Goal: Find specific page/section: Find specific page/section

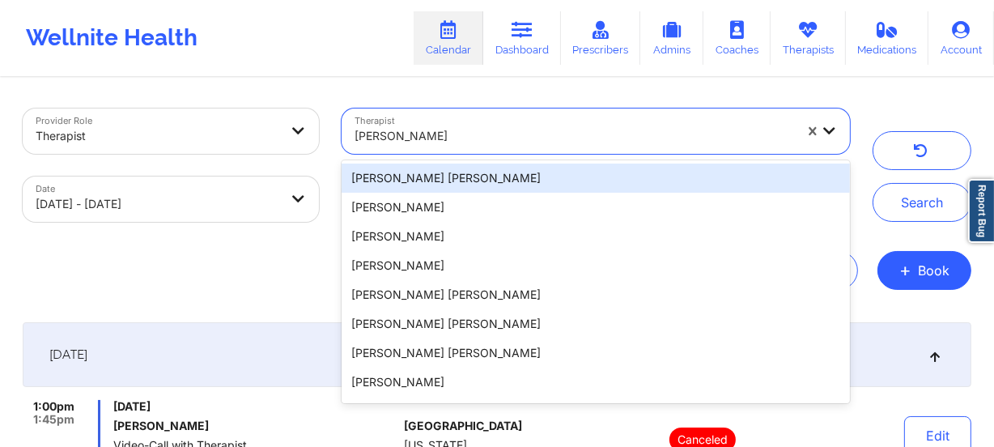
click at [477, 142] on div at bounding box center [575, 135] width 440 height 19
paste input "[PERSON_NAME]"
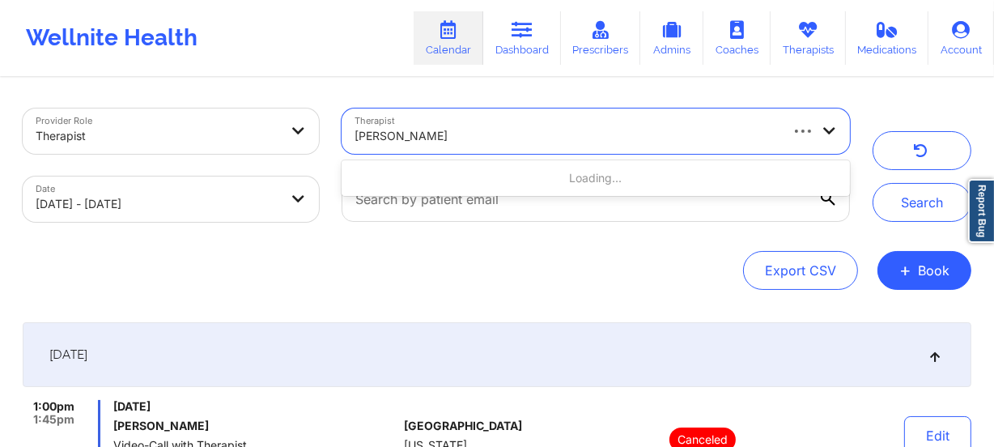
type input "[PERSON_NAME]"
click at [418, 134] on input "[PERSON_NAME]" at bounding box center [408, 136] width 106 height 16
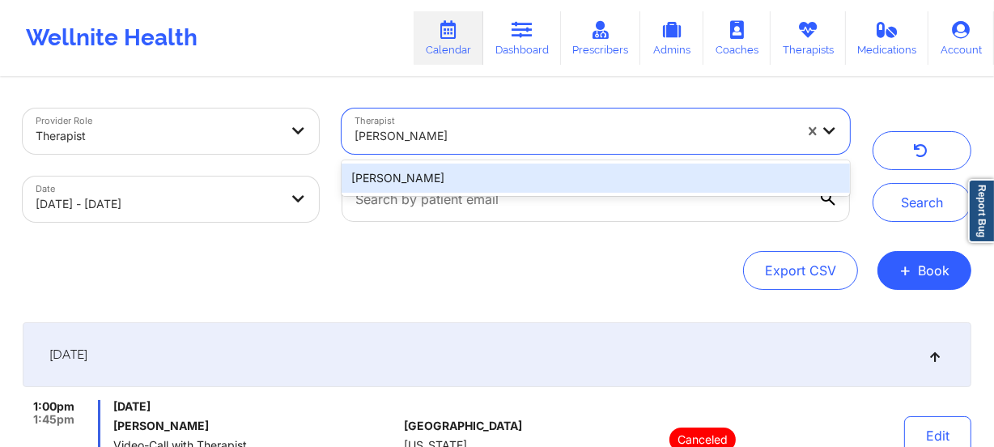
click at [417, 134] on input "[PERSON_NAME]" at bounding box center [408, 136] width 106 height 16
click at [443, 181] on div "[PERSON_NAME]" at bounding box center [596, 178] width 509 height 29
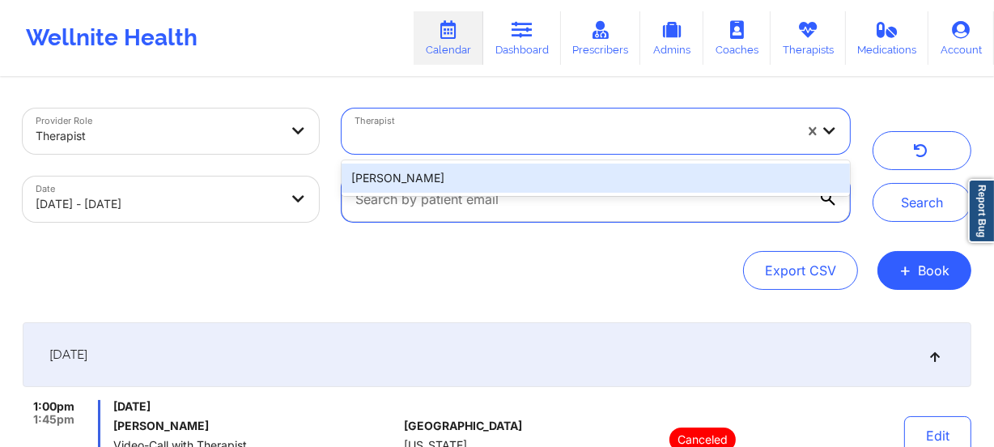
click at [443, 181] on input "text" at bounding box center [596, 199] width 509 height 45
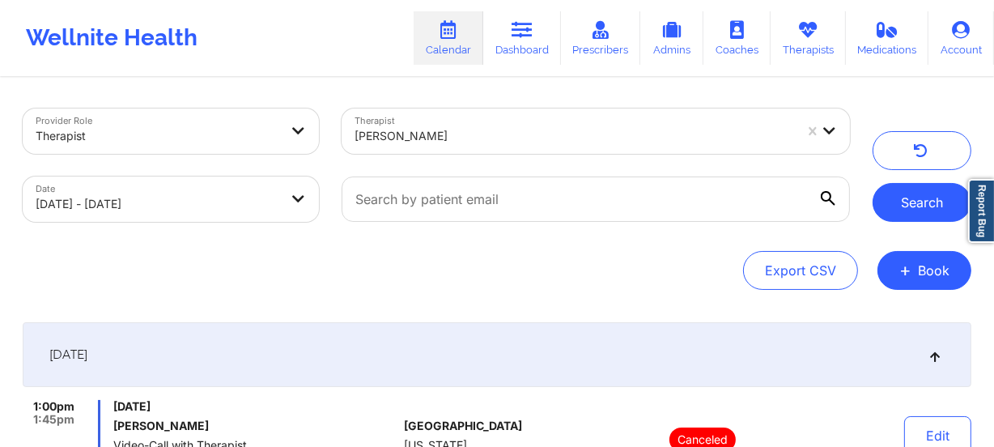
click at [887, 211] on button "Search" at bounding box center [922, 202] width 99 height 39
click at [462, 130] on div at bounding box center [575, 135] width 440 height 19
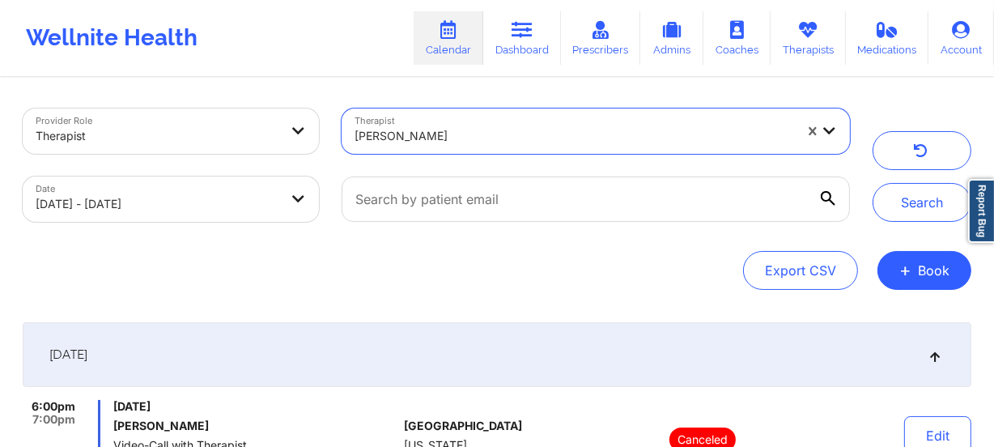
click at [462, 130] on div at bounding box center [575, 135] width 440 height 19
paste input "[PERSON_NAME]"
type input "[PERSON_NAME]"
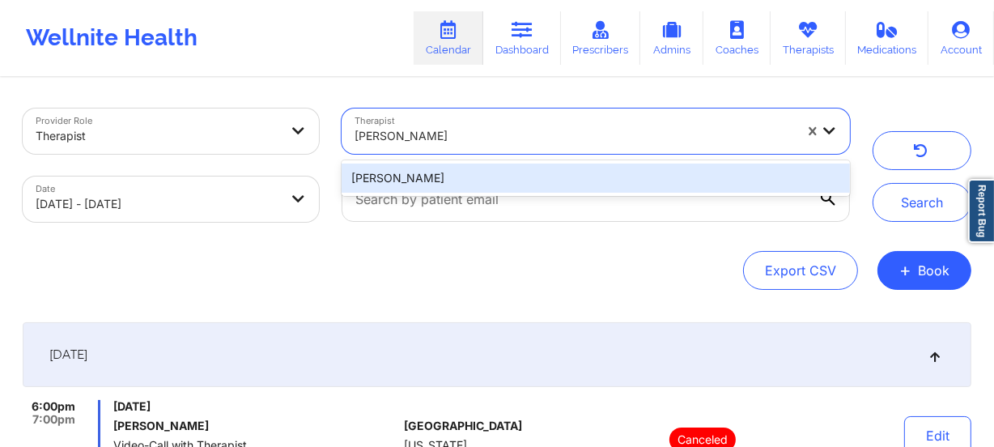
click at [464, 173] on div "[PERSON_NAME]" at bounding box center [596, 178] width 509 height 29
click at [464, 173] on div at bounding box center [595, 199] width 531 height 68
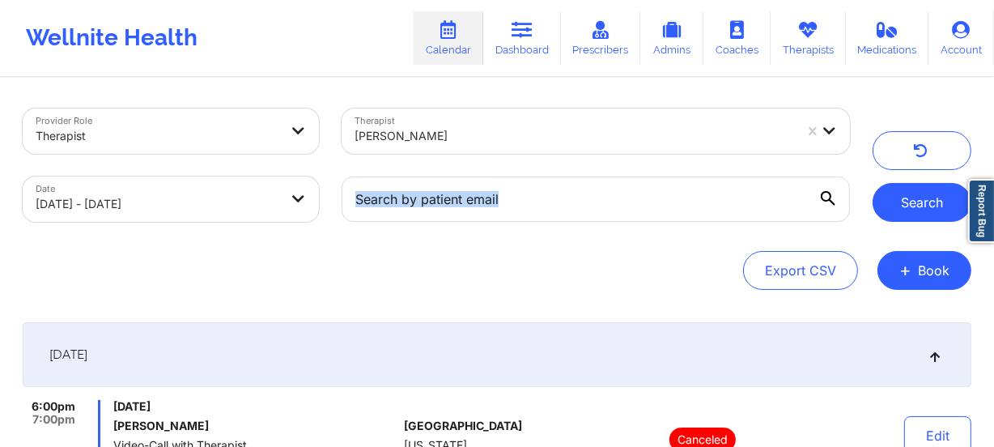
click at [933, 201] on button "Search" at bounding box center [922, 202] width 99 height 39
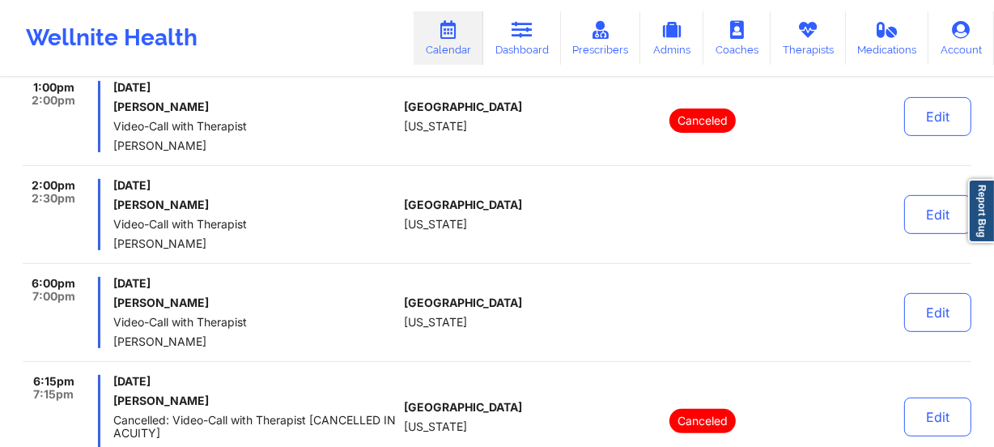
scroll to position [515, 0]
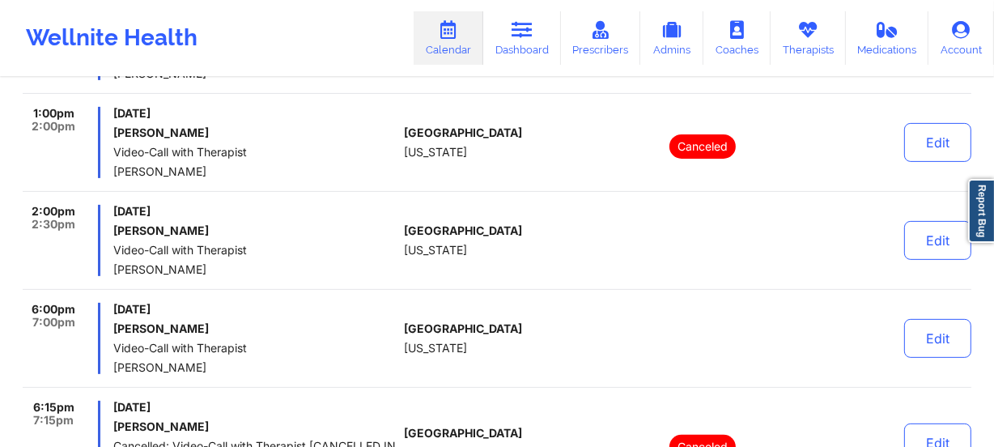
click at [427, 202] on div "9:00am 10:00am [DATE] [PERSON_NAME] Cancelled: Video-Call with Therapist [CANCE…" at bounding box center [497, 185] width 949 height 600
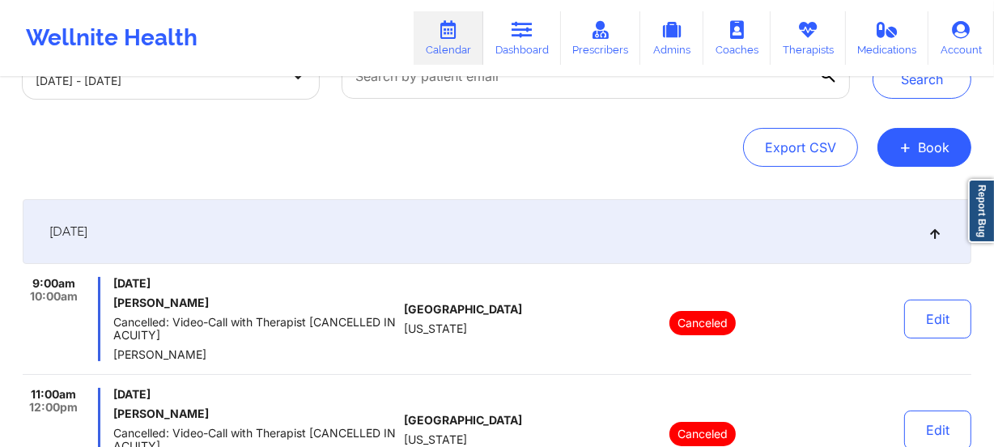
scroll to position [0, 0]
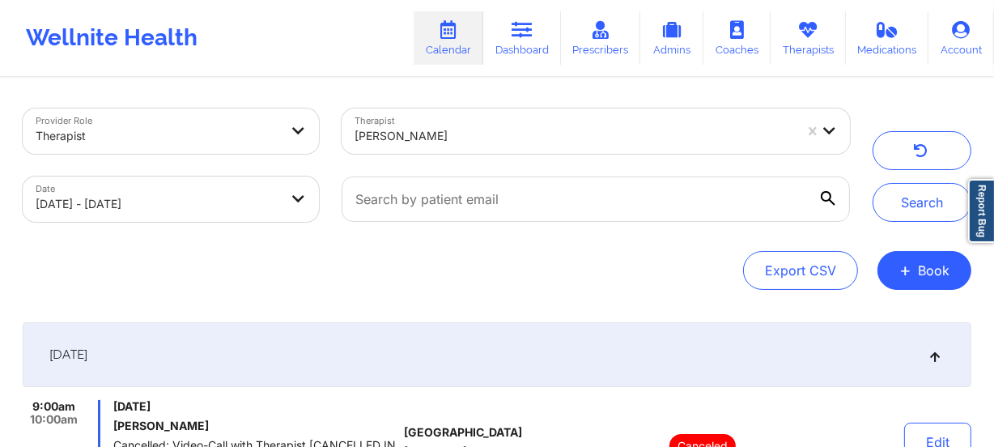
click at [433, 153] on div "Therapist [PERSON_NAME]" at bounding box center [595, 131] width 531 height 68
click at [477, 136] on div at bounding box center [575, 135] width 440 height 19
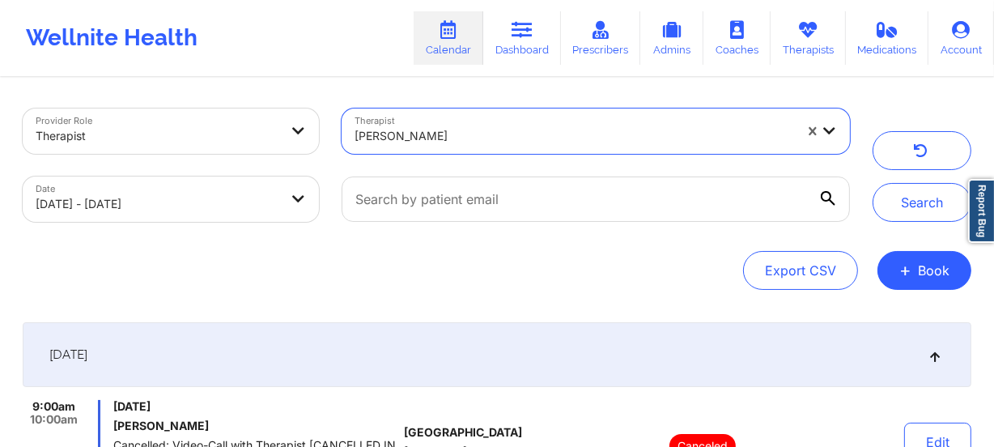
paste input "[DEMOGRAPHIC_DATA][PERSON_NAME]"
type input "[DEMOGRAPHIC_DATA][PERSON_NAME]"
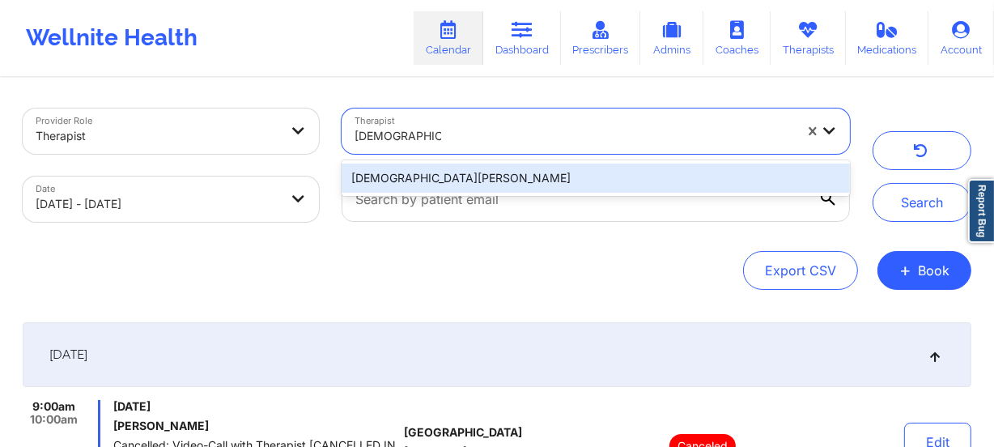
click at [470, 169] on div "[DEMOGRAPHIC_DATA][PERSON_NAME]" at bounding box center [596, 178] width 509 height 29
click at [470, 169] on div at bounding box center [595, 199] width 531 height 68
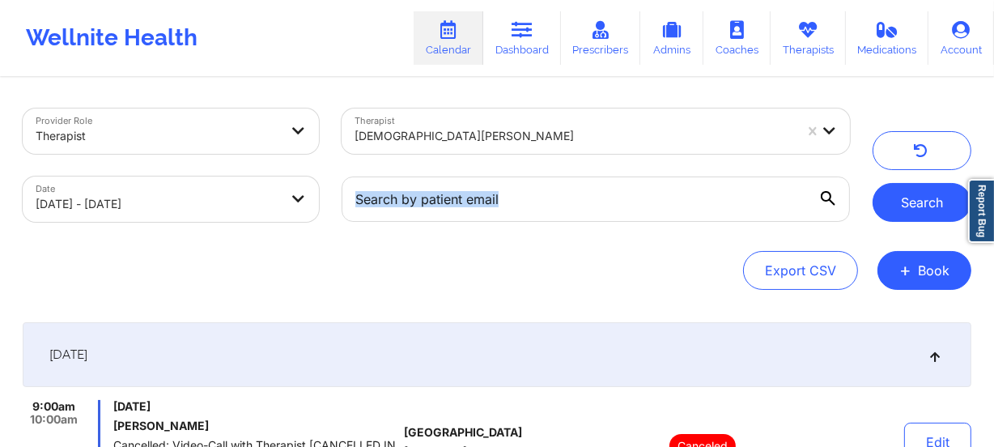
click at [942, 208] on button "Search" at bounding box center [922, 202] width 99 height 39
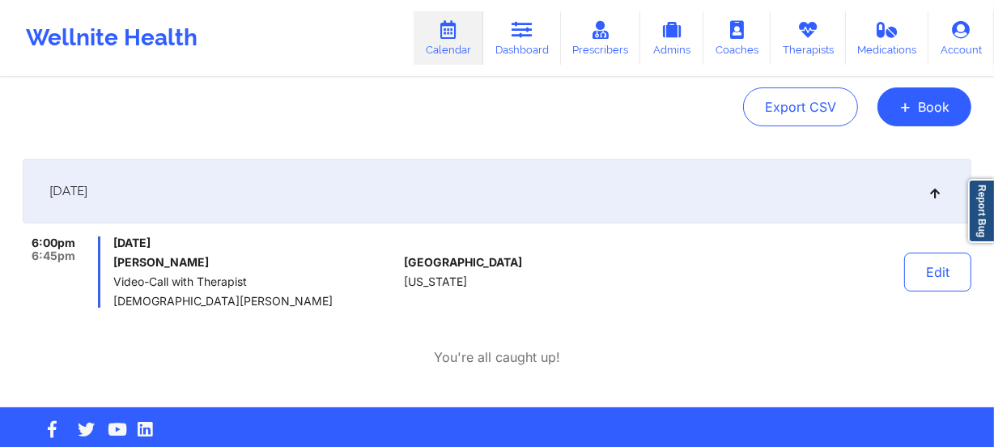
scroll to position [189, 0]
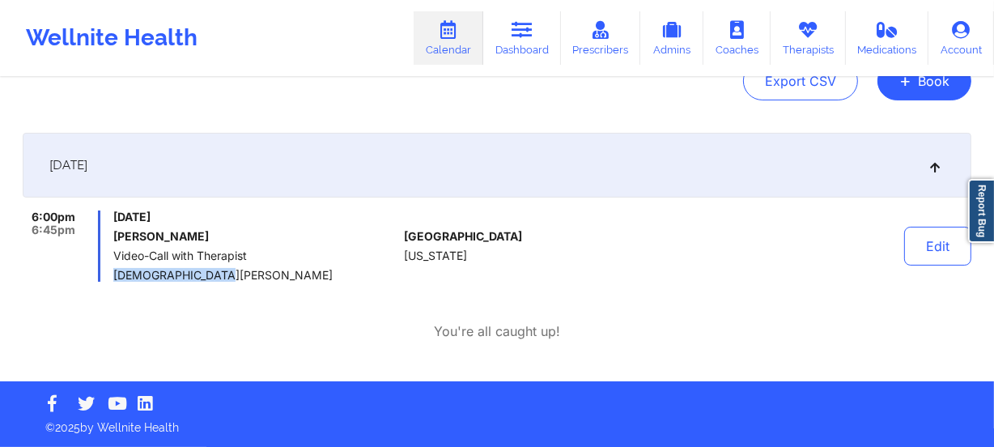
drag, startPoint x: 232, startPoint y: 278, endPoint x: 113, endPoint y: 273, distance: 118.3
click at [113, 273] on span "[DEMOGRAPHIC_DATA][PERSON_NAME]" at bounding box center [255, 275] width 284 height 13
copy span "[DEMOGRAPHIC_DATA][PERSON_NAME]"
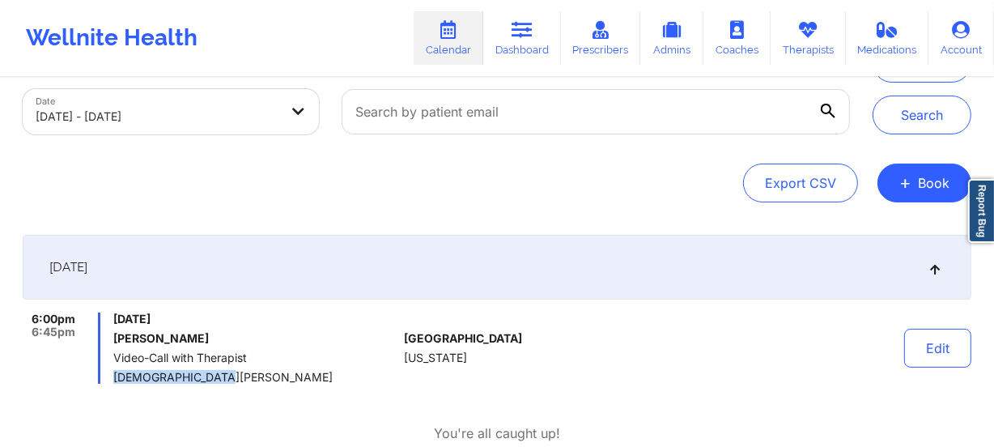
scroll to position [0, 0]
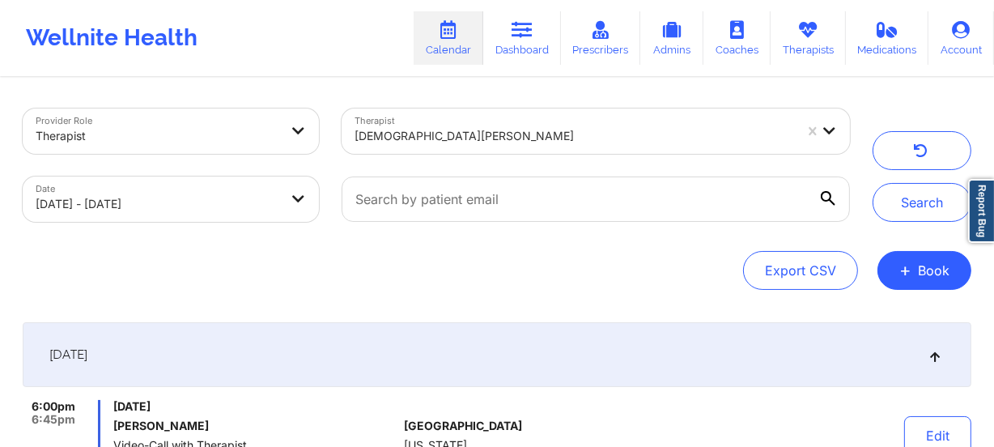
click at [479, 134] on div at bounding box center [575, 135] width 440 height 19
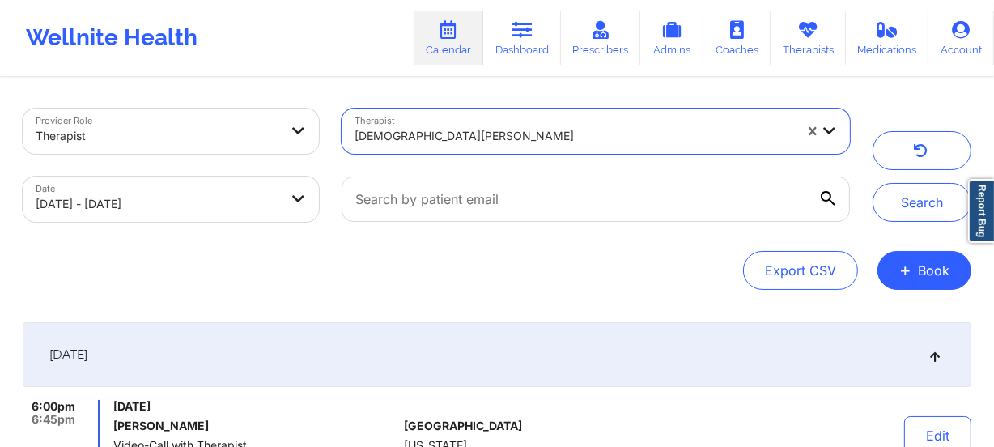
paste input "[PERSON_NAME]"
type input "[PERSON_NAME]"
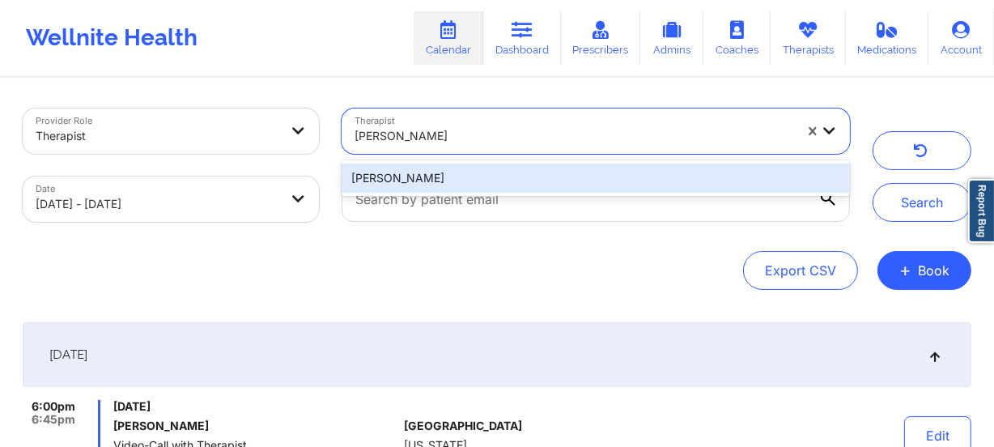
click at [481, 167] on div "[PERSON_NAME]" at bounding box center [596, 178] width 509 height 29
click at [481, 167] on div at bounding box center [595, 199] width 531 height 68
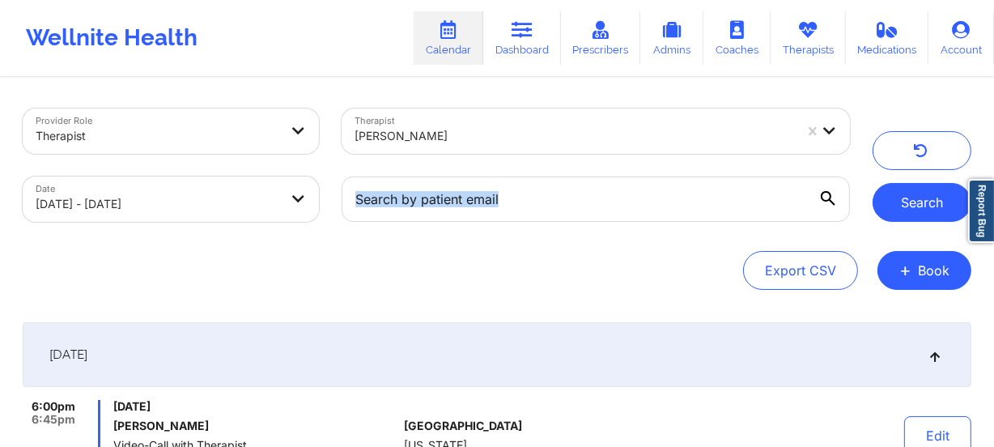
click at [895, 189] on button "Search" at bounding box center [922, 202] width 99 height 39
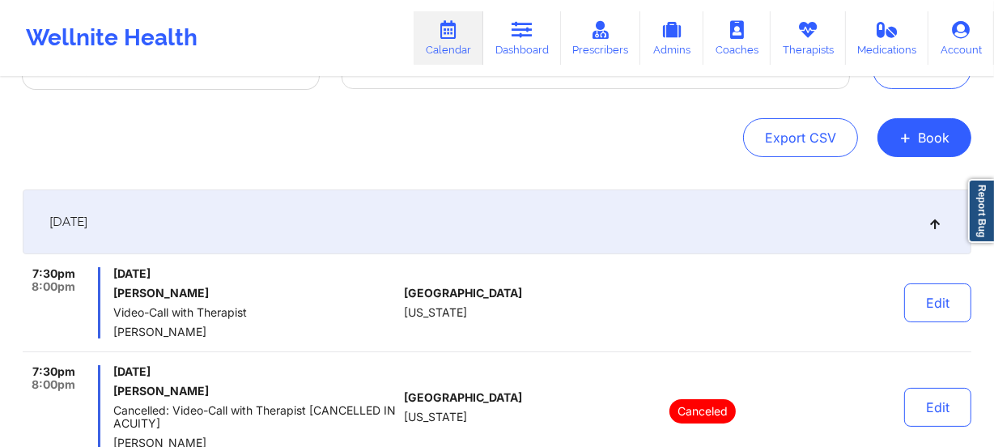
scroll to position [294, 0]
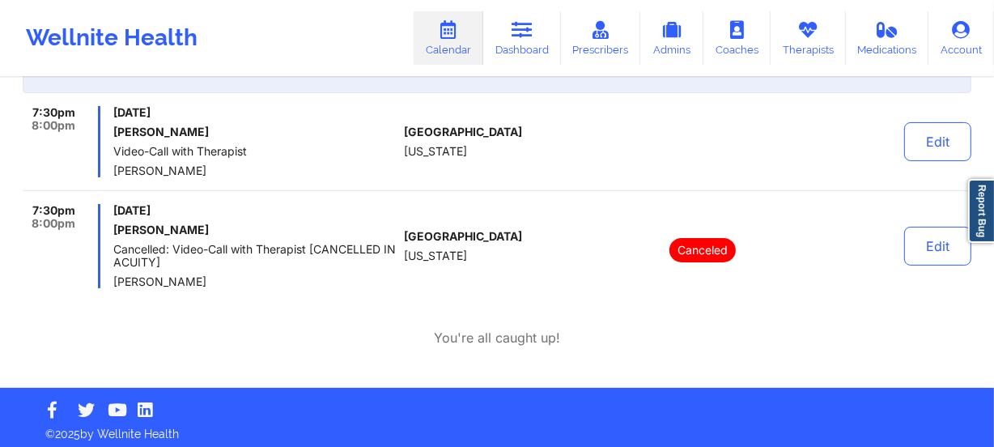
click at [487, 185] on div "7:30pm 8:00pm [DATE] [PERSON_NAME] Video-Call with Therapist [PERSON_NAME] [GEO…" at bounding box center [497, 148] width 949 height 85
drag, startPoint x: 238, startPoint y: 171, endPoint x: 106, endPoint y: 170, distance: 132.0
click at [106, 170] on div "7:30pm 8:00pm [DATE] [PERSON_NAME] Video-Call with Therapist [PERSON_NAME]" at bounding box center [210, 141] width 375 height 71
copy span "[PERSON_NAME]"
click at [168, 185] on div "7:30pm 8:00pm [DATE] [PERSON_NAME] Video-Call with Therapist [PERSON_NAME] [GEO…" at bounding box center [497, 148] width 949 height 85
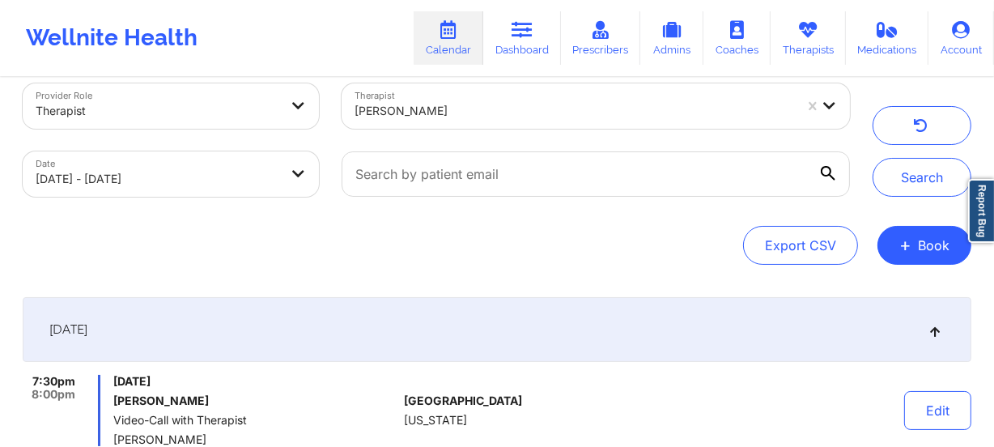
scroll to position [0, 0]
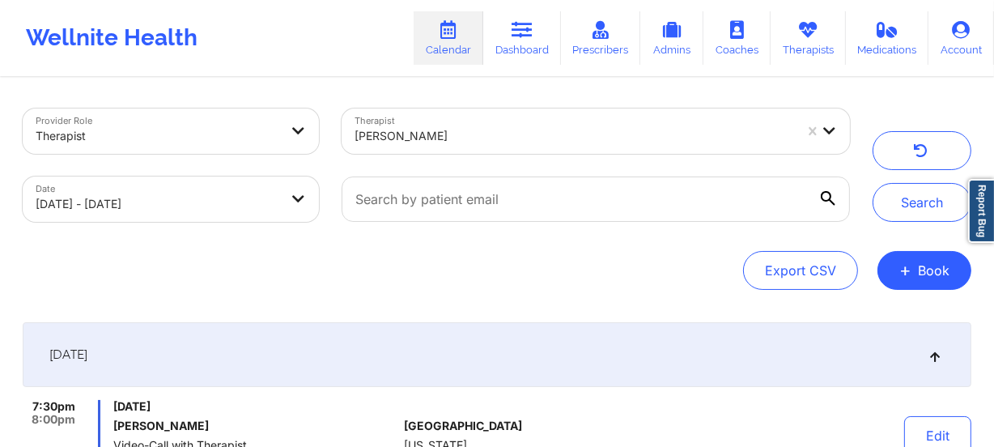
click at [423, 131] on div at bounding box center [575, 135] width 440 height 19
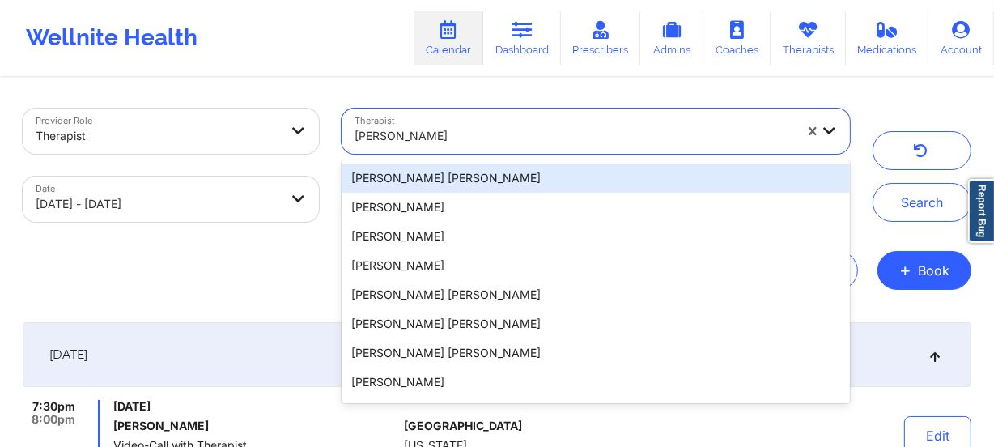
paste input "[PERSON_NAME]"
type input "[PERSON_NAME]"
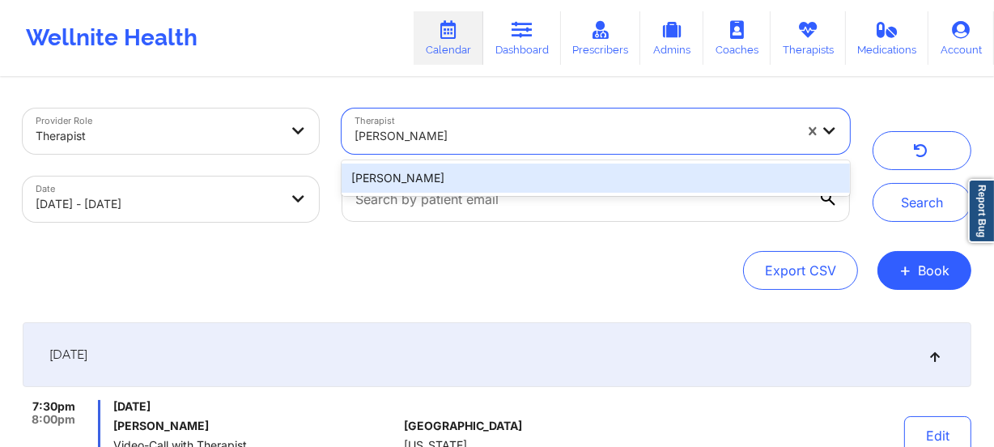
click at [519, 173] on div "[PERSON_NAME]" at bounding box center [596, 178] width 509 height 29
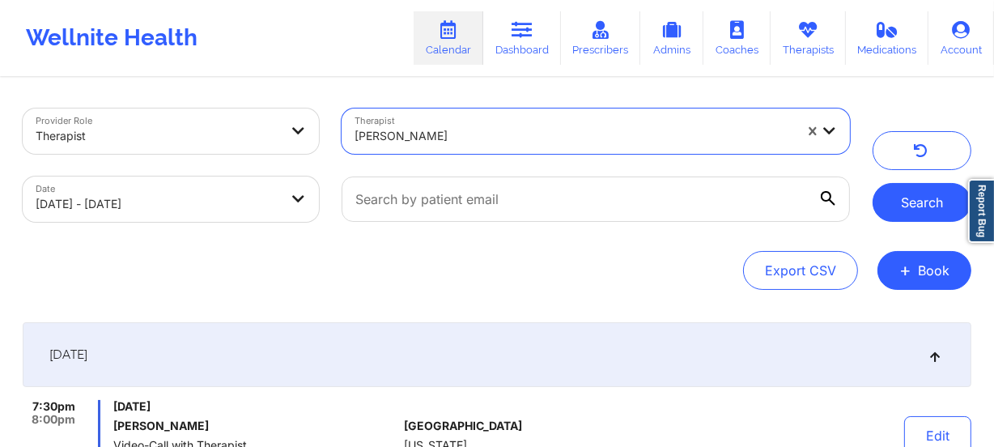
click at [910, 194] on button "Search" at bounding box center [922, 202] width 99 height 39
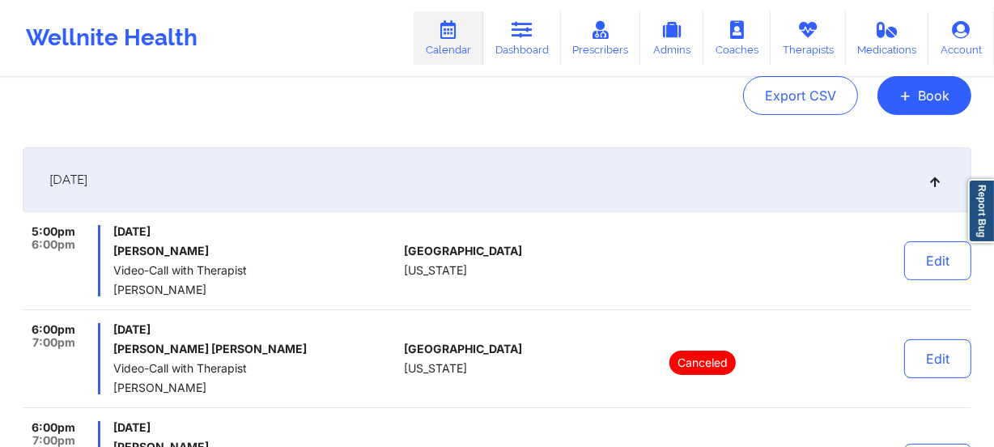
scroll to position [220, 0]
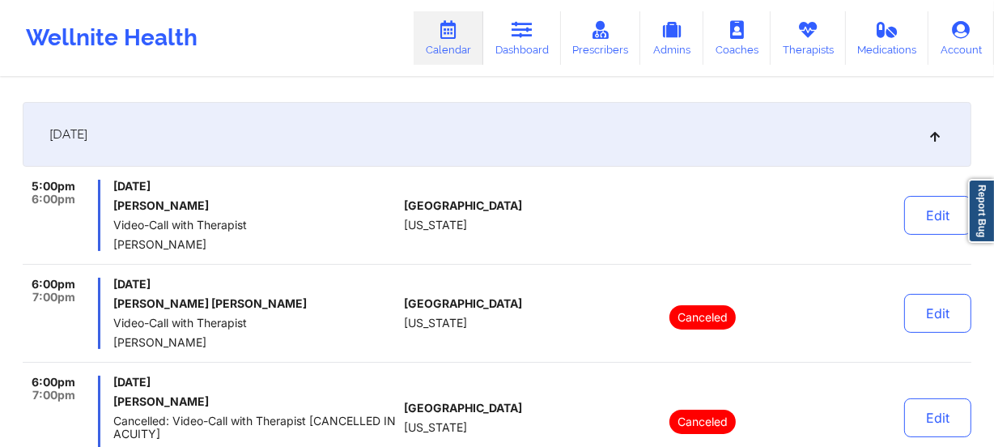
click at [372, 238] on span "[PERSON_NAME]" at bounding box center [255, 244] width 284 height 13
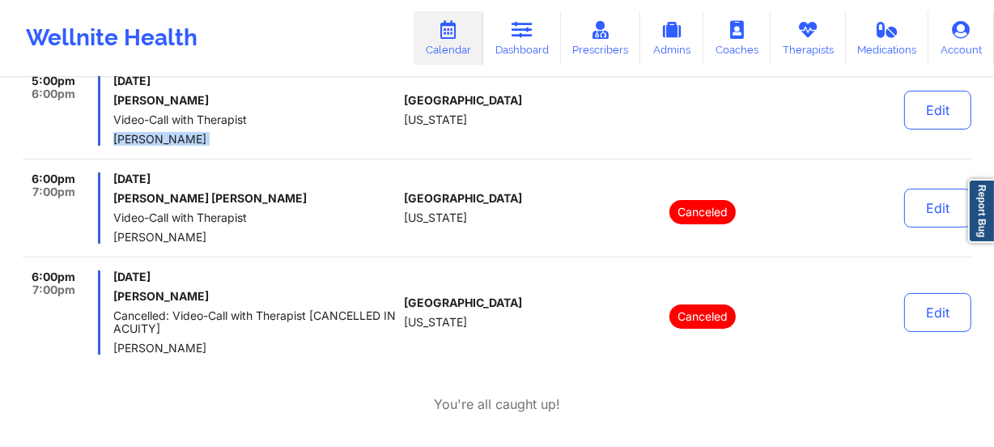
scroll to position [251, 0]
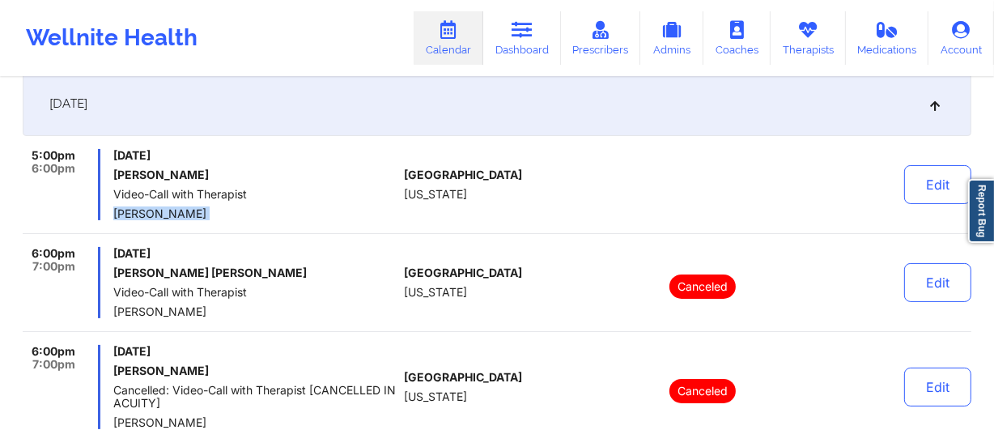
click at [460, 134] on div "[DATE]" at bounding box center [497, 103] width 949 height 65
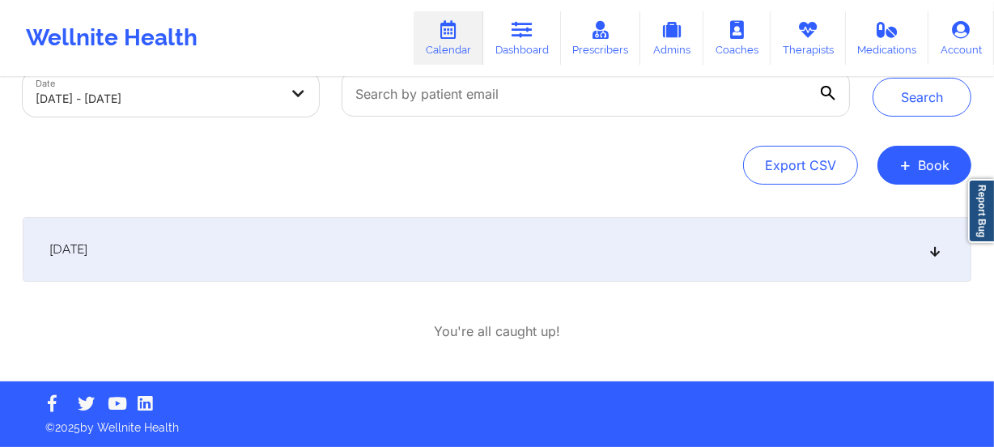
scroll to position [0, 0]
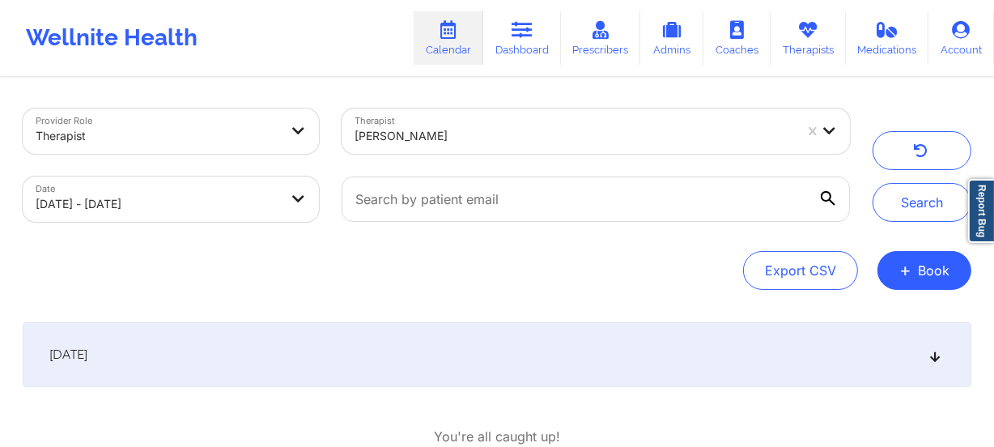
click at [631, 351] on div "[DATE]" at bounding box center [497, 354] width 949 height 65
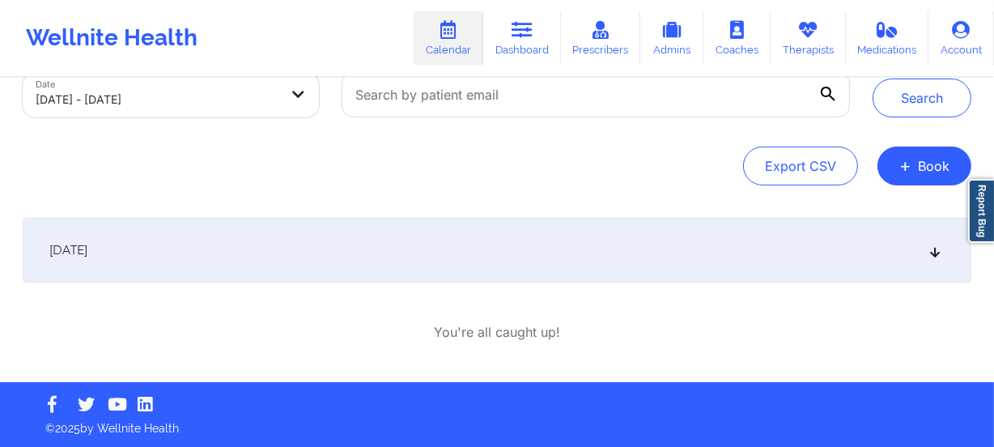
scroll to position [105, 0]
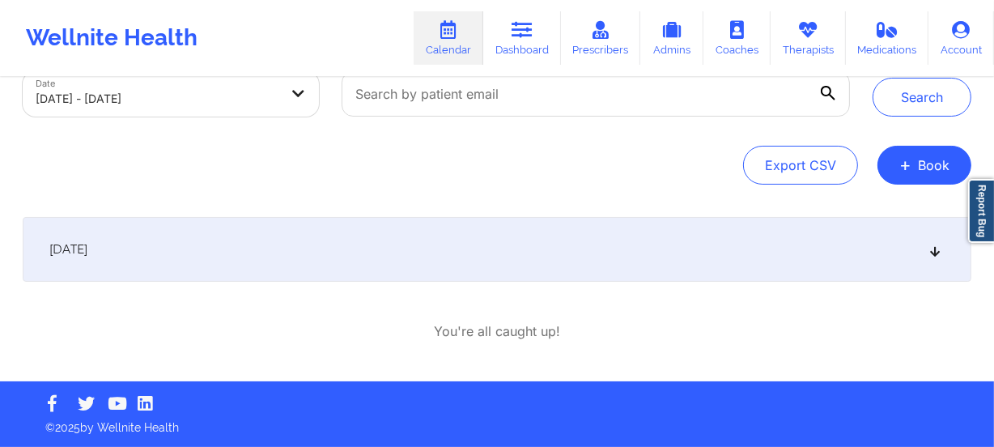
click at [836, 255] on div "[DATE]" at bounding box center [497, 249] width 949 height 65
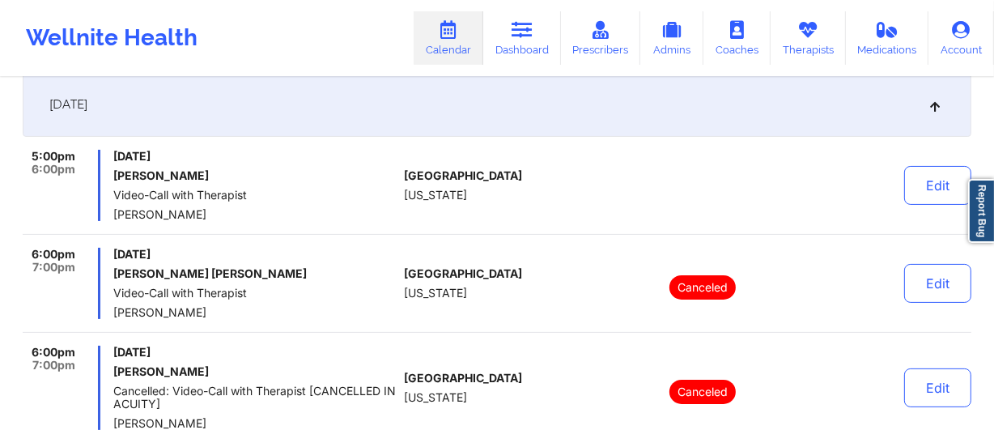
scroll to position [253, 0]
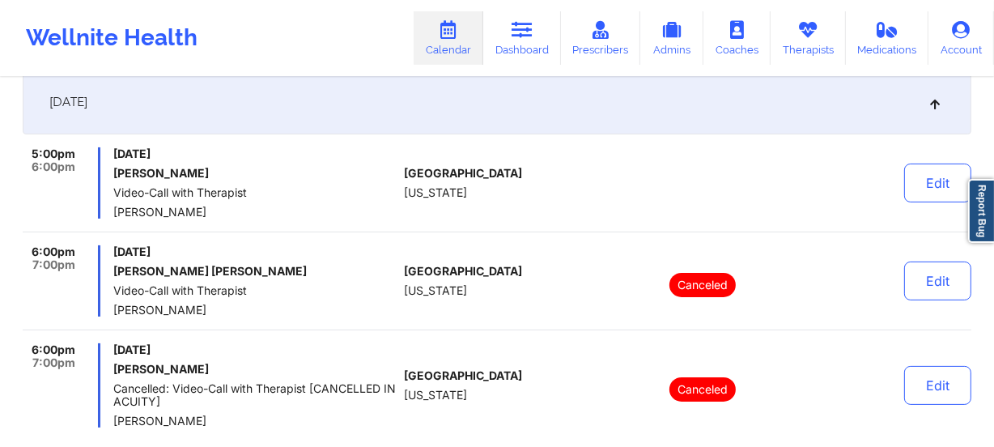
click at [287, 179] on div "[DATE] [PERSON_NAME] Video-Call with Therapist [PERSON_NAME]" at bounding box center [255, 182] width 284 height 71
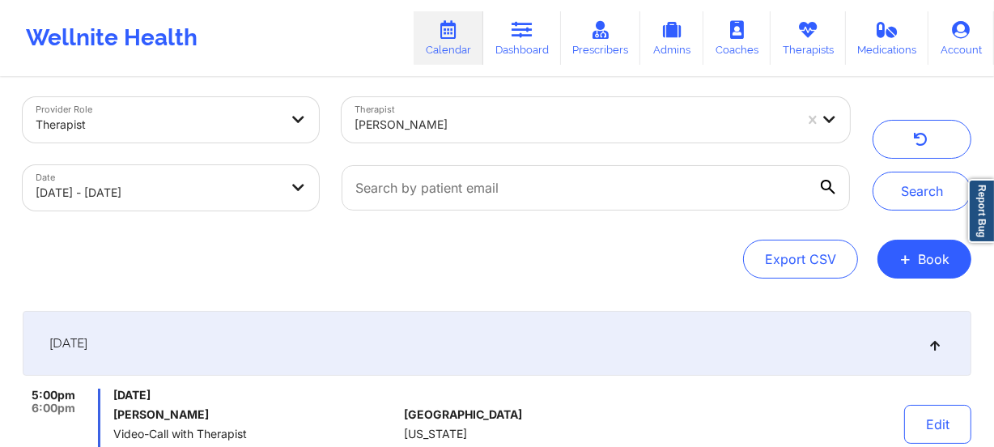
scroll to position [0, 0]
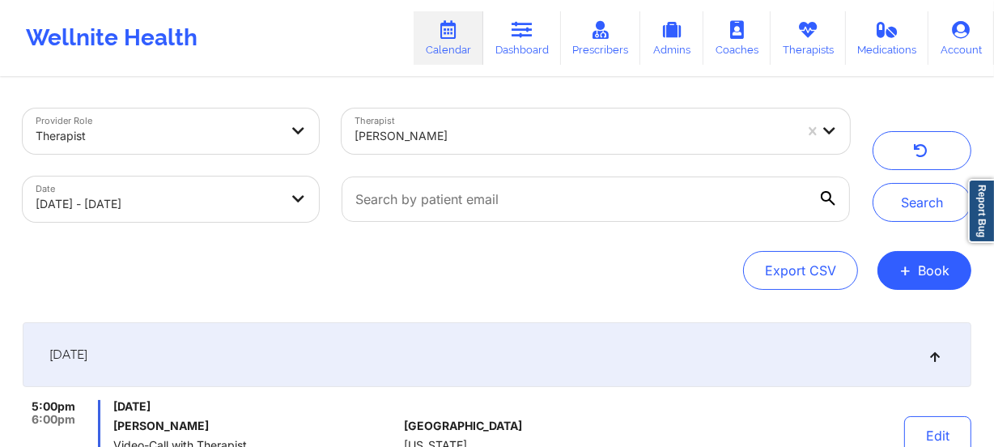
click at [445, 130] on div at bounding box center [575, 135] width 440 height 19
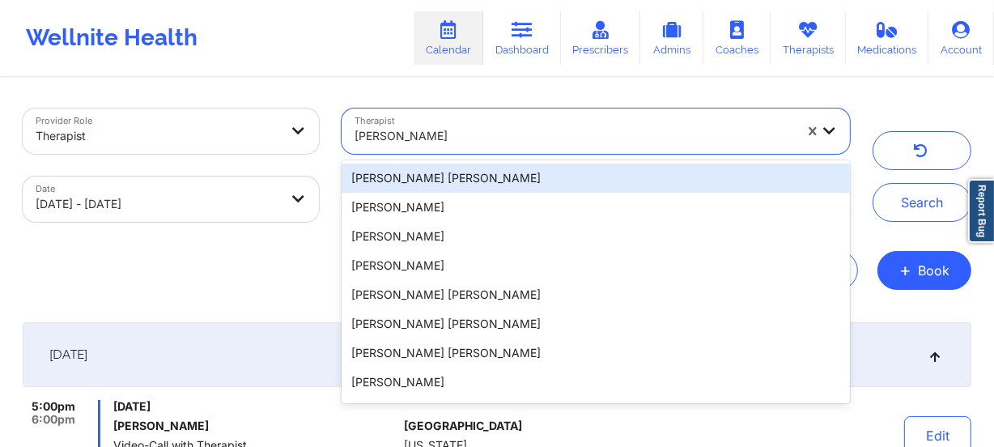
paste input "[PERSON_NAME]"
type input "[PERSON_NAME]"
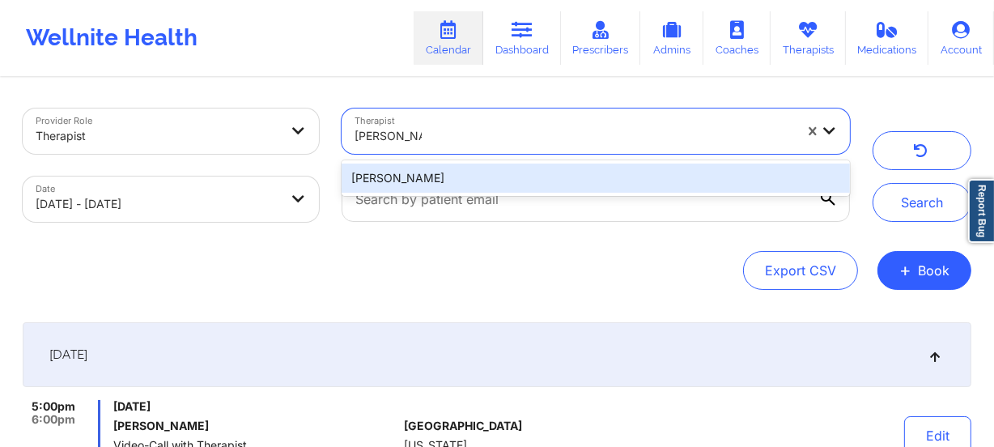
click at [484, 173] on div "[PERSON_NAME]" at bounding box center [596, 178] width 509 height 29
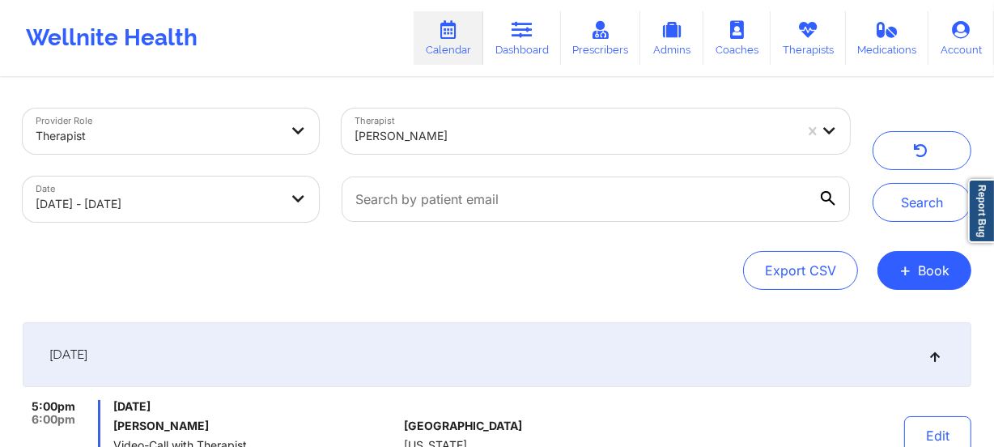
click at [934, 222] on div "Provider Role Therapist Therapist [PERSON_NAME] Date [DATE] - [DATE] Search" at bounding box center [497, 165] width 972 height 136
click at [931, 202] on button "Search" at bounding box center [922, 202] width 99 height 39
click at [464, 144] on div at bounding box center [575, 135] width 440 height 19
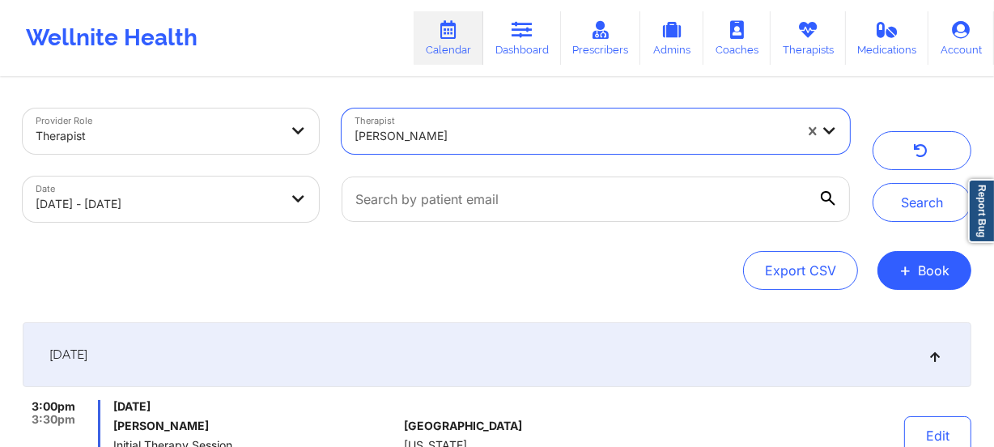
click at [464, 144] on div at bounding box center [575, 135] width 440 height 19
paste input "[PERSON_NAME]"
type input "[PERSON_NAME]"
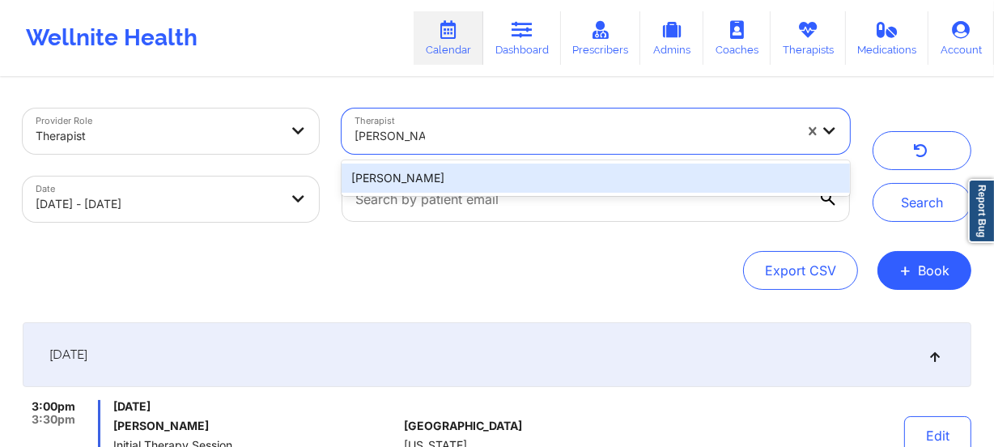
click at [466, 177] on div "[PERSON_NAME]" at bounding box center [596, 178] width 509 height 29
click at [466, 177] on input "text" at bounding box center [596, 199] width 509 height 45
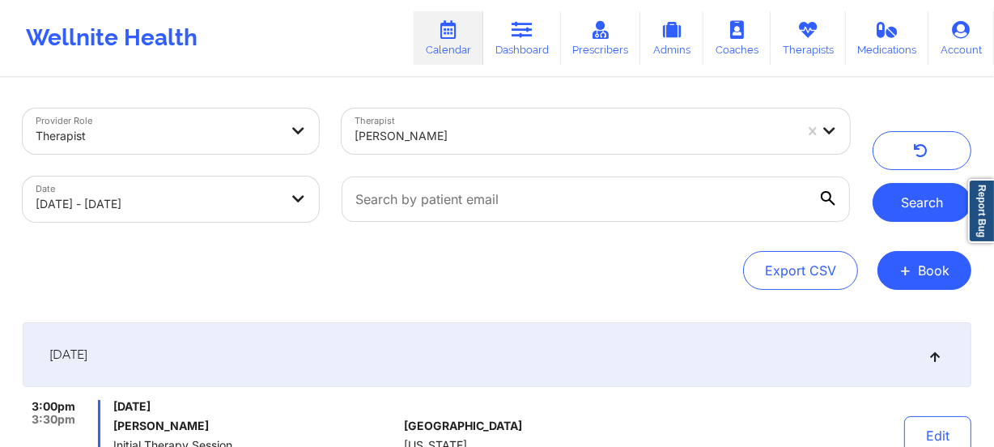
click at [905, 206] on button "Search" at bounding box center [922, 202] width 99 height 39
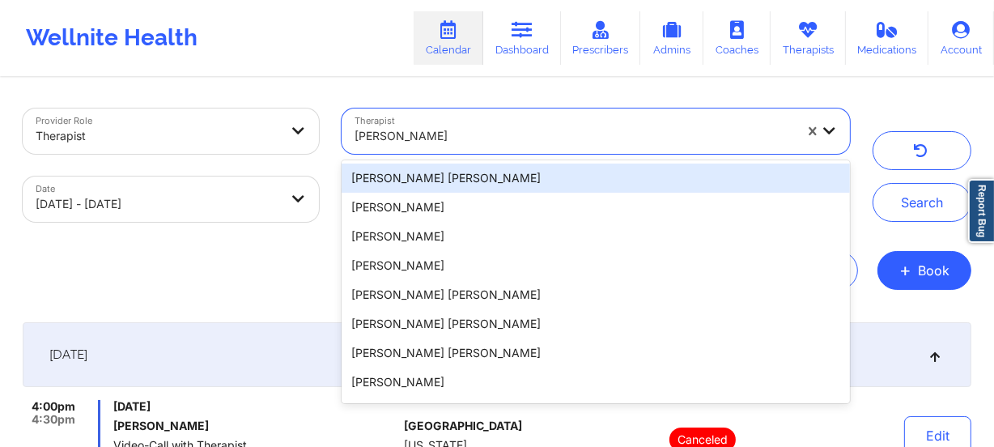
click at [480, 139] on div at bounding box center [575, 135] width 440 height 19
paste input "[PERSON_NAME]"
type input "[PERSON_NAME]"
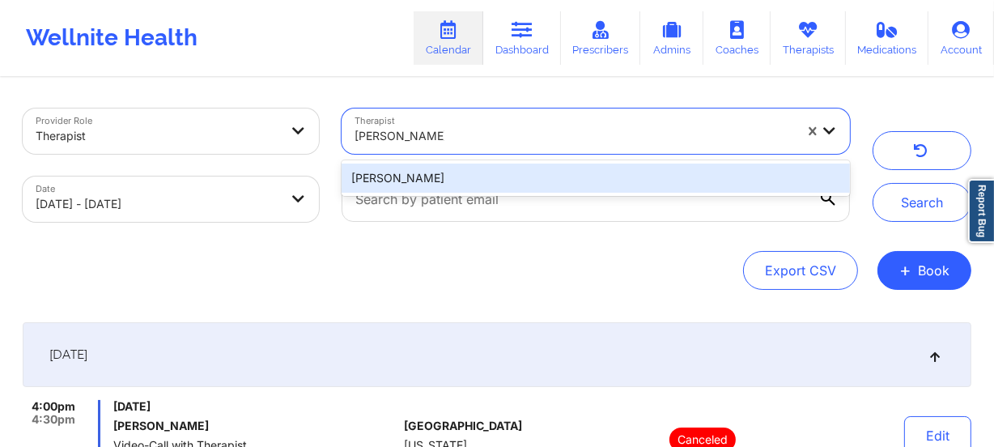
click at [487, 169] on div "[PERSON_NAME]" at bounding box center [596, 178] width 509 height 29
click at [487, 169] on div at bounding box center [595, 199] width 531 height 68
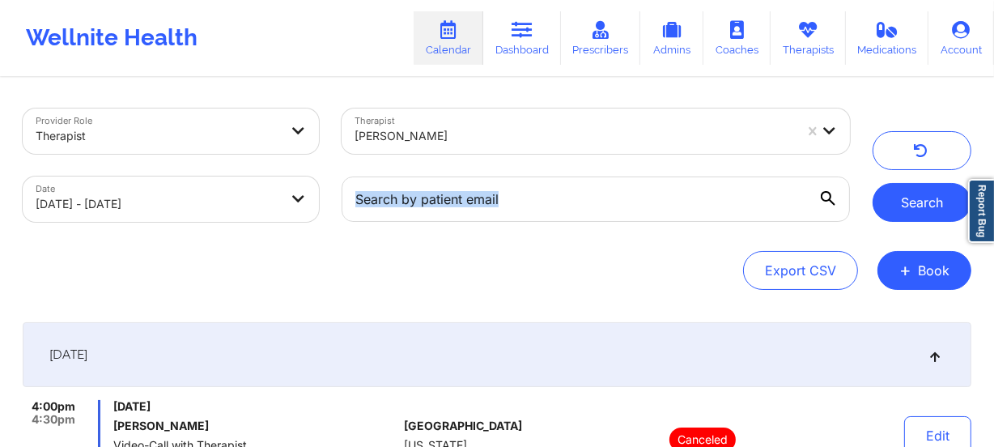
click at [900, 208] on button "Search" at bounding box center [922, 202] width 99 height 39
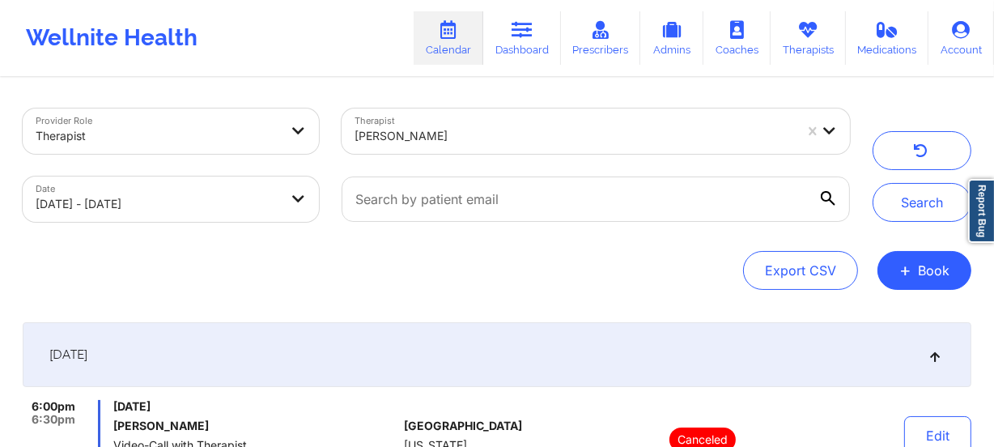
click at [485, 130] on div at bounding box center [575, 135] width 440 height 19
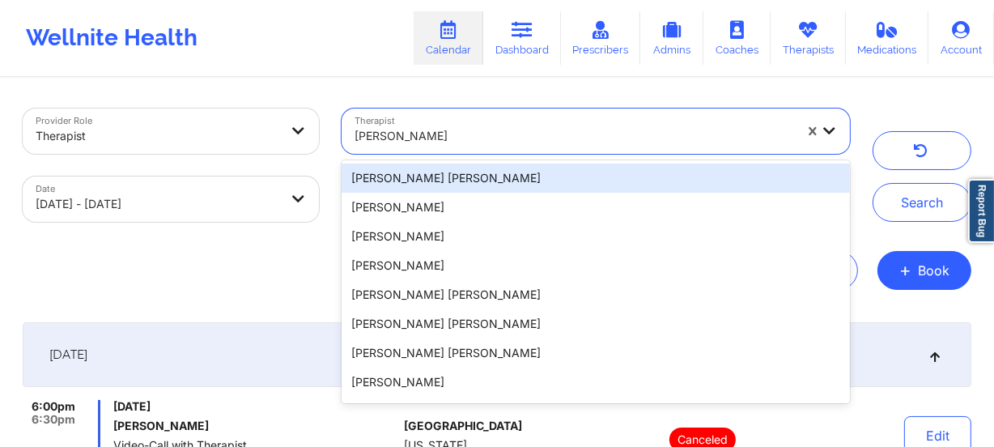
paste input "[PERSON_NAME]"
type input "[PERSON_NAME]"
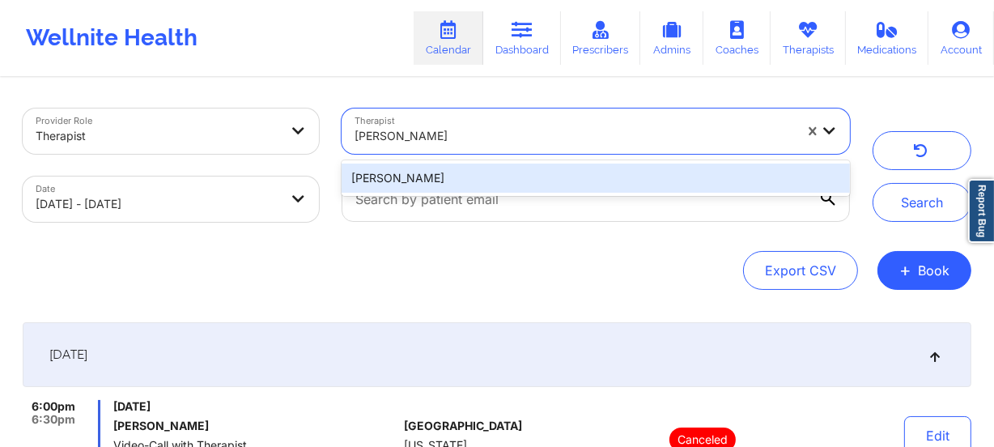
click at [501, 183] on div "[PERSON_NAME]" at bounding box center [596, 178] width 509 height 29
click at [501, 183] on input "text" at bounding box center [596, 199] width 509 height 45
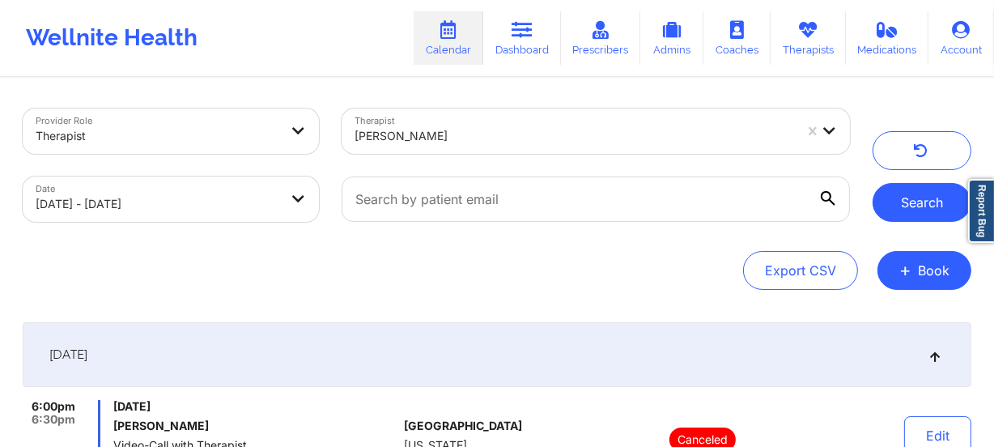
click at [940, 218] on button "Search" at bounding box center [922, 202] width 99 height 39
click at [436, 122] on div "[PERSON_NAME]" at bounding box center [575, 136] width 440 height 36
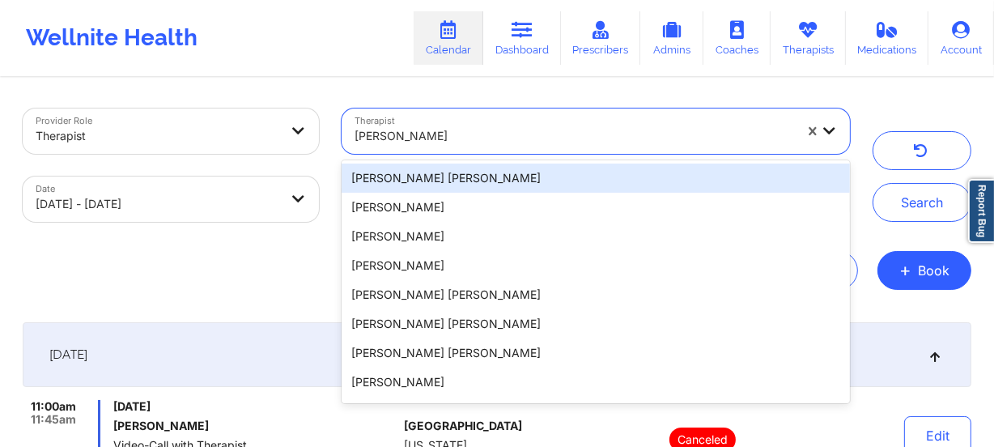
paste input "[PERSON_NAME]"
type input "[PERSON_NAME]"
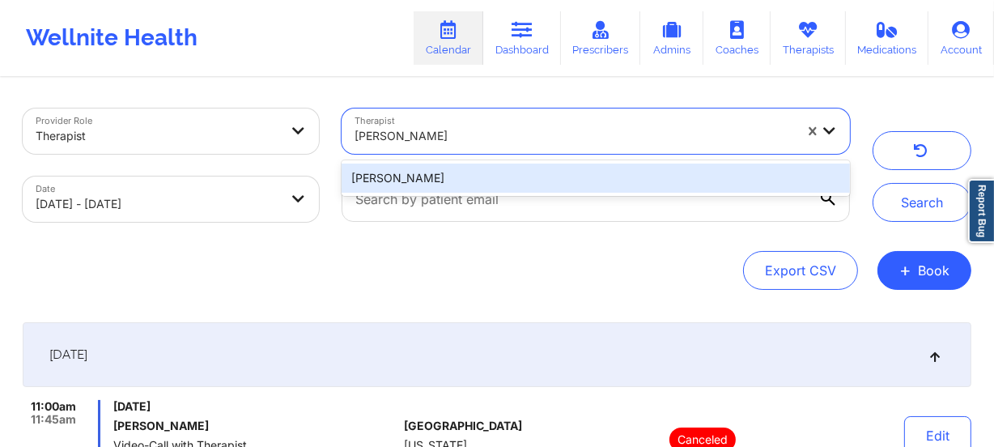
click at [481, 177] on div "[PERSON_NAME]" at bounding box center [596, 178] width 509 height 29
click at [481, 177] on input "text" at bounding box center [596, 199] width 509 height 45
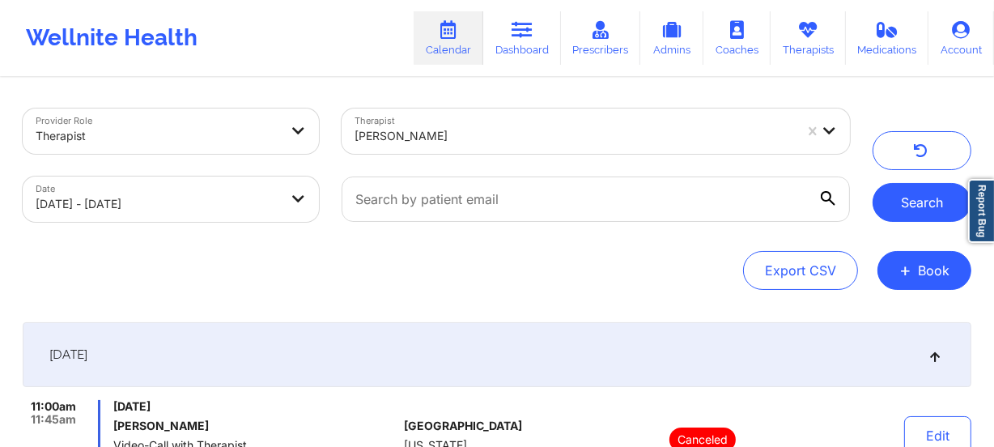
click at [931, 197] on button "Search" at bounding box center [922, 202] width 99 height 39
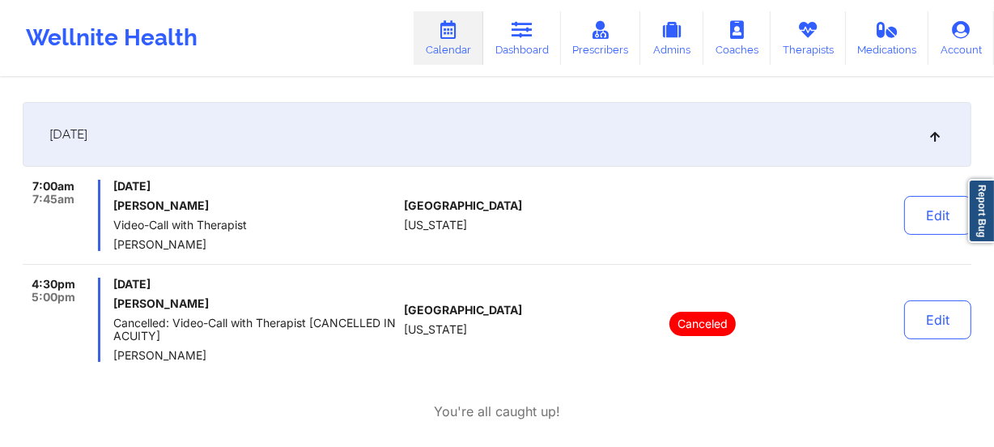
scroll to position [294, 0]
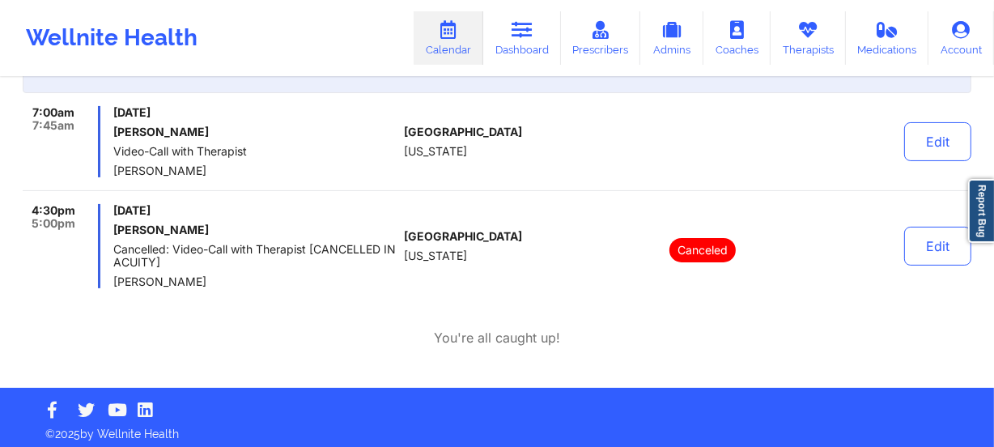
click at [341, 164] on span "[PERSON_NAME]" at bounding box center [255, 170] width 284 height 13
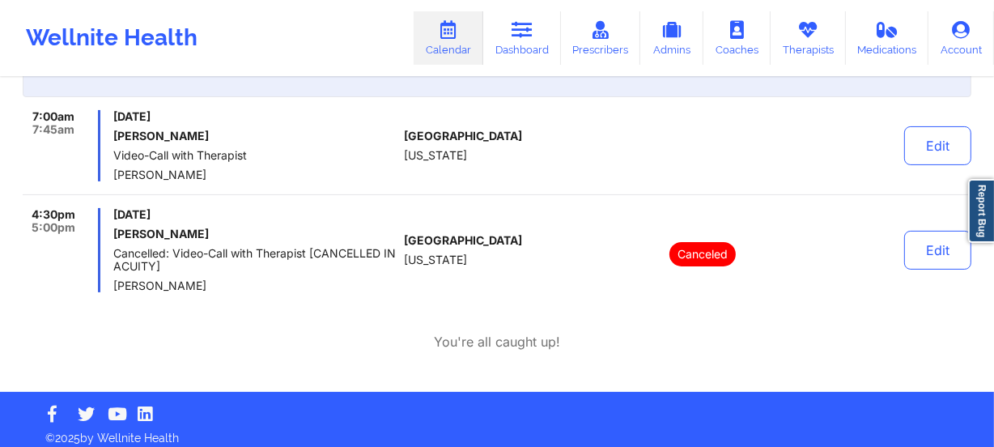
scroll to position [0, 0]
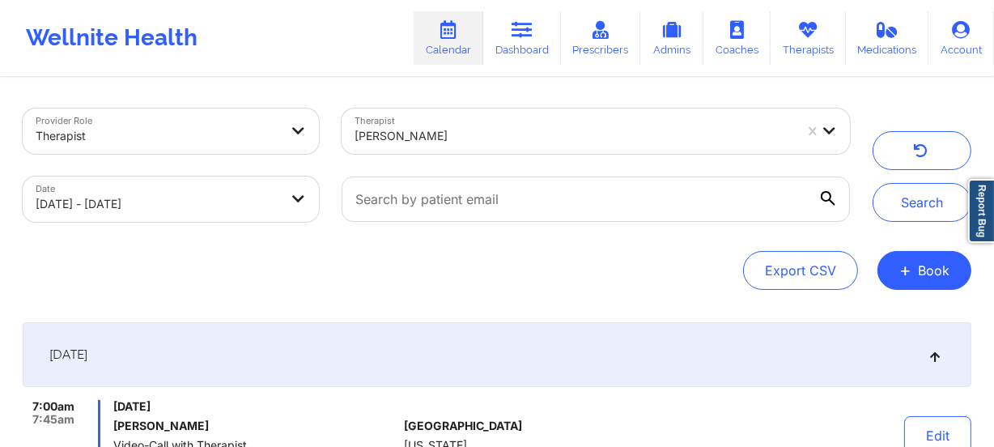
click at [444, 138] on div at bounding box center [575, 135] width 440 height 19
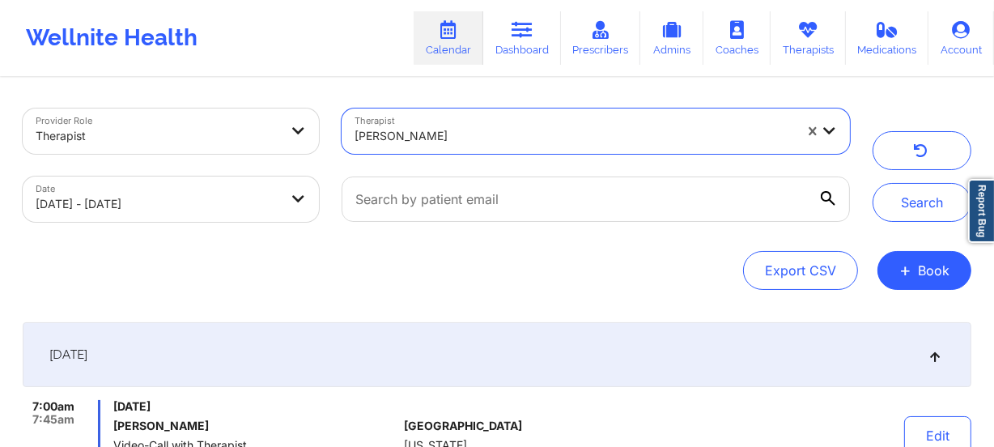
paste input "Dashima Green"
type input "Dashima Green"
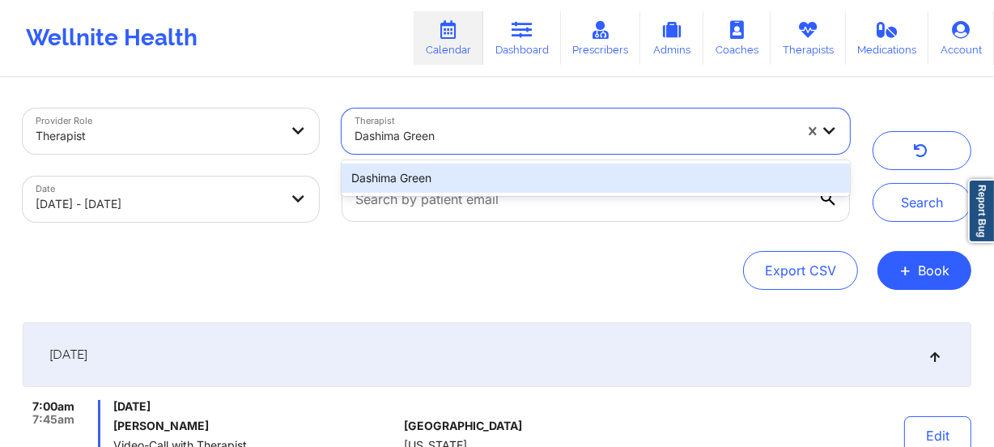
click at [490, 178] on div "Dashima Green" at bounding box center [596, 178] width 509 height 29
click at [490, 178] on input "text" at bounding box center [596, 199] width 509 height 45
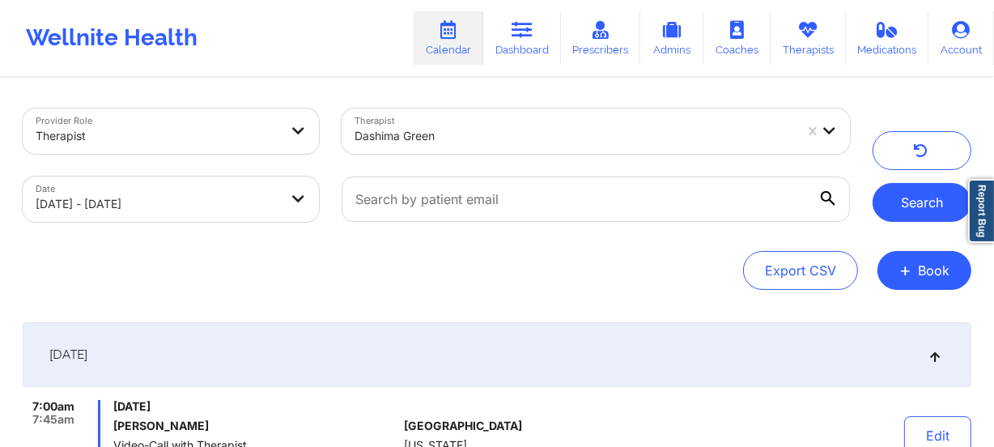
click at [899, 195] on button "Search" at bounding box center [922, 202] width 99 height 39
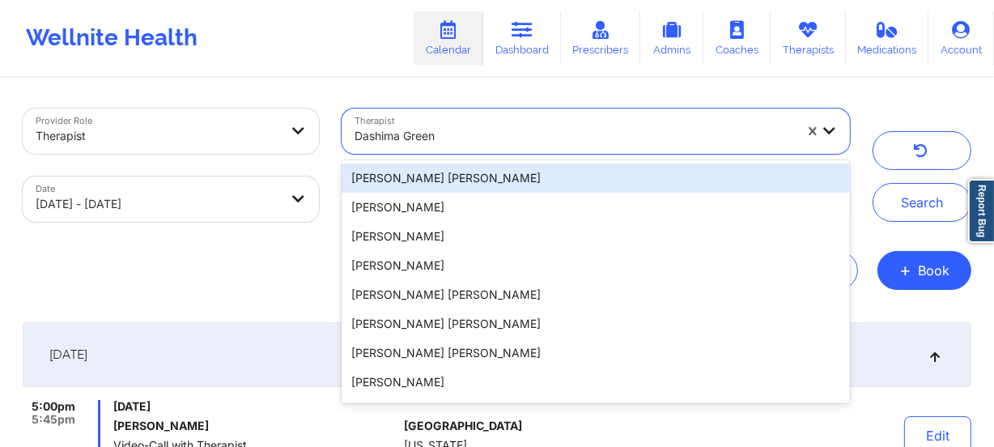
click at [411, 140] on div at bounding box center [575, 135] width 440 height 19
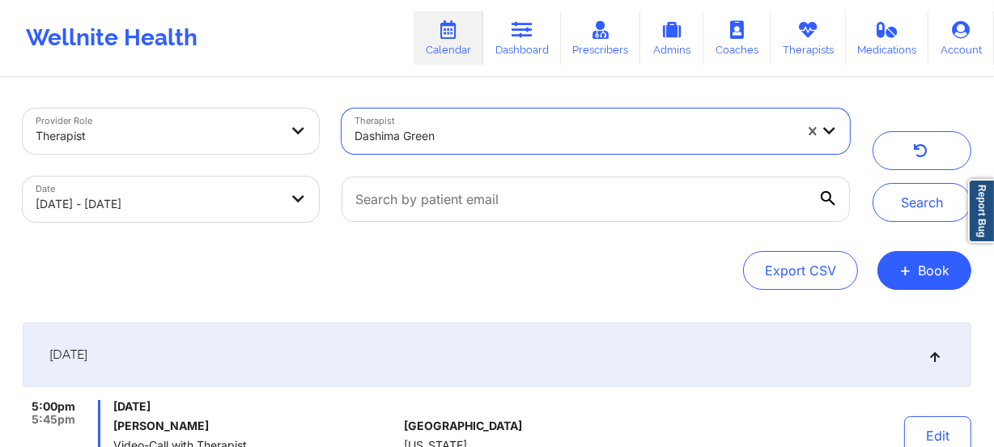
paste input "[PERSON_NAME]"
type input "[PERSON_NAME]"
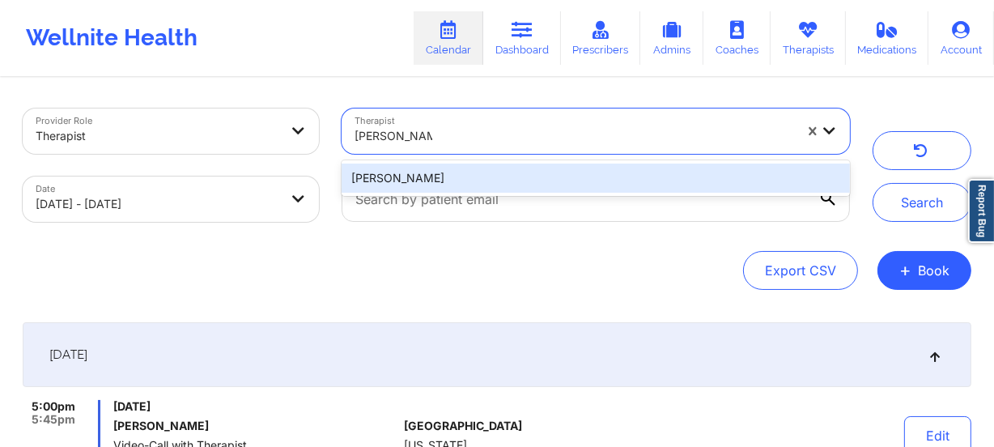
click at [479, 178] on div "[PERSON_NAME]" at bounding box center [596, 178] width 509 height 29
click at [479, 178] on input "text" at bounding box center [596, 199] width 509 height 45
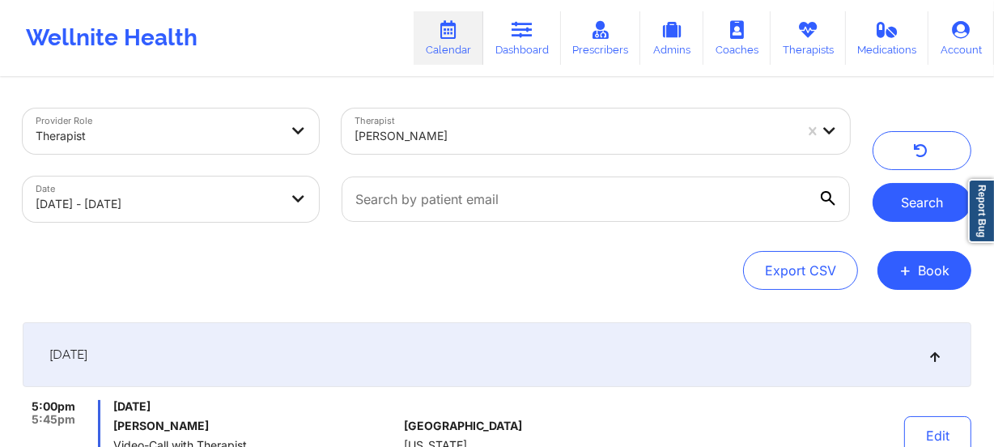
click at [926, 204] on button "Search" at bounding box center [922, 202] width 99 height 39
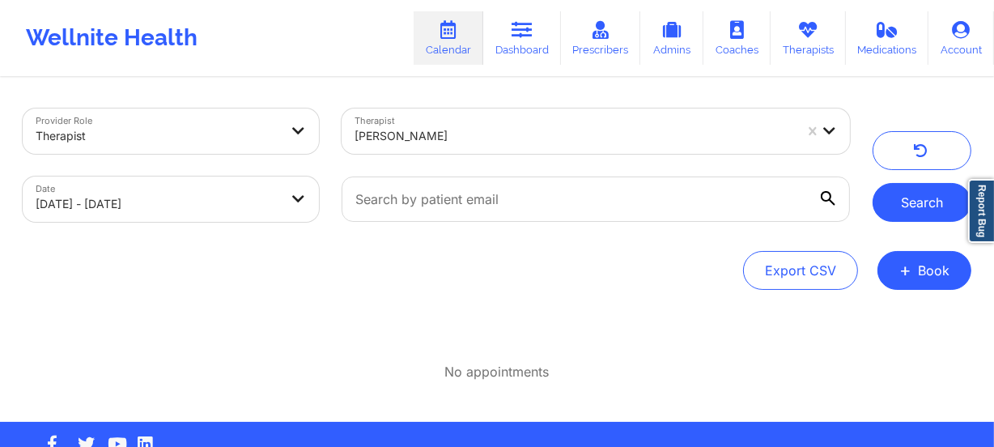
click at [917, 191] on button "Search" at bounding box center [922, 202] width 99 height 39
click at [453, 142] on div at bounding box center [575, 135] width 440 height 19
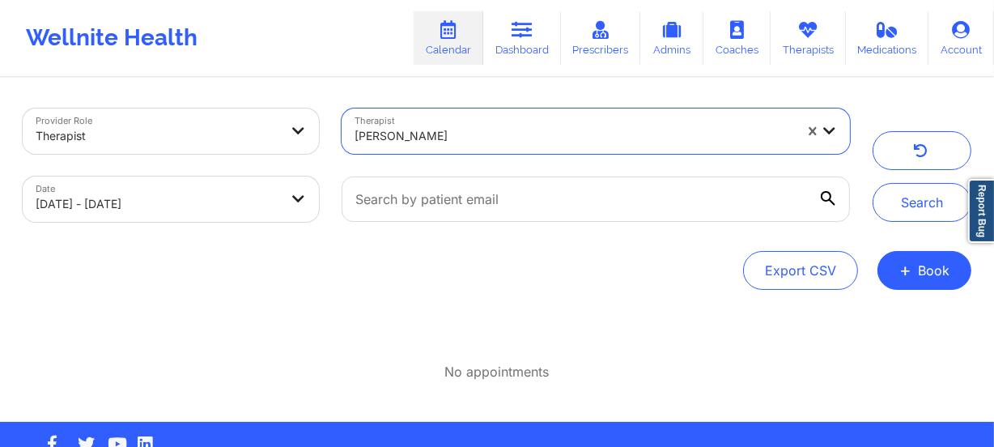
click at [453, 142] on div at bounding box center [575, 135] width 440 height 19
paste input "[PERSON_NAME]"
type input "[PERSON_NAME]"
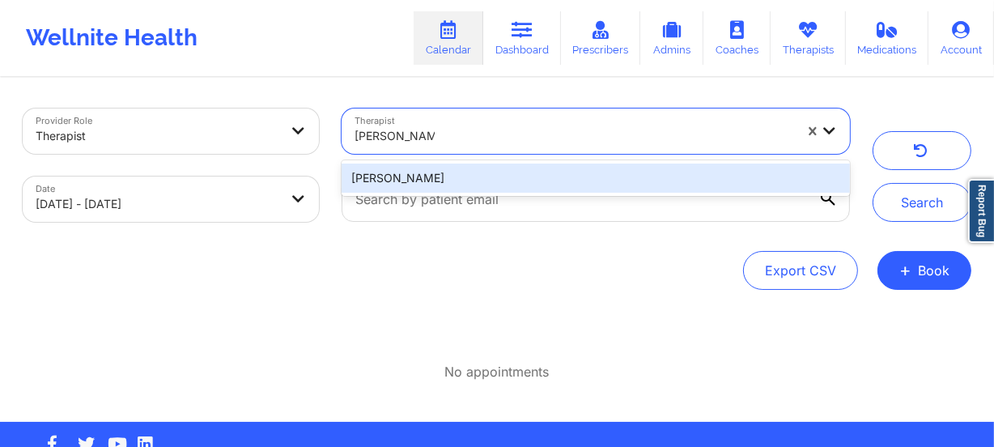
click at [460, 170] on div "[PERSON_NAME]" at bounding box center [596, 178] width 509 height 29
click at [460, 170] on div at bounding box center [595, 199] width 531 height 68
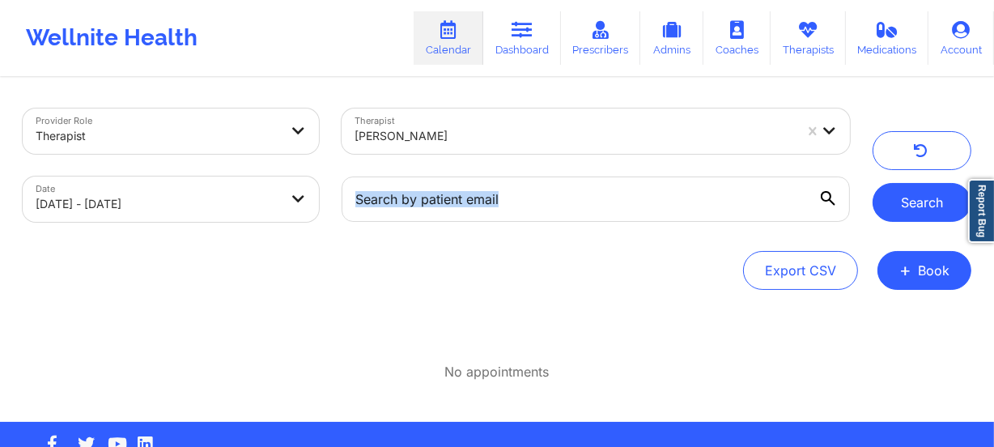
click at [923, 203] on button "Search" at bounding box center [922, 202] width 99 height 39
click at [450, 140] on div at bounding box center [575, 135] width 440 height 19
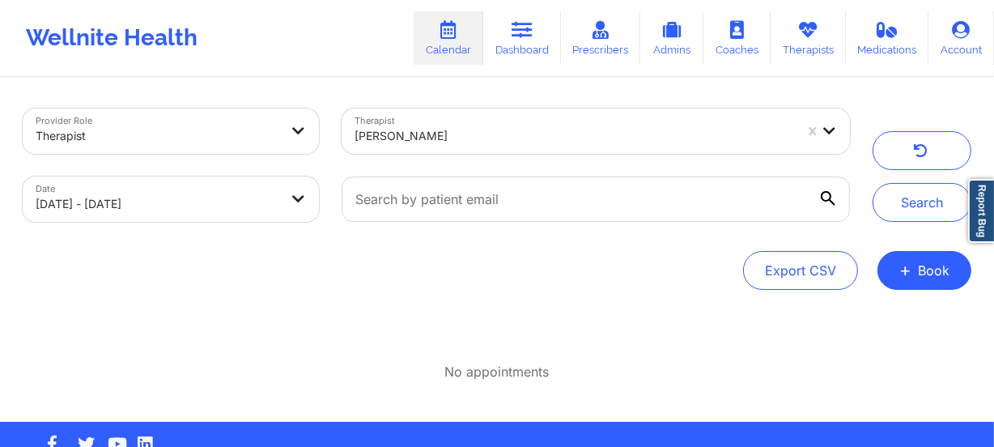
click at [450, 140] on div at bounding box center [575, 135] width 440 height 19
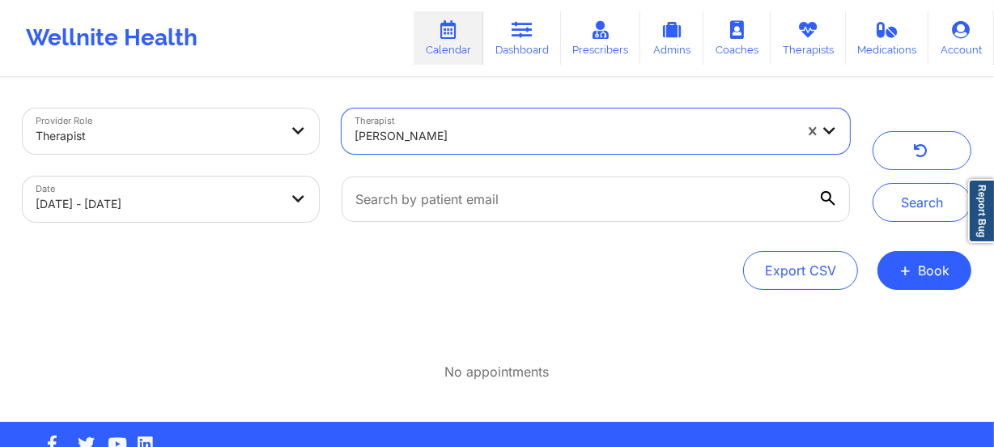
paste input "[PERSON_NAME]"
type input "[PERSON_NAME]"
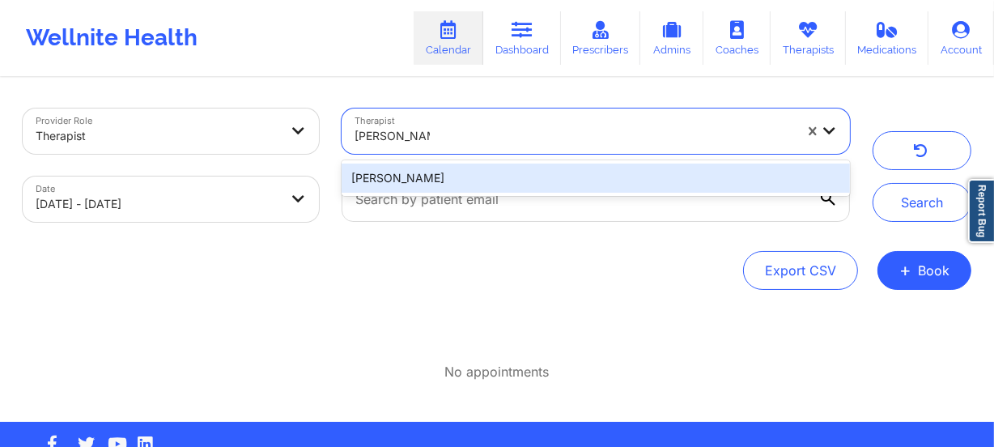
click at [453, 177] on div "[PERSON_NAME]" at bounding box center [596, 178] width 509 height 29
click at [453, 177] on input "text" at bounding box center [596, 199] width 509 height 45
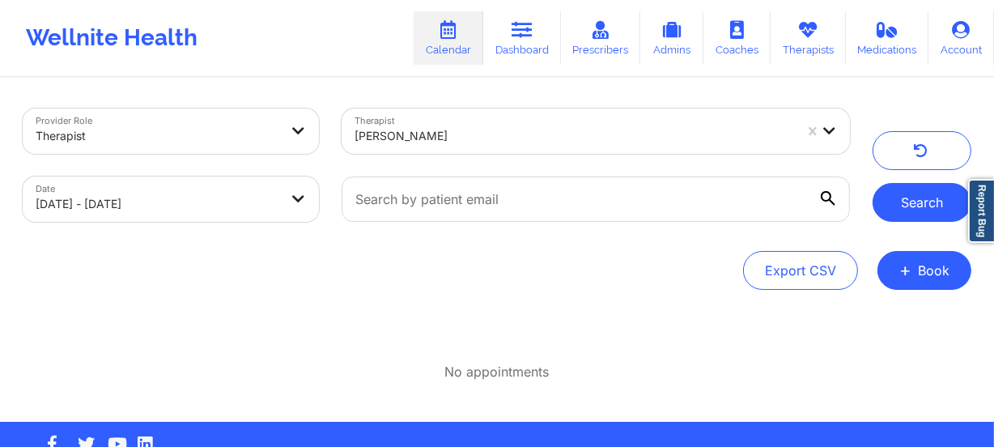
click at [915, 214] on button "Search" at bounding box center [922, 202] width 99 height 39
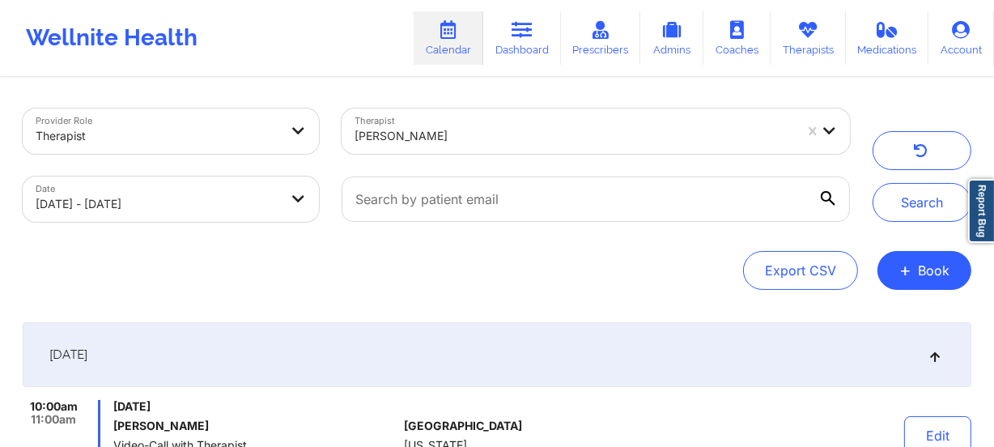
click at [449, 131] on div at bounding box center [575, 135] width 440 height 19
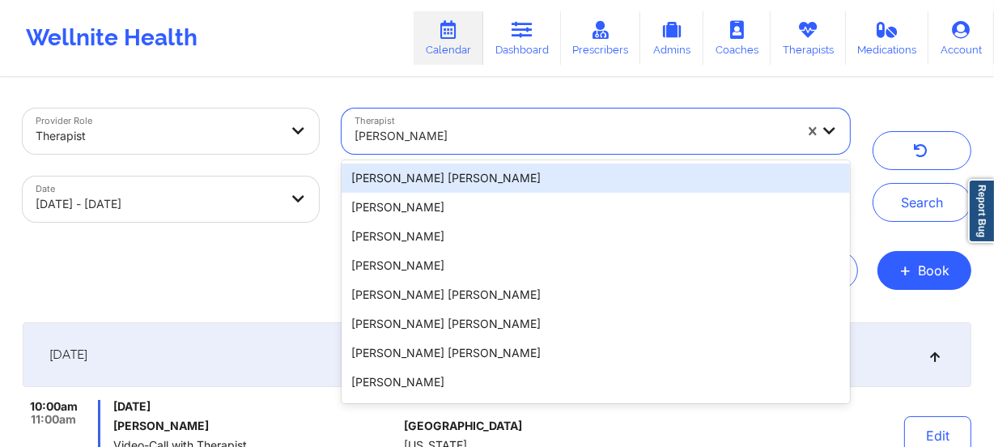
paste input "[PERSON_NAME]"
type input "[PERSON_NAME]"
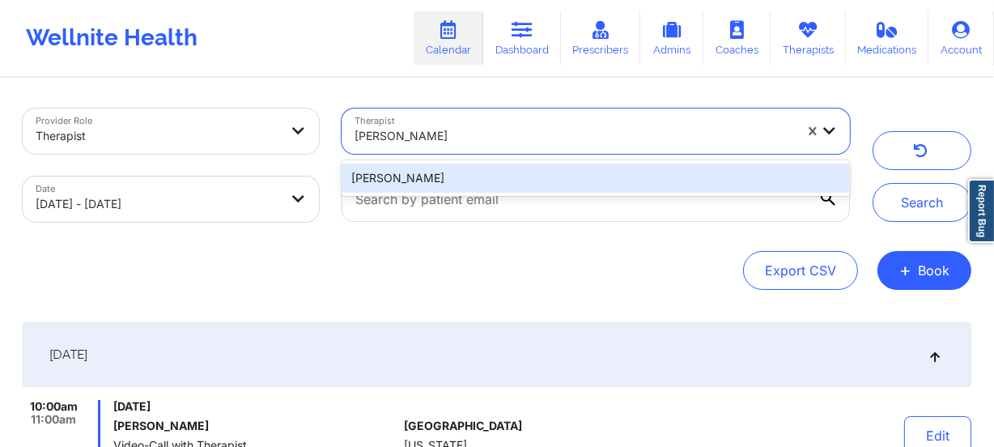
click at [517, 172] on div "[PERSON_NAME]" at bounding box center [596, 178] width 509 height 29
click at [517, 172] on div at bounding box center [595, 199] width 531 height 68
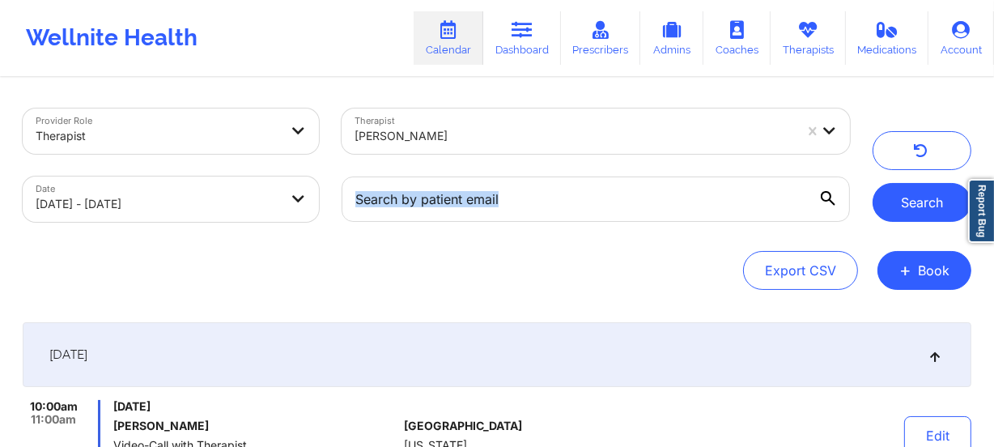
click at [941, 195] on button "Search" at bounding box center [922, 202] width 99 height 39
click at [513, 138] on div at bounding box center [575, 135] width 440 height 19
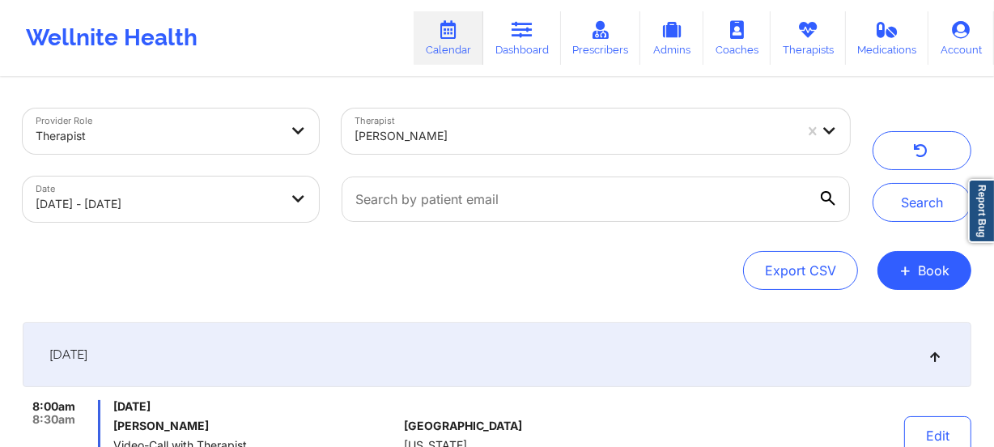
click at [513, 138] on div at bounding box center [575, 135] width 440 height 19
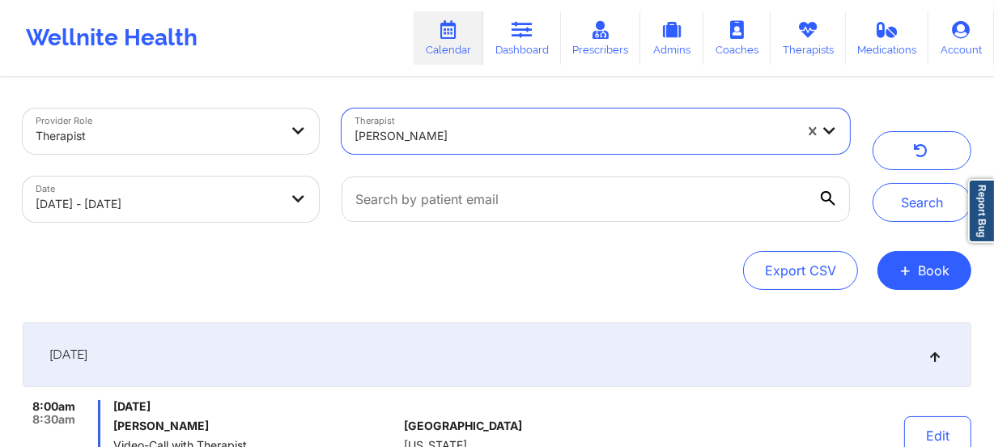
paste input "[PERSON_NAME]"
type input "[PERSON_NAME]"
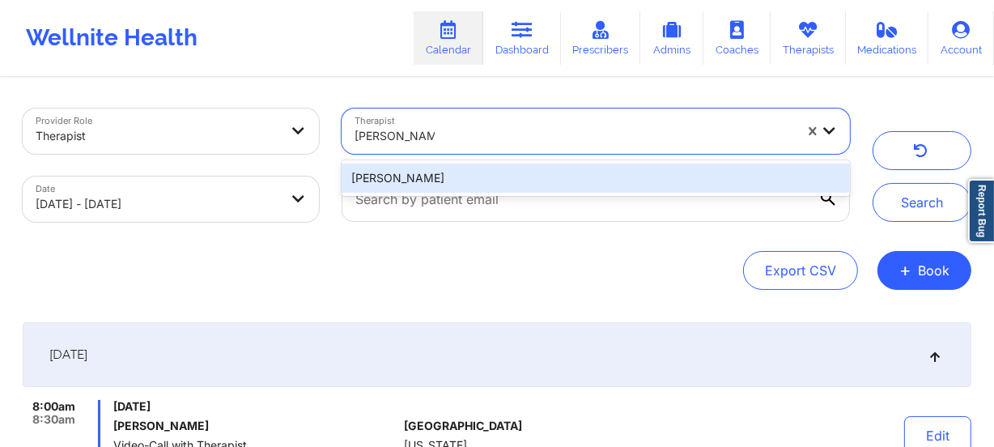
click at [505, 177] on div "[PERSON_NAME]" at bounding box center [596, 178] width 509 height 29
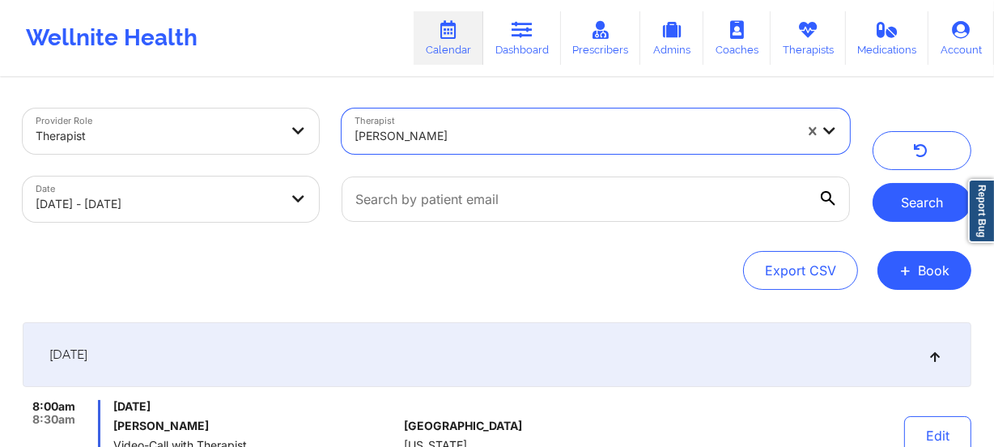
click at [904, 206] on button "Search" at bounding box center [922, 202] width 99 height 39
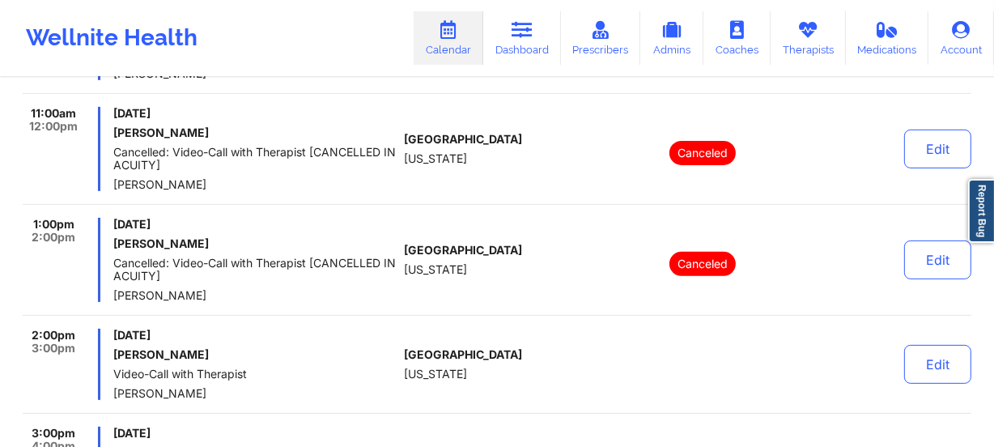
scroll to position [662, 0]
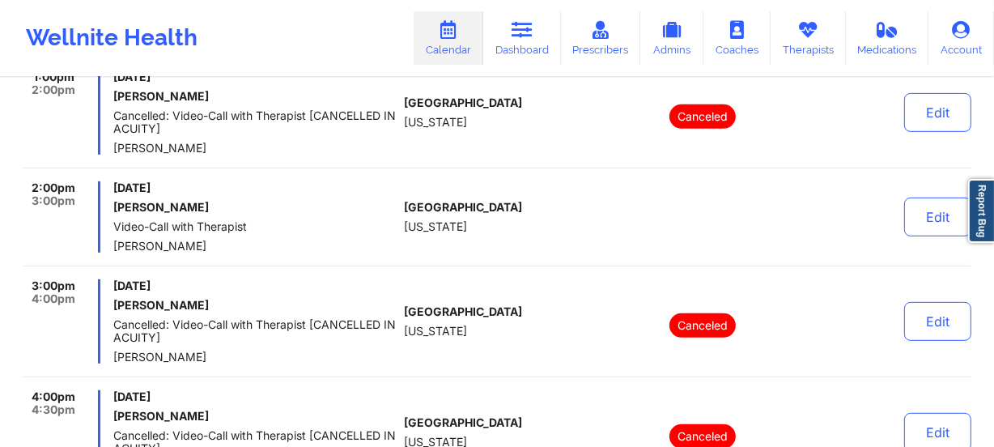
click at [418, 225] on span "[US_STATE]" at bounding box center [435, 226] width 63 height 13
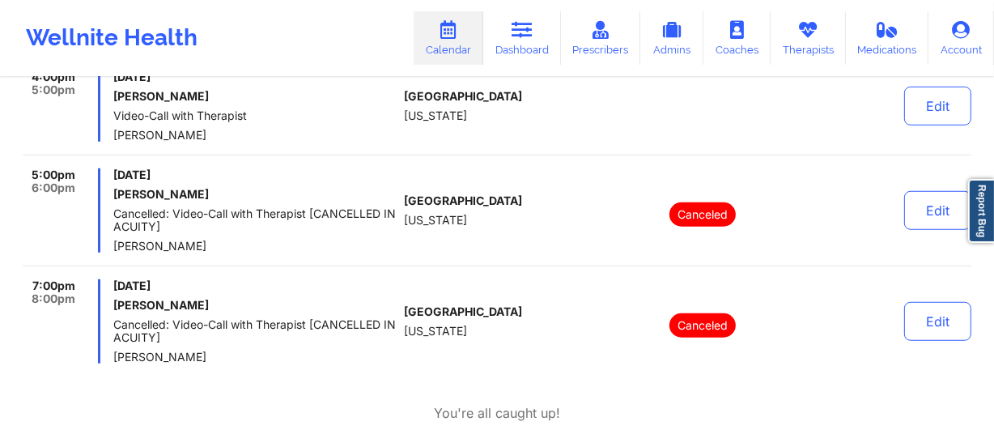
scroll to position [1174, 0]
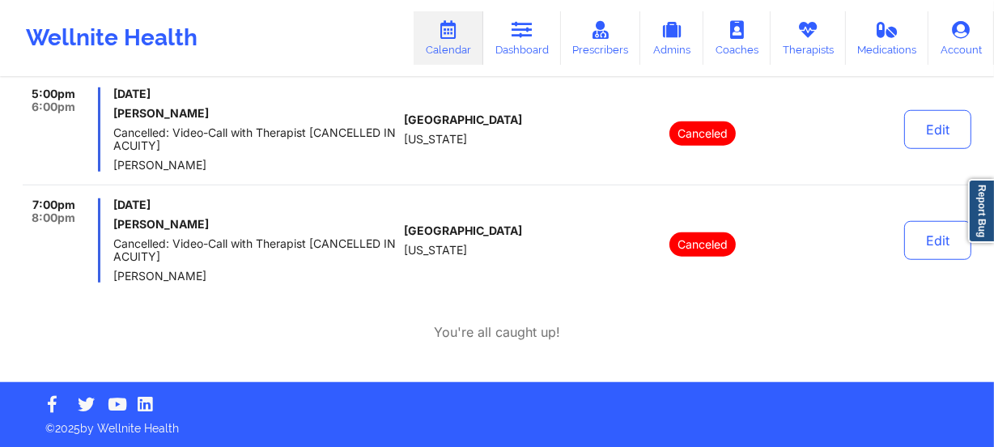
click at [270, 178] on div "5:00pm 6:00pm [DATE] [PERSON_NAME] Cancelled: Video-Call with Therapist [CANCEL…" at bounding box center [497, 136] width 949 height 98
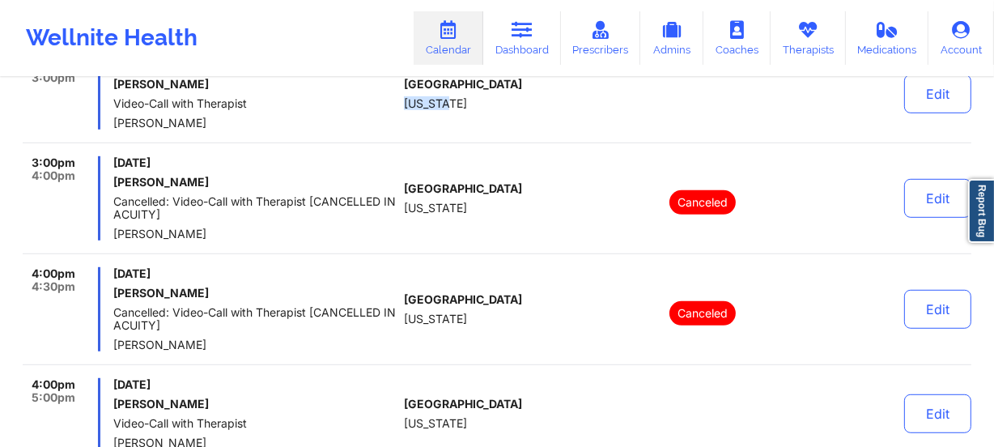
scroll to position [806, 0]
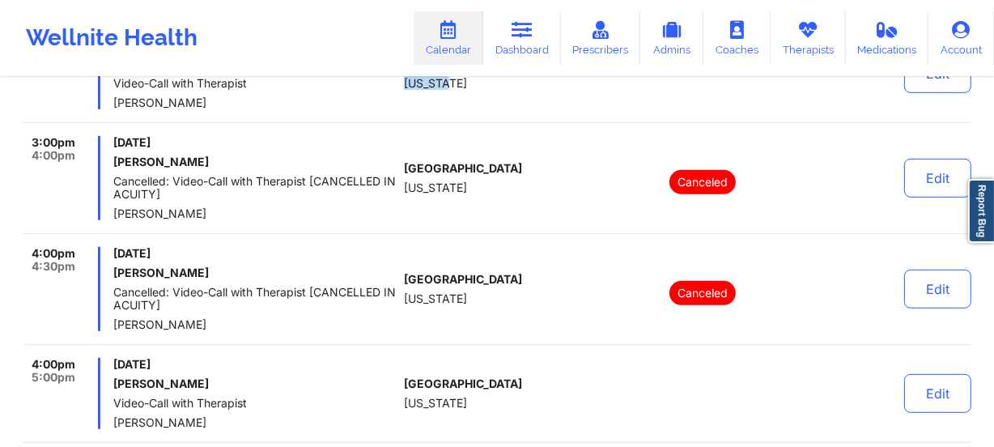
drag, startPoint x: 202, startPoint y: 209, endPoint x: 114, endPoint y: 210, distance: 87.5
click at [114, 210] on span "[PERSON_NAME]" at bounding box center [255, 213] width 284 height 13
copy span "[PERSON_NAME]"
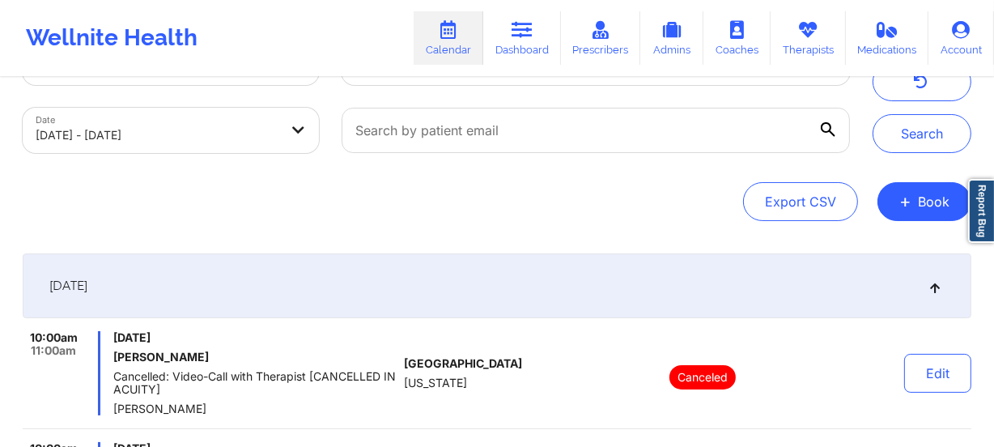
scroll to position [0, 0]
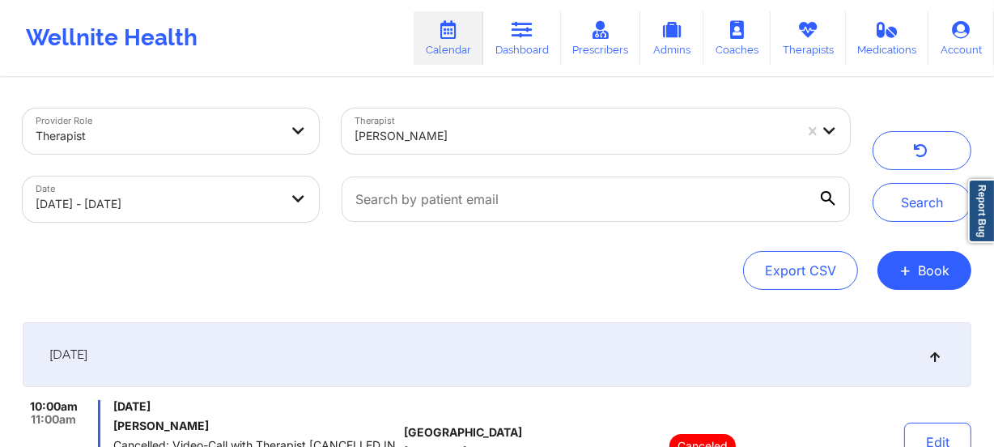
click at [469, 140] on div at bounding box center [575, 135] width 440 height 19
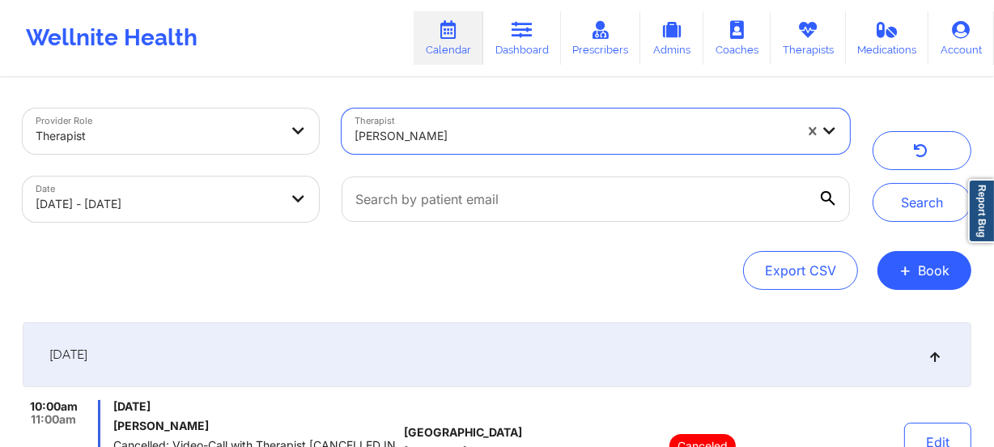
paste input "[PERSON_NAME][GEOGRAPHIC_DATA][PERSON_NAME]"
type input "[PERSON_NAME][GEOGRAPHIC_DATA][PERSON_NAME]"
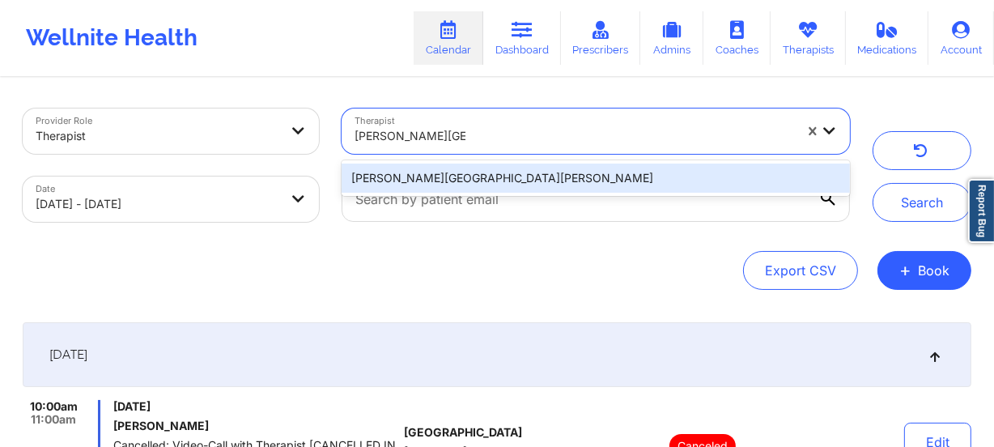
click at [523, 177] on div "[PERSON_NAME][GEOGRAPHIC_DATA][PERSON_NAME]" at bounding box center [596, 178] width 509 height 29
click at [523, 177] on input "text" at bounding box center [596, 199] width 509 height 45
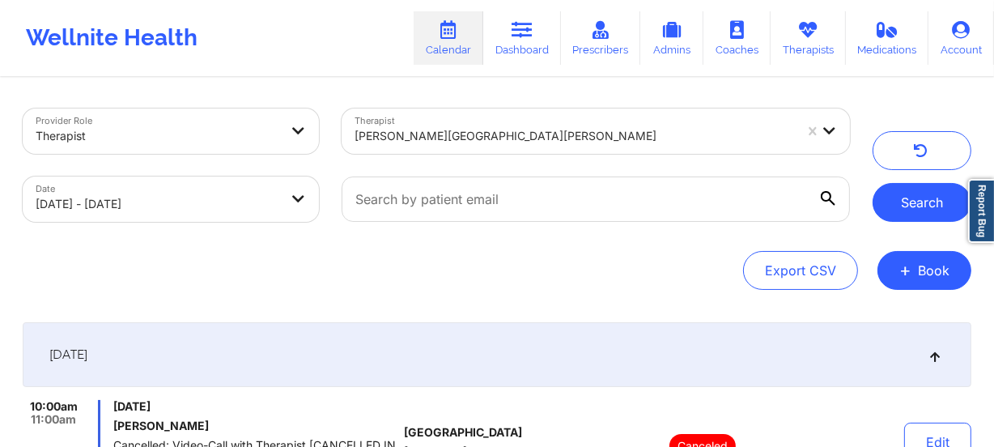
click at [909, 201] on button "Search" at bounding box center [922, 202] width 99 height 39
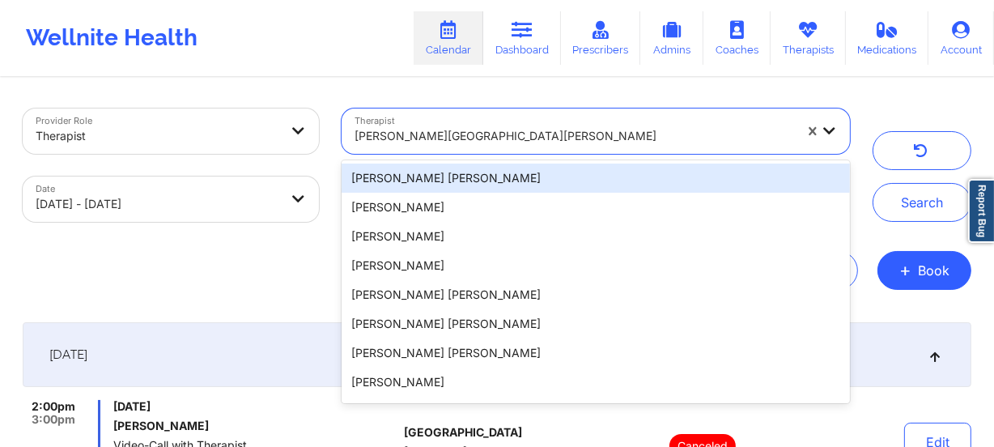
click at [439, 144] on div at bounding box center [575, 135] width 440 height 19
paste input "[PERSON_NAME]"
type input "[PERSON_NAME]"
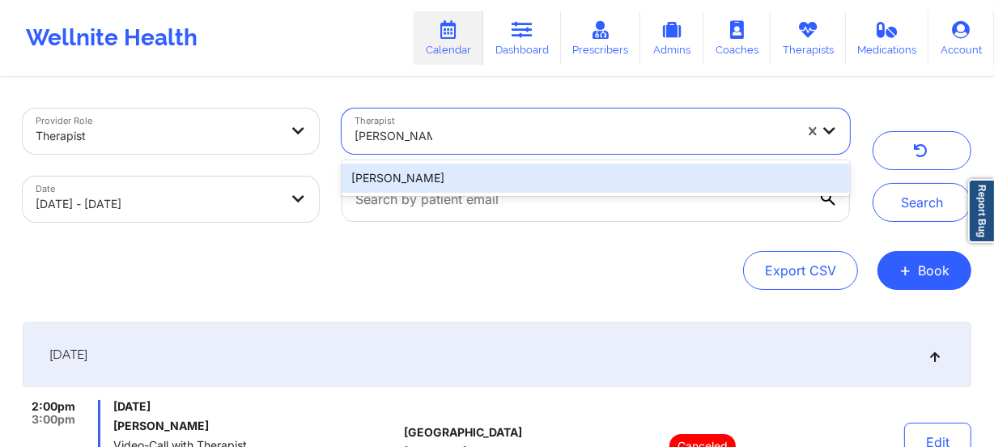
click at [520, 172] on div "[PERSON_NAME]" at bounding box center [596, 178] width 509 height 29
click at [520, 172] on div at bounding box center [595, 199] width 531 height 68
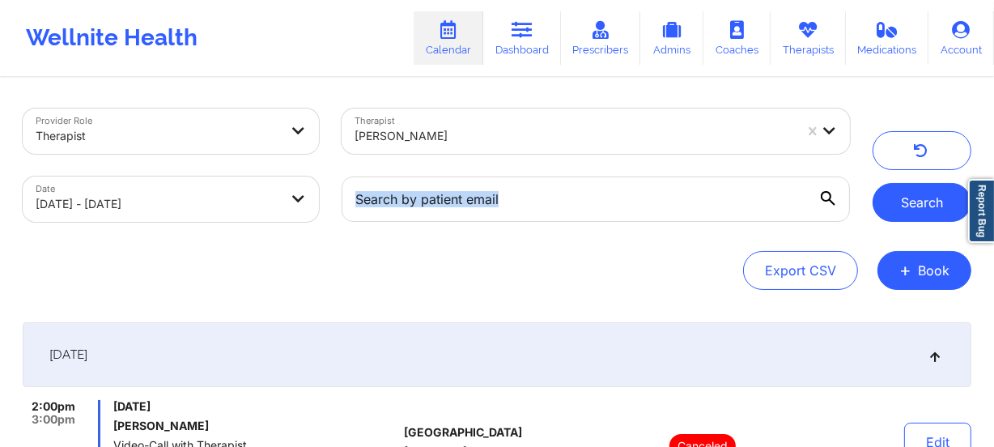
click at [909, 199] on button "Search" at bounding box center [922, 202] width 99 height 39
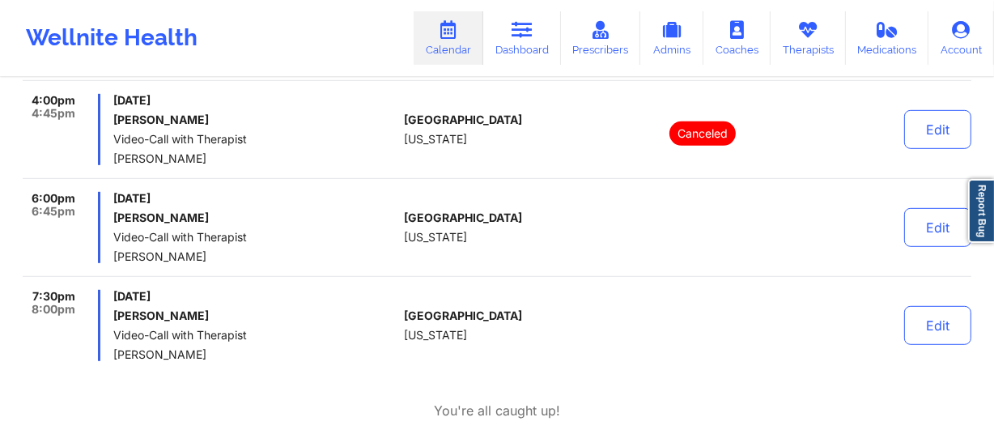
scroll to position [810, 0]
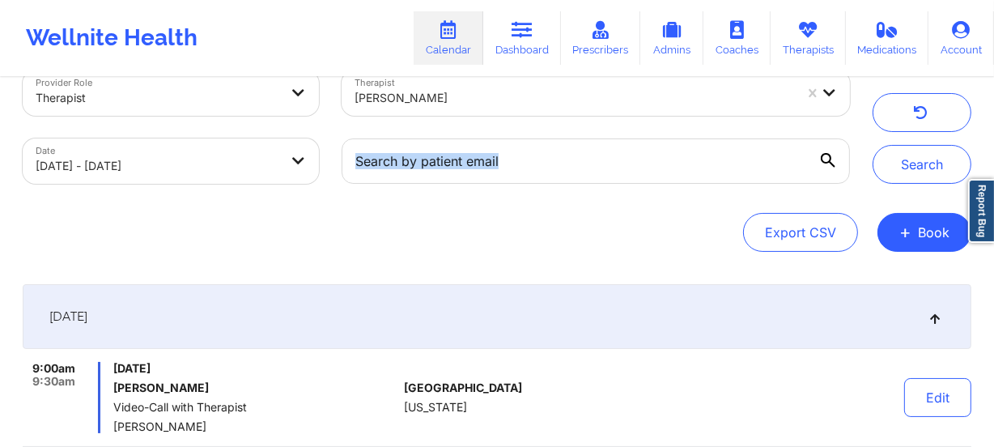
scroll to position [0, 0]
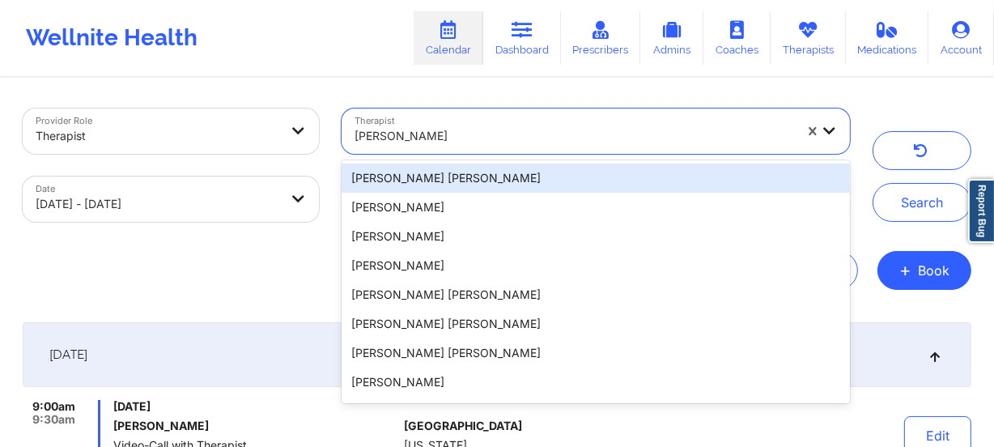
click at [486, 132] on div at bounding box center [575, 135] width 440 height 19
paste input "[PERSON_NAME]"
type input "[PERSON_NAME]"
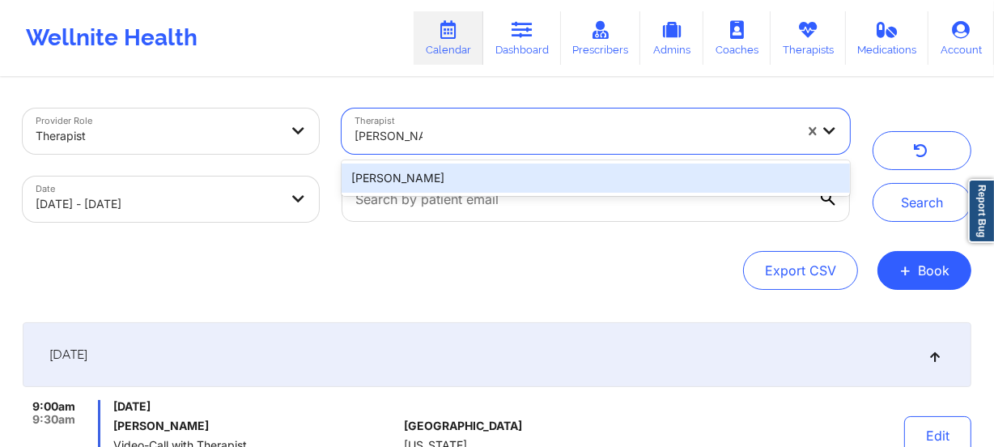
click at [500, 183] on div "[PERSON_NAME]" at bounding box center [596, 178] width 509 height 29
click at [500, 183] on input "text" at bounding box center [596, 199] width 509 height 45
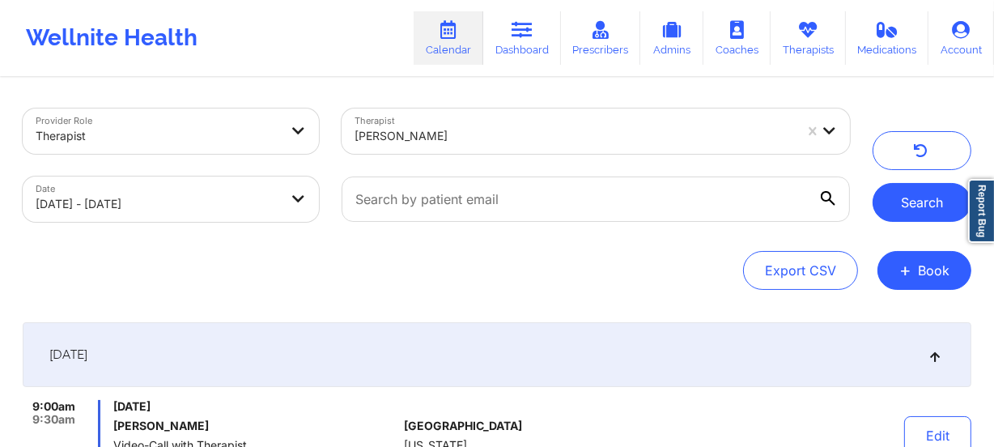
click at [947, 211] on button "Search" at bounding box center [922, 202] width 99 height 39
click at [462, 128] on div at bounding box center [575, 135] width 440 height 19
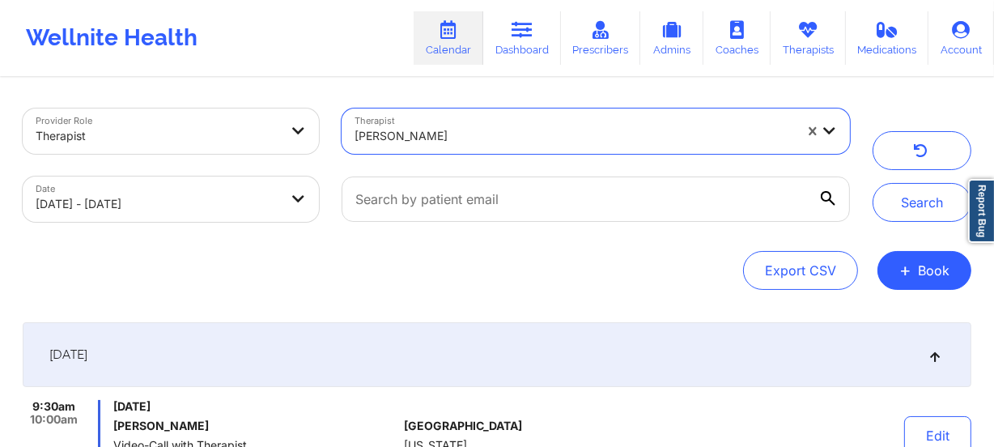
paste input "[PERSON_NAME]"
type input "[PERSON_NAME]"
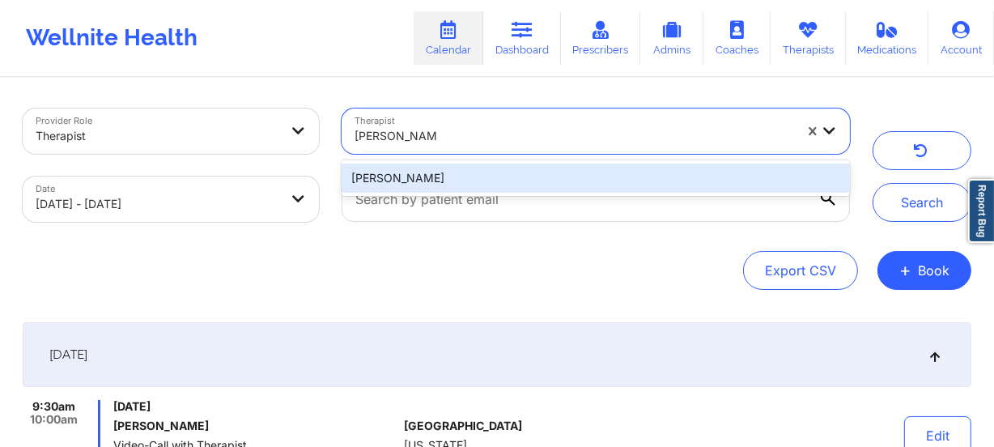
click at [482, 181] on div "[PERSON_NAME]" at bounding box center [596, 178] width 509 height 29
click at [482, 181] on input "text" at bounding box center [596, 199] width 509 height 45
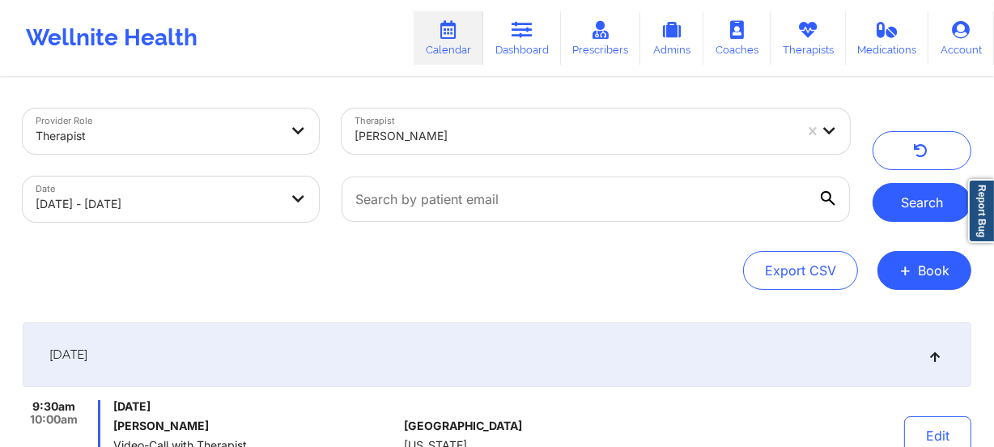
click at [947, 206] on button "Search" at bounding box center [922, 202] width 99 height 39
click at [478, 147] on div "[PERSON_NAME]" at bounding box center [575, 136] width 440 height 36
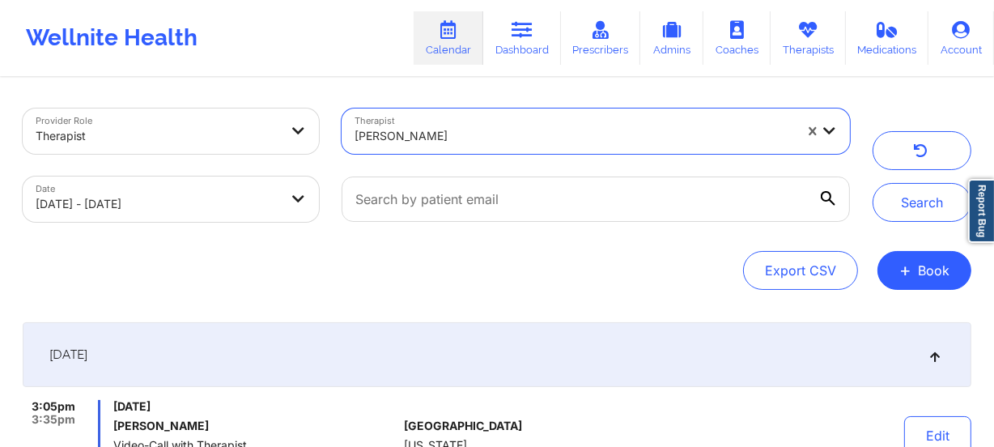
paste input "[PERSON_NAME]"
type input "[PERSON_NAME]"
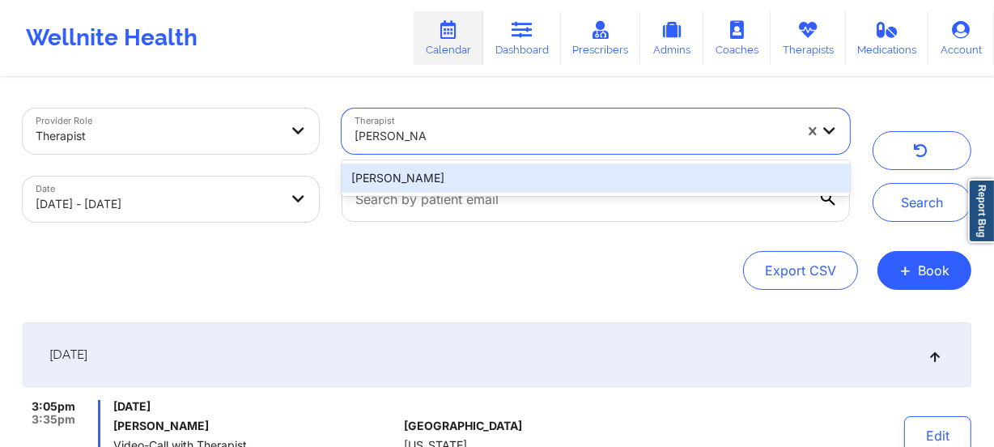
click at [492, 174] on div "[PERSON_NAME]" at bounding box center [596, 178] width 509 height 29
click at [492, 174] on div at bounding box center [595, 199] width 531 height 68
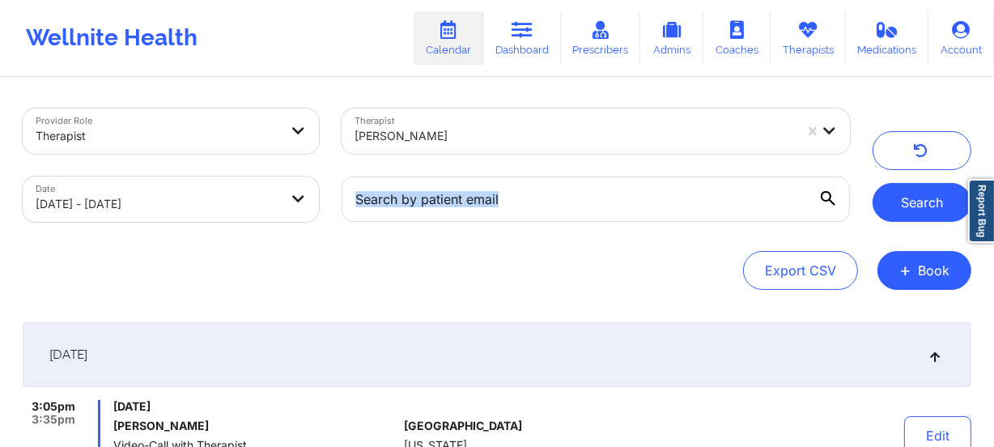
click at [925, 217] on button "Search" at bounding box center [922, 202] width 99 height 39
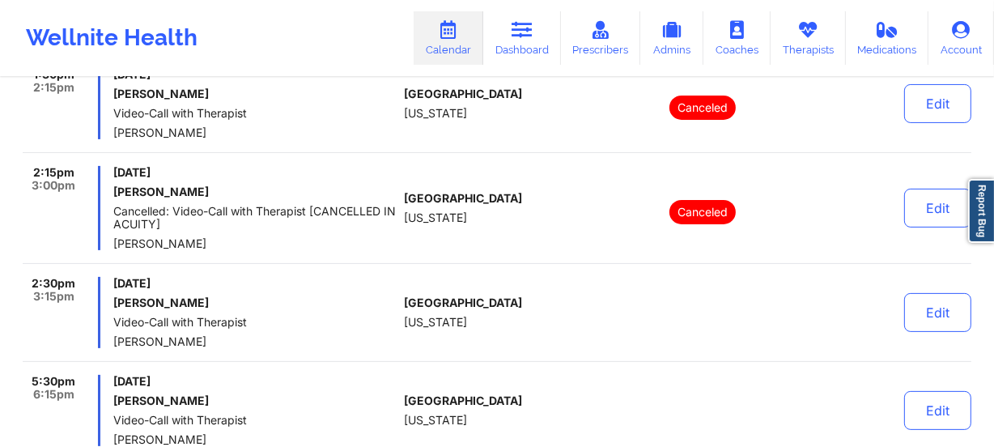
scroll to position [368, 0]
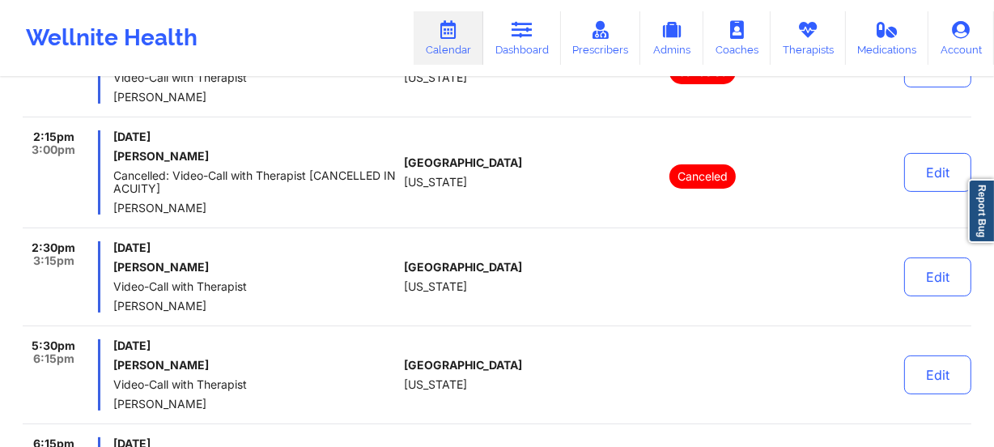
click at [475, 90] on div "[GEOGRAPHIC_DATA] [US_STATE]" at bounding box center [494, 67] width 180 height 71
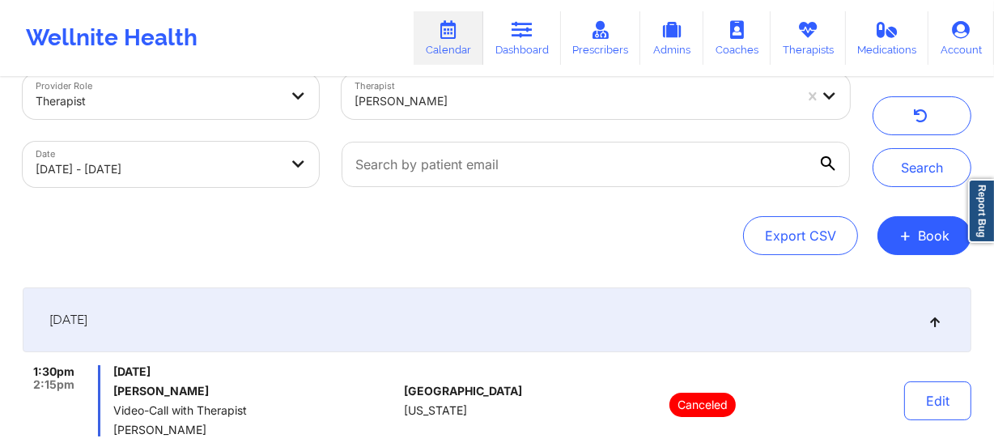
scroll to position [0, 0]
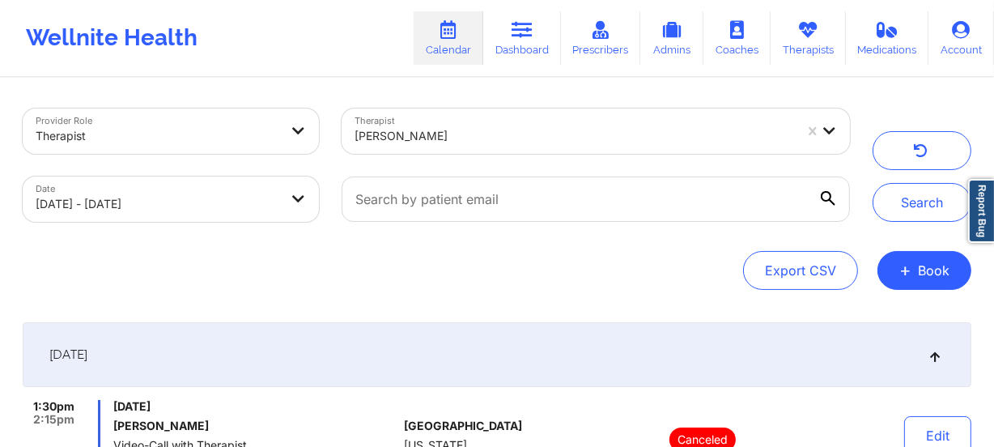
click at [478, 144] on div at bounding box center [575, 135] width 440 height 19
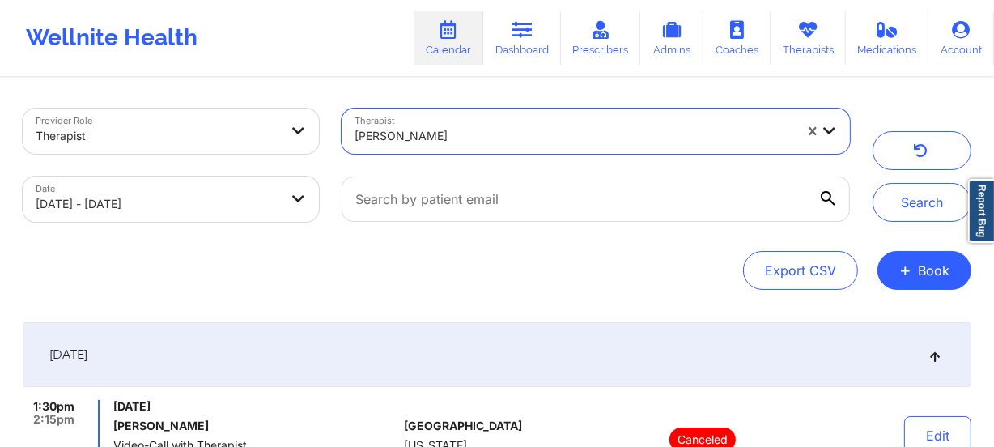
paste input "[PERSON_NAME] [PERSON_NAME]"
type input "[PERSON_NAME] [PERSON_NAME]"
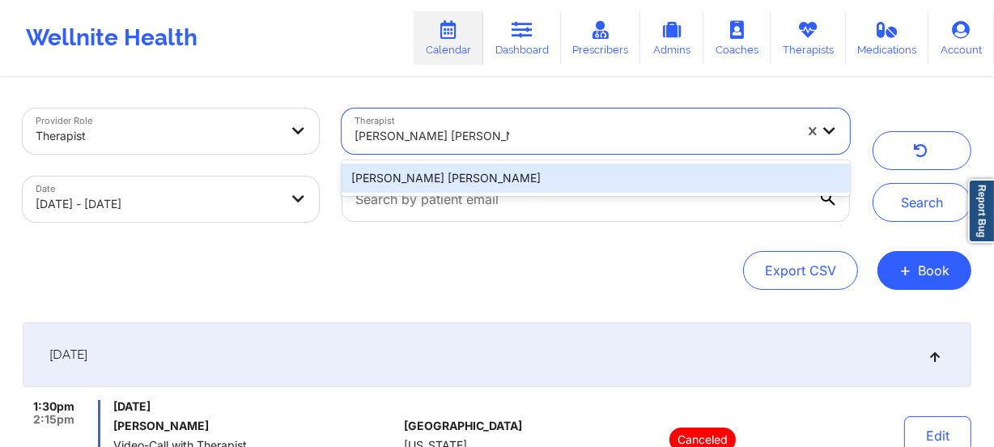
click at [513, 170] on div "[PERSON_NAME] [PERSON_NAME]" at bounding box center [596, 178] width 509 height 29
click at [513, 170] on div at bounding box center [595, 199] width 531 height 68
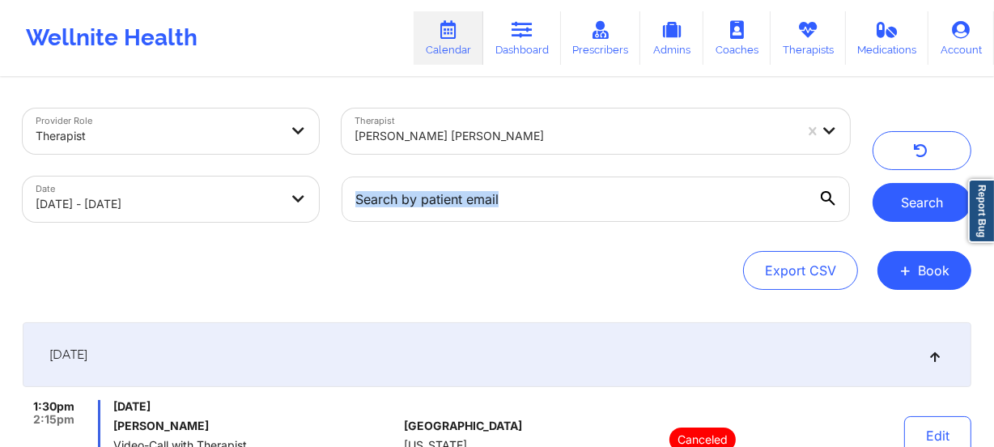
click at [904, 201] on button "Search" at bounding box center [922, 202] width 99 height 39
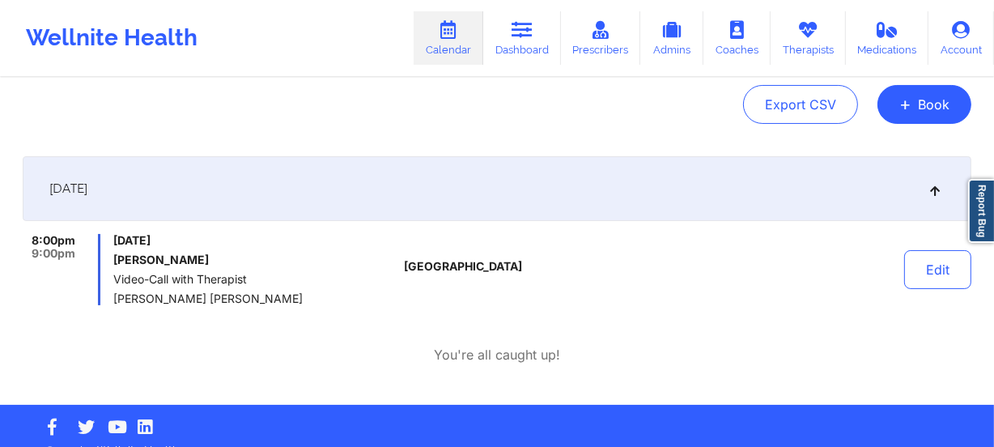
scroll to position [189, 0]
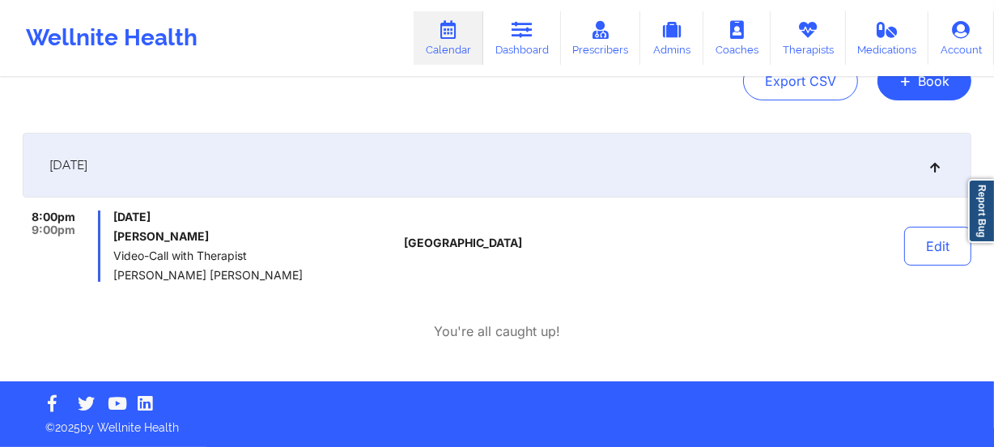
click at [459, 92] on div "Export CSV + Book" at bounding box center [497, 81] width 949 height 39
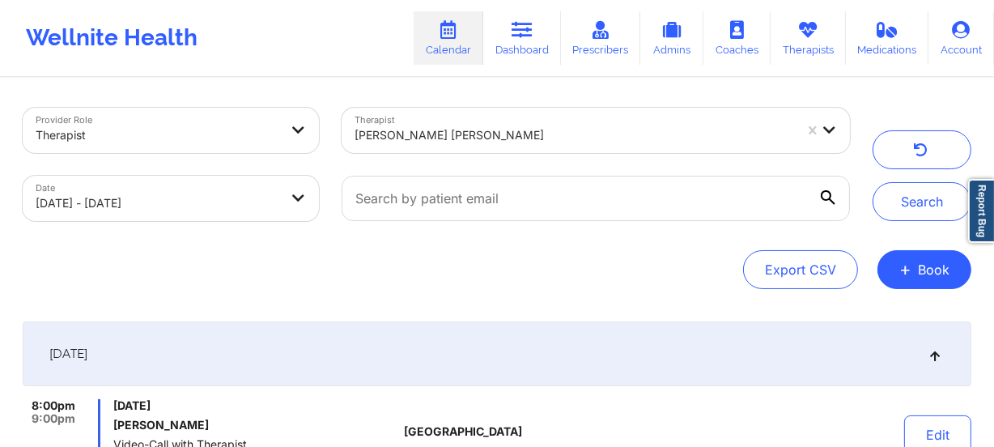
scroll to position [0, 0]
click at [480, 141] on div at bounding box center [575, 135] width 440 height 19
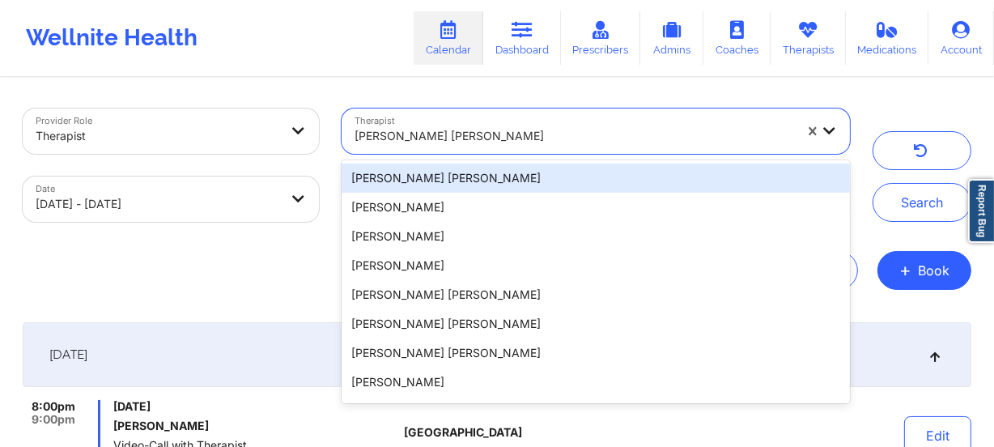
paste input "[PERSON_NAME]"
type input "[PERSON_NAME]"
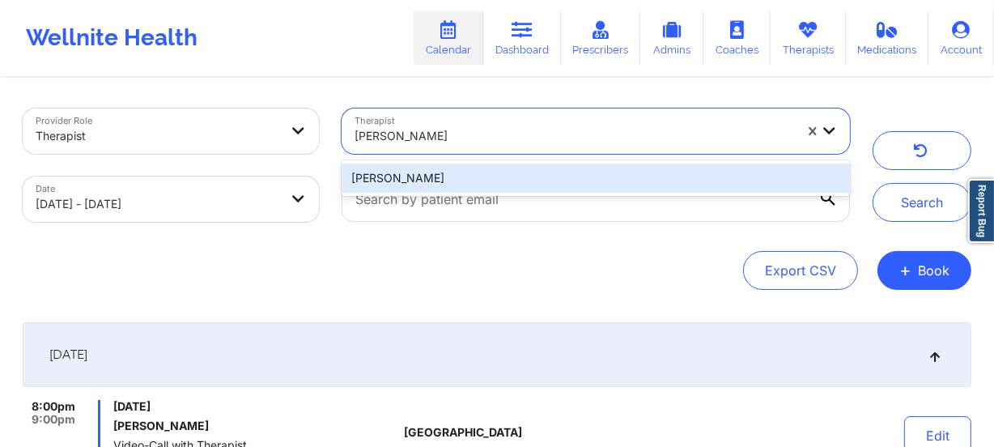
click at [496, 173] on div "[PERSON_NAME]" at bounding box center [596, 178] width 509 height 29
click at [496, 173] on div at bounding box center [595, 199] width 531 height 68
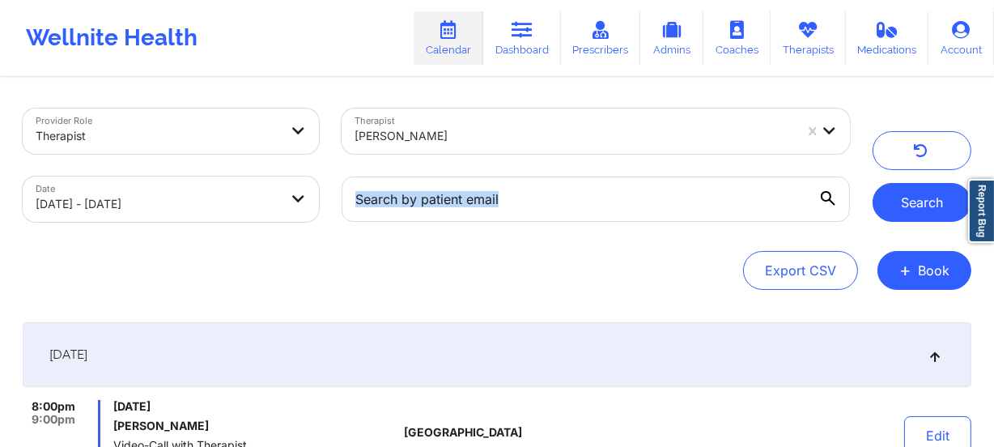
click at [913, 189] on button "Search" at bounding box center [922, 202] width 99 height 39
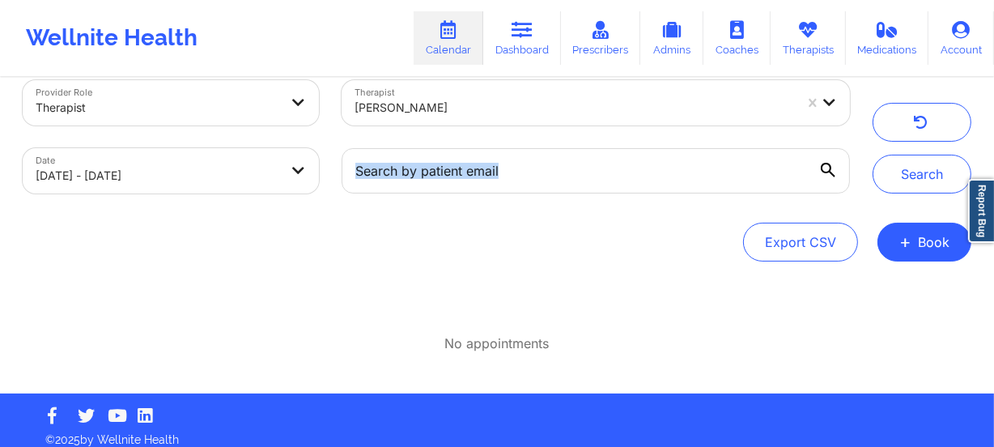
scroll to position [40, 0]
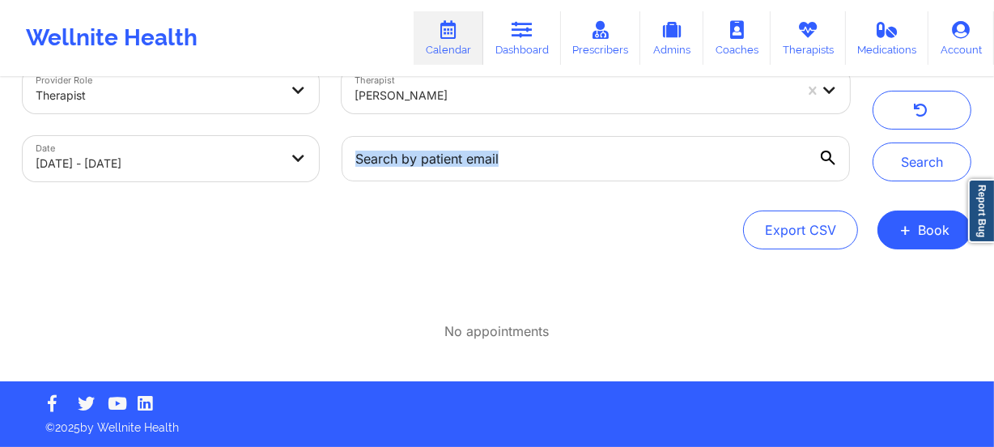
click at [521, 92] on div at bounding box center [575, 95] width 440 height 19
paste input "[PERSON_NAME]"
type input "[PERSON_NAME]"
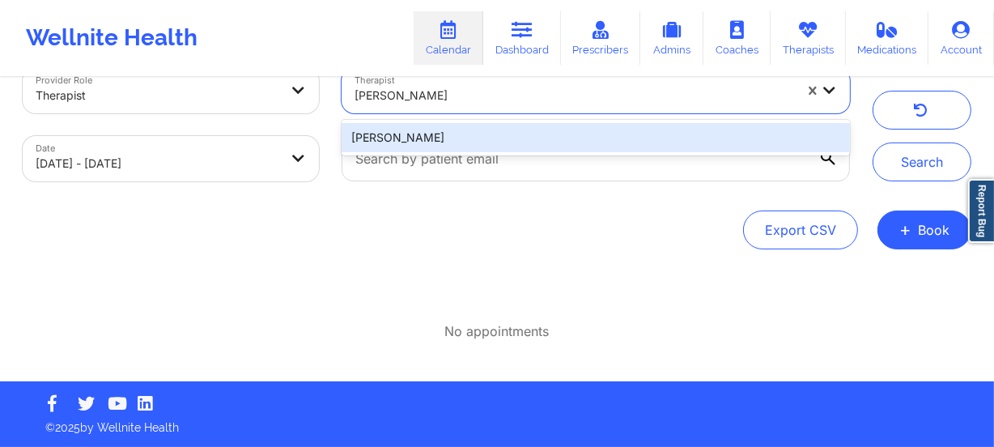
click at [680, 135] on div "[PERSON_NAME]" at bounding box center [596, 137] width 509 height 29
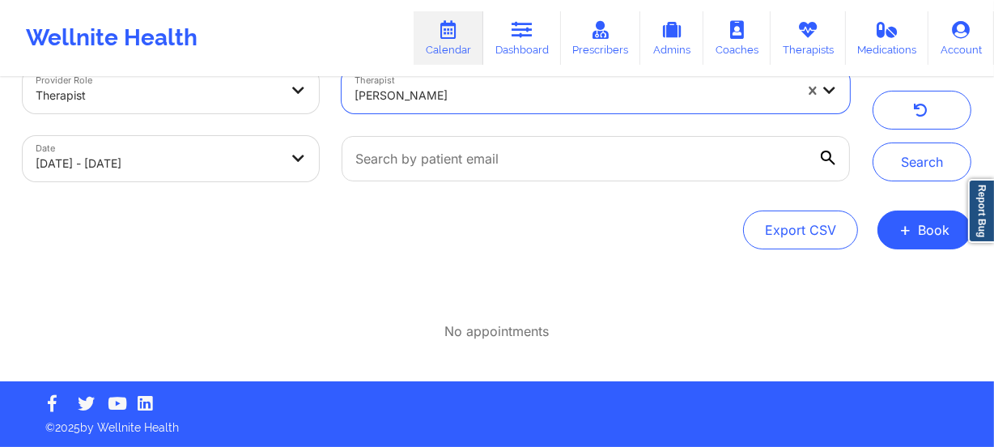
click at [910, 153] on button "Search" at bounding box center [922, 162] width 99 height 39
click at [910, 130] on button "button" at bounding box center [922, 110] width 99 height 39
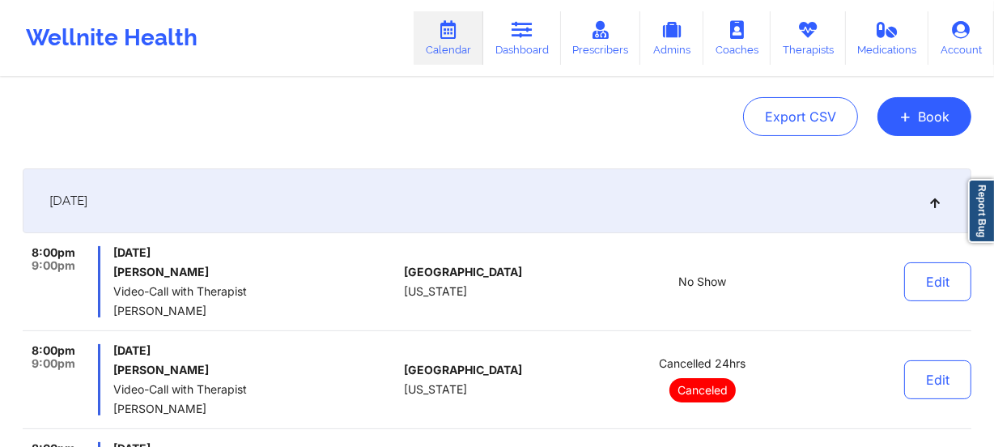
scroll to position [153, 0]
click at [934, 204] on icon at bounding box center [936, 201] width 14 height 11
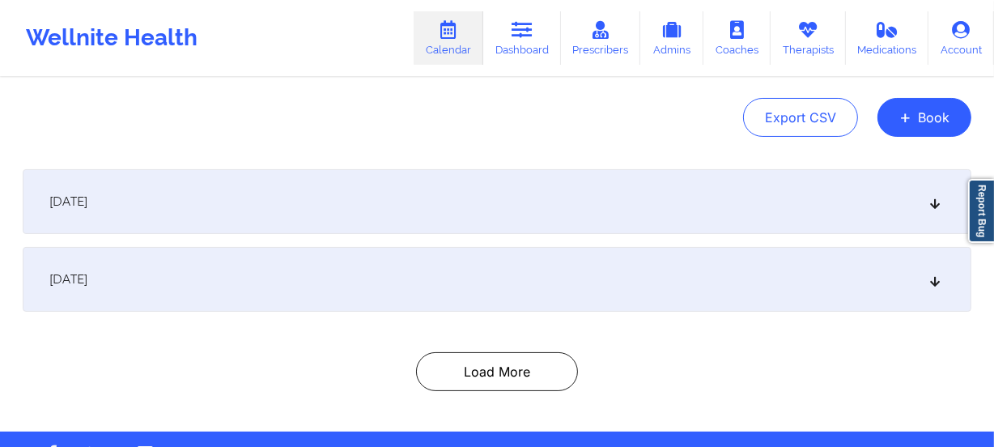
click at [934, 204] on icon at bounding box center [936, 201] width 14 height 11
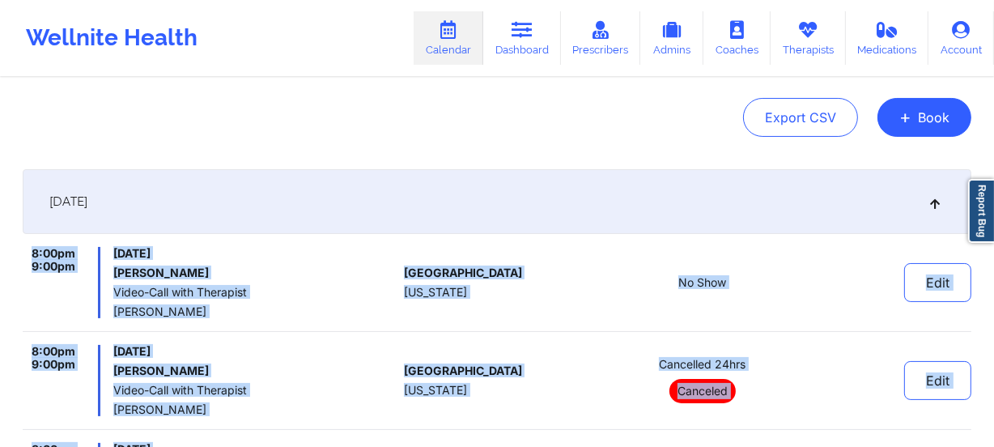
click at [937, 206] on icon at bounding box center [936, 201] width 14 height 11
click at [935, 205] on icon at bounding box center [936, 201] width 14 height 11
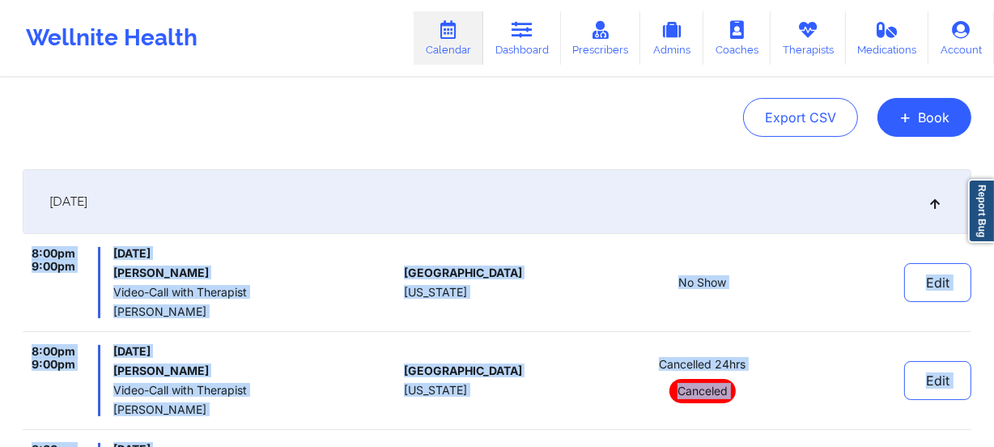
click at [935, 205] on icon at bounding box center [936, 201] width 14 height 11
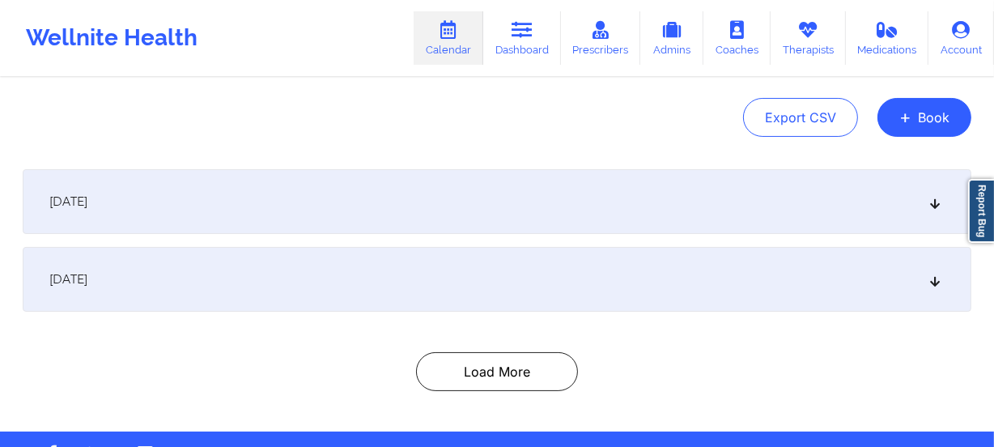
click at [934, 274] on icon at bounding box center [936, 279] width 14 height 11
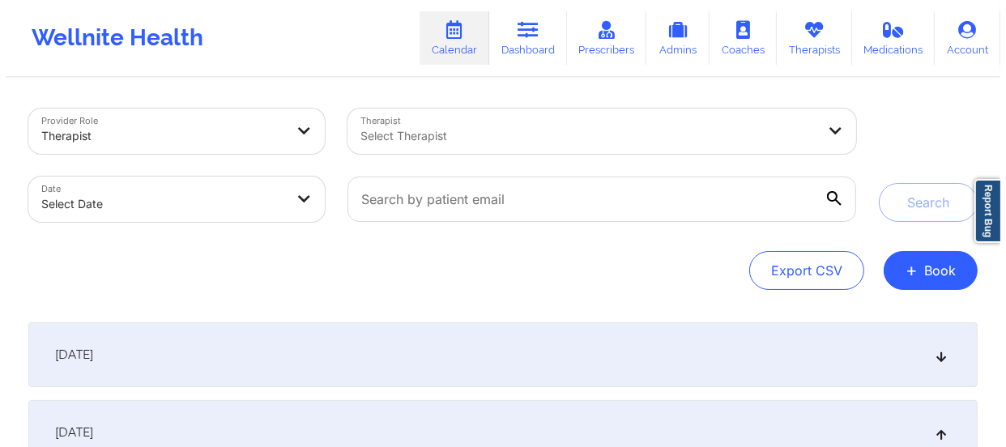
scroll to position [0, 0]
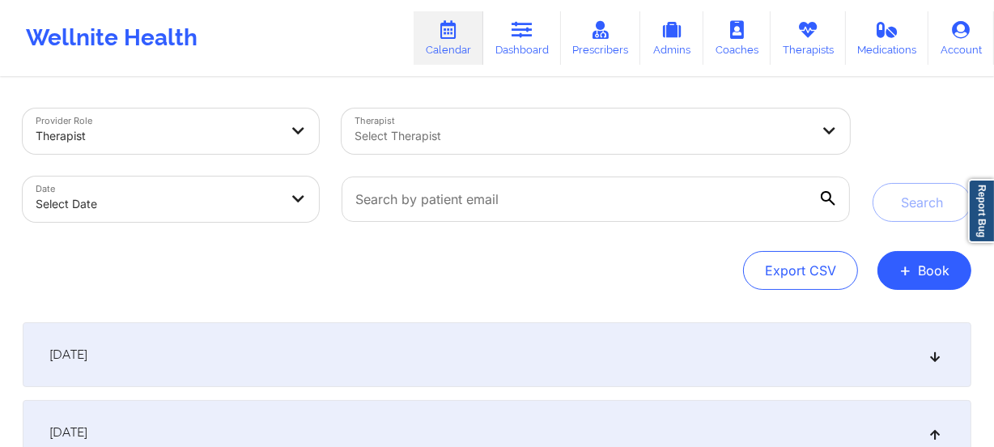
click at [497, 141] on div at bounding box center [583, 135] width 456 height 19
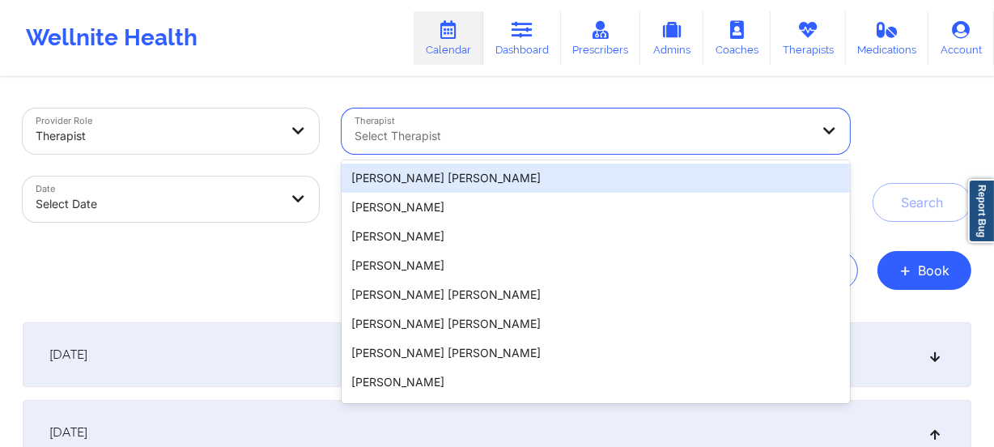
paste input "[PERSON_NAME]"
type input "[PERSON_NAME]"
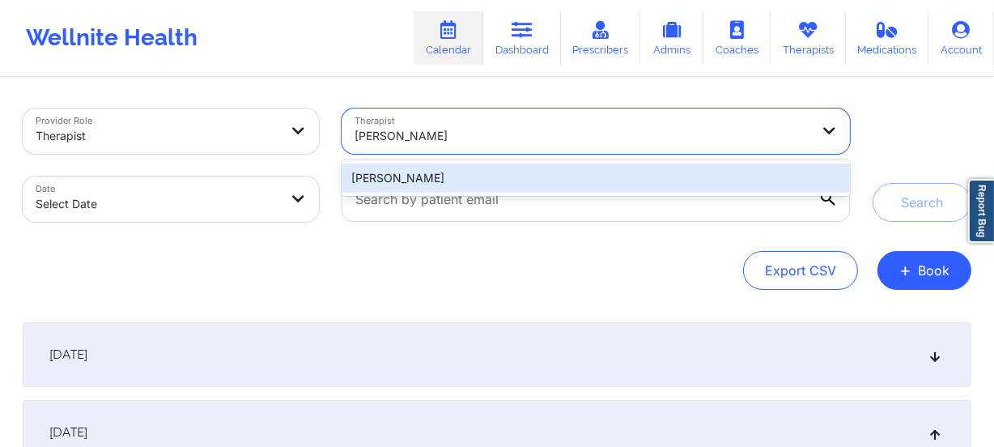
click at [687, 175] on div "[PERSON_NAME]" at bounding box center [596, 178] width 509 height 29
click at [687, 175] on div at bounding box center [595, 199] width 531 height 68
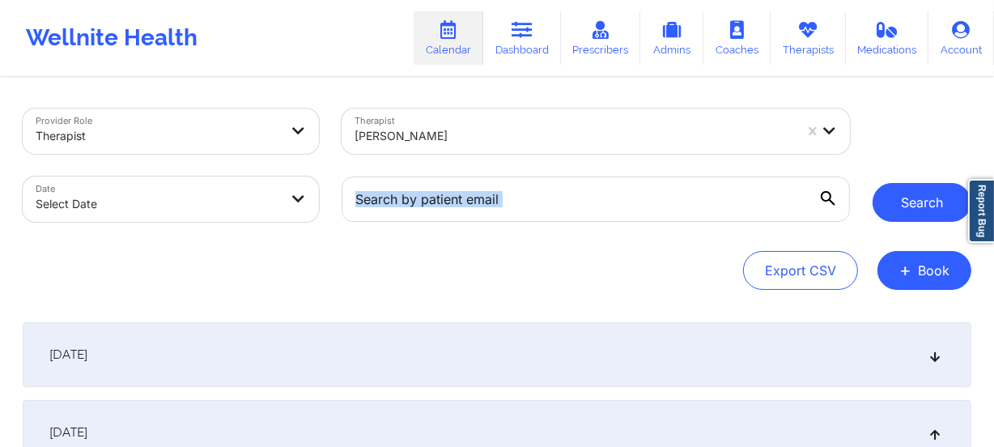
click at [891, 202] on button "Search" at bounding box center [922, 202] width 99 height 39
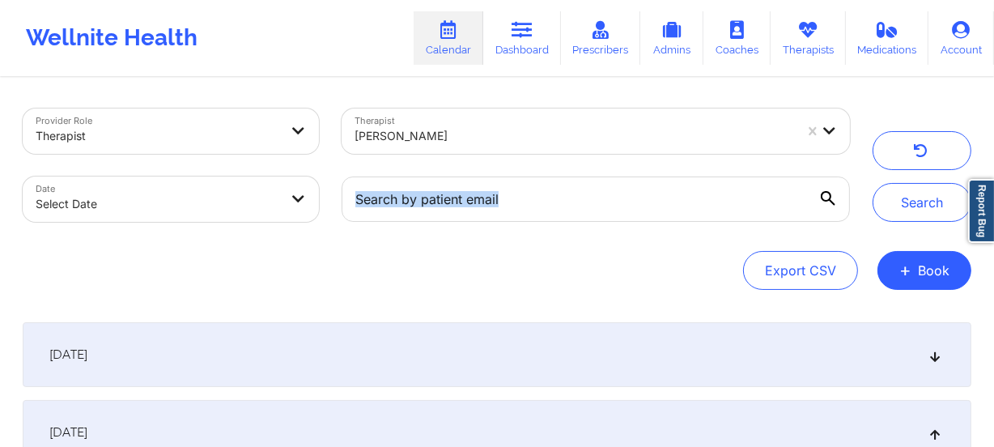
select select "2025-8"
select select "2025-9"
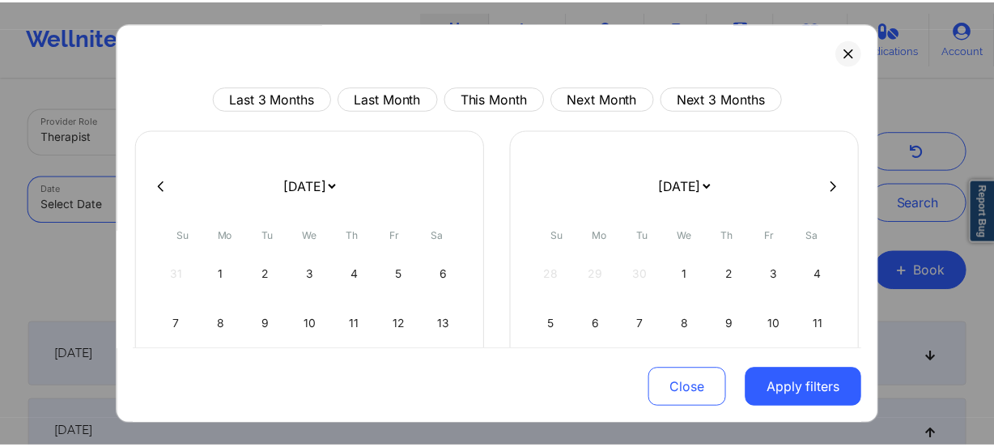
scroll to position [198, 0]
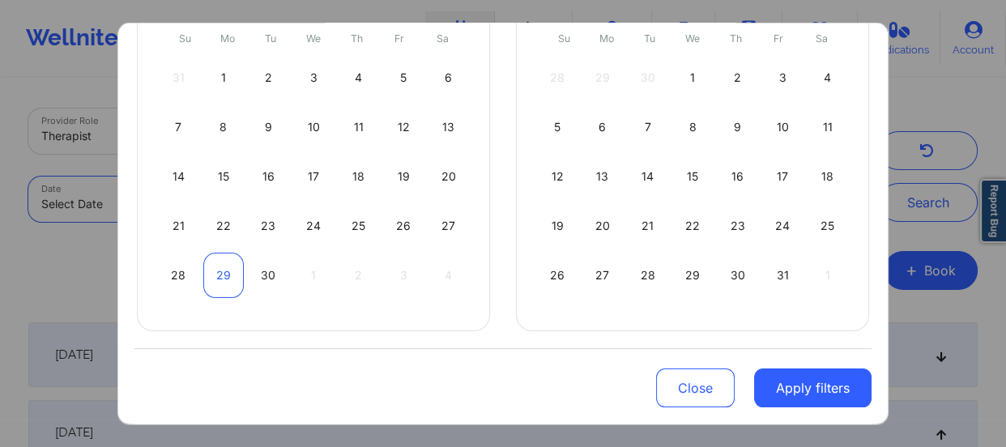
click at [221, 268] on div "29" at bounding box center [223, 275] width 41 height 45
select select "2025-8"
select select "2025-9"
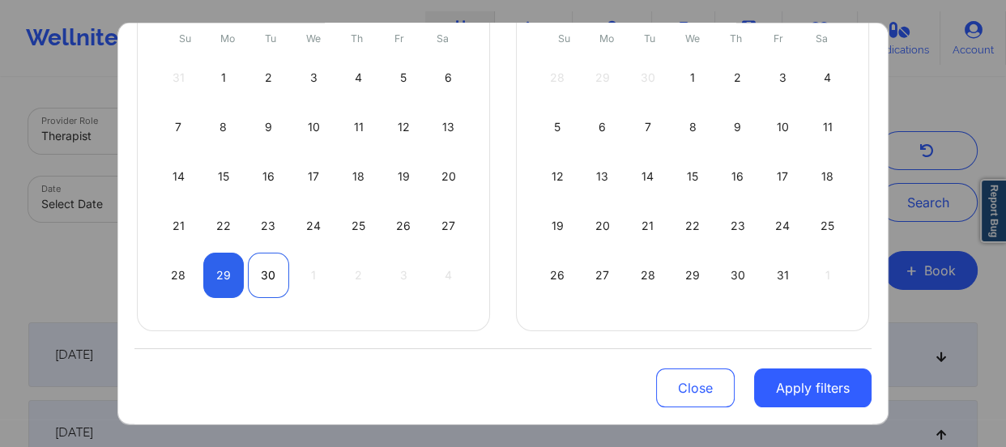
select select "2025-8"
select select "2025-9"
click at [256, 266] on div "30" at bounding box center [268, 275] width 41 height 45
select select "2025-8"
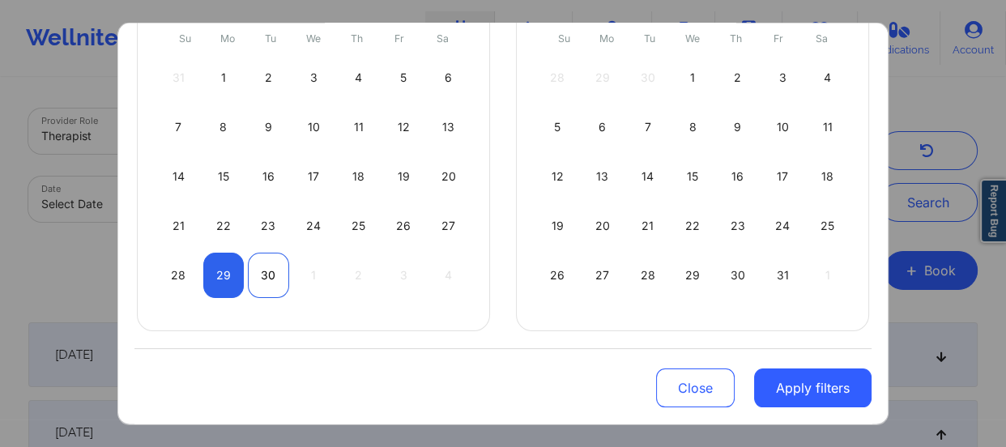
select select "2025-9"
select select "2025-8"
select select "2025-9"
click at [231, 269] on div "29" at bounding box center [223, 275] width 41 height 45
select select "2025-8"
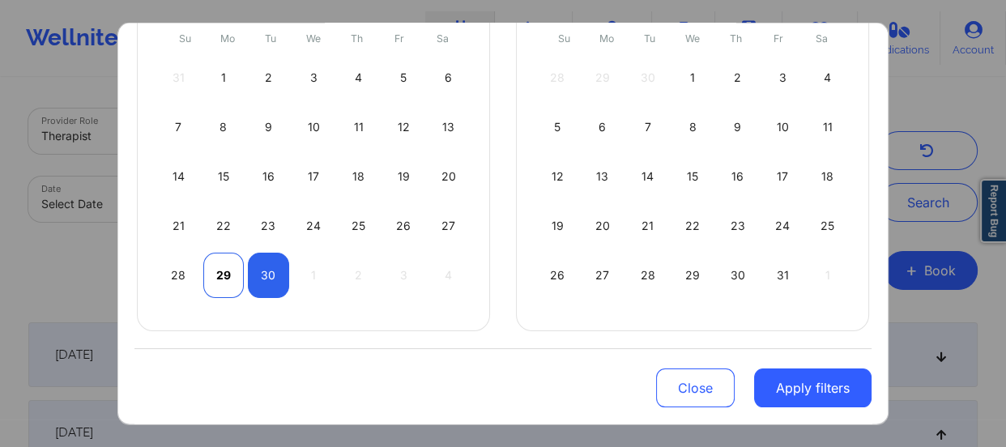
select select "2025-9"
select select "2025-8"
select select "2025-9"
click at [253, 268] on div "30" at bounding box center [268, 275] width 41 height 45
select select "2025-8"
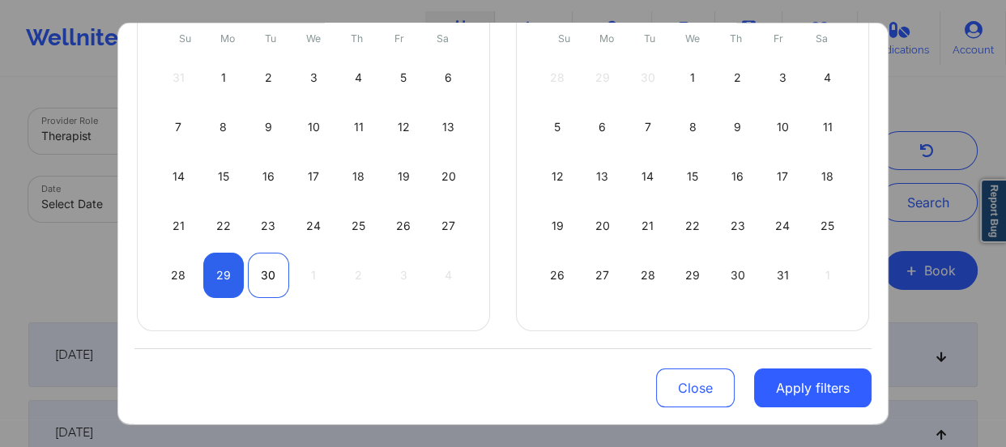
select select "2025-9"
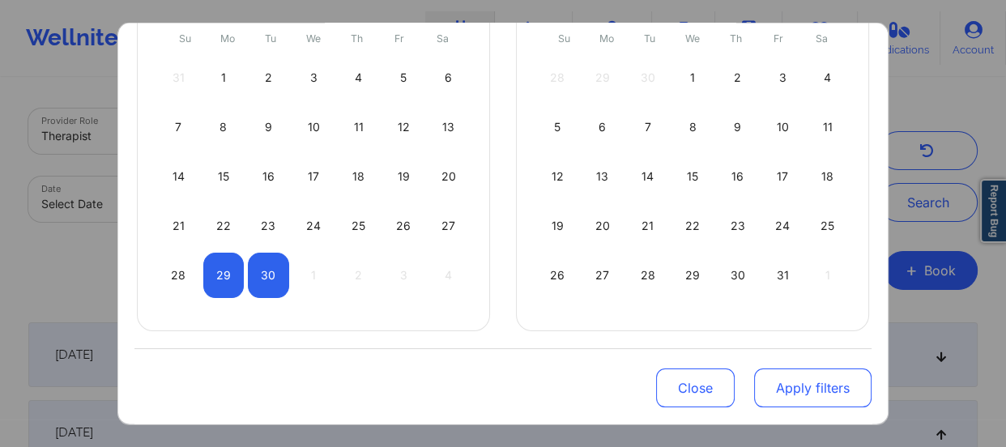
click at [839, 380] on button "Apply filters" at bounding box center [812, 387] width 117 height 39
click at [839, 380] on div "[DATE]" at bounding box center [502, 354] width 949 height 65
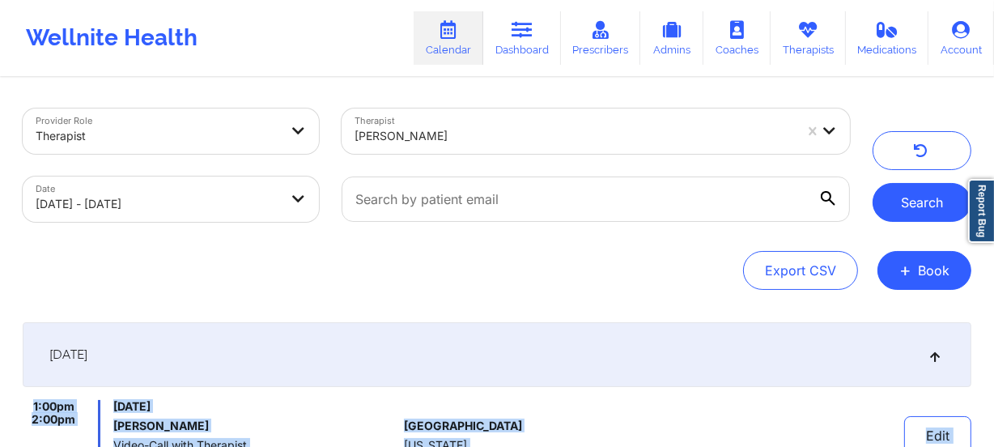
click at [925, 198] on button "Search" at bounding box center [922, 202] width 99 height 39
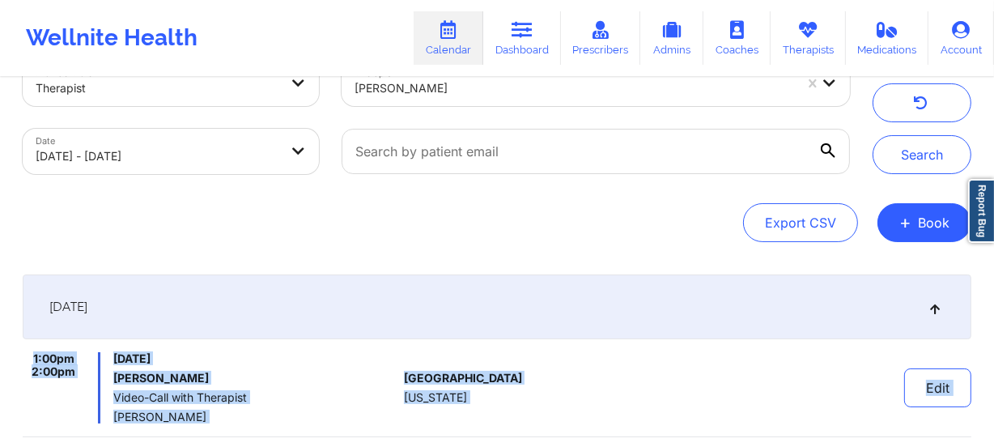
scroll to position [73, 0]
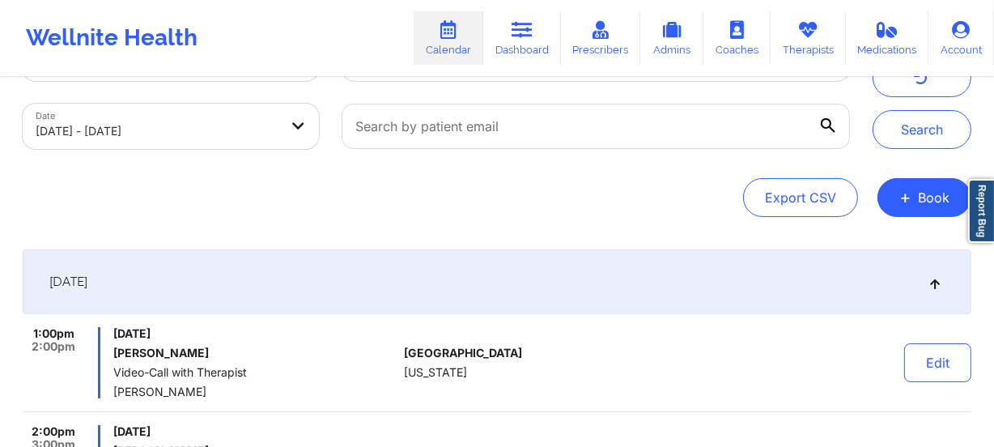
click at [669, 198] on div "Export CSV + Book" at bounding box center [497, 197] width 949 height 39
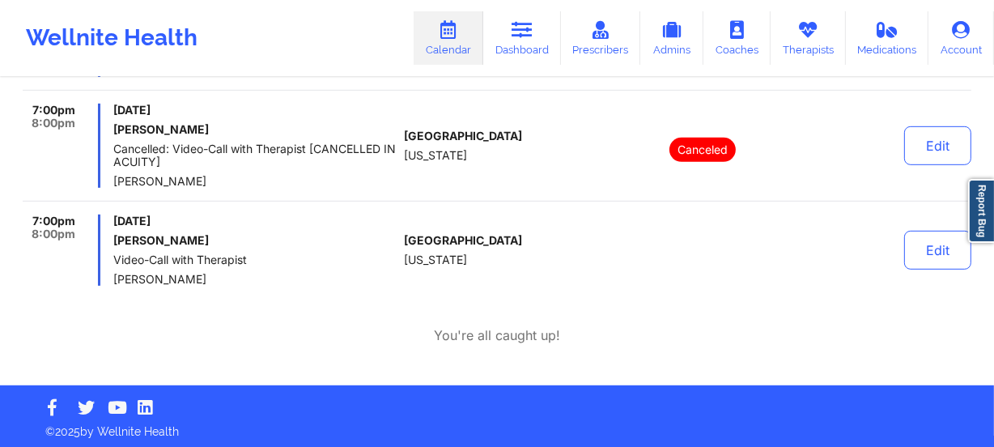
scroll to position [802, 0]
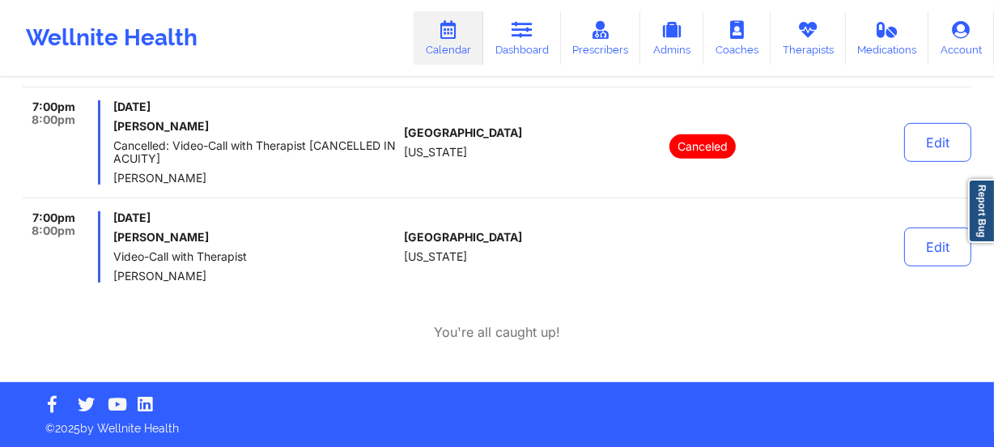
click at [212, 279] on span "[PERSON_NAME]" at bounding box center [255, 276] width 284 height 13
drag, startPoint x: 192, startPoint y: 275, endPoint x: 113, endPoint y: 273, distance: 78.6
click at [113, 273] on span "[PERSON_NAME]" at bounding box center [255, 276] width 284 height 13
copy span "[PERSON_NAME]"
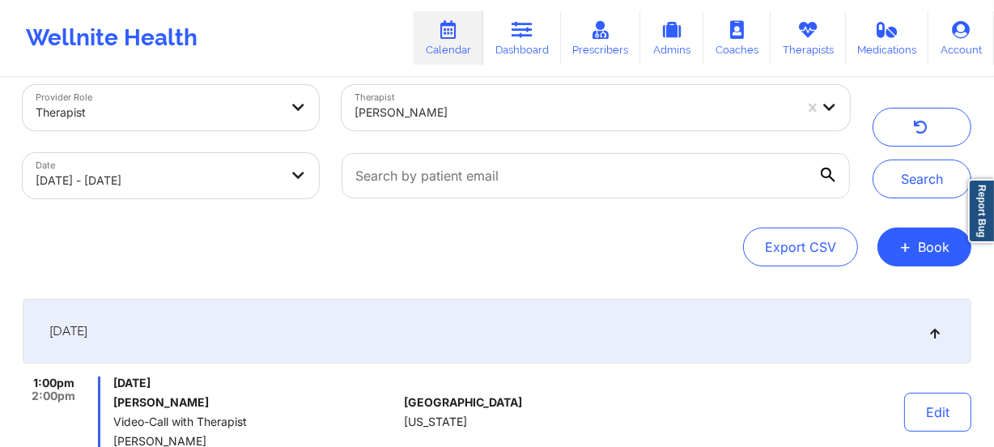
scroll to position [0, 0]
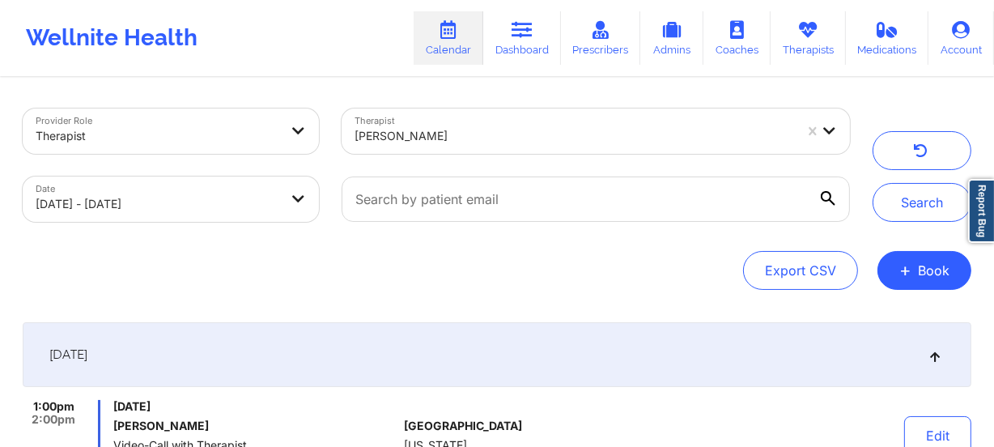
click at [577, 154] on div "Therapist [PERSON_NAME]" at bounding box center [595, 131] width 531 height 68
click at [577, 140] on div at bounding box center [575, 135] width 440 height 19
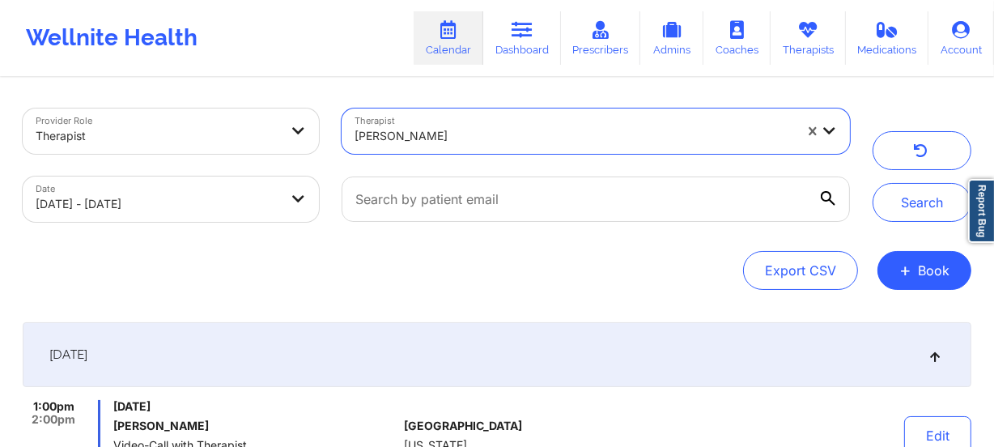
paste input "[US_STATE][PERSON_NAME]"
type input "[US_STATE][PERSON_NAME]"
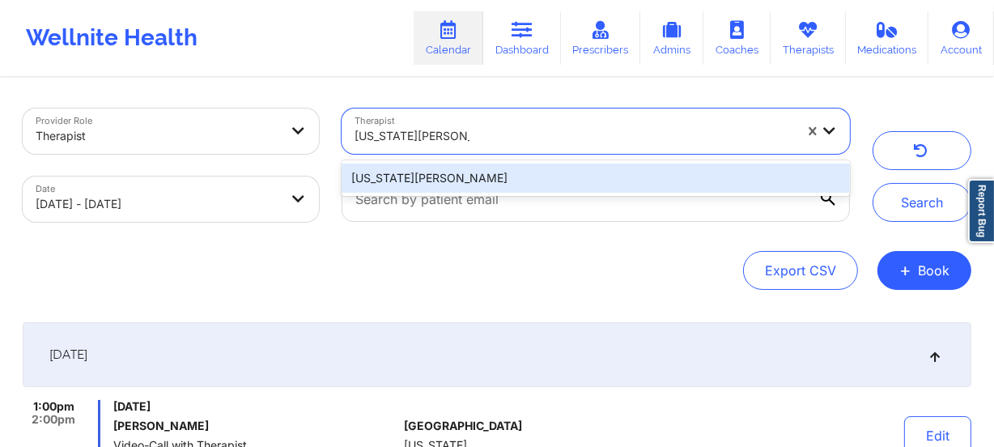
click at [413, 181] on div "[US_STATE][PERSON_NAME]" at bounding box center [596, 178] width 509 height 29
click at [413, 181] on input "text" at bounding box center [596, 199] width 509 height 45
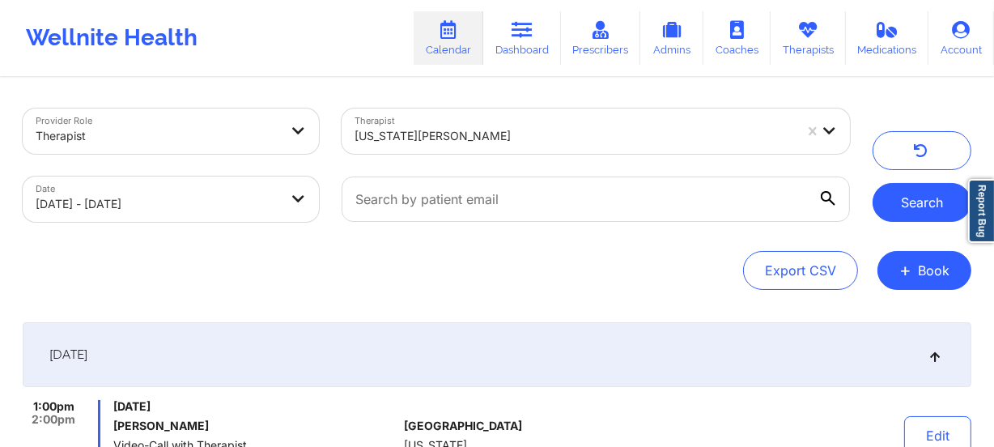
click at [891, 198] on button "Search" at bounding box center [922, 202] width 99 height 39
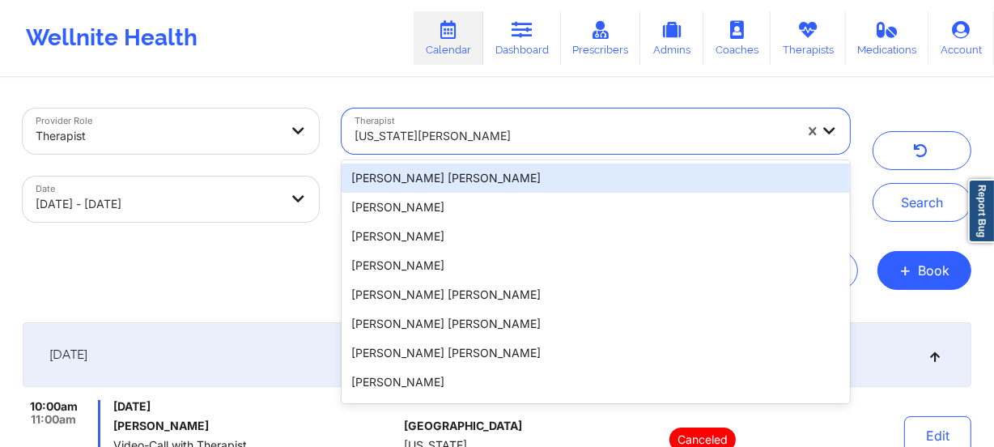
click at [469, 125] on div "[US_STATE][PERSON_NAME]" at bounding box center [575, 136] width 440 height 36
paste input "[PERSON_NAME]"
type input "[PERSON_NAME]"
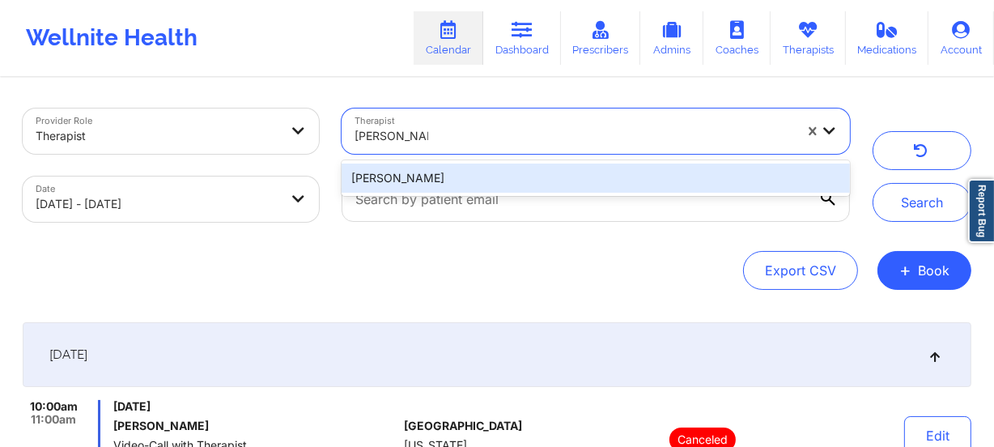
click at [768, 179] on div "[PERSON_NAME]" at bounding box center [596, 178] width 509 height 29
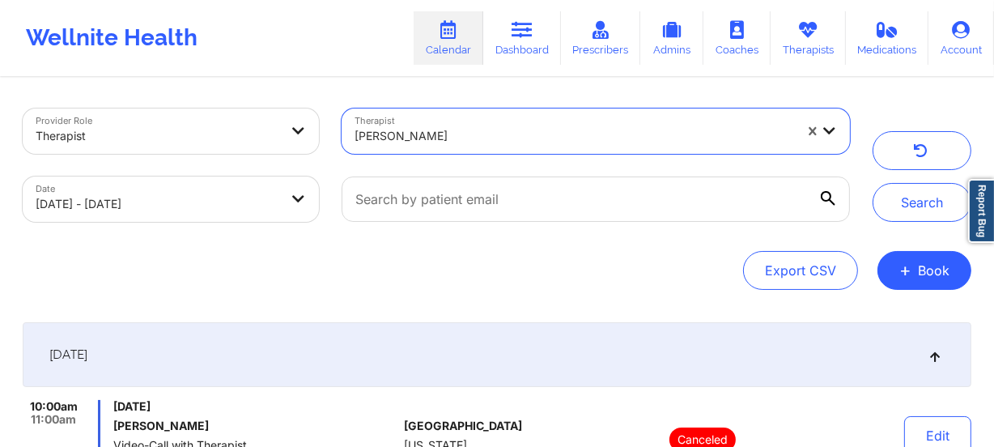
click at [875, 188] on div "Search" at bounding box center [922, 165] width 99 height 113
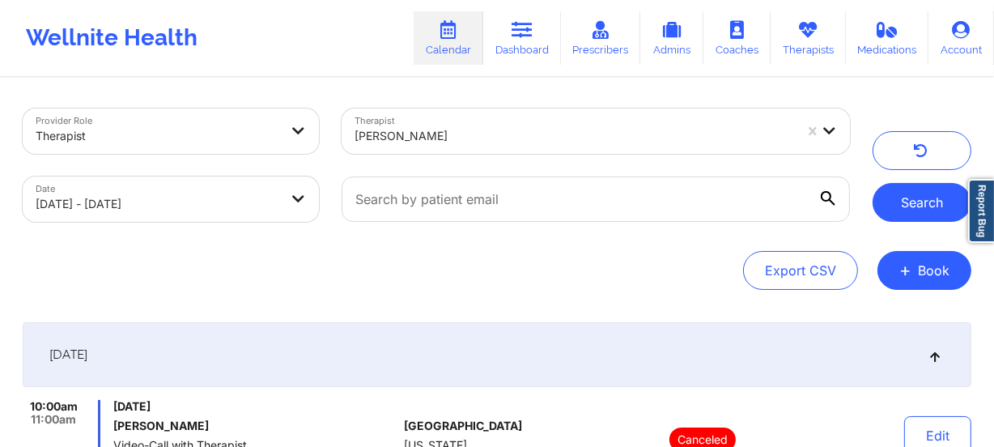
click at [896, 198] on button "Search" at bounding box center [922, 202] width 99 height 39
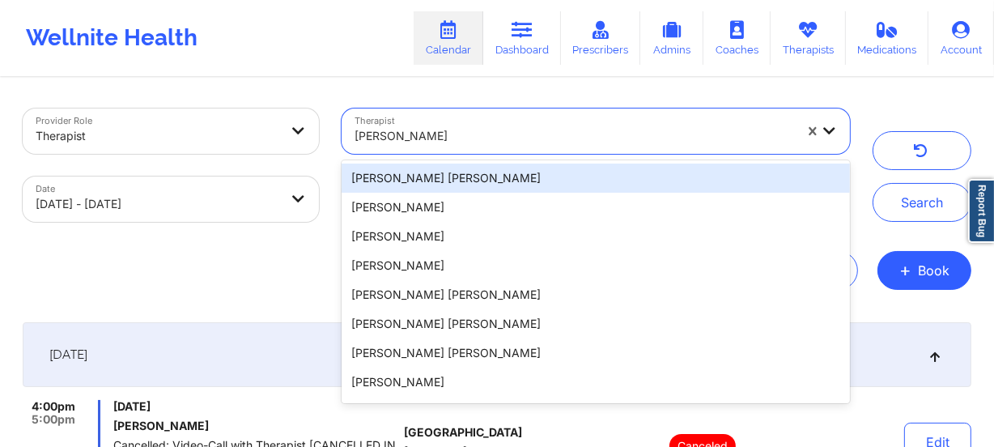
click at [454, 139] on div at bounding box center [575, 135] width 440 height 19
paste input "[PERSON_NAME]"
type input "[PERSON_NAME]"
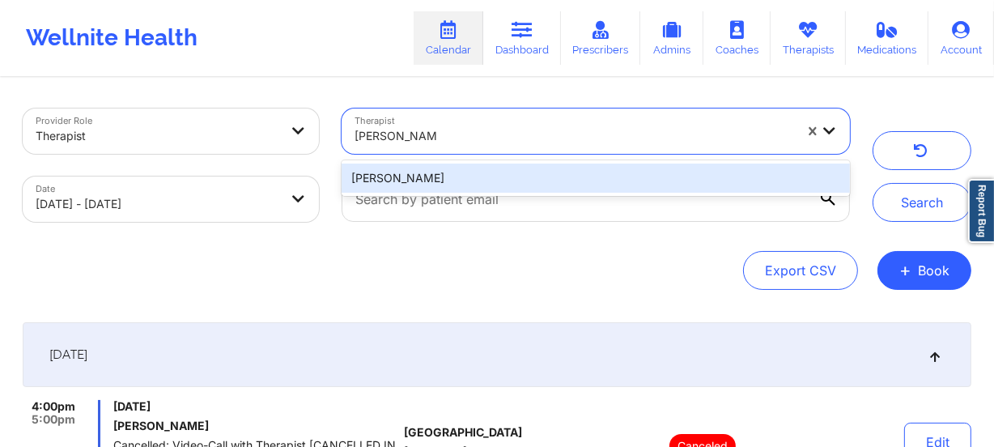
click at [486, 170] on div "[PERSON_NAME]" at bounding box center [596, 178] width 509 height 29
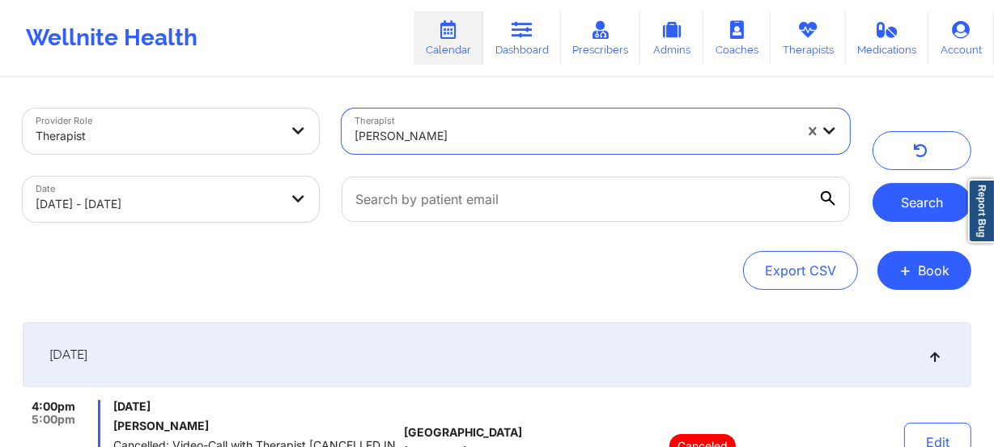
click at [909, 200] on button "Search" at bounding box center [922, 202] width 99 height 39
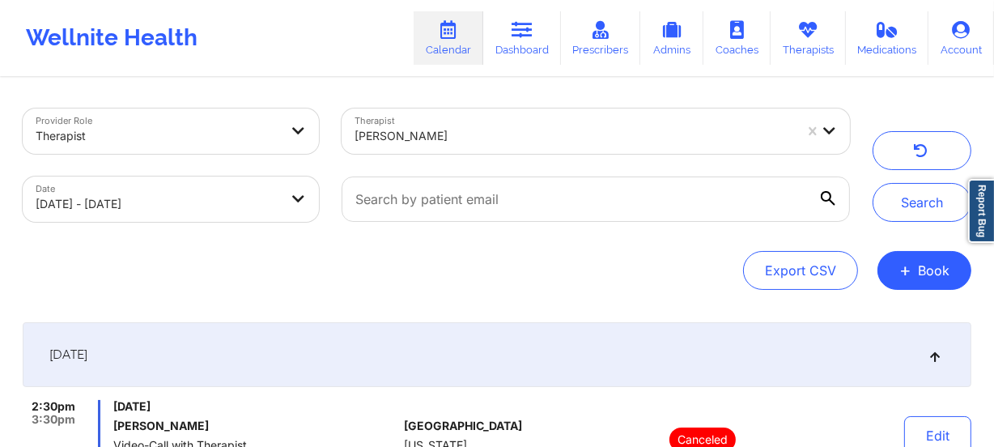
click at [478, 143] on div at bounding box center [575, 135] width 440 height 19
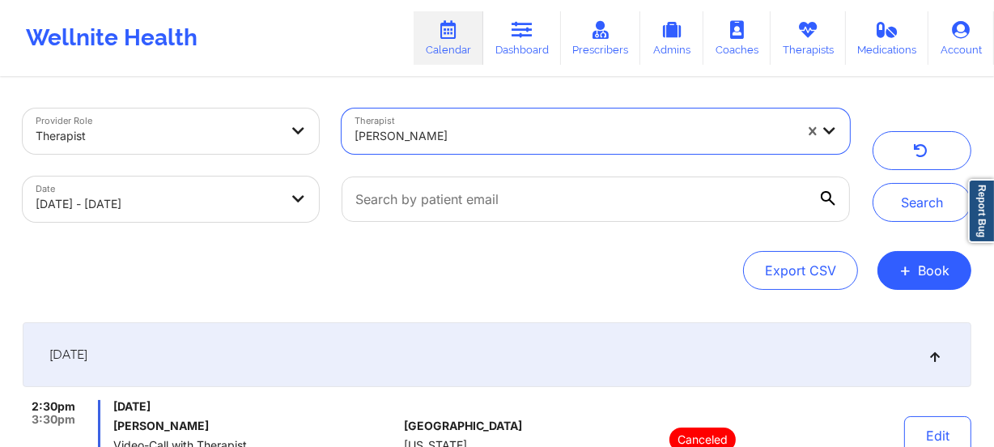
click at [478, 143] on div at bounding box center [575, 135] width 440 height 19
paste input "[PERSON_NAME]"
type input "[PERSON_NAME]"
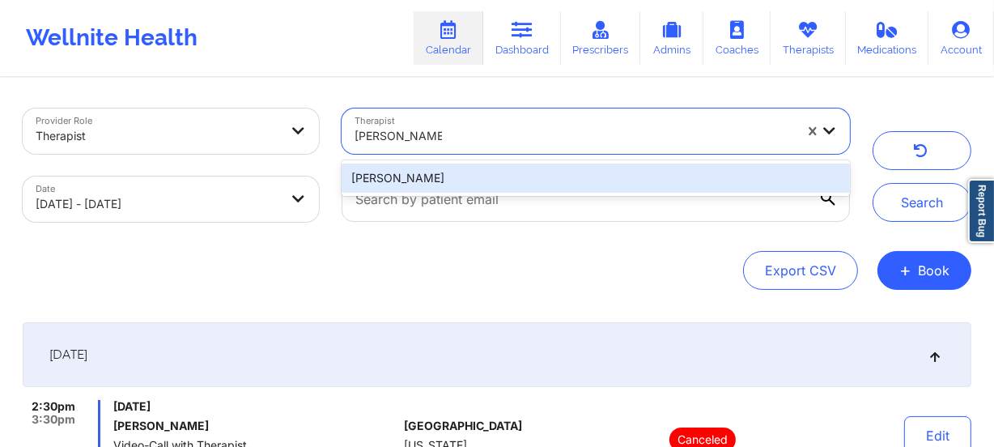
click at [500, 177] on div "[PERSON_NAME]" at bounding box center [596, 178] width 509 height 29
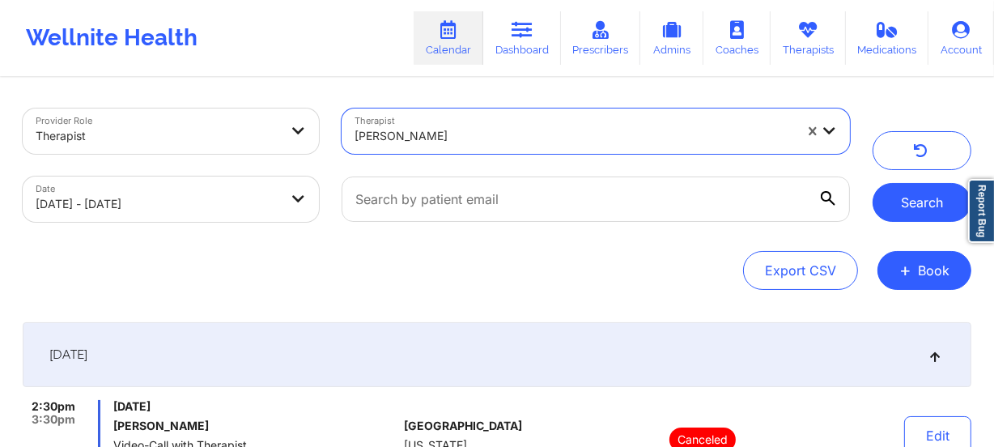
click at [904, 202] on button "Search" at bounding box center [922, 202] width 99 height 39
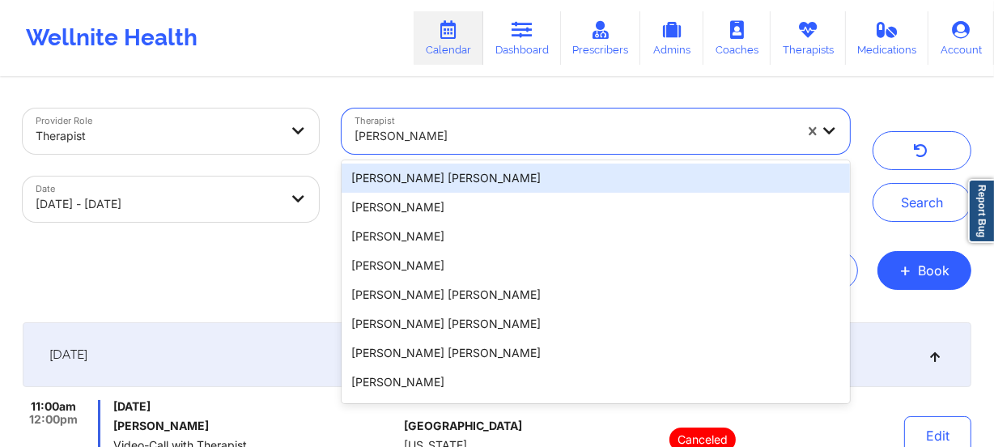
click at [566, 121] on div "[PERSON_NAME]" at bounding box center [575, 136] width 440 height 36
paste input "[DEMOGRAPHIC_DATA][PERSON_NAME]"
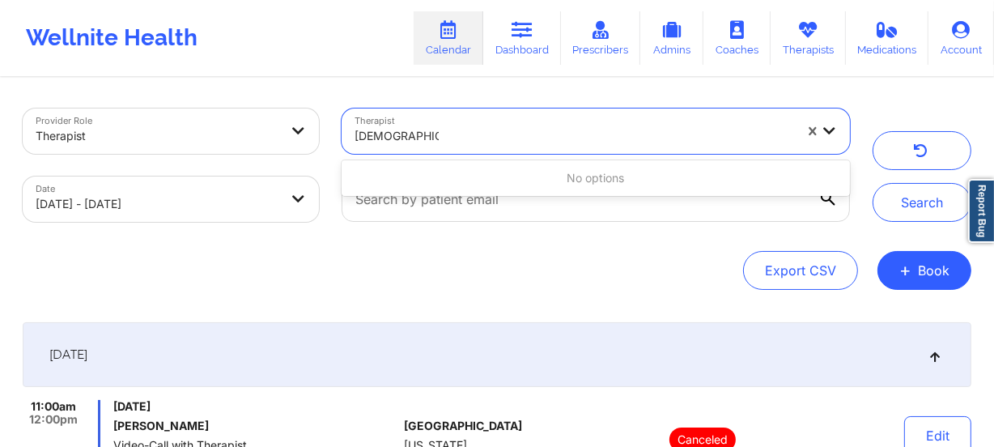
type input "[DEMOGRAPHIC_DATA][PERSON_NAME]"
click at [468, 122] on div "[PERSON_NAME]" at bounding box center [575, 136] width 440 height 36
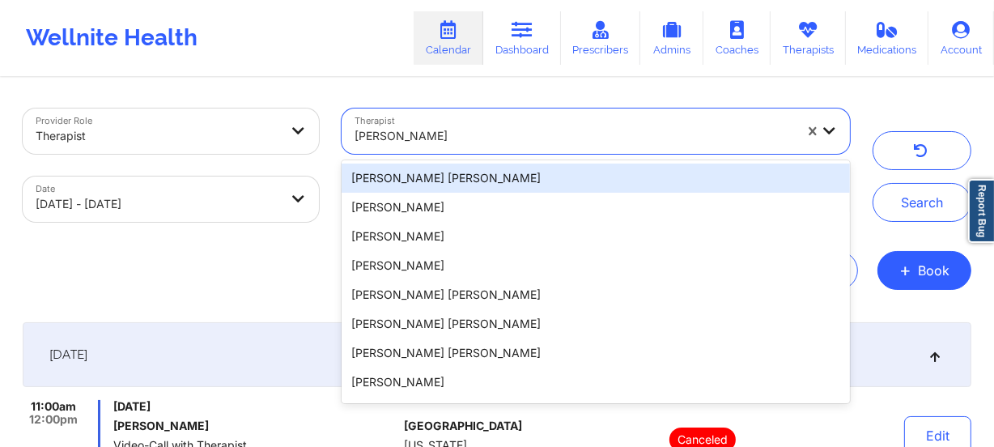
paste input "[PERSON_NAME]"
type input "[PERSON_NAME]"
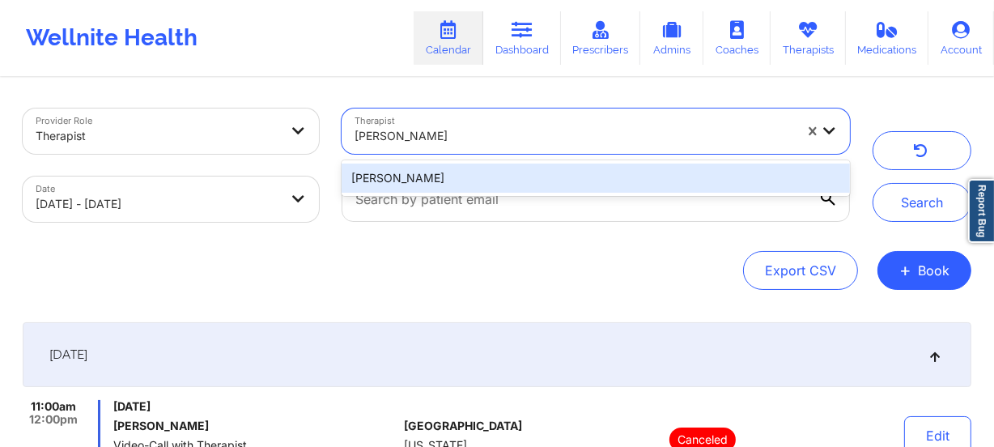
click at [500, 174] on div "[PERSON_NAME]" at bounding box center [596, 178] width 509 height 29
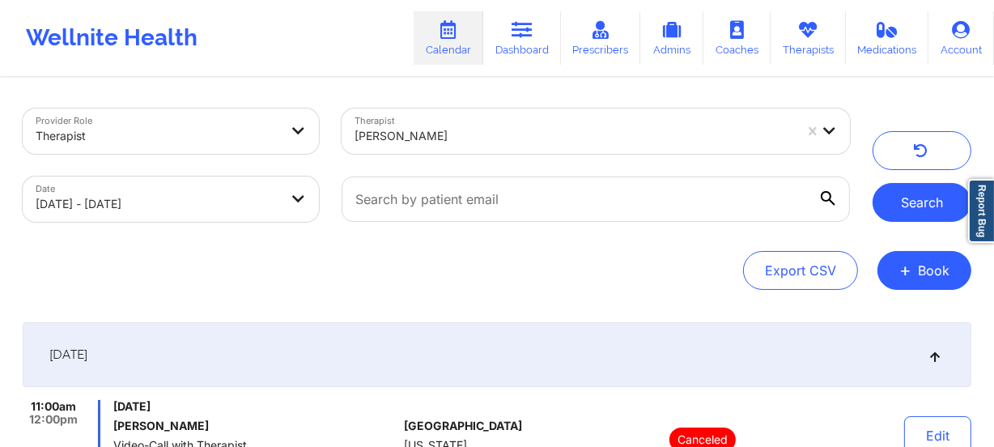
click at [917, 210] on button "Search" at bounding box center [922, 202] width 99 height 39
click at [575, 121] on div "[PERSON_NAME]" at bounding box center [575, 136] width 440 height 36
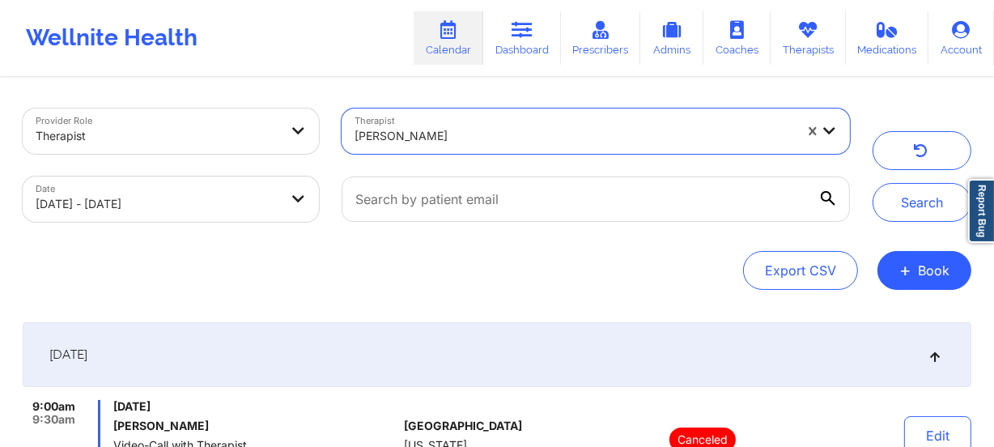
paste input "[PERSON_NAME]"
type input "[PERSON_NAME]"
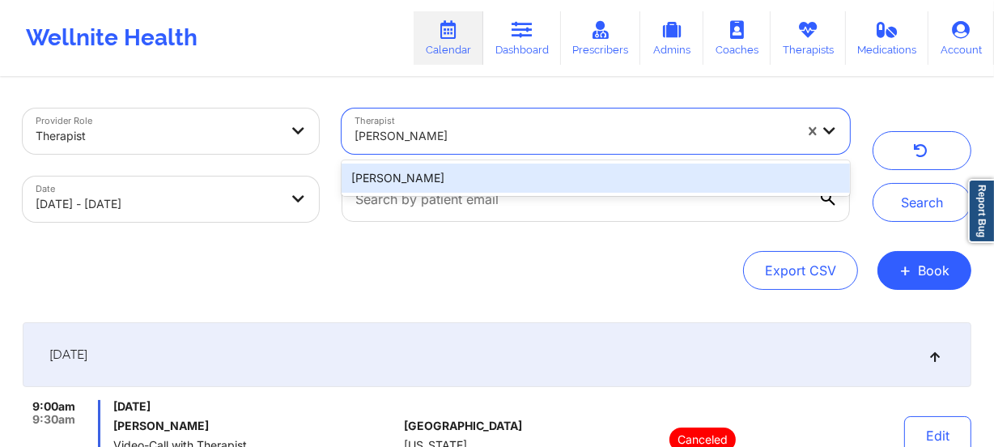
click at [589, 170] on div "[PERSON_NAME]" at bounding box center [596, 178] width 509 height 29
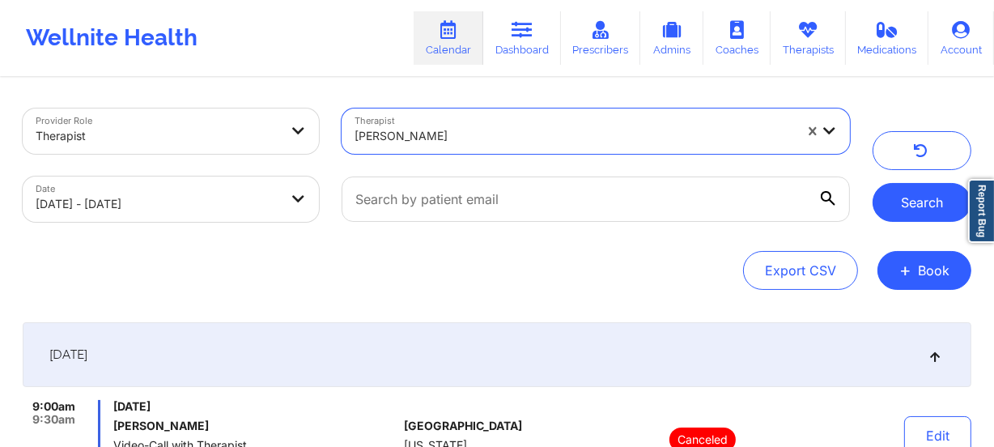
click at [889, 189] on button "Search" at bounding box center [922, 202] width 99 height 39
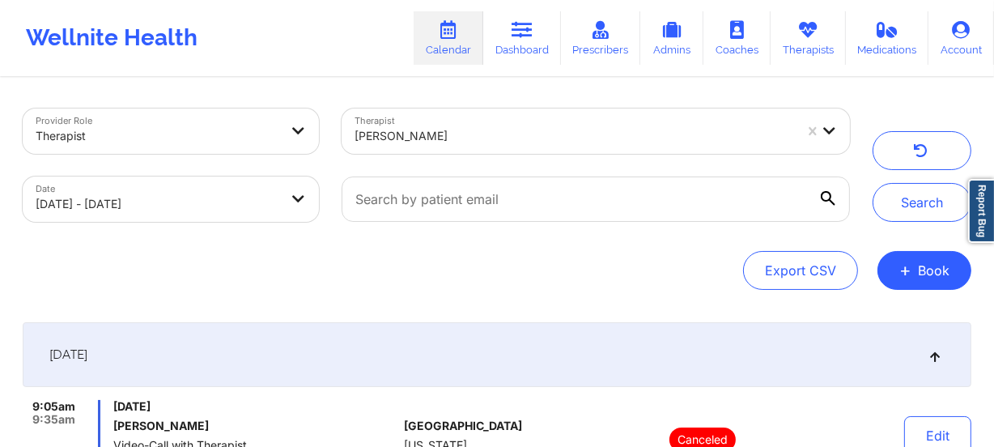
click at [502, 141] on div at bounding box center [575, 135] width 440 height 19
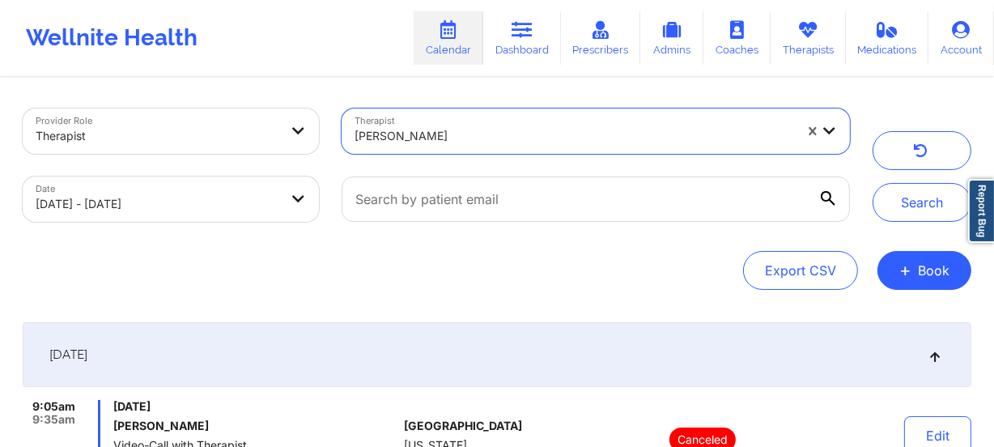
paste input "[PERSON_NAME]"
type input "[PERSON_NAME]"
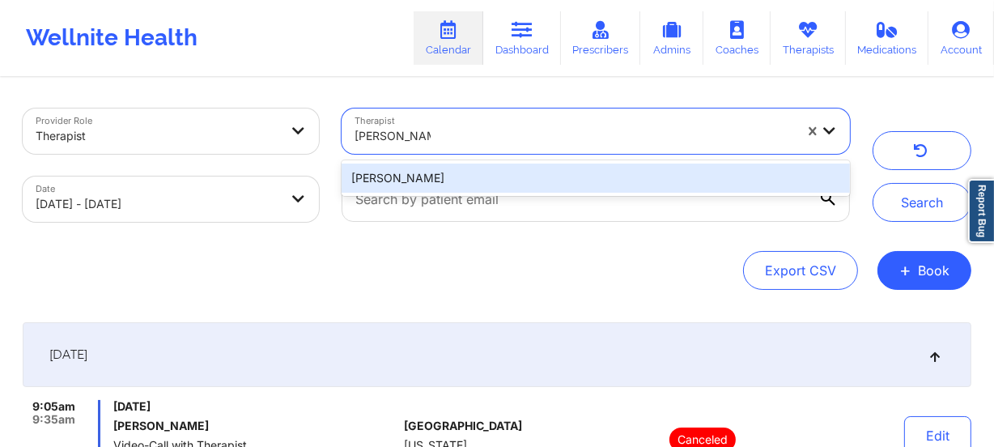
click at [519, 174] on div "[PERSON_NAME]" at bounding box center [596, 178] width 509 height 29
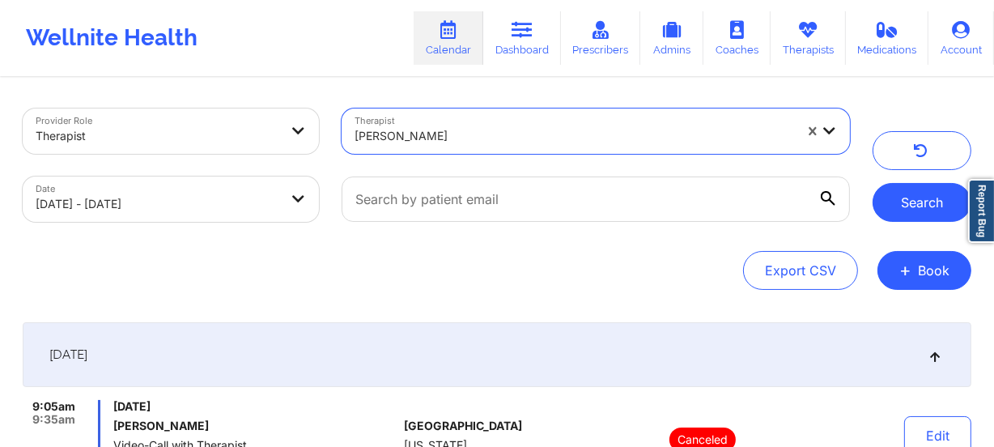
click at [905, 191] on button "Search" at bounding box center [922, 202] width 99 height 39
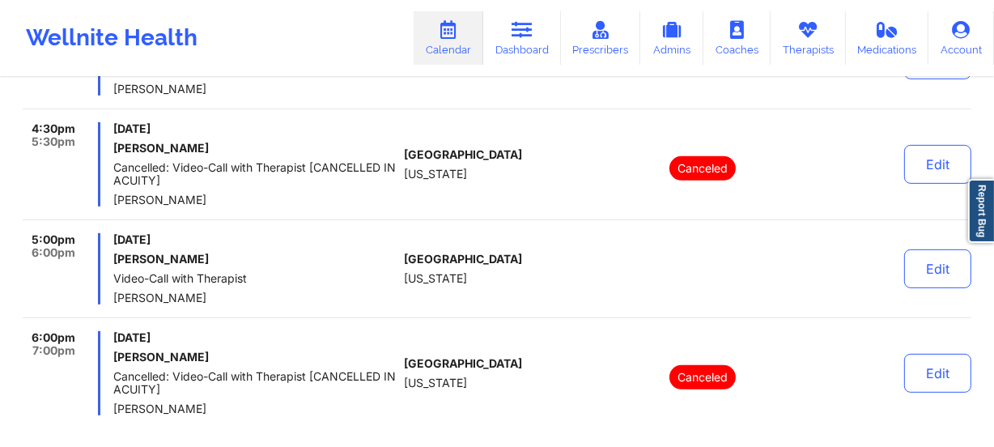
scroll to position [662, 0]
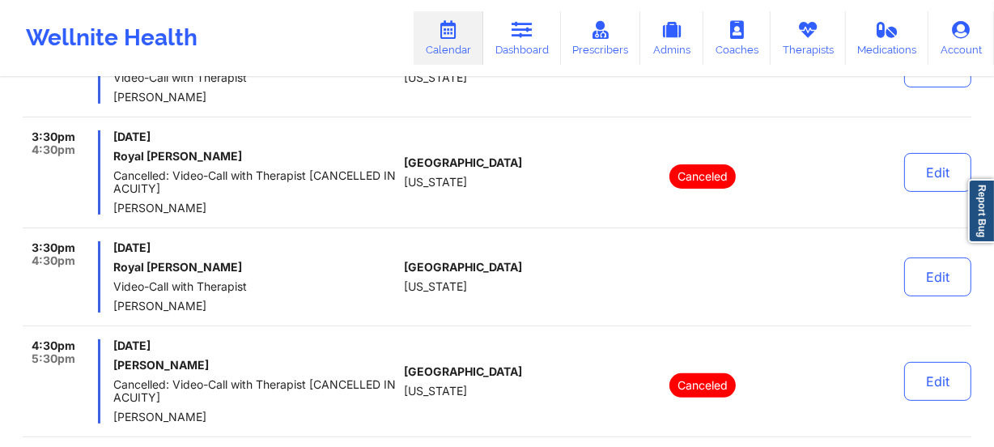
click at [378, 220] on div "3:30pm 4:30pm [DATE] Royal [PERSON_NAME] Cancelled: Video-Call with Therapist […" at bounding box center [497, 179] width 949 height 98
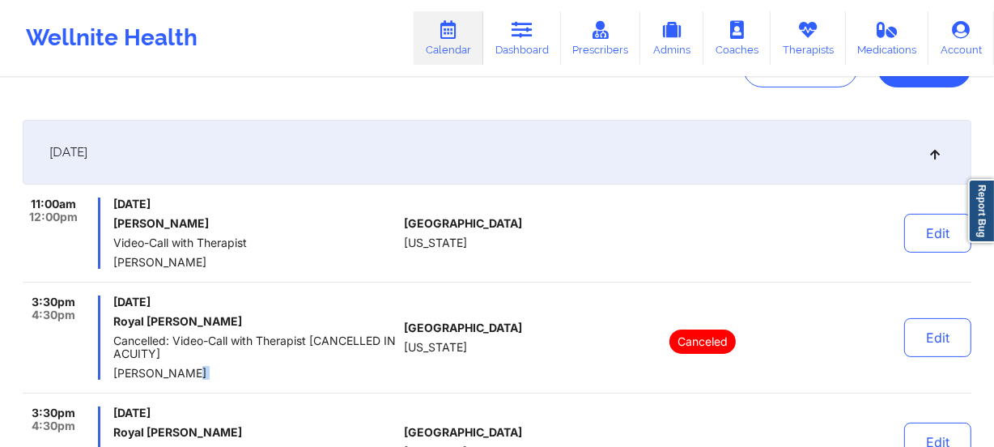
scroll to position [0, 0]
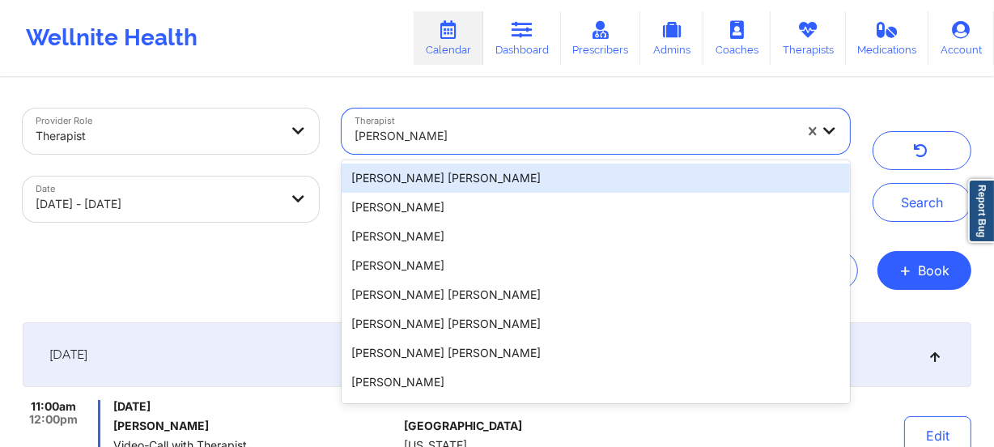
click at [424, 146] on div "[PERSON_NAME]" at bounding box center [575, 136] width 440 height 36
paste input "[PERSON_NAME]"
type input "[PERSON_NAME]"
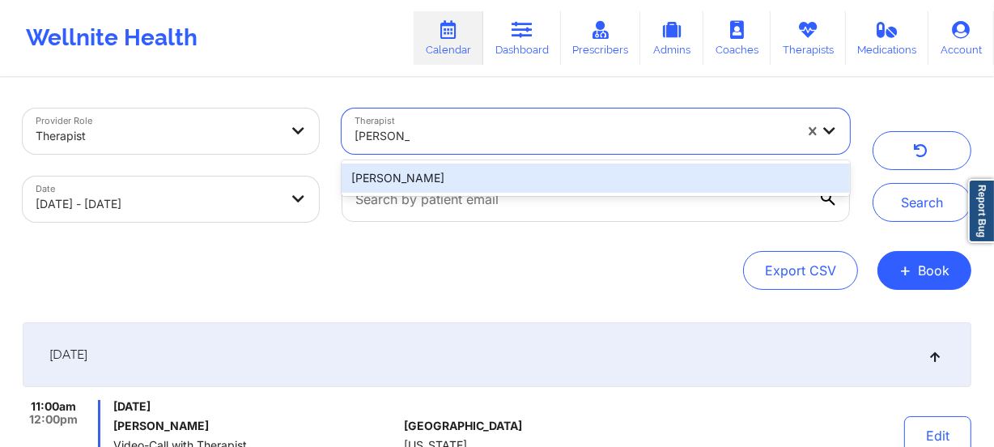
click at [463, 166] on div "[PERSON_NAME]" at bounding box center [596, 178] width 509 height 29
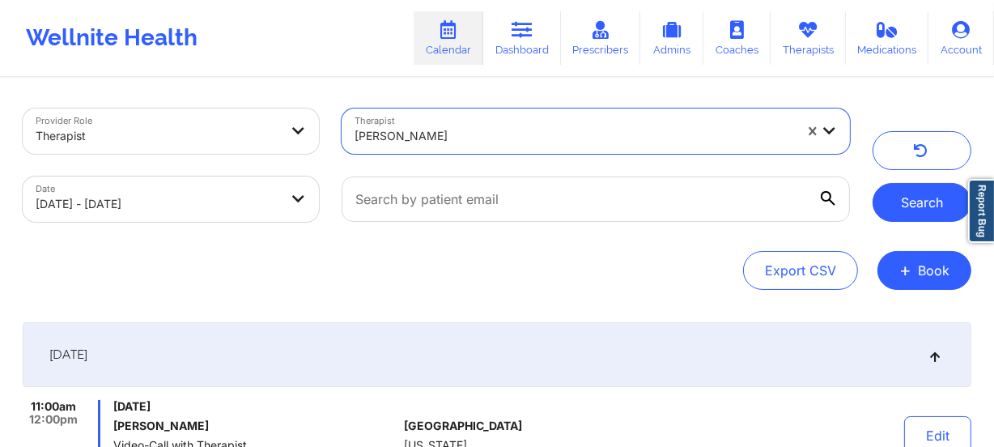
click at [938, 194] on button "Search" at bounding box center [922, 202] width 99 height 39
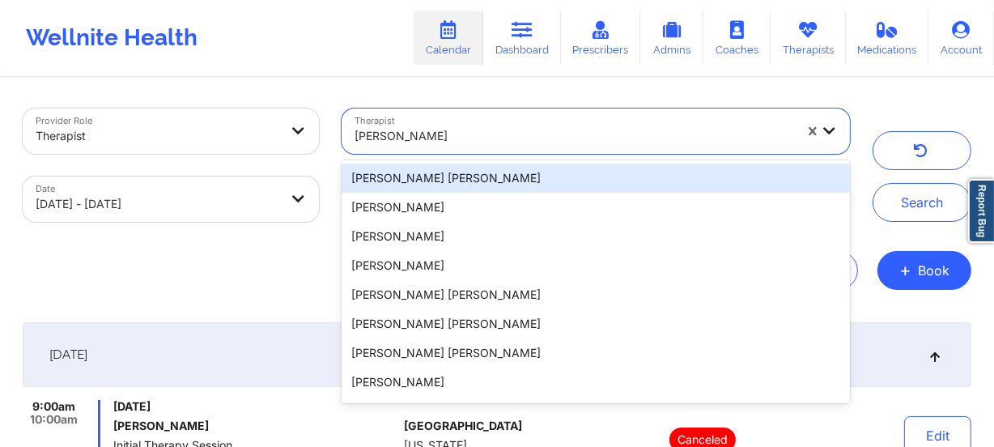
click at [446, 138] on div at bounding box center [575, 135] width 440 height 19
paste input "[PERSON_NAME]"
type input "[PERSON_NAME]"
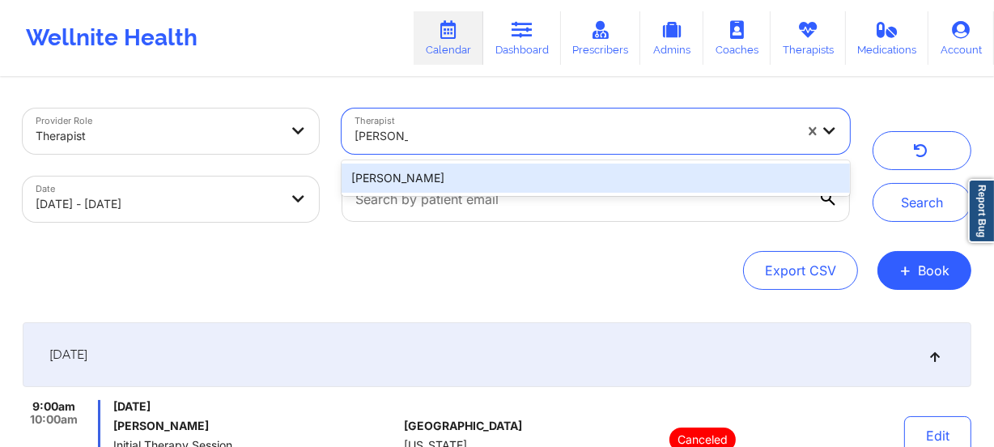
click at [453, 170] on div "[PERSON_NAME]" at bounding box center [596, 178] width 509 height 29
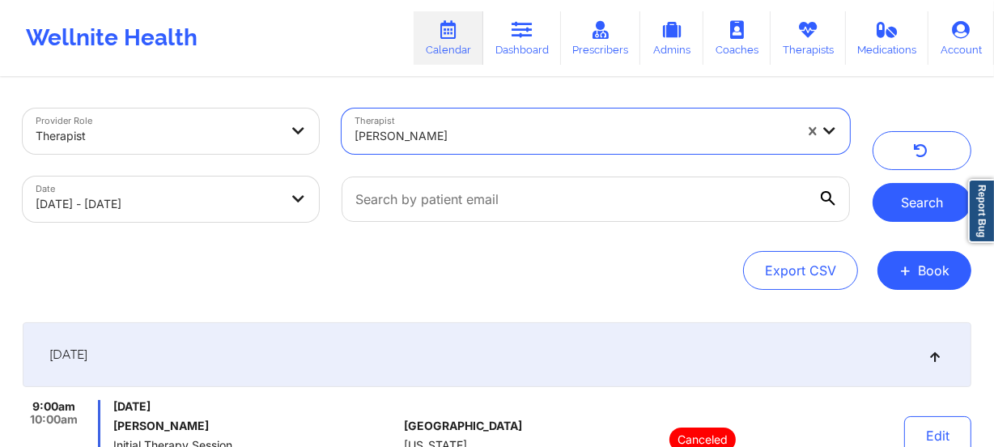
click at [921, 189] on button "Search" at bounding box center [922, 202] width 99 height 39
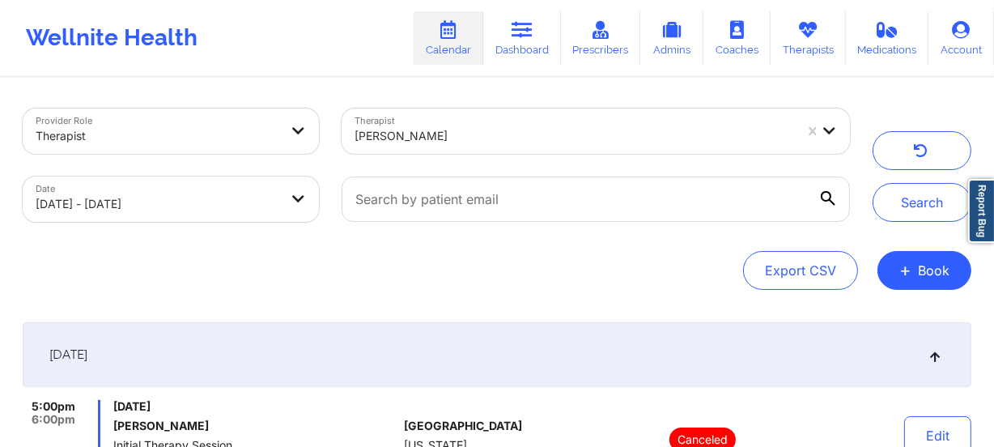
click at [517, 139] on div at bounding box center [575, 135] width 440 height 19
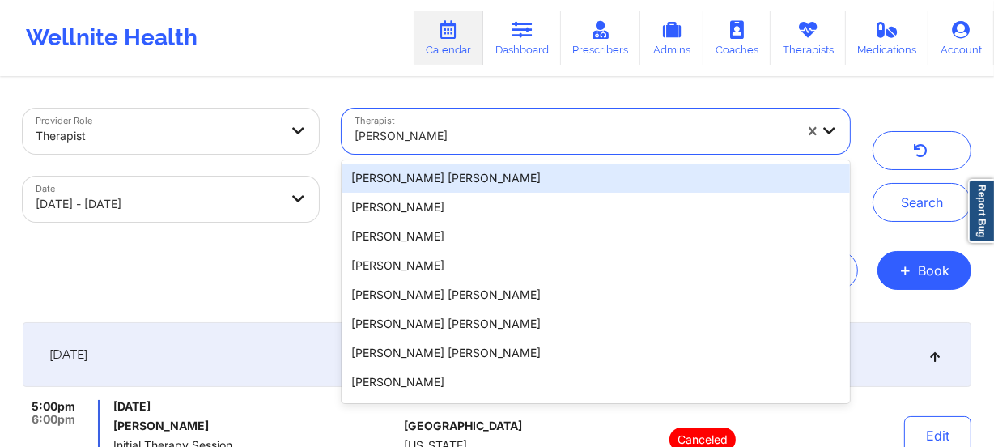
paste input "[PERSON_NAME]"
type input "[PERSON_NAME]"
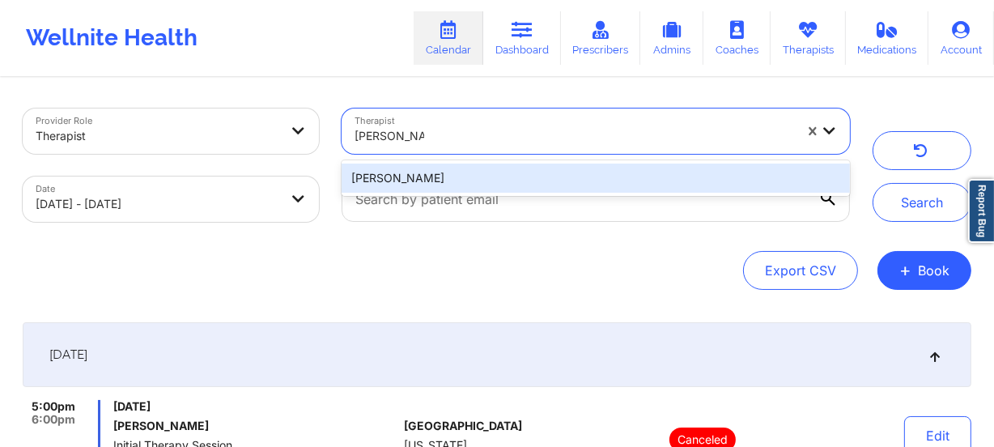
click at [545, 174] on div "[PERSON_NAME]" at bounding box center [596, 178] width 509 height 29
click at [545, 174] on div at bounding box center [595, 199] width 531 height 68
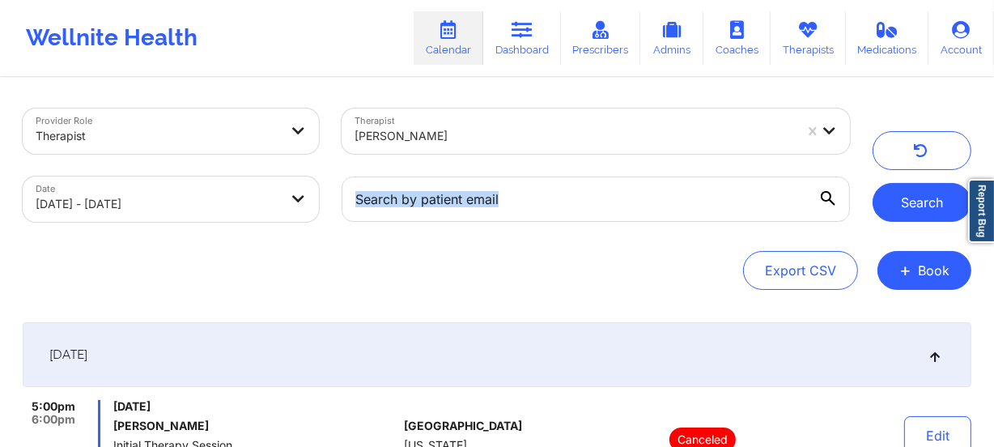
click at [908, 201] on button "Search" at bounding box center [922, 202] width 99 height 39
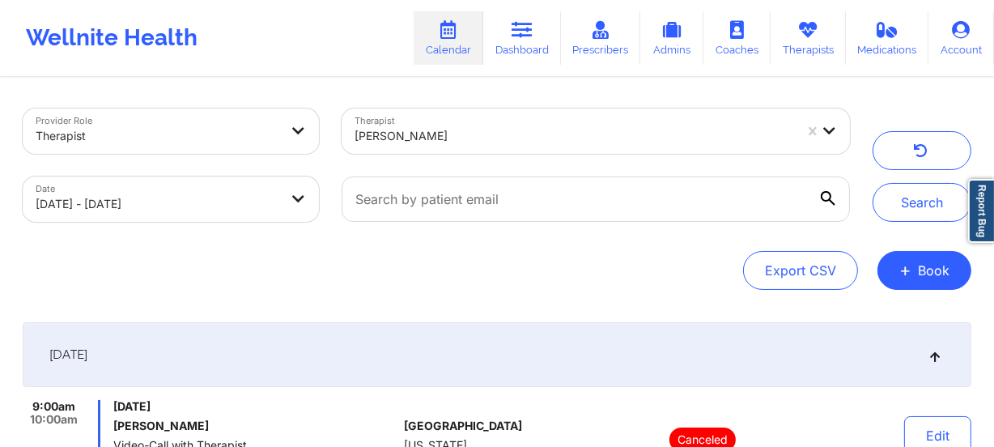
click at [510, 158] on div "Therapist [PERSON_NAME]" at bounding box center [595, 131] width 531 height 68
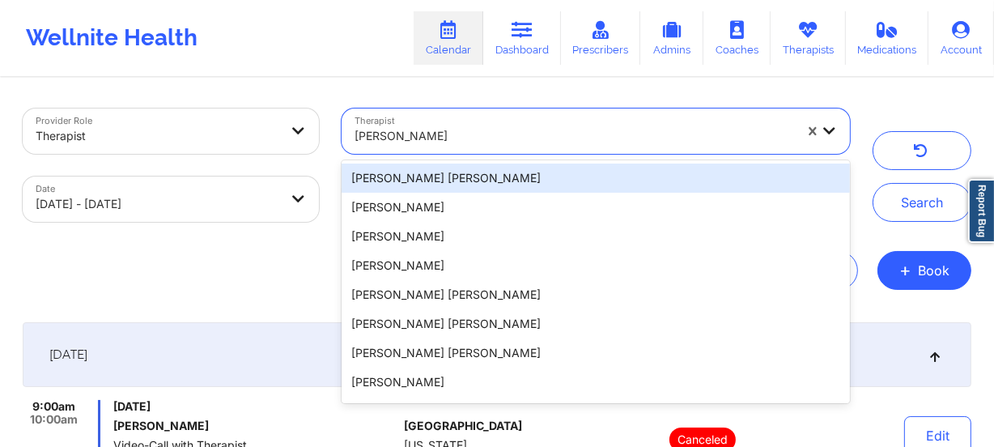
click at [516, 141] on div at bounding box center [575, 135] width 440 height 19
paste input "[PERSON_NAME]"
type input "[PERSON_NAME]"
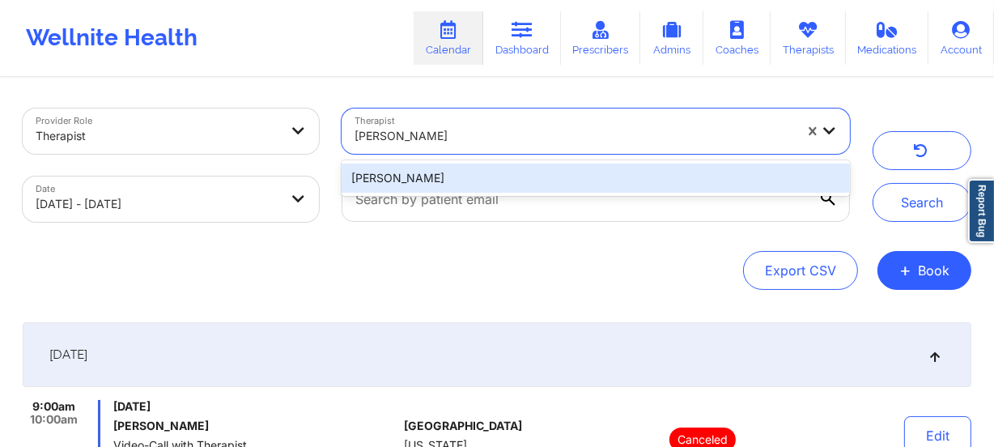
click at [518, 177] on div "[PERSON_NAME]" at bounding box center [596, 178] width 509 height 29
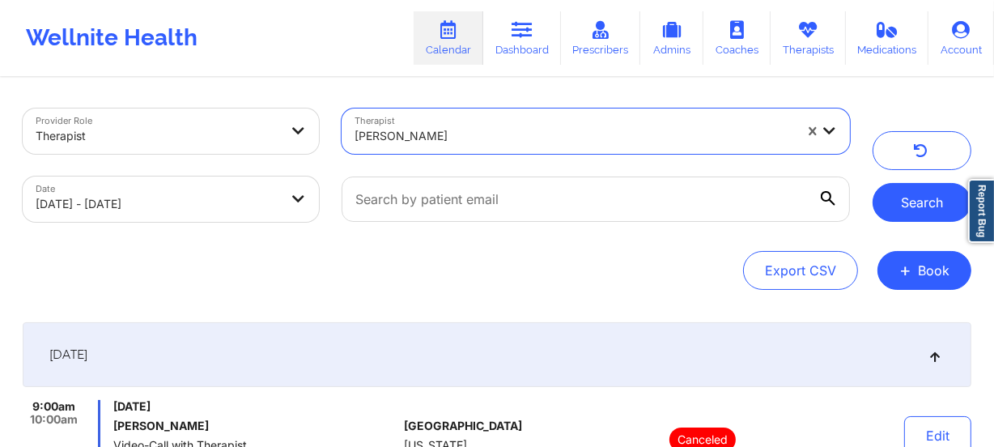
click at [916, 188] on button "Search" at bounding box center [922, 202] width 99 height 39
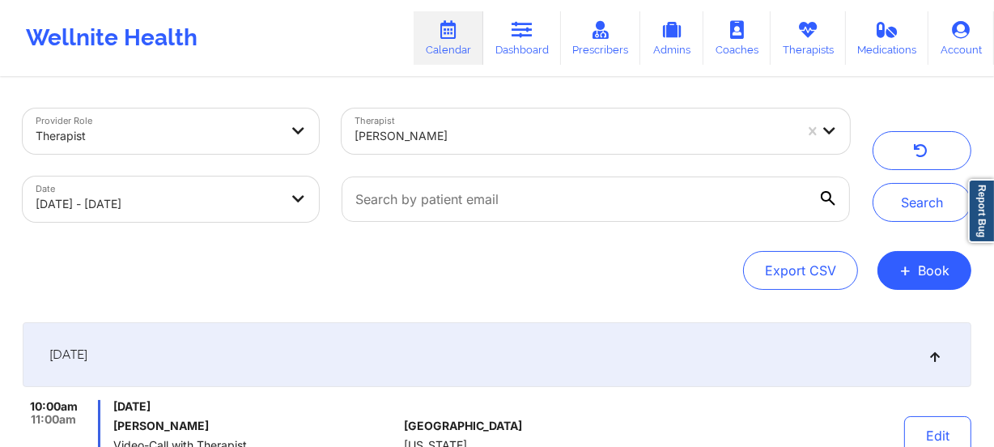
click at [591, 130] on div at bounding box center [575, 135] width 440 height 19
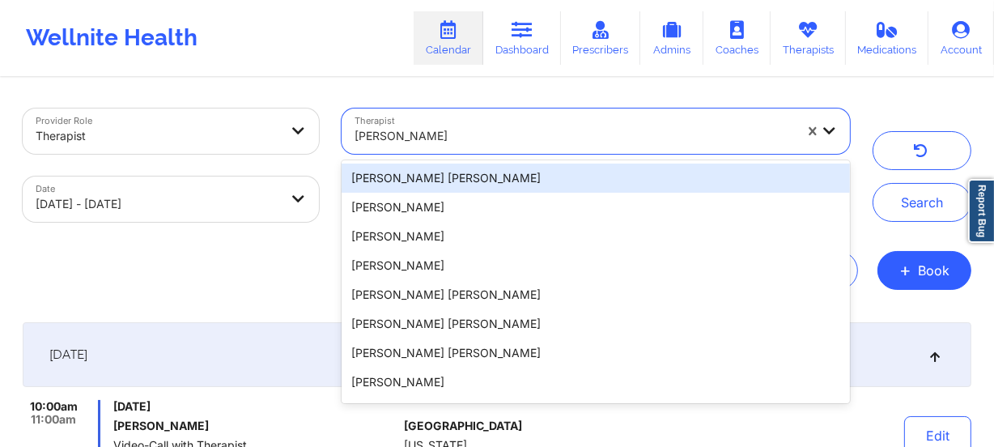
paste input "[PERSON_NAME]"
type input "[PERSON_NAME]"
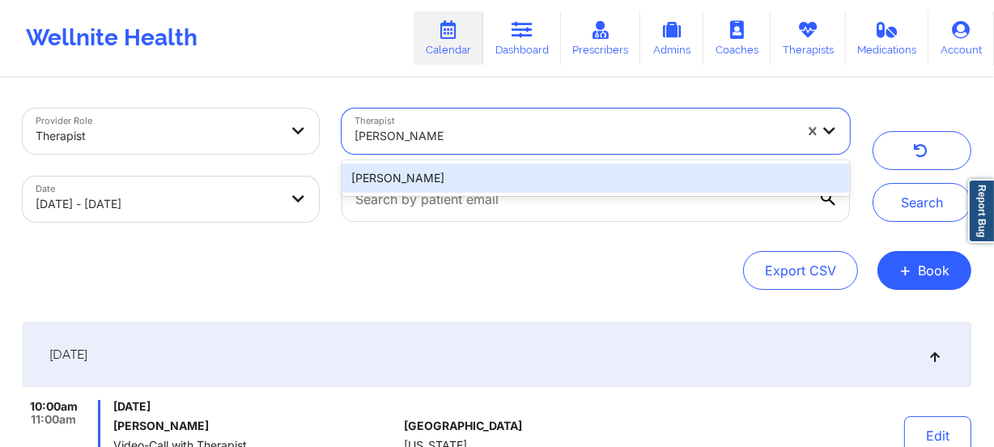
click at [556, 181] on div "[PERSON_NAME]" at bounding box center [596, 178] width 509 height 29
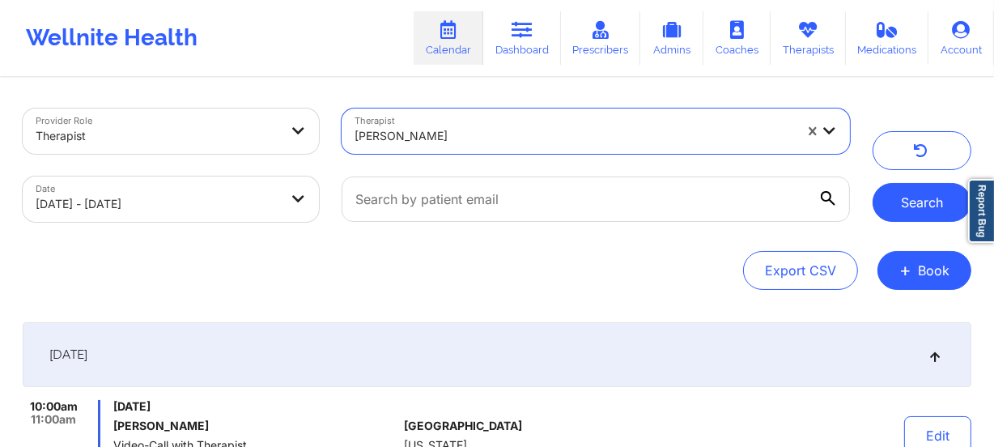
click at [921, 192] on button "Search" at bounding box center [922, 202] width 99 height 39
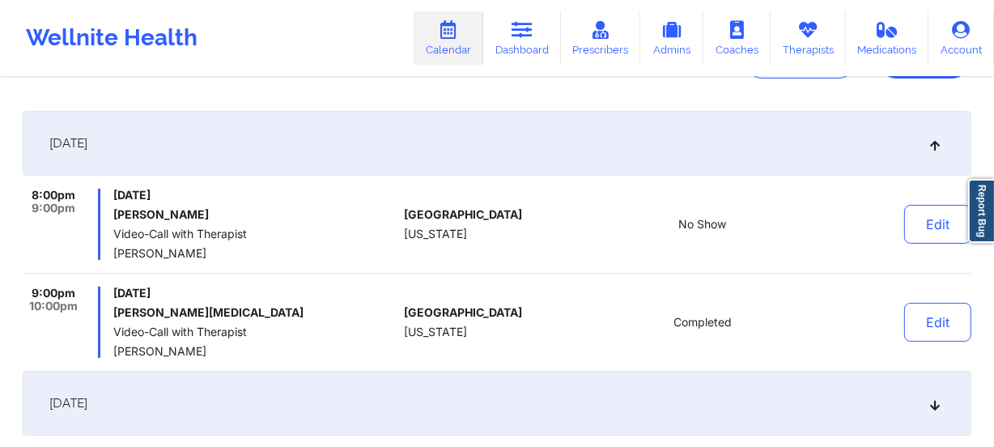
scroll to position [220, 0]
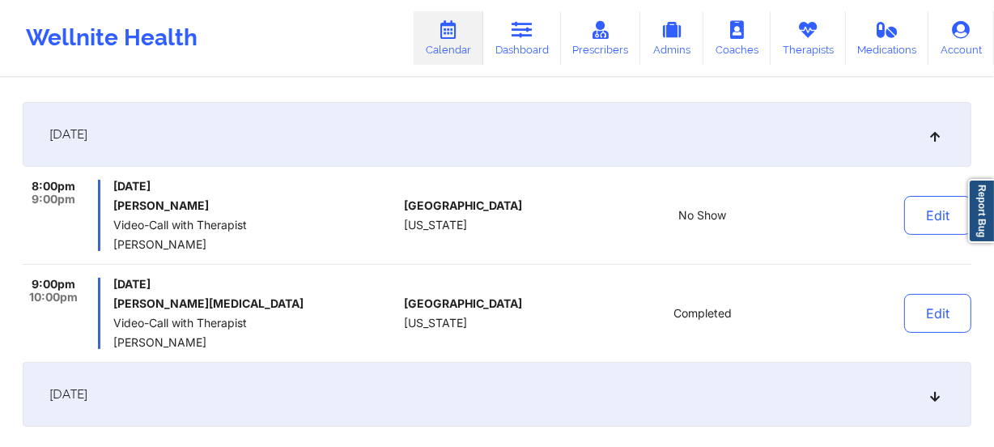
click at [934, 130] on icon at bounding box center [936, 134] width 14 height 11
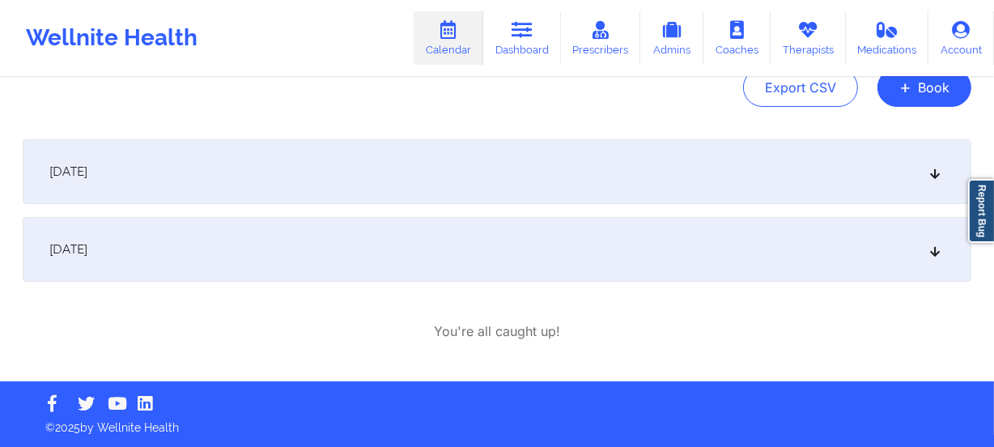
click at [871, 247] on div "[DATE]" at bounding box center [497, 249] width 949 height 65
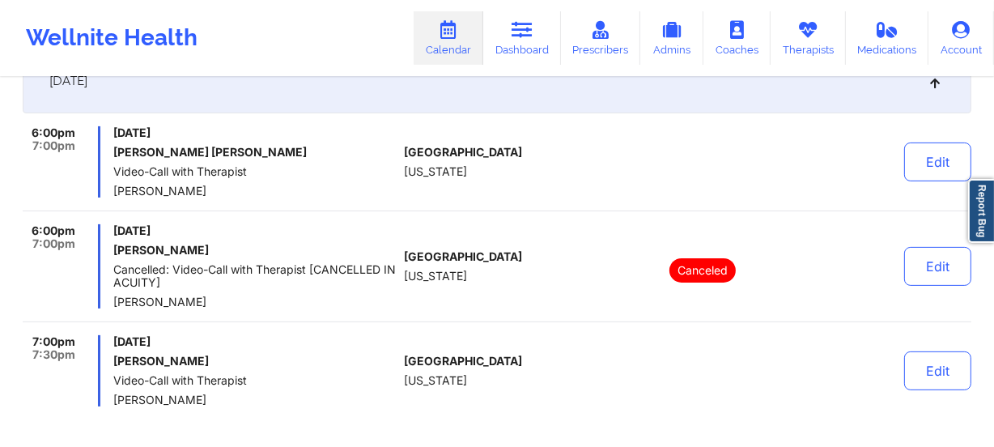
scroll to position [368, 0]
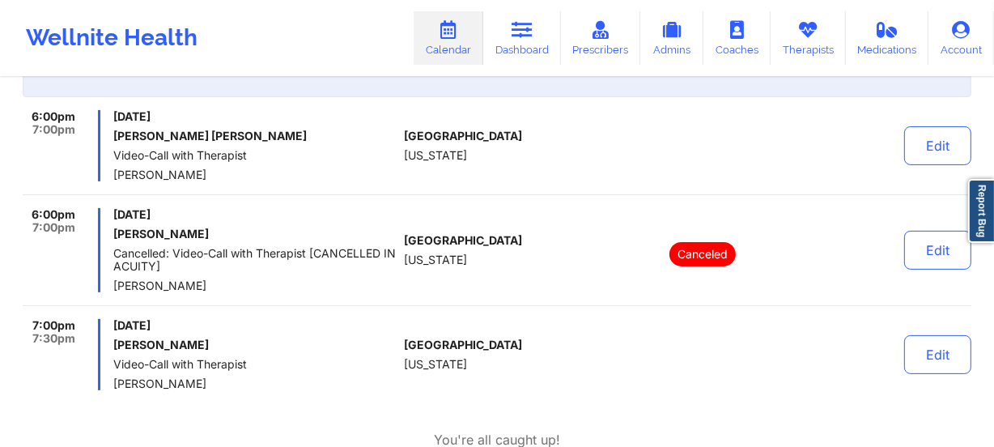
click at [446, 163] on div "[GEOGRAPHIC_DATA] [US_STATE]" at bounding box center [494, 145] width 180 height 71
click at [394, 191] on div "6:00pm 7:00pm [DATE] [PERSON_NAME] [PERSON_NAME] Video-Call with Therapist [PER…" at bounding box center [497, 152] width 949 height 85
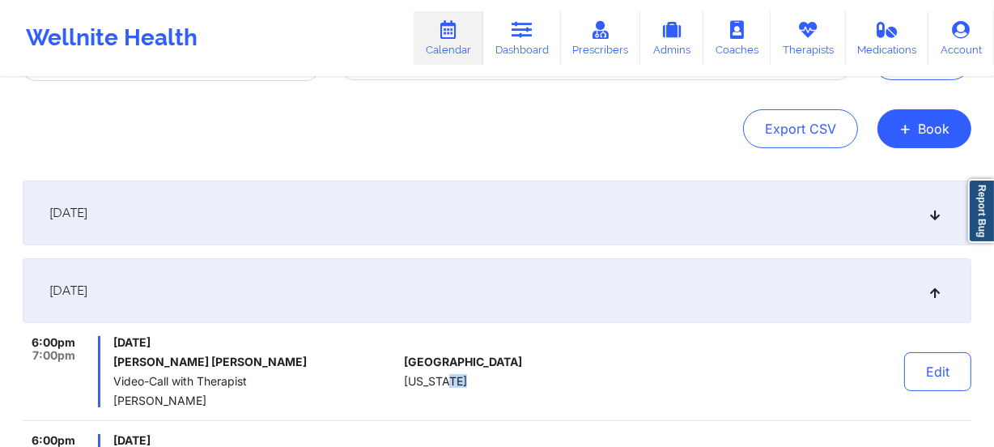
scroll to position [0, 0]
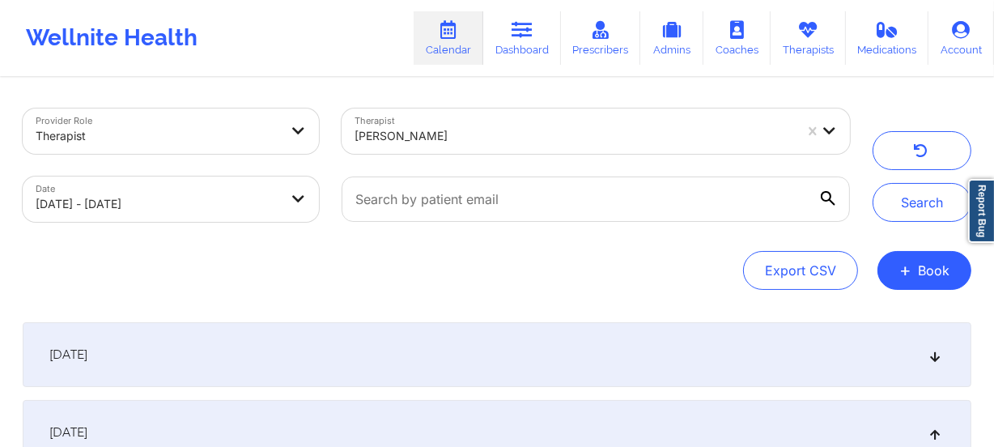
click at [478, 143] on div at bounding box center [575, 135] width 440 height 19
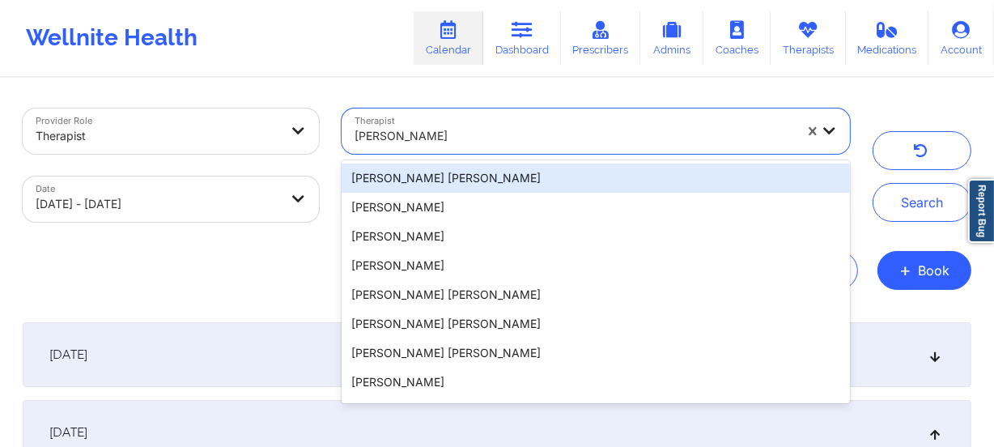
paste input "[PERSON_NAME]"
type input "[PERSON_NAME]"
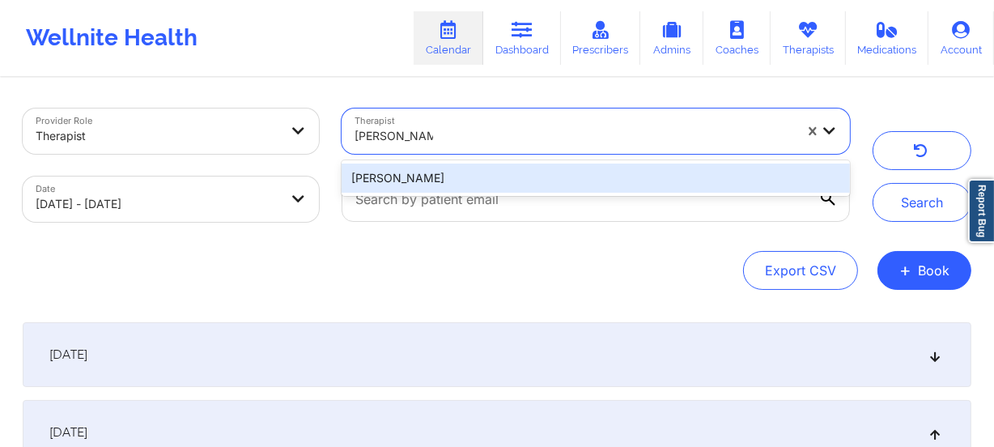
click at [484, 175] on div "[PERSON_NAME]" at bounding box center [596, 178] width 509 height 29
click at [484, 175] on div at bounding box center [595, 199] width 531 height 68
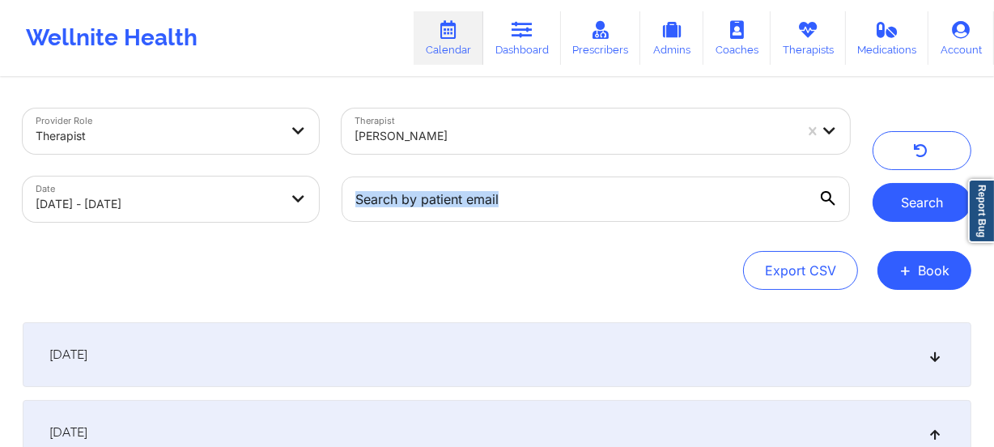
click at [905, 211] on button "Search" at bounding box center [922, 202] width 99 height 39
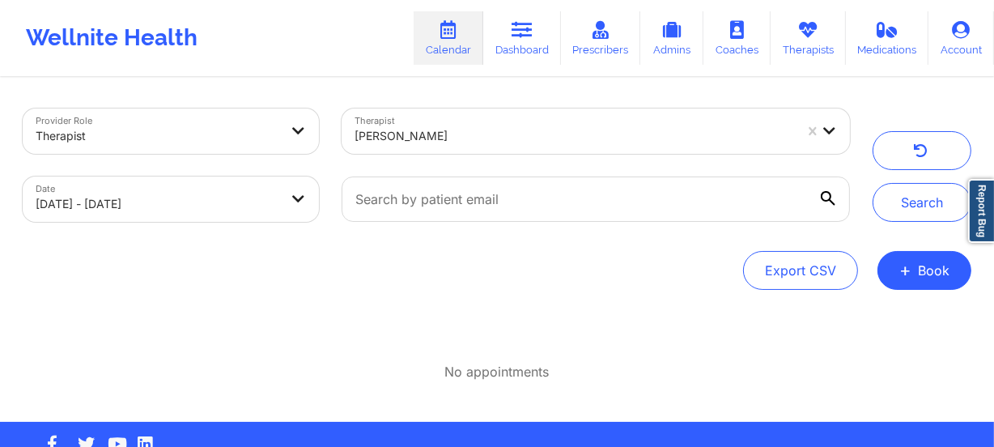
click at [460, 136] on div at bounding box center [575, 135] width 440 height 19
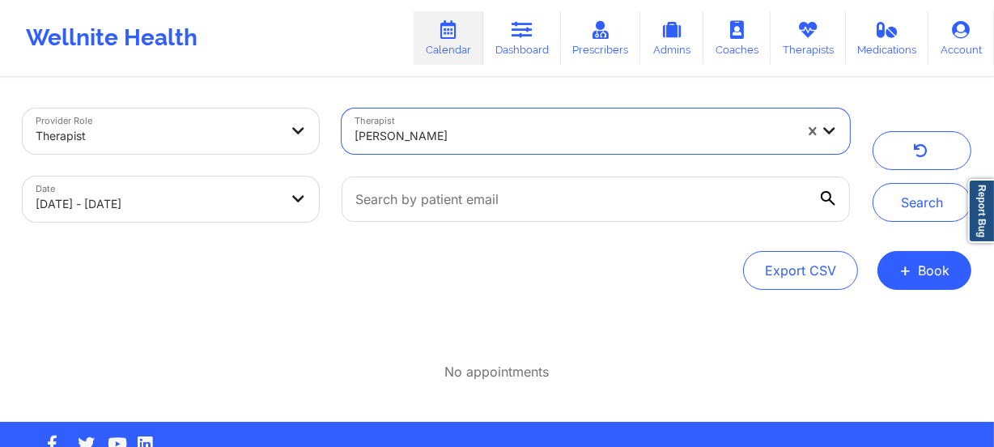
paste input "[PERSON_NAME]"
type input "[PERSON_NAME]"
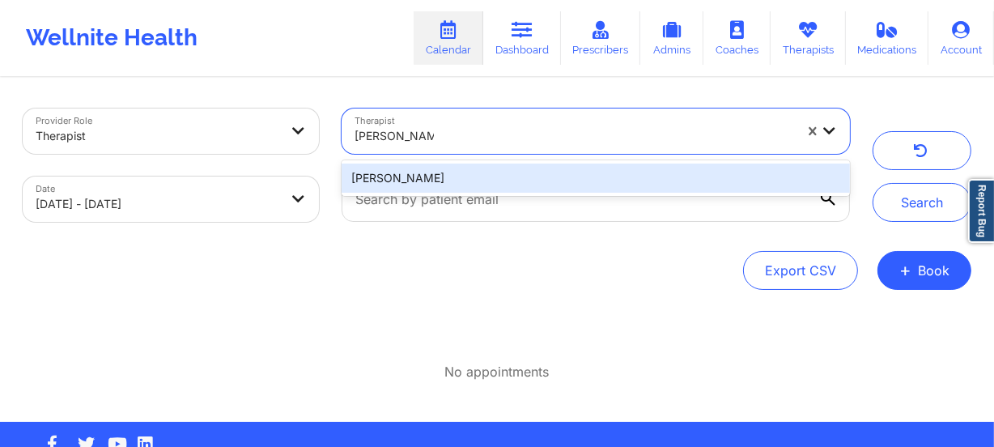
click at [514, 173] on div "[PERSON_NAME]" at bounding box center [596, 178] width 509 height 29
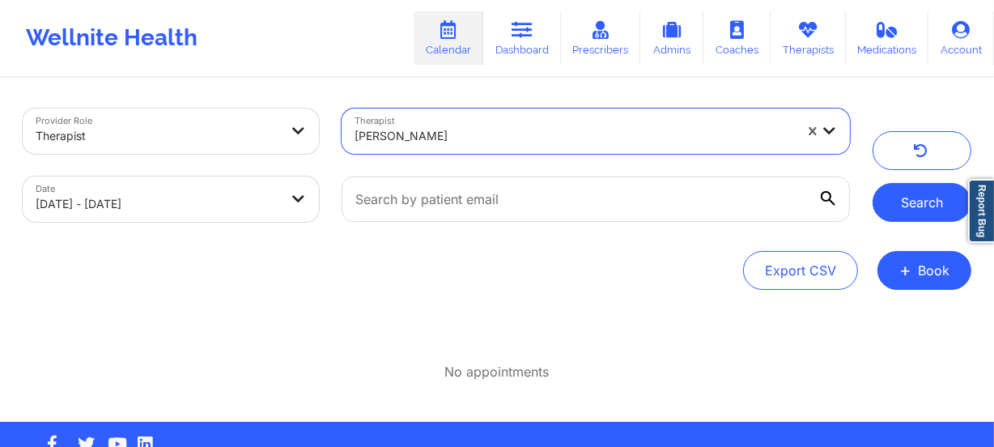
click at [916, 202] on button "Search" at bounding box center [922, 202] width 99 height 39
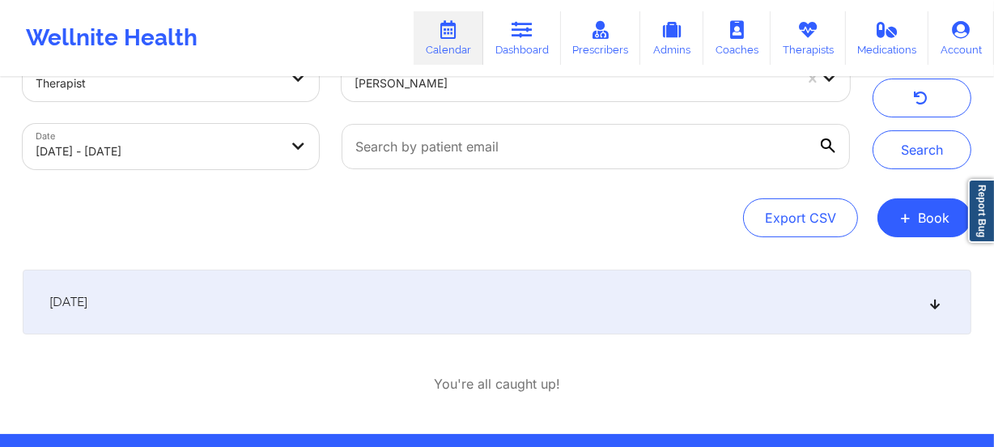
scroll to position [105, 0]
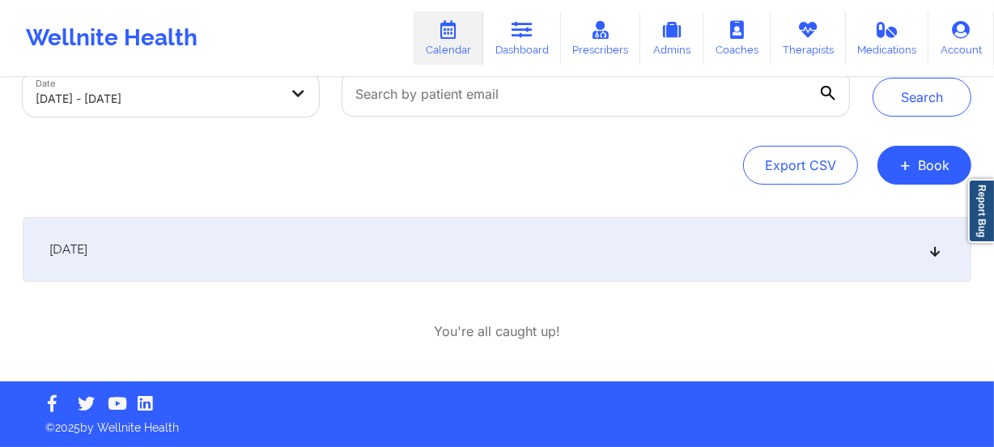
click at [503, 235] on div "[DATE]" at bounding box center [497, 249] width 949 height 65
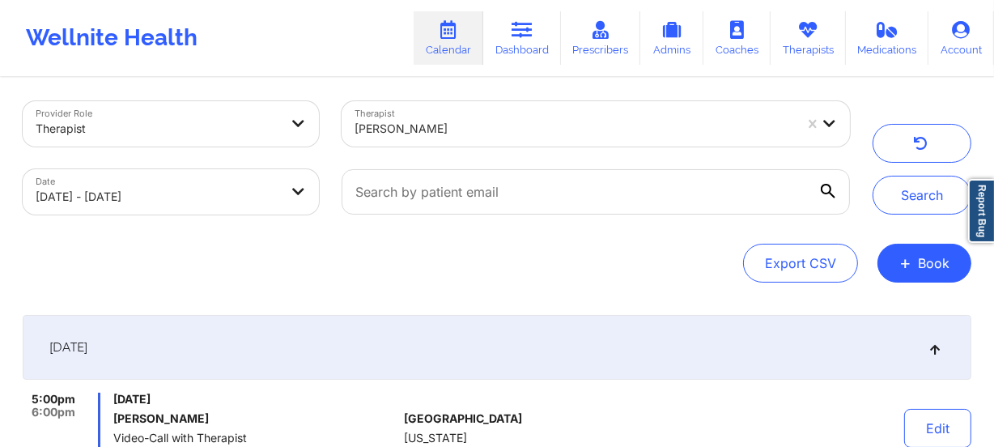
scroll to position [0, 0]
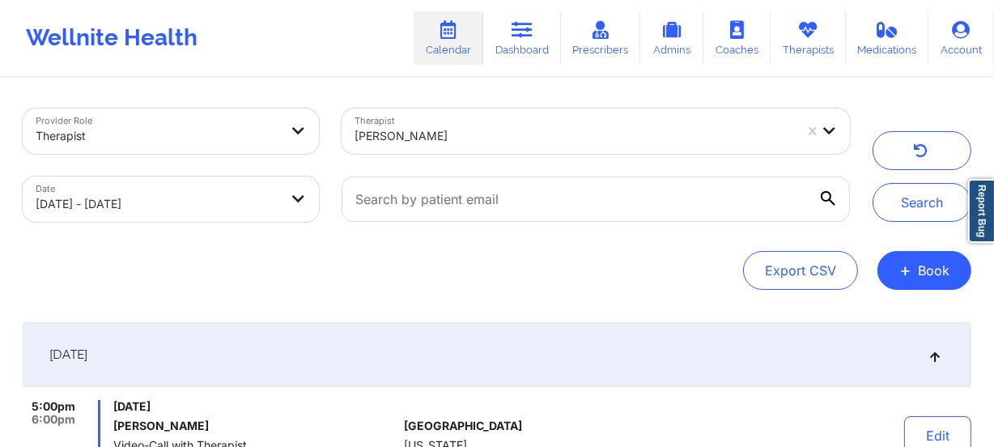
click at [536, 113] on div "[PERSON_NAME]" at bounding box center [569, 131] width 454 height 45
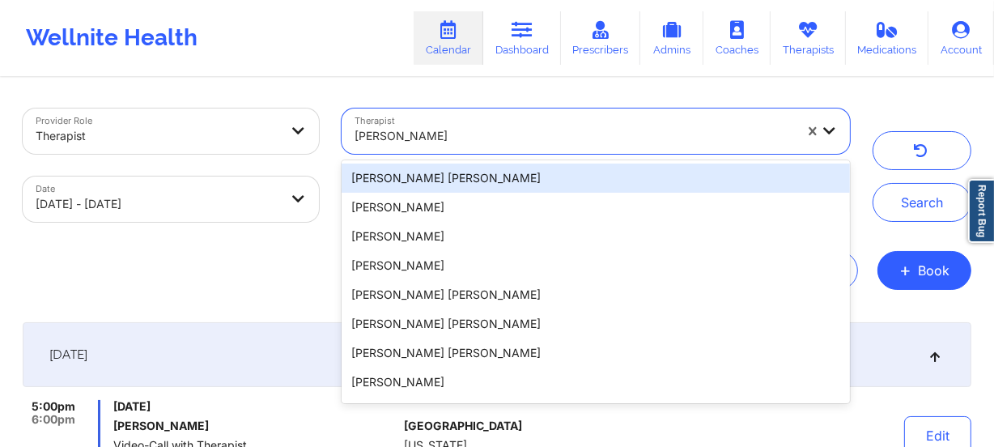
click at [504, 130] on div at bounding box center [575, 135] width 440 height 19
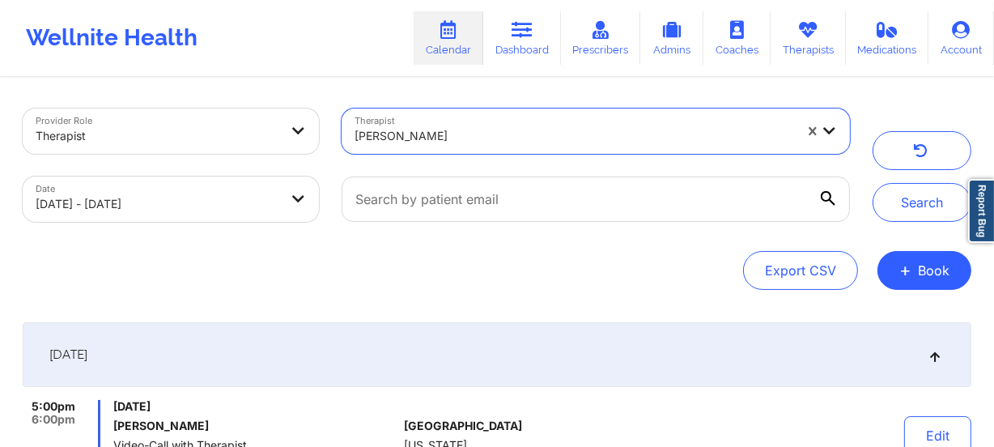
paste input "[PERSON_NAME]"
type input "[PERSON_NAME]"
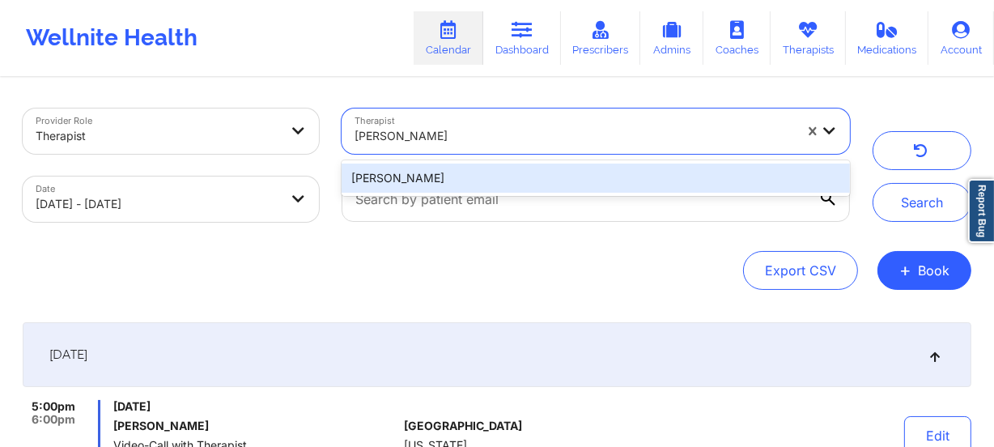
click at [554, 177] on div "[PERSON_NAME]" at bounding box center [596, 178] width 509 height 29
click at [554, 177] on input "text" at bounding box center [596, 199] width 509 height 45
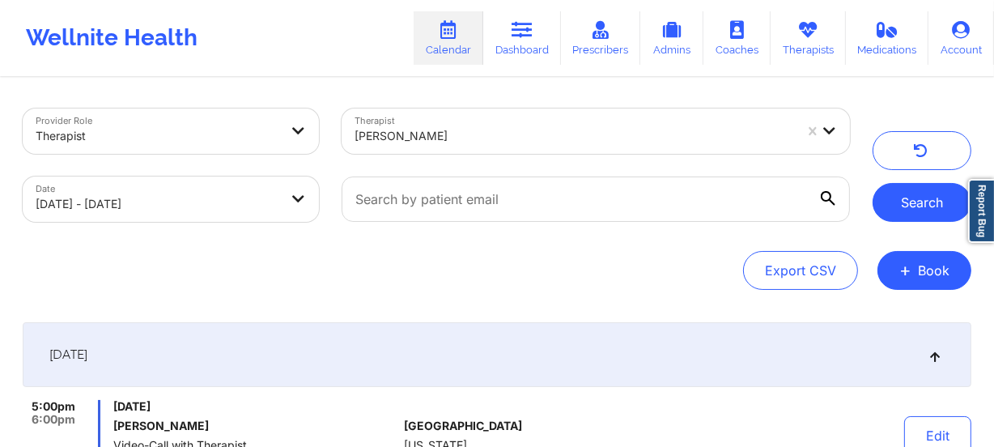
click at [951, 191] on button "Search" at bounding box center [922, 202] width 99 height 39
click at [478, 137] on div at bounding box center [575, 135] width 440 height 19
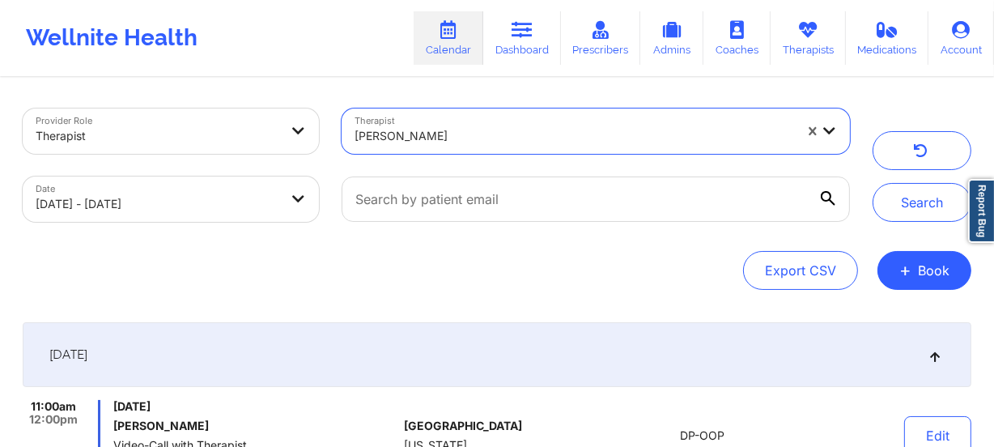
paste input "[PERSON_NAME]"
type input "[PERSON_NAME]"
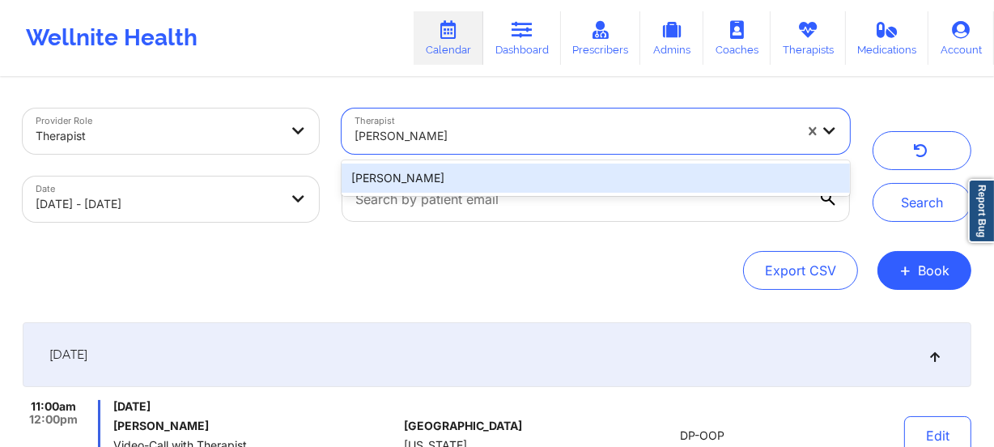
click at [504, 177] on div "[PERSON_NAME]" at bounding box center [596, 178] width 509 height 29
click at [504, 177] on input "text" at bounding box center [596, 199] width 509 height 45
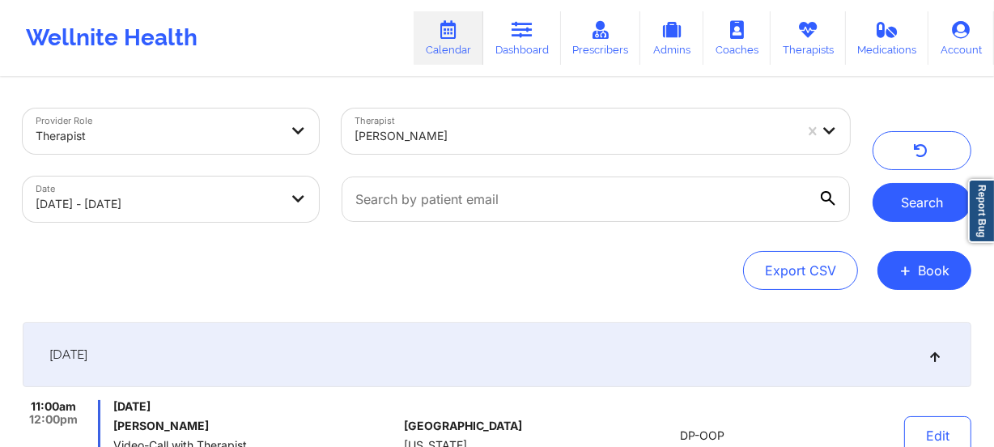
click at [915, 217] on button "Search" at bounding box center [922, 202] width 99 height 39
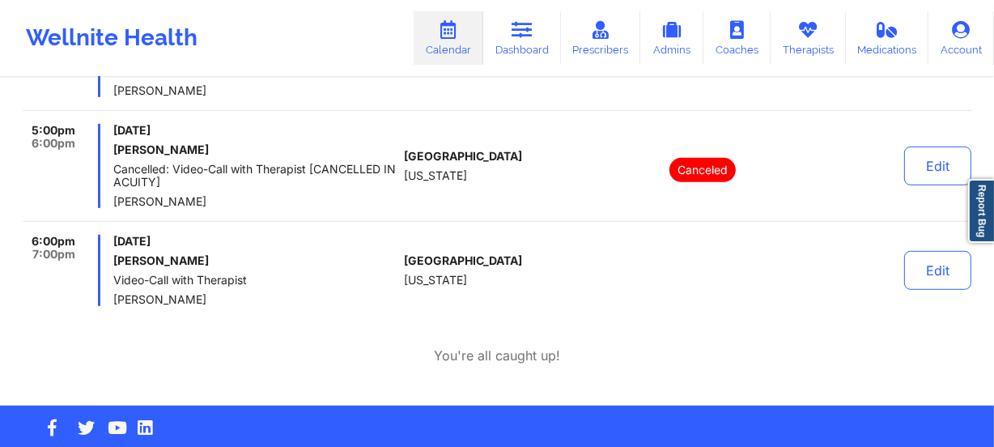
scroll to position [883, 0]
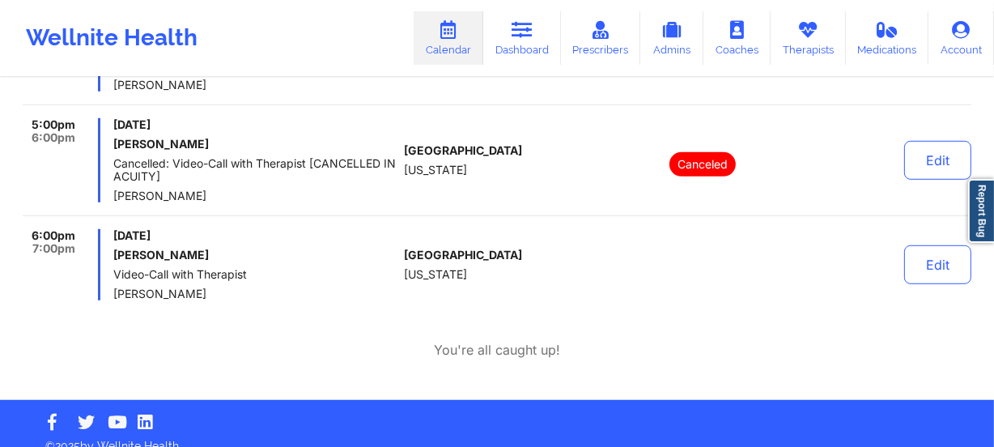
click at [288, 237] on span "[DATE]" at bounding box center [255, 235] width 284 height 13
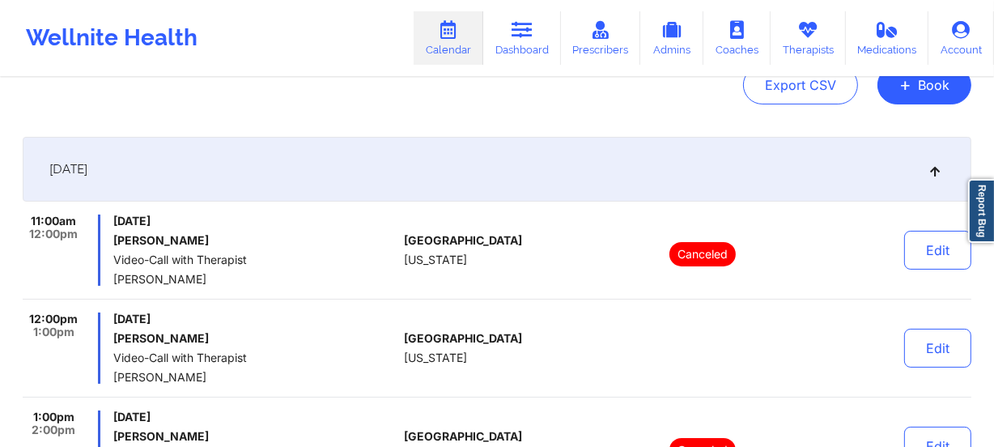
scroll to position [0, 0]
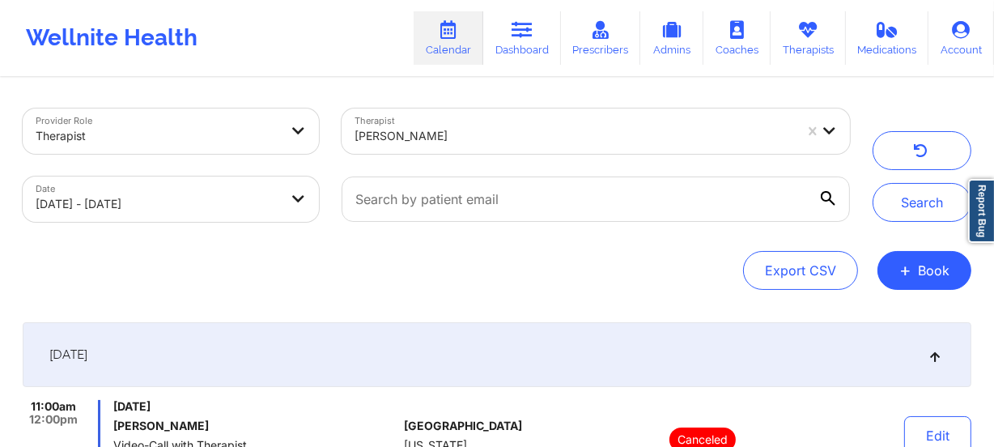
click at [415, 145] on div at bounding box center [575, 135] width 440 height 19
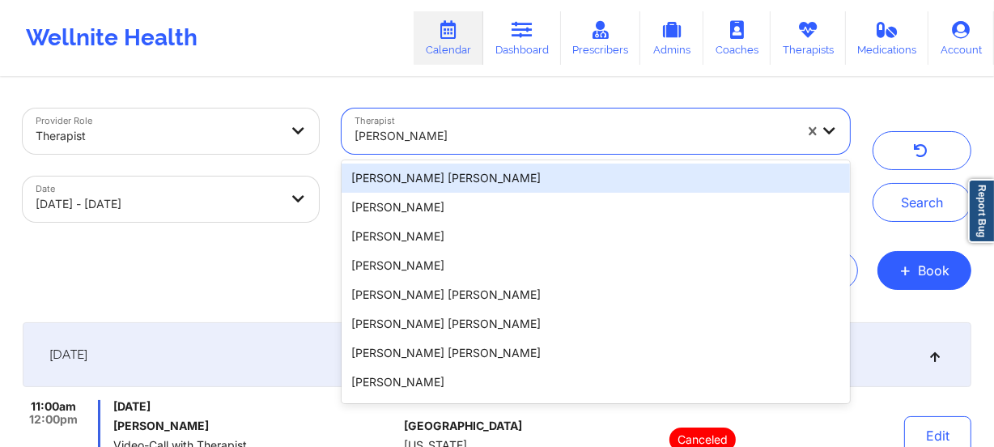
paste input "[PERSON_NAME]"
type input "[PERSON_NAME]"
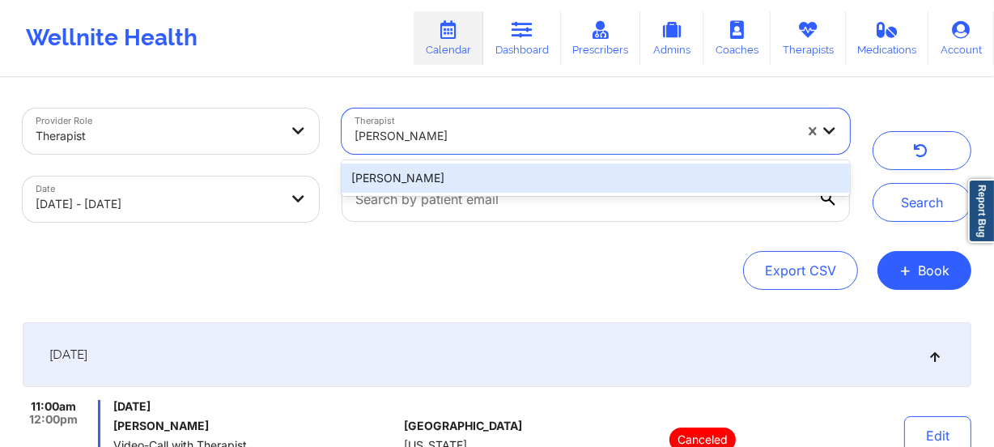
click at [458, 172] on div "[PERSON_NAME]" at bounding box center [596, 178] width 509 height 29
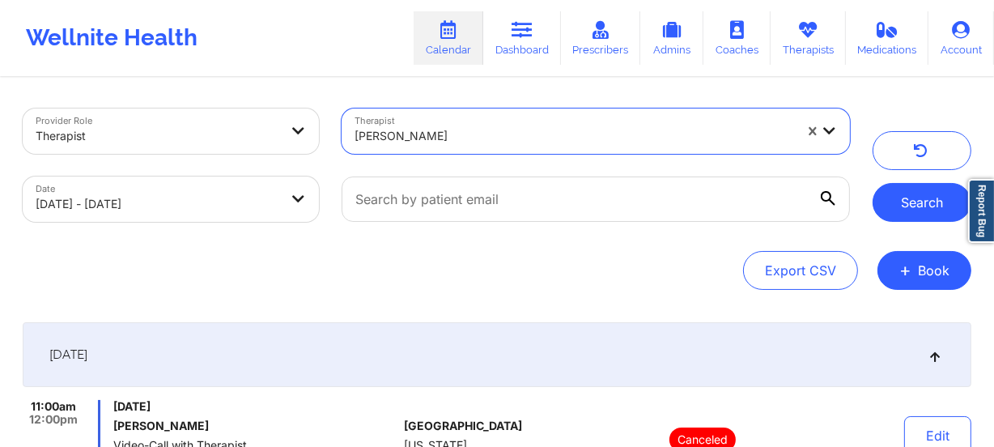
click at [924, 204] on button "Search" at bounding box center [922, 202] width 99 height 39
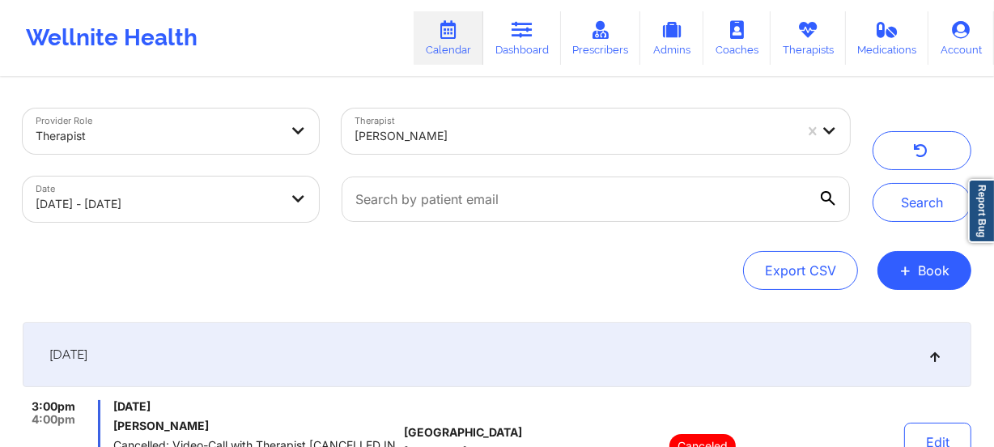
click at [470, 148] on div "[PERSON_NAME]" at bounding box center [575, 136] width 440 height 36
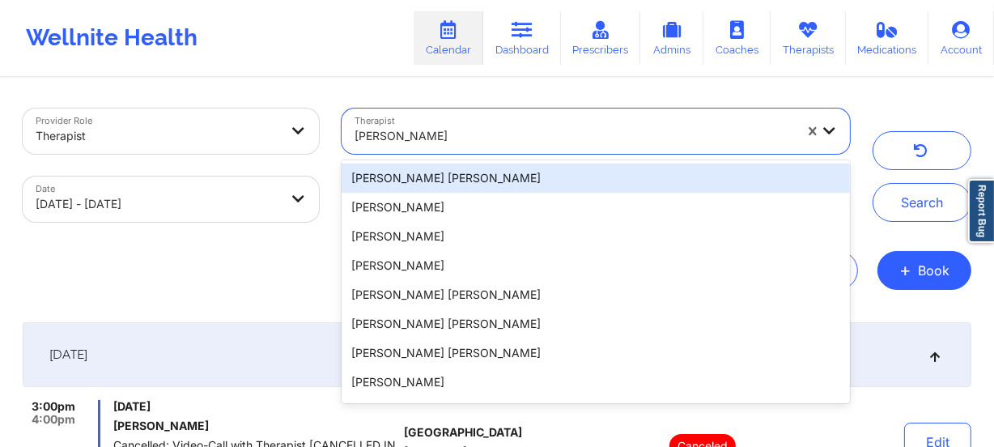
paste input "[PERSON_NAME]"
type input "[PERSON_NAME]"
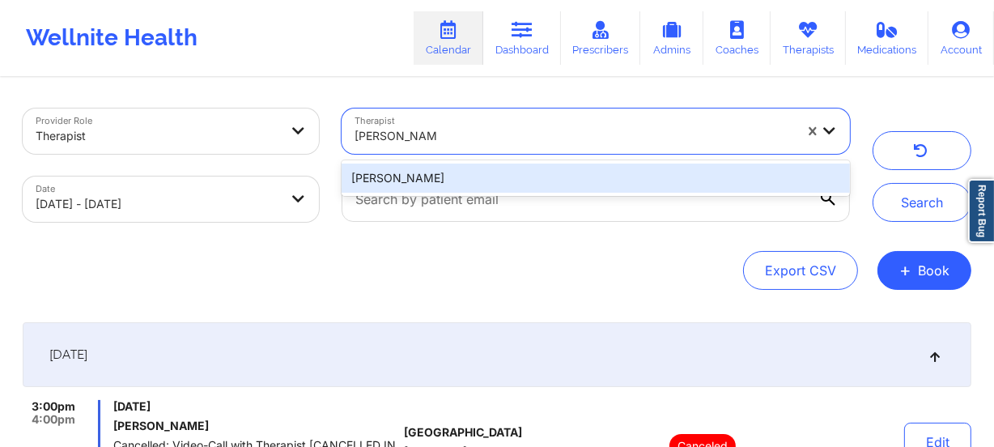
click at [481, 170] on div "[PERSON_NAME]" at bounding box center [596, 178] width 509 height 29
drag, startPoint x: 479, startPoint y: 159, endPoint x: 486, endPoint y: 171, distance: 14.2
click at [481, 170] on div at bounding box center [595, 199] width 531 height 68
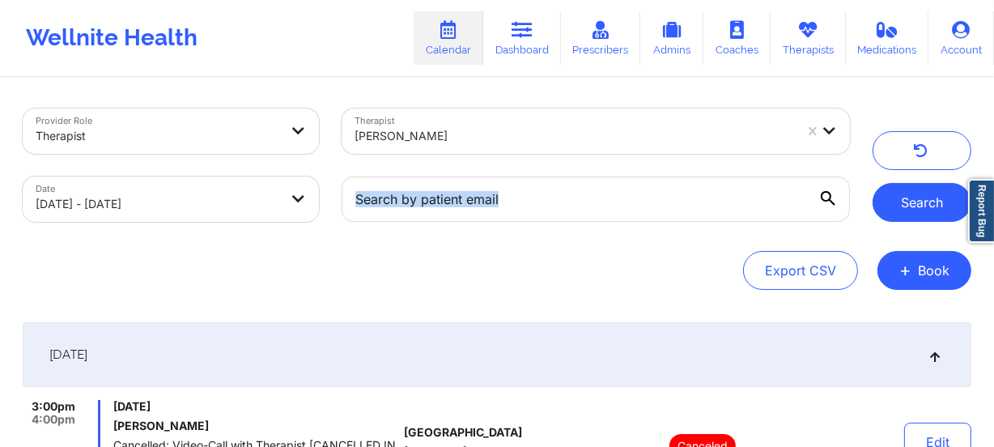
click at [921, 195] on button "Search" at bounding box center [922, 202] width 99 height 39
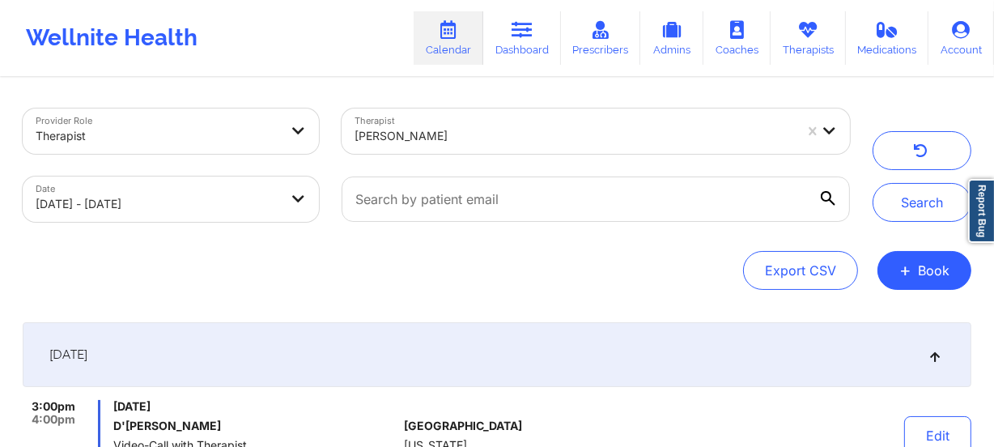
click at [453, 151] on div "[PERSON_NAME]" at bounding box center [575, 136] width 440 height 36
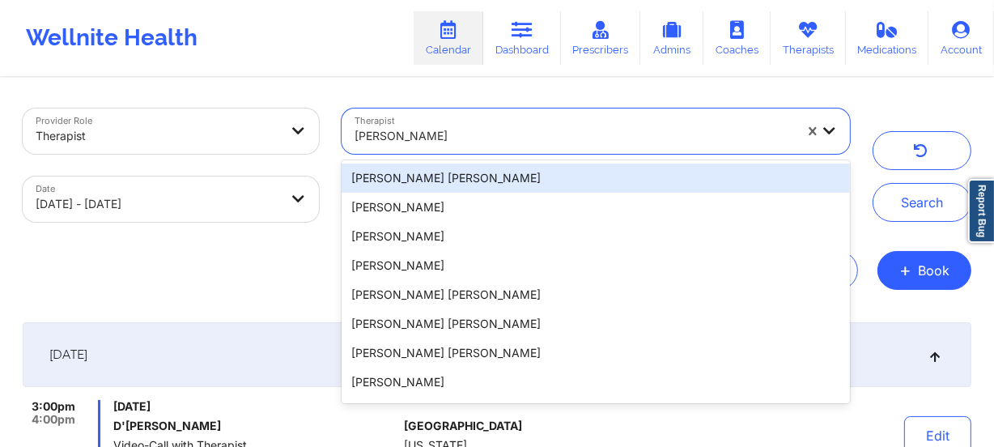
paste input "[PERSON_NAME]"
type input "[PERSON_NAME]"
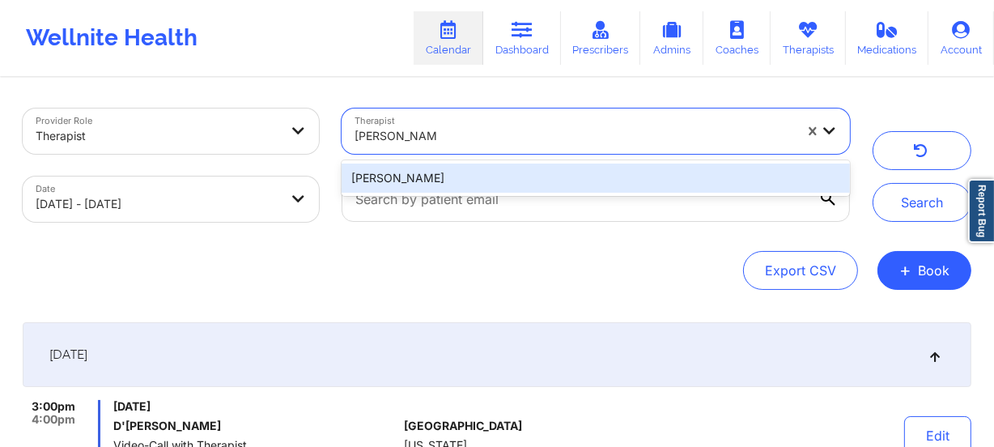
click at [457, 171] on div "[PERSON_NAME]" at bounding box center [596, 178] width 509 height 29
click at [457, 171] on div at bounding box center [595, 199] width 531 height 68
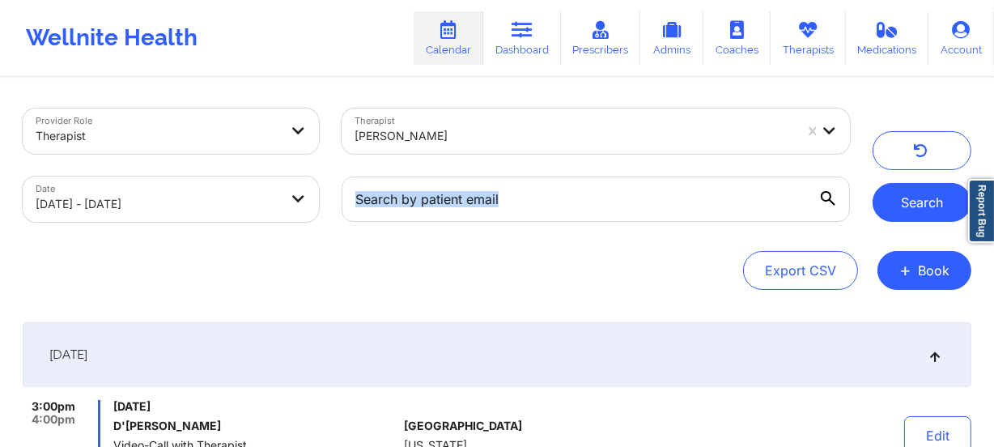
click at [948, 198] on button "Search" at bounding box center [922, 202] width 99 height 39
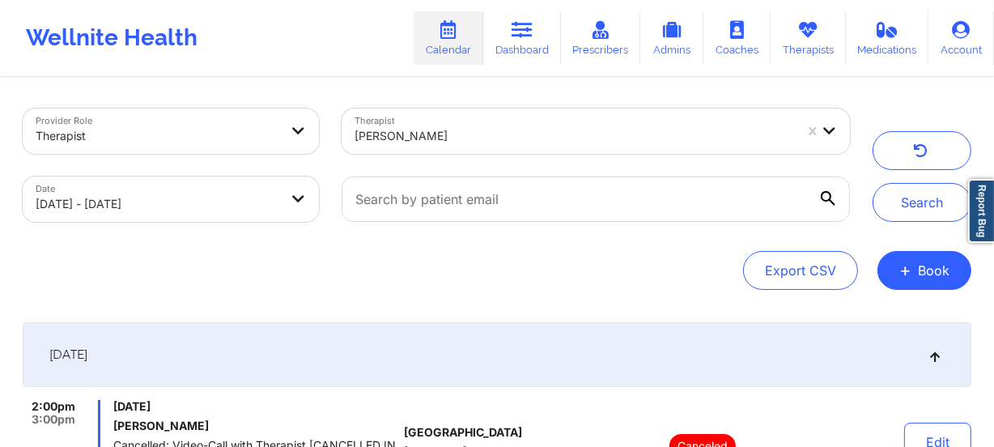
click at [479, 138] on div at bounding box center [575, 135] width 440 height 19
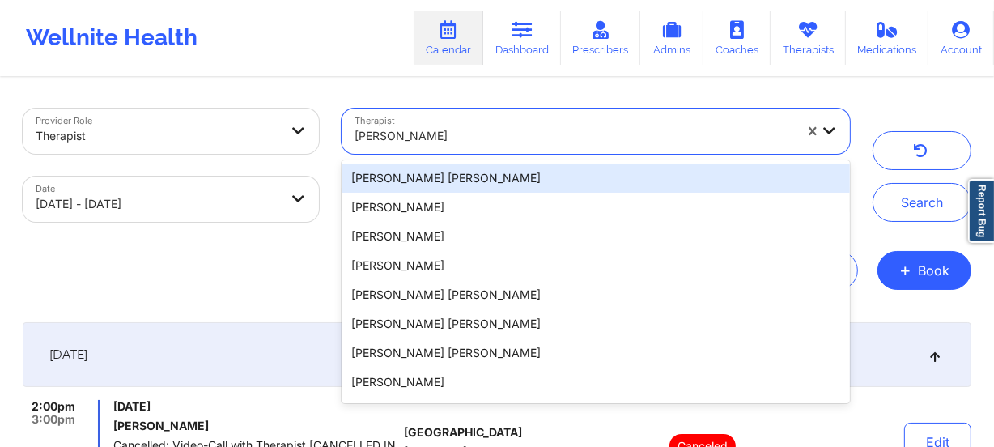
paste input "[PERSON_NAME]"
type input "[PERSON_NAME]"
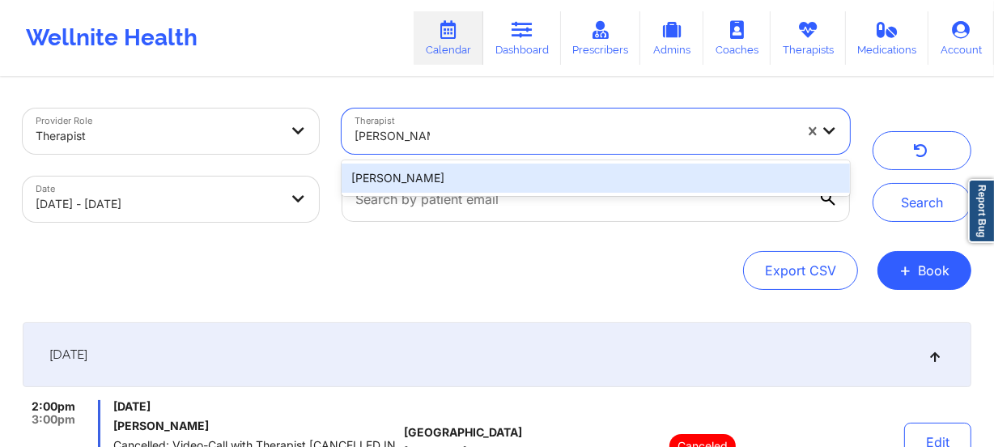
click at [486, 178] on div "[PERSON_NAME]" at bounding box center [596, 178] width 509 height 29
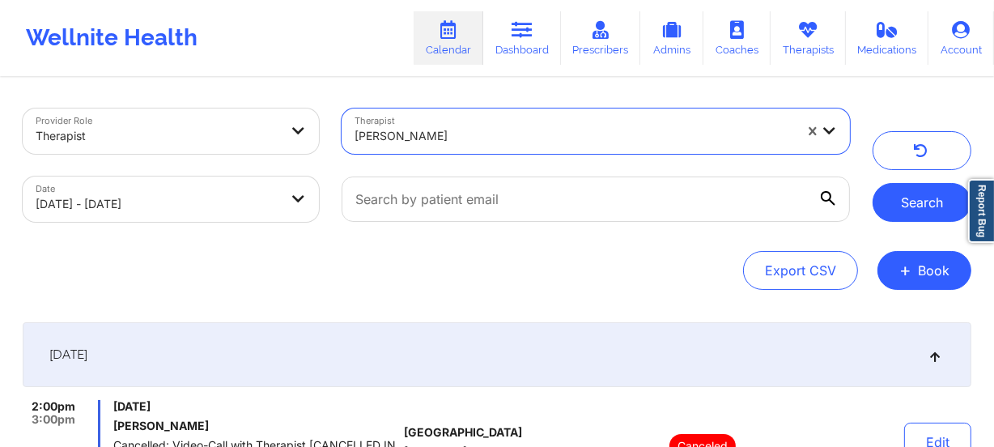
click at [908, 194] on button "Search" at bounding box center [922, 202] width 99 height 39
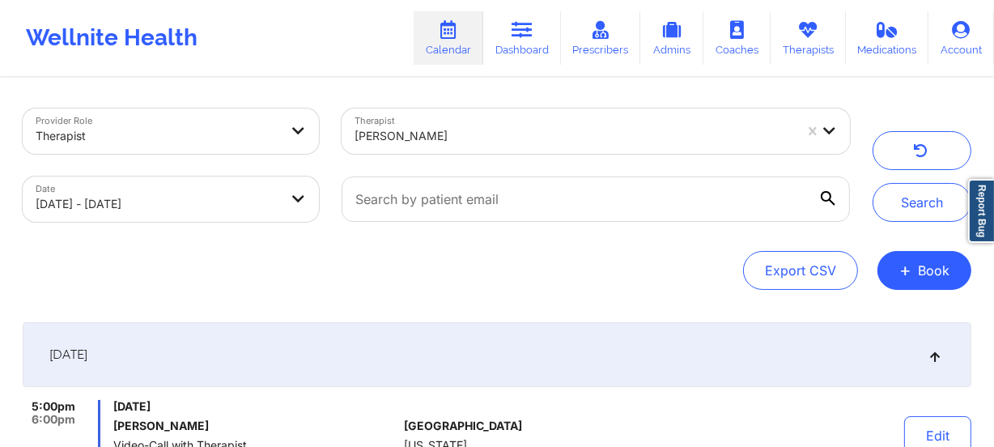
click at [488, 121] on div "[PERSON_NAME]" at bounding box center [575, 136] width 440 height 36
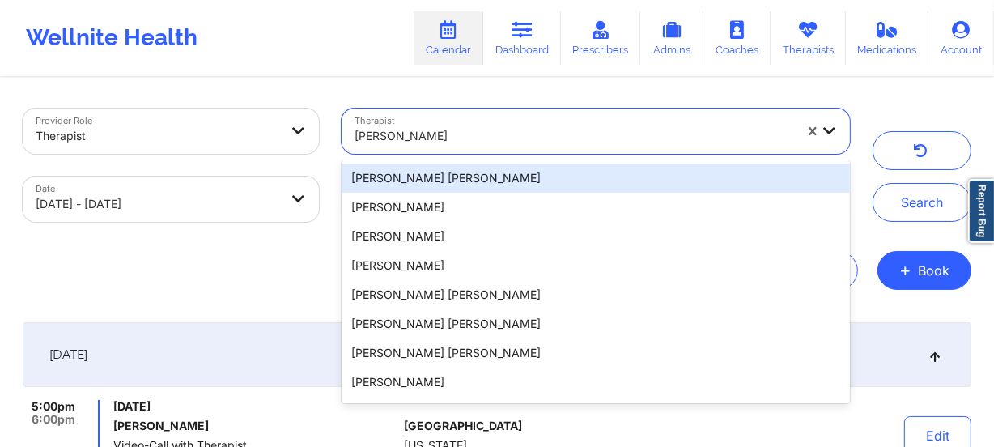
paste input "[PERSON_NAME]"
type input "[PERSON_NAME]"
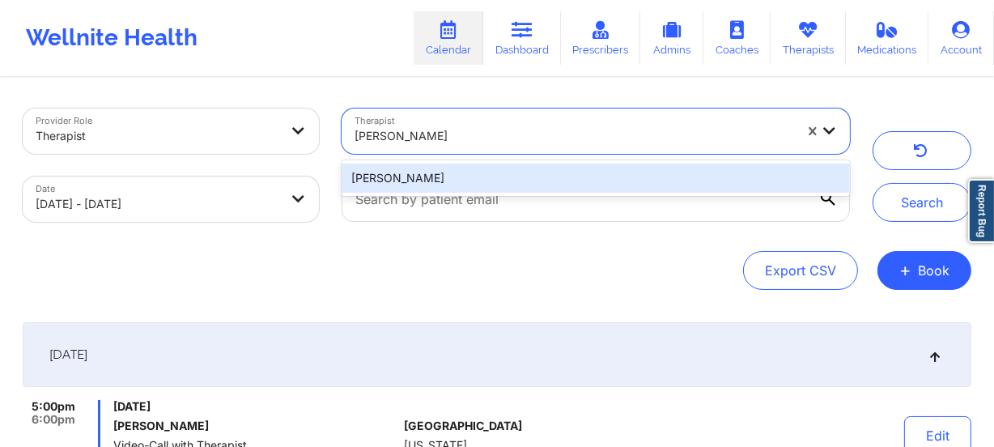
click at [572, 168] on div "[PERSON_NAME]" at bounding box center [596, 178] width 509 height 29
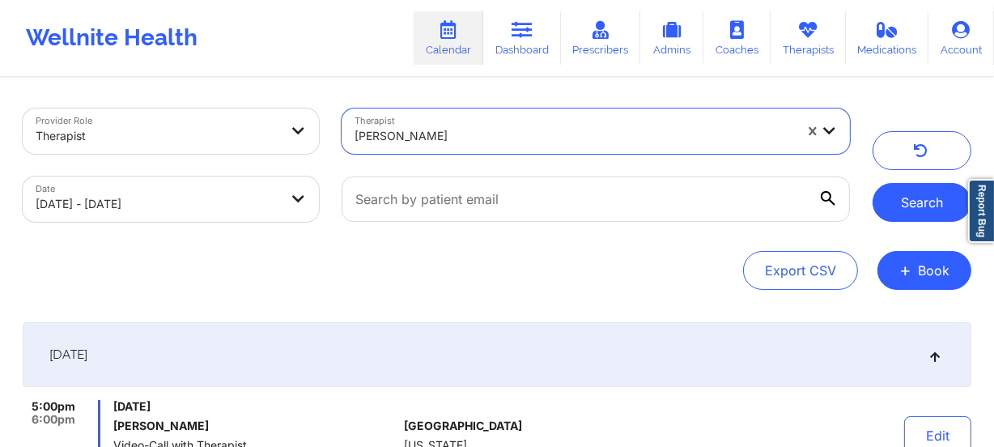
click at [909, 196] on button "Search" at bounding box center [922, 202] width 99 height 39
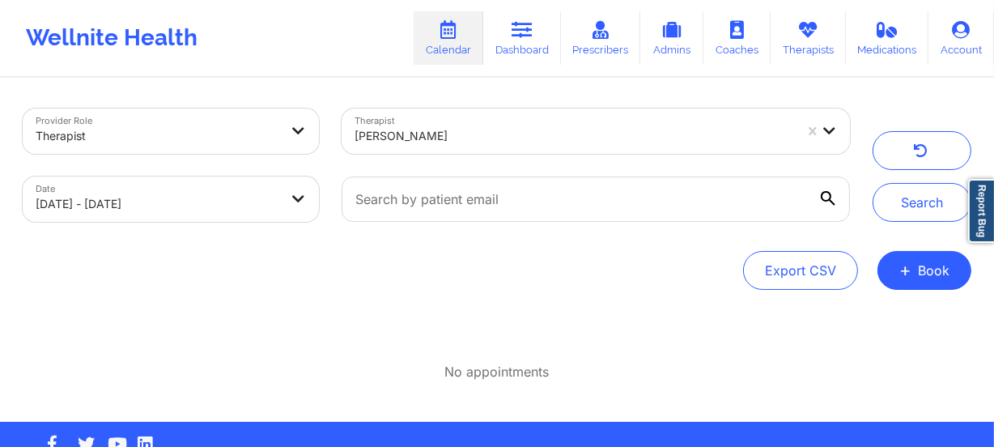
click at [478, 136] on div at bounding box center [575, 135] width 440 height 19
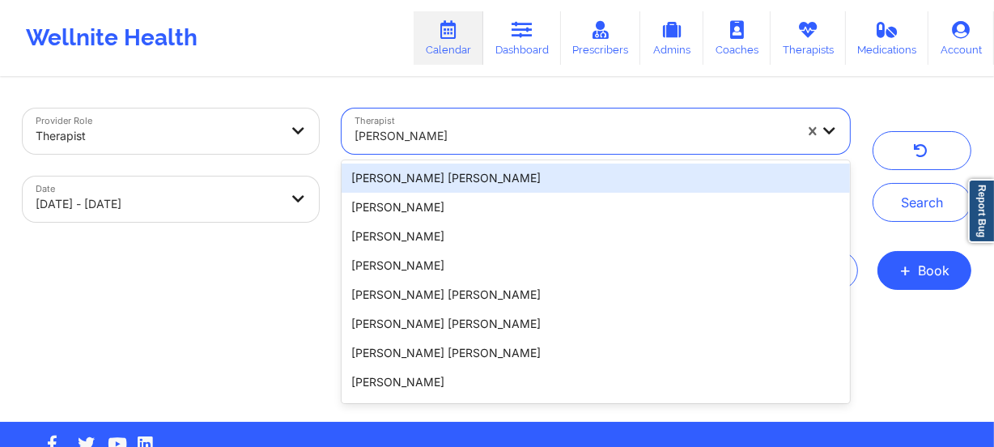
paste input "[PERSON_NAME]"
type input "[PERSON_NAME]"
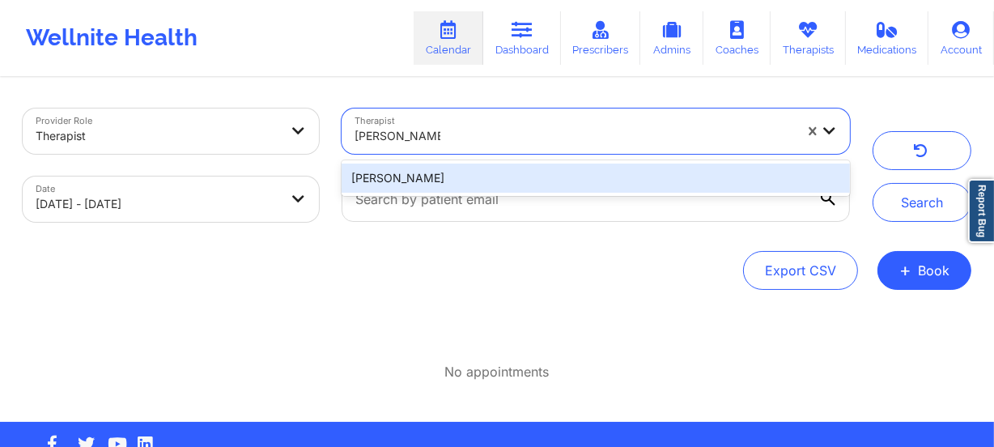
click at [541, 172] on div "[PERSON_NAME]" at bounding box center [596, 178] width 509 height 29
click at [541, 172] on div at bounding box center [595, 199] width 531 height 68
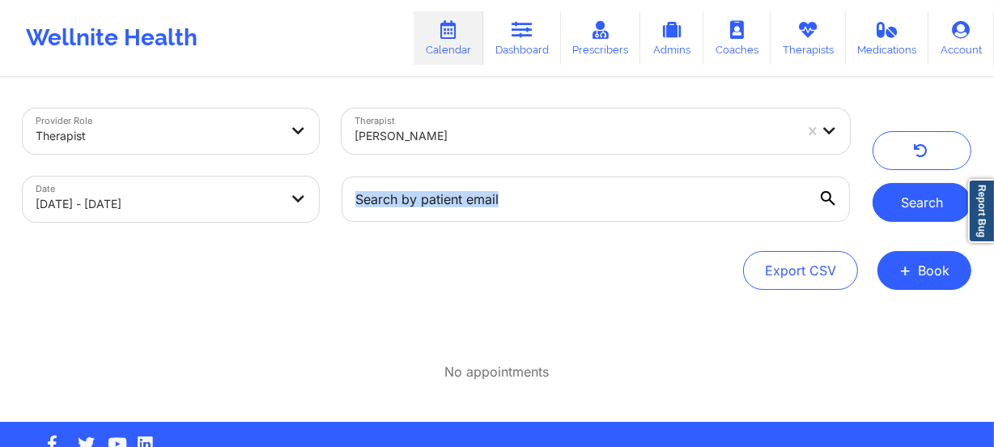
click at [895, 194] on button "Search" at bounding box center [922, 202] width 99 height 39
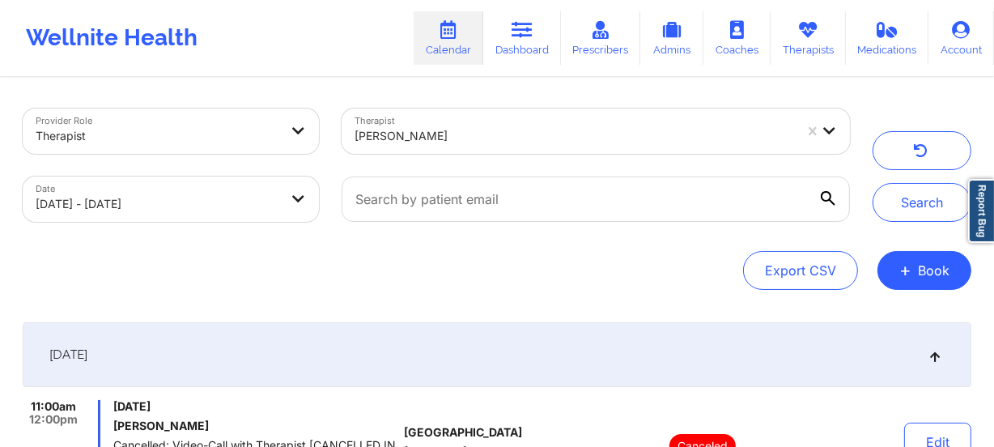
click at [561, 139] on div at bounding box center [575, 135] width 440 height 19
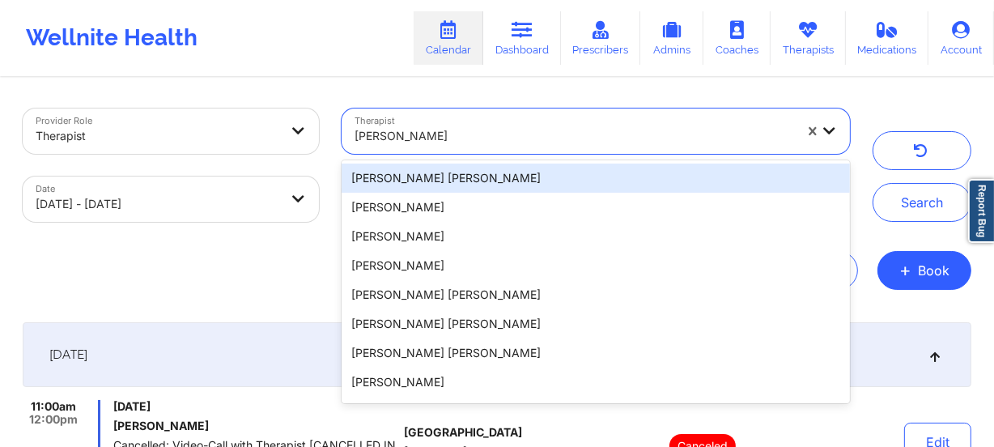
paste input "[PERSON_NAME]"
type input "[PERSON_NAME]"
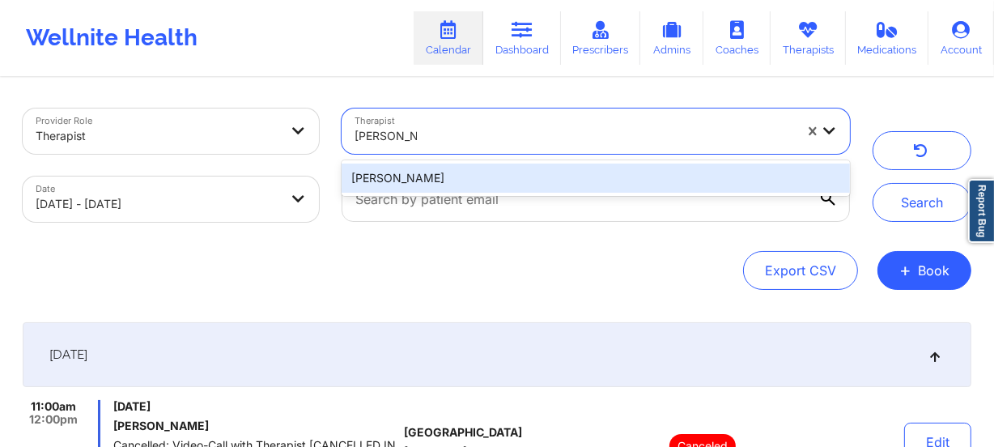
click at [565, 181] on div "[PERSON_NAME]" at bounding box center [596, 178] width 509 height 29
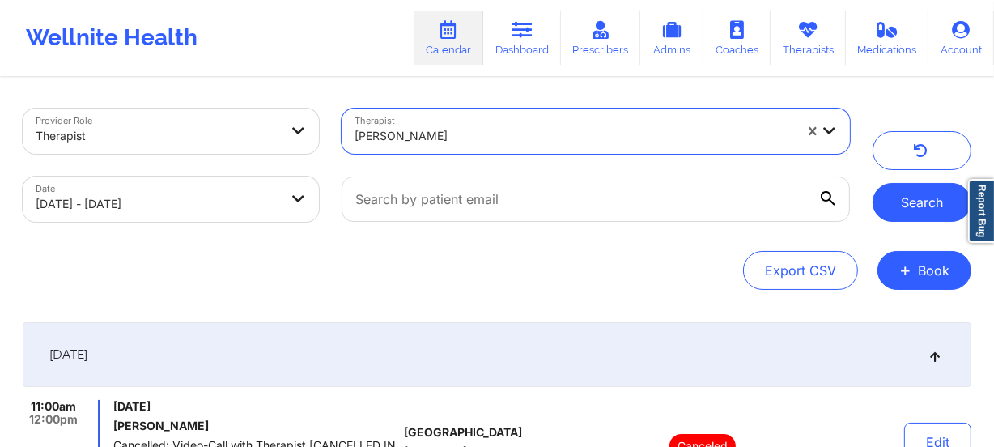
click at [889, 189] on button "Search" at bounding box center [922, 202] width 99 height 39
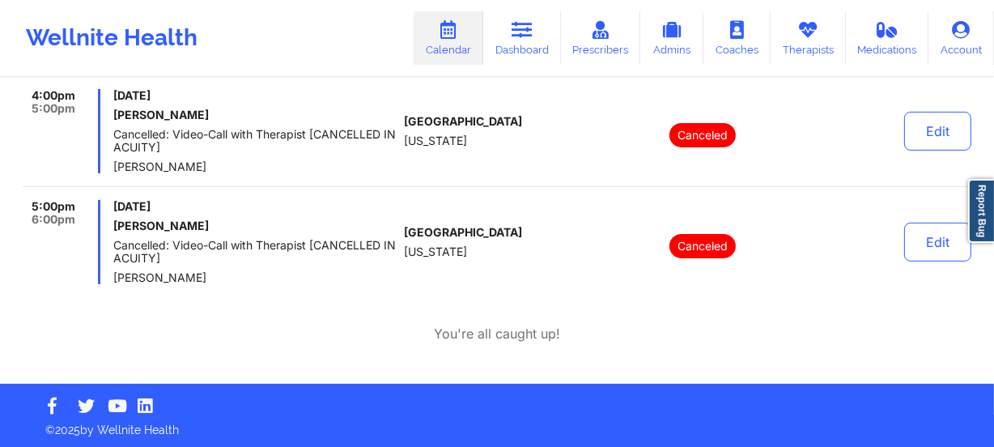
scroll to position [411, 0]
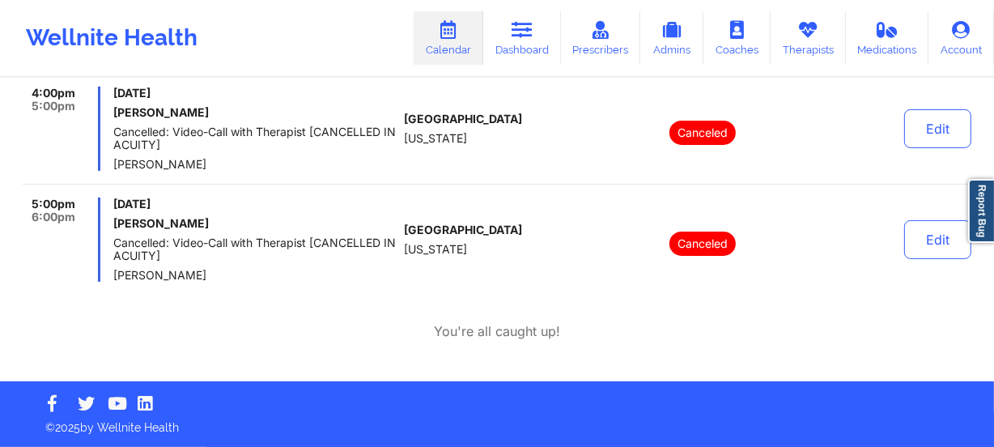
click at [415, 176] on div "4:00pm 5:00pm [DATE] [PERSON_NAME] Cancelled: Video-Call with Therapist [CANCEL…" at bounding box center [497, 136] width 949 height 98
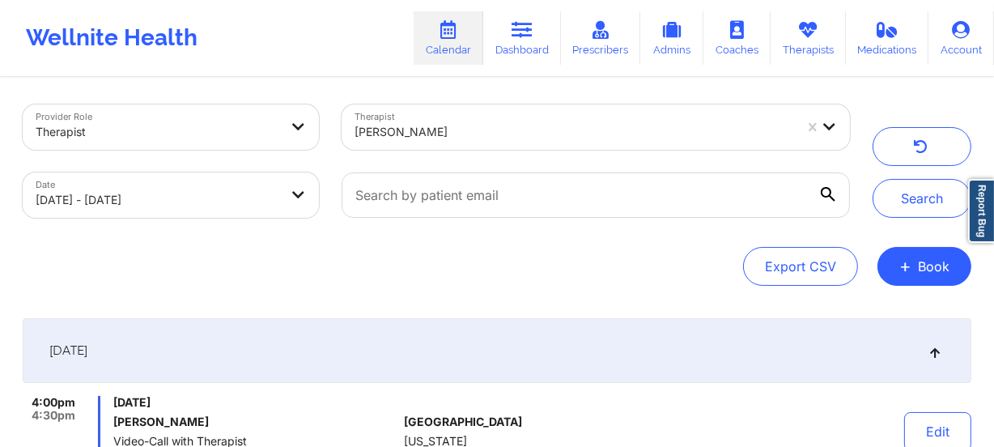
scroll to position [0, 0]
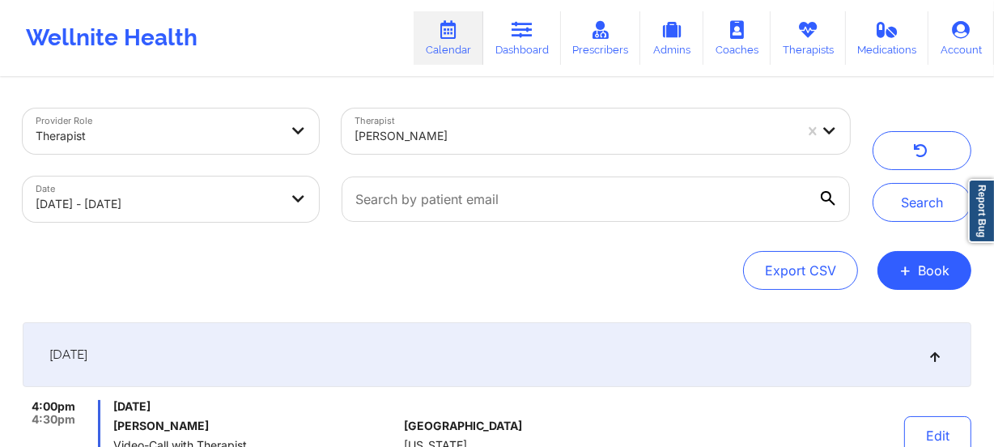
click at [430, 118] on div "[PERSON_NAME]" at bounding box center [575, 136] width 440 height 36
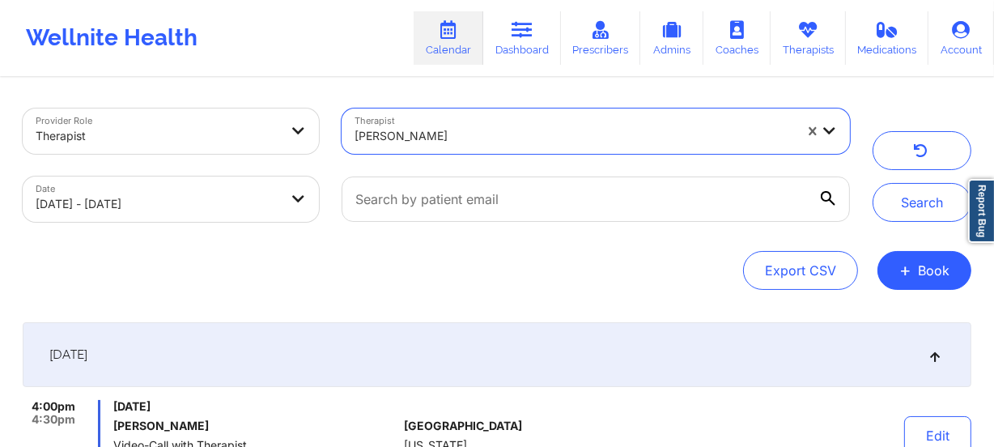
paste input "[PERSON_NAME]"
type input "[PERSON_NAME]"
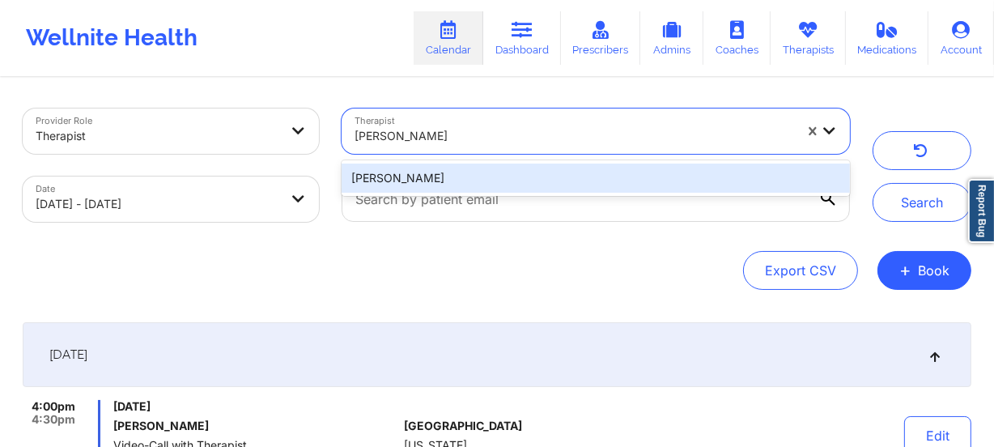
click at [500, 175] on div "[PERSON_NAME]" at bounding box center [596, 178] width 509 height 29
click at [500, 175] on div at bounding box center [595, 199] width 531 height 68
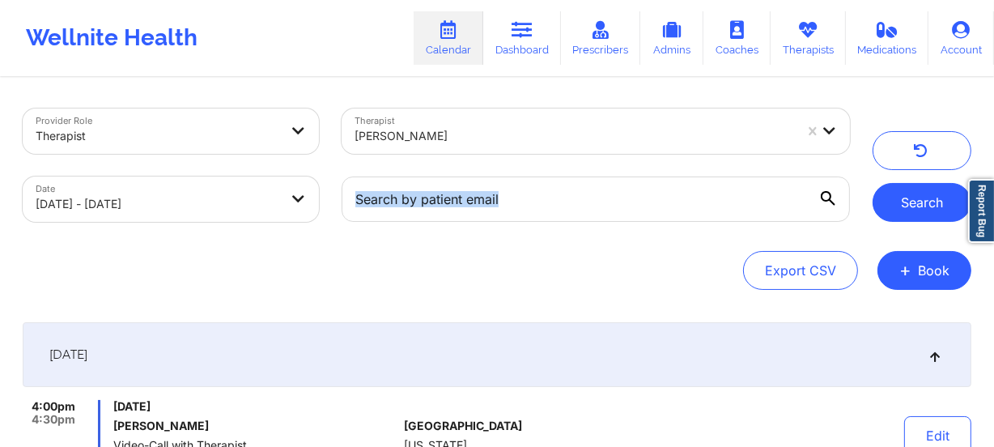
click at [933, 205] on button "Search" at bounding box center [922, 202] width 99 height 39
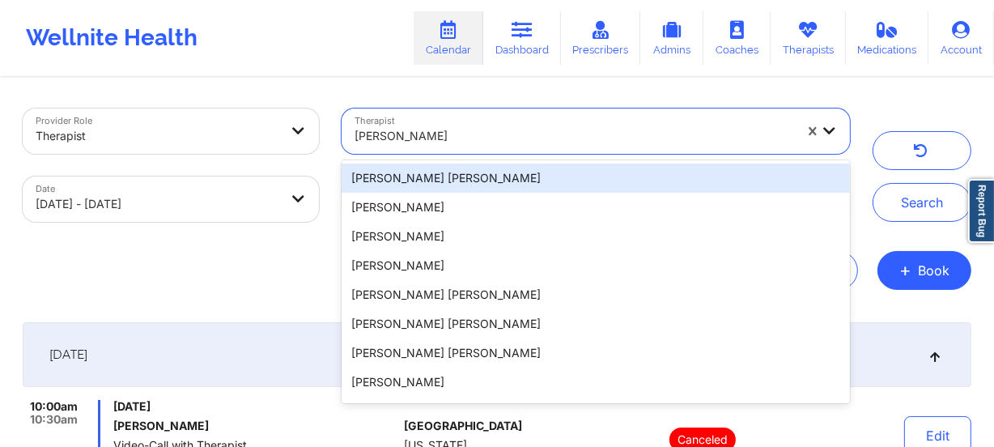
click at [509, 136] on div at bounding box center [575, 135] width 440 height 19
paste input "[PERSON_NAME]"
type input "[PERSON_NAME]"
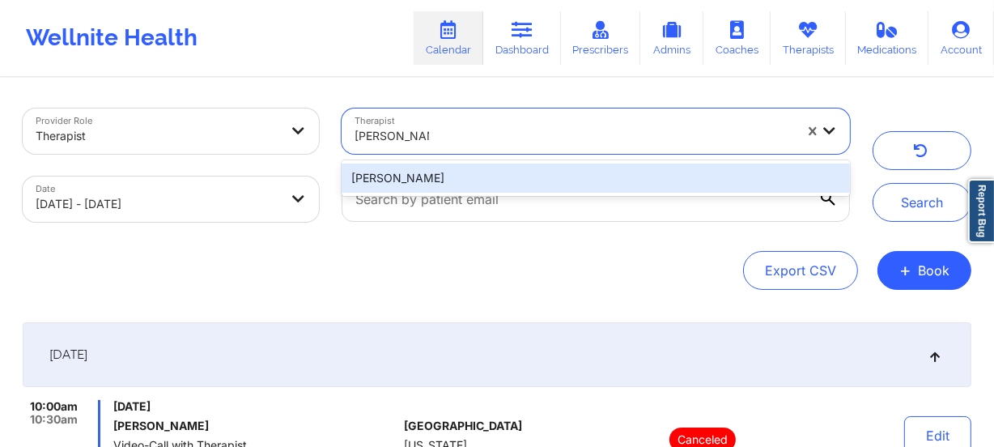
click at [516, 179] on div "[PERSON_NAME]" at bounding box center [596, 178] width 509 height 29
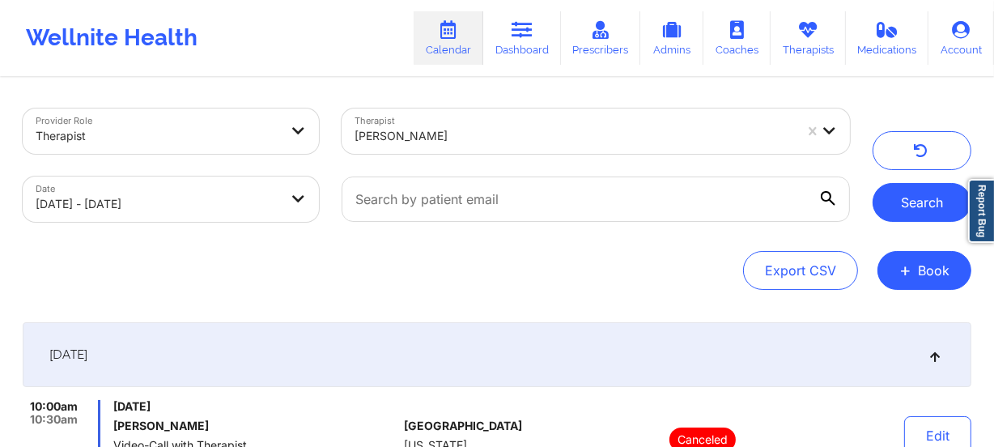
click at [929, 202] on button "Search" at bounding box center [922, 202] width 99 height 39
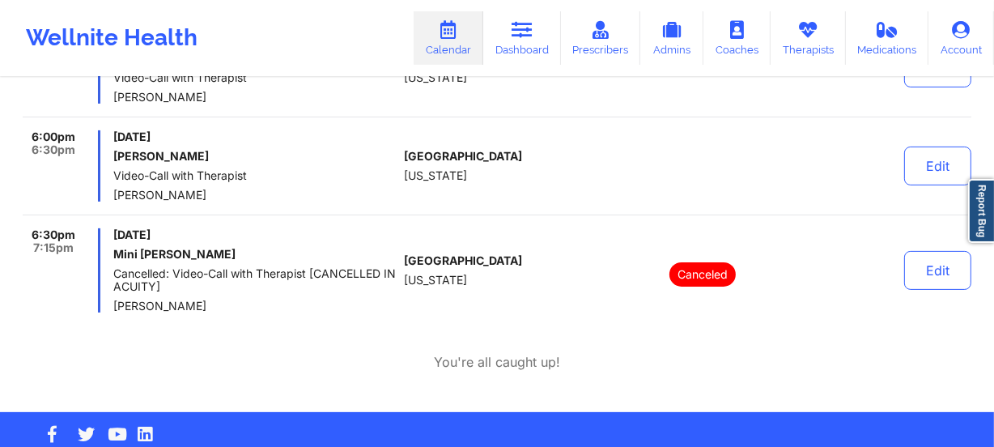
scroll to position [294, 0]
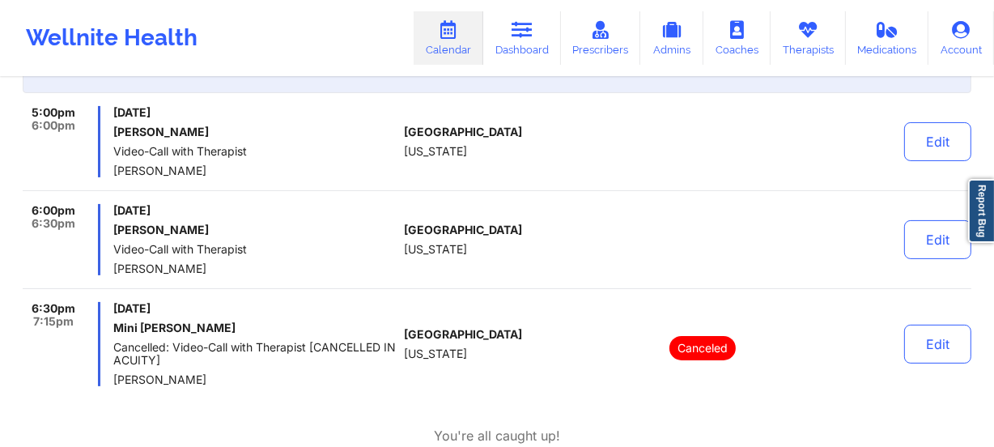
click at [412, 198] on div "5:00pm 6:00pm [DATE] [PERSON_NAME] Video-Call with Therapist [PERSON_NAME] [GEO…" at bounding box center [497, 246] width 949 height 280
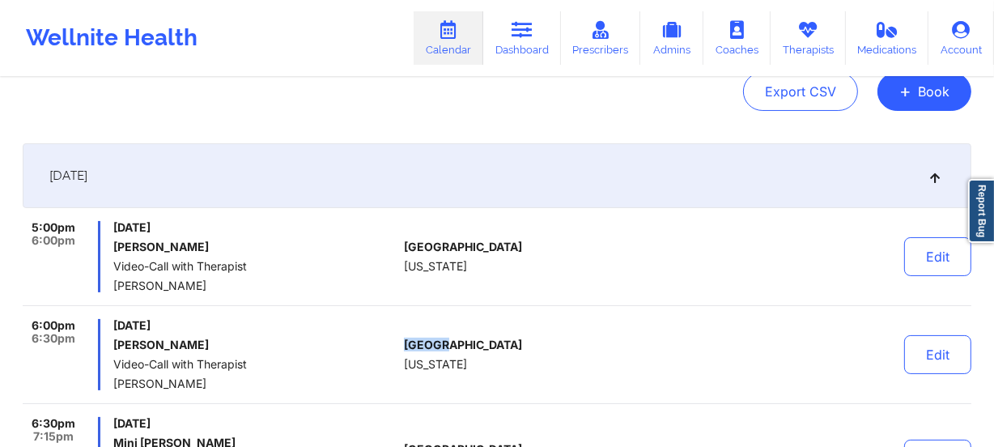
scroll to position [0, 0]
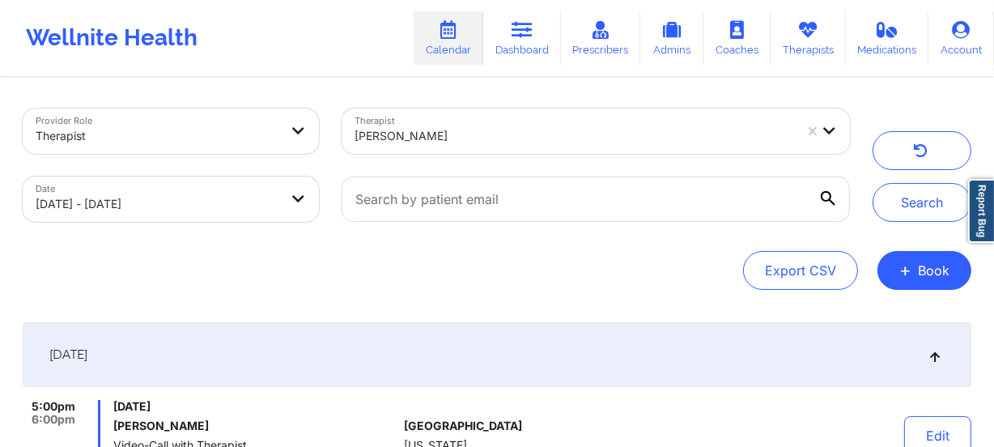
click at [485, 130] on div at bounding box center [575, 135] width 440 height 19
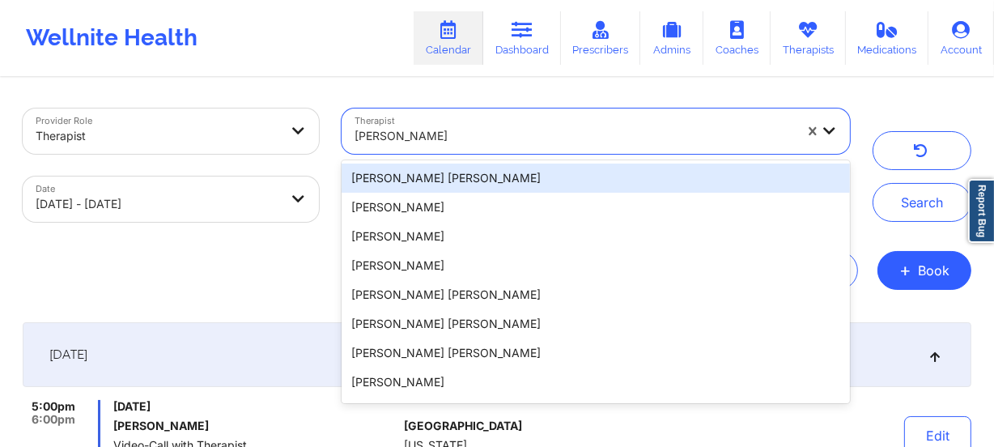
paste input "[PERSON_NAME]"
type input "[PERSON_NAME]"
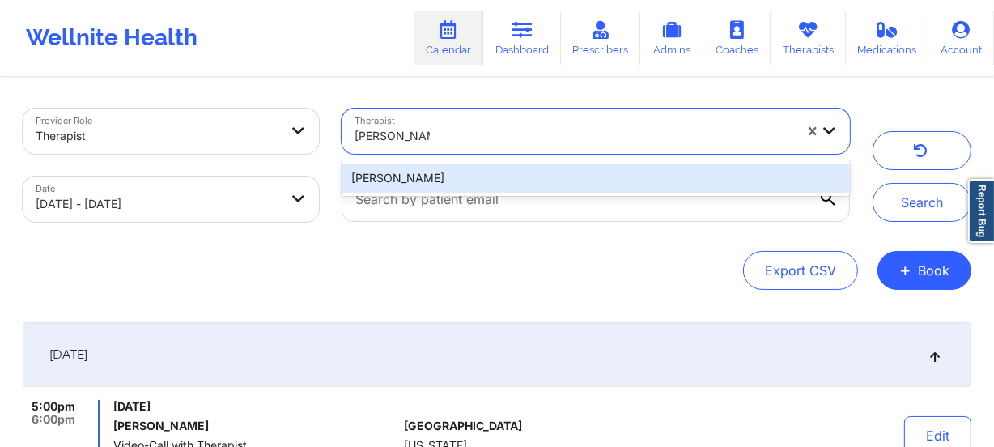
click at [488, 172] on div "[PERSON_NAME]" at bounding box center [596, 178] width 509 height 29
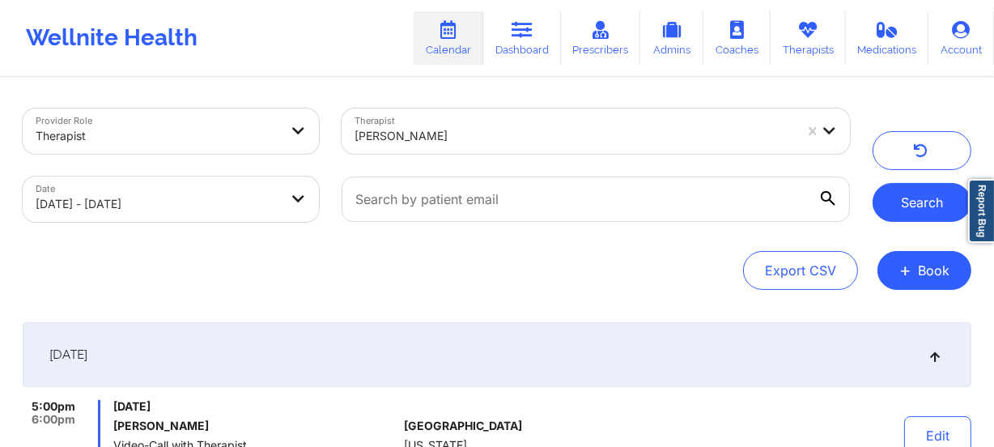
click at [924, 213] on button "Search" at bounding box center [922, 202] width 99 height 39
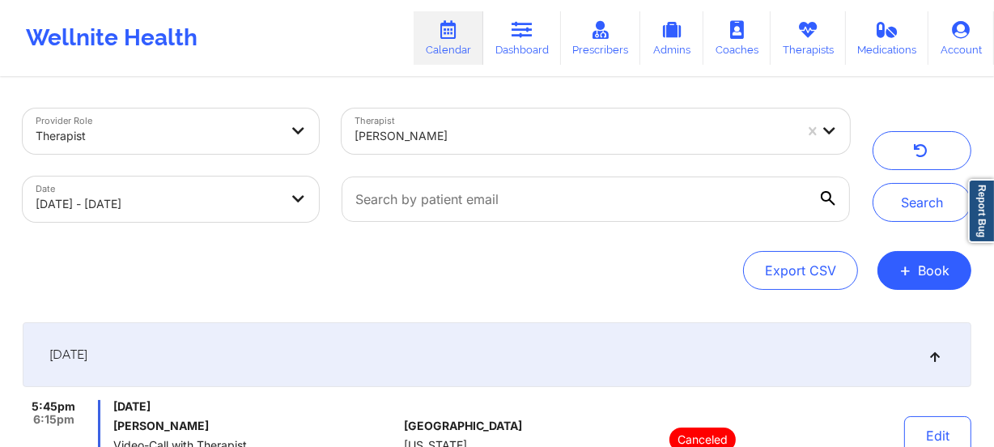
click at [526, 154] on div "Therapist [PERSON_NAME]" at bounding box center [595, 131] width 531 height 68
click at [526, 138] on div at bounding box center [575, 135] width 440 height 19
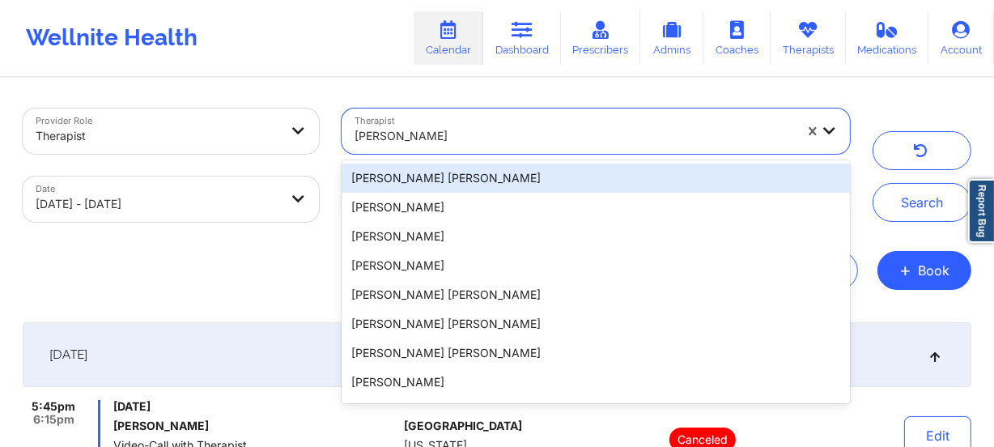
paste input "[PERSON_NAME]"
type input "[PERSON_NAME]"
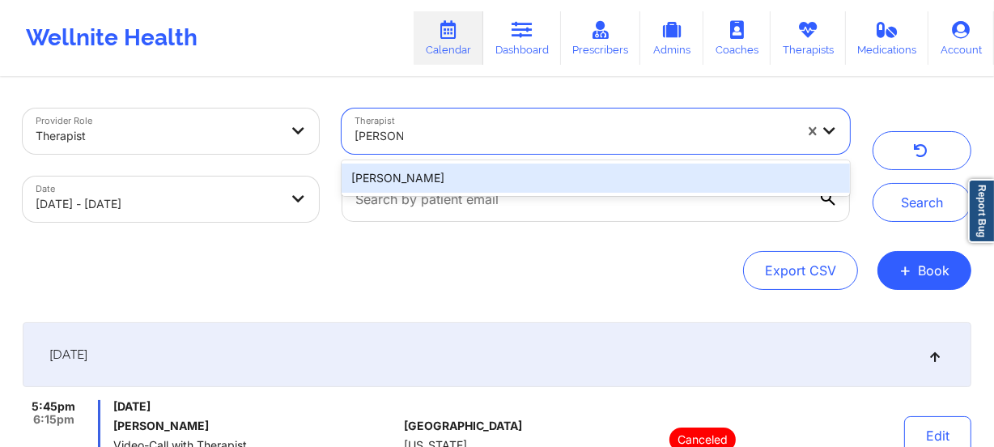
click at [528, 164] on div "[PERSON_NAME]" at bounding box center [596, 178] width 509 height 29
click at [528, 164] on div "Therapist 1 result available for search term [PERSON_NAME]. Use Up and Down to …" at bounding box center [595, 131] width 531 height 68
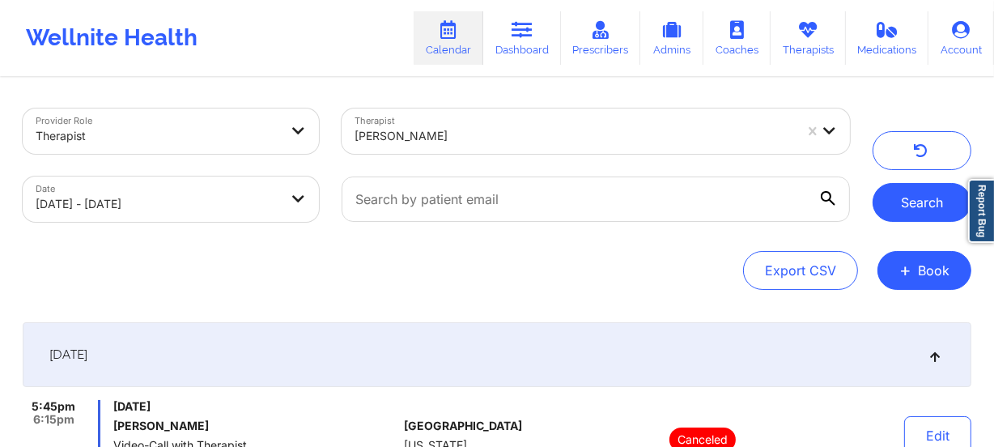
click at [906, 202] on button "Search" at bounding box center [922, 202] width 99 height 39
click at [500, 139] on div at bounding box center [575, 135] width 440 height 19
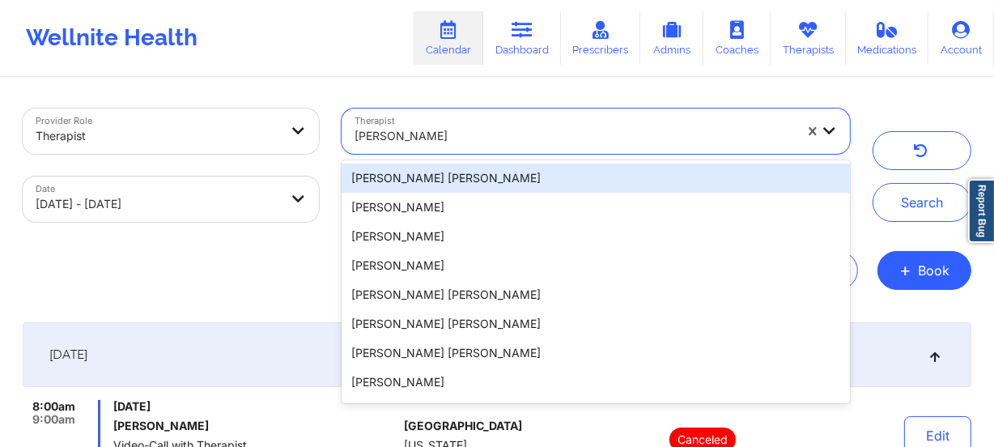
paste input "[PERSON_NAME]"
type input "[PERSON_NAME]"
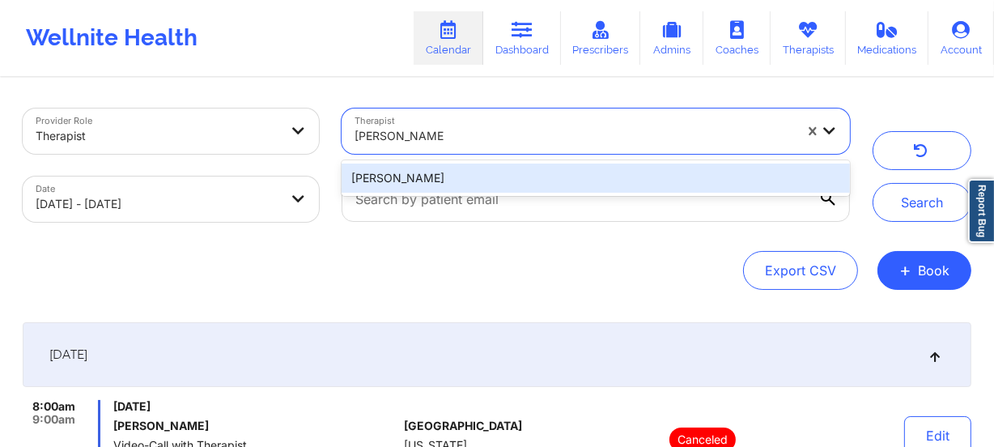
click at [498, 166] on div "[PERSON_NAME]" at bounding box center [596, 178] width 509 height 29
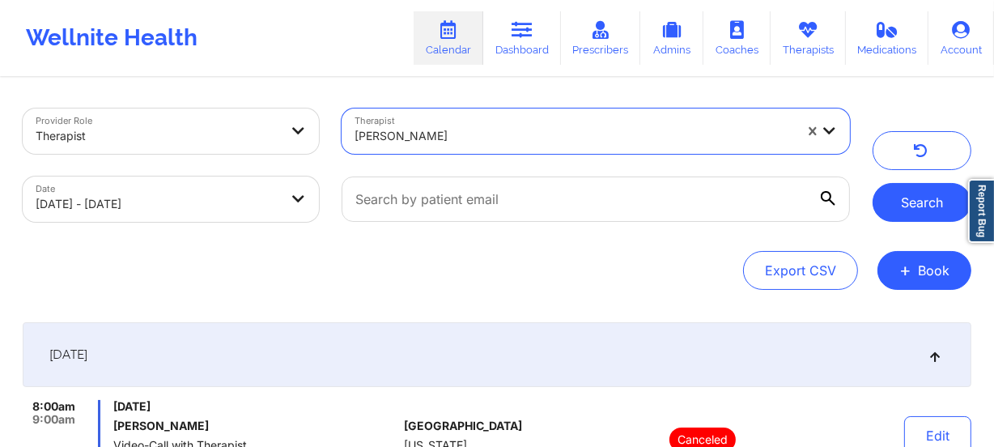
click at [878, 190] on button "Search" at bounding box center [922, 202] width 99 height 39
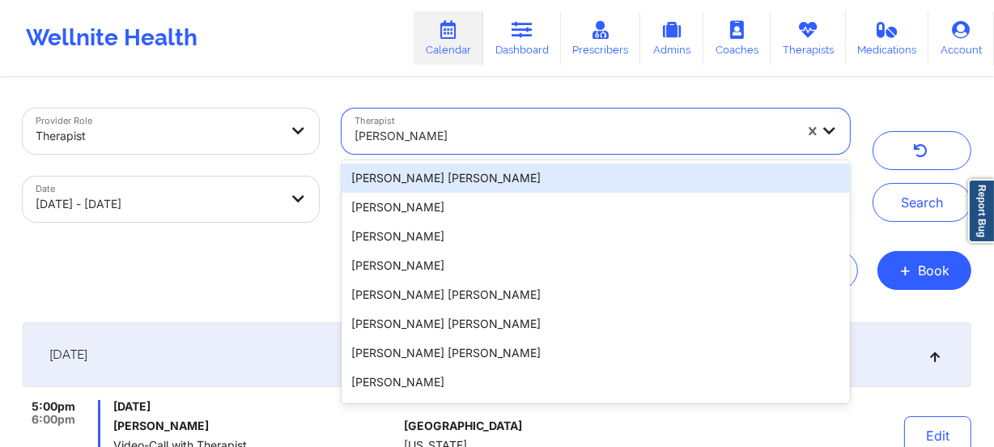
click at [469, 131] on div at bounding box center [575, 135] width 440 height 19
paste input "[PERSON_NAME]"
type input "[PERSON_NAME]"
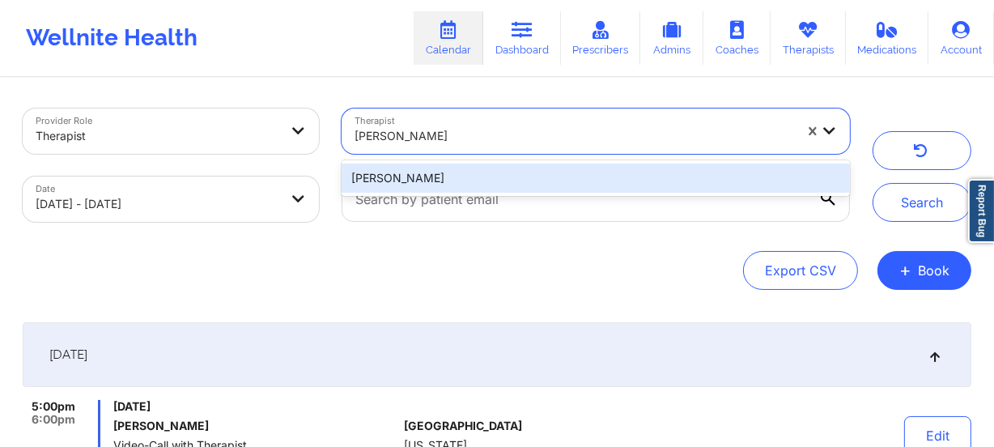
click at [513, 164] on div "[PERSON_NAME]" at bounding box center [596, 178] width 509 height 29
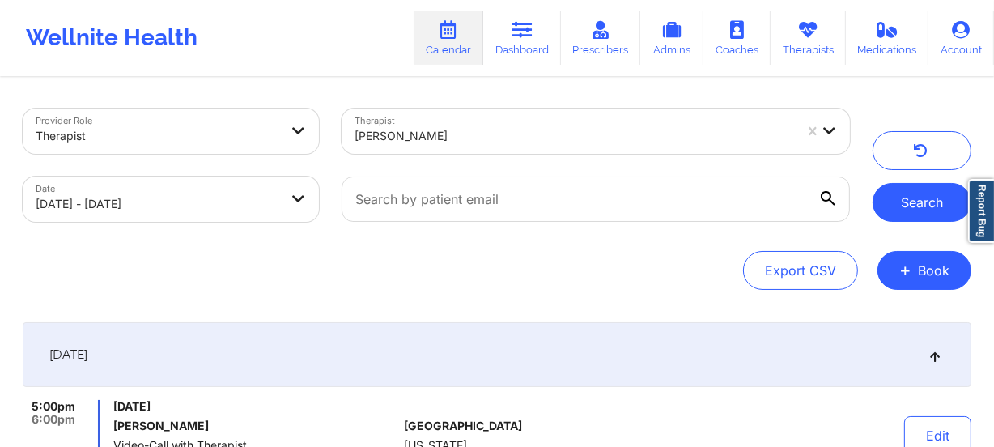
click at [915, 198] on button "Search" at bounding box center [922, 202] width 99 height 39
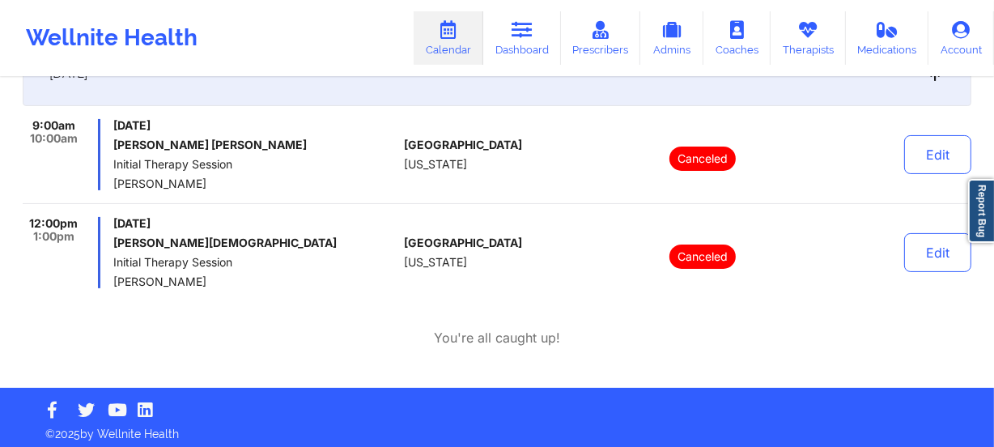
scroll to position [287, 0]
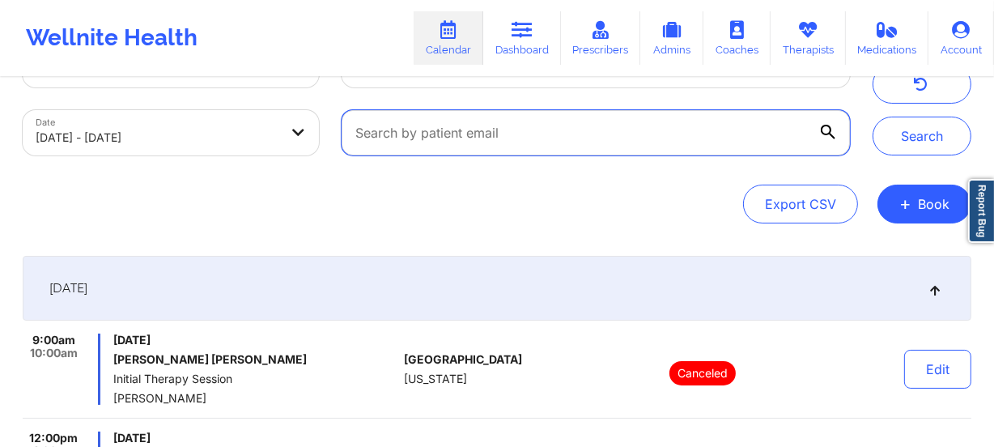
click at [437, 135] on input "text" at bounding box center [596, 132] width 509 height 45
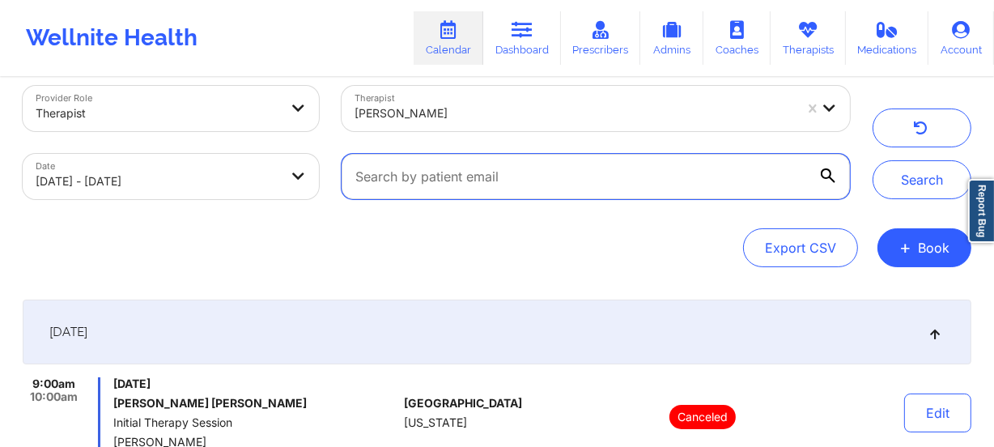
scroll to position [0, 0]
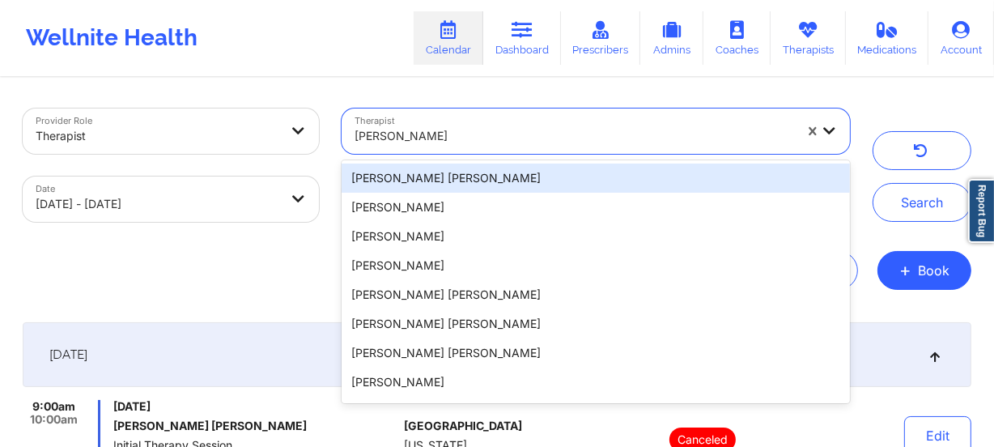
click at [475, 129] on div at bounding box center [575, 135] width 440 height 19
paste input "[PERSON_NAME]"
type input "[PERSON_NAME]"
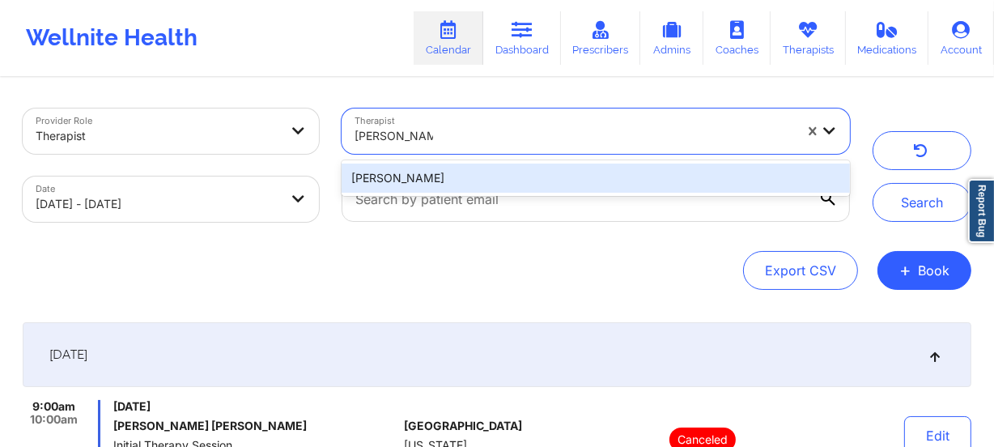
click at [560, 182] on div "[PERSON_NAME]" at bounding box center [596, 178] width 509 height 29
click at [560, 182] on input "text" at bounding box center [596, 199] width 509 height 45
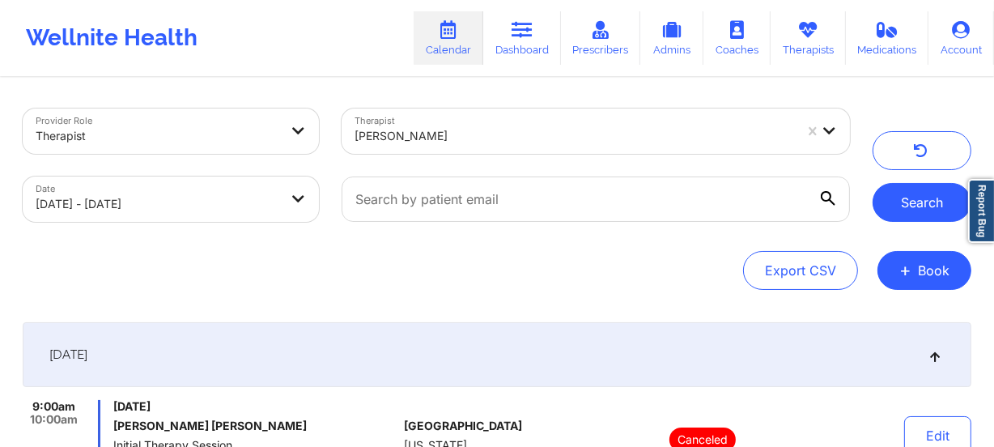
click at [907, 199] on button "Search" at bounding box center [922, 202] width 99 height 39
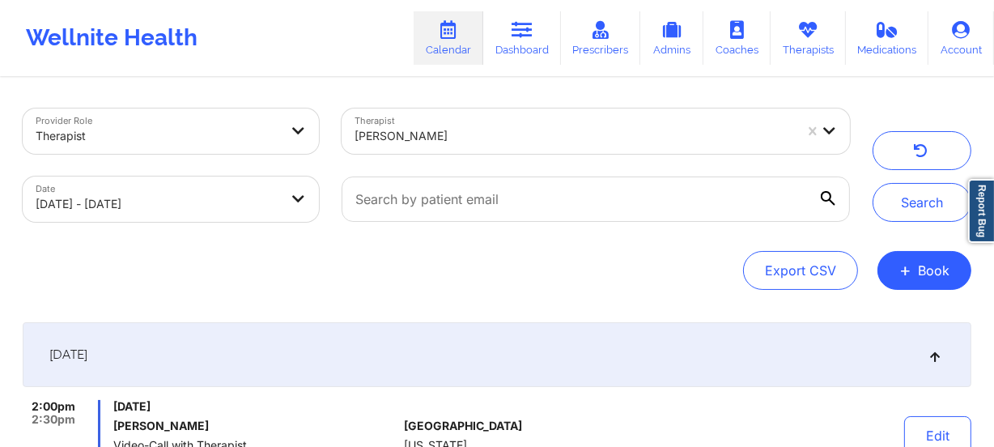
click at [475, 138] on div at bounding box center [575, 135] width 440 height 19
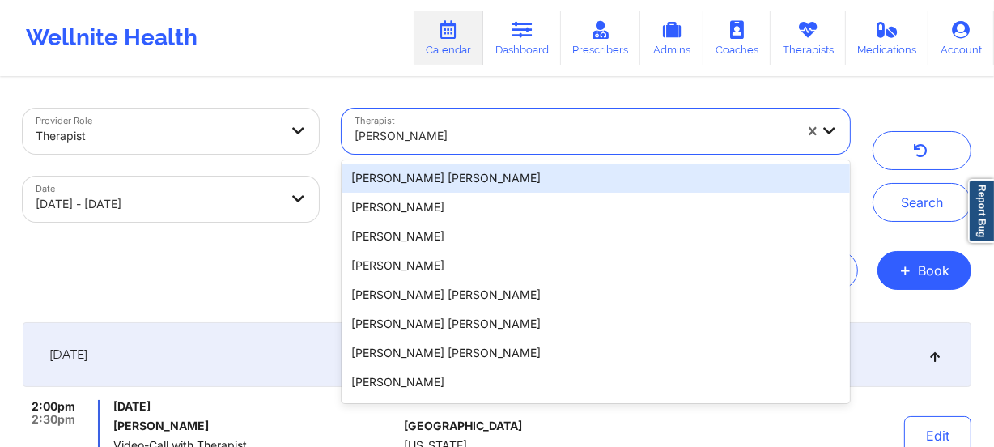
paste input "[PERSON_NAME]"
type input "[PERSON_NAME]"
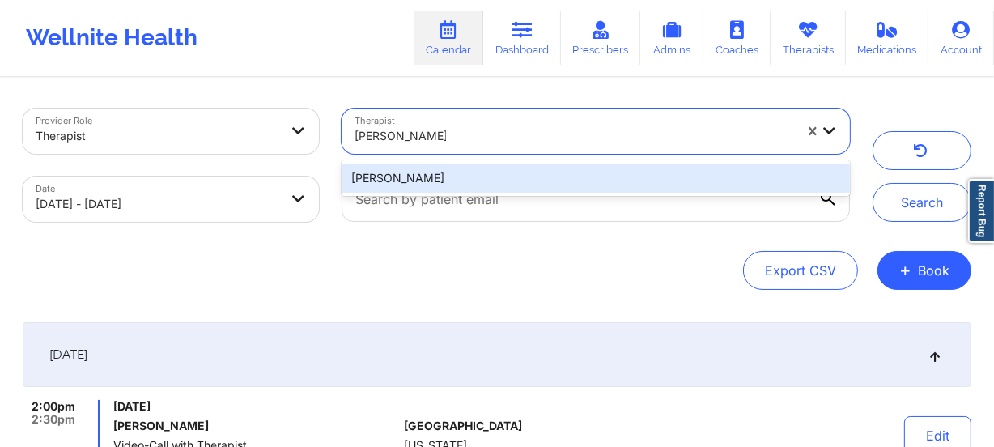
click at [500, 178] on div "[PERSON_NAME]" at bounding box center [596, 178] width 509 height 29
click at [500, 178] on input "text" at bounding box center [596, 199] width 509 height 45
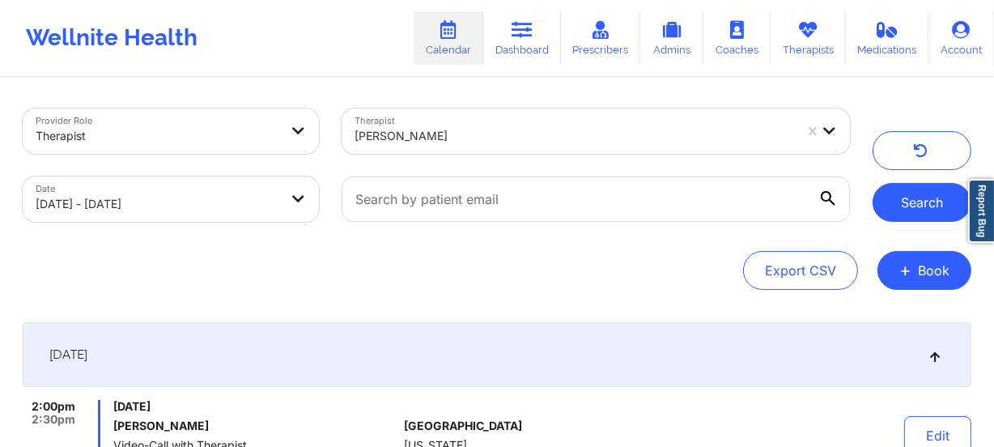
click at [913, 214] on button "Search" at bounding box center [922, 202] width 99 height 39
click at [507, 130] on div at bounding box center [575, 135] width 440 height 19
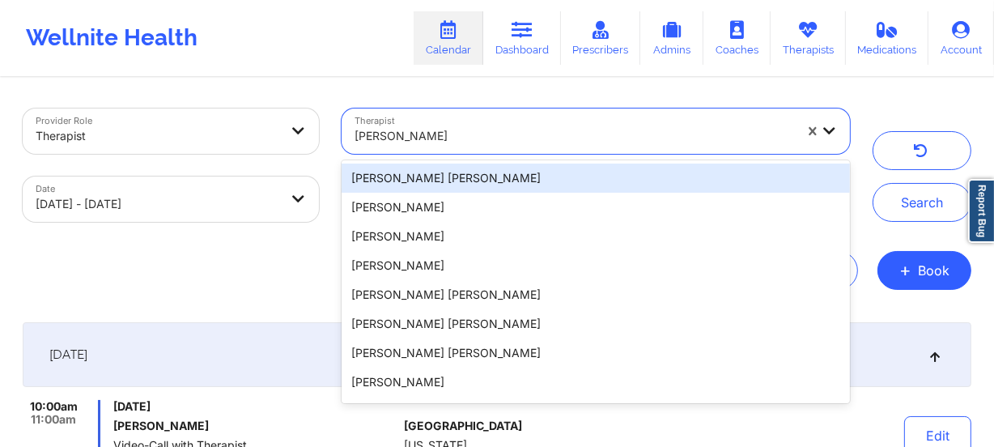
paste input "[PERSON_NAME]"
type input "[PERSON_NAME]"
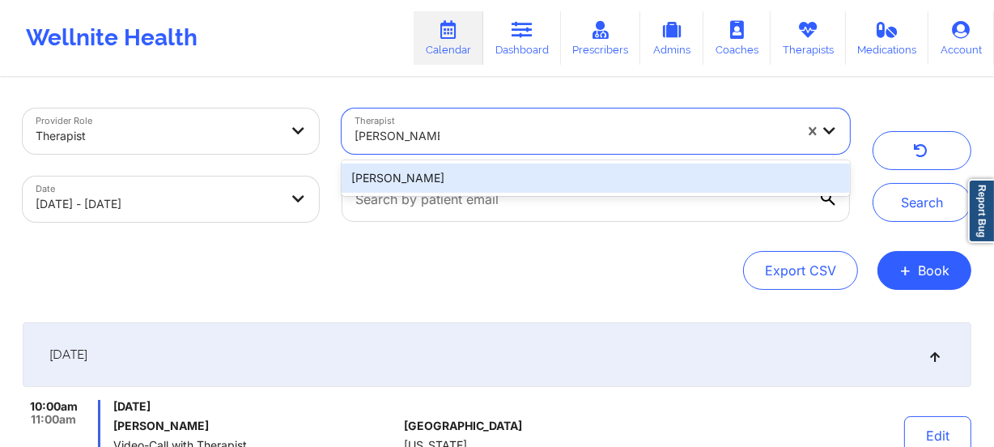
click at [527, 170] on div "[PERSON_NAME]" at bounding box center [596, 178] width 509 height 29
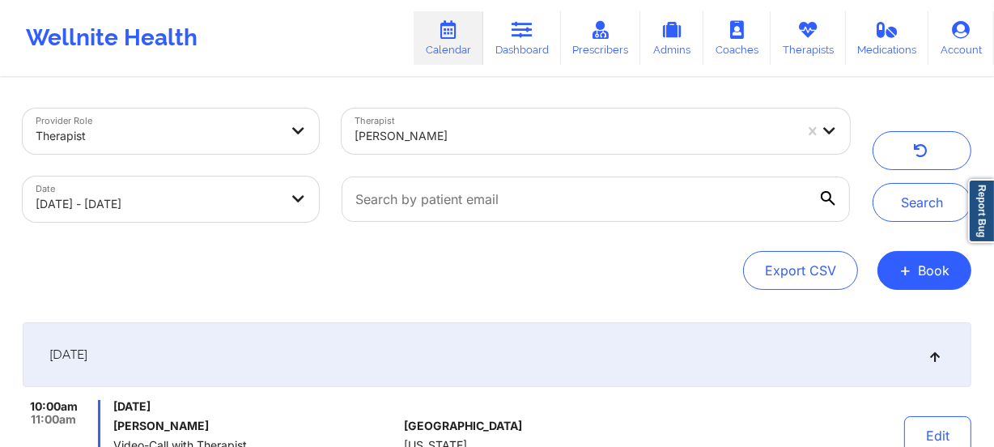
click at [527, 170] on div at bounding box center [595, 199] width 531 height 68
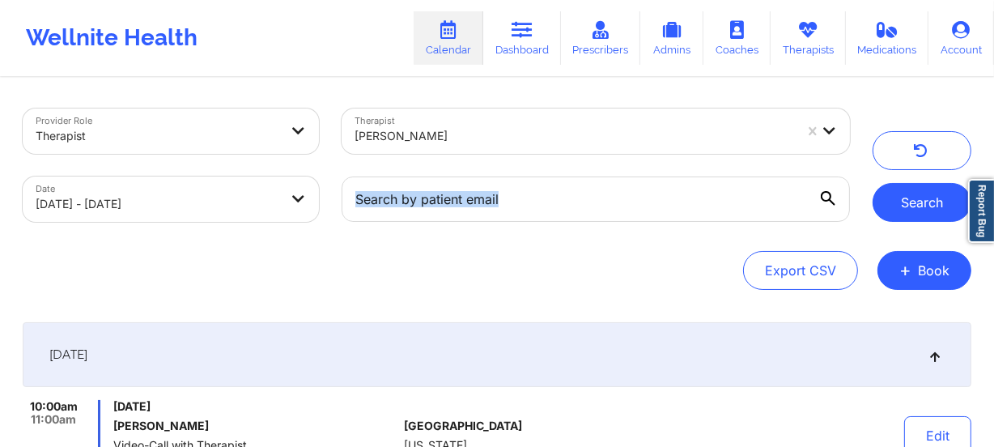
click at [912, 189] on button "Search" at bounding box center [922, 202] width 99 height 39
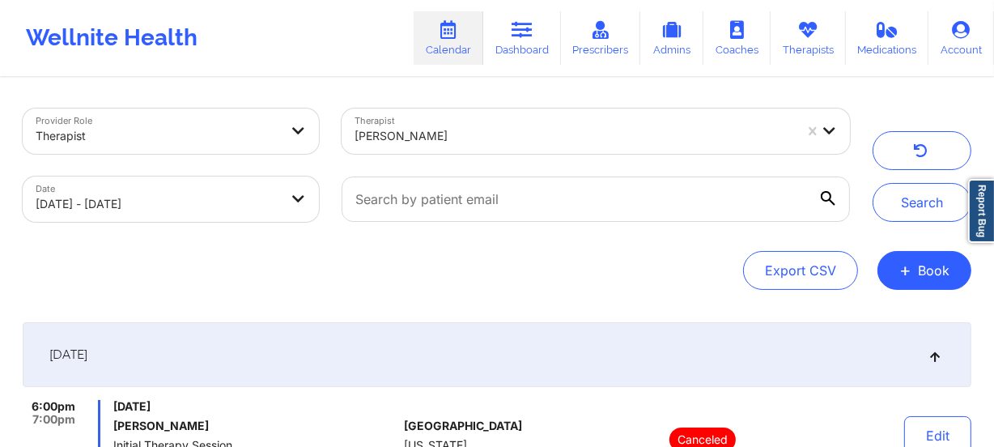
click at [494, 127] on div at bounding box center [575, 135] width 440 height 19
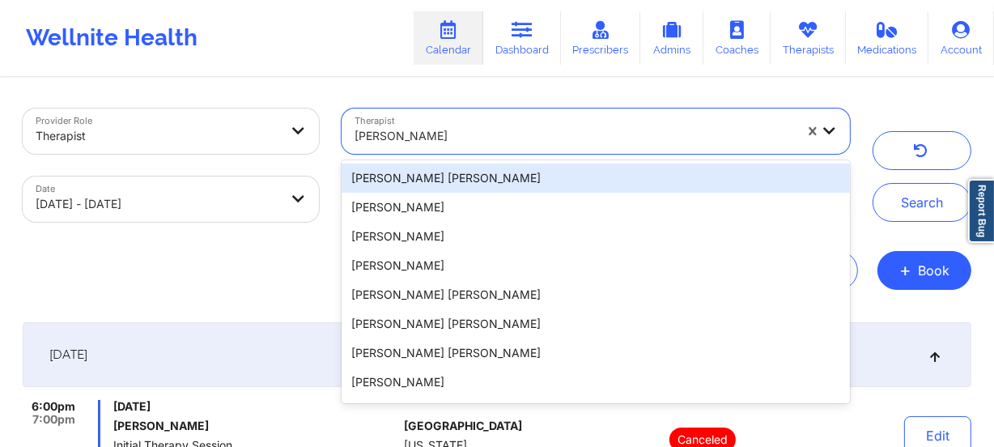
paste input "[PERSON_NAME]"
type input "[PERSON_NAME]"
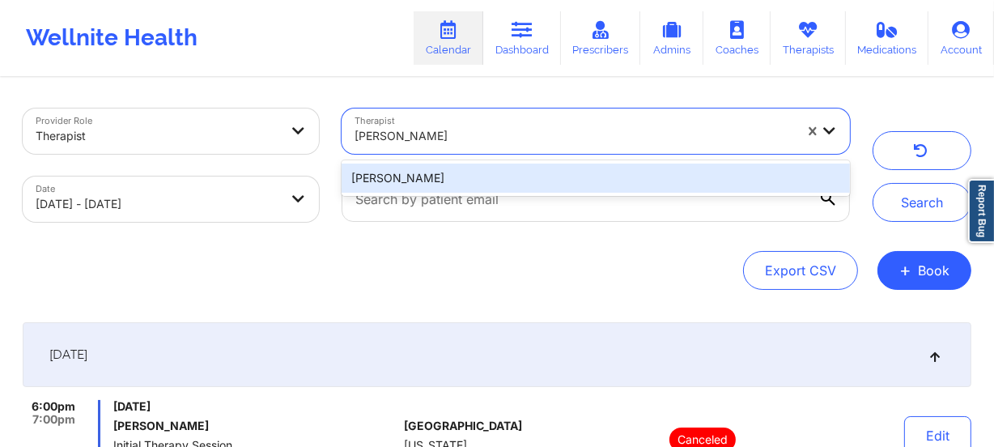
click at [512, 177] on div "[PERSON_NAME]" at bounding box center [596, 178] width 509 height 29
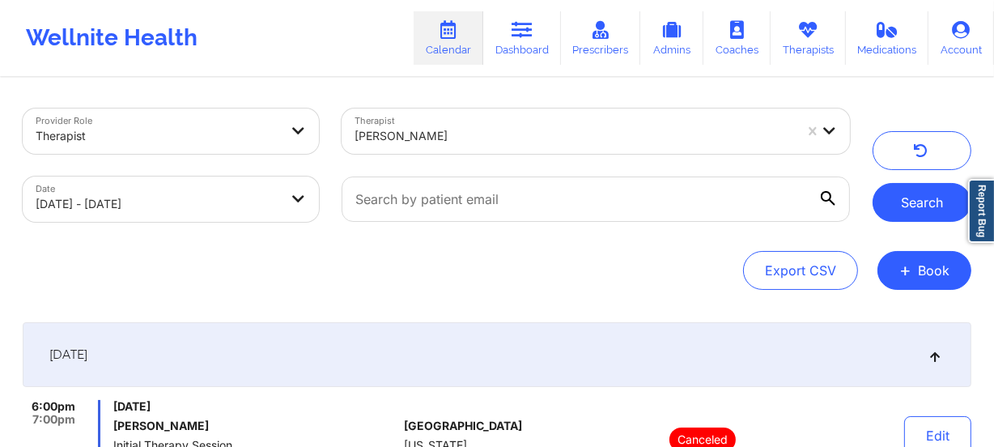
click at [907, 202] on button "Search" at bounding box center [922, 202] width 99 height 39
click at [468, 143] on div at bounding box center [575, 135] width 440 height 19
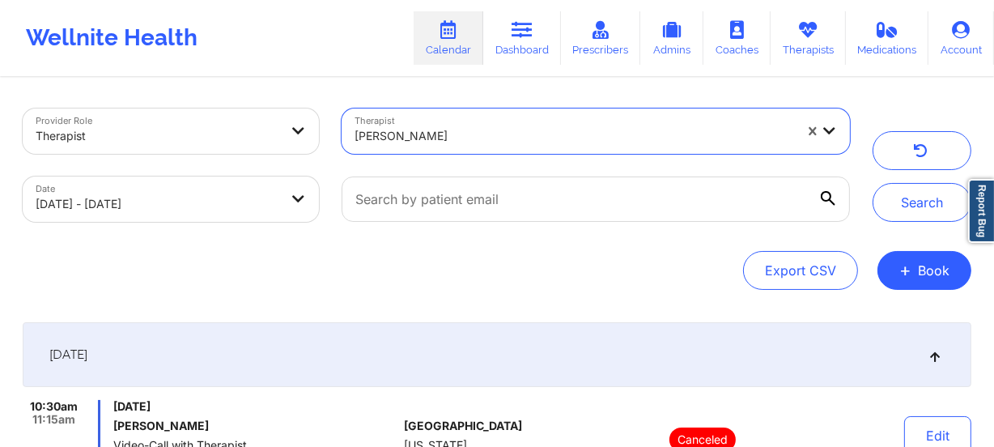
paste input "[PERSON_NAME]"
type input "[PERSON_NAME]"
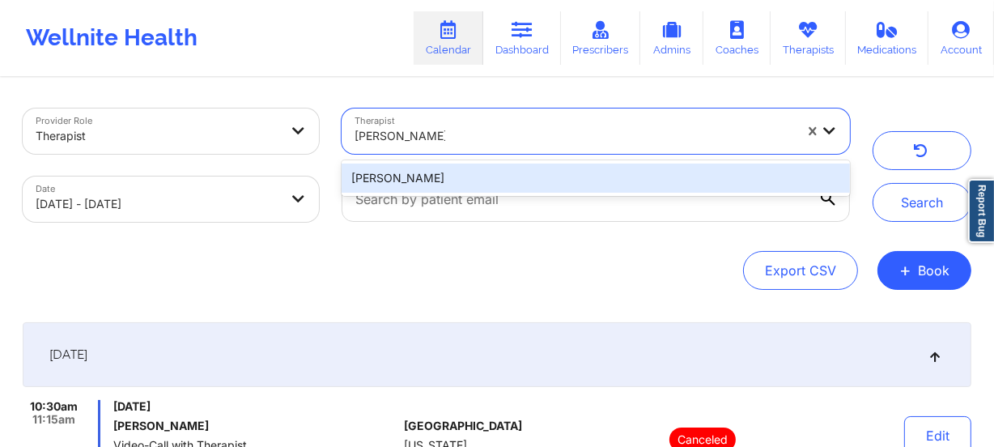
click at [609, 171] on div "[PERSON_NAME]" at bounding box center [596, 178] width 509 height 29
click at [609, 171] on div at bounding box center [595, 199] width 531 height 68
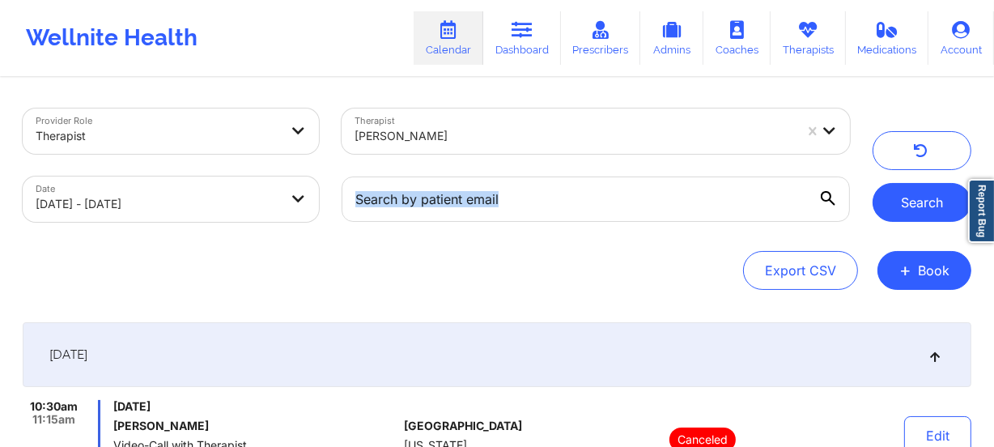
click at [904, 195] on button "Search" at bounding box center [922, 202] width 99 height 39
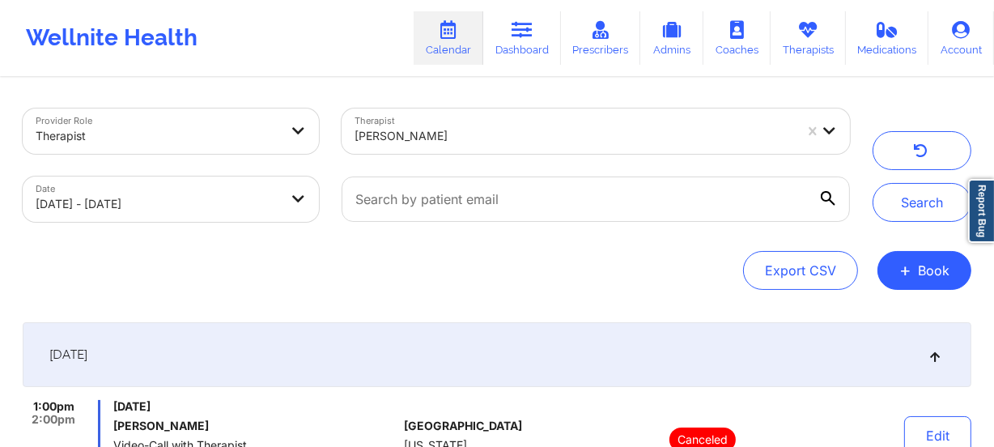
click at [476, 137] on div at bounding box center [575, 135] width 440 height 19
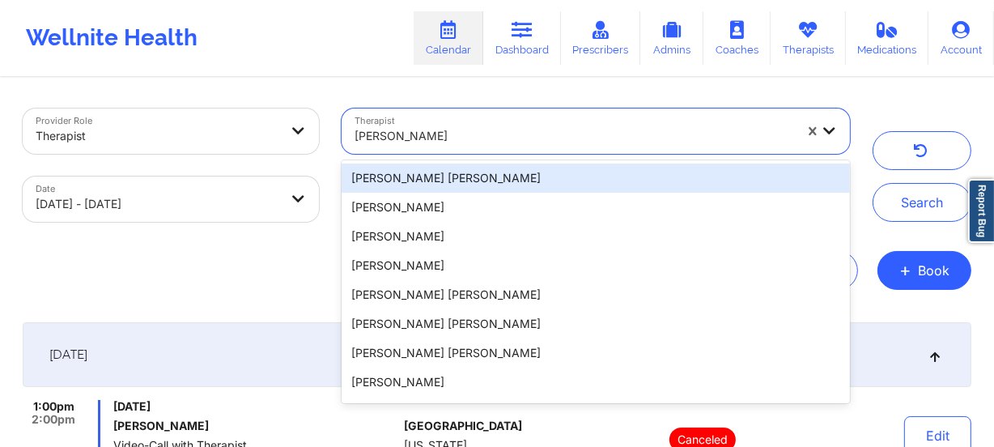
paste input "[PERSON_NAME]"
type input "[PERSON_NAME]"
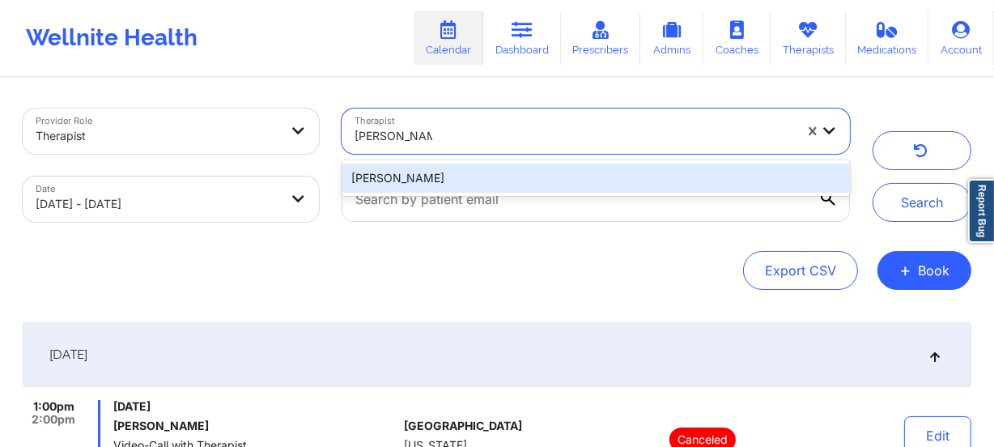
click at [498, 170] on div "[PERSON_NAME]" at bounding box center [596, 178] width 509 height 29
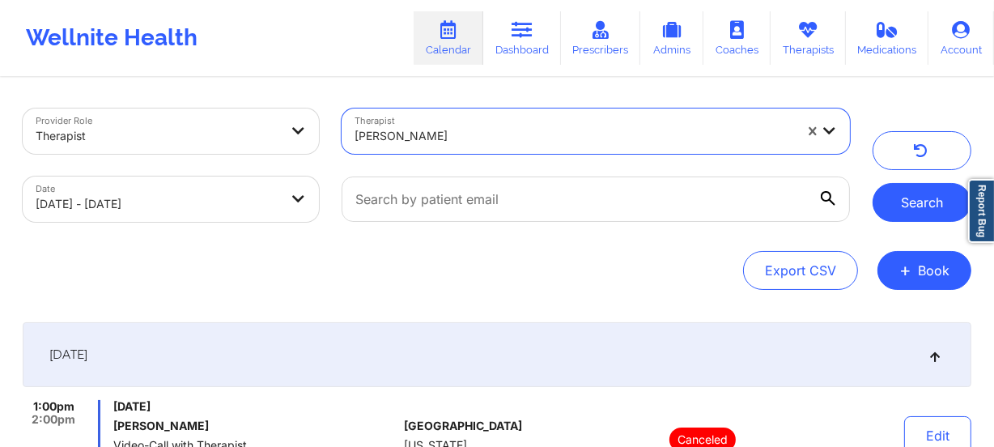
click at [931, 203] on button "Search" at bounding box center [922, 202] width 99 height 39
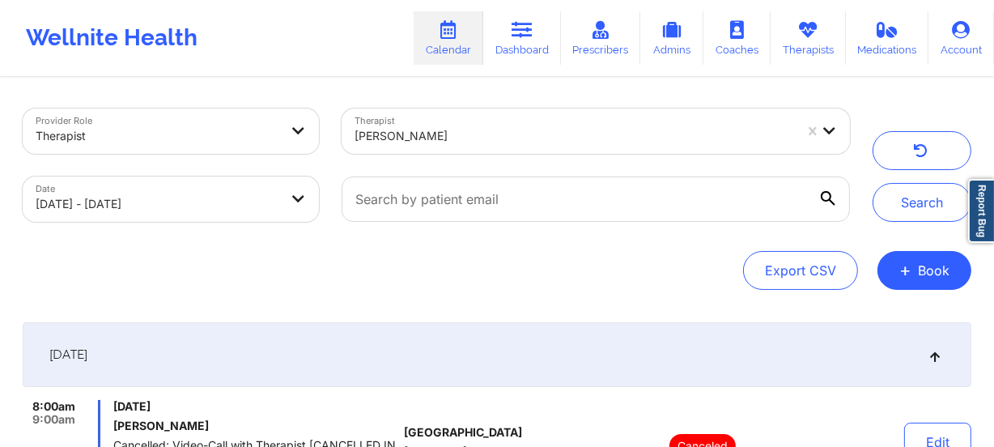
click at [455, 134] on div at bounding box center [575, 135] width 440 height 19
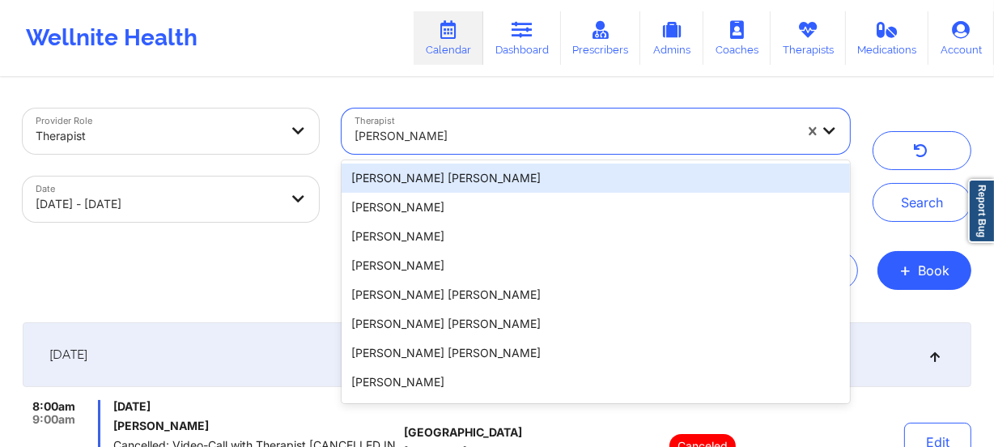
paste input "[PERSON_NAME]"
type input "[PERSON_NAME]"
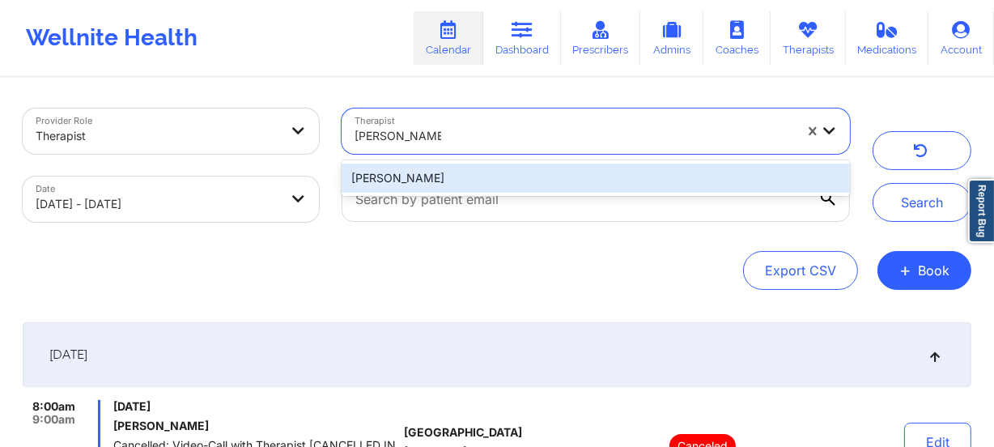
click at [479, 175] on div "[PERSON_NAME]" at bounding box center [596, 178] width 509 height 29
click at [479, 175] on div at bounding box center [595, 199] width 531 height 68
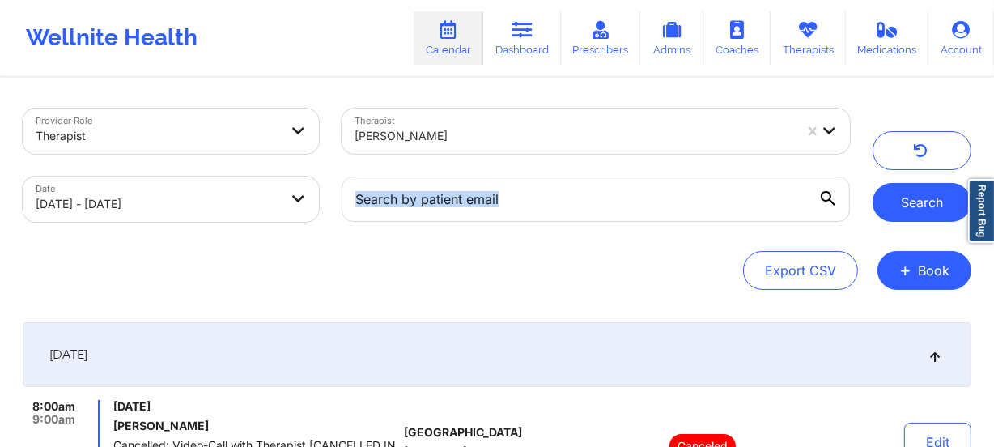
click at [904, 210] on button "Search" at bounding box center [922, 202] width 99 height 39
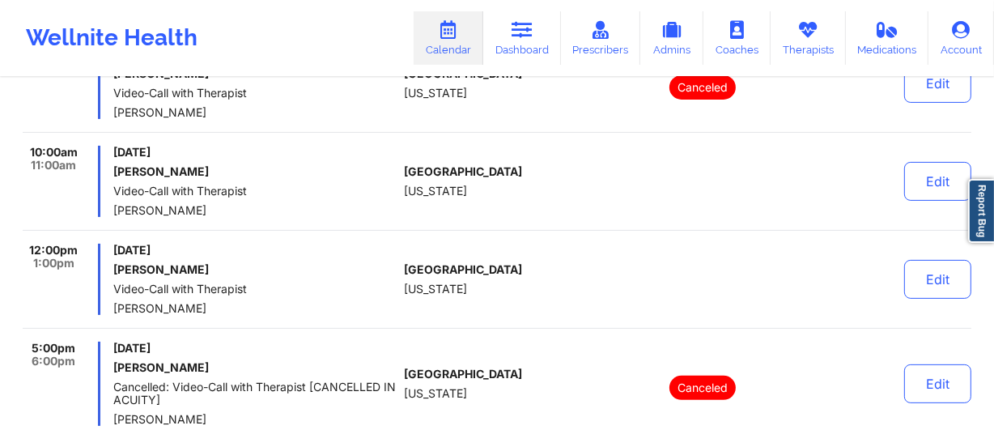
scroll to position [441, 0]
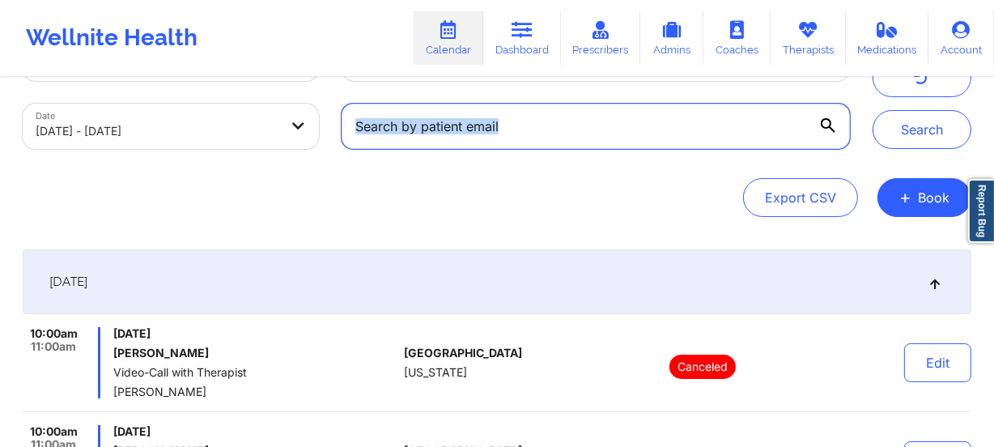
click at [454, 125] on input "text" at bounding box center [596, 126] width 509 height 45
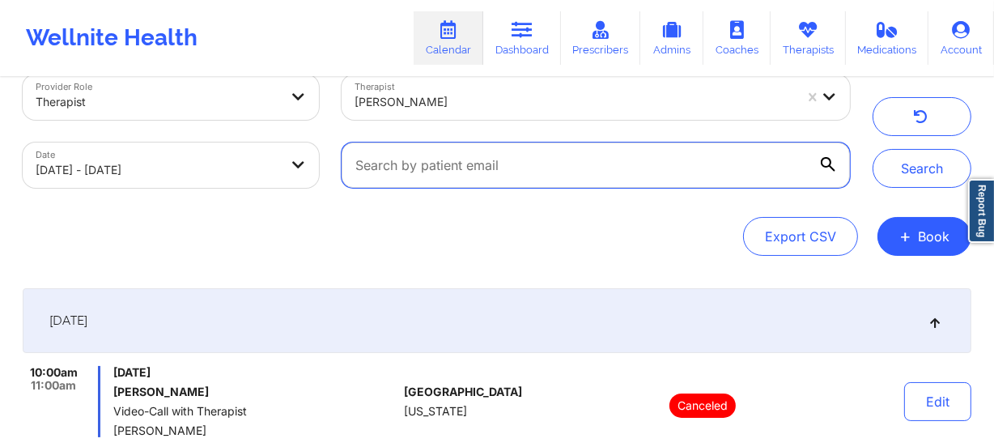
scroll to position [0, 0]
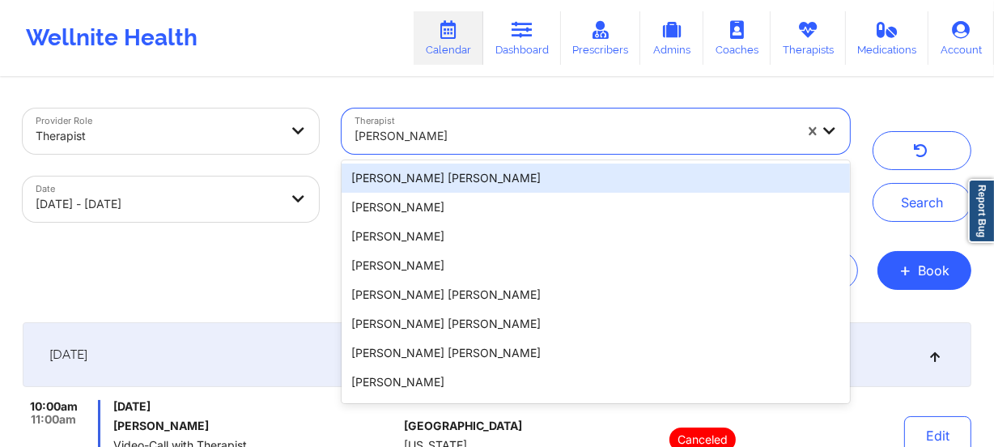
click at [480, 127] on div at bounding box center [575, 135] width 440 height 19
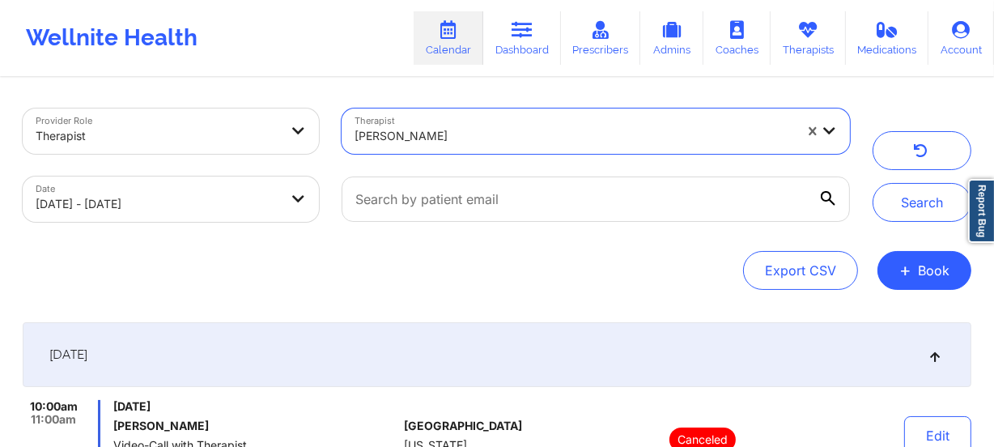
paste input "[PERSON_NAME]"
type input "[PERSON_NAME]"
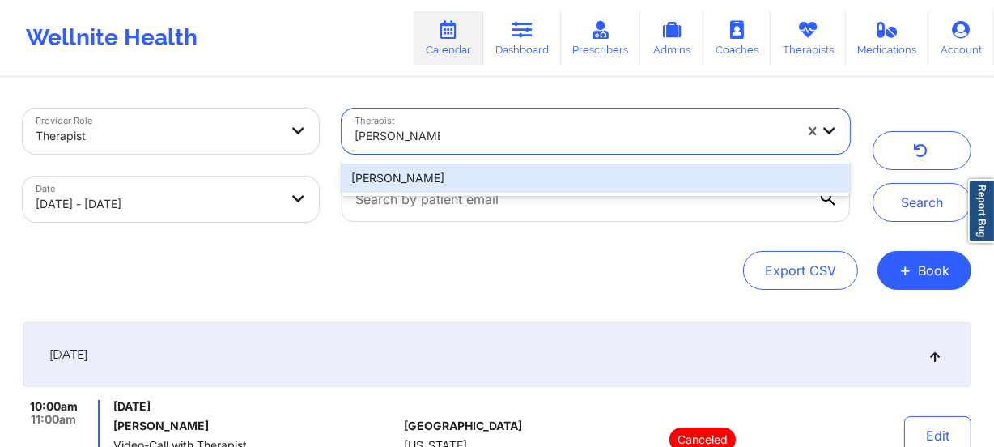
click at [509, 174] on div "[PERSON_NAME]" at bounding box center [596, 178] width 509 height 29
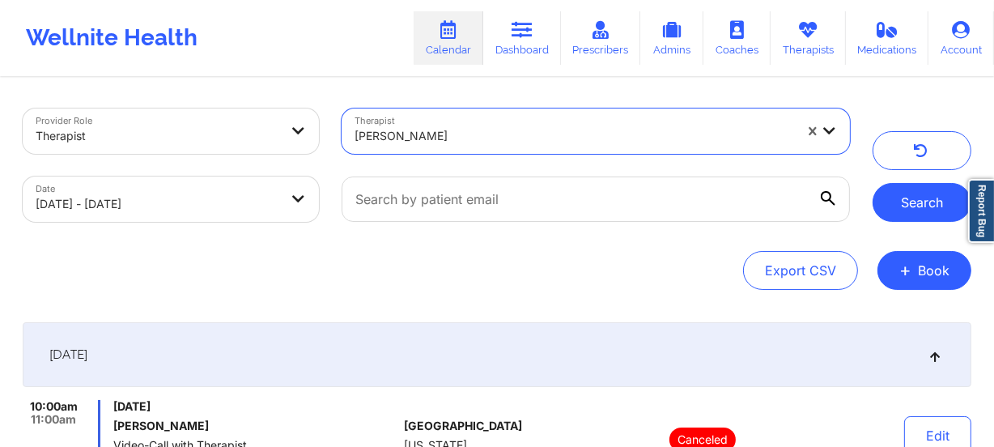
click at [930, 188] on button "Search" at bounding box center [922, 202] width 99 height 39
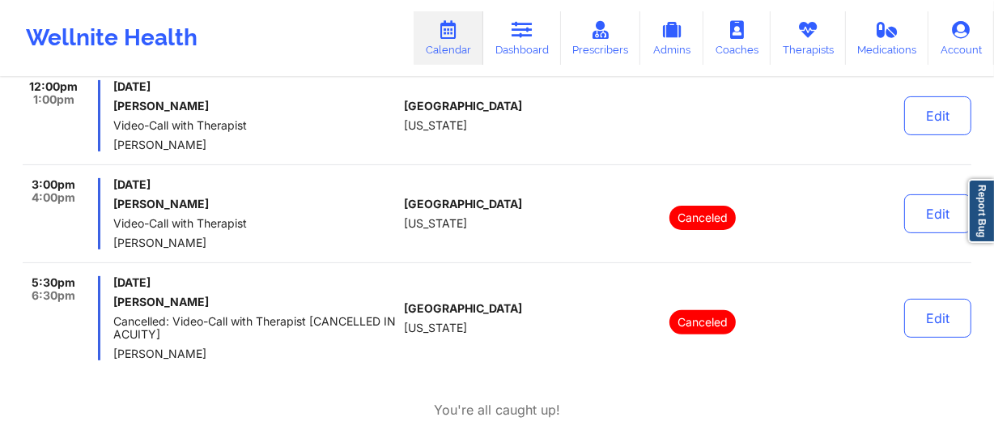
scroll to position [496, 0]
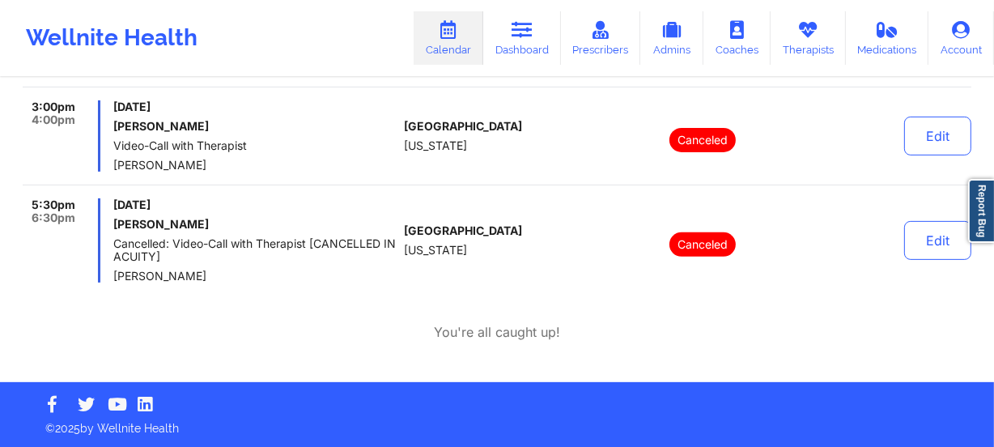
click at [300, 247] on span "Cancelled: Video-Call with Therapist [CANCELLED IN ACUITY]" at bounding box center [255, 250] width 284 height 26
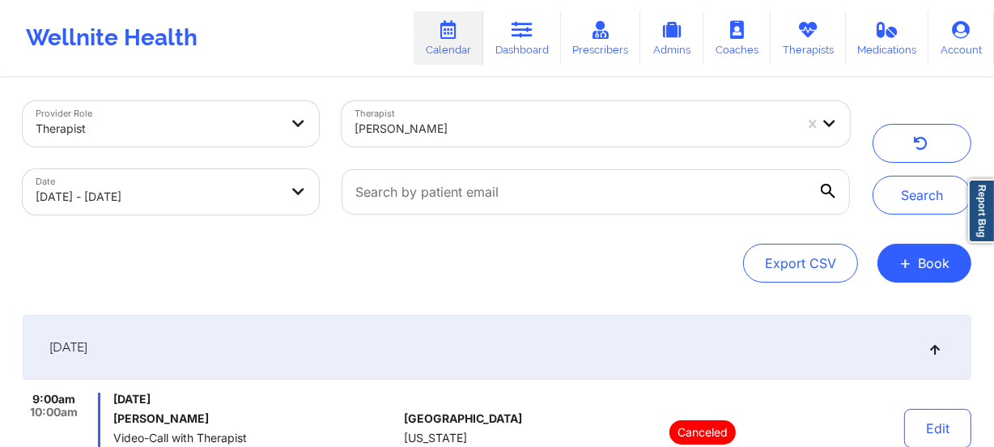
scroll to position [0, 0]
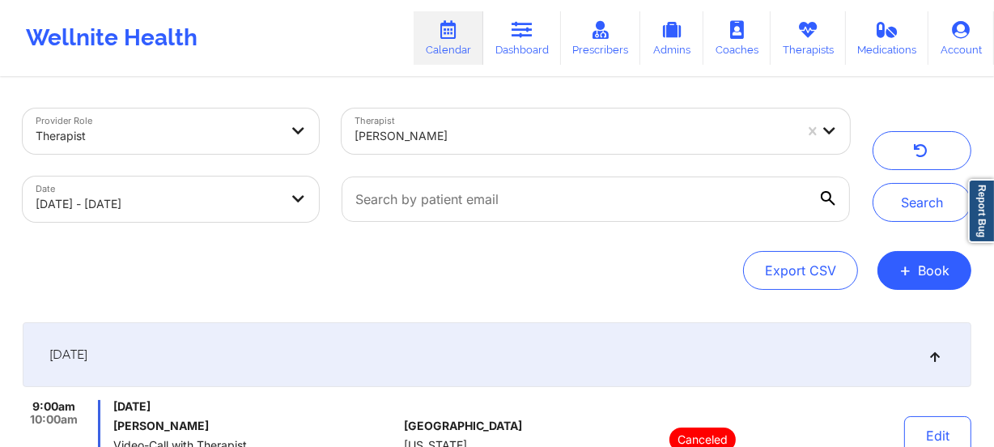
click at [452, 130] on div at bounding box center [575, 135] width 440 height 19
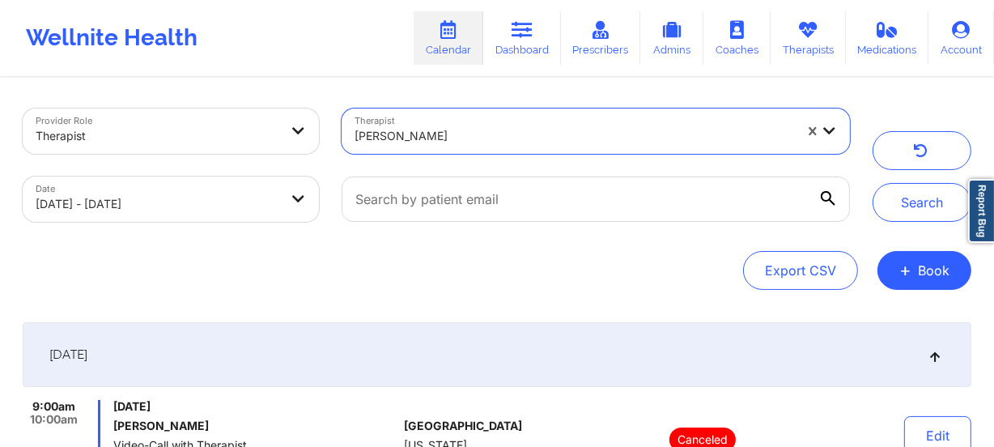
paste input "[PERSON_NAME]"
type input "[PERSON_NAME]"
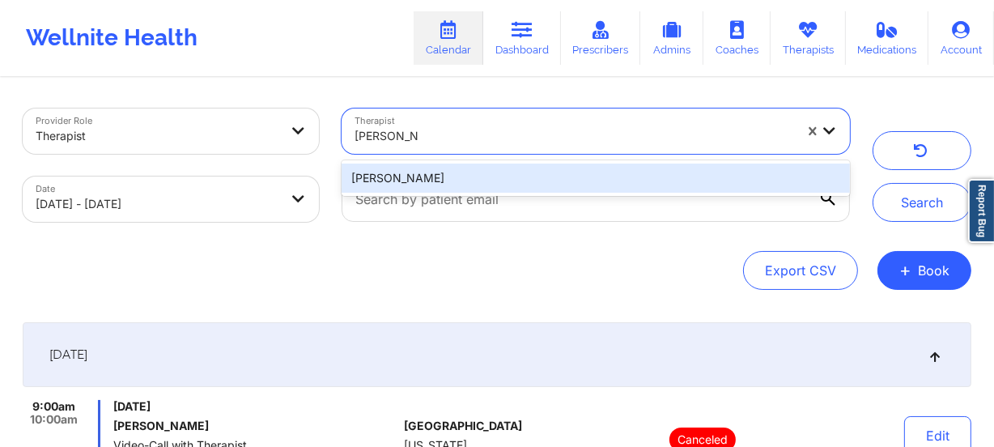
click at [506, 168] on div "[PERSON_NAME]" at bounding box center [596, 178] width 509 height 29
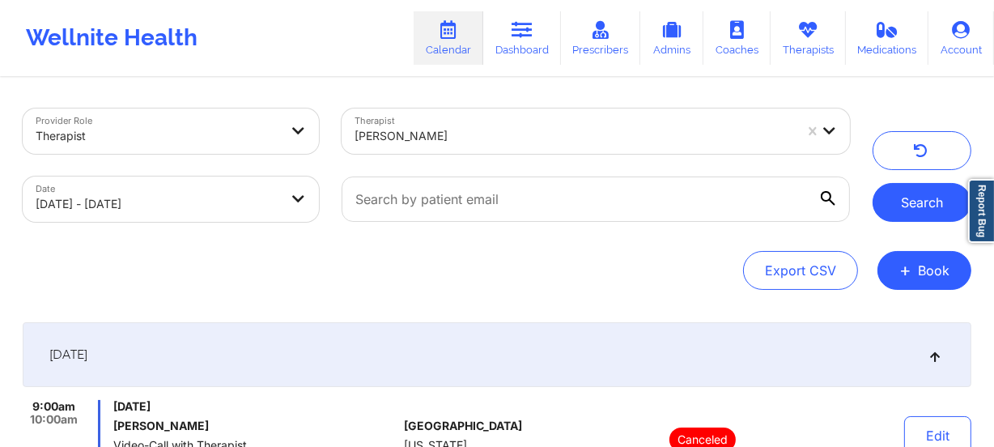
click at [921, 203] on button "Search" at bounding box center [922, 202] width 99 height 39
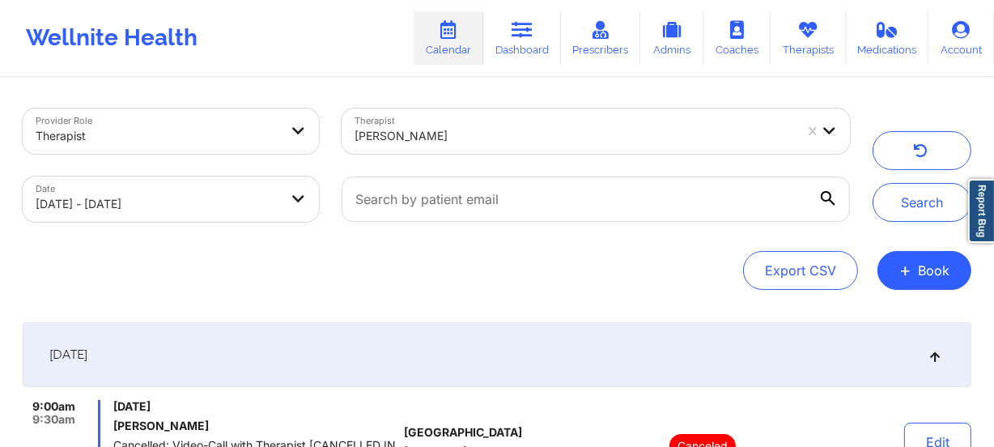
click at [450, 122] on div "[PERSON_NAME]" at bounding box center [575, 136] width 440 height 36
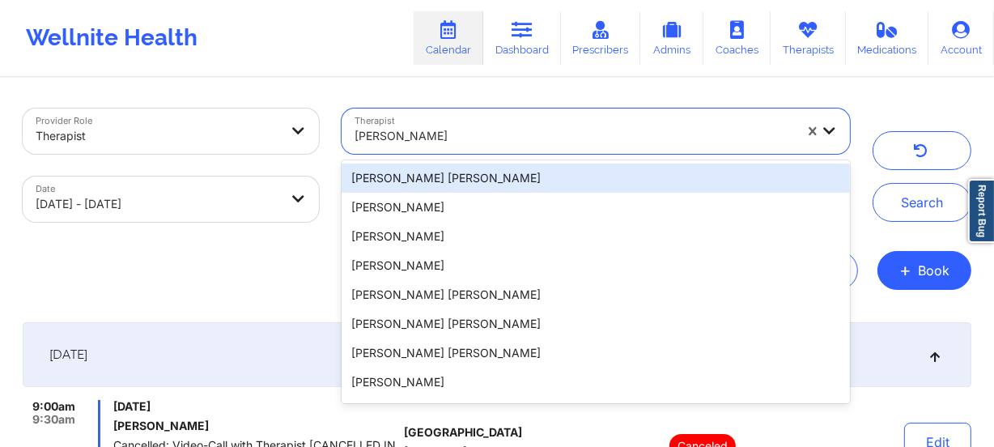
paste input "[PERSON_NAME]"
type input "[PERSON_NAME]"
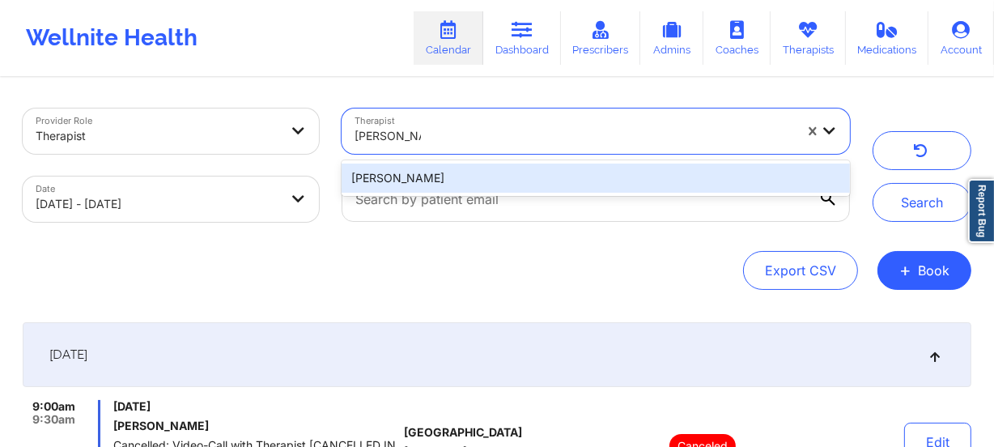
click at [481, 176] on div "[PERSON_NAME]" at bounding box center [596, 178] width 509 height 29
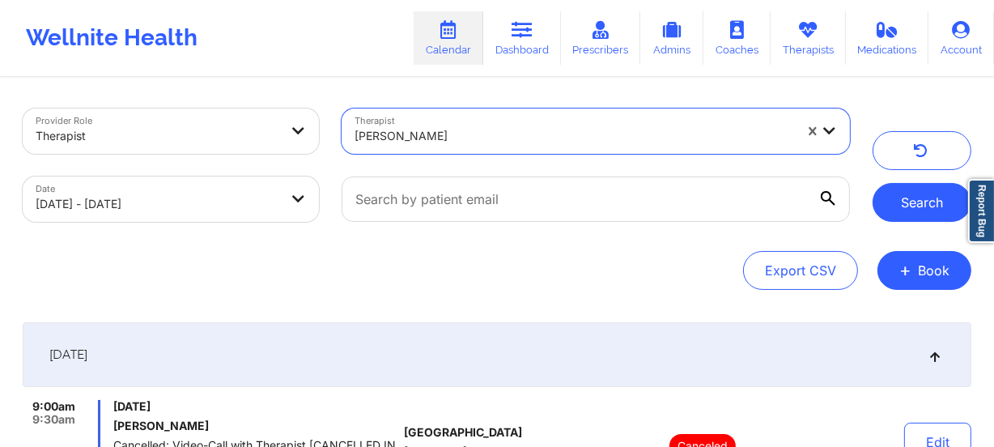
click at [911, 202] on button "Search" at bounding box center [922, 202] width 99 height 39
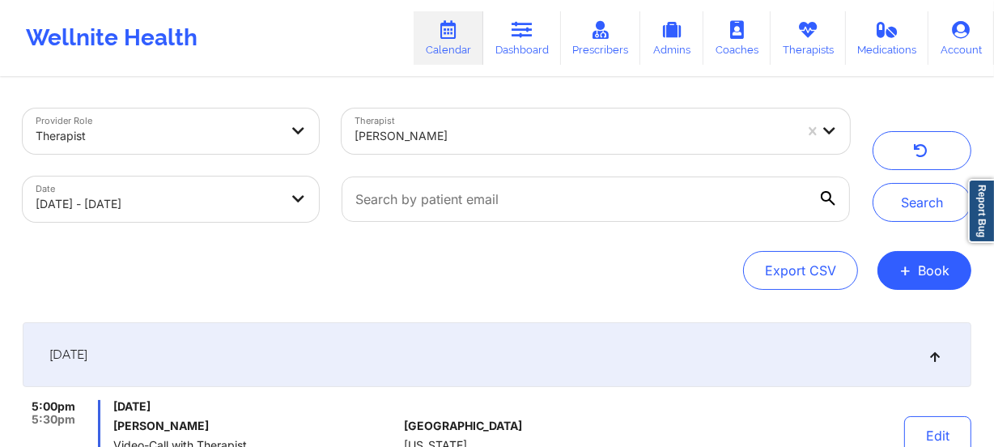
click at [489, 146] on div "[PERSON_NAME]" at bounding box center [569, 131] width 454 height 45
click at [489, 146] on div "[PERSON_NAME]" at bounding box center [575, 136] width 440 height 36
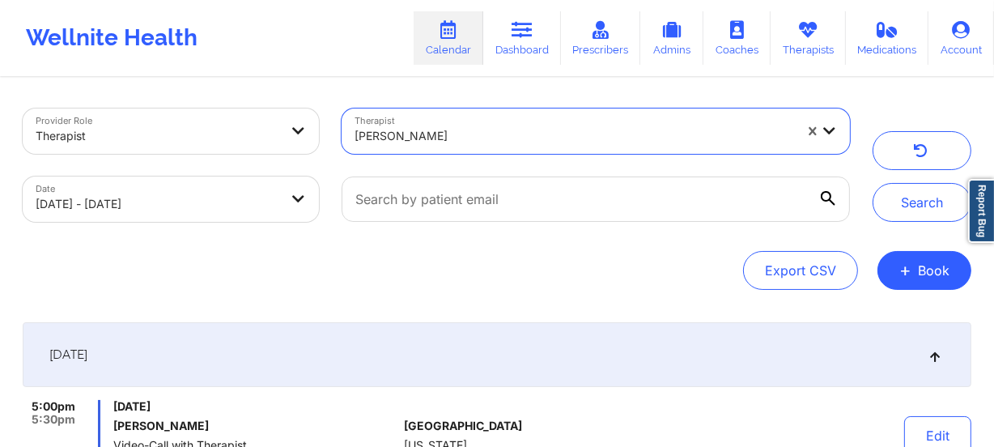
paste input "[PERSON_NAME] "Vee" [PERSON_NAME]"
type input "[PERSON_NAME] "Vee" [PERSON_NAME]"
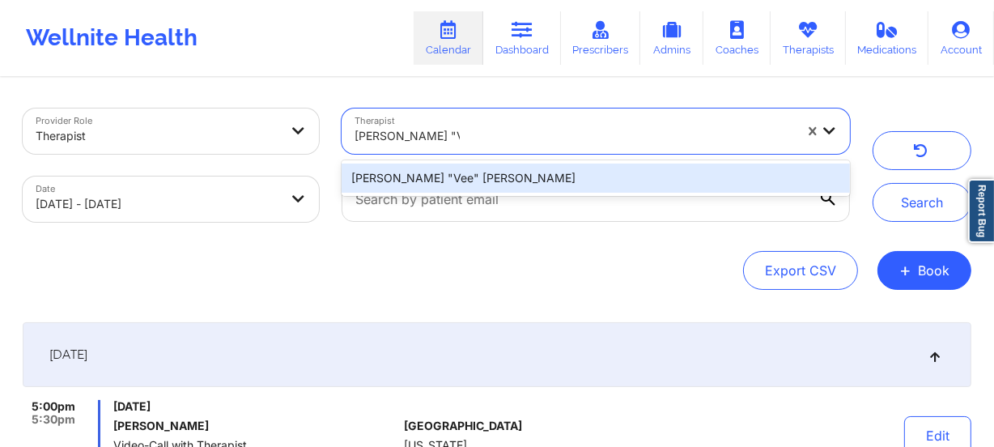
click at [504, 164] on div "[PERSON_NAME] "Vee" [PERSON_NAME]" at bounding box center [596, 178] width 509 height 29
click at [504, 164] on div "Therapist 1 result available for search term [PERSON_NAME] "Vee" [PERSON_NAME].…" at bounding box center [595, 131] width 531 height 68
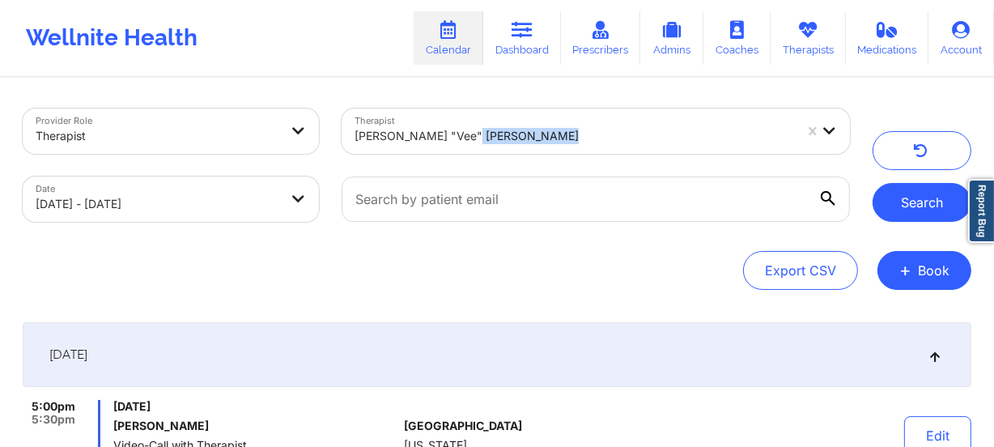
click at [907, 202] on button "Search" at bounding box center [922, 202] width 99 height 39
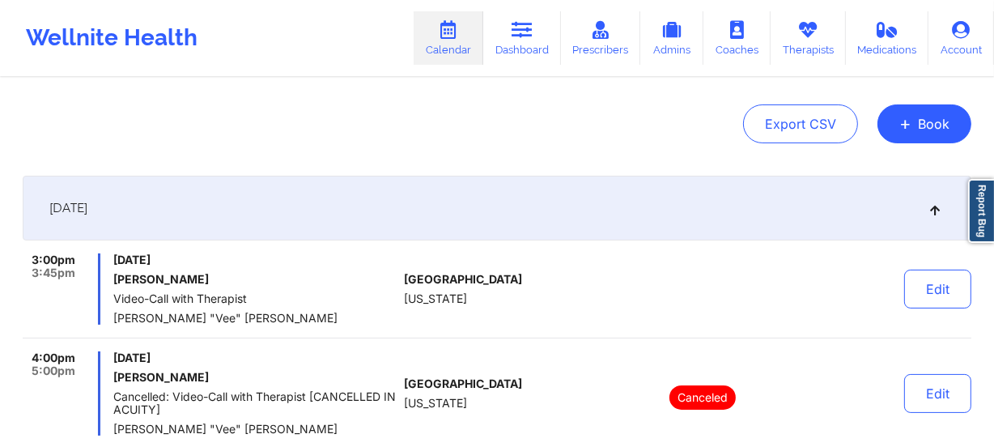
scroll to position [398, 0]
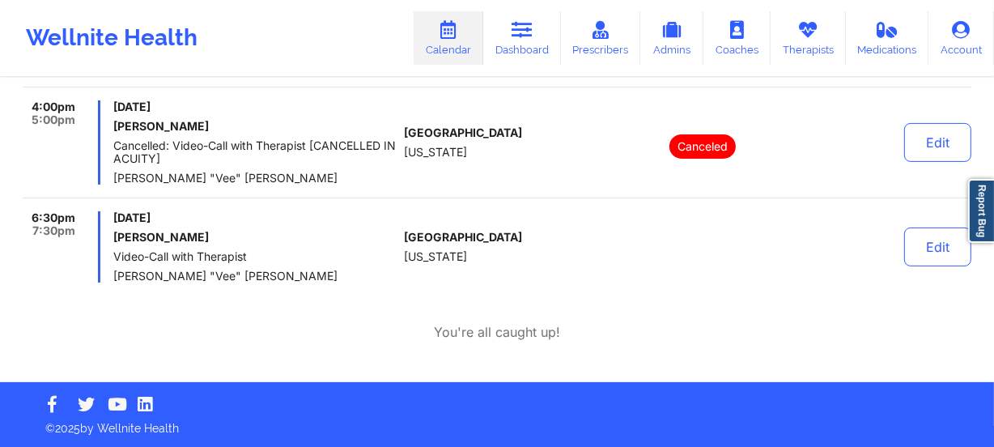
drag, startPoint x: 429, startPoint y: 146, endPoint x: 419, endPoint y: 153, distance: 12.1
click at [429, 146] on span "[US_STATE]" at bounding box center [435, 152] width 63 height 13
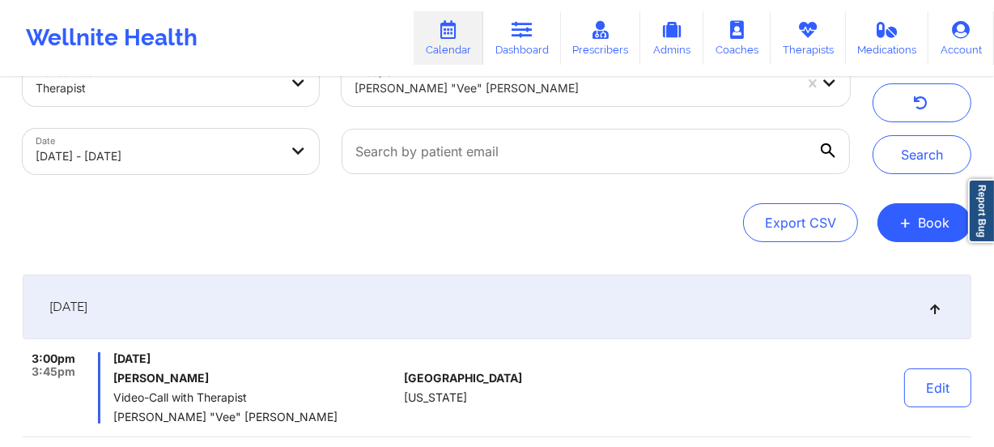
scroll to position [0, 0]
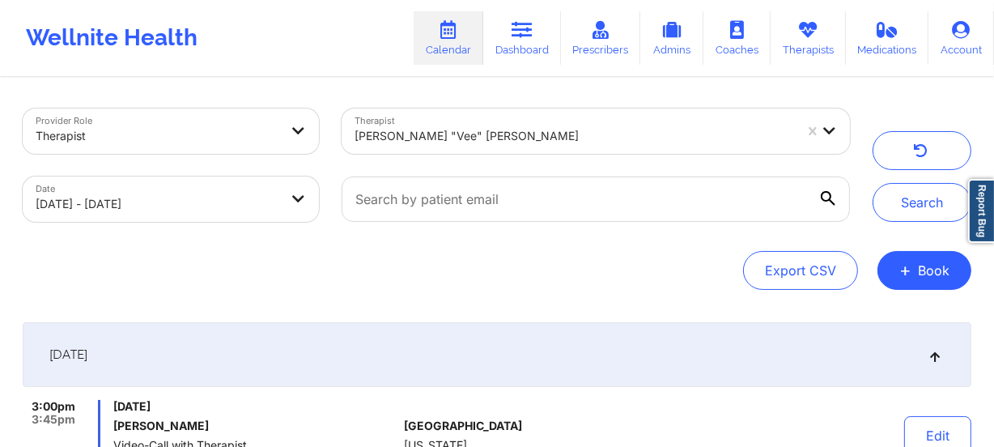
click at [486, 124] on div "[PERSON_NAME] "Vee" [PERSON_NAME]" at bounding box center [575, 136] width 440 height 36
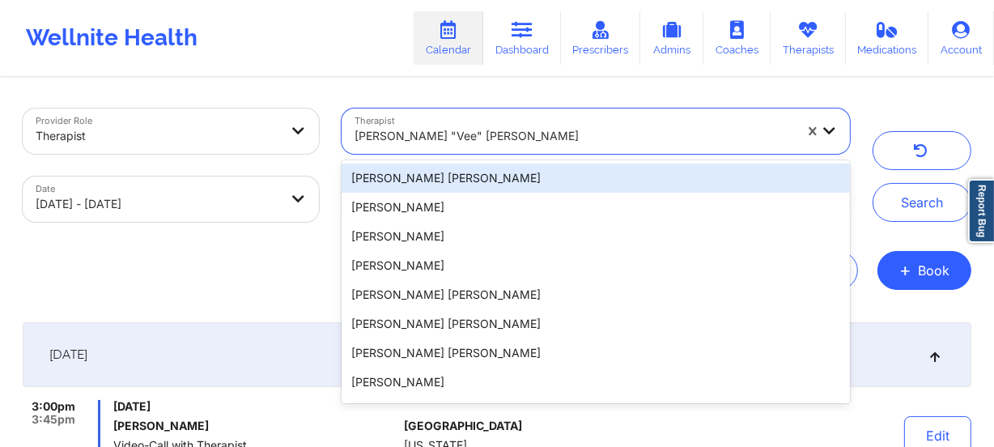
paste input "[PERSON_NAME] [PERSON_NAME]"
type input "[PERSON_NAME] [PERSON_NAME]"
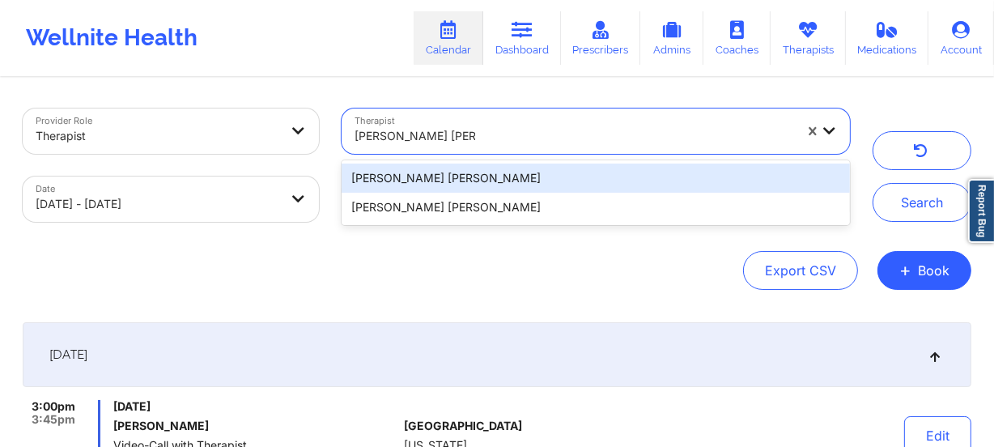
click at [492, 169] on div "[PERSON_NAME] [PERSON_NAME]" at bounding box center [596, 178] width 509 height 29
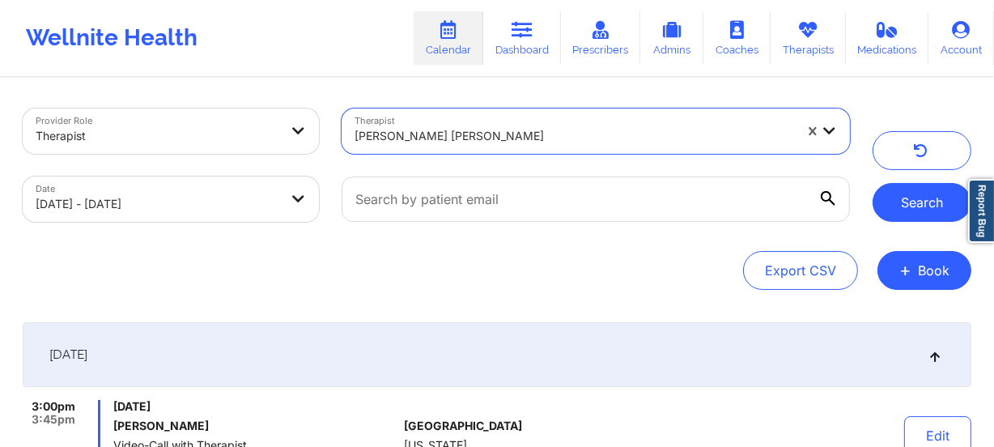
click at [923, 192] on button "Search" at bounding box center [922, 202] width 99 height 39
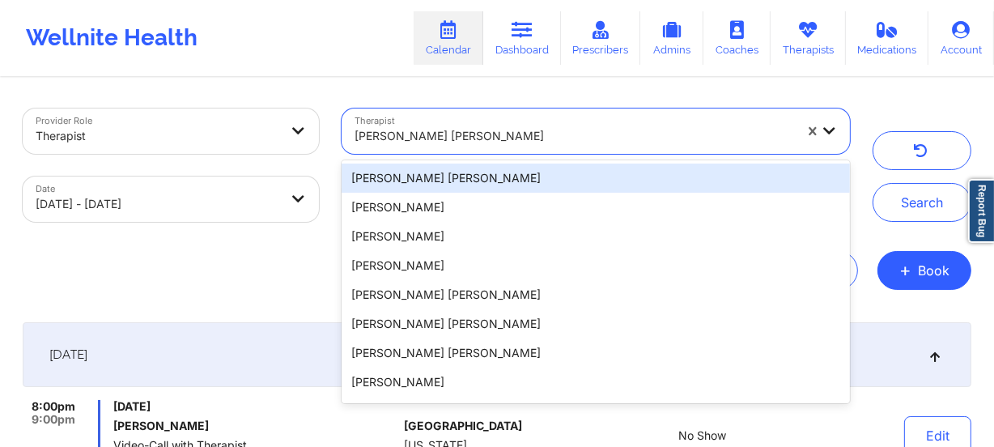
click at [518, 131] on div at bounding box center [575, 135] width 440 height 19
paste input "[PERSON_NAME] [PERSON_NAME]"
type input "[PERSON_NAME] [PERSON_NAME]"
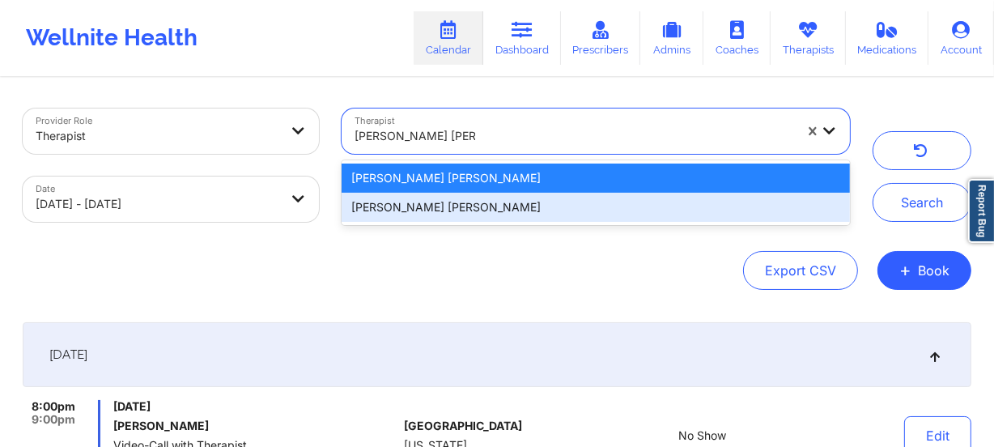
click at [494, 208] on div "[PERSON_NAME] [PERSON_NAME]" at bounding box center [596, 207] width 509 height 29
click at [494, 208] on input "text" at bounding box center [596, 199] width 509 height 45
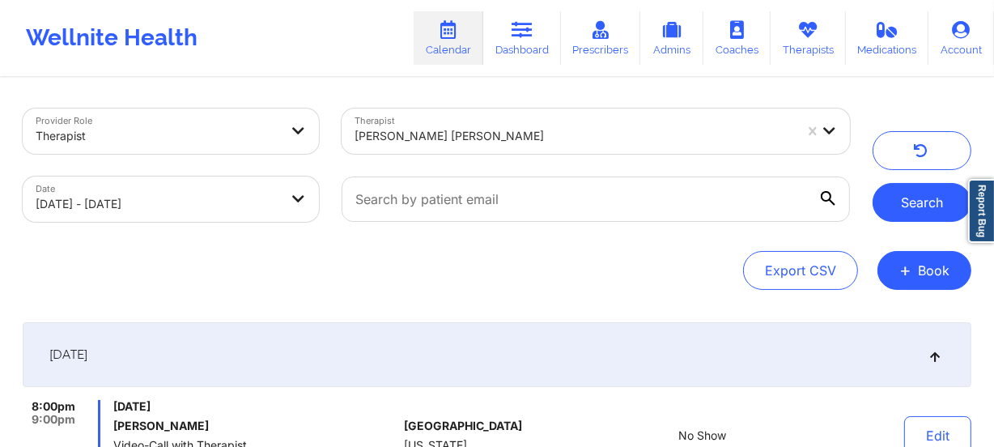
click at [910, 215] on button "Search" at bounding box center [922, 202] width 99 height 39
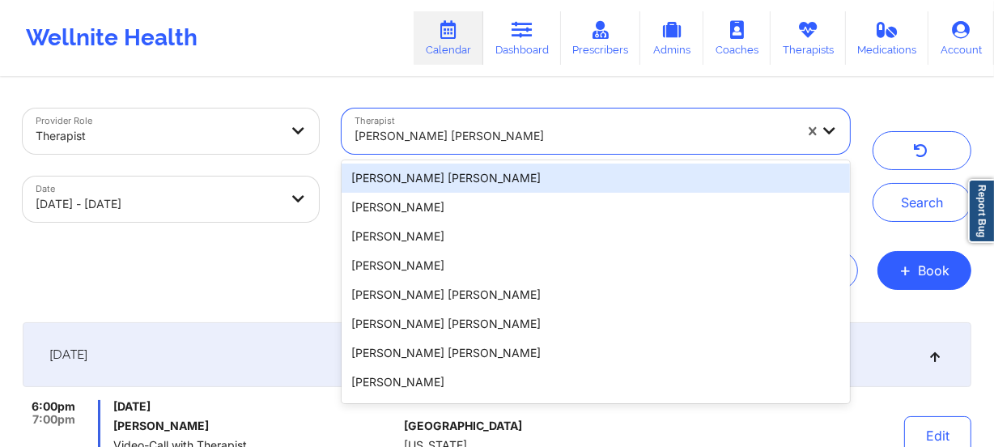
click at [499, 138] on div at bounding box center [575, 135] width 440 height 19
paste input "[PERSON_NAME]"
type input "[PERSON_NAME]"
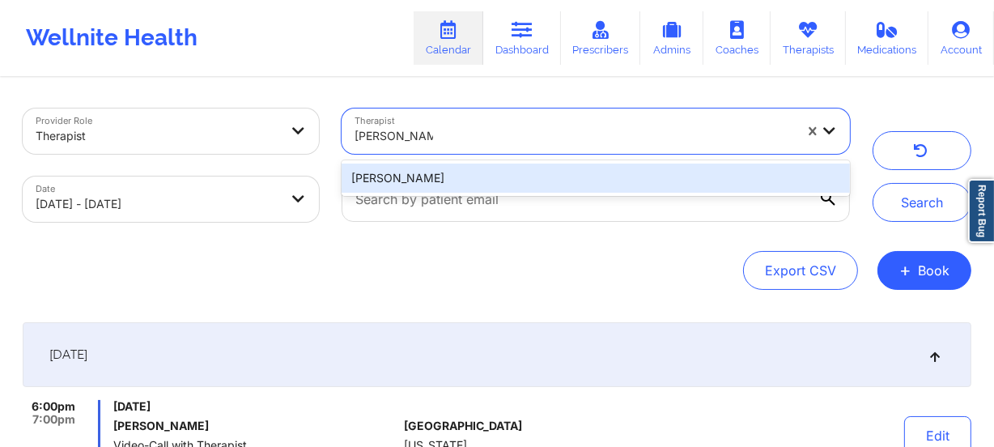
click at [484, 164] on div "[PERSON_NAME]" at bounding box center [596, 178] width 509 height 29
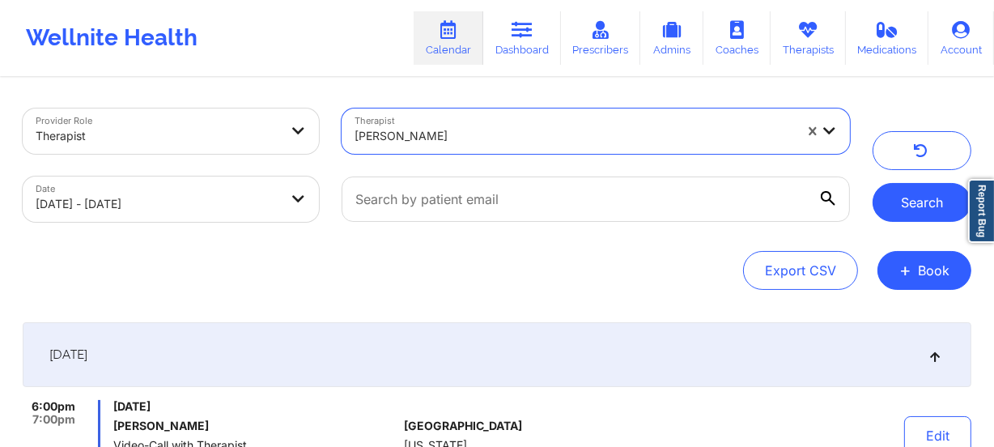
click at [918, 198] on button "Search" at bounding box center [922, 202] width 99 height 39
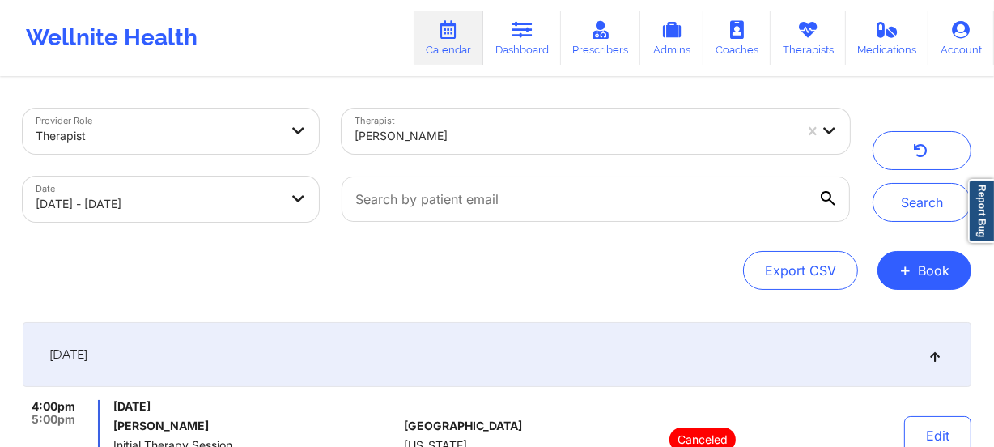
click at [487, 134] on div at bounding box center [575, 135] width 440 height 19
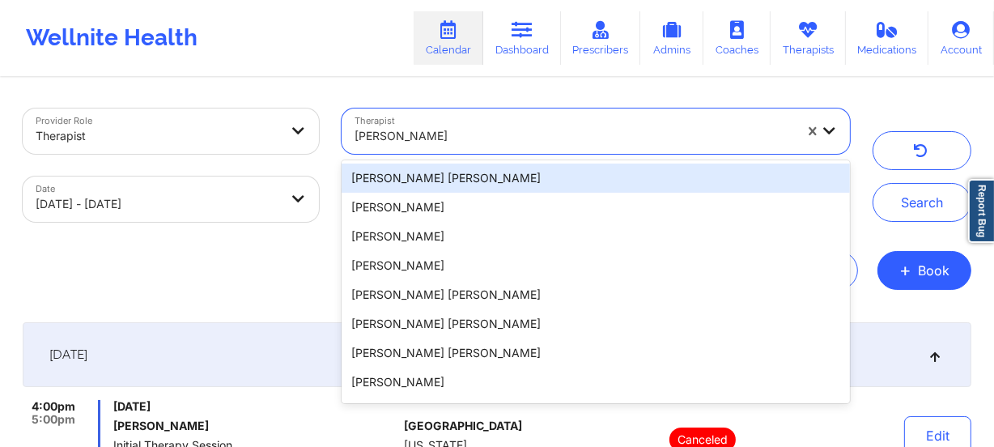
paste input "[PERSON_NAME]"
type input "[PERSON_NAME]"
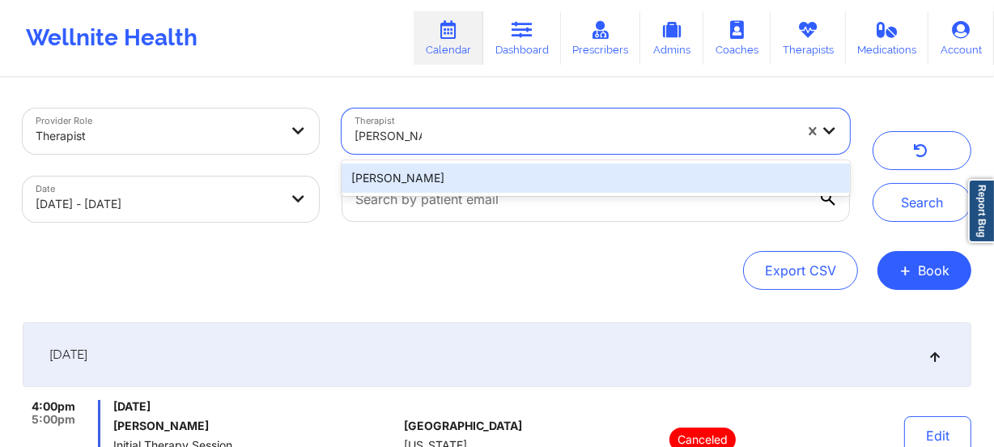
click at [479, 172] on div "[PERSON_NAME]" at bounding box center [596, 178] width 509 height 29
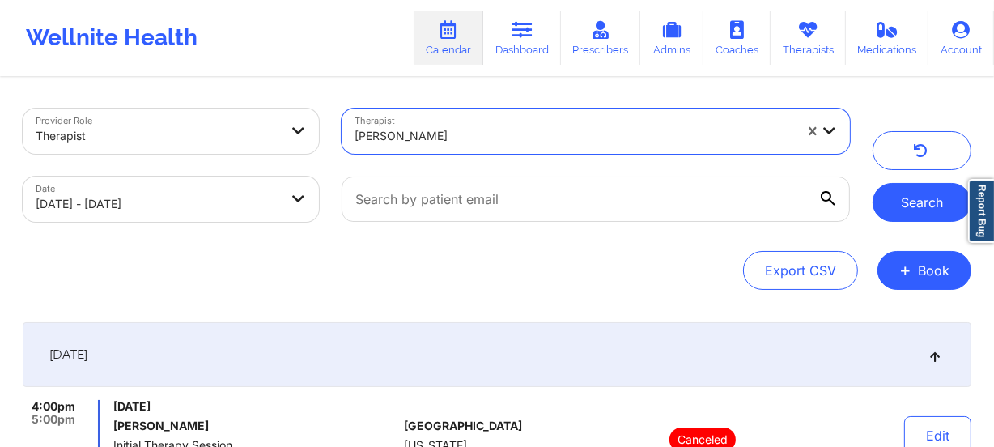
click at [920, 201] on button "Search" at bounding box center [922, 202] width 99 height 39
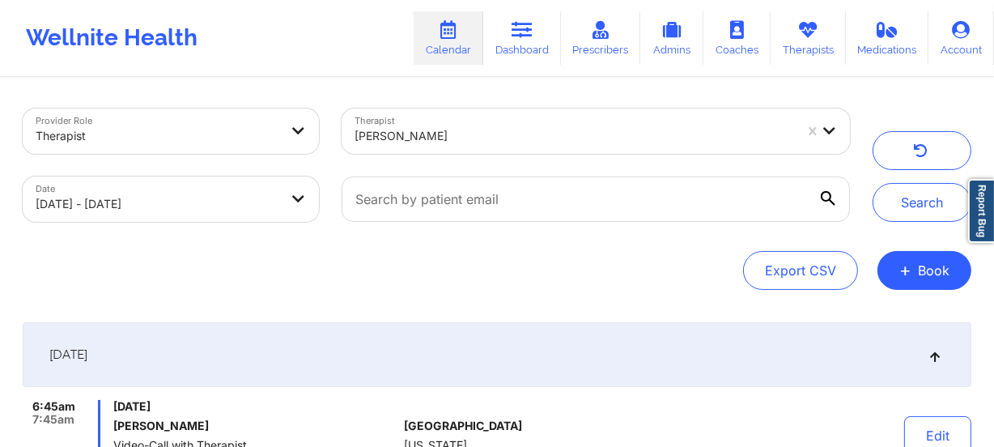
click at [415, 136] on div at bounding box center [575, 135] width 440 height 19
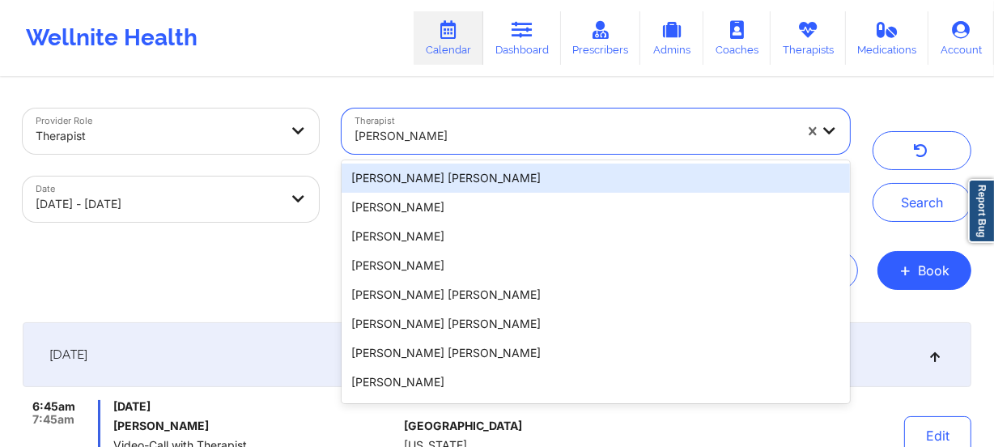
paste input "[PERSON_NAME]"
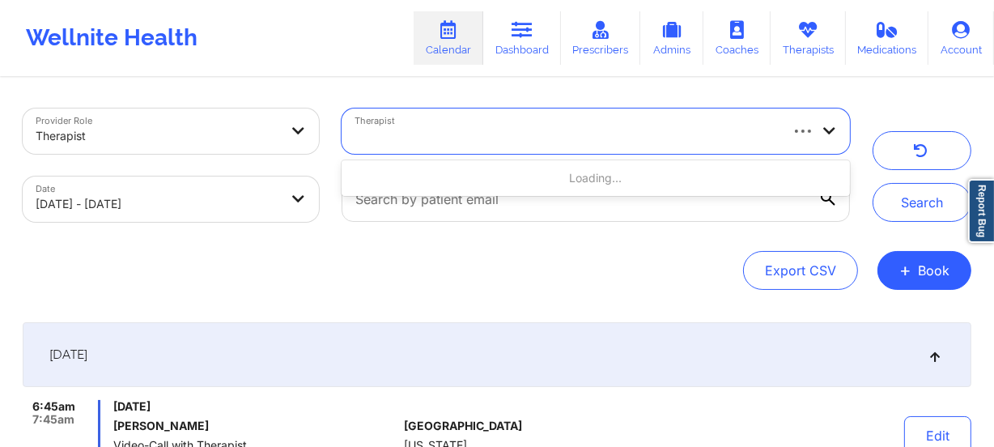
type input "[PERSON_NAME]"
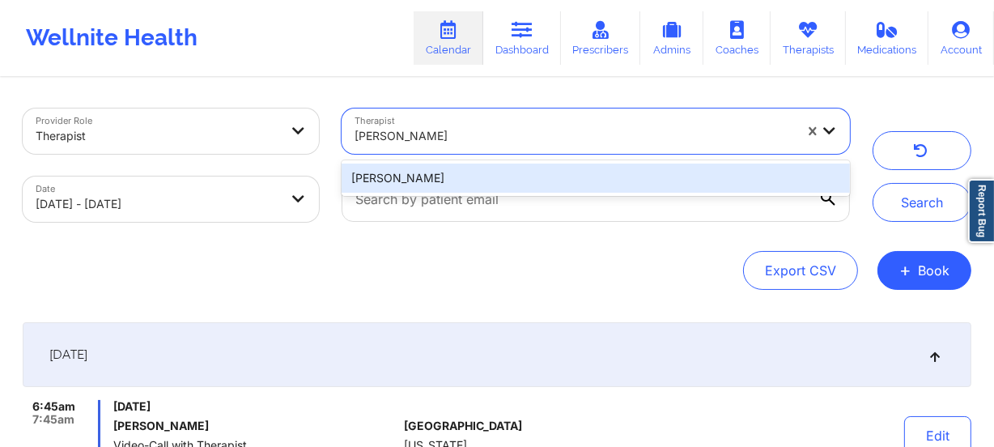
click at [487, 169] on div "[PERSON_NAME]" at bounding box center [596, 178] width 509 height 29
click at [487, 169] on div at bounding box center [595, 199] width 531 height 68
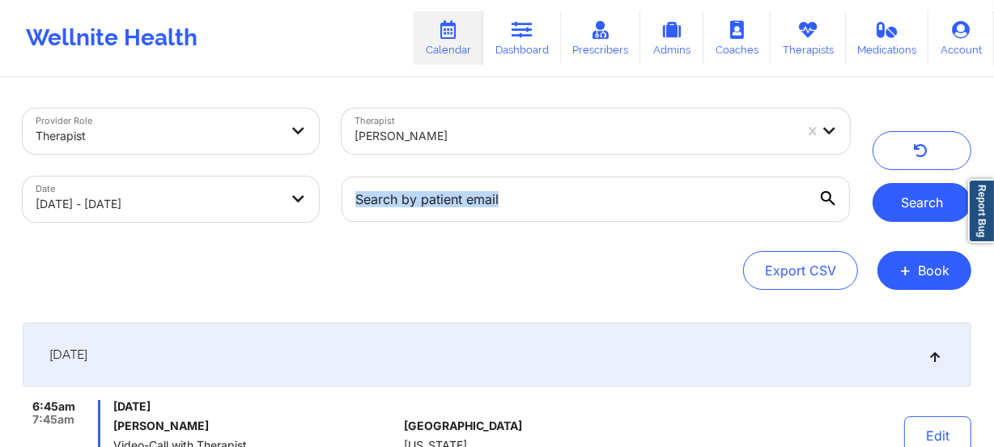
click at [889, 199] on button "Search" at bounding box center [922, 202] width 99 height 39
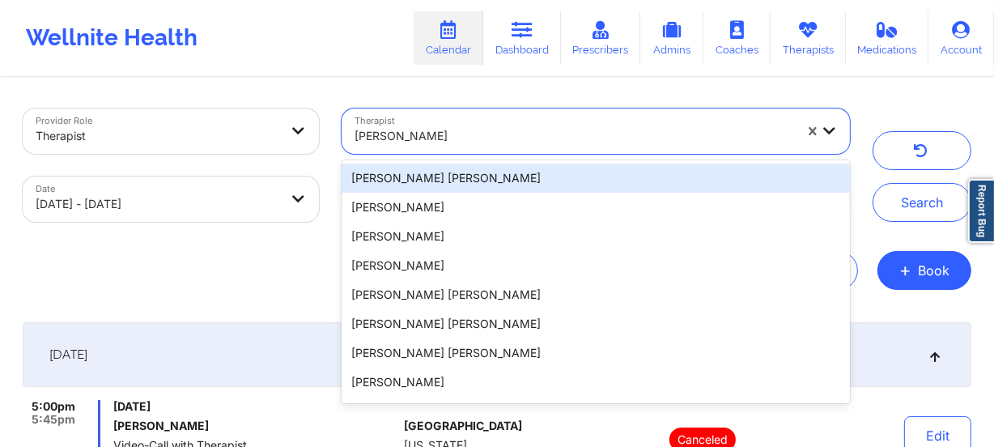
click at [504, 123] on div "[PERSON_NAME]" at bounding box center [575, 136] width 440 height 36
paste input "[PERSON_NAME]"
type input "[PERSON_NAME]"
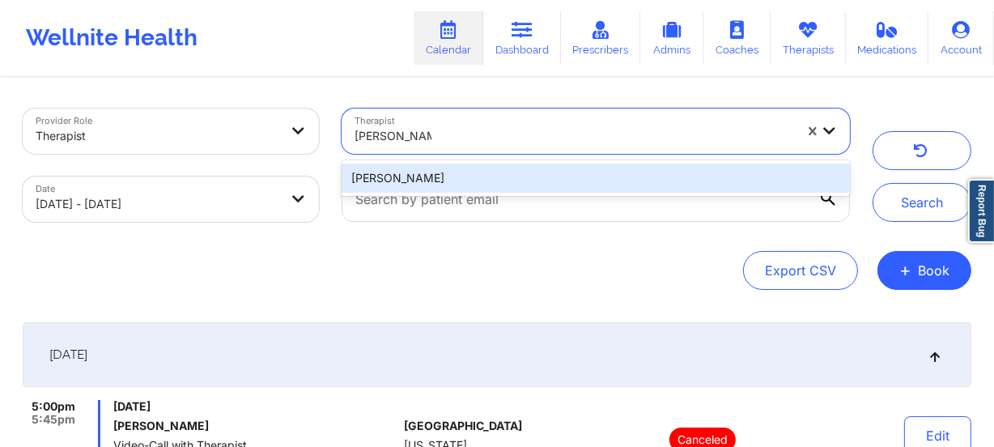
click at [483, 171] on div "[PERSON_NAME]" at bounding box center [596, 178] width 509 height 29
click at [483, 171] on div at bounding box center [595, 199] width 531 height 68
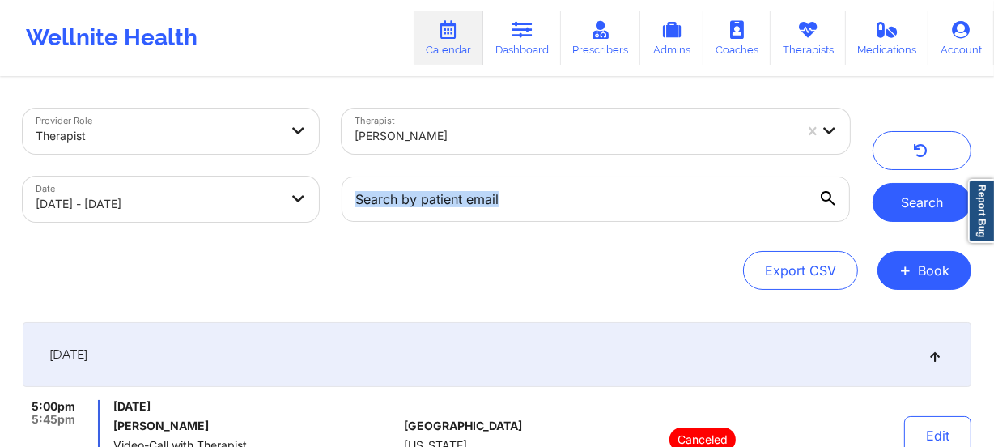
click at [911, 195] on button "Search" at bounding box center [922, 202] width 99 height 39
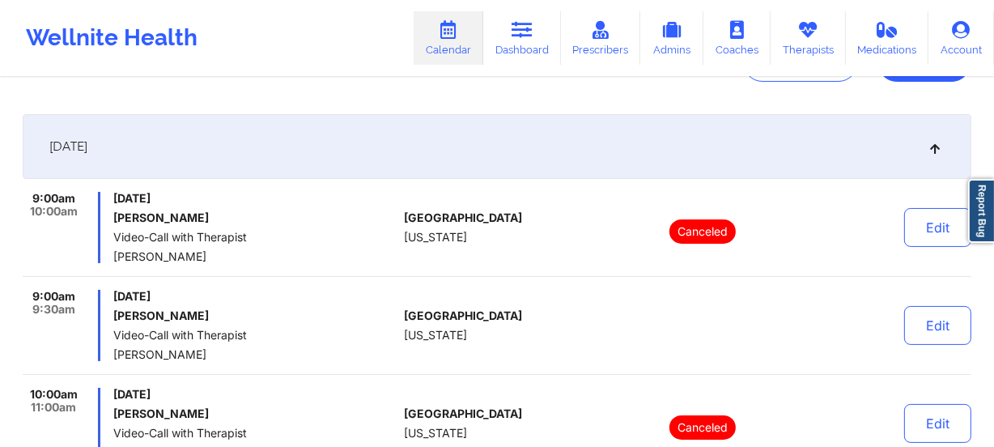
scroll to position [220, 0]
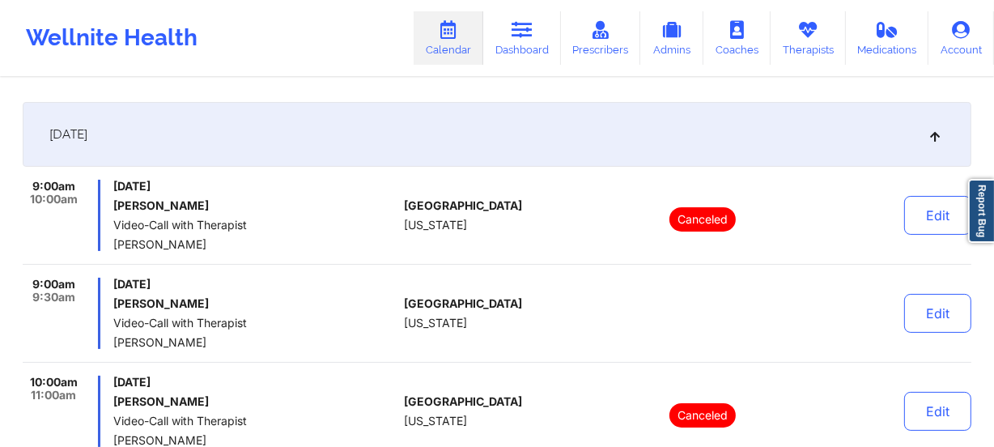
click at [430, 232] on div "[GEOGRAPHIC_DATA] [US_STATE]" at bounding box center [494, 215] width 180 height 71
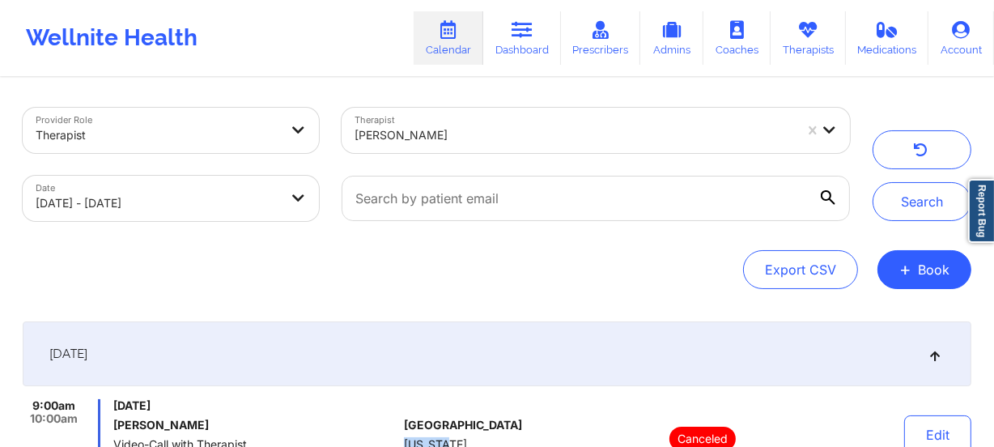
scroll to position [0, 0]
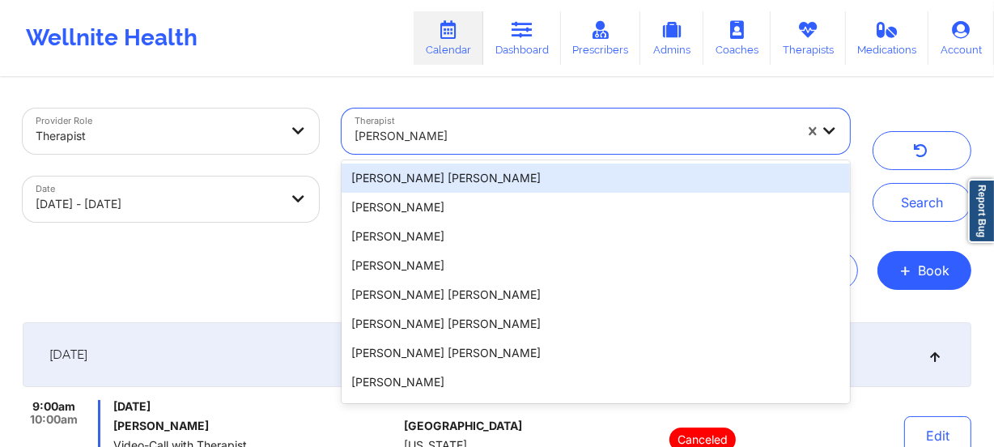
click at [491, 135] on div at bounding box center [575, 135] width 440 height 19
paste input "[PERSON_NAME]"
type input "[PERSON_NAME]"
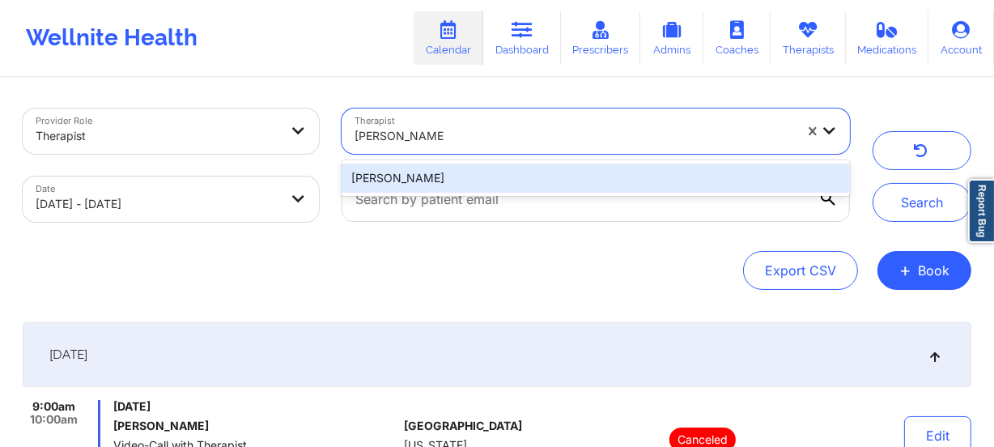
click at [487, 177] on div "[PERSON_NAME]" at bounding box center [596, 178] width 509 height 29
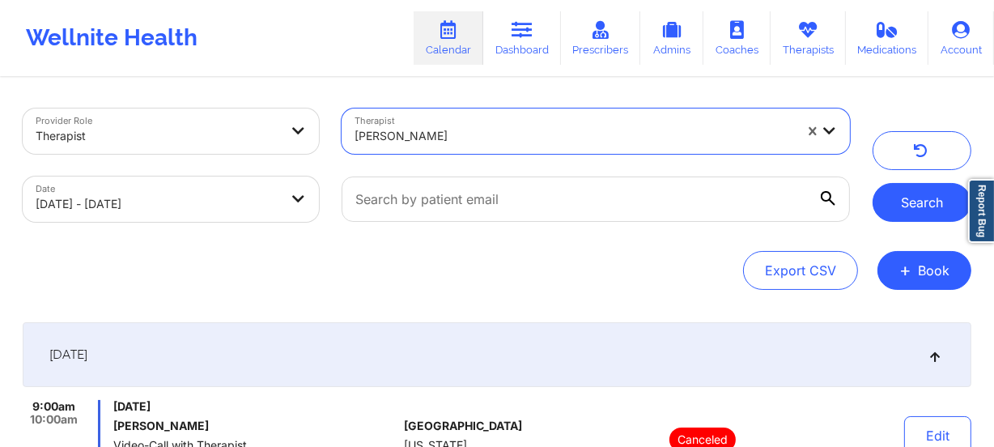
click at [909, 206] on button "Search" at bounding box center [922, 202] width 99 height 39
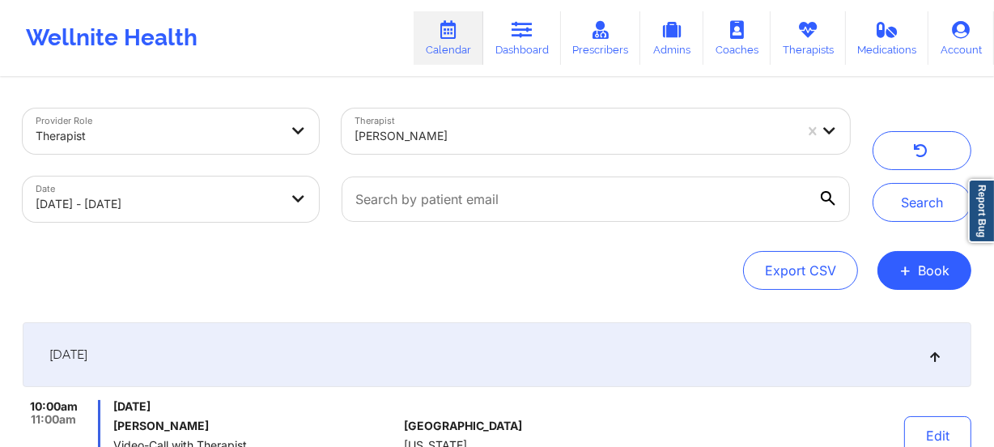
click at [489, 135] on div at bounding box center [575, 135] width 440 height 19
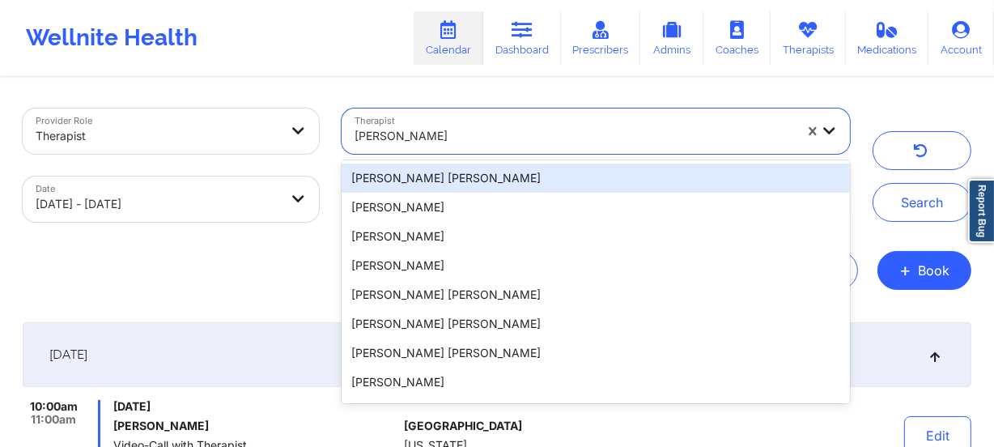
paste input "[PERSON_NAME]"
type input "[PERSON_NAME]"
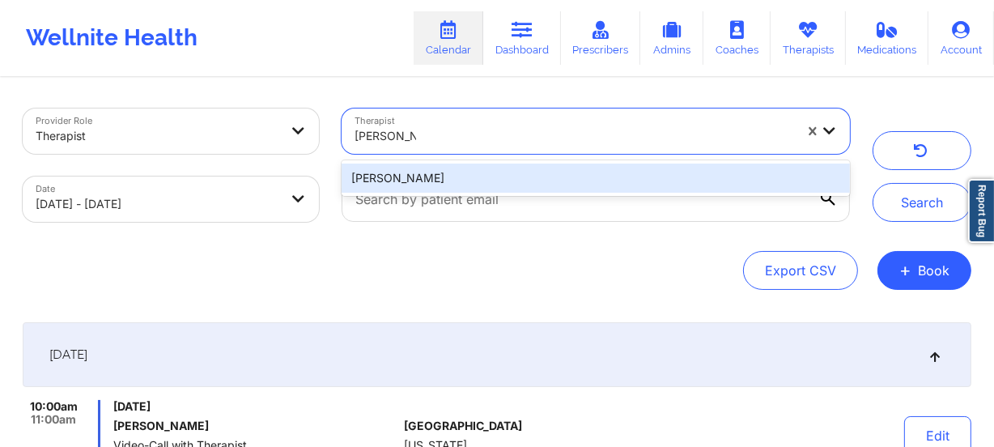
click at [526, 184] on div "[PERSON_NAME]" at bounding box center [596, 178] width 509 height 29
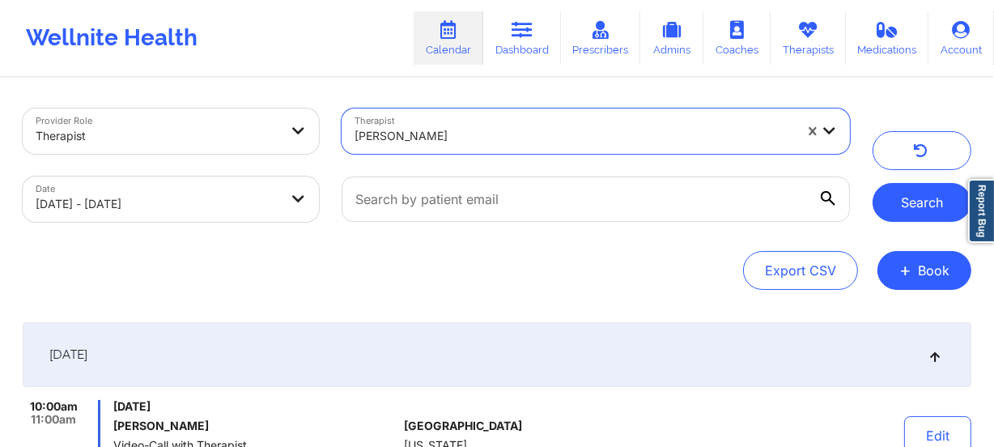
click at [936, 209] on button "Search" at bounding box center [922, 202] width 99 height 39
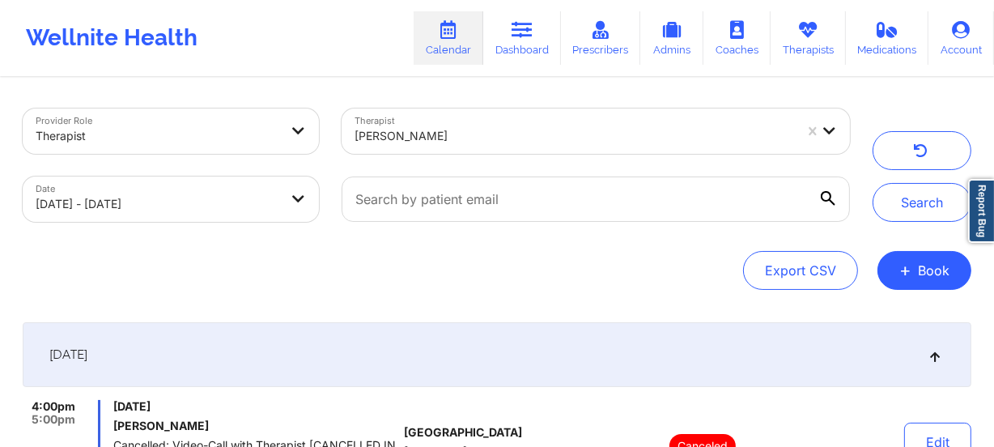
click at [451, 122] on div "[PERSON_NAME]" at bounding box center [575, 136] width 440 height 36
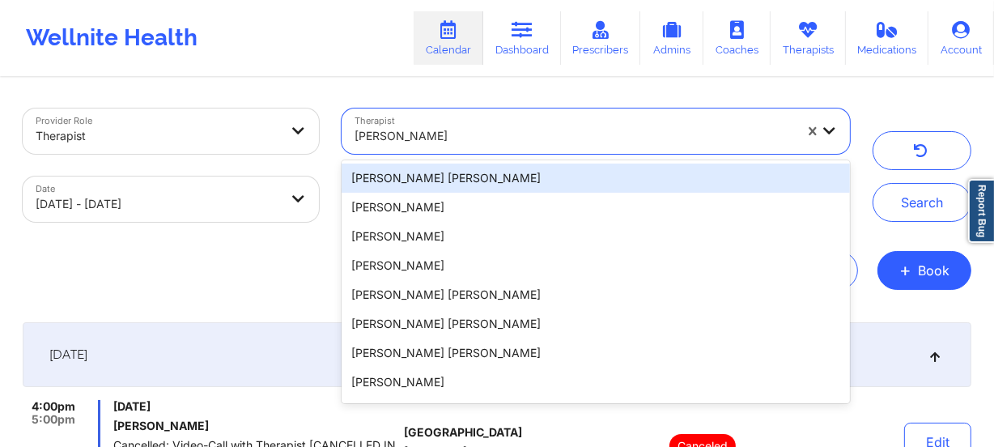
paste input "[PERSON_NAME]"
type input "[PERSON_NAME]"
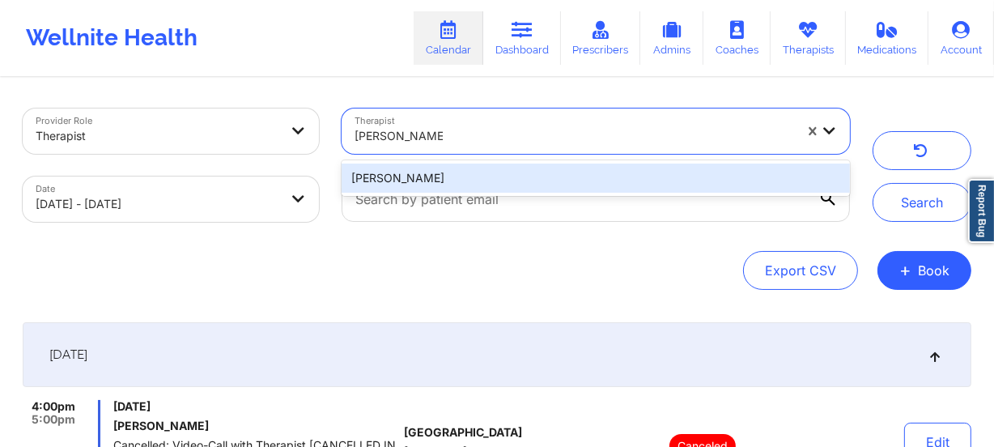
click at [509, 175] on div "[PERSON_NAME]" at bounding box center [596, 178] width 509 height 29
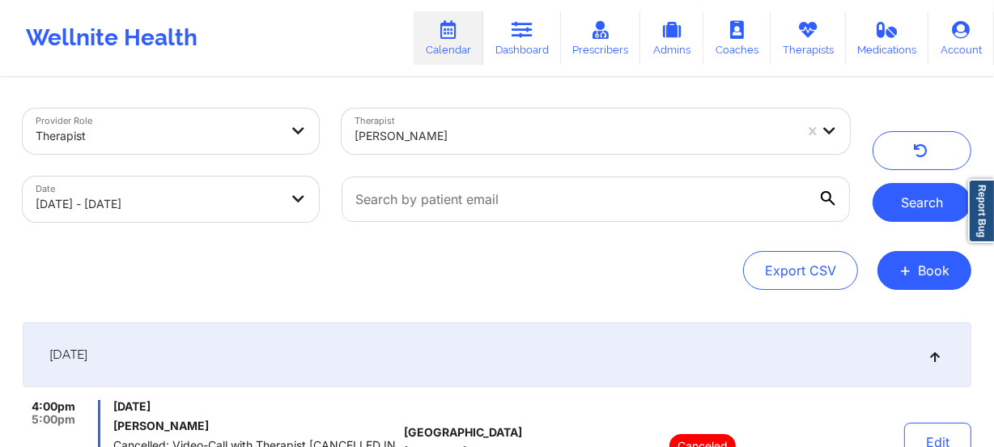
click at [886, 204] on button "Search" at bounding box center [922, 202] width 99 height 39
click at [462, 141] on div at bounding box center [575, 135] width 440 height 19
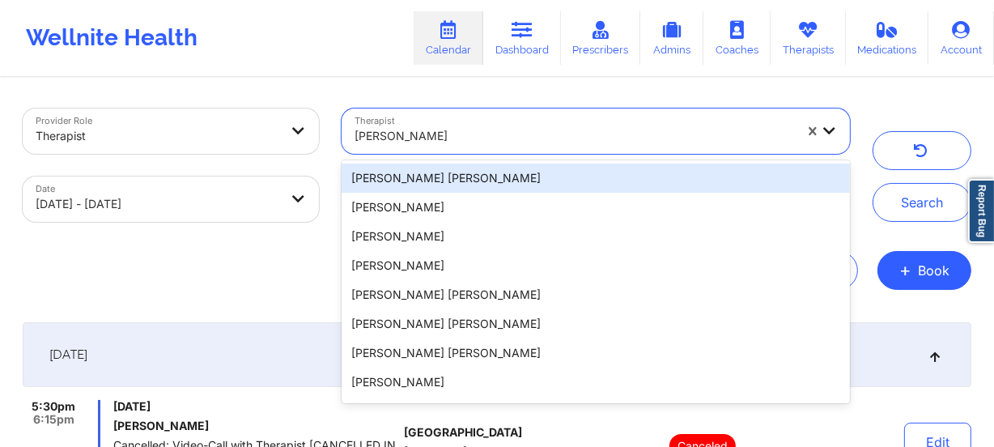
paste input "[PERSON_NAME]"
type input "[PERSON_NAME]"
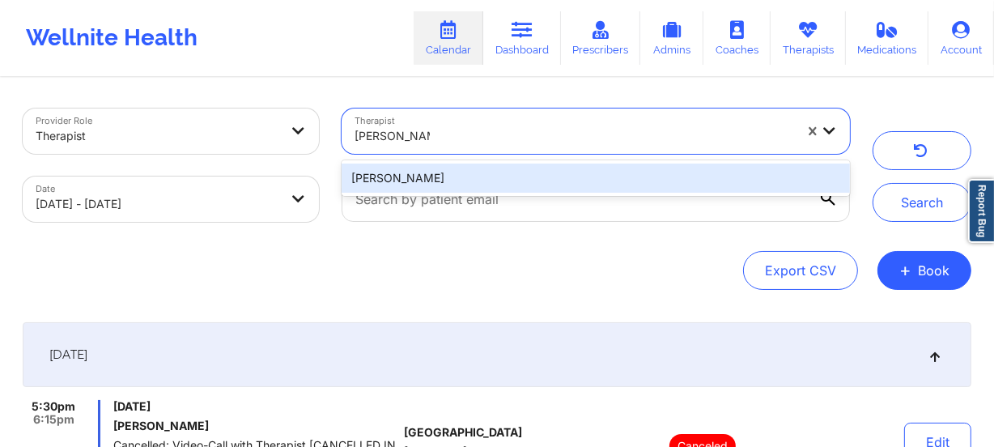
click at [477, 177] on div "[PERSON_NAME]" at bounding box center [596, 178] width 509 height 29
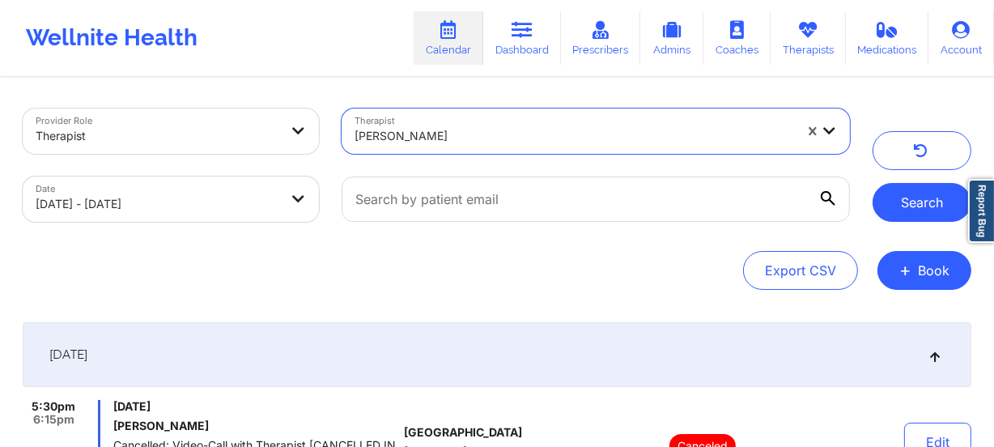
click at [937, 213] on button "Search" at bounding box center [922, 202] width 99 height 39
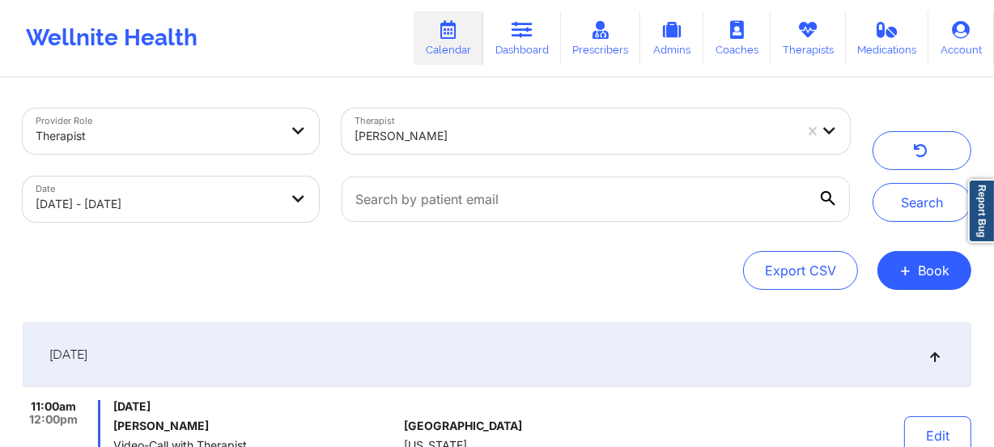
click at [542, 125] on div "[PERSON_NAME]" at bounding box center [575, 136] width 440 height 36
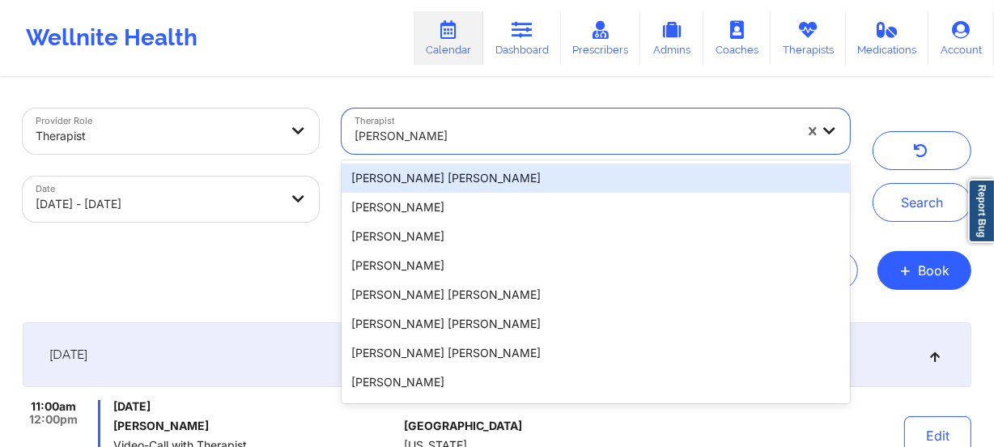
paste input "[PERSON_NAME]"
type input "[PERSON_NAME]"
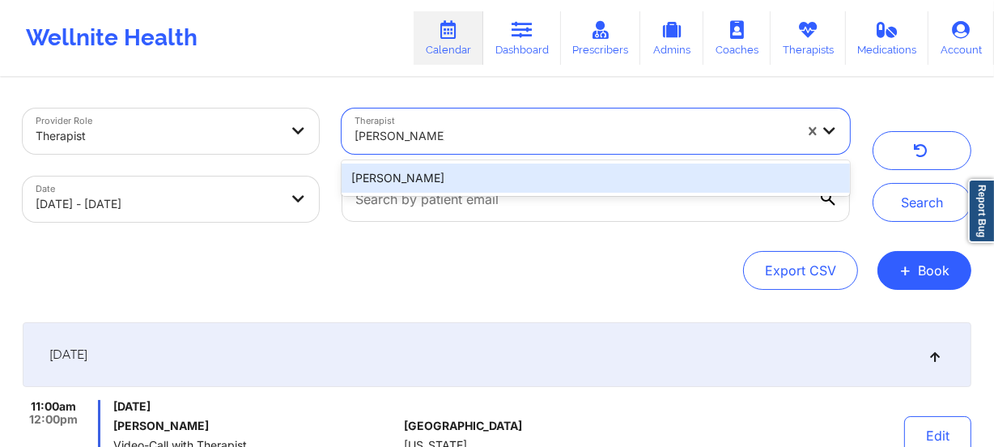
drag, startPoint x: 529, startPoint y: 168, endPoint x: 551, endPoint y: 172, distance: 22.2
click at [530, 172] on div "[PERSON_NAME]" at bounding box center [596, 178] width 509 height 29
click at [530, 172] on div at bounding box center [595, 199] width 531 height 68
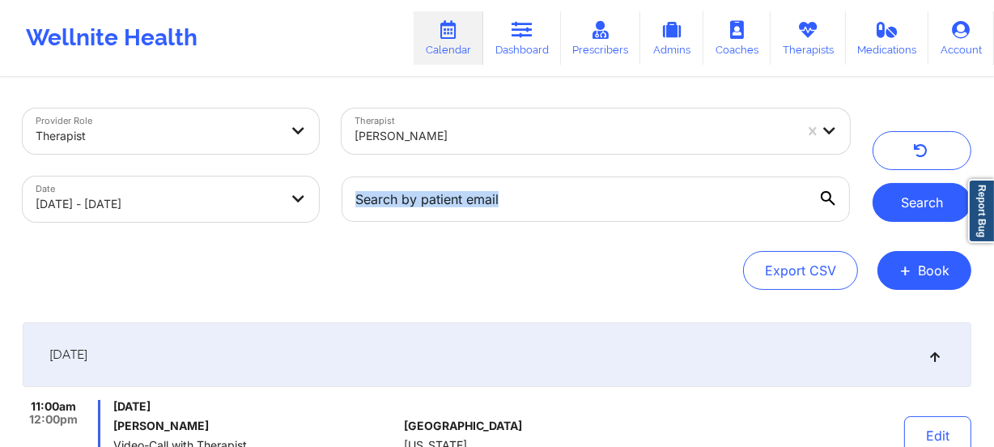
click at [947, 189] on button "Search" at bounding box center [922, 202] width 99 height 39
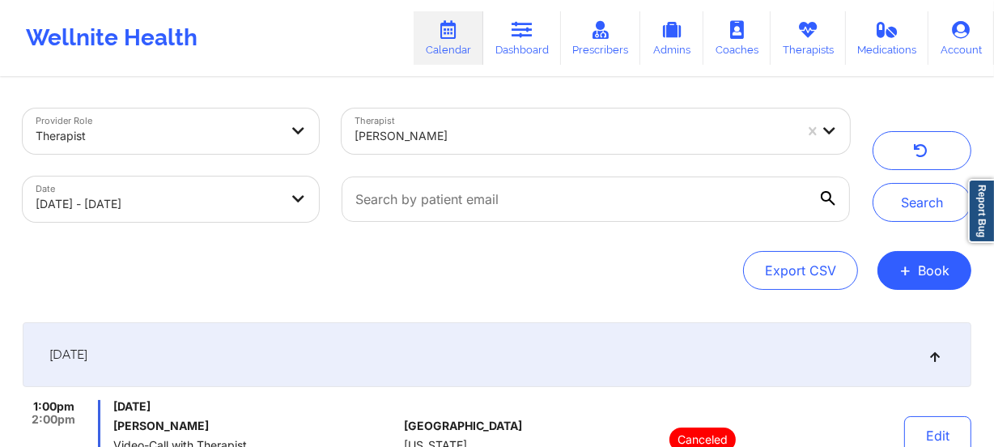
click at [466, 133] on div at bounding box center [575, 135] width 440 height 19
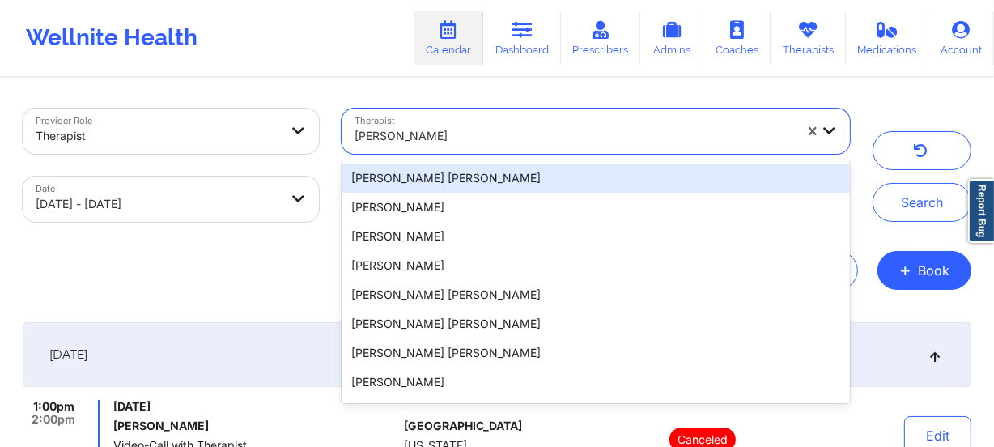
paste input "[PERSON_NAME]"
type input "[PERSON_NAME]"
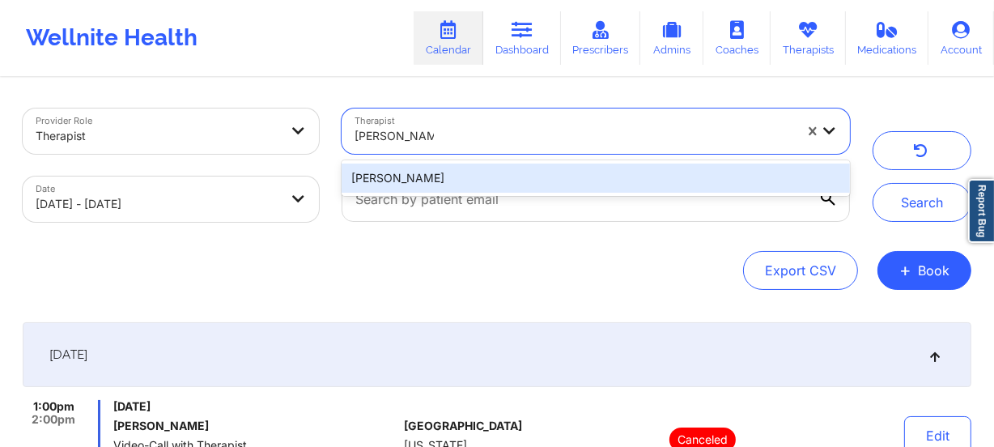
click at [477, 169] on div "[PERSON_NAME]" at bounding box center [596, 178] width 509 height 29
click at [477, 169] on div at bounding box center [595, 199] width 531 height 68
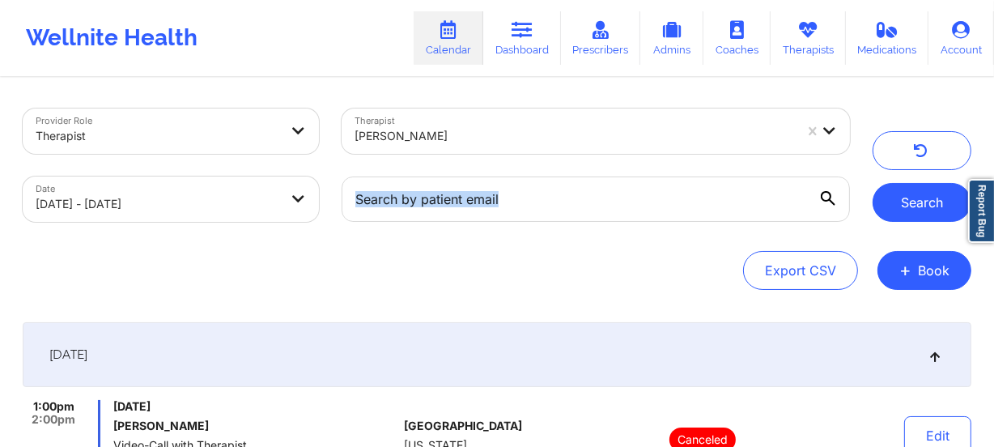
click at [901, 202] on button "Search" at bounding box center [922, 202] width 99 height 39
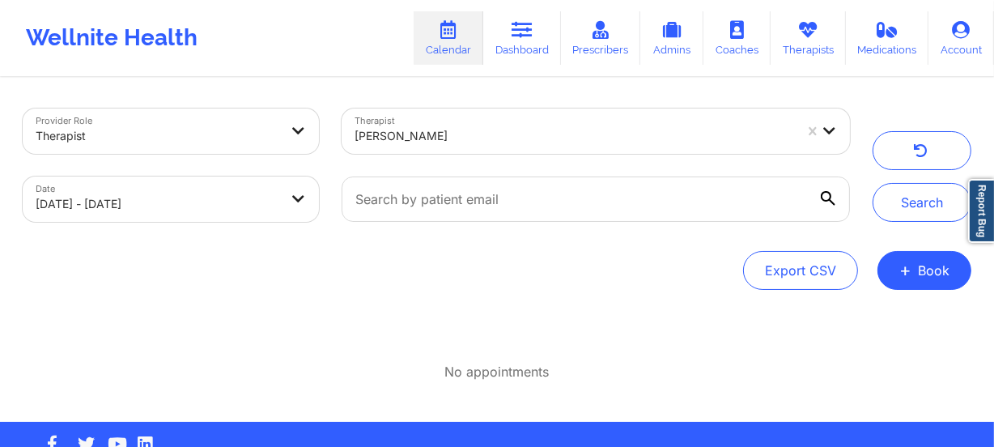
click at [510, 143] on div at bounding box center [575, 135] width 440 height 19
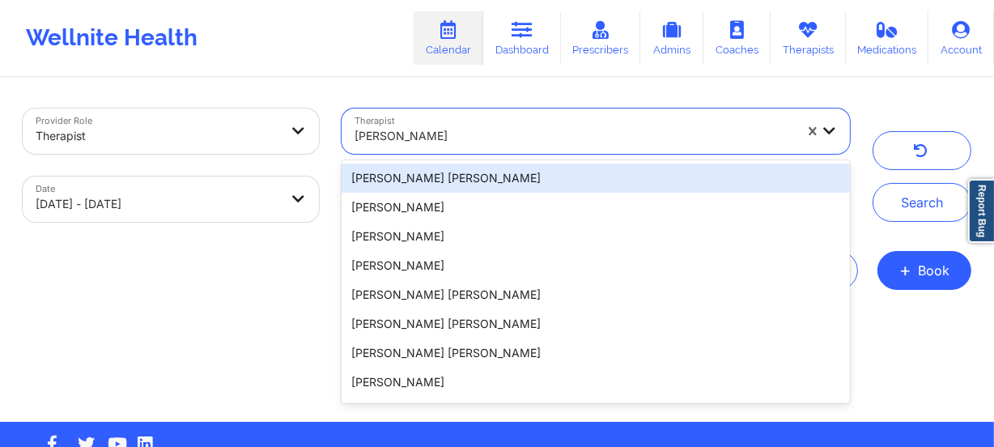
paste input "[PERSON_NAME] [PERSON_NAME]"
type input "[PERSON_NAME] [PERSON_NAME]"
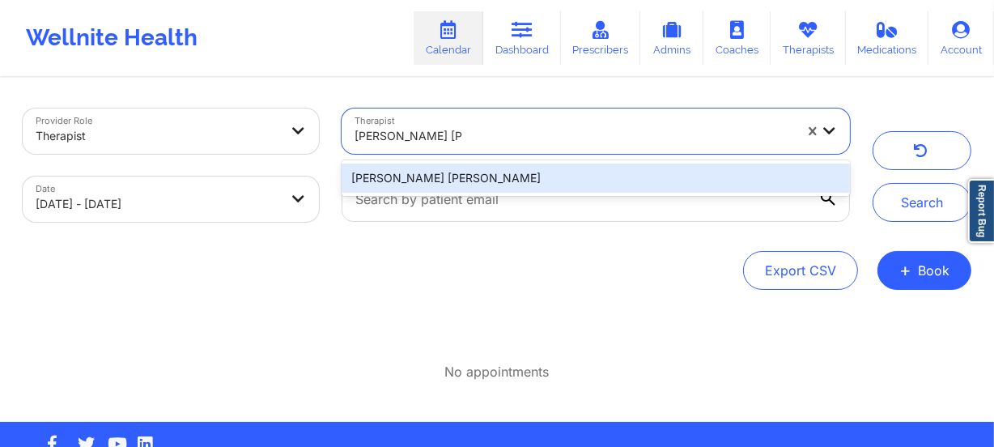
click at [510, 168] on div "[PERSON_NAME] [PERSON_NAME]" at bounding box center [596, 178] width 509 height 29
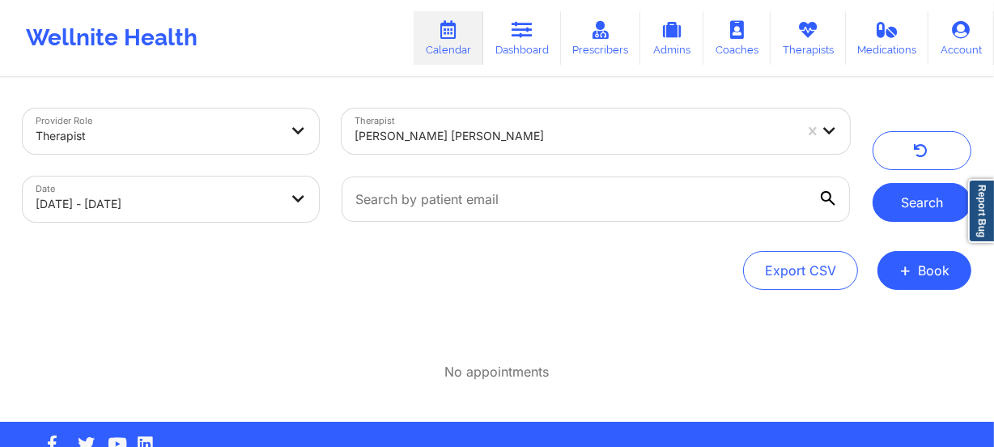
click at [947, 205] on button "Search" at bounding box center [922, 202] width 99 height 39
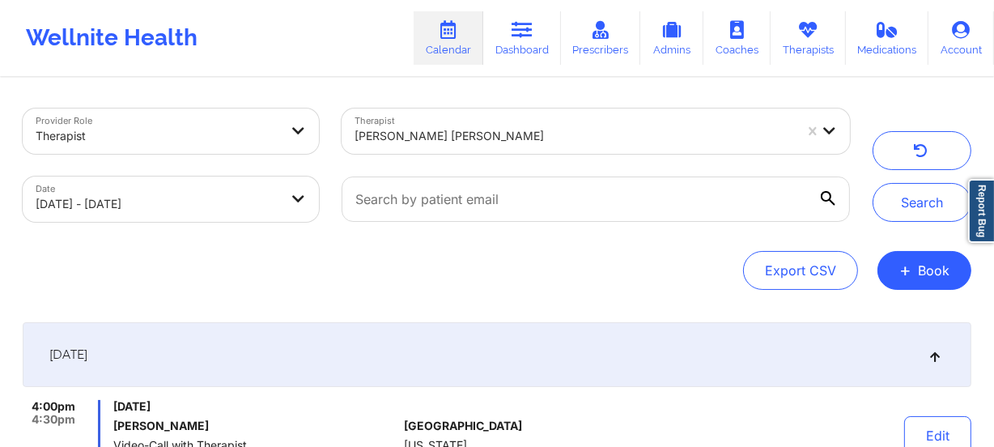
click at [500, 139] on div at bounding box center [575, 135] width 440 height 19
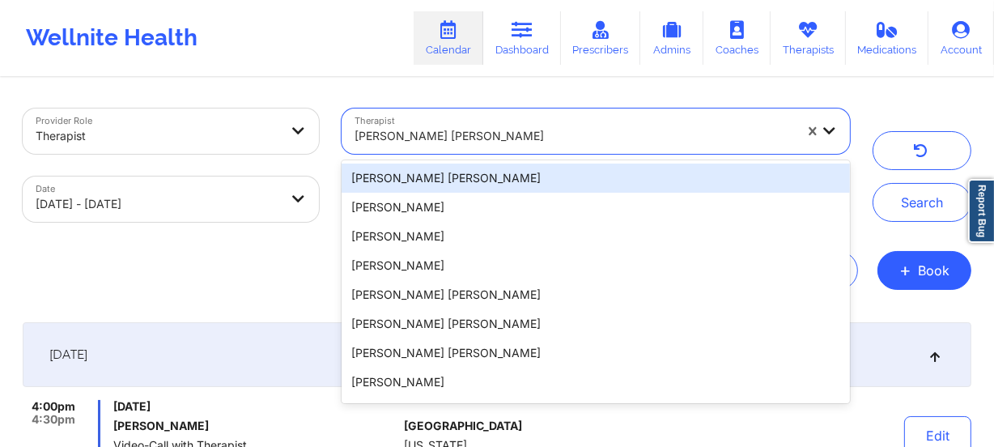
paste input "[PERSON_NAME]"
type input "[PERSON_NAME]"
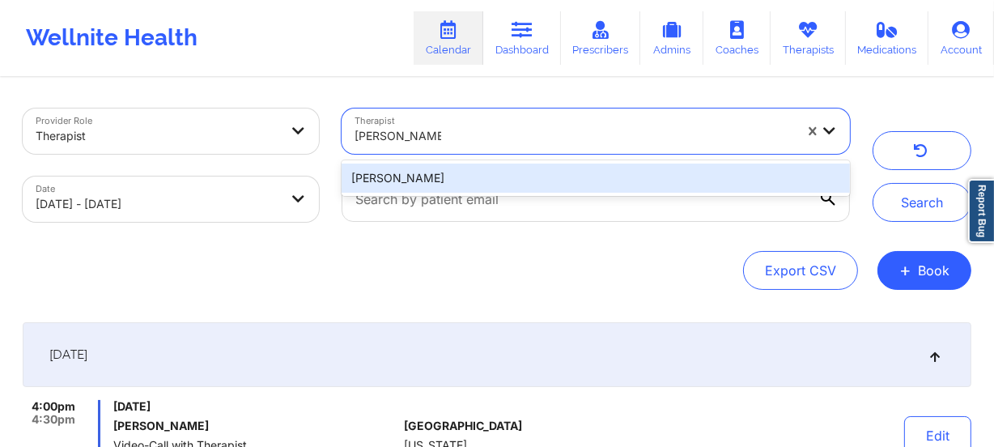
click at [506, 170] on div "[PERSON_NAME]" at bounding box center [596, 178] width 509 height 29
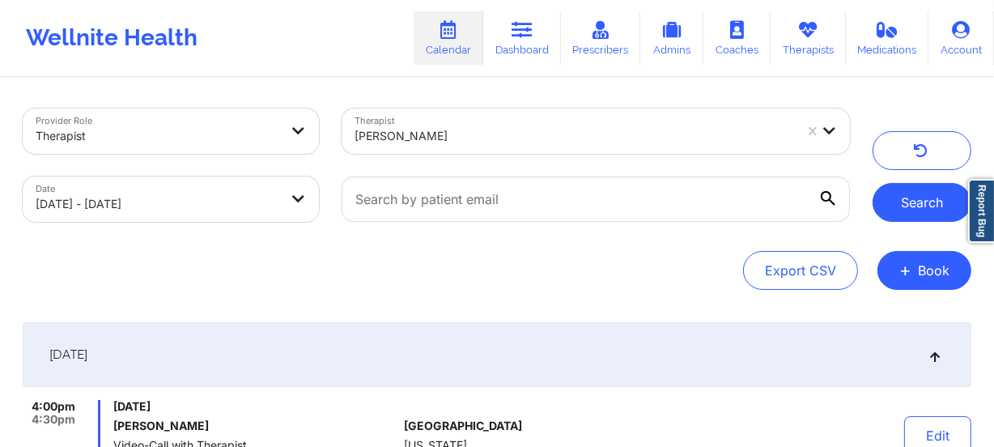
click at [892, 198] on button "Search" at bounding box center [922, 202] width 99 height 39
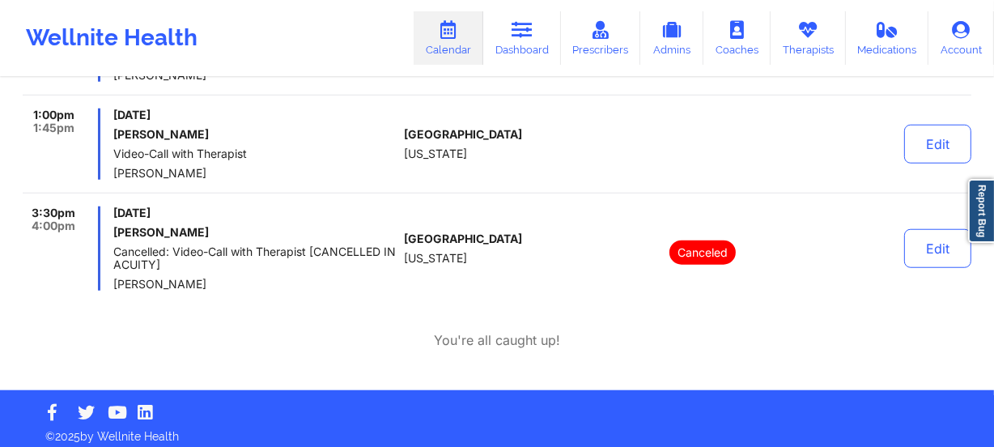
scroll to position [1259, 0]
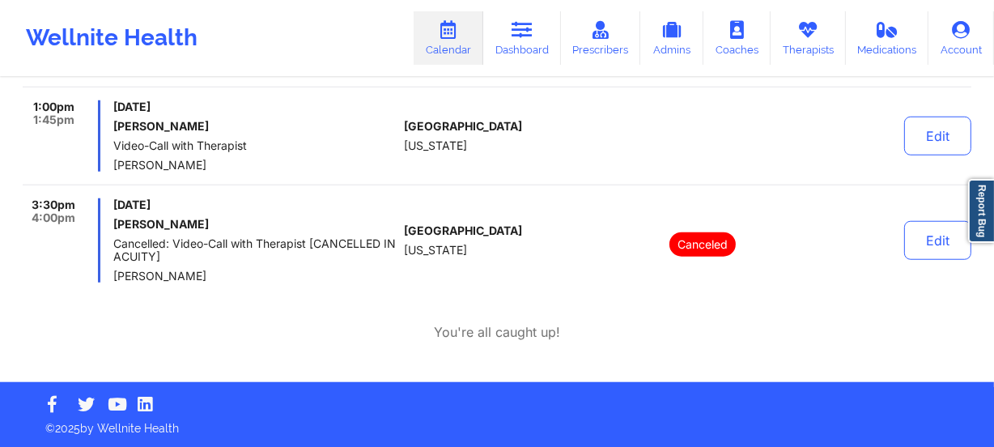
click at [396, 265] on div "[DATE] [PERSON_NAME] Cancelled: Video-Call with Therapist [CANCELLED IN ACUITY]…" at bounding box center [255, 240] width 284 height 84
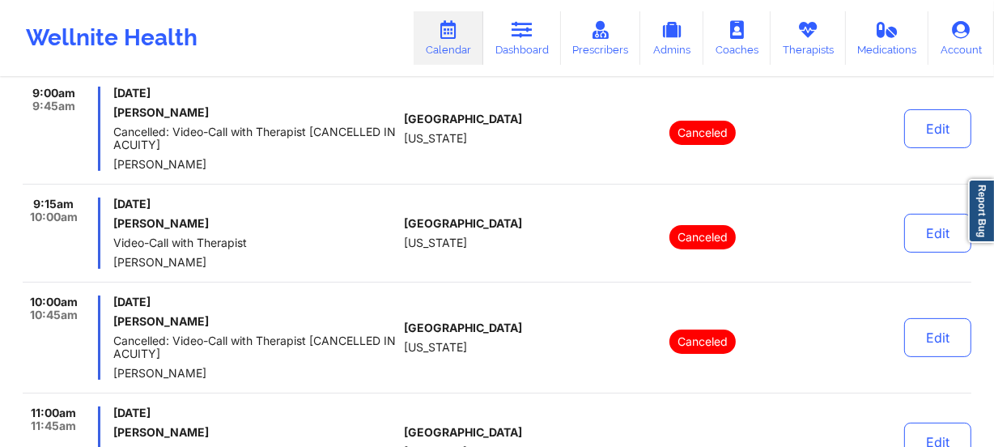
scroll to position [302, 0]
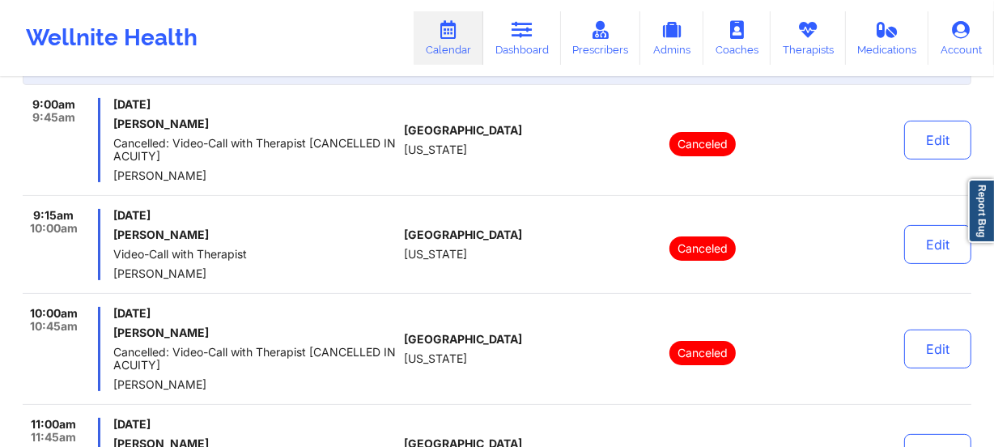
drag, startPoint x: 196, startPoint y: 185, endPoint x: 211, endPoint y: 181, distance: 15.9
click at [196, 185] on div "9:00am 9:45am [DATE] [PERSON_NAME] Cancelled: Video-Call with Therapist [CANCEL…" at bounding box center [497, 147] width 949 height 98
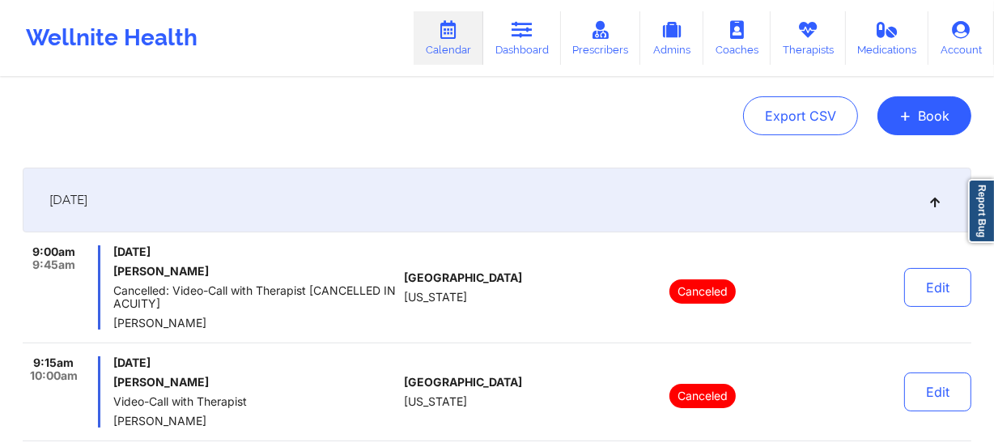
scroll to position [0, 0]
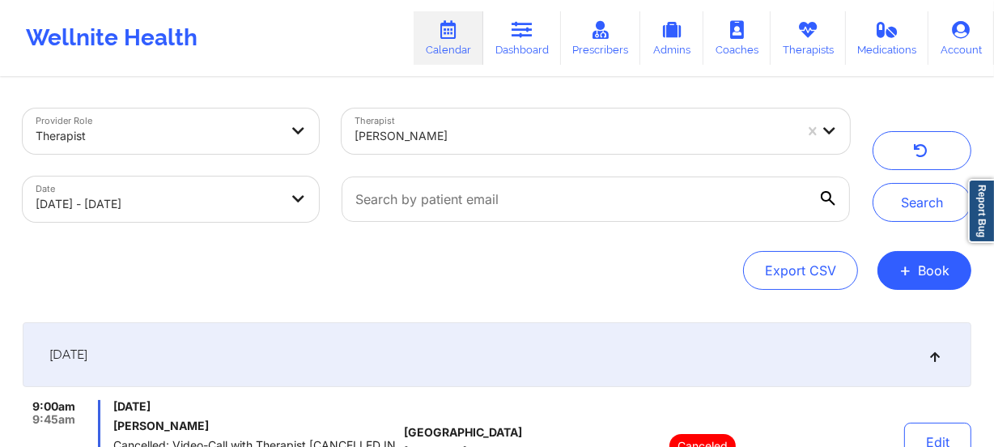
click at [445, 138] on div at bounding box center [575, 135] width 440 height 19
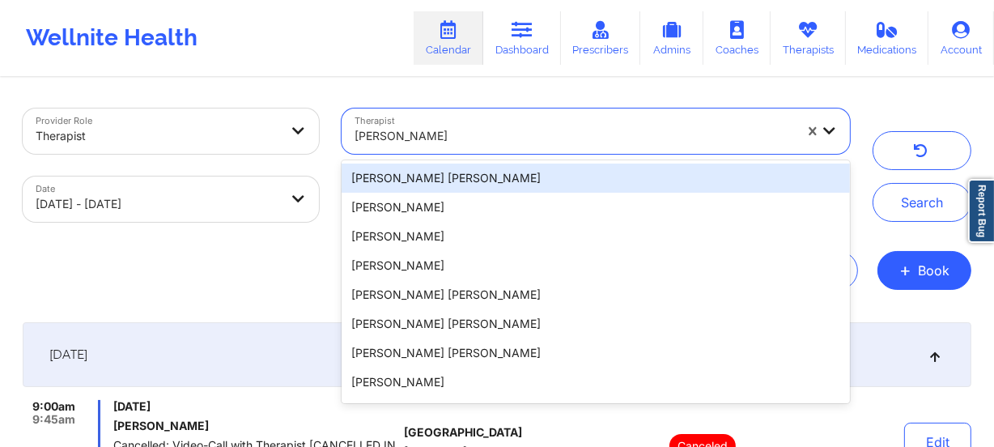
paste input "[PERSON_NAME]"
type input "[PERSON_NAME]"
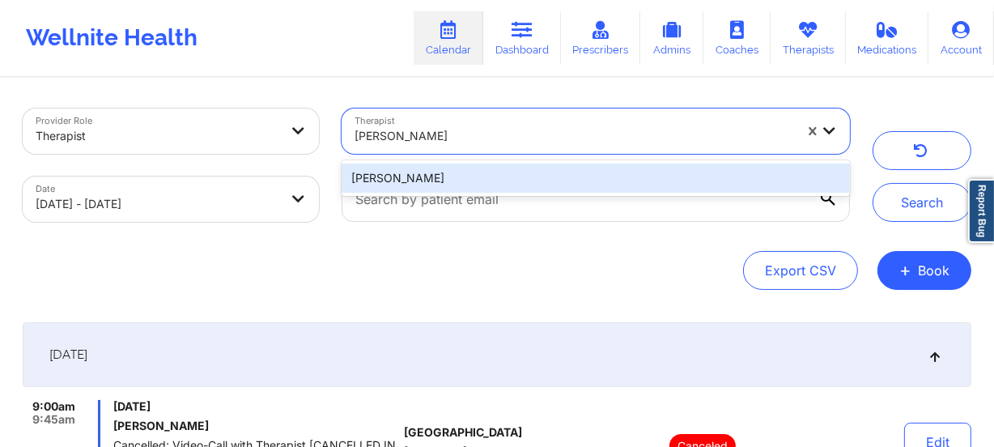
click at [491, 172] on div "[PERSON_NAME]" at bounding box center [596, 178] width 509 height 29
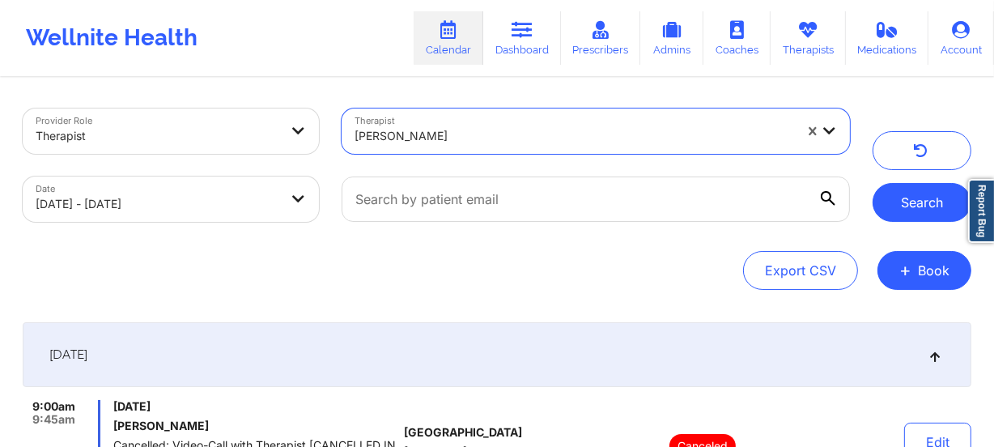
click at [913, 213] on button "Search" at bounding box center [922, 202] width 99 height 39
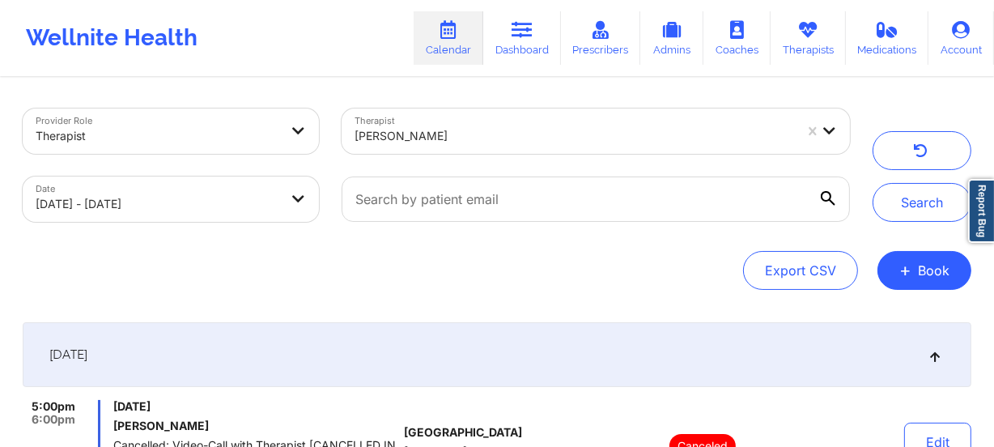
click at [461, 148] on div "[PERSON_NAME]" at bounding box center [575, 136] width 440 height 36
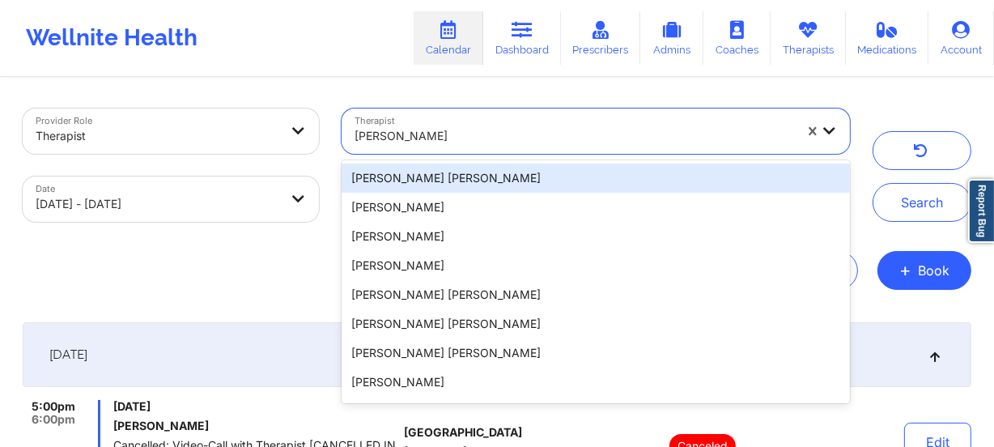
paste input "[PERSON_NAME]"
type input "[PERSON_NAME]"
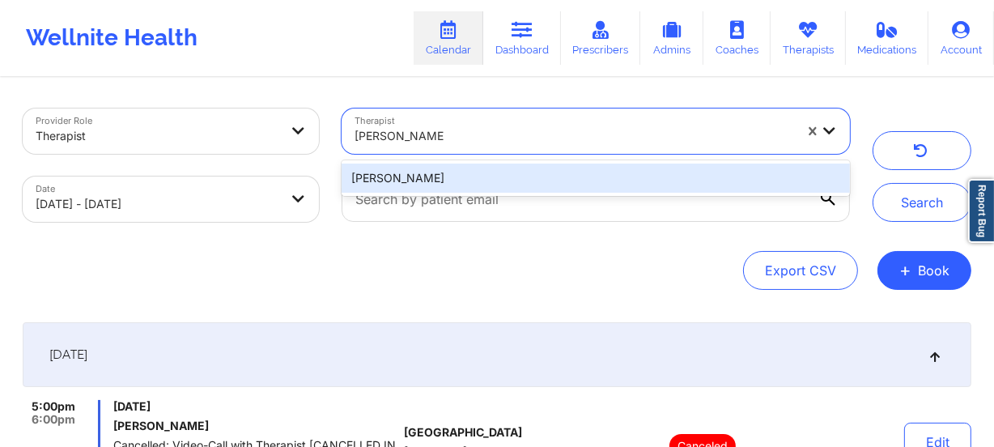
click at [457, 167] on div "[PERSON_NAME]" at bounding box center [596, 178] width 509 height 29
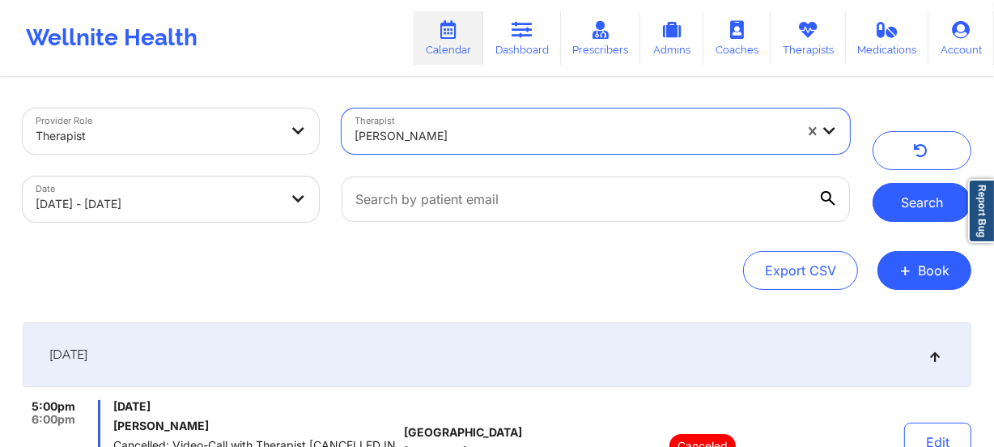
click at [926, 189] on button "Search" at bounding box center [922, 202] width 99 height 39
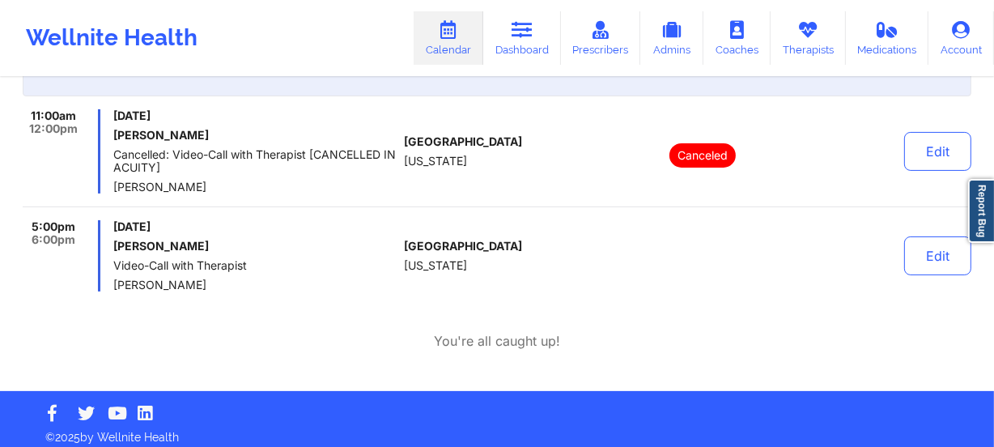
scroll to position [300, 0]
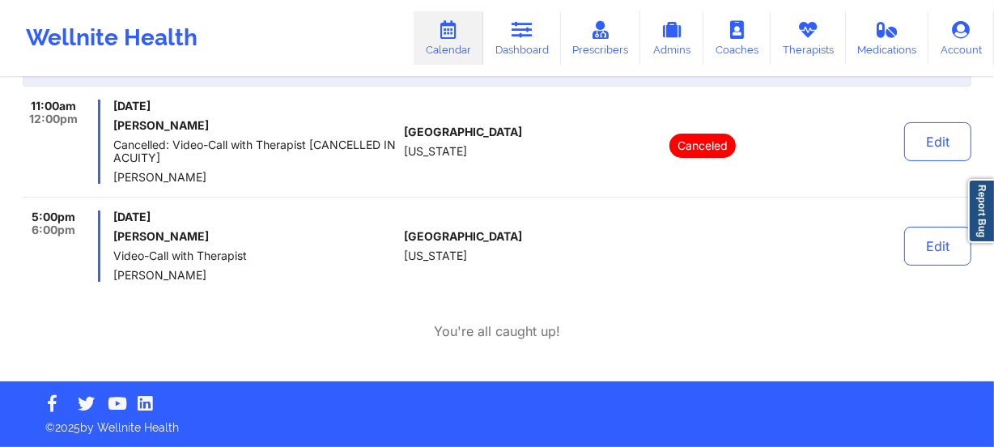
drag, startPoint x: 202, startPoint y: 276, endPoint x: 114, endPoint y: 275, distance: 87.5
click at [114, 275] on span "[PERSON_NAME]" at bounding box center [255, 275] width 284 height 13
copy span "[PERSON_NAME]"
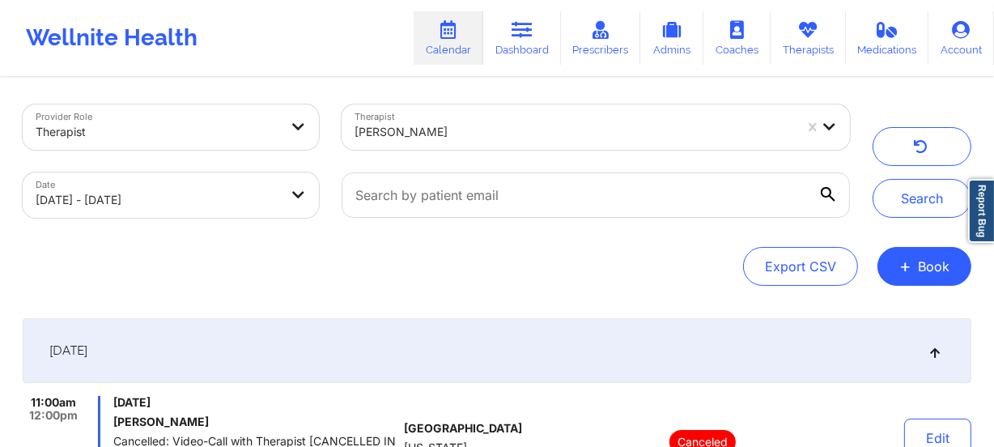
scroll to position [0, 0]
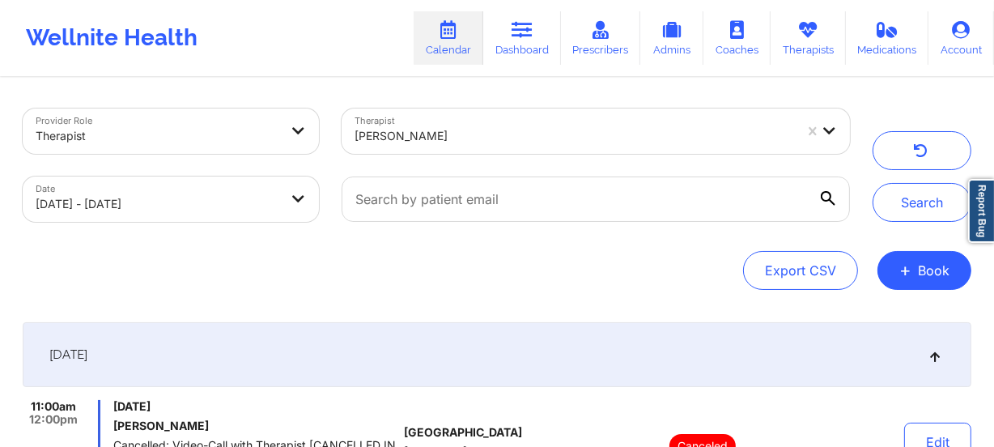
click at [491, 129] on div at bounding box center [575, 135] width 440 height 19
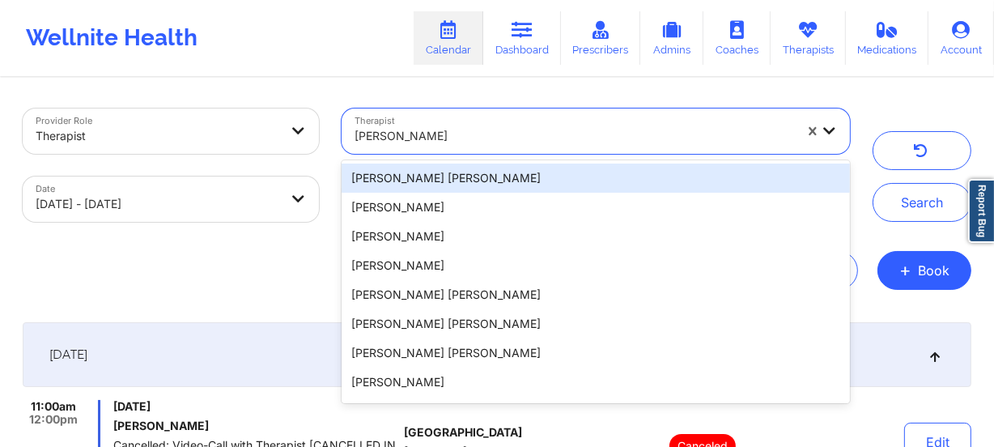
paste input "[PERSON_NAME]"
type input "[PERSON_NAME]"
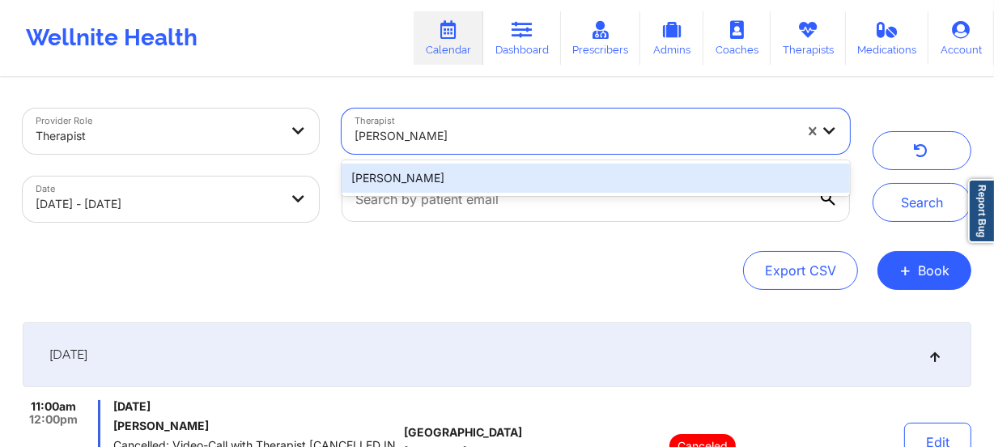
click at [702, 179] on div "[PERSON_NAME]" at bounding box center [596, 178] width 509 height 29
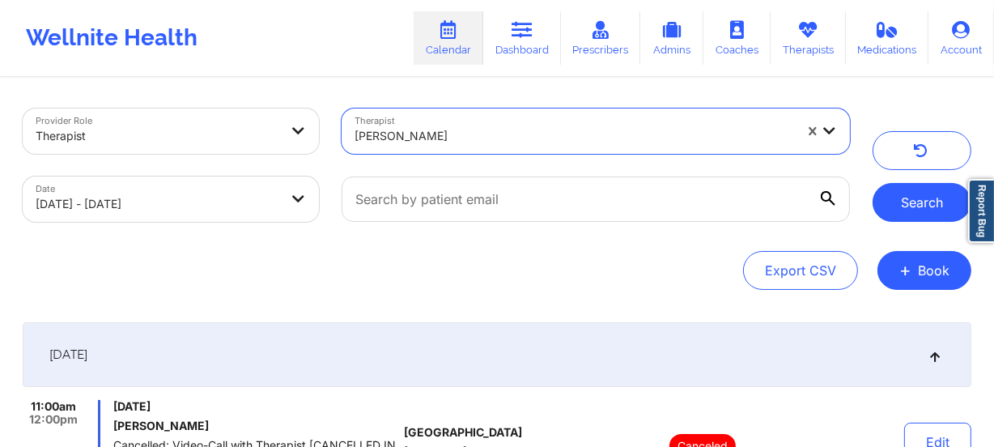
click at [926, 202] on button "Search" at bounding box center [922, 202] width 99 height 39
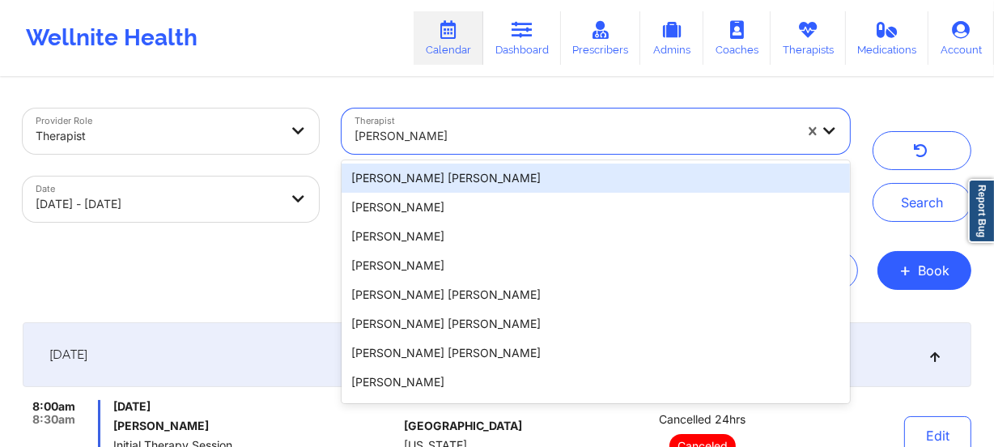
click at [478, 121] on div "[PERSON_NAME]" at bounding box center [575, 136] width 440 height 36
paste input "[PERSON_NAME]"
type input "[PERSON_NAME]"
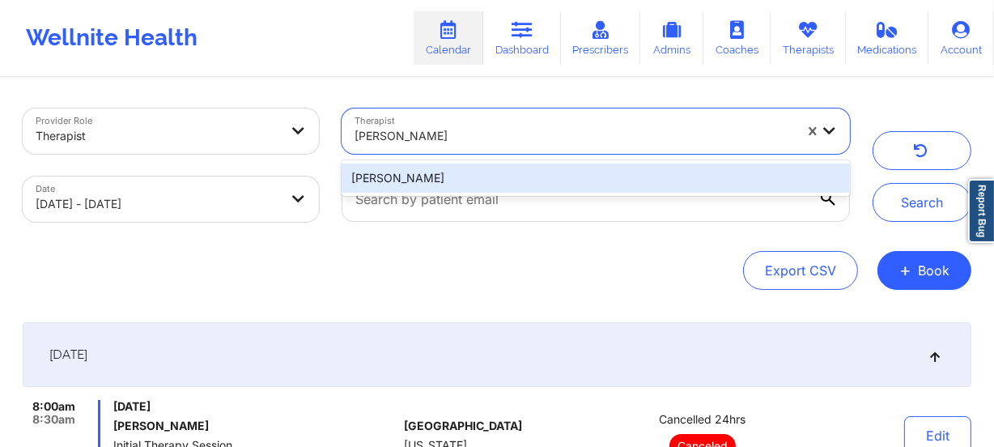
click at [475, 178] on div "[PERSON_NAME]" at bounding box center [596, 178] width 509 height 29
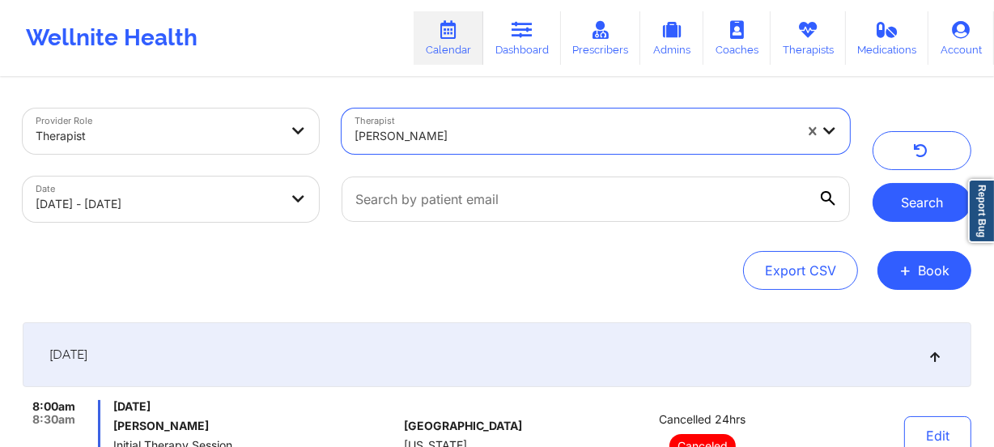
click at [917, 206] on button "Search" at bounding box center [922, 202] width 99 height 39
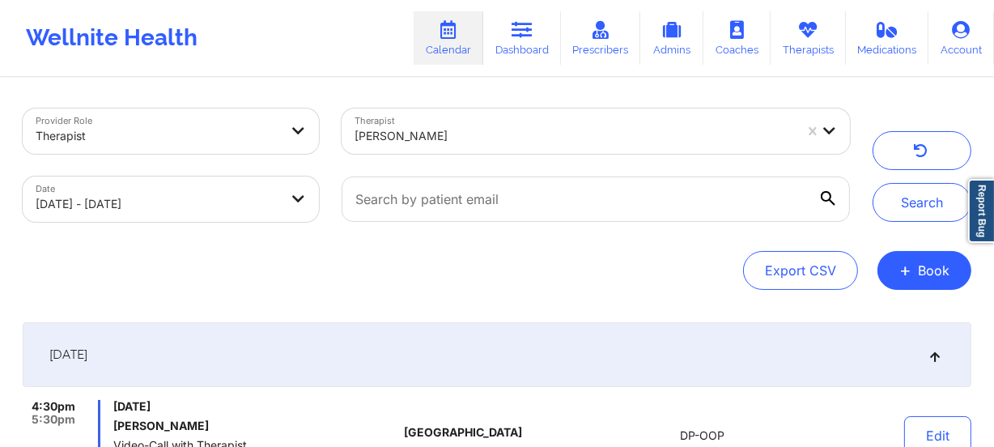
click at [455, 140] on div at bounding box center [575, 135] width 440 height 19
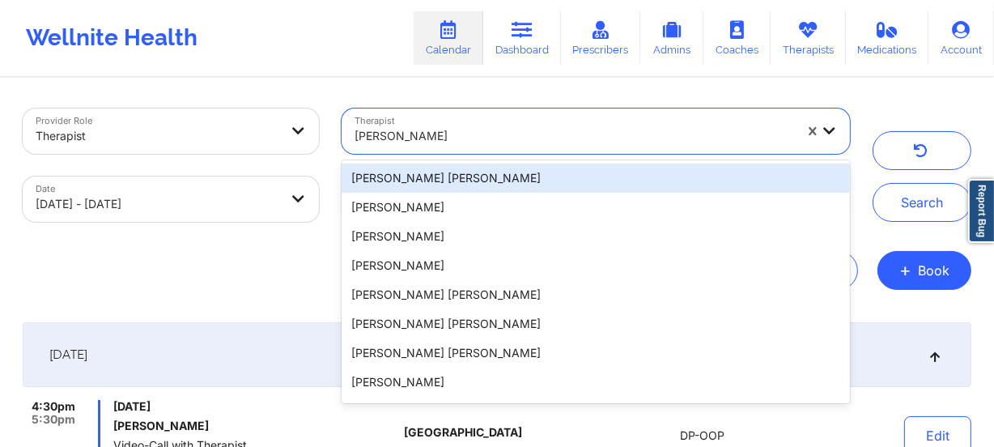
paste input "[PERSON_NAME]"
type input "[PERSON_NAME]"
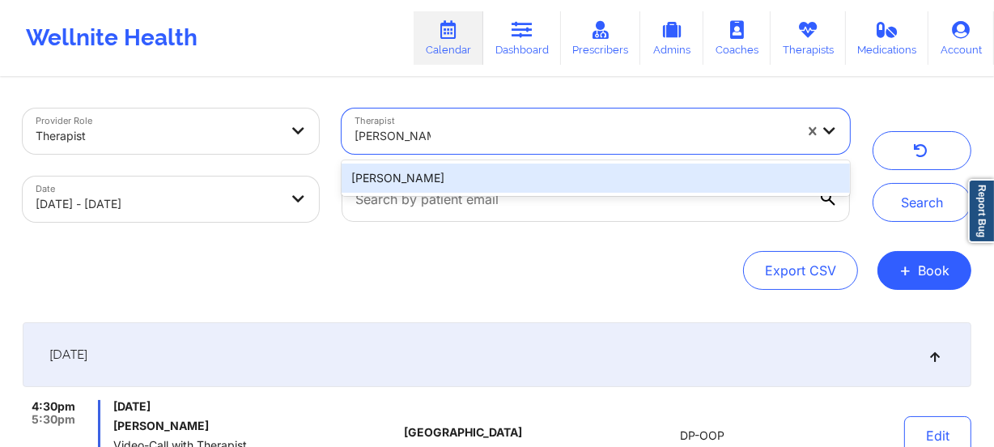
click at [485, 177] on div "[PERSON_NAME]" at bounding box center [596, 178] width 509 height 29
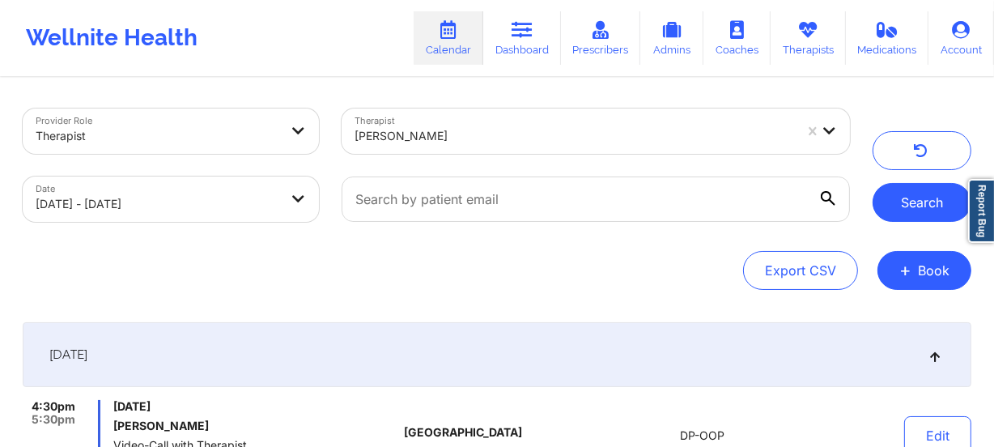
click at [881, 206] on button "Search" at bounding box center [922, 202] width 99 height 39
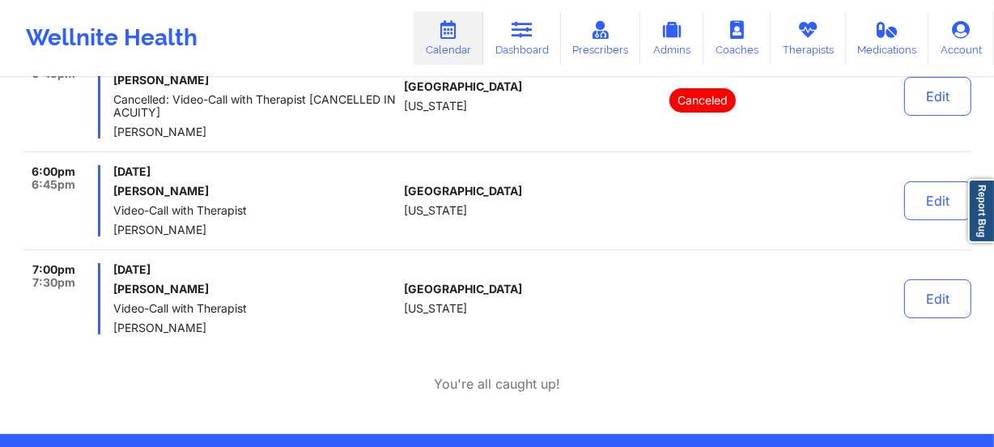
scroll to position [398, 0]
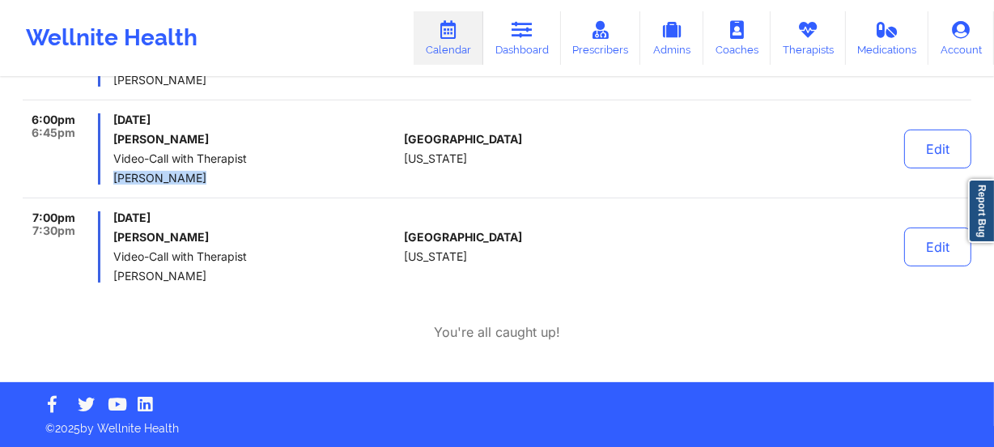
drag, startPoint x: 194, startPoint y: 176, endPoint x: 107, endPoint y: 175, distance: 87.5
click at [107, 177] on div "6:00pm 6:45pm [DATE] [PERSON_NAME] Video-Call with Therapist [PERSON_NAME]" at bounding box center [210, 148] width 375 height 71
copy span "[PERSON_NAME]"
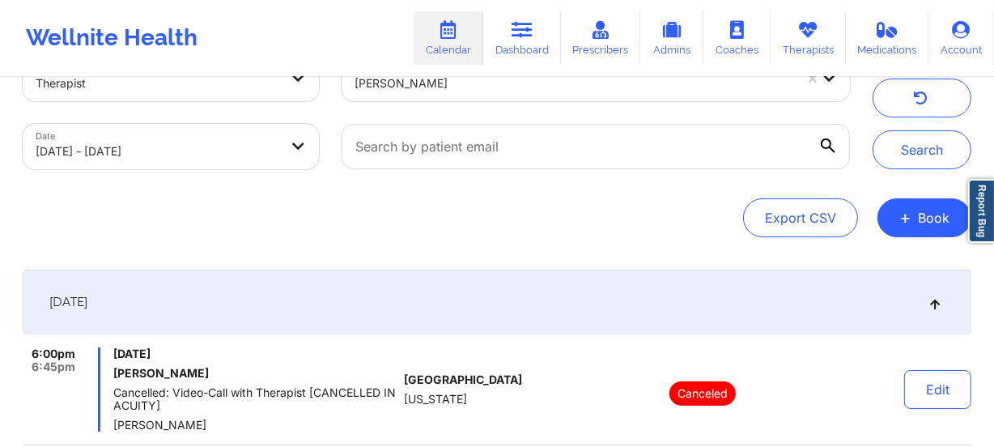
scroll to position [0, 0]
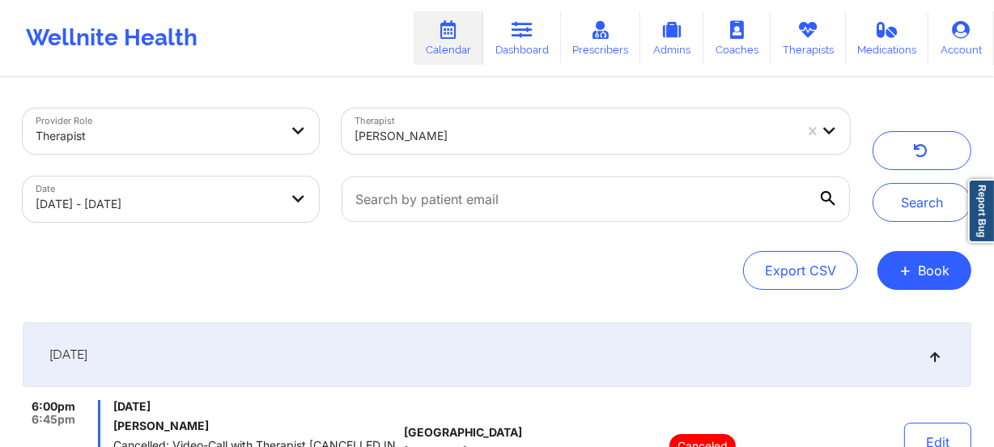
click at [568, 148] on div "[PERSON_NAME]" at bounding box center [575, 136] width 440 height 36
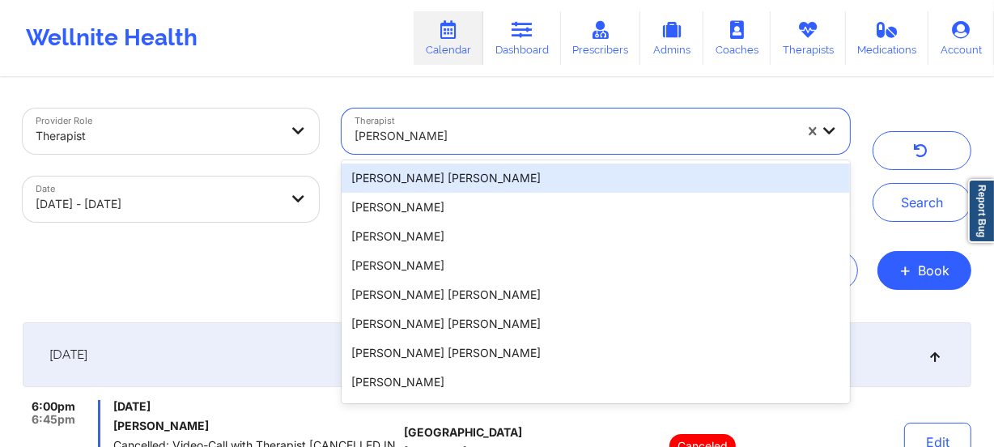
paste input "[PERSON_NAME]"
type input "[PERSON_NAME]"
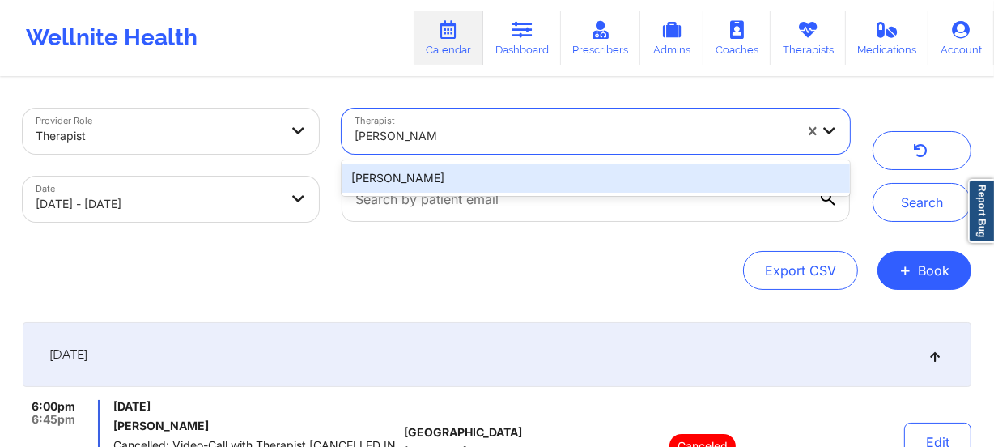
click at [566, 170] on div "[PERSON_NAME]" at bounding box center [596, 178] width 509 height 29
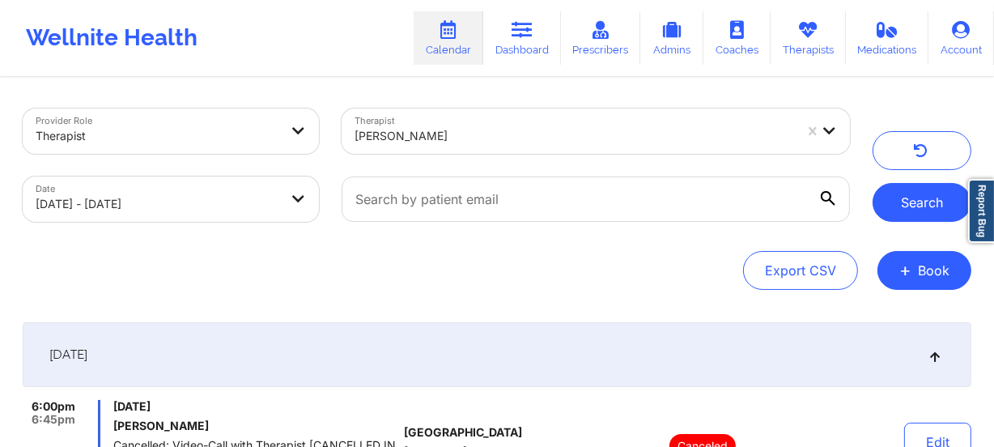
click at [889, 194] on button "Search" at bounding box center [922, 202] width 99 height 39
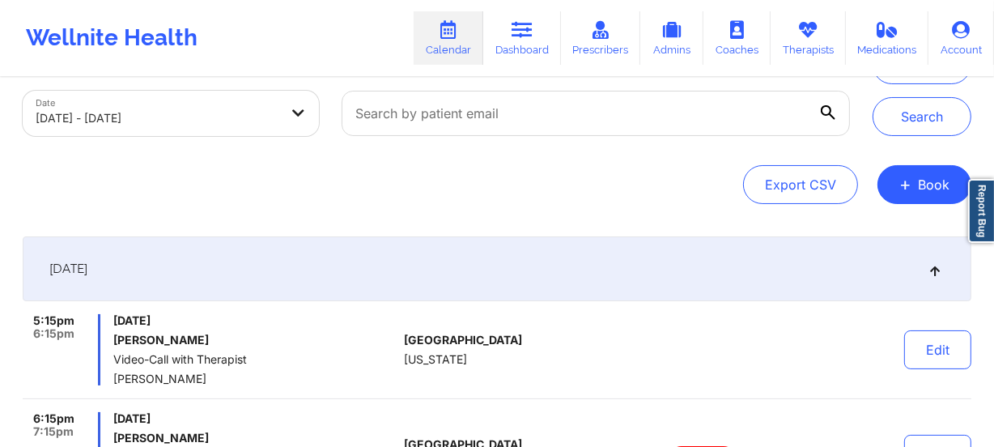
scroll to position [294, 0]
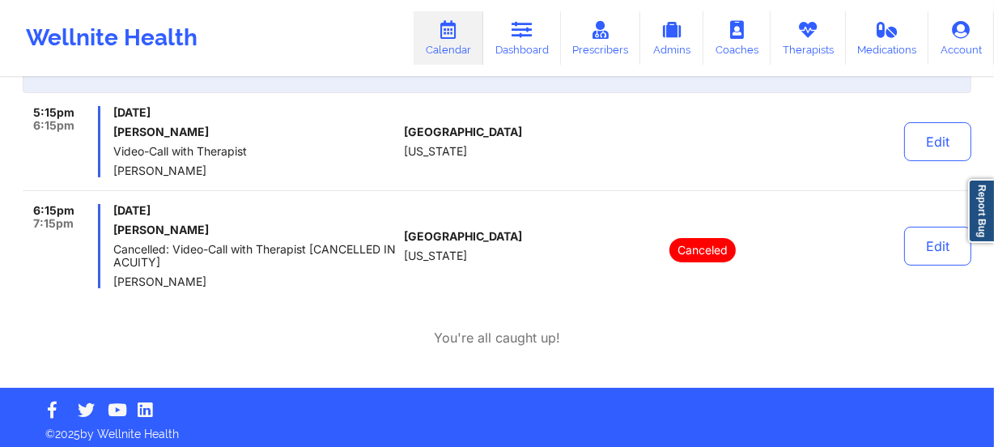
drag, startPoint x: 492, startPoint y: 270, endPoint x: 465, endPoint y: 185, distance: 88.4
click at [466, 185] on div "5:15pm 6:15pm [DATE] [PERSON_NAME] Video-Call with Therapist [PERSON_NAME] [GEO…" at bounding box center [497, 148] width 949 height 85
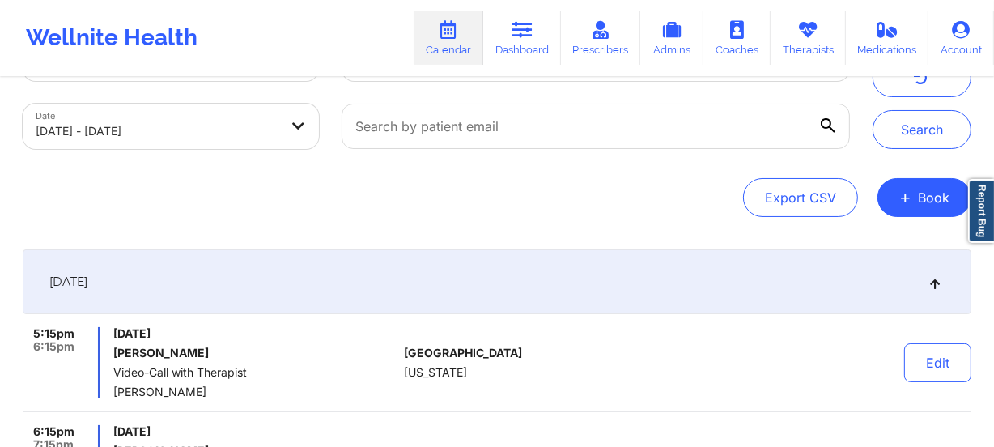
scroll to position [0, 0]
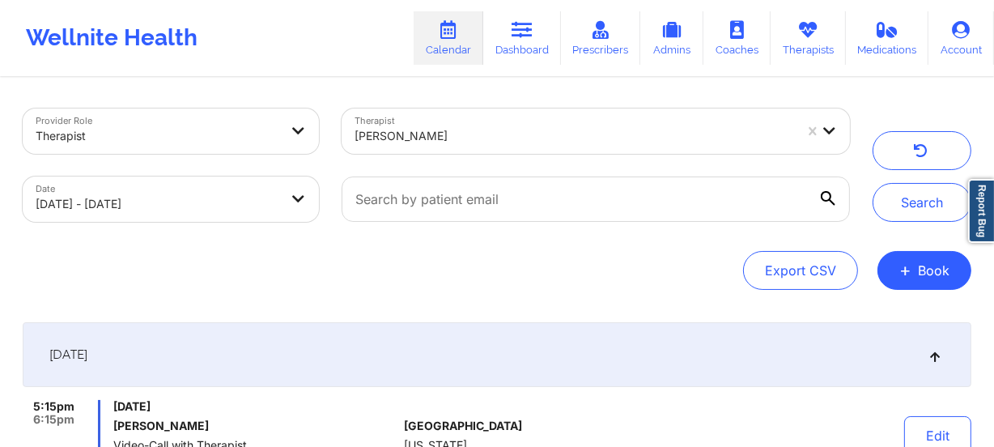
click at [475, 105] on div "Therapist [PERSON_NAME]" at bounding box center [595, 131] width 531 height 68
click at [474, 134] on div at bounding box center [575, 135] width 440 height 19
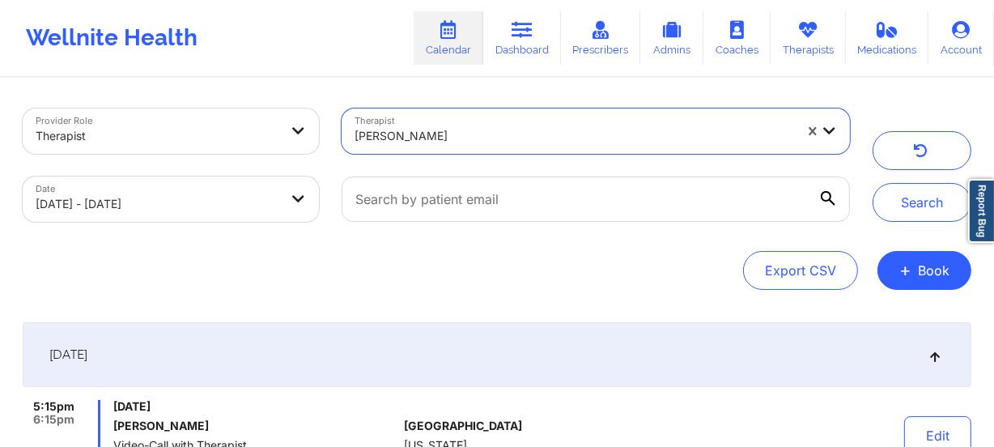
paste input "[PERSON_NAME]"
type input "[PERSON_NAME]"
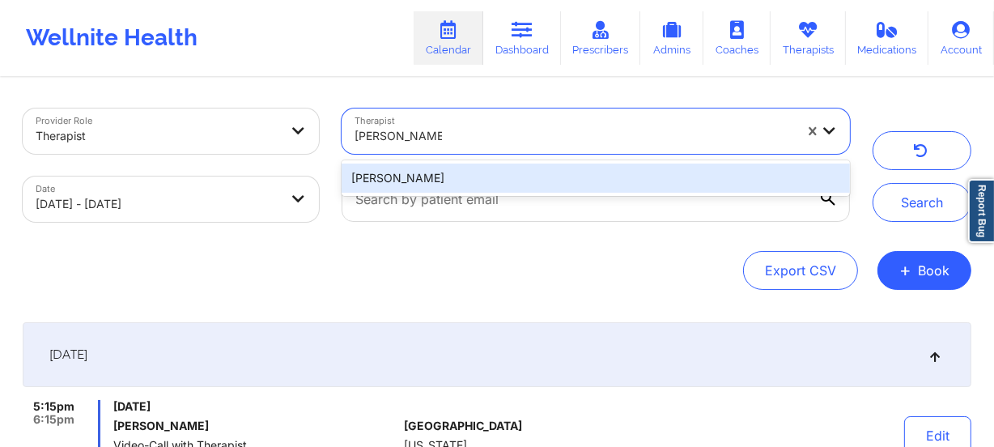
click at [505, 186] on div "[PERSON_NAME]" at bounding box center [596, 178] width 509 height 29
click at [505, 186] on input "text" at bounding box center [596, 199] width 509 height 45
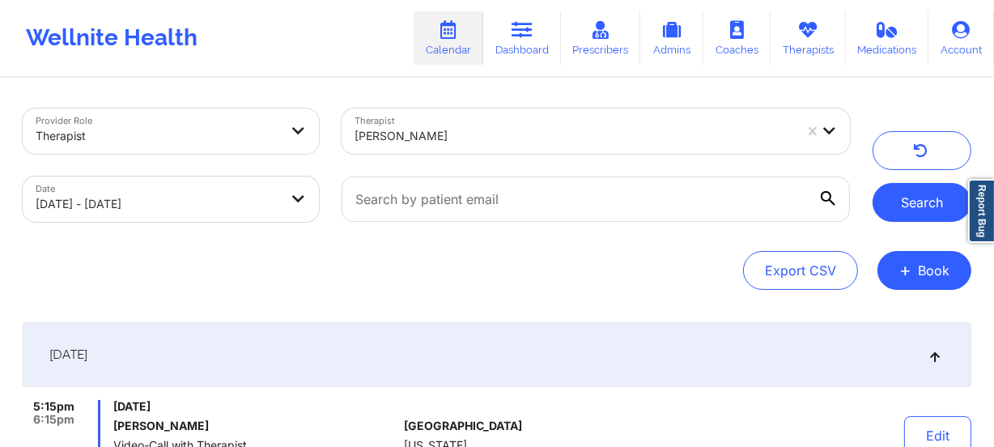
click at [939, 192] on button "Search" at bounding box center [922, 202] width 99 height 39
click at [498, 134] on div at bounding box center [575, 135] width 440 height 19
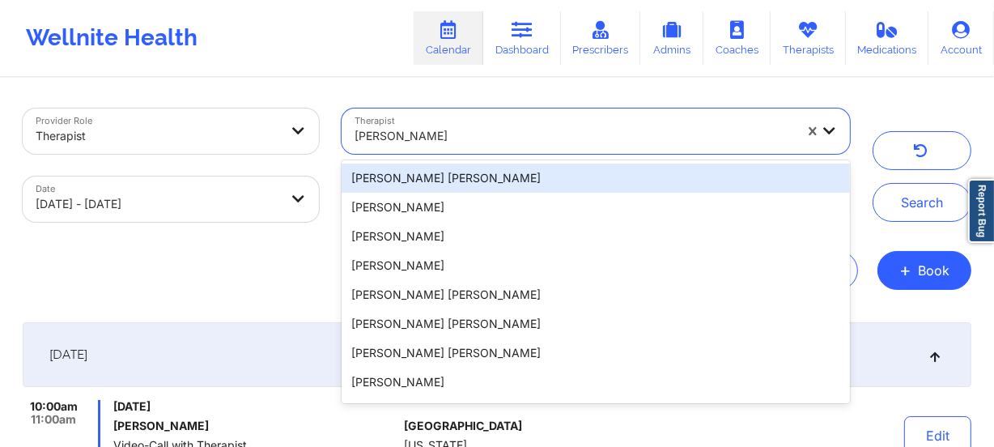
paste input "[PERSON_NAME]"
type input "[PERSON_NAME]"
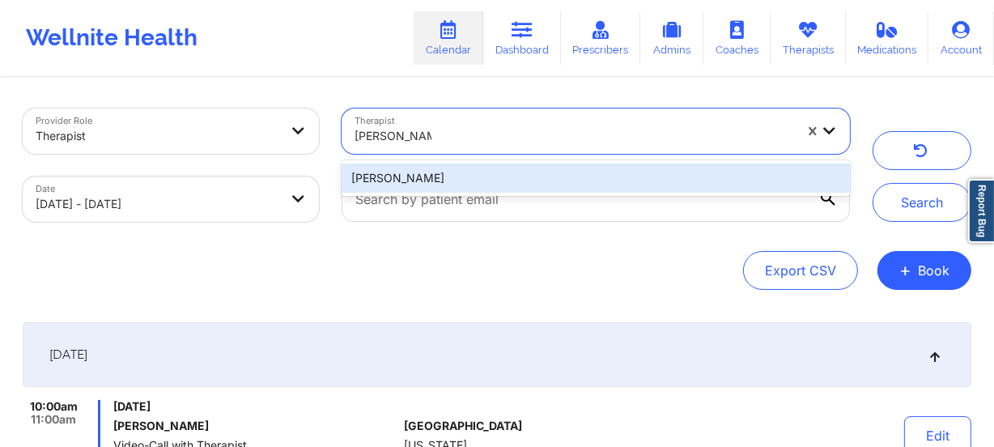
click at [503, 168] on div "[PERSON_NAME]" at bounding box center [596, 178] width 509 height 29
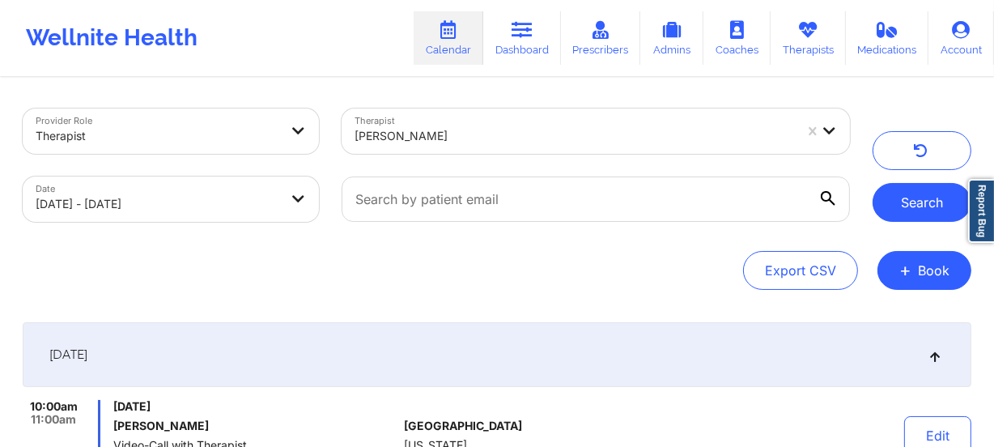
click at [910, 195] on button "Search" at bounding box center [922, 202] width 99 height 39
click at [476, 138] on div at bounding box center [575, 135] width 440 height 19
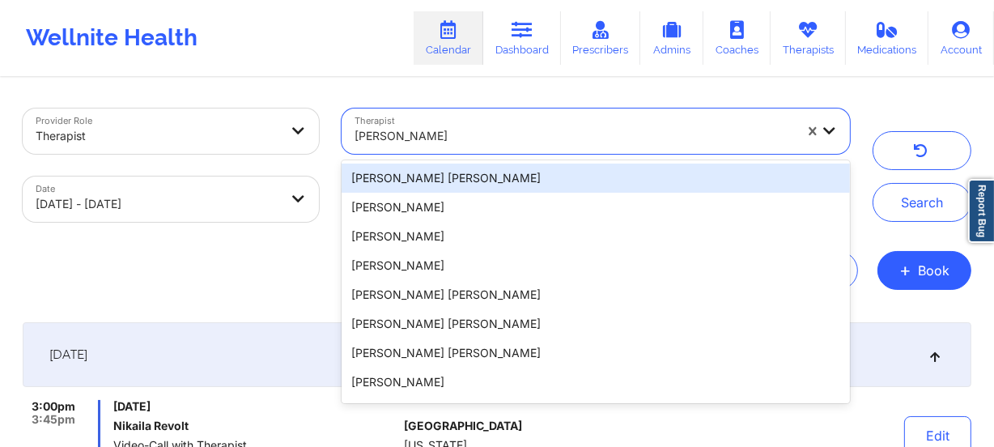
paste input "[PERSON_NAME]"
type input "[PERSON_NAME]"
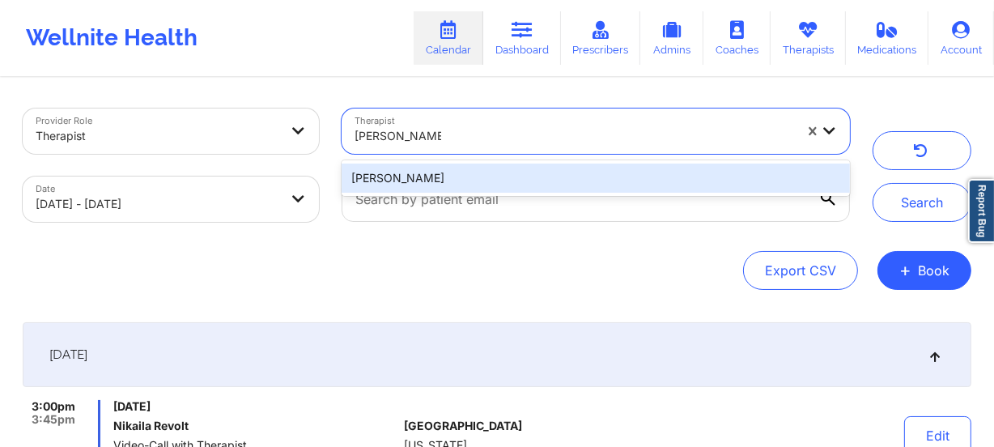
click at [484, 169] on div "[PERSON_NAME]" at bounding box center [596, 178] width 509 height 29
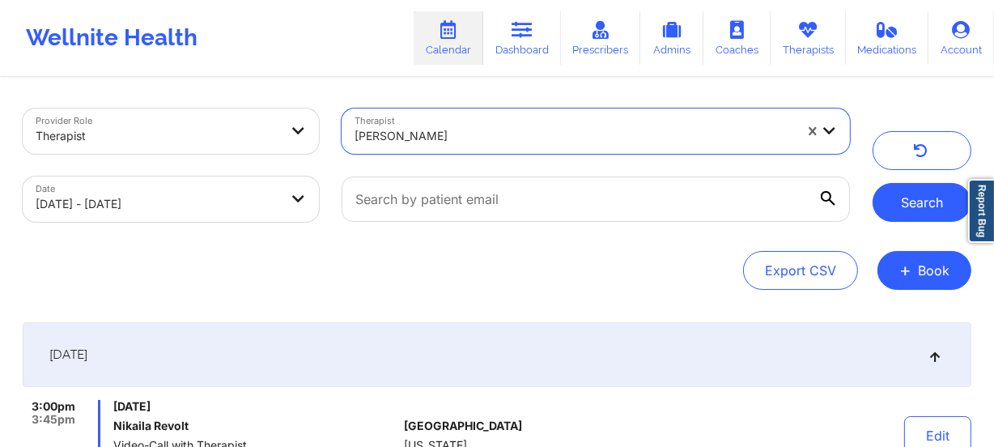
click at [962, 211] on button "Search" at bounding box center [922, 202] width 99 height 39
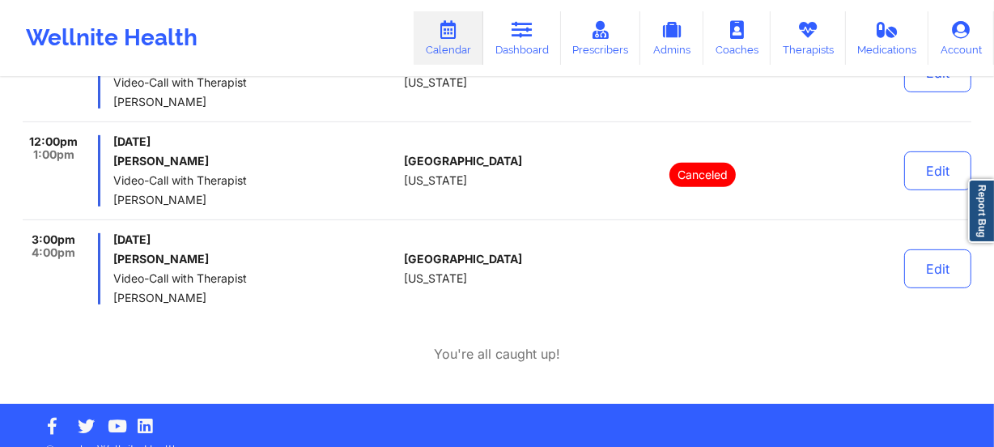
scroll to position [581, 0]
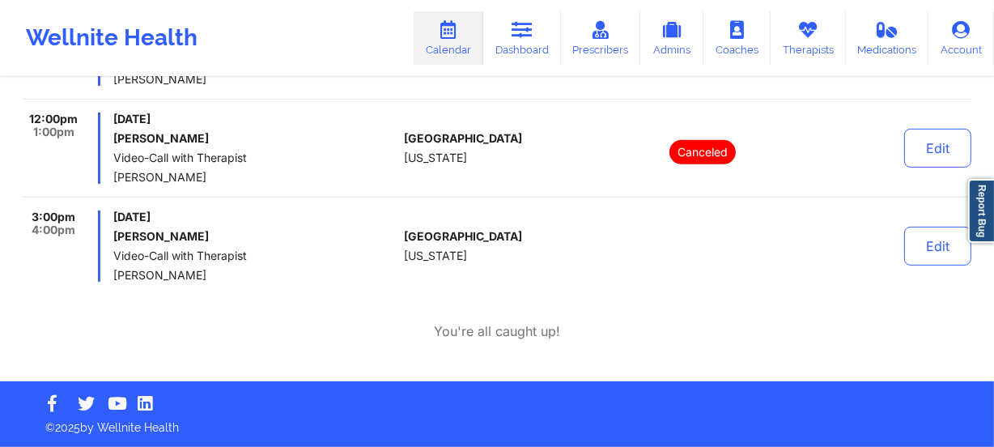
drag, startPoint x: 295, startPoint y: 227, endPoint x: 284, endPoint y: 227, distance: 10.5
click at [295, 227] on div "[DATE] [PERSON_NAME] Video-Call with Therapist [PERSON_NAME]" at bounding box center [255, 246] width 284 height 71
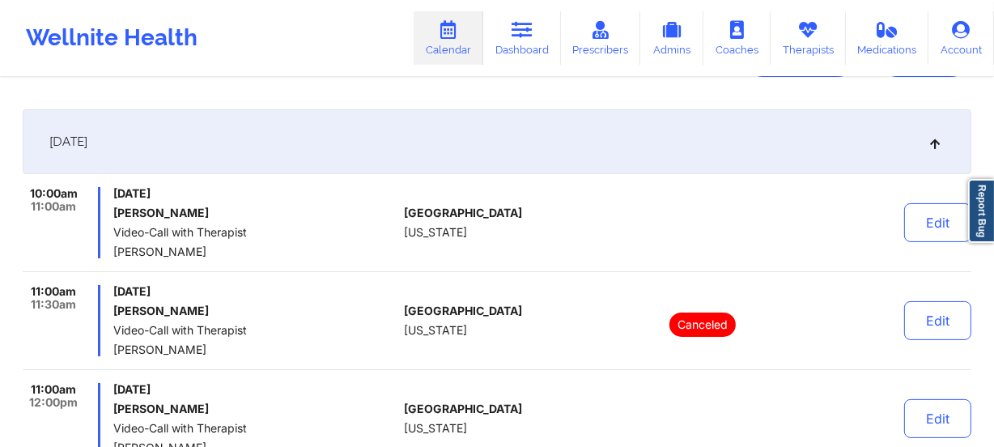
scroll to position [0, 0]
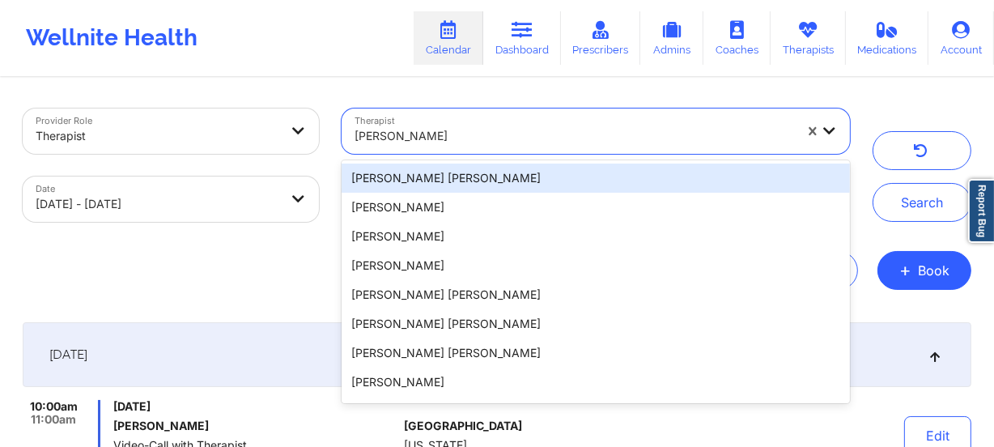
click at [464, 126] on div at bounding box center [575, 135] width 440 height 19
paste input "[PERSON_NAME]"
type input "[PERSON_NAME]"
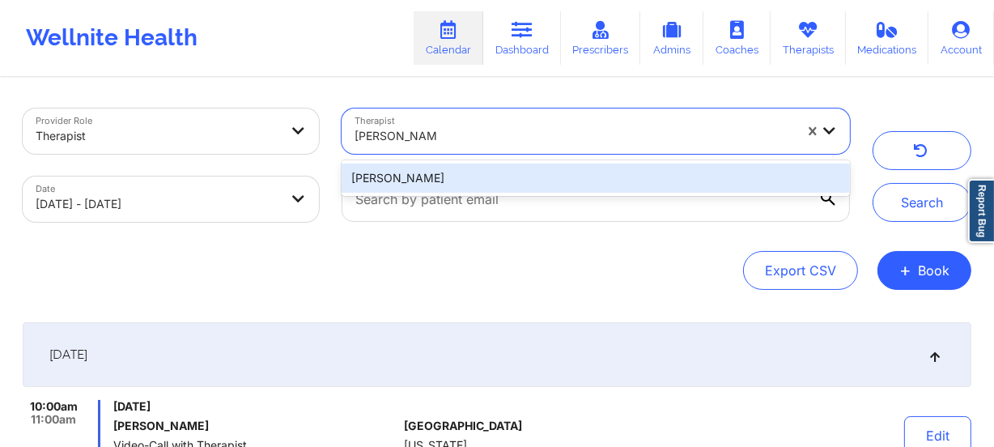
click at [470, 167] on div "[PERSON_NAME]" at bounding box center [596, 178] width 509 height 29
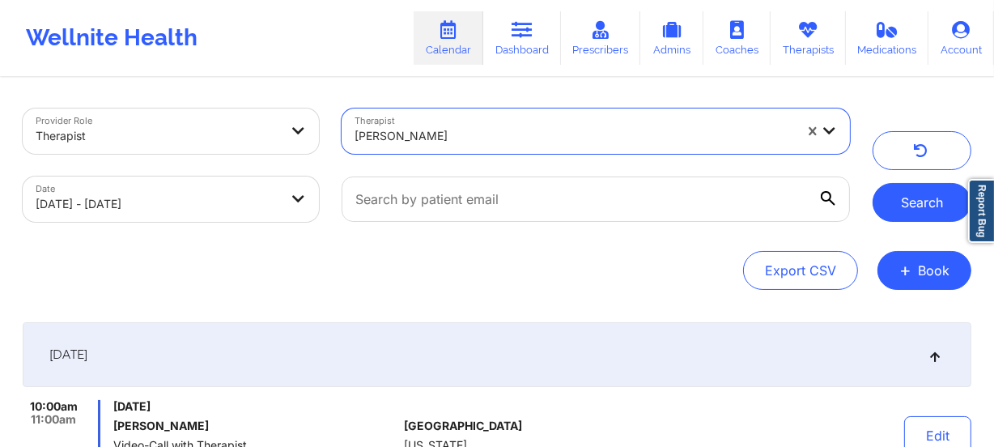
click at [929, 214] on button "Search" at bounding box center [922, 202] width 99 height 39
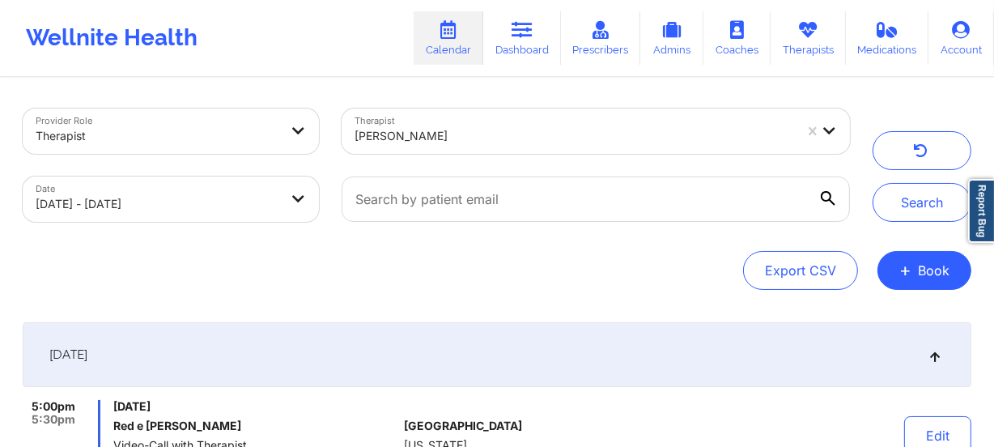
click at [503, 129] on div at bounding box center [575, 135] width 440 height 19
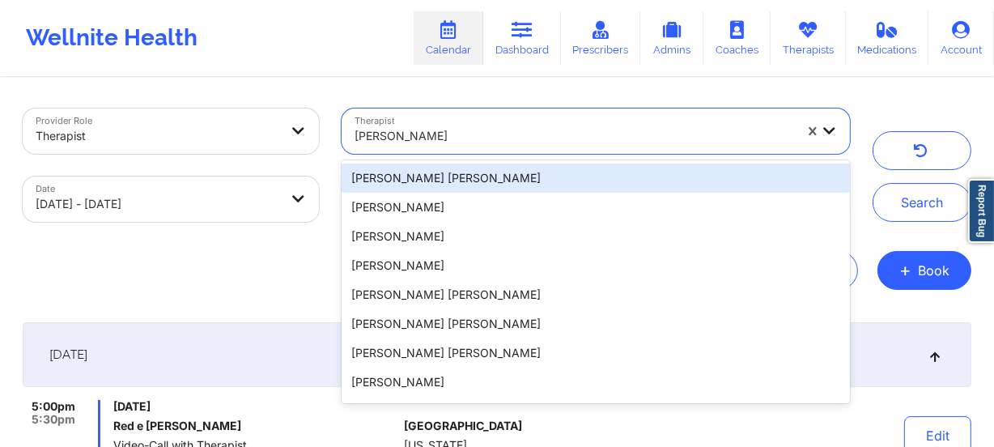
paste input "[PERSON_NAME]"
type input "[PERSON_NAME]"
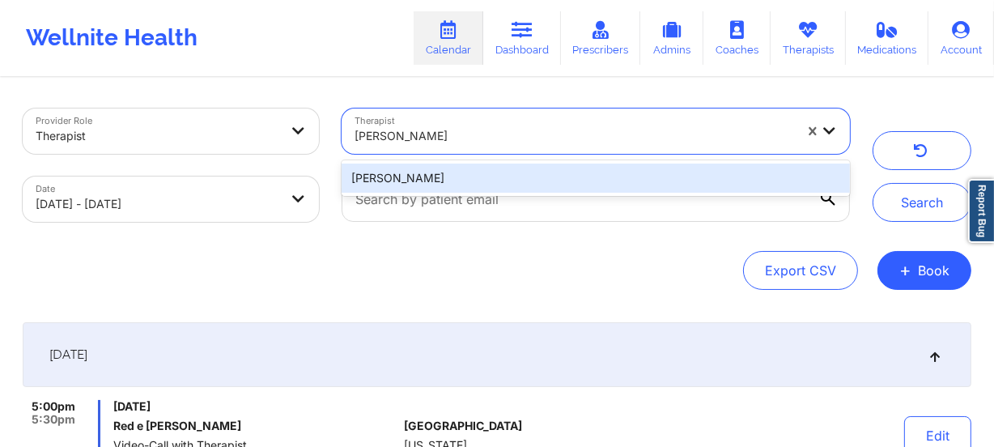
click at [487, 177] on div "[PERSON_NAME]" at bounding box center [596, 178] width 509 height 29
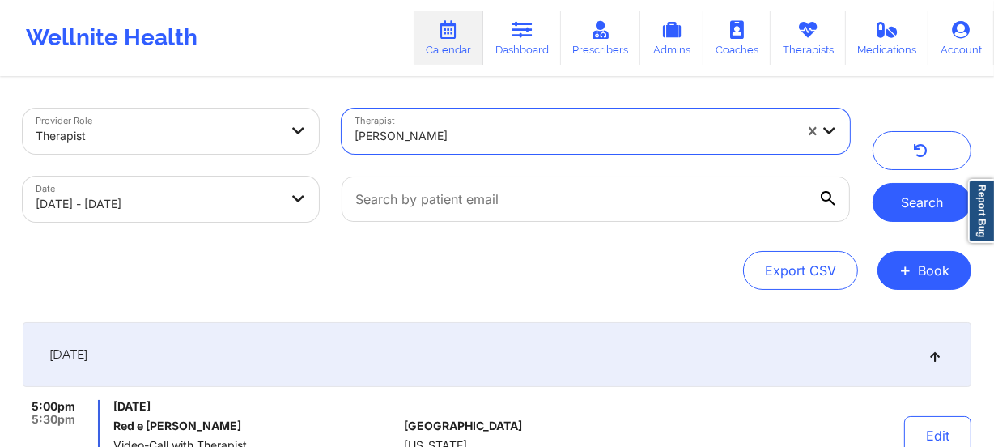
click at [883, 204] on button "Search" at bounding box center [922, 202] width 99 height 39
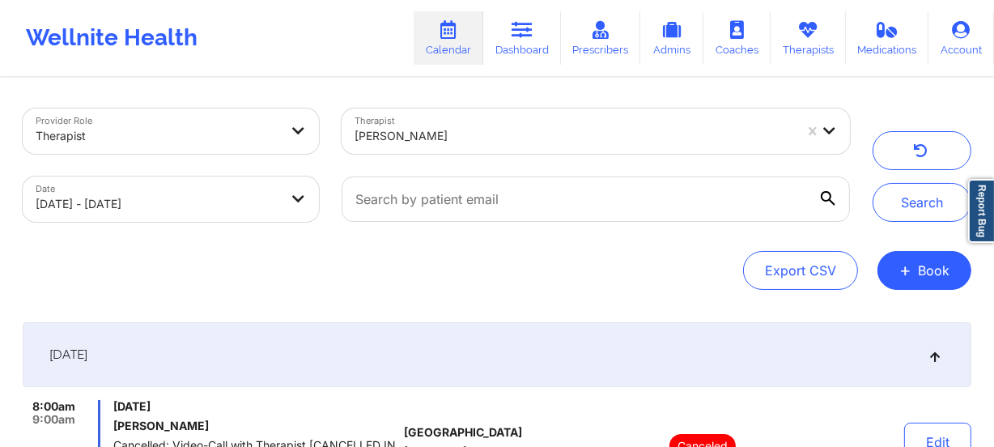
click at [466, 144] on div at bounding box center [575, 135] width 440 height 19
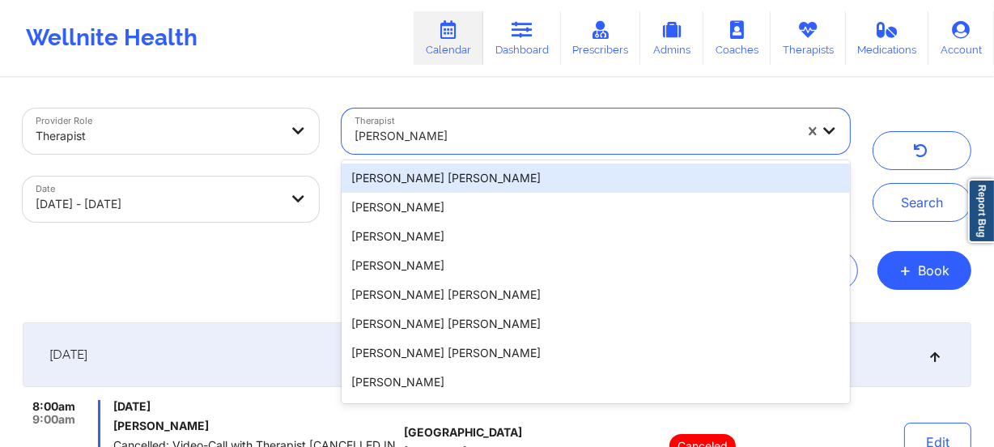
paste input "[PERSON_NAME]"
type input "[PERSON_NAME]"
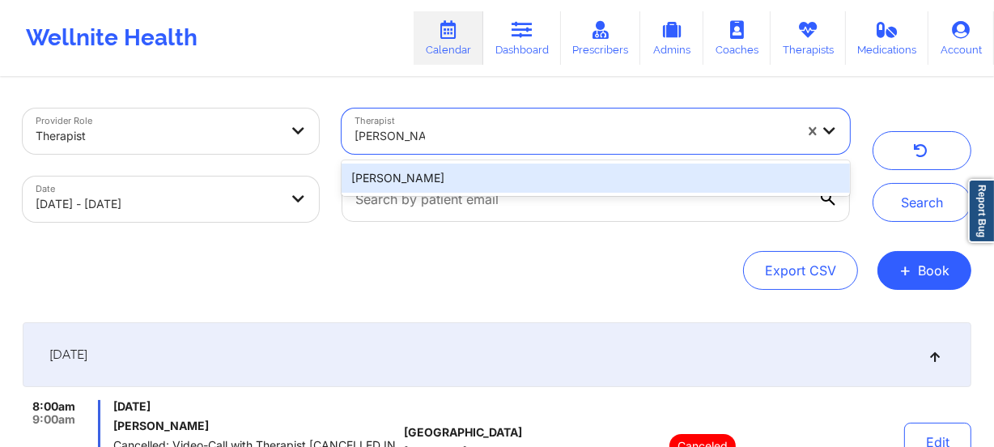
click at [469, 174] on div "[PERSON_NAME]" at bounding box center [596, 178] width 509 height 29
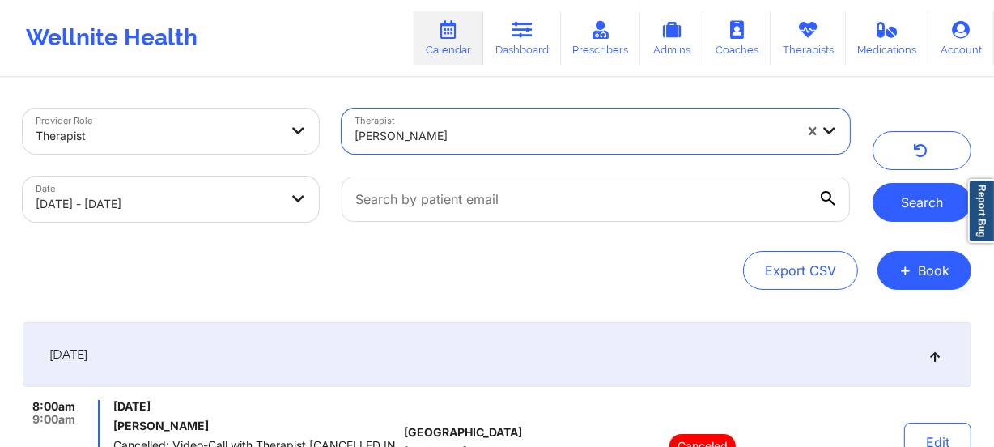
click at [908, 219] on button "Search" at bounding box center [922, 202] width 99 height 39
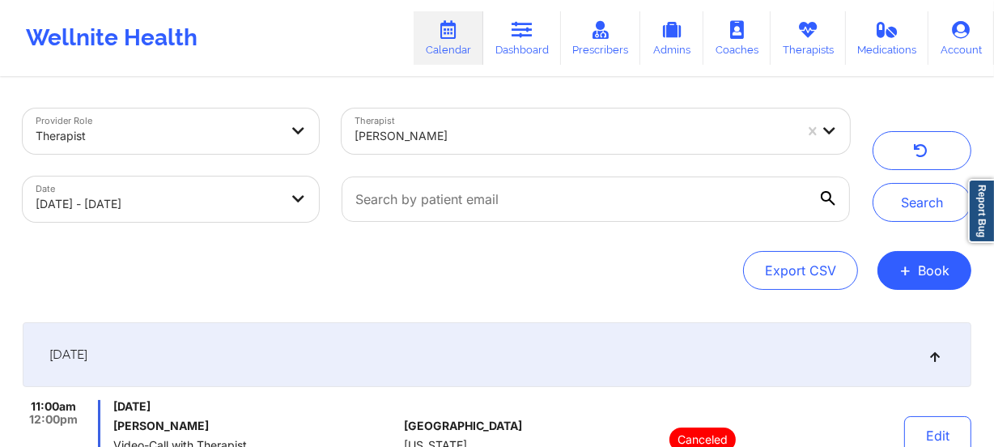
click at [480, 138] on div at bounding box center [575, 135] width 440 height 19
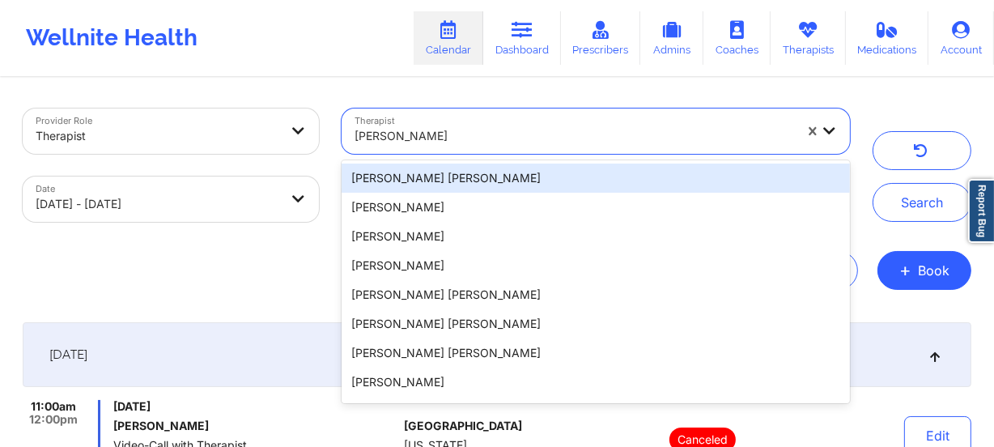
paste input "[PERSON_NAME]"
type input "[PERSON_NAME]"
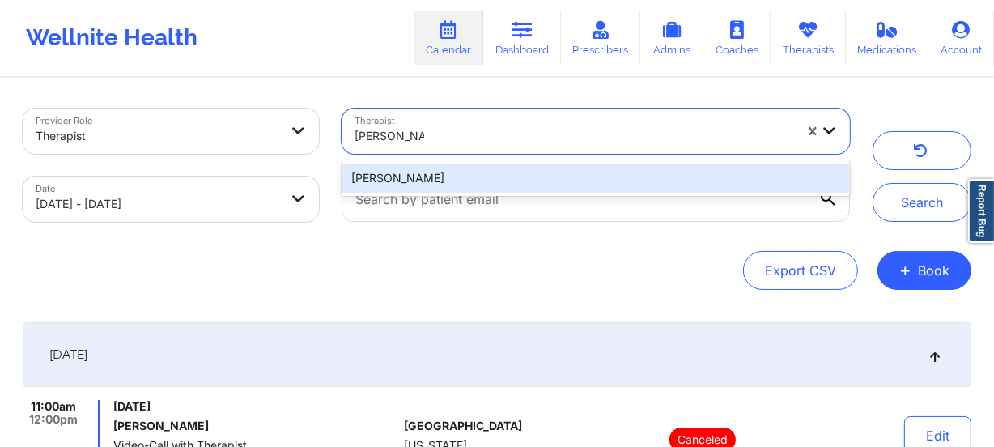
click at [484, 188] on div "[PERSON_NAME]" at bounding box center [596, 178] width 509 height 29
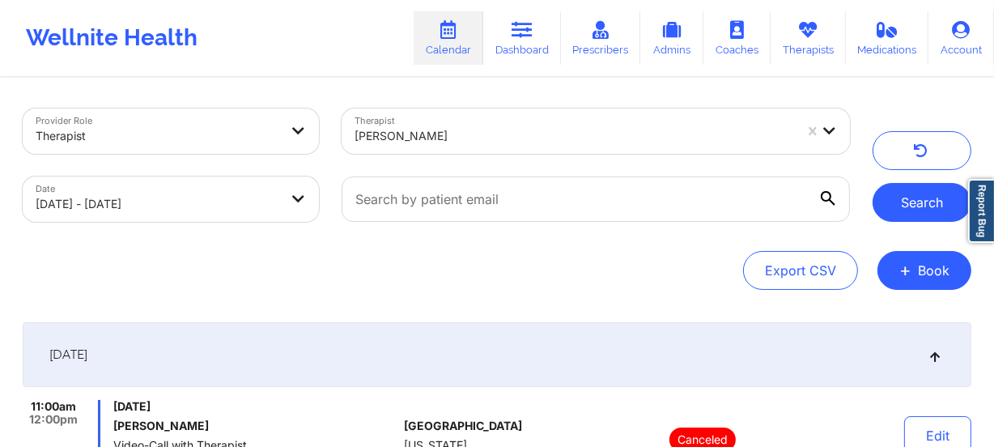
click at [895, 190] on button "Search" at bounding box center [922, 202] width 99 height 39
click at [479, 125] on div "[PERSON_NAME]" at bounding box center [575, 136] width 440 height 36
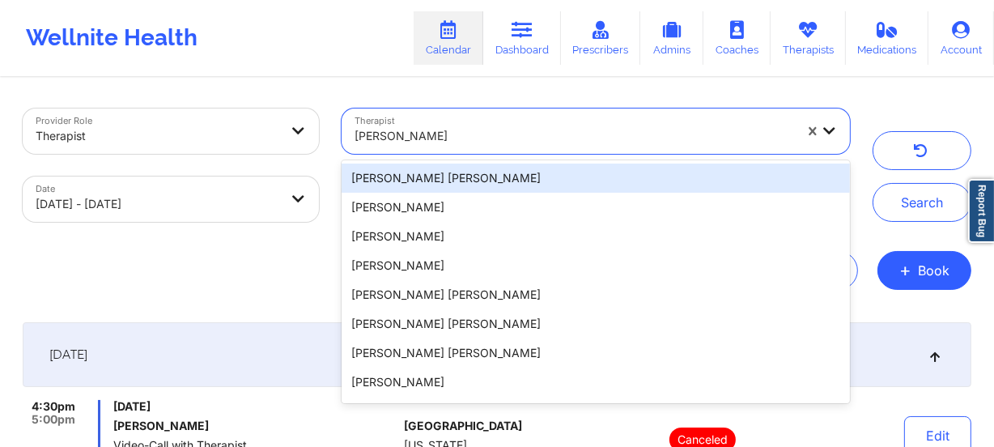
paste input "[PERSON_NAME]"
type input "[PERSON_NAME]"
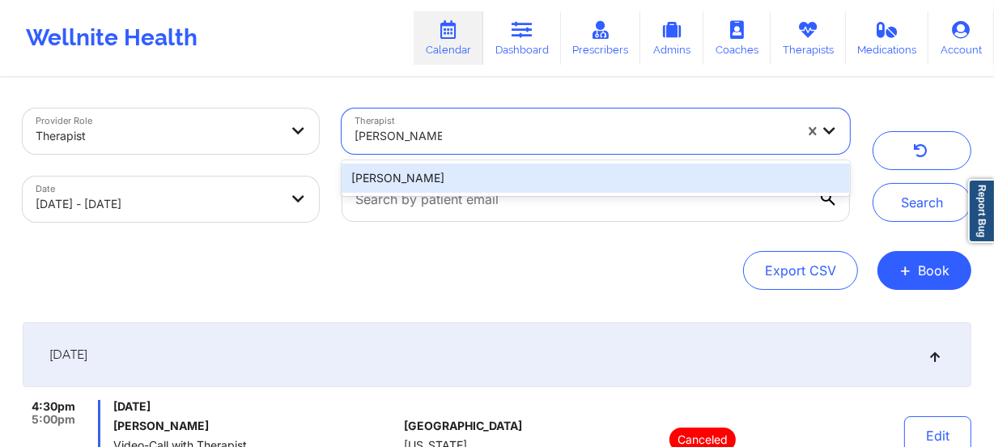
click at [481, 165] on div "[PERSON_NAME]" at bounding box center [596, 178] width 509 height 29
click at [481, 165] on div at bounding box center [595, 199] width 531 height 68
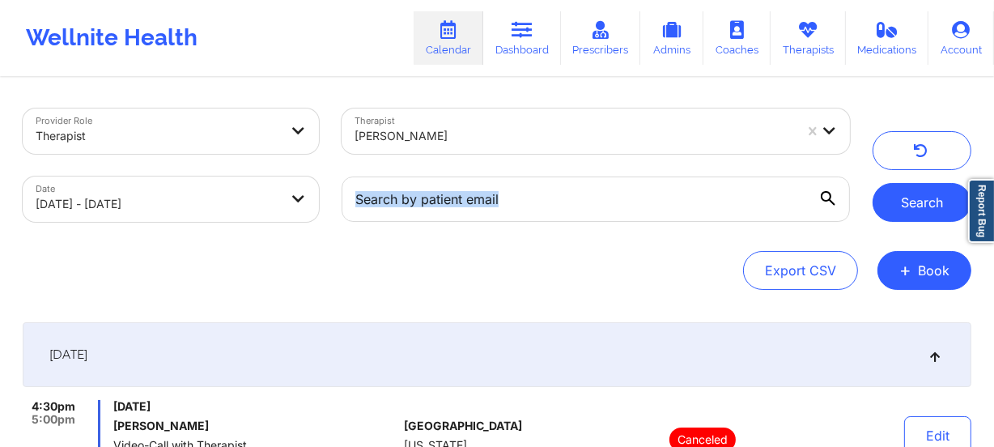
click at [924, 198] on button "Search" at bounding box center [922, 202] width 99 height 39
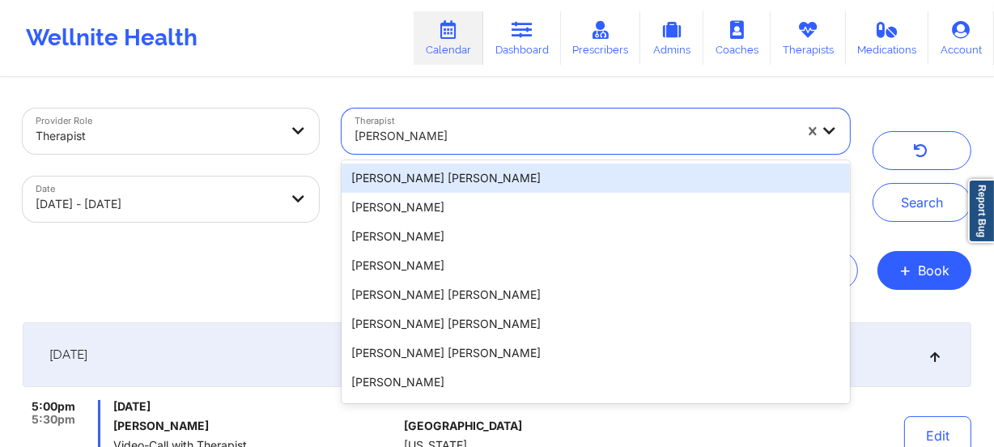
click at [400, 138] on div at bounding box center [575, 135] width 440 height 19
paste input "[PERSON_NAME]"
type input "[PERSON_NAME]"
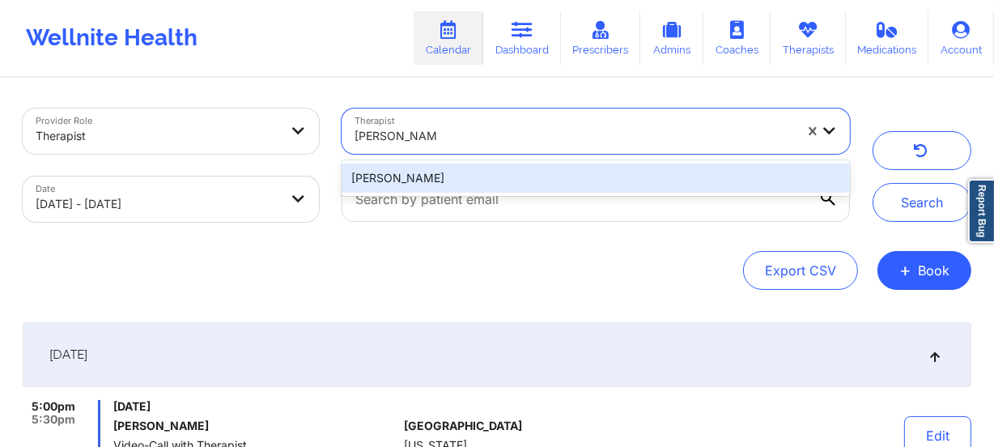
drag, startPoint x: 484, startPoint y: 181, endPoint x: 493, endPoint y: 181, distance: 8.9
click at [485, 181] on div "[PERSON_NAME]" at bounding box center [596, 178] width 509 height 29
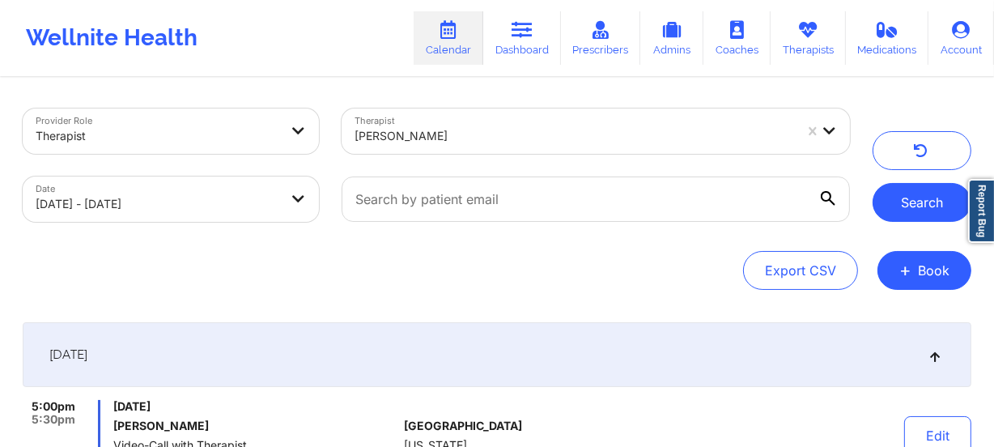
click at [909, 203] on button "Search" at bounding box center [922, 202] width 99 height 39
click at [458, 136] on div at bounding box center [575, 135] width 440 height 19
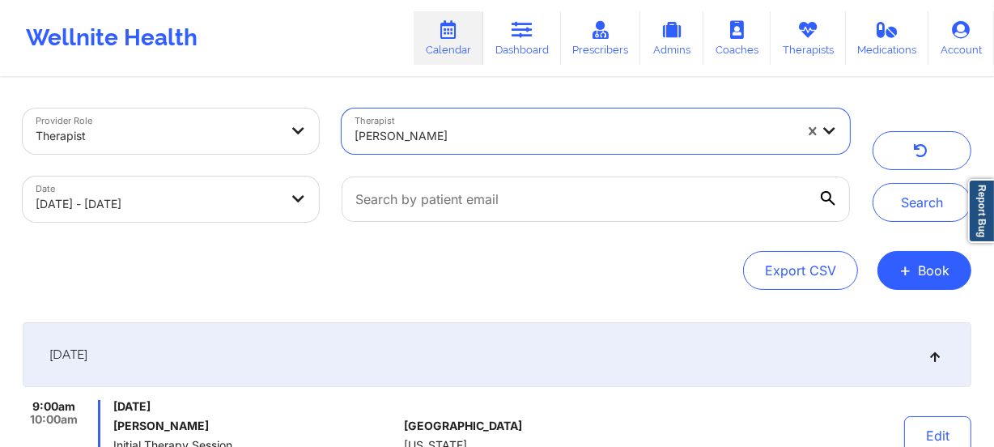
paste input "[PERSON_NAME] [PERSON_NAME]"
type input "[PERSON_NAME] [PERSON_NAME]"
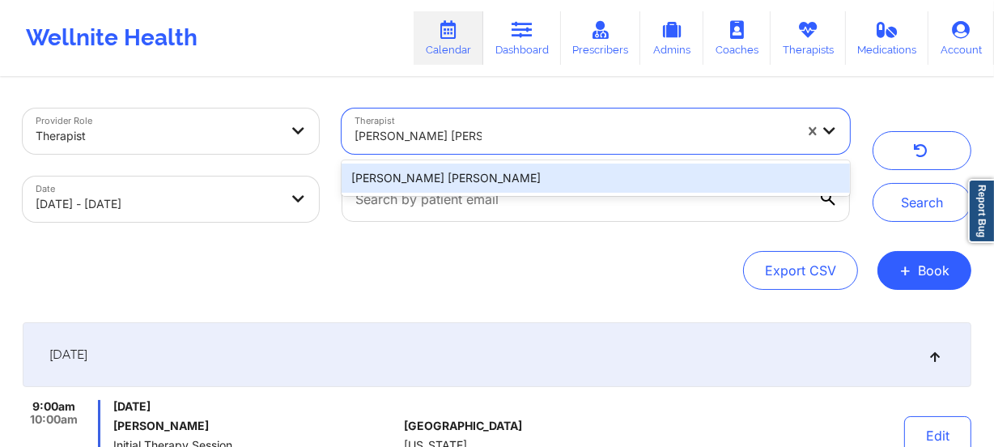
click at [492, 164] on div "[PERSON_NAME] [PERSON_NAME]" at bounding box center [596, 178] width 509 height 36
click at [492, 172] on div "[PERSON_NAME] [PERSON_NAME]" at bounding box center [596, 178] width 509 height 29
click at [492, 172] on div at bounding box center [595, 199] width 531 height 68
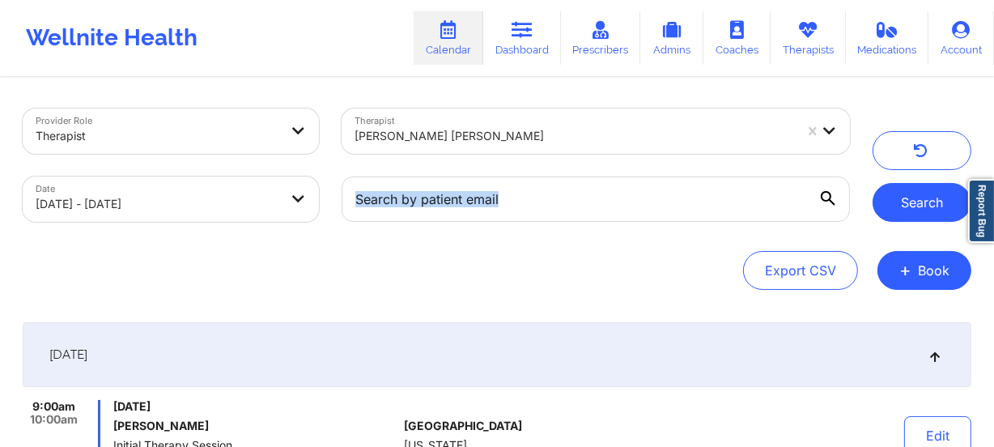
click at [908, 206] on button "Search" at bounding box center [922, 202] width 99 height 39
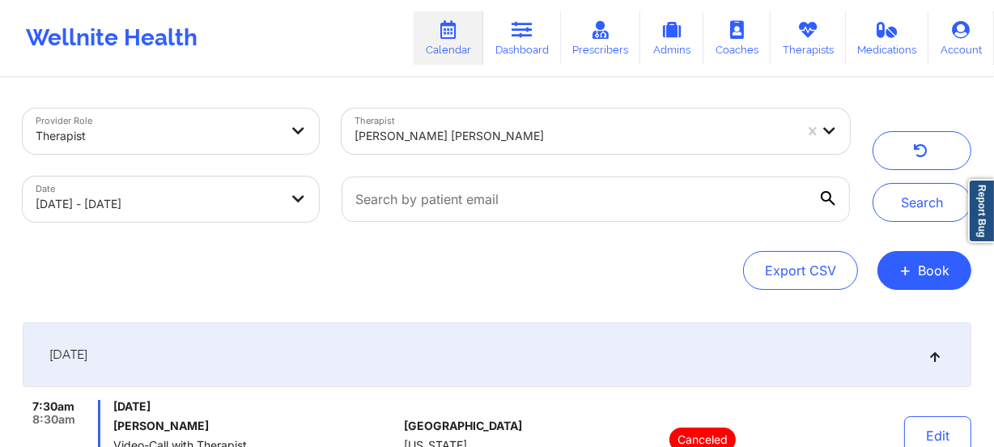
click at [448, 103] on div "Therapist [PERSON_NAME] [PERSON_NAME]" at bounding box center [595, 131] width 531 height 68
click at [448, 113] on div "[PERSON_NAME] [PERSON_NAME]" at bounding box center [569, 131] width 454 height 45
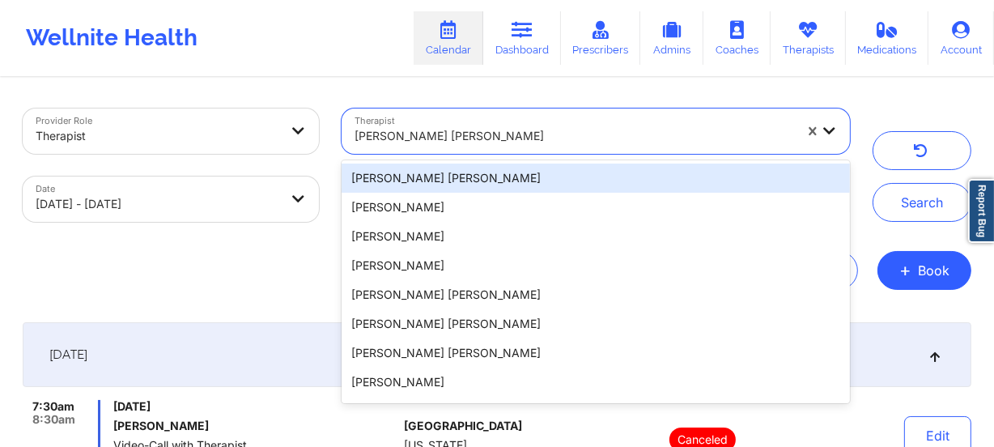
paste input "[PERSON_NAME]"
type input "[PERSON_NAME]"
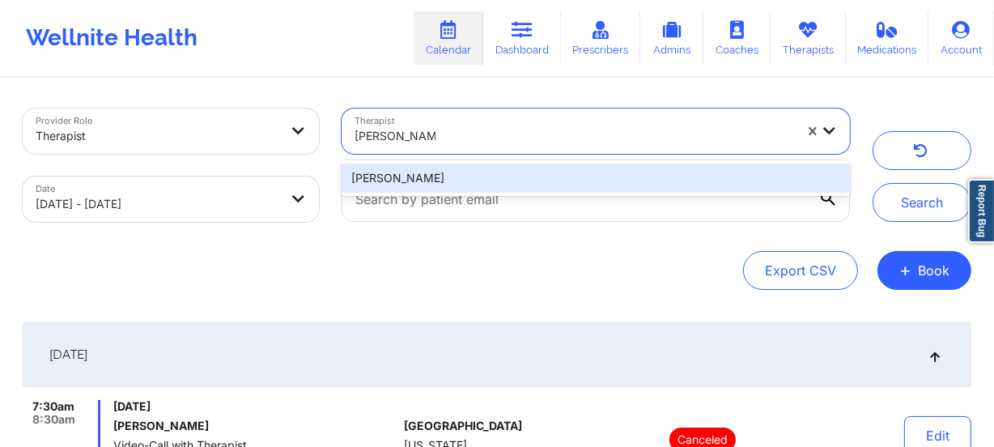
click at [462, 170] on div "[PERSON_NAME]" at bounding box center [596, 178] width 509 height 29
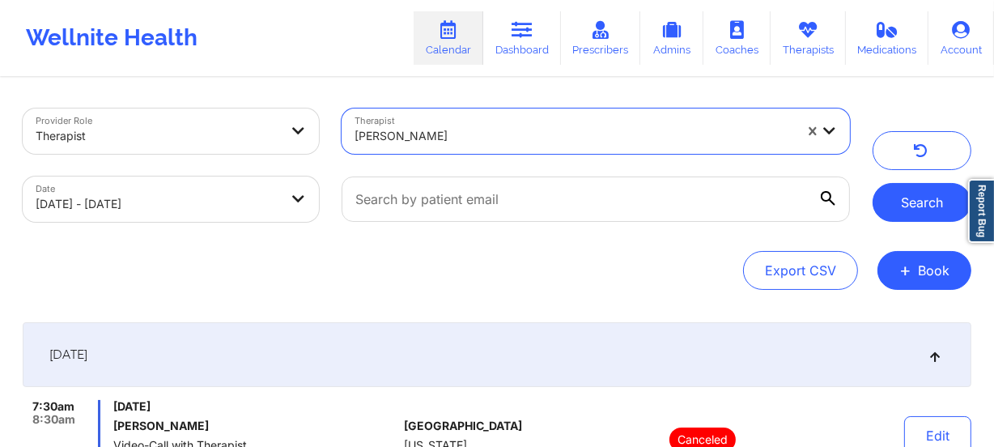
click at [898, 185] on button "Search" at bounding box center [922, 202] width 99 height 39
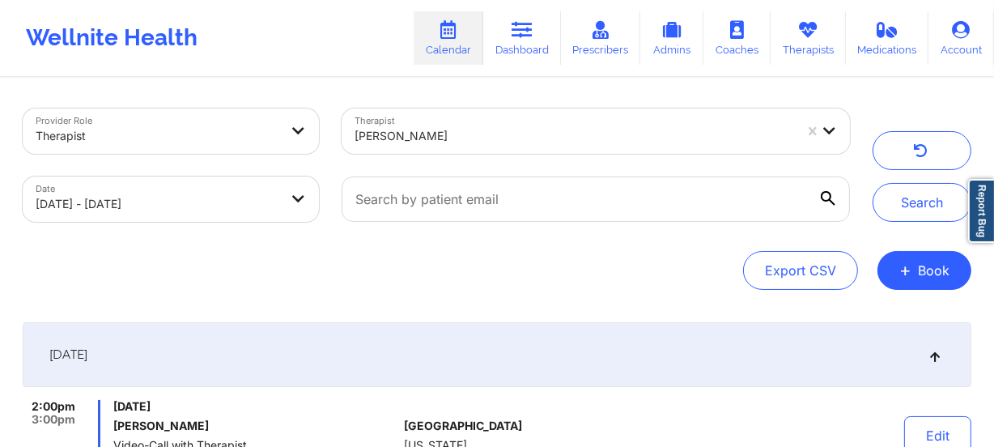
scroll to position [189, 0]
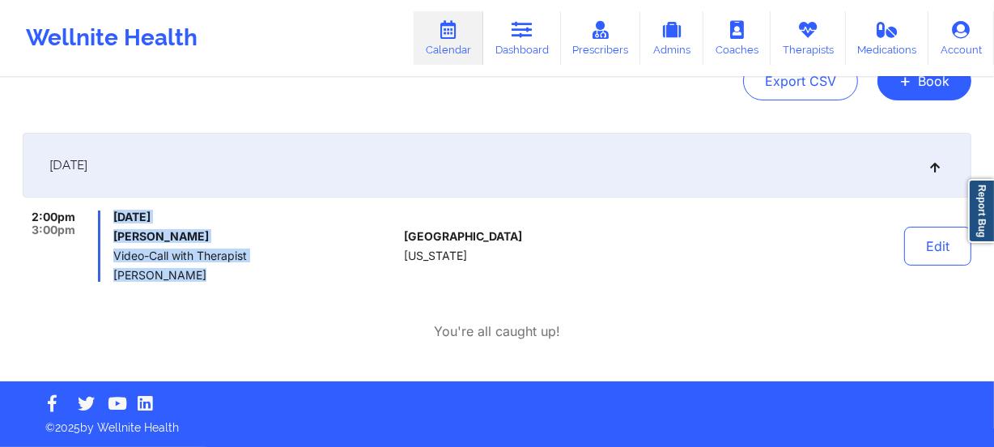
drag, startPoint x: 185, startPoint y: 275, endPoint x: 105, endPoint y: 273, distance: 79.4
click at [105, 273] on div "2:00pm 3:00pm [DATE] [PERSON_NAME] Video-Call with Therapist [PERSON_NAME]" at bounding box center [210, 246] width 375 height 71
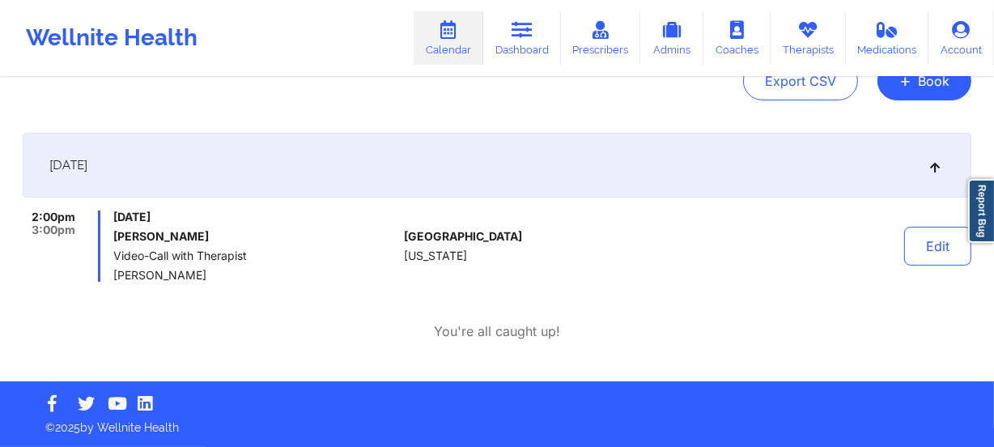
click at [197, 275] on span "[PERSON_NAME]" at bounding box center [255, 275] width 284 height 13
drag, startPoint x: 198, startPoint y: 275, endPoint x: 125, endPoint y: 274, distance: 72.9
click at [125, 274] on span "[PERSON_NAME]" at bounding box center [255, 275] width 284 height 13
copy span "[PERSON_NAME]"
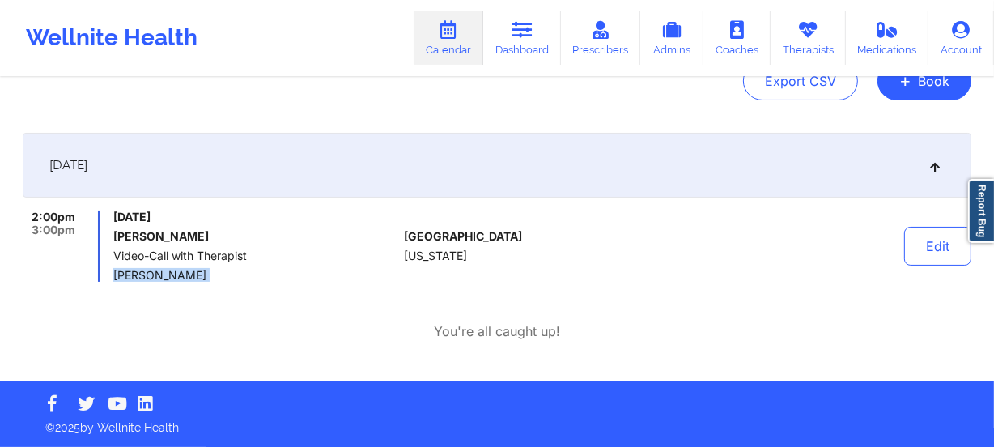
scroll to position [0, 0]
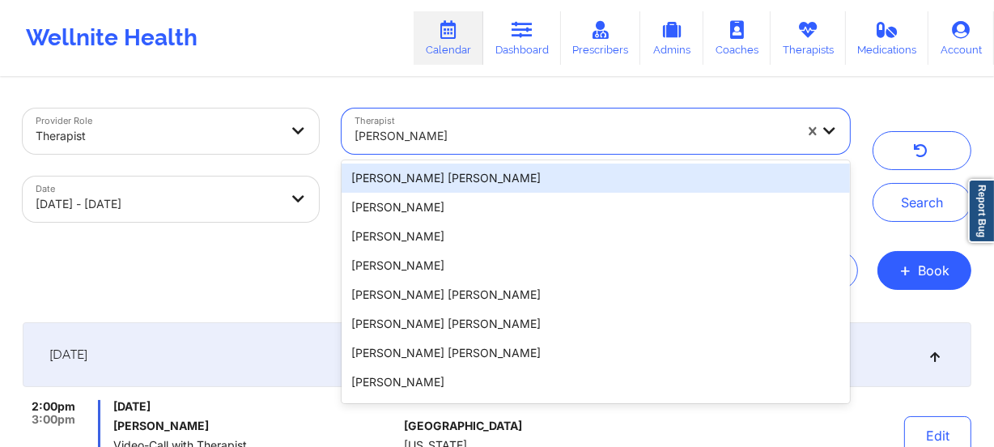
click at [435, 140] on div at bounding box center [575, 135] width 440 height 19
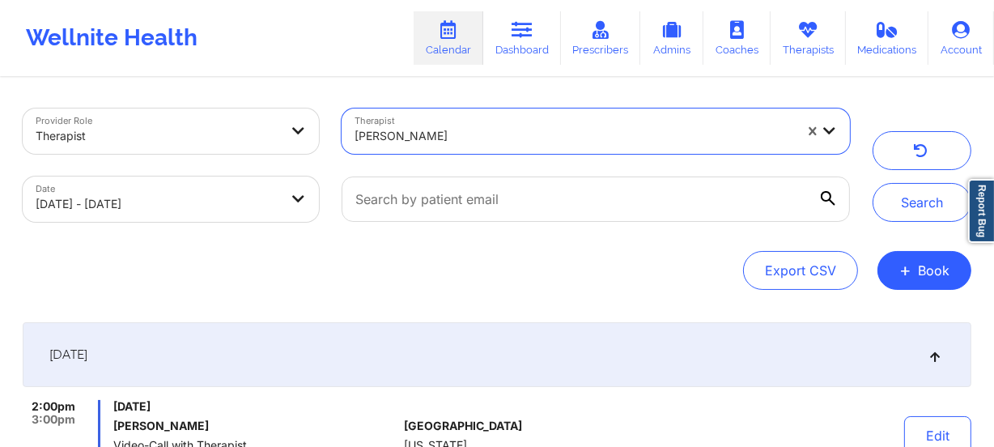
paste input "[PERSON_NAME]"
type input "[PERSON_NAME]"
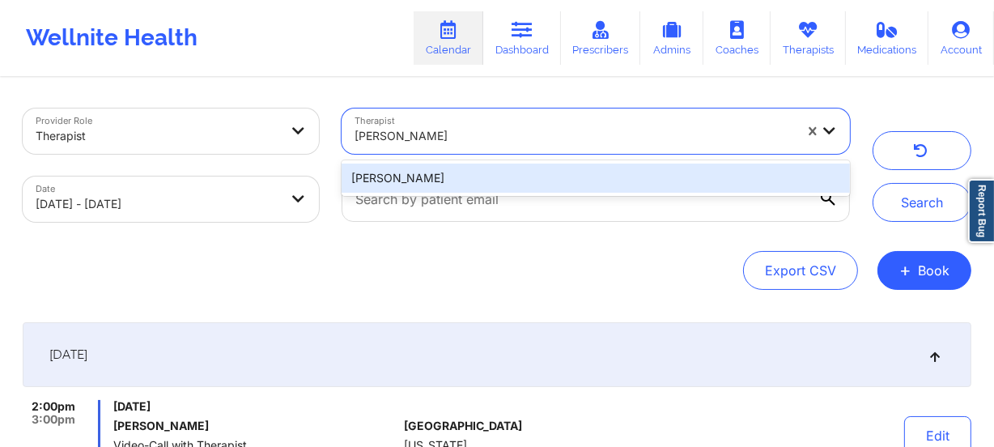
click at [524, 169] on div "[PERSON_NAME]" at bounding box center [596, 178] width 509 height 29
click at [524, 169] on div at bounding box center [595, 199] width 531 height 68
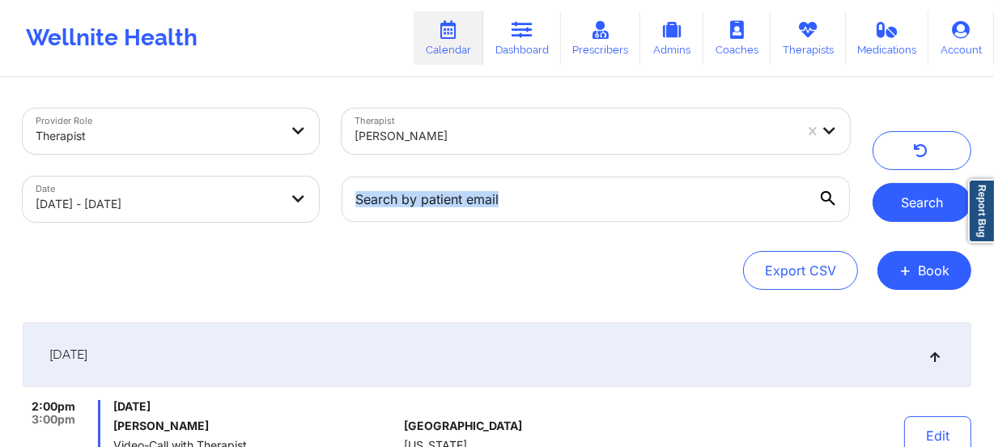
click at [908, 191] on button "Search" at bounding box center [922, 202] width 99 height 39
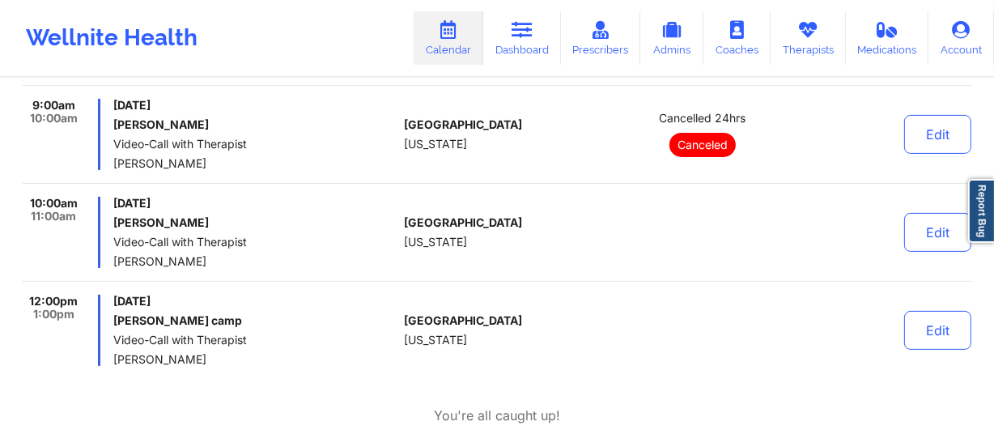
scroll to position [441, 0]
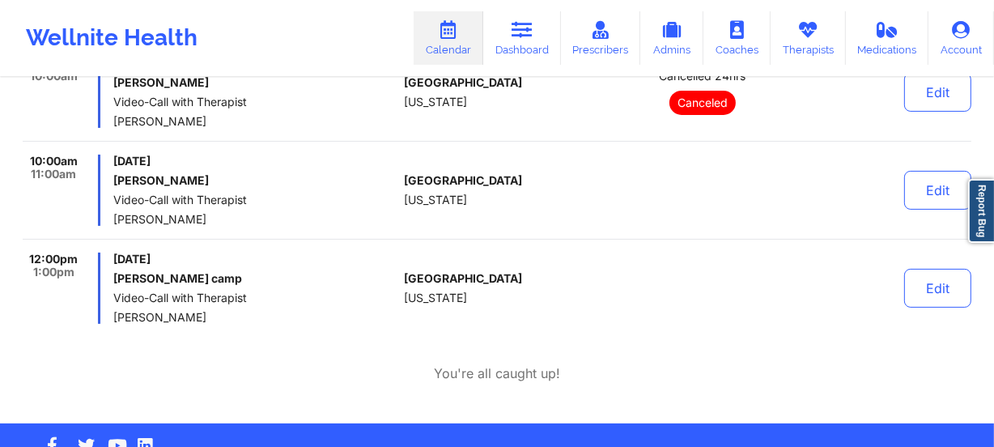
drag, startPoint x: 166, startPoint y: 313, endPoint x: 103, endPoint y: 309, distance: 63.3
click at [103, 309] on div "12:00pm 1:00pm [DATE] [PERSON_NAME] camp Video-Call with Therapist [PERSON_NAME]" at bounding box center [210, 288] width 375 height 71
click at [228, 314] on span "[PERSON_NAME]" at bounding box center [255, 317] width 284 height 13
drag, startPoint x: 217, startPoint y: 317, endPoint x: 107, endPoint y: 316, distance: 110.1
click at [107, 316] on div "12:00pm 1:00pm [DATE] [PERSON_NAME] camp Video-Call with Therapist [PERSON_NAME]" at bounding box center [210, 288] width 375 height 71
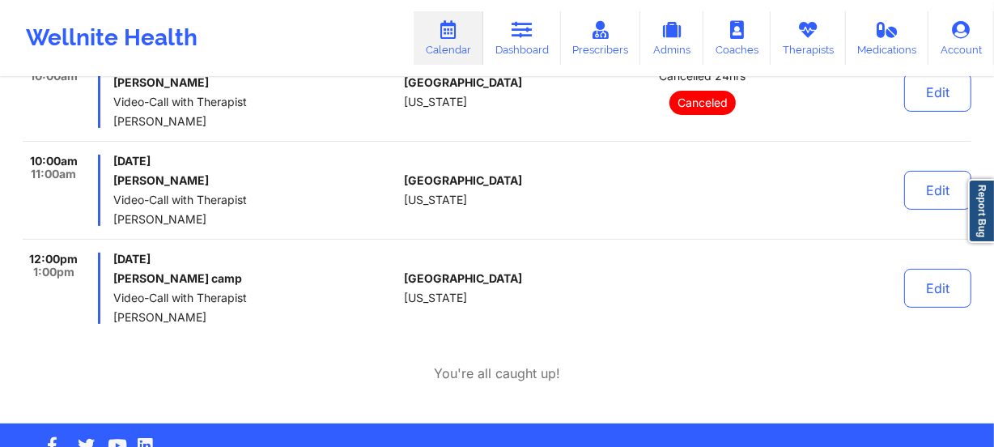
copy span "[PERSON_NAME]"
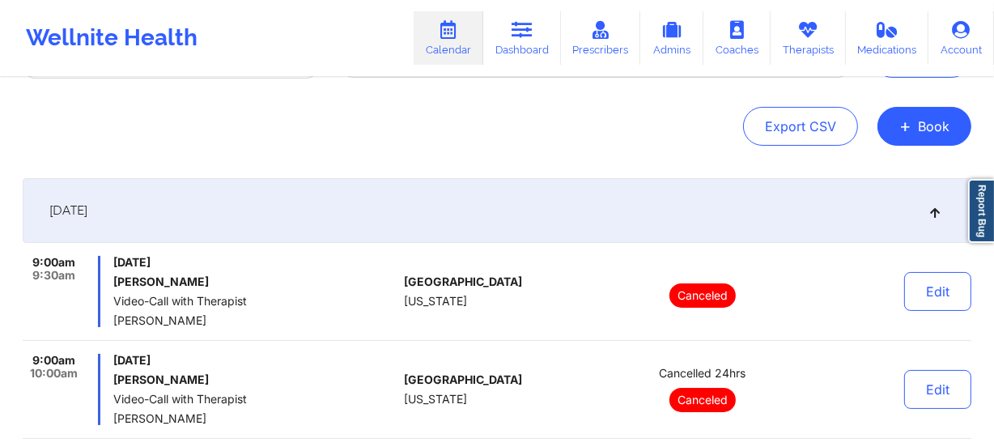
scroll to position [0, 0]
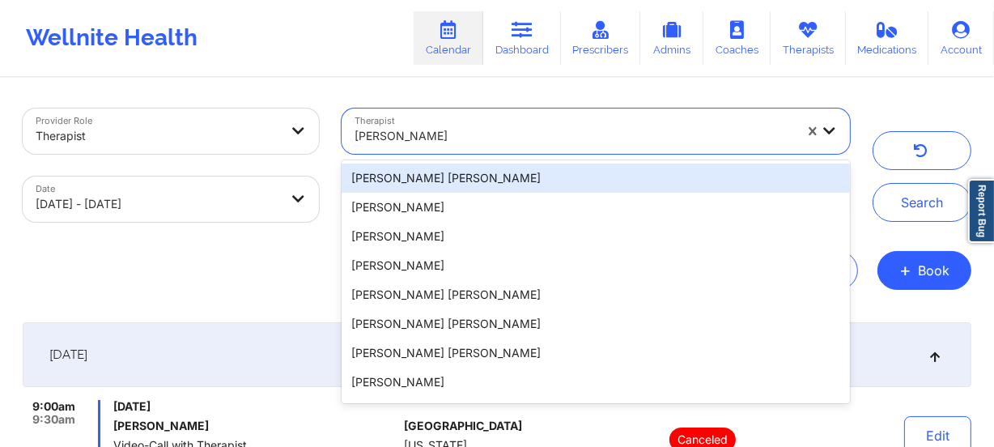
click at [434, 121] on div "[PERSON_NAME]" at bounding box center [575, 136] width 440 height 36
paste input "[PERSON_NAME]"
type input "[PERSON_NAME]"
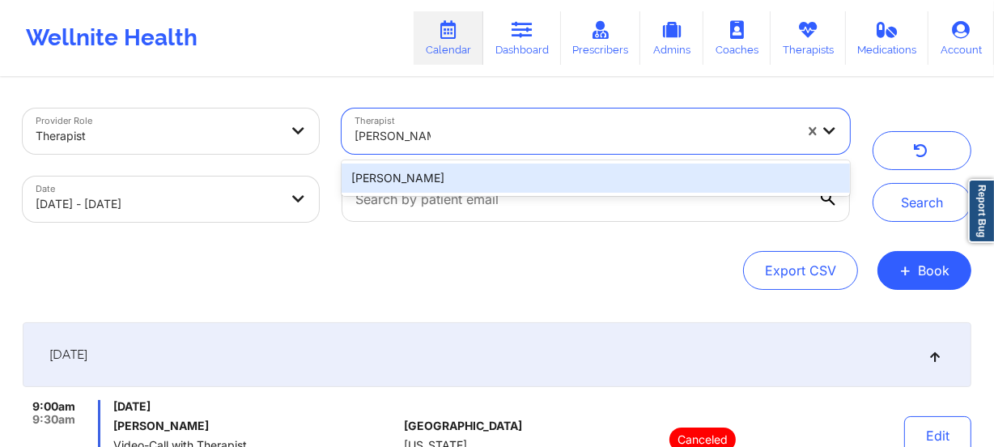
click at [470, 177] on div "[PERSON_NAME]" at bounding box center [596, 178] width 509 height 29
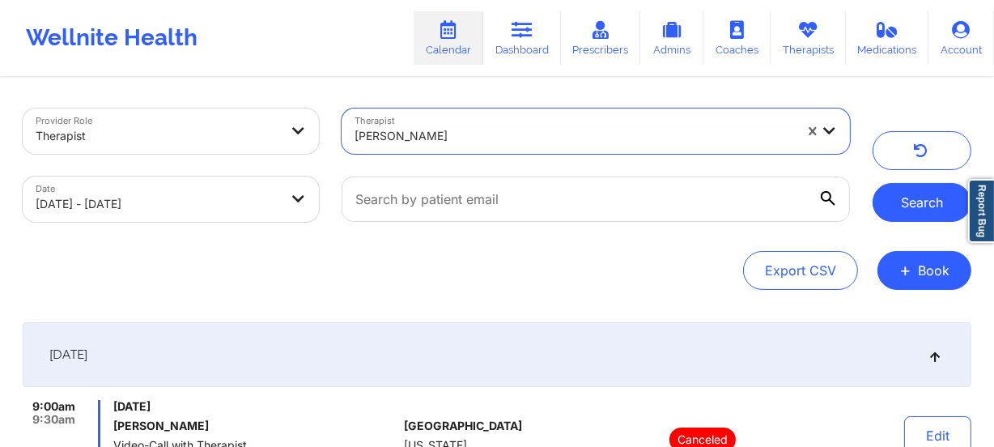
click at [897, 200] on button "Search" at bounding box center [922, 202] width 99 height 39
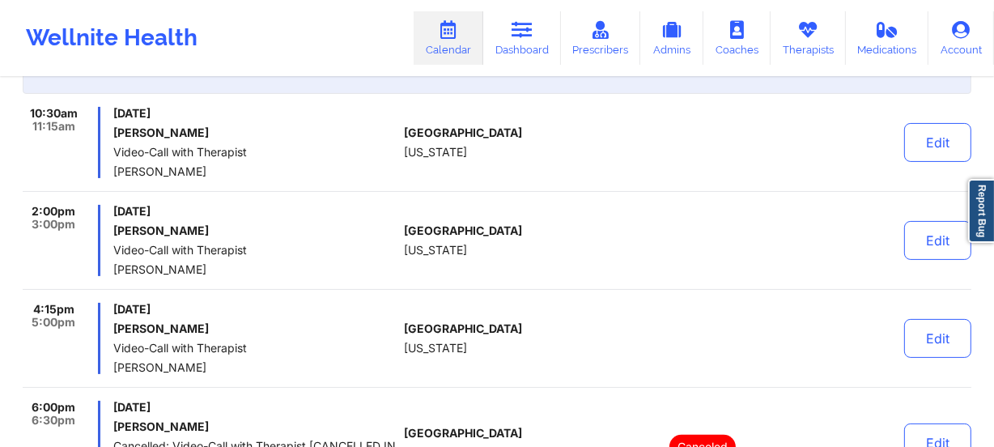
scroll to position [294, 0]
click at [458, 204] on div "[GEOGRAPHIC_DATA] [US_STATE]" at bounding box center [494, 239] width 180 height 71
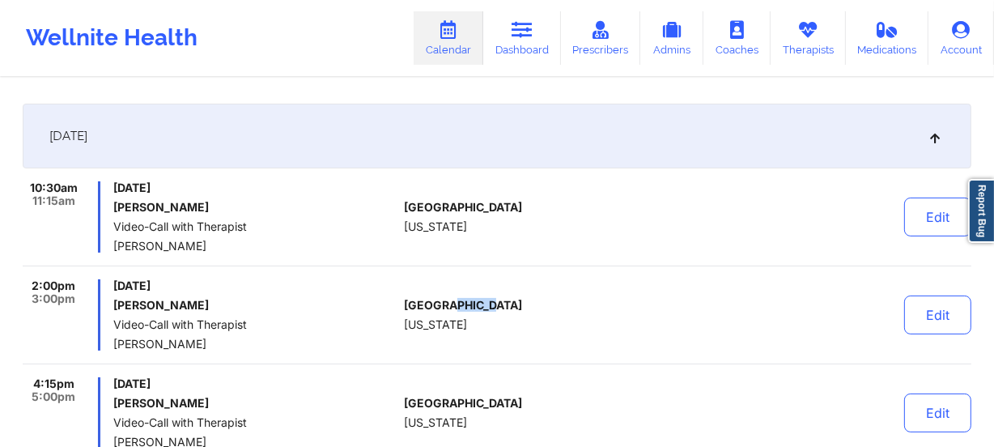
scroll to position [0, 0]
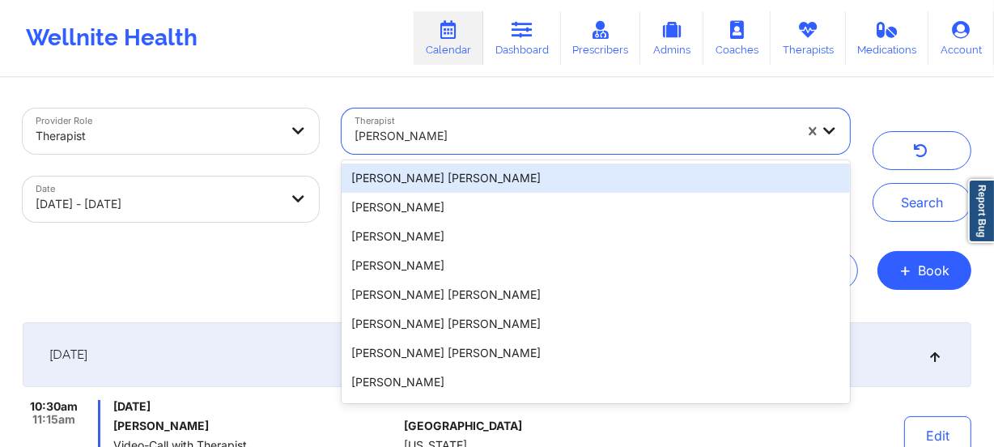
click at [474, 145] on div at bounding box center [575, 135] width 440 height 19
paste input "[PERSON_NAME] [PERSON_NAME]"
type input "[PERSON_NAME] [PERSON_NAME]"
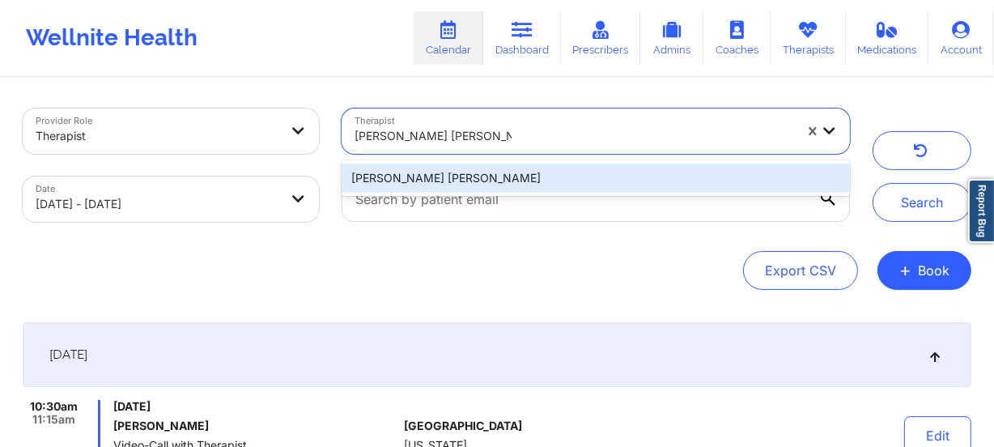
click at [526, 179] on div "[PERSON_NAME] [PERSON_NAME]" at bounding box center [596, 178] width 509 height 29
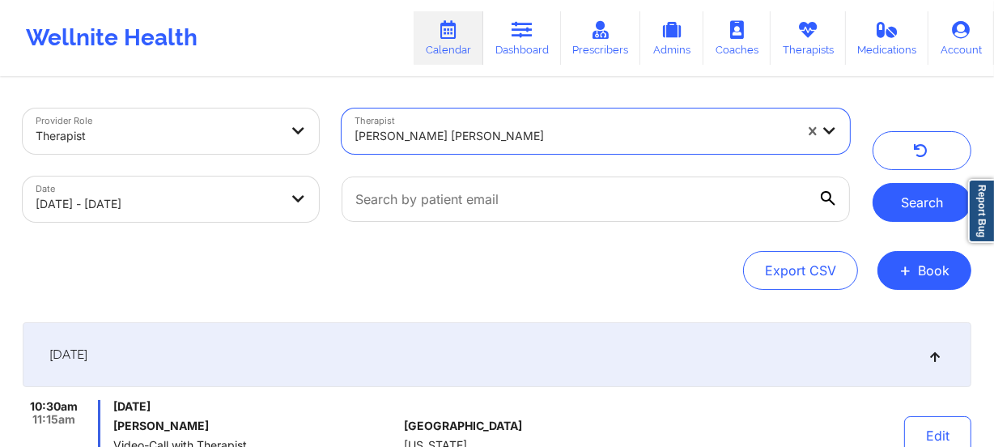
click at [919, 200] on button "Search" at bounding box center [922, 202] width 99 height 39
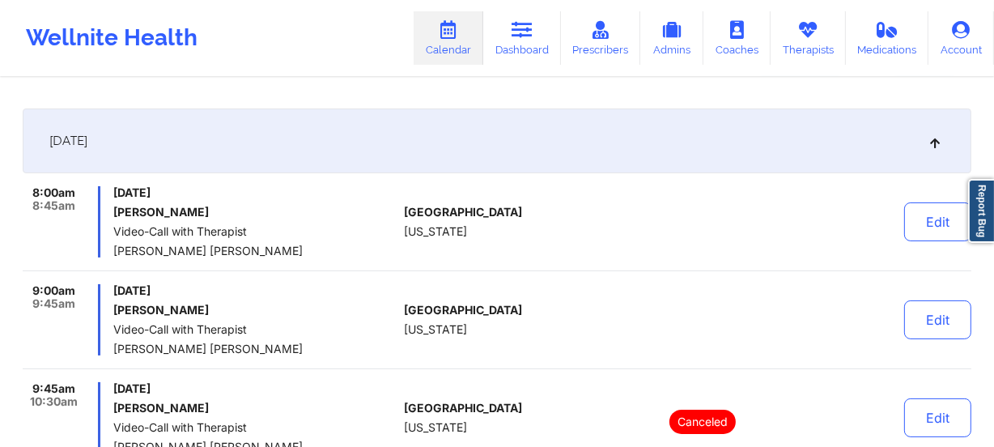
scroll to position [220, 0]
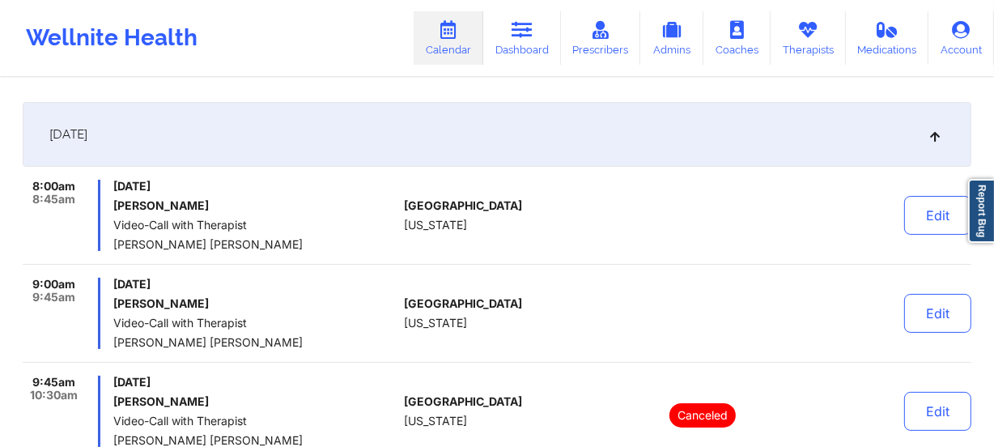
click at [388, 228] on span "Video-Call with Therapist" at bounding box center [255, 225] width 284 height 13
click at [423, 257] on div "8:00am 8:45am [DATE] [PERSON_NAME] Video-Call with Therapist [PERSON_NAME] [PER…" at bounding box center [497, 222] width 949 height 85
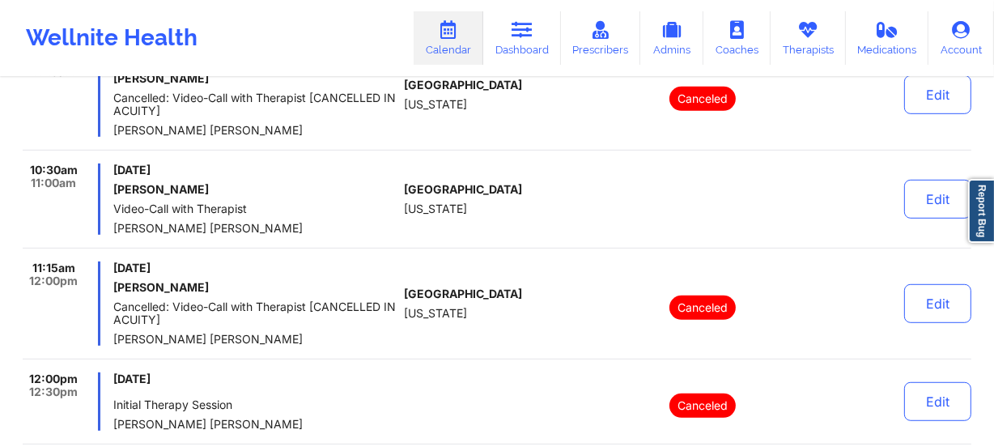
scroll to position [883, 0]
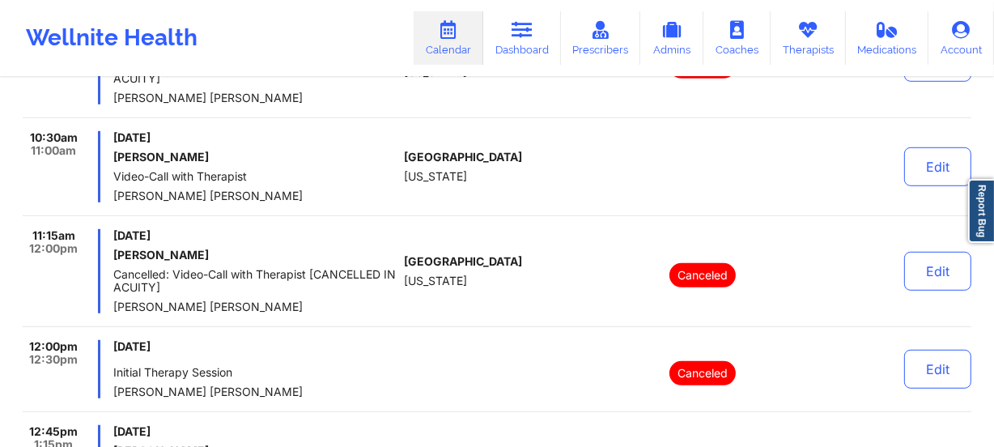
click at [406, 177] on span "[US_STATE]" at bounding box center [435, 176] width 63 height 13
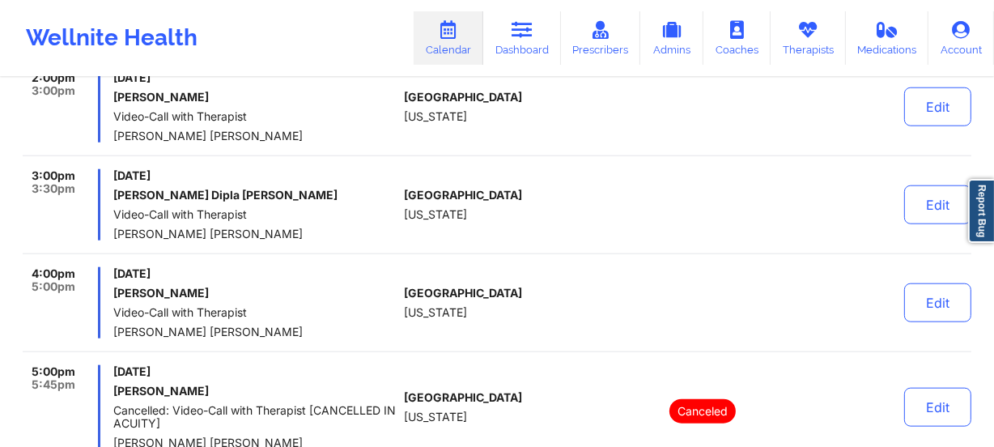
scroll to position [1472, 0]
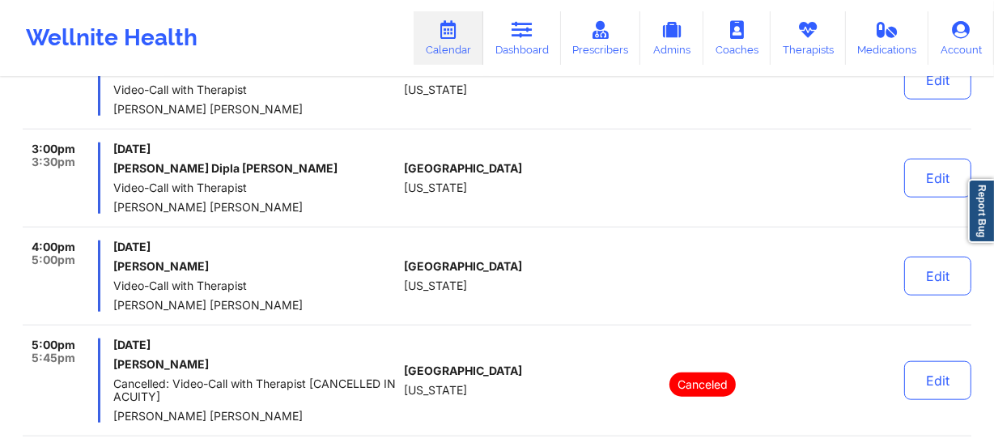
click at [304, 211] on span "[PERSON_NAME] [PERSON_NAME]" at bounding box center [255, 207] width 284 height 13
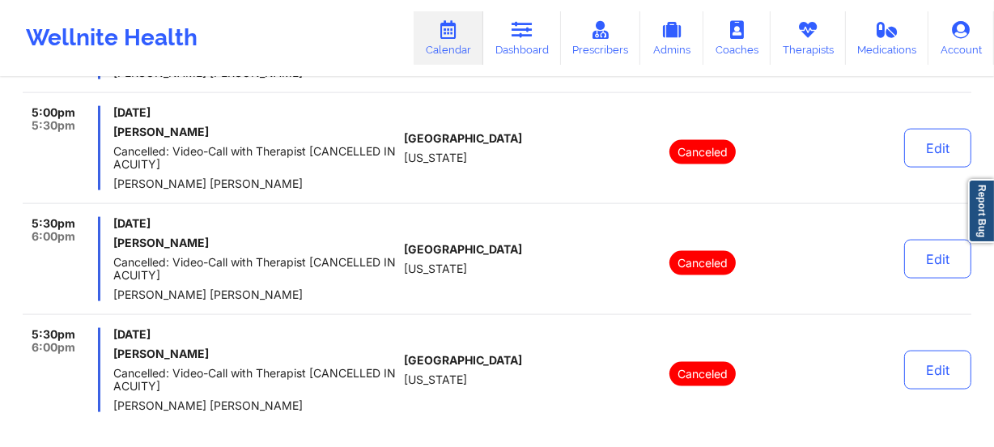
scroll to position [2041, 0]
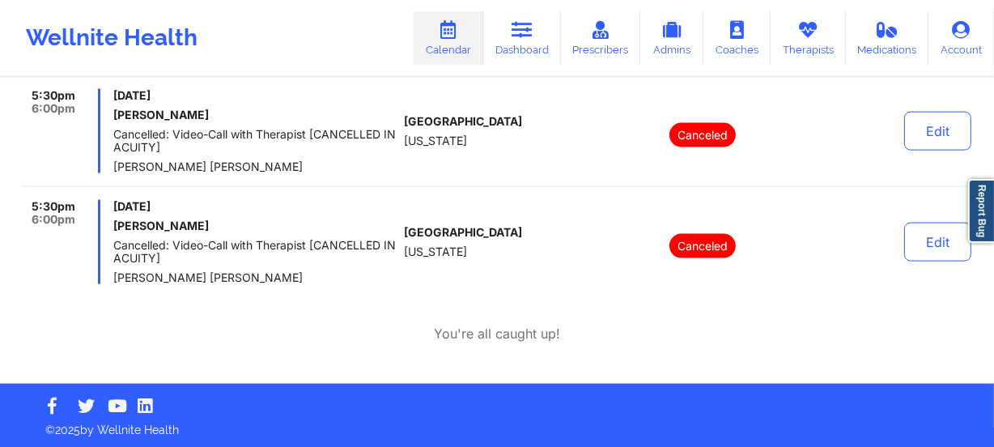
click at [408, 181] on div "5:30pm 6:00pm [DATE] [PERSON_NAME]: Video-Call with Therapist [CANCELLED IN ACU…" at bounding box center [497, 138] width 949 height 98
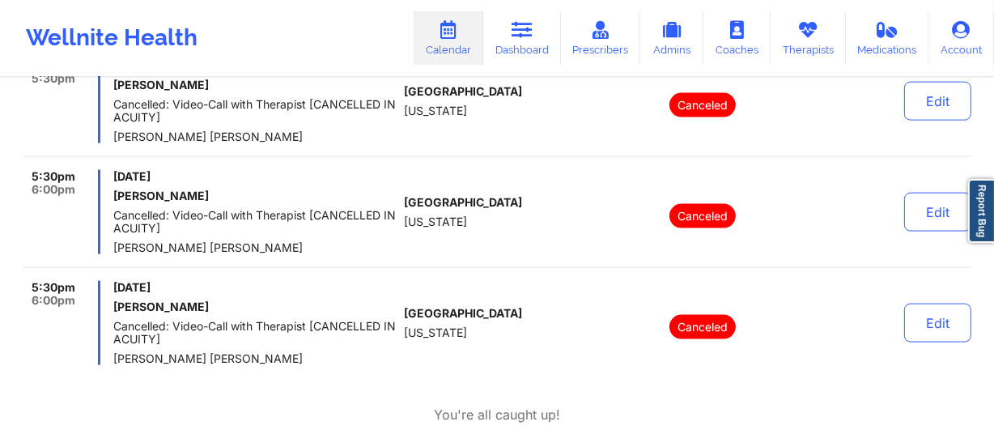
scroll to position [1968, 0]
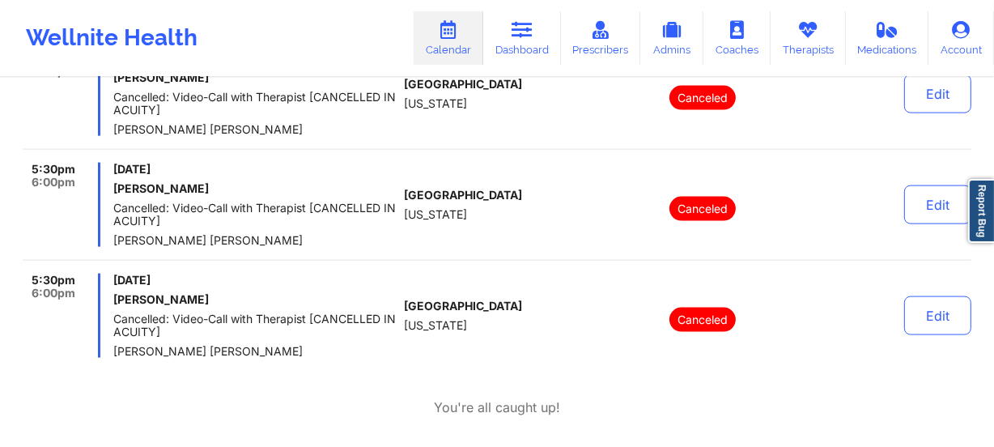
drag, startPoint x: 255, startPoint y: 237, endPoint x: 113, endPoint y: 237, distance: 141.7
click at [113, 237] on span "[PERSON_NAME] [PERSON_NAME]" at bounding box center [255, 240] width 284 height 13
copy span "[PERSON_NAME] [PERSON_NAME]"
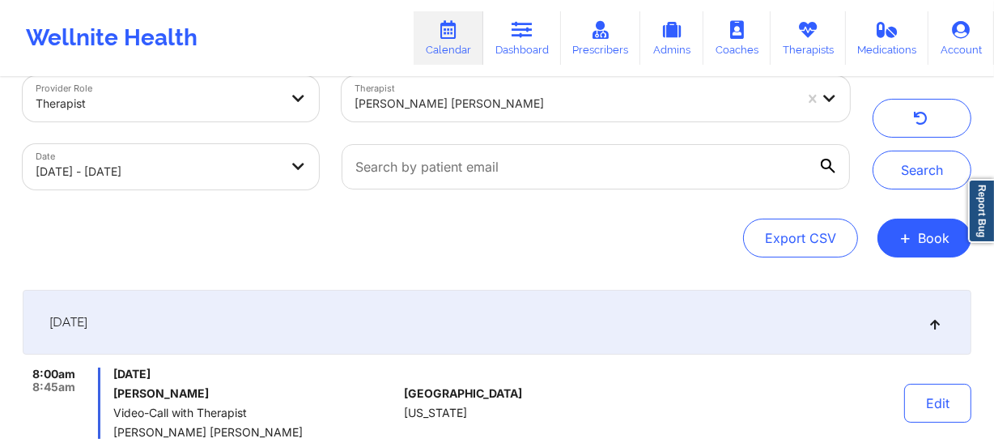
scroll to position [0, 0]
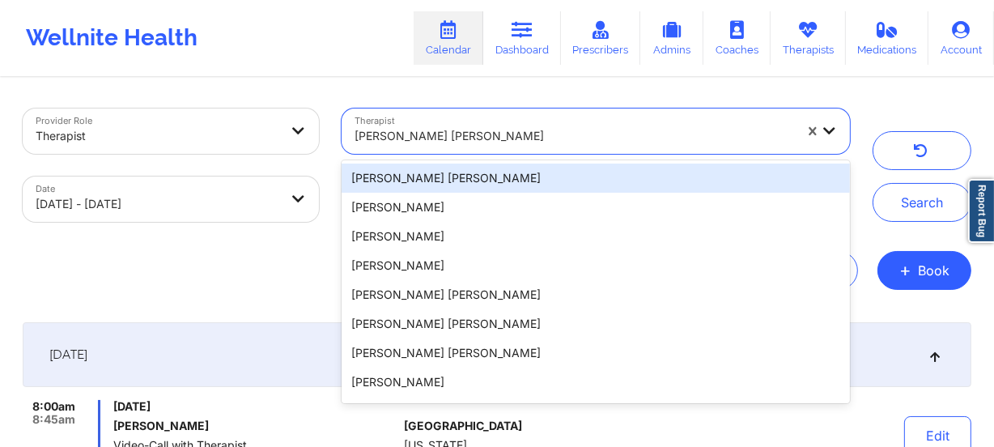
click at [474, 136] on div at bounding box center [575, 135] width 440 height 19
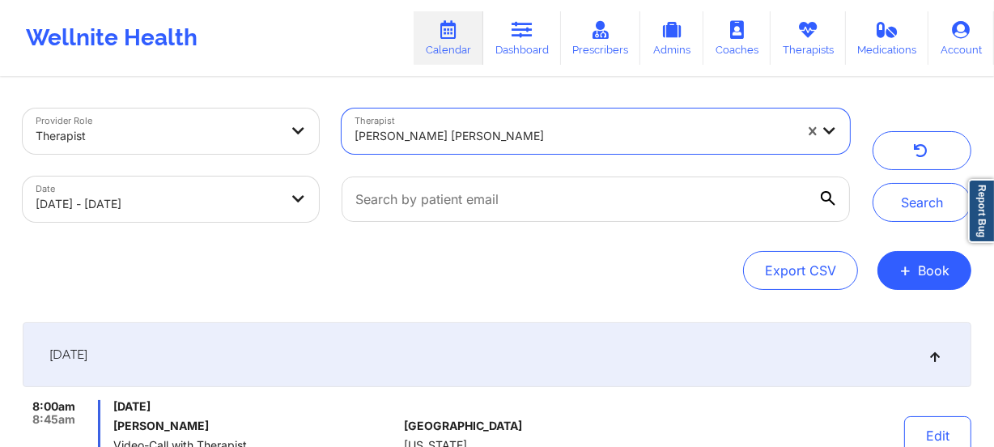
paste
type input "[PERSON_NAME]"
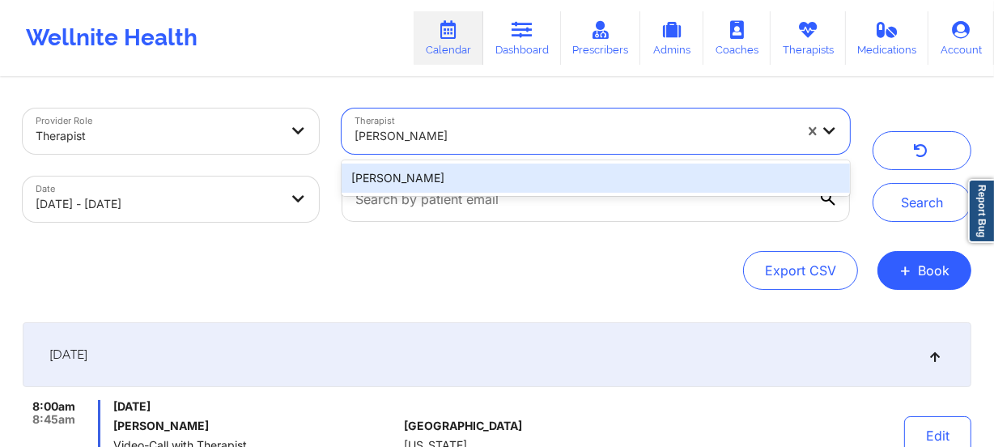
click at [521, 176] on div "[PERSON_NAME]" at bounding box center [596, 178] width 509 height 29
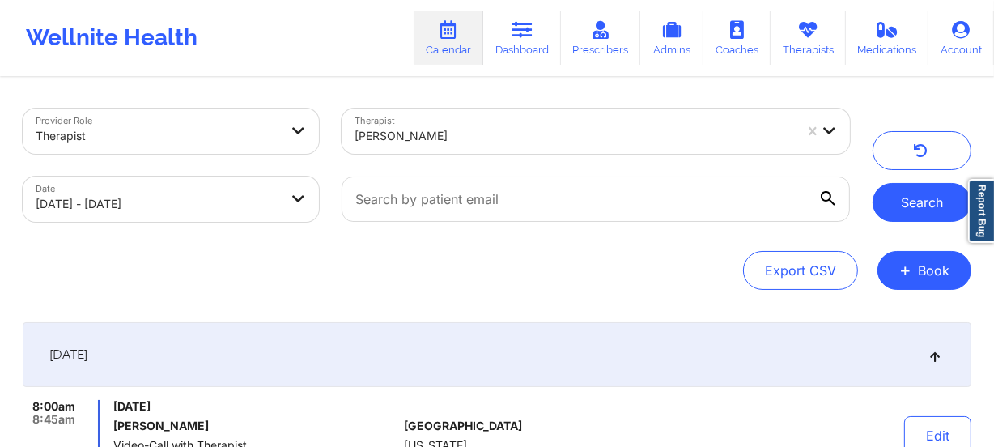
click at [904, 200] on button "Search" at bounding box center [922, 202] width 99 height 39
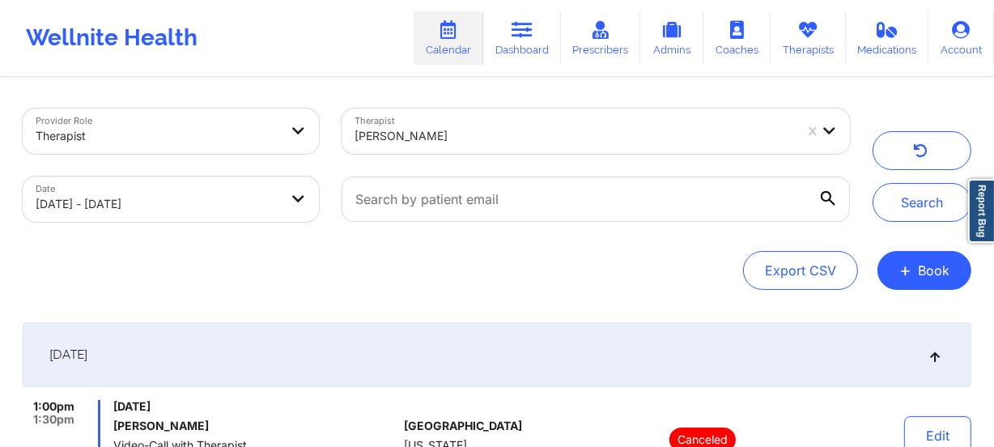
click at [458, 139] on div at bounding box center [575, 135] width 440 height 19
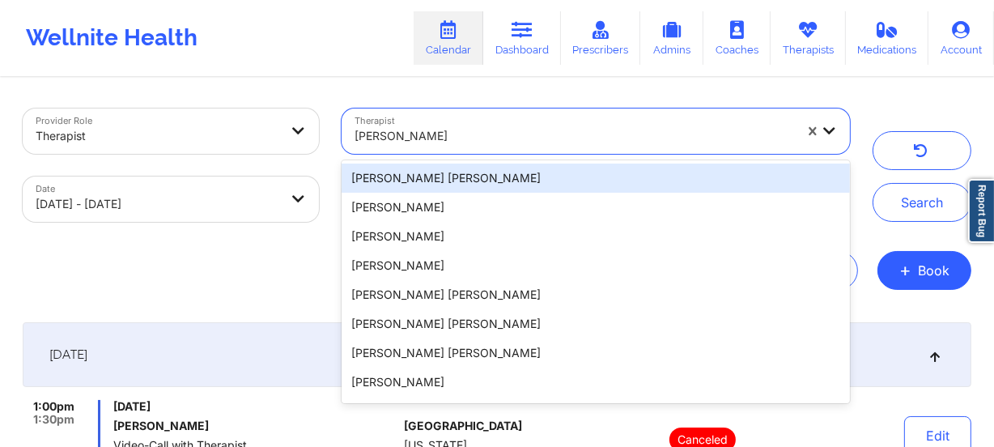
type input "[PERSON_NAME] [PERSON_NAME] III"
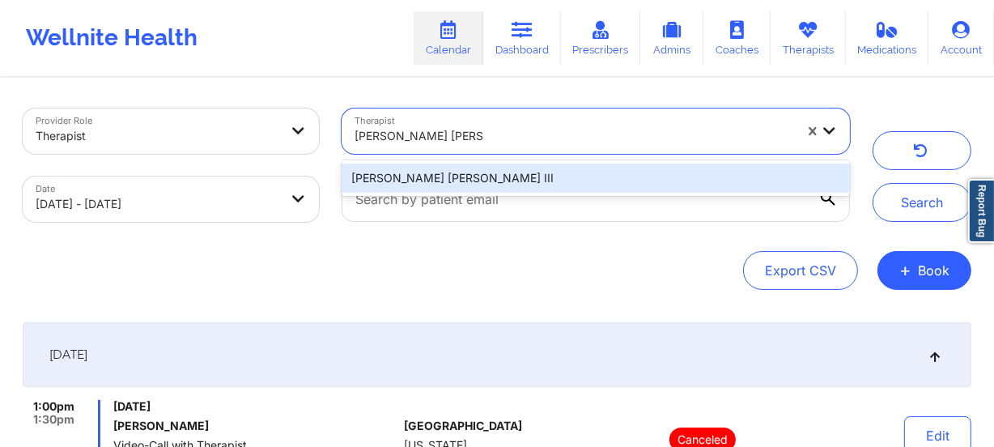
click at [512, 176] on div "[PERSON_NAME] [PERSON_NAME] III" at bounding box center [596, 178] width 509 height 29
drag, startPoint x: 512, startPoint y: 176, endPoint x: 720, endPoint y: 187, distance: 208.4
click at [512, 177] on input "text" at bounding box center [596, 199] width 509 height 45
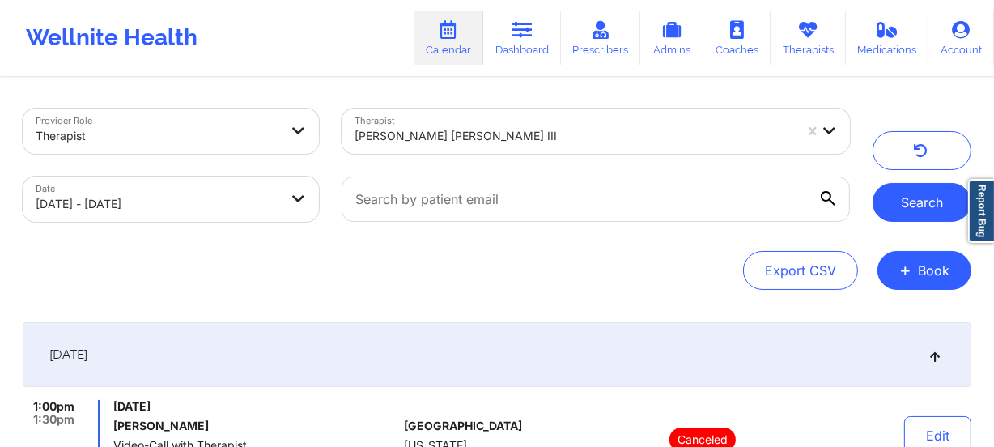
click at [945, 209] on button "Search" at bounding box center [922, 202] width 99 height 39
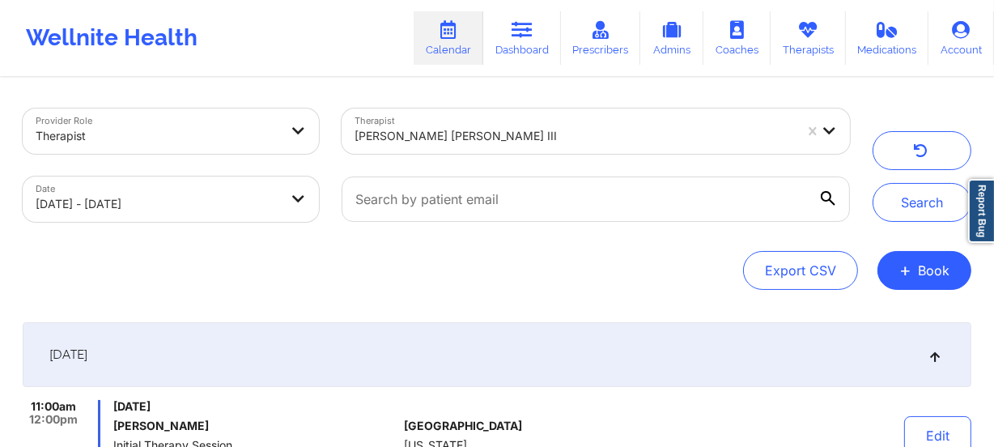
click at [431, 133] on div at bounding box center [575, 135] width 440 height 19
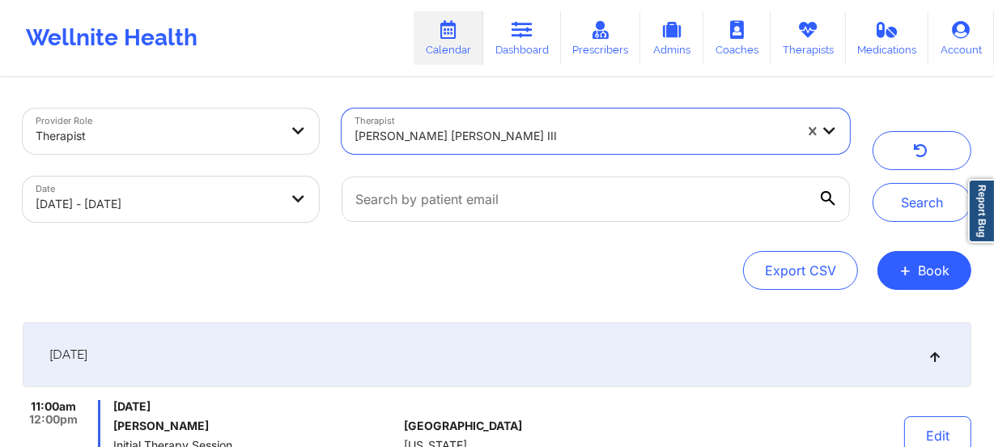
type input "[PERSON_NAME]"
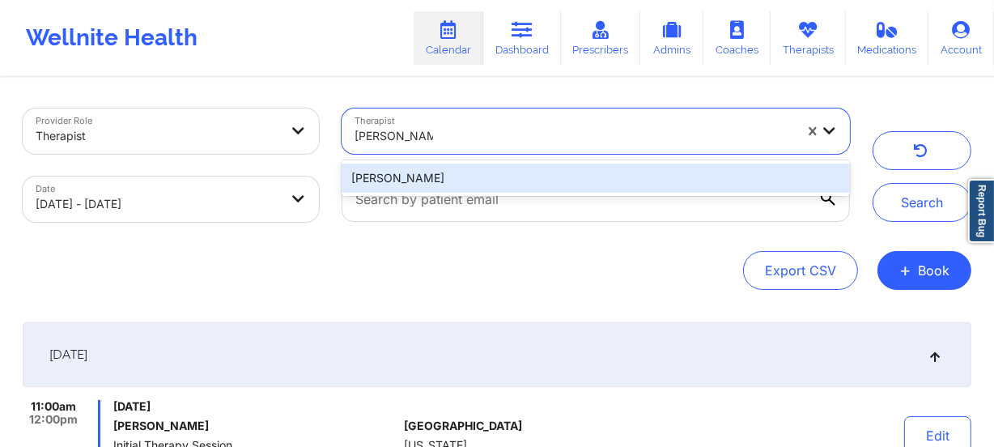
click at [483, 181] on div "[PERSON_NAME]" at bounding box center [596, 178] width 509 height 29
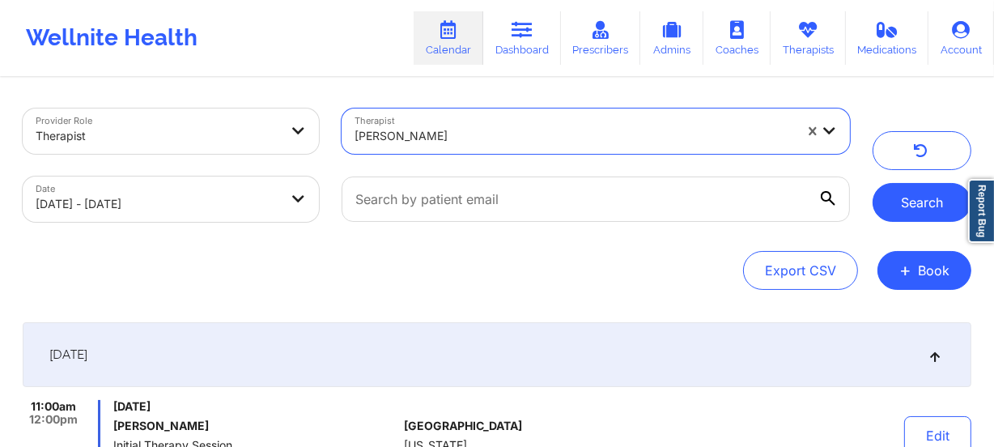
click at [891, 202] on button "Search" at bounding box center [922, 202] width 99 height 39
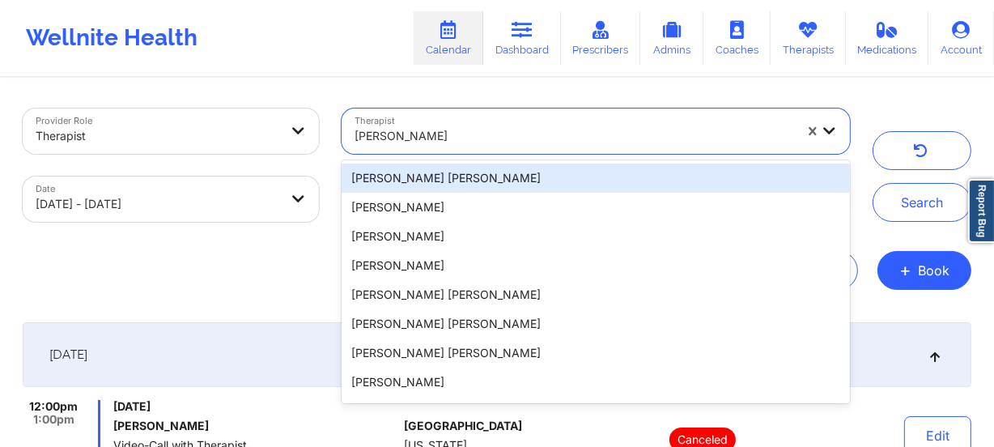
click at [484, 135] on div at bounding box center [575, 135] width 440 height 19
type input "[PERSON_NAME]"
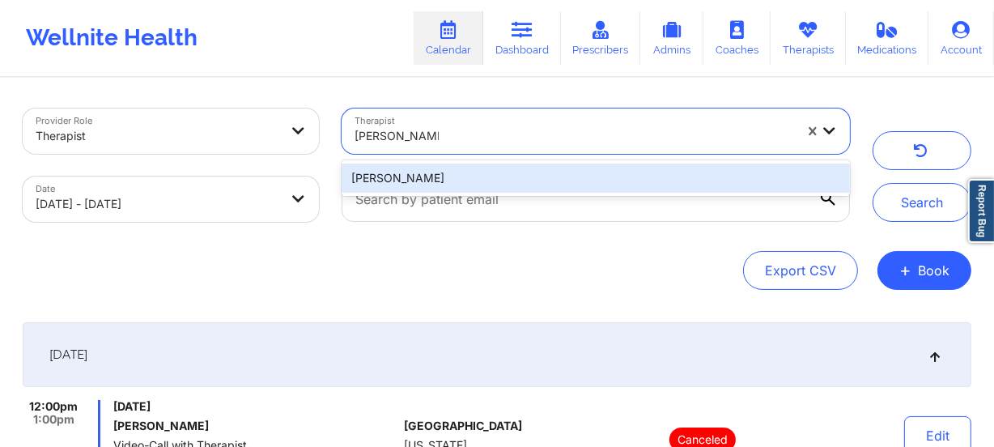
click at [479, 171] on div "[PERSON_NAME]" at bounding box center [596, 178] width 509 height 29
click at [479, 171] on div at bounding box center [595, 199] width 531 height 68
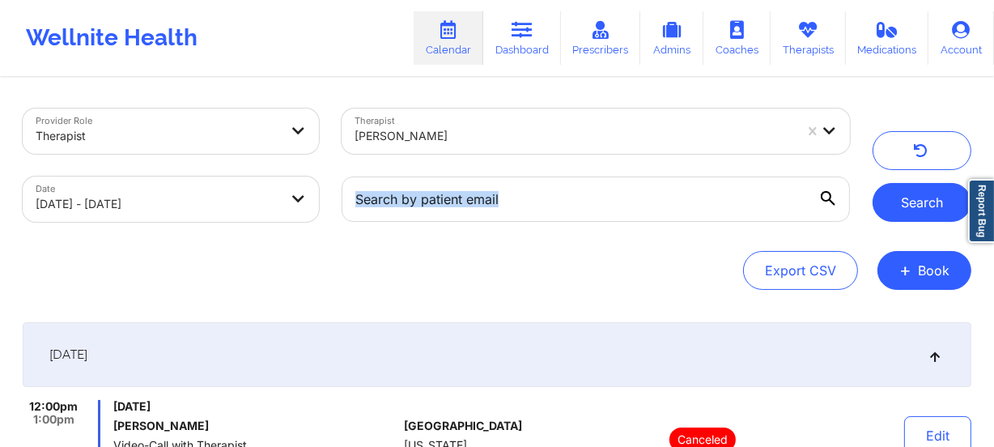
click at [890, 211] on button "Search" at bounding box center [922, 202] width 99 height 39
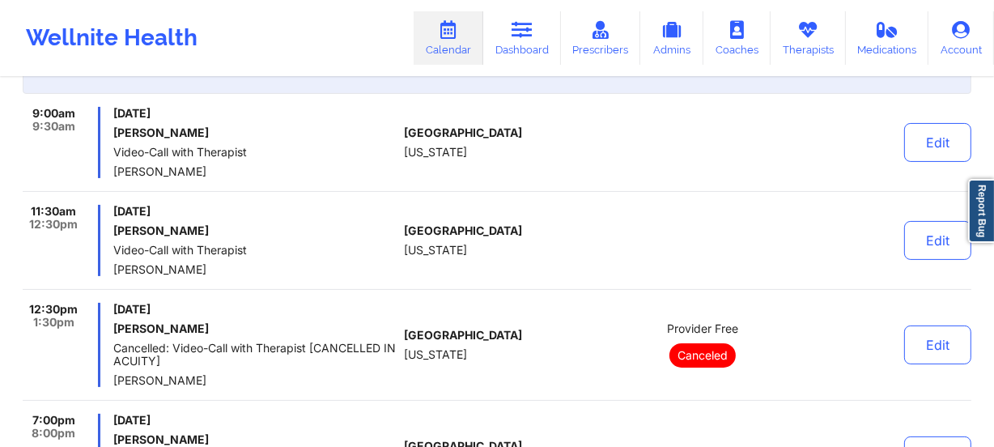
scroll to position [294, 0]
click at [291, 241] on div "[DATE] [PERSON_NAME] Video-Call with Therapist [PERSON_NAME]" at bounding box center [255, 239] width 284 height 71
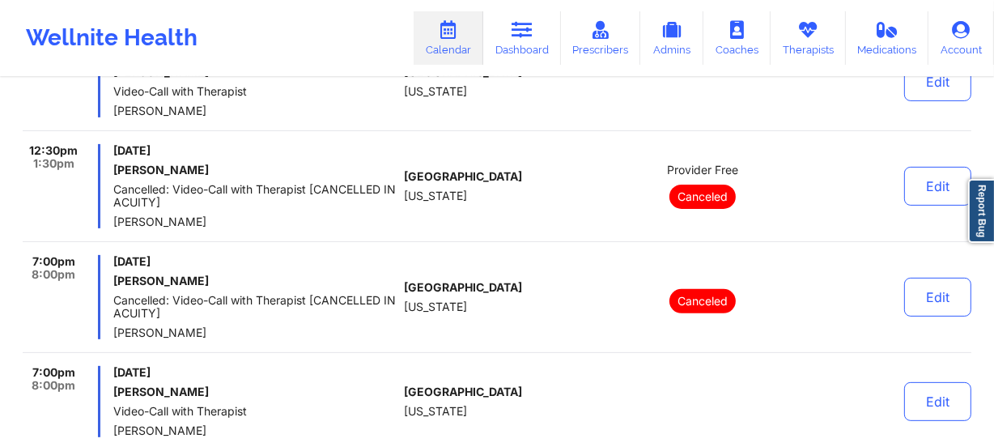
scroll to position [368, 0]
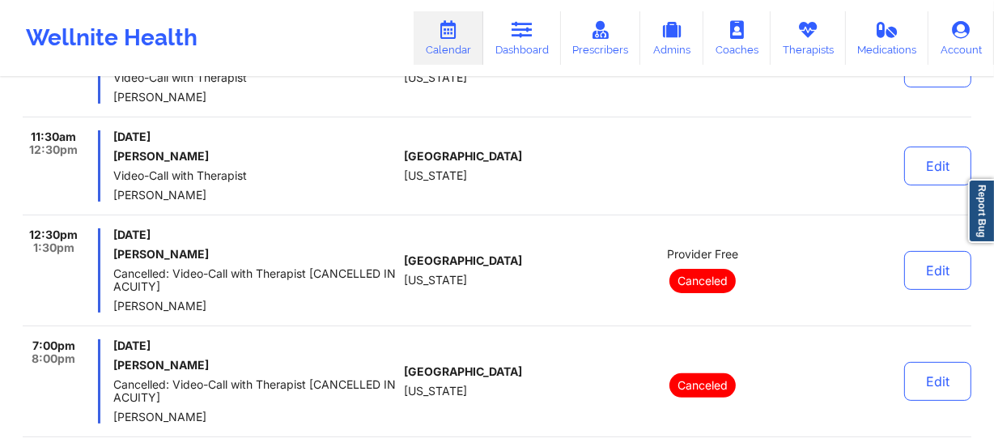
click at [388, 127] on div "9:00am 9:30am [DATE] [PERSON_NAME] Video-Call with Therapist [PERSON_NAME] [GEO…" at bounding box center [497, 276] width 949 height 489
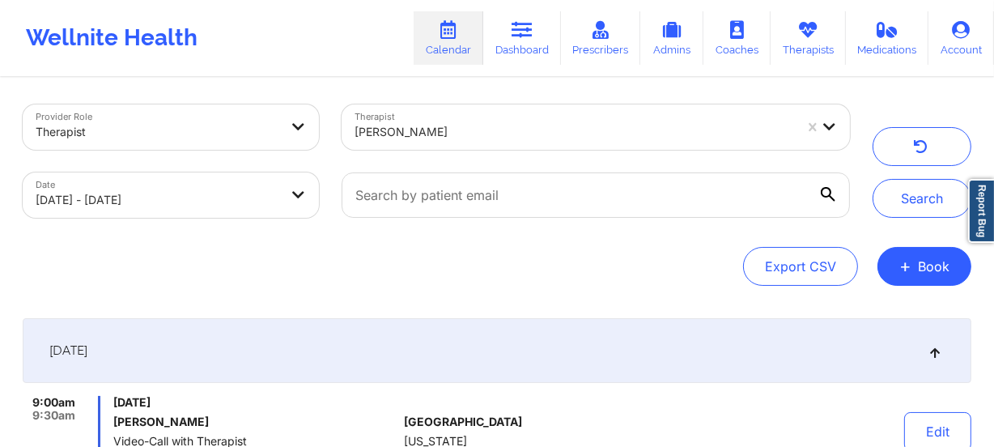
scroll to position [0, 0]
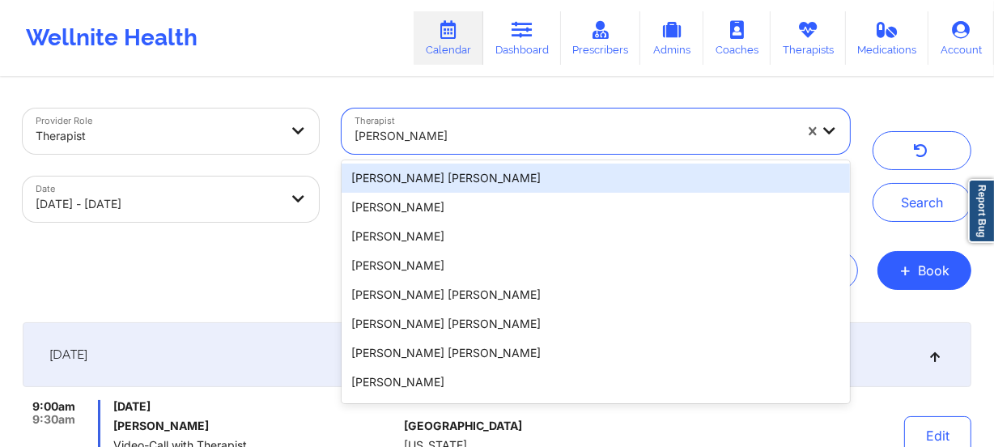
click at [447, 109] on div "[PERSON_NAME]" at bounding box center [569, 131] width 454 height 45
type input "[PERSON_NAME]"
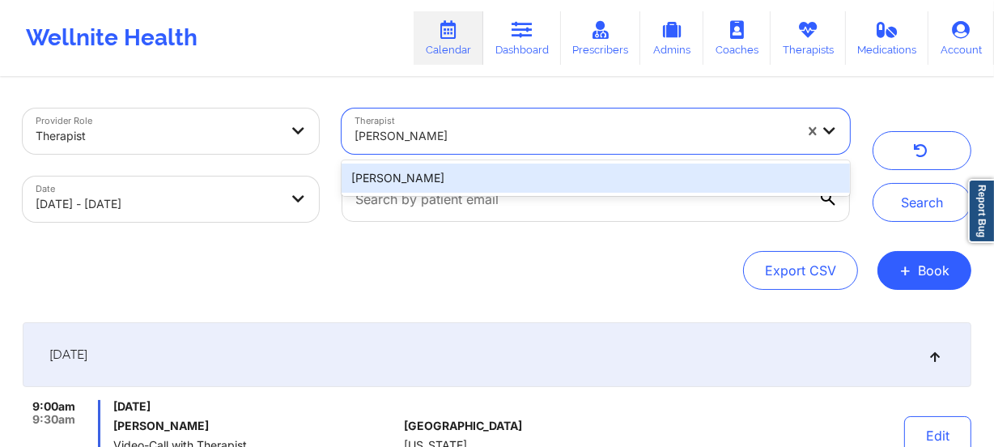
click at [436, 168] on div "[PERSON_NAME]" at bounding box center [596, 178] width 509 height 29
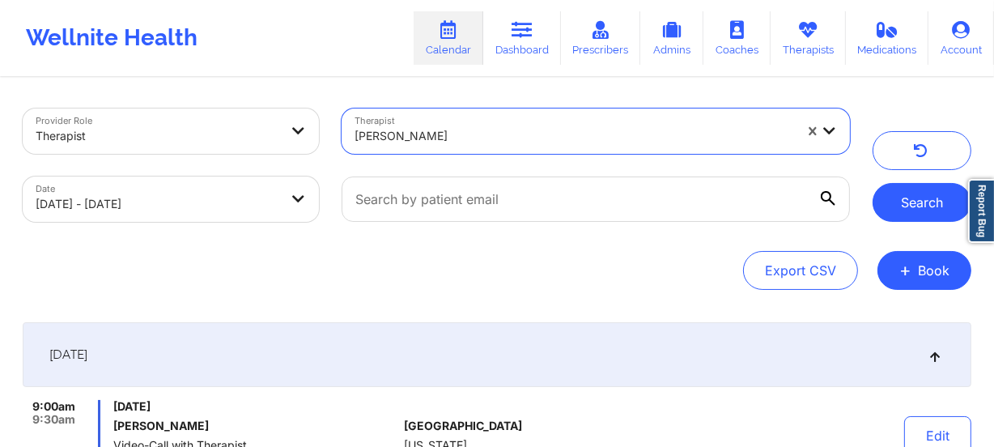
click at [932, 192] on button "Search" at bounding box center [922, 202] width 99 height 39
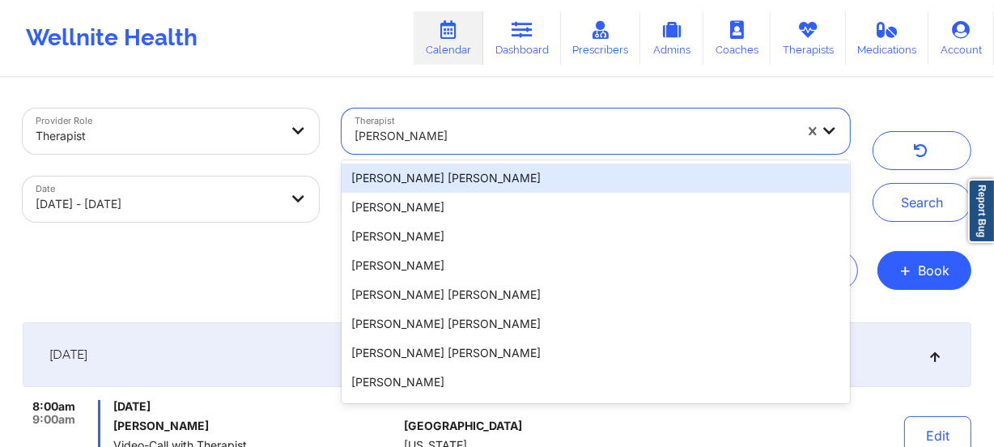
click at [432, 121] on div "[PERSON_NAME]" at bounding box center [575, 136] width 440 height 36
type input "[PERSON_NAME]"
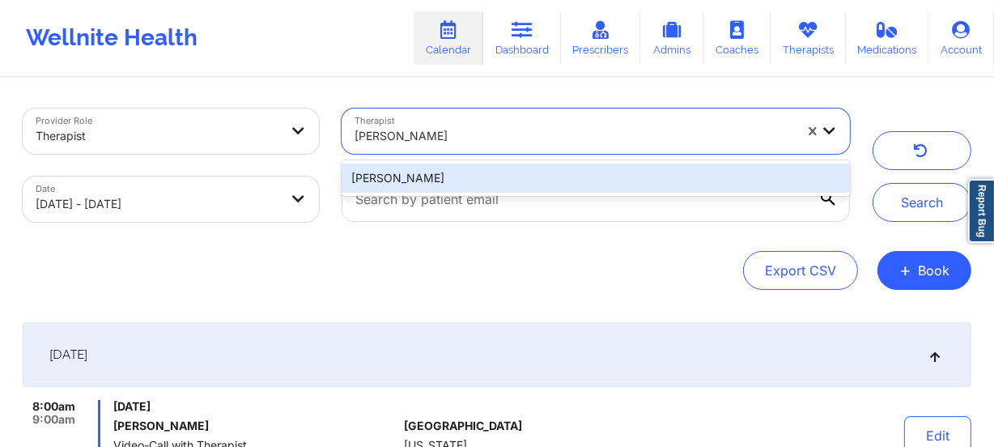
click at [504, 165] on div "[PERSON_NAME]" at bounding box center [596, 178] width 509 height 29
click at [504, 165] on div at bounding box center [595, 199] width 531 height 68
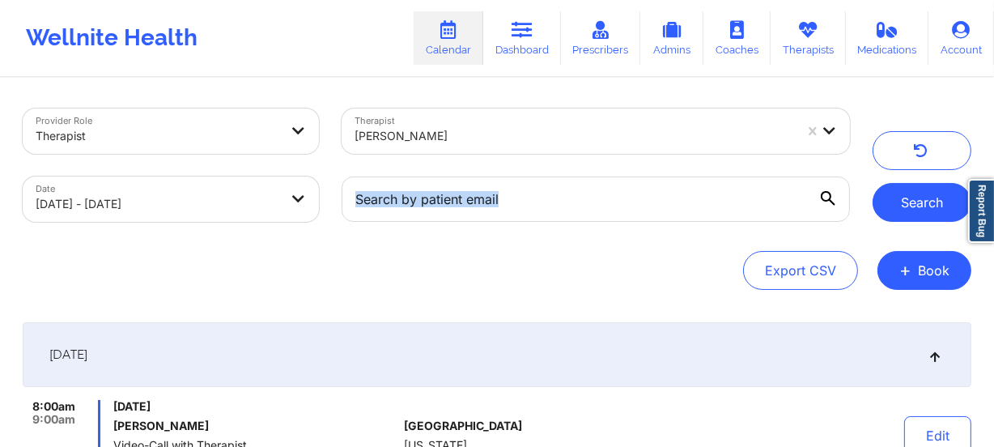
click at [909, 194] on button "Search" at bounding box center [922, 202] width 99 height 39
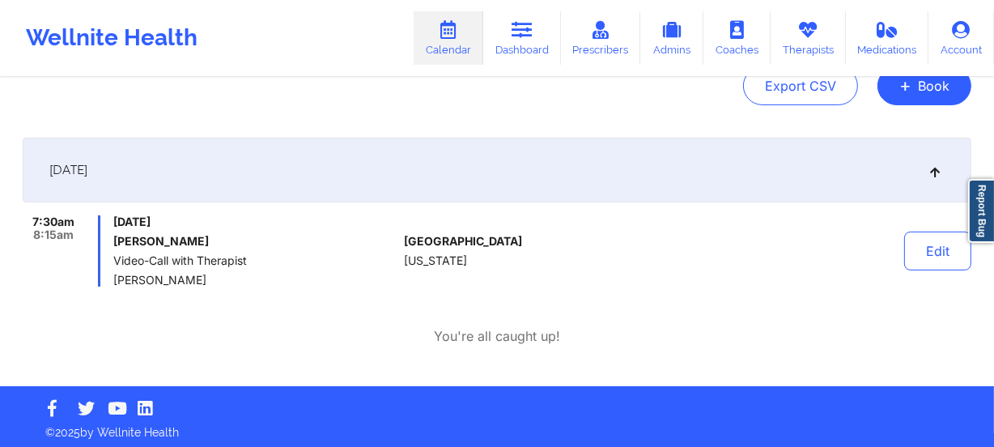
scroll to position [189, 0]
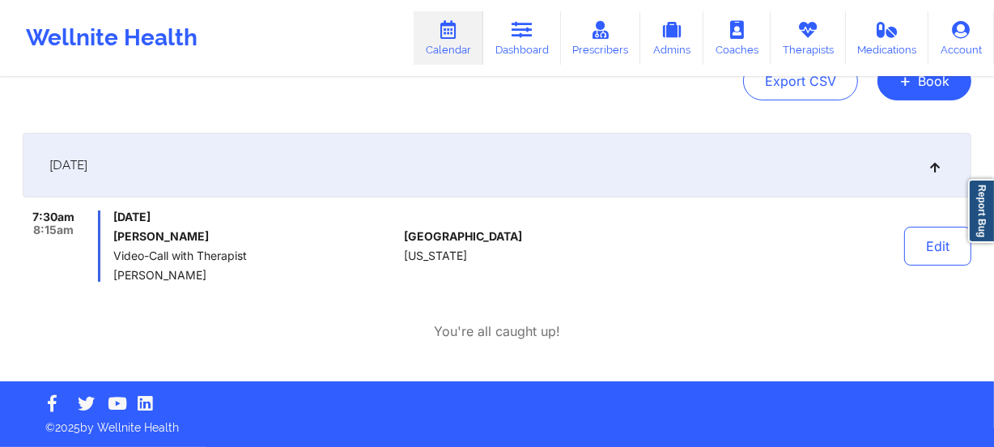
drag, startPoint x: 270, startPoint y: 279, endPoint x: 110, endPoint y: 272, distance: 159.7
click at [110, 273] on div "7:30am 8:15am [DATE] [PERSON_NAME] Video-Call with Therapist [PERSON_NAME]" at bounding box center [210, 246] width 375 height 71
copy span "[PERSON_NAME]"
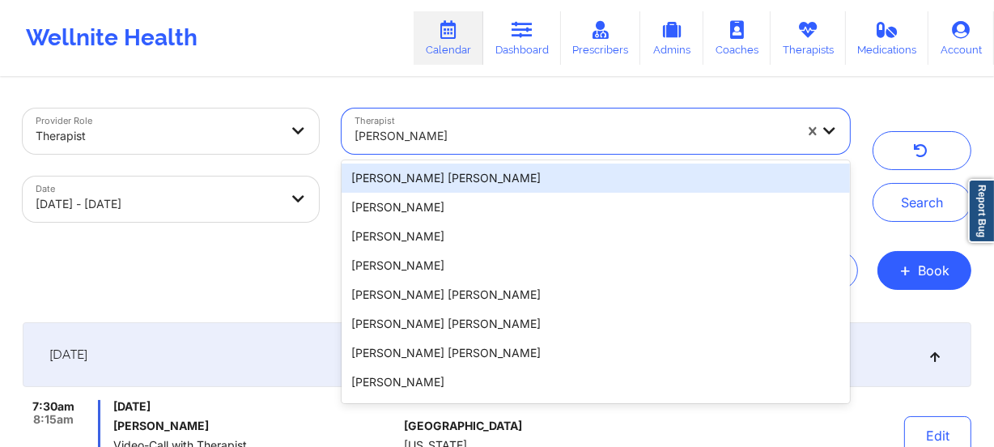
click at [505, 134] on div at bounding box center [575, 135] width 440 height 19
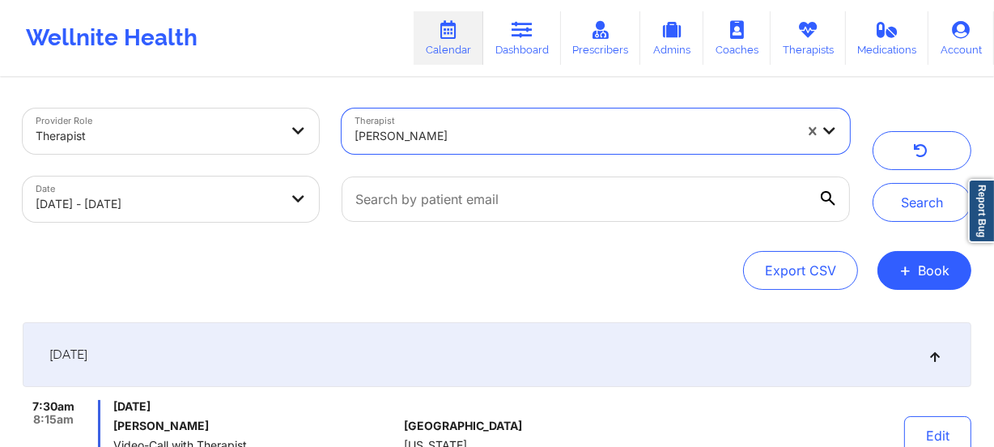
type input "[PERSON_NAME]"
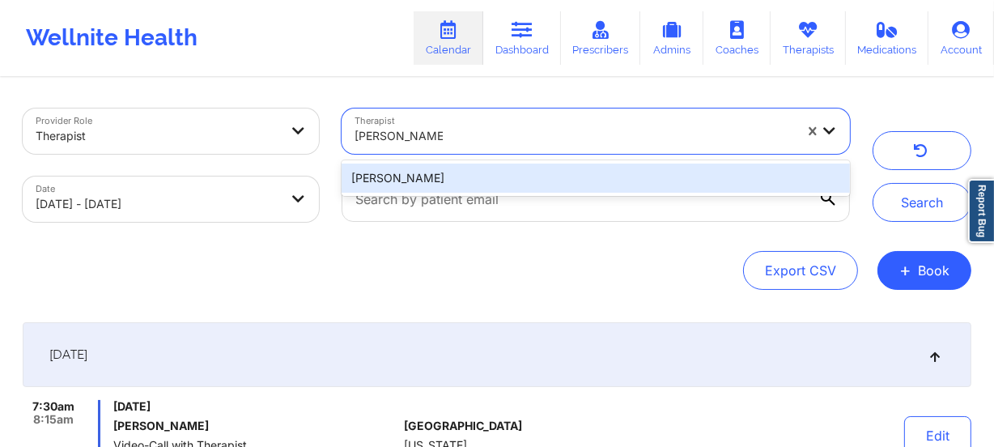
click at [521, 162] on div "[PERSON_NAME]" at bounding box center [596, 178] width 509 height 36
click at [760, 176] on div "[PERSON_NAME]" at bounding box center [596, 178] width 509 height 29
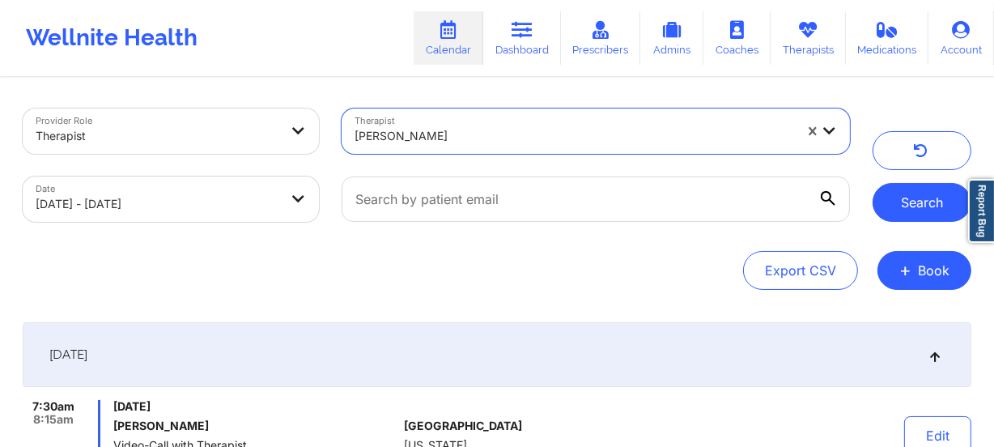
click at [890, 192] on button "Search" at bounding box center [922, 202] width 99 height 39
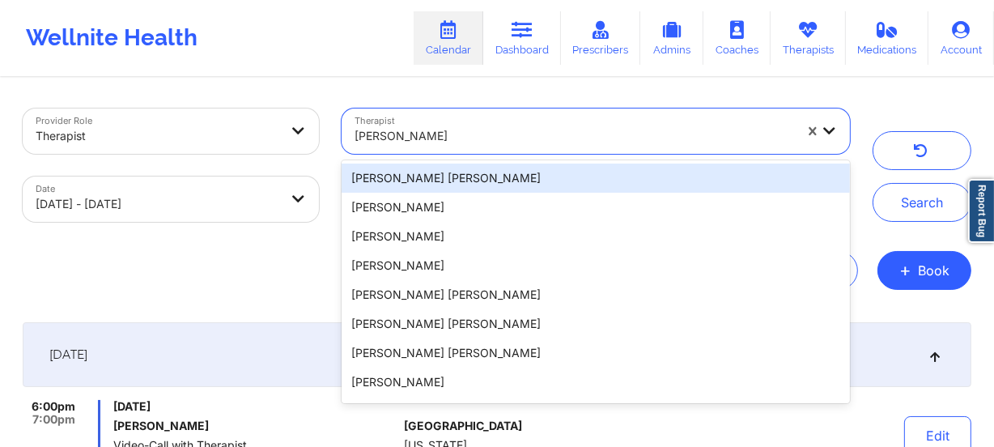
click at [502, 130] on div at bounding box center [575, 135] width 440 height 19
type input "[PERSON_NAME]"
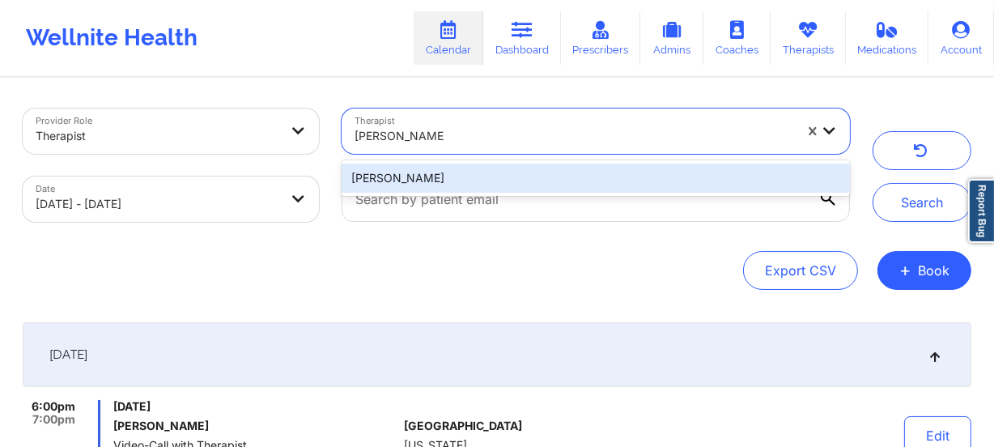
click at [496, 166] on div "[PERSON_NAME]" at bounding box center [596, 178] width 509 height 29
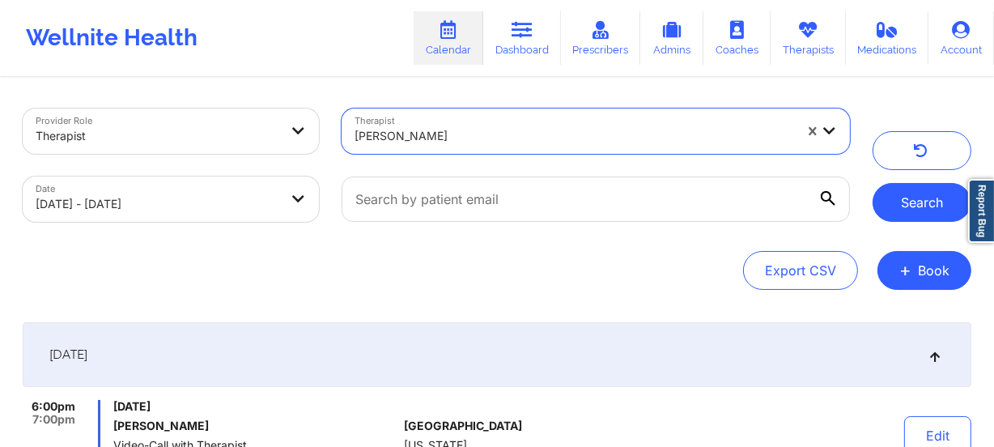
click at [920, 201] on button "Search" at bounding box center [922, 202] width 99 height 39
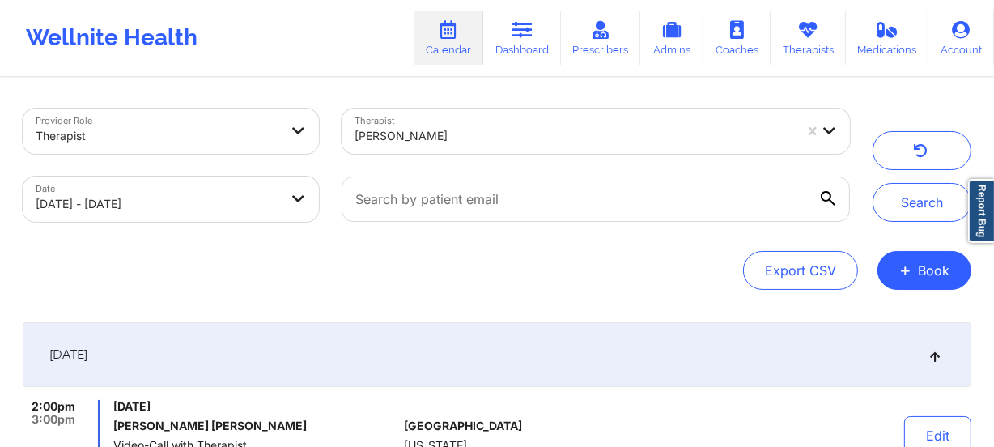
click at [449, 134] on div at bounding box center [575, 135] width 440 height 19
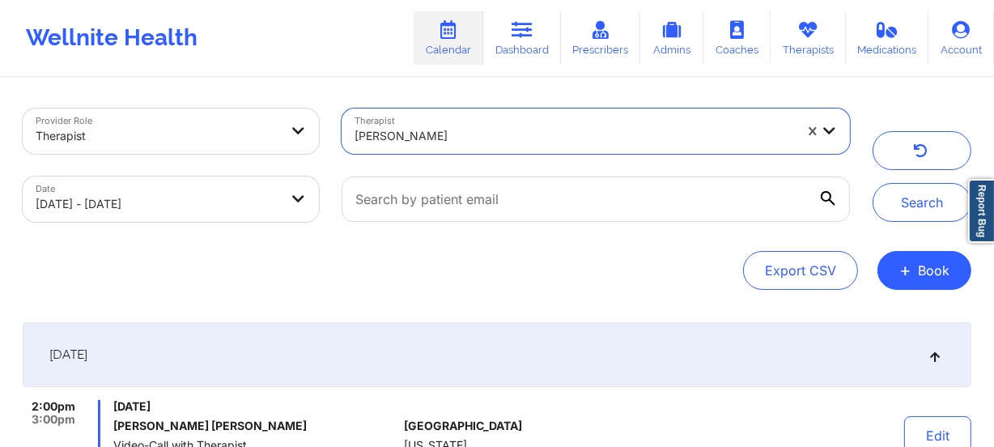
type input "[PERSON_NAME]"
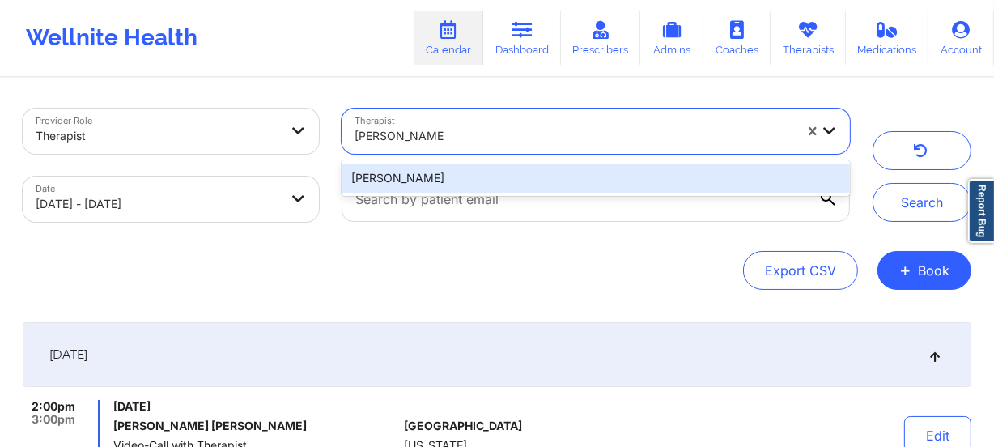
click at [411, 177] on div "[PERSON_NAME]" at bounding box center [596, 178] width 509 height 29
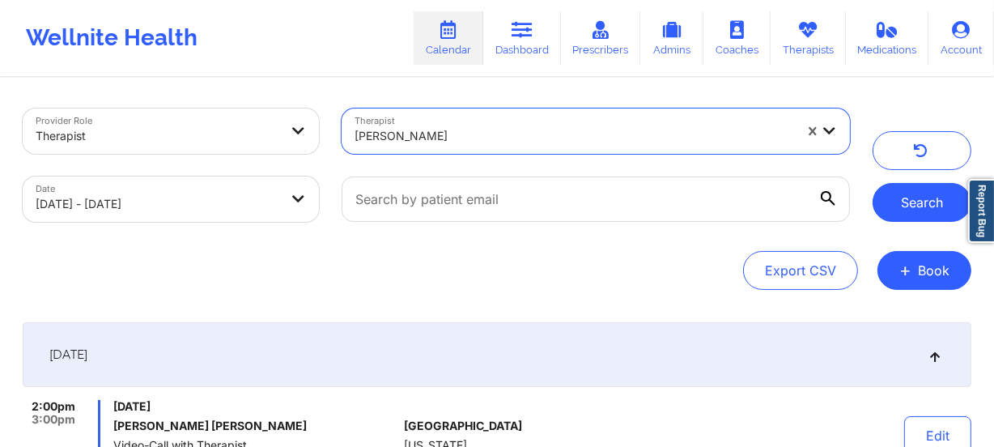
click at [900, 194] on button "Search" at bounding box center [922, 202] width 99 height 39
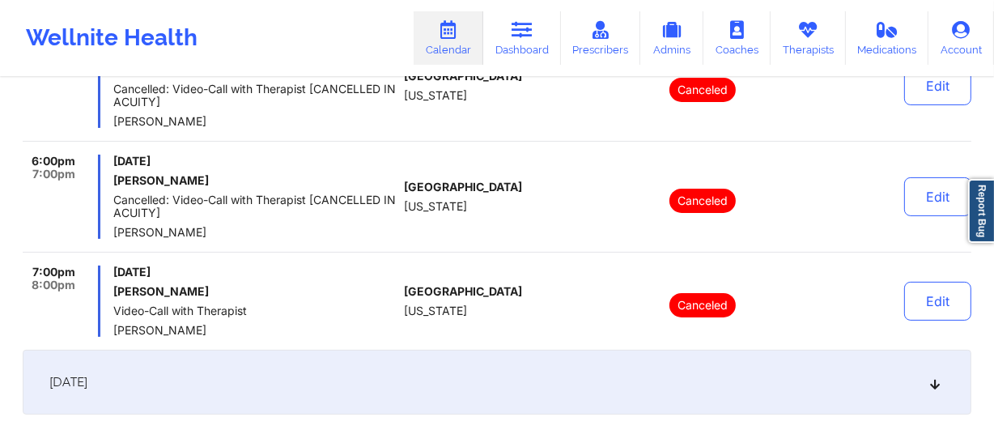
scroll to position [368, 0]
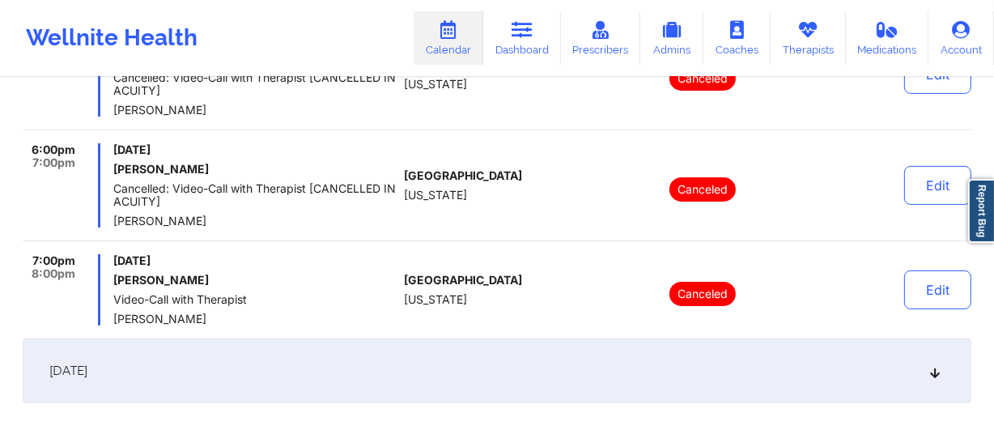
click at [402, 360] on div "[DATE]" at bounding box center [497, 370] width 949 height 65
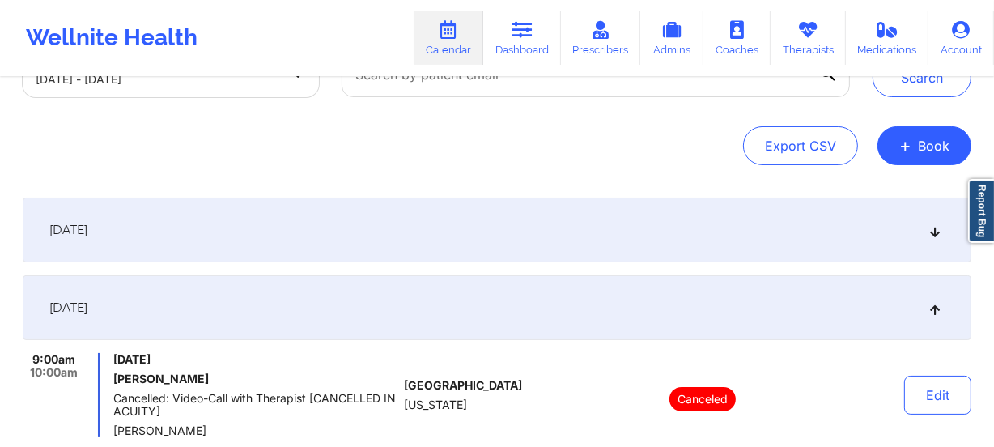
scroll to position [0, 0]
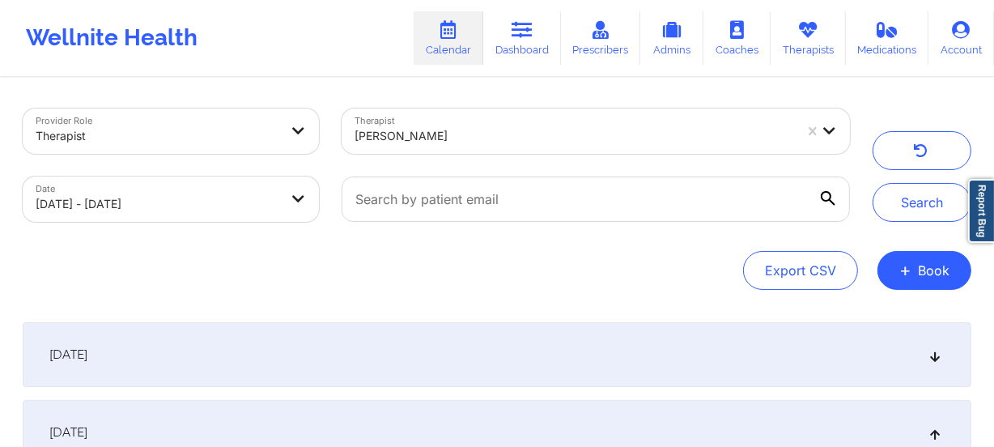
click at [496, 127] on div at bounding box center [575, 135] width 440 height 19
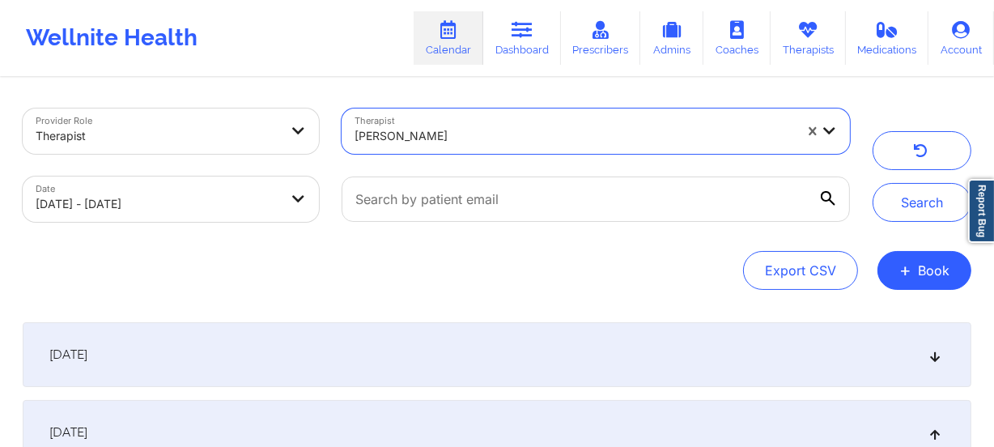
type input "[PERSON_NAME]"
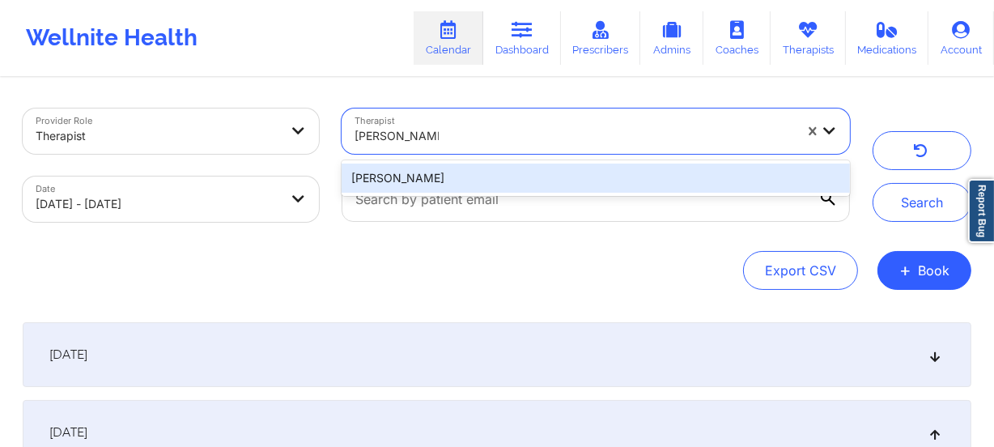
click at [478, 177] on div "[PERSON_NAME]" at bounding box center [596, 178] width 509 height 29
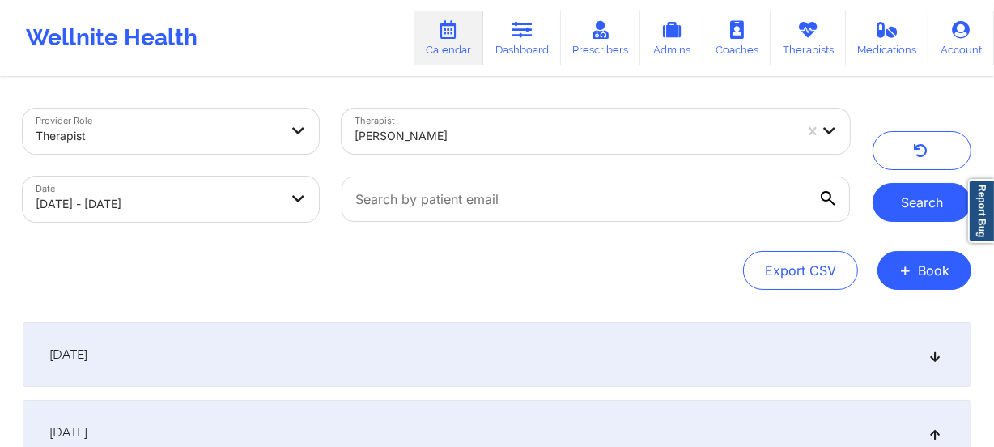
click at [903, 193] on button "Search" at bounding box center [922, 202] width 99 height 39
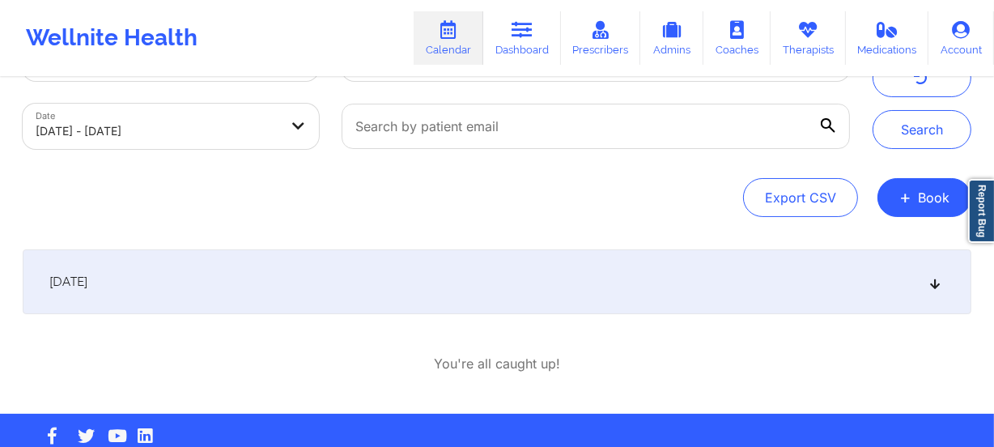
click at [408, 286] on div "[DATE]" at bounding box center [497, 281] width 949 height 65
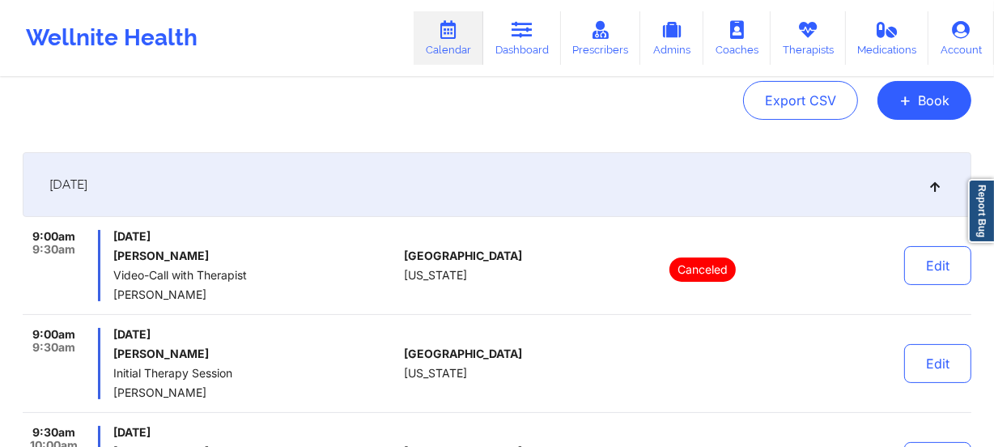
scroll to position [294, 0]
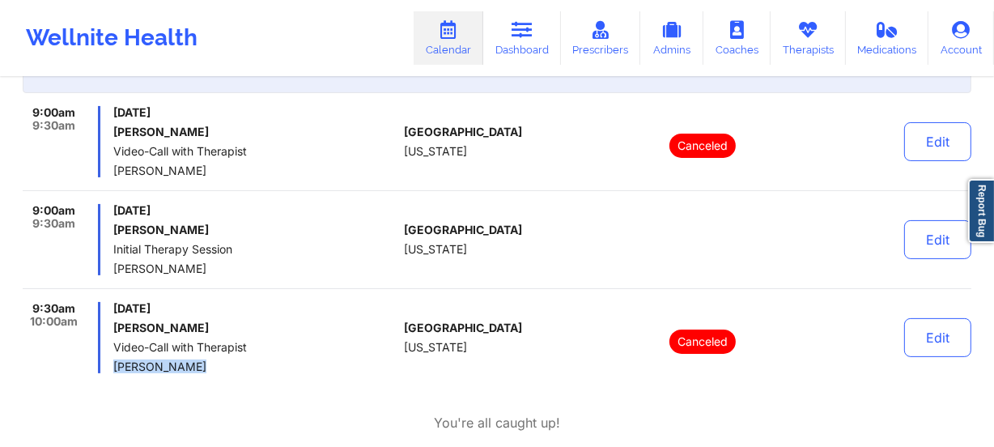
drag, startPoint x: 195, startPoint y: 368, endPoint x: 107, endPoint y: 360, distance: 88.6
click at [107, 360] on div "9:30am 10:00am [DATE] [PERSON_NAME] Video-Call with Therapist [PERSON_NAME]" at bounding box center [210, 337] width 375 height 71
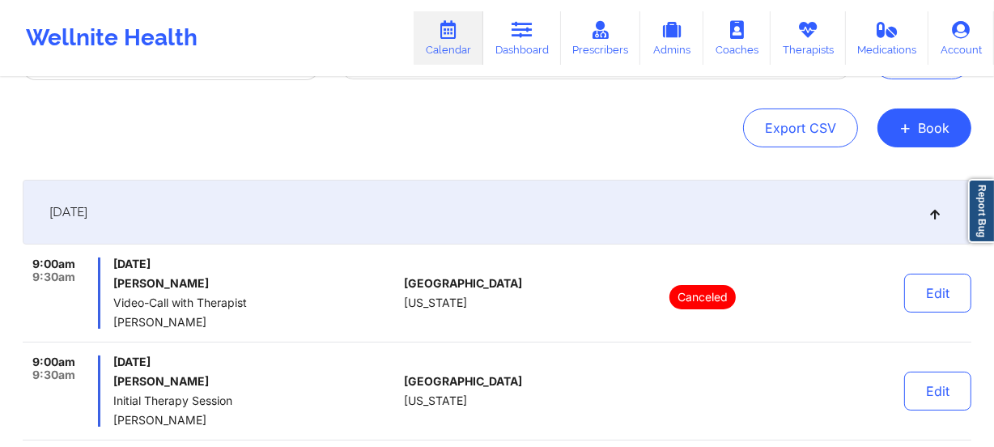
scroll to position [0, 0]
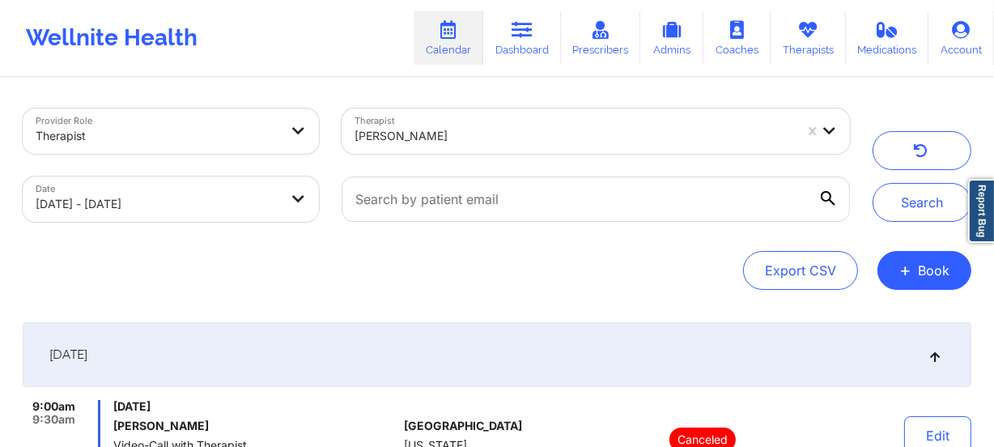
click at [470, 143] on div at bounding box center [575, 135] width 440 height 19
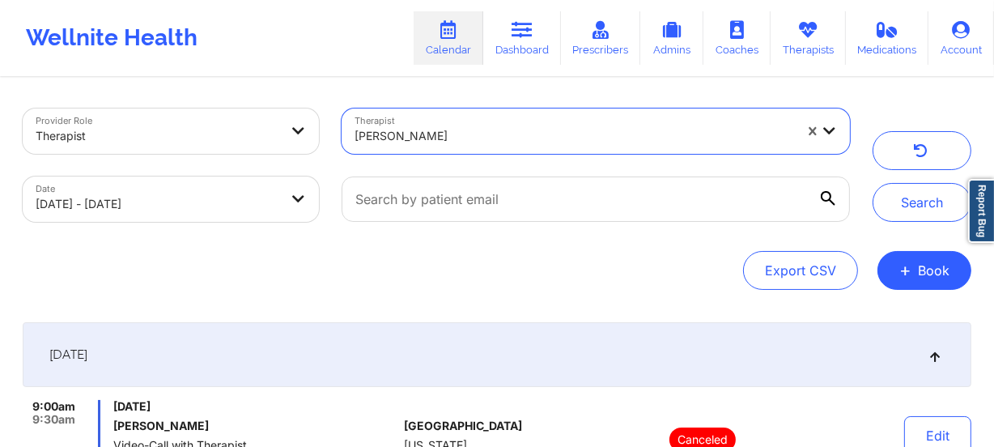
type input "[PERSON_NAME]"
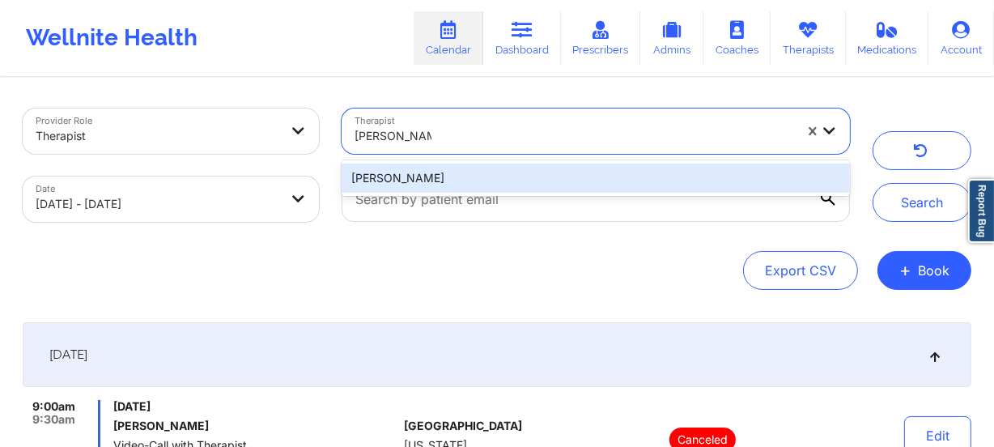
click at [478, 172] on div "[PERSON_NAME]" at bounding box center [596, 178] width 509 height 29
click at [478, 172] on div at bounding box center [595, 199] width 531 height 68
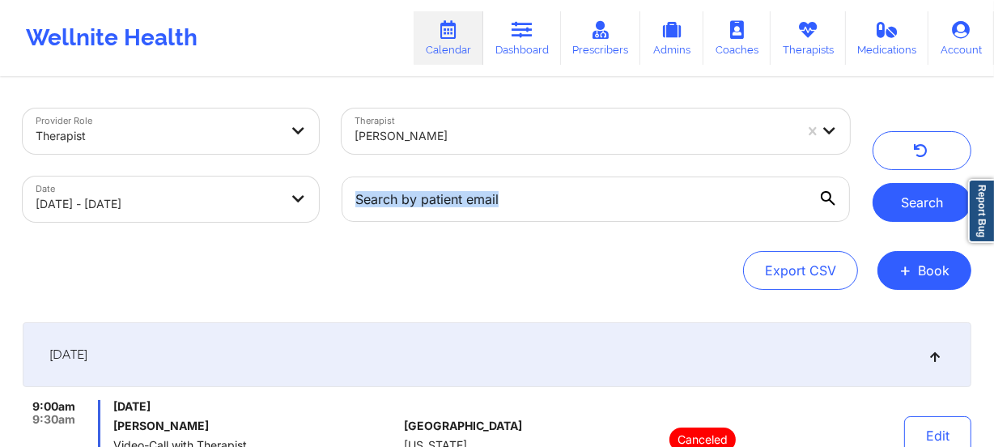
click at [887, 202] on button "Search" at bounding box center [922, 202] width 99 height 39
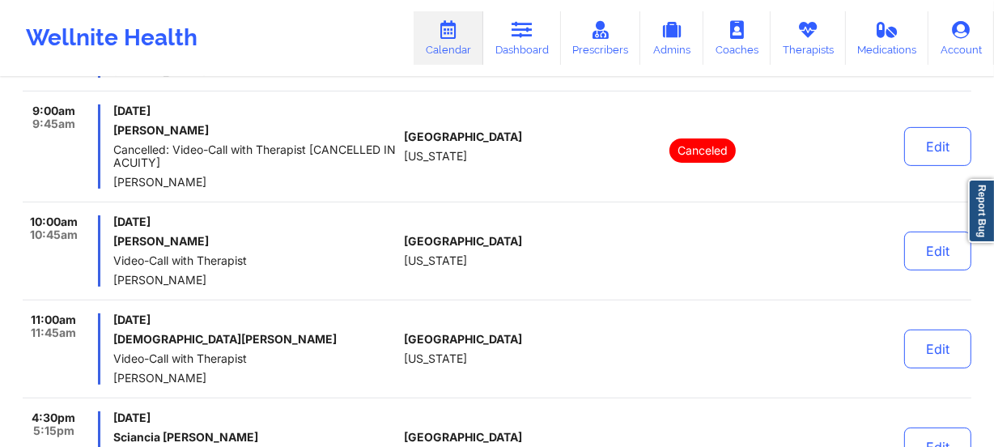
scroll to position [662, 0]
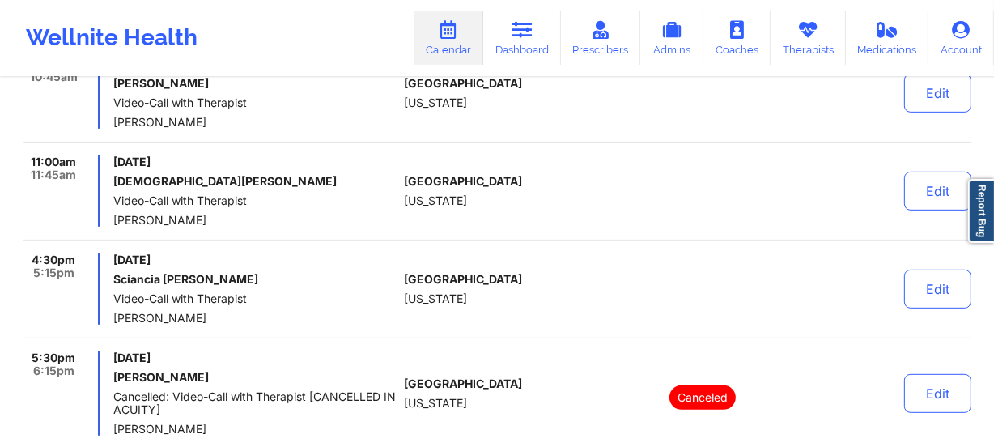
click at [420, 207] on div "[GEOGRAPHIC_DATA] [US_STATE]" at bounding box center [494, 190] width 180 height 71
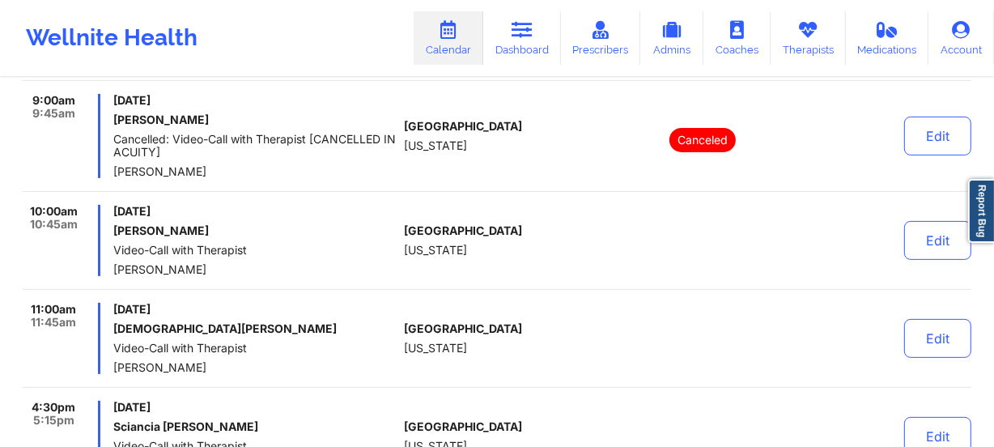
click at [365, 168] on span "[PERSON_NAME]" at bounding box center [255, 171] width 284 height 13
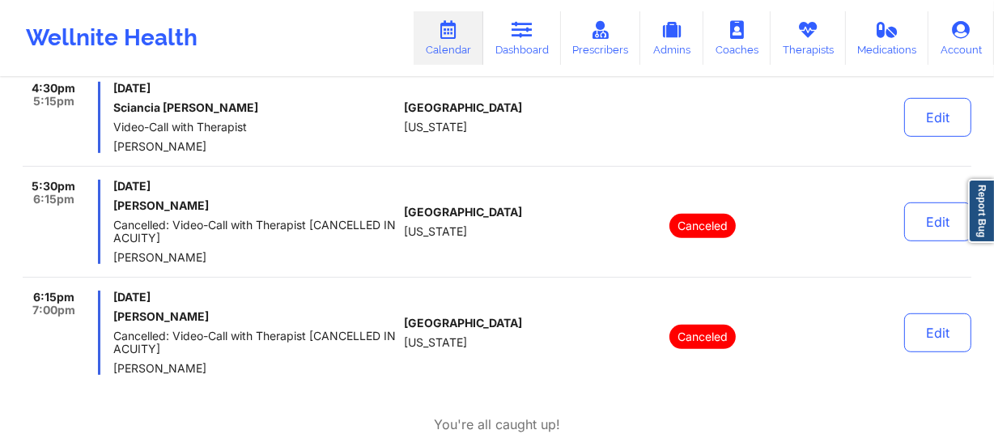
scroll to position [810, 0]
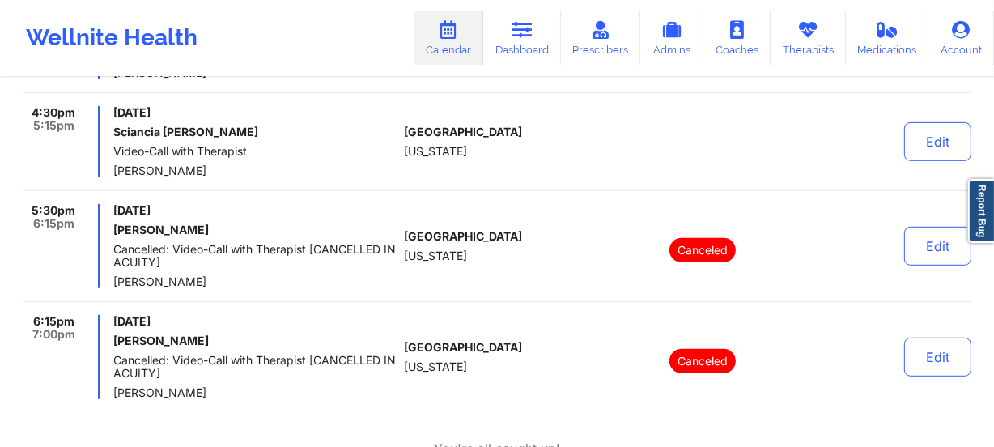
click at [351, 109] on span "[DATE]" at bounding box center [255, 112] width 284 height 13
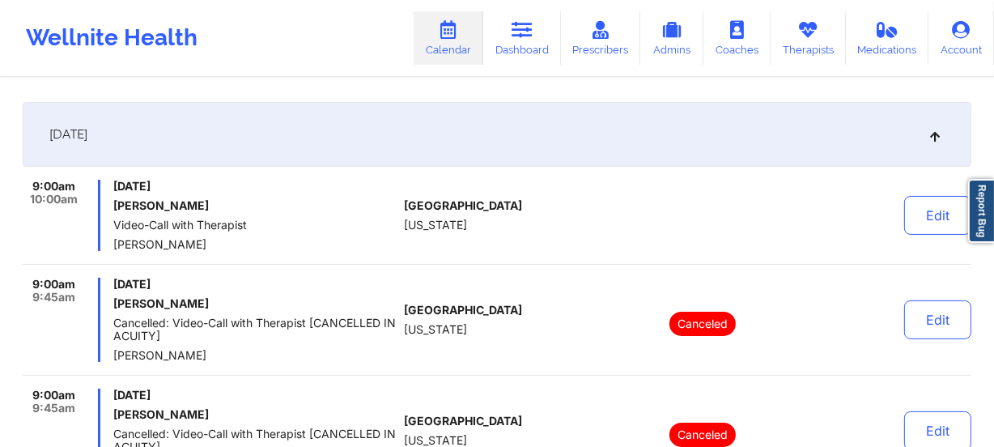
scroll to position [0, 0]
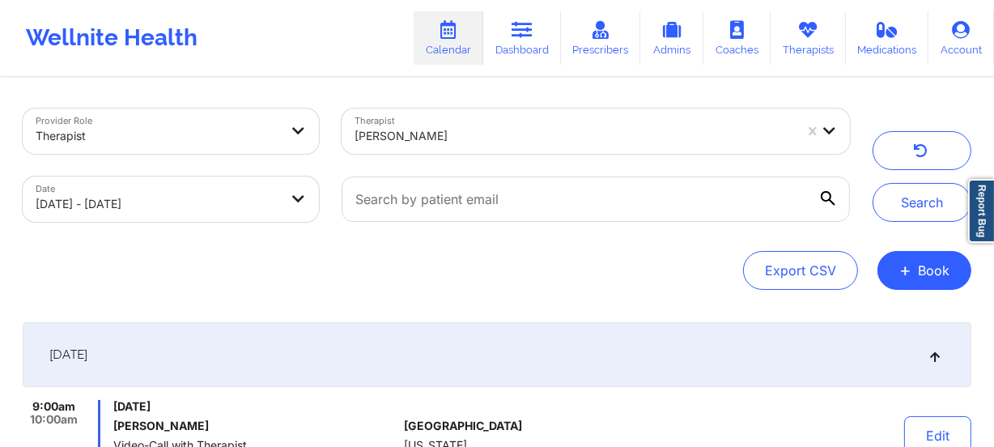
click at [521, 144] on div at bounding box center [575, 135] width 440 height 19
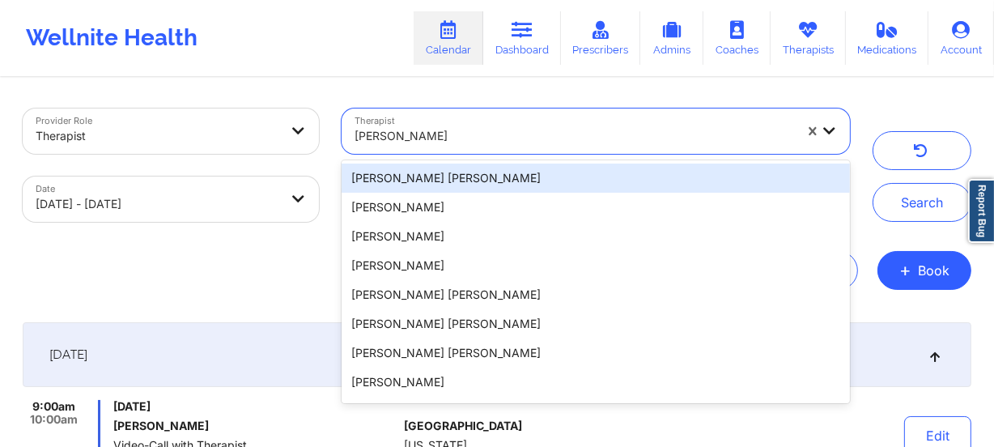
type input "[PERSON_NAME]"
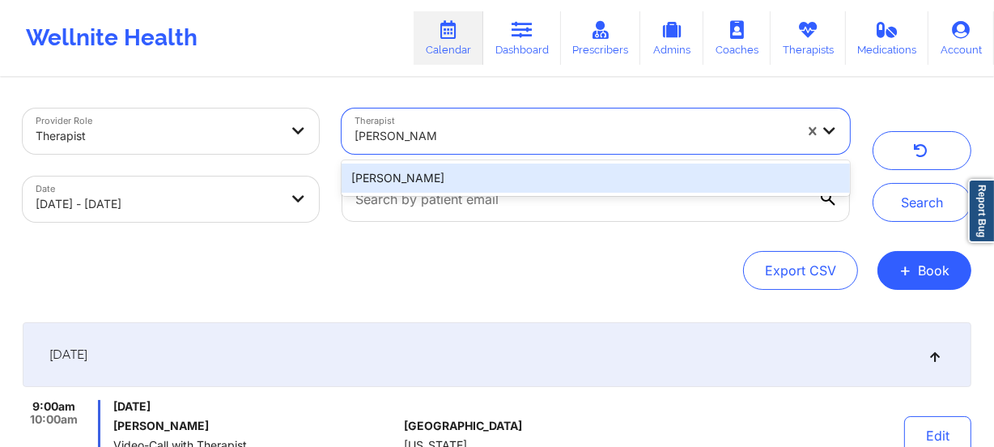
click at [516, 171] on div "[PERSON_NAME]" at bounding box center [596, 178] width 509 height 29
click at [516, 171] on div at bounding box center [595, 199] width 531 height 68
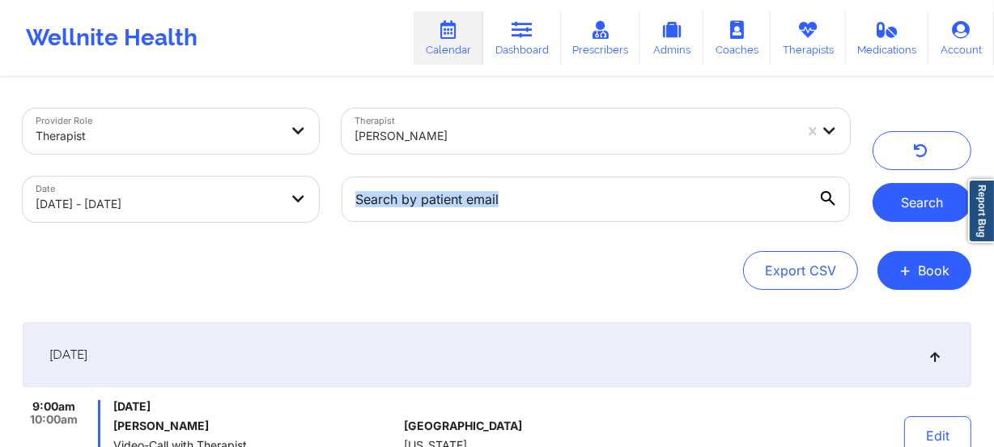
click at [931, 205] on button "Search" at bounding box center [922, 202] width 99 height 39
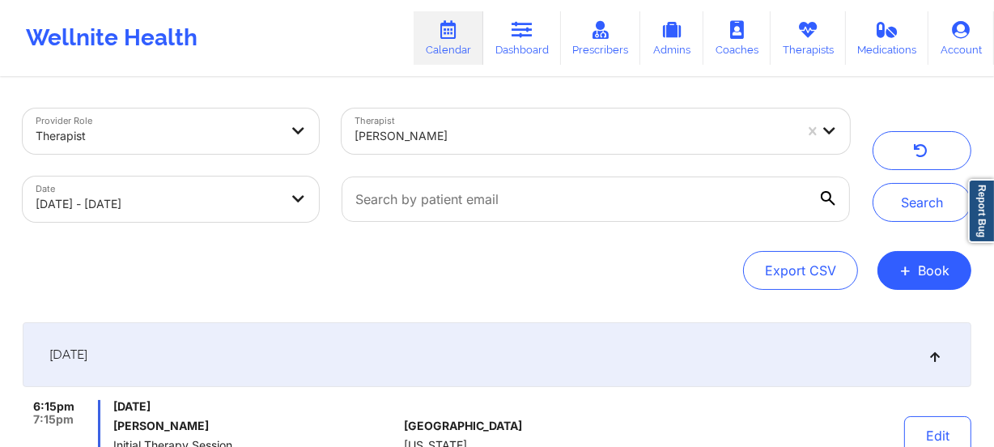
click at [466, 143] on div at bounding box center [575, 135] width 440 height 19
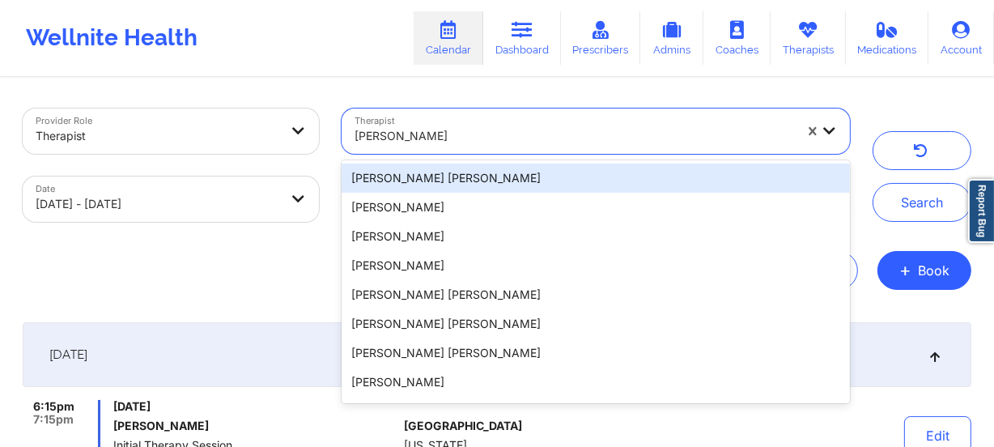
type input "[PERSON_NAME]"
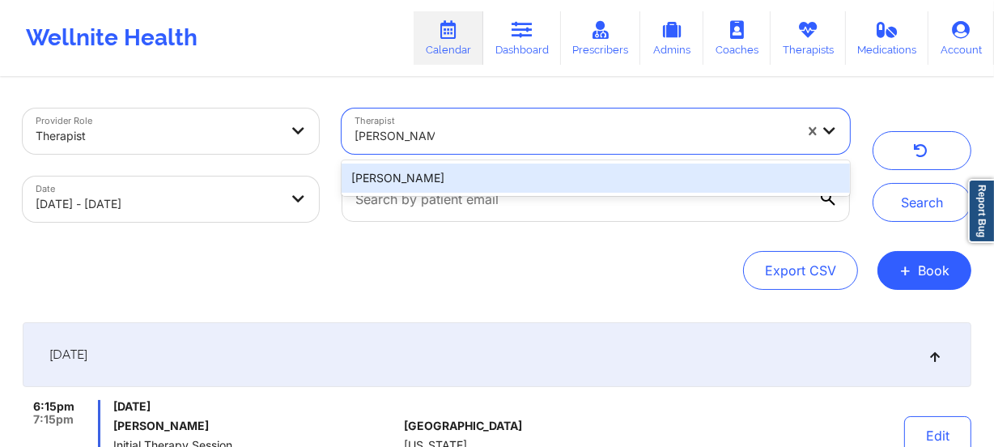
click at [469, 177] on div "[PERSON_NAME]" at bounding box center [596, 178] width 509 height 29
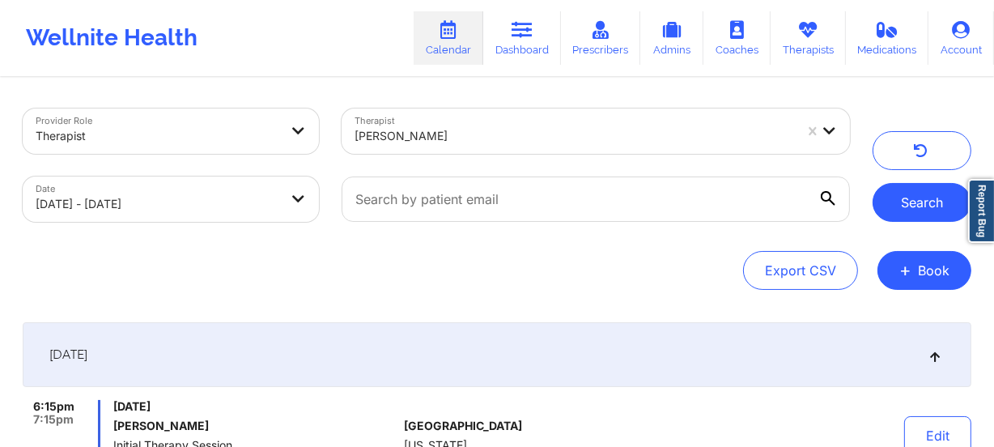
click at [939, 202] on button "Search" at bounding box center [922, 202] width 99 height 39
click at [503, 134] on div at bounding box center [575, 135] width 440 height 19
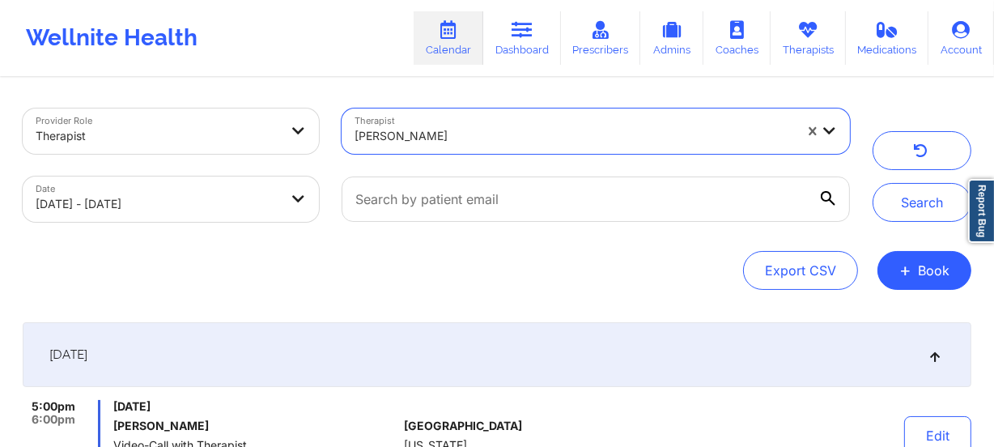
type input "[PERSON_NAME] [PERSON_NAME]"
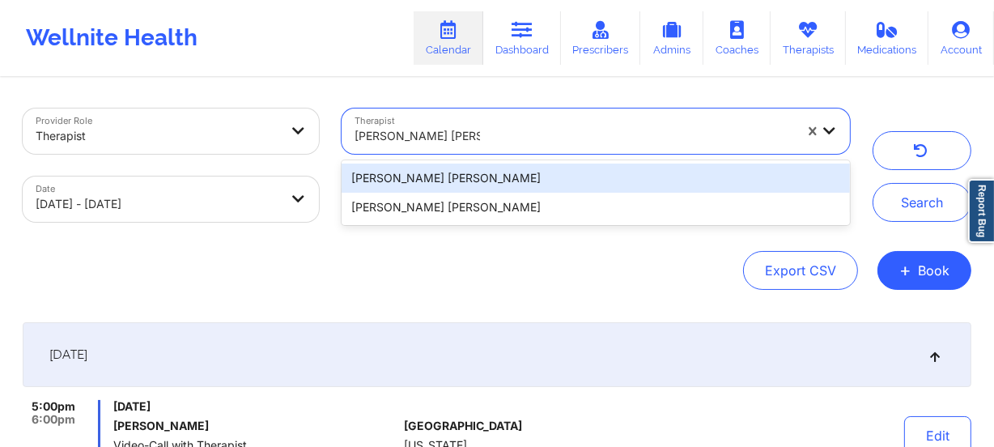
click at [508, 174] on div "[PERSON_NAME] [PERSON_NAME]" at bounding box center [596, 178] width 509 height 29
click at [508, 174] on div at bounding box center [595, 199] width 531 height 68
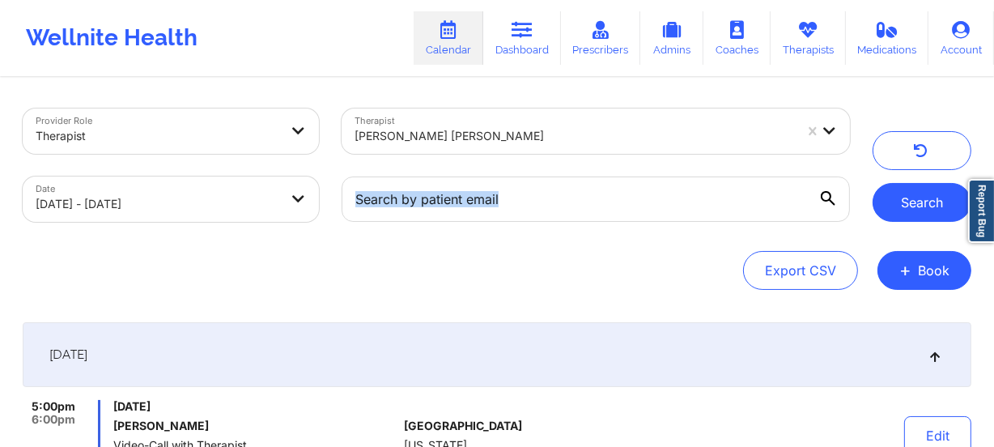
click at [917, 208] on button "Search" at bounding box center [922, 202] width 99 height 39
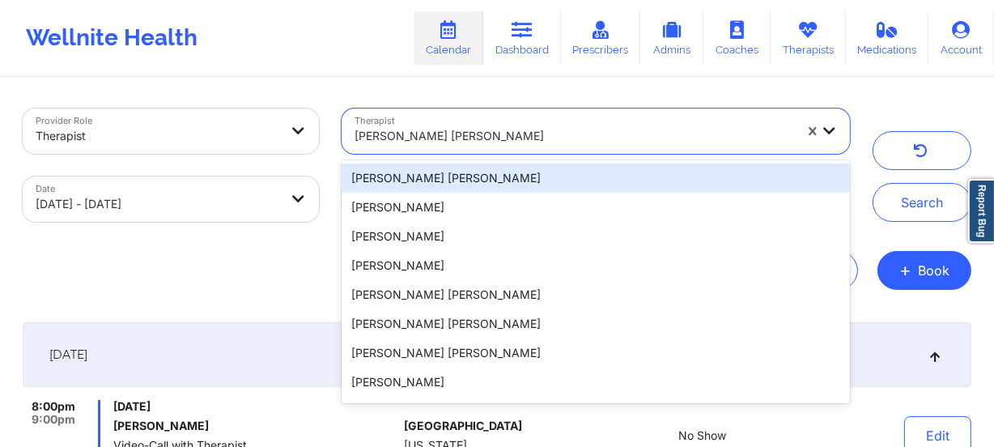
click at [559, 139] on div at bounding box center [575, 135] width 440 height 19
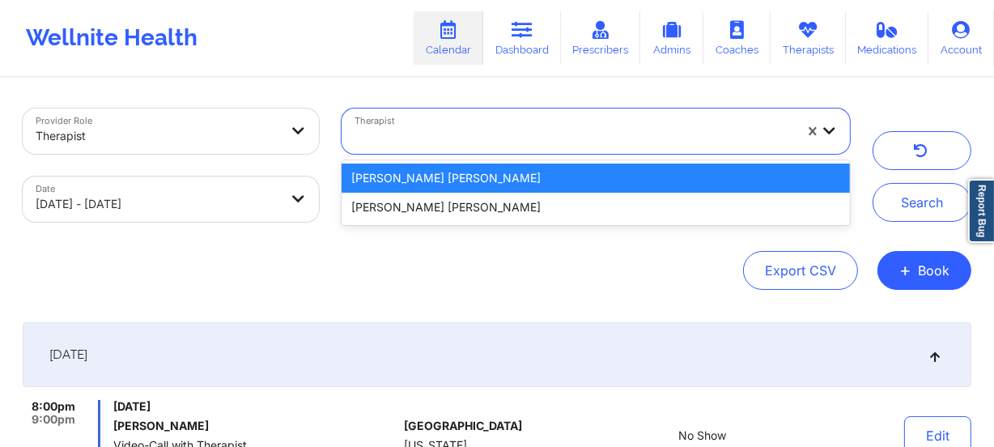
type input "[PERSON_NAME] [PERSON_NAME]"
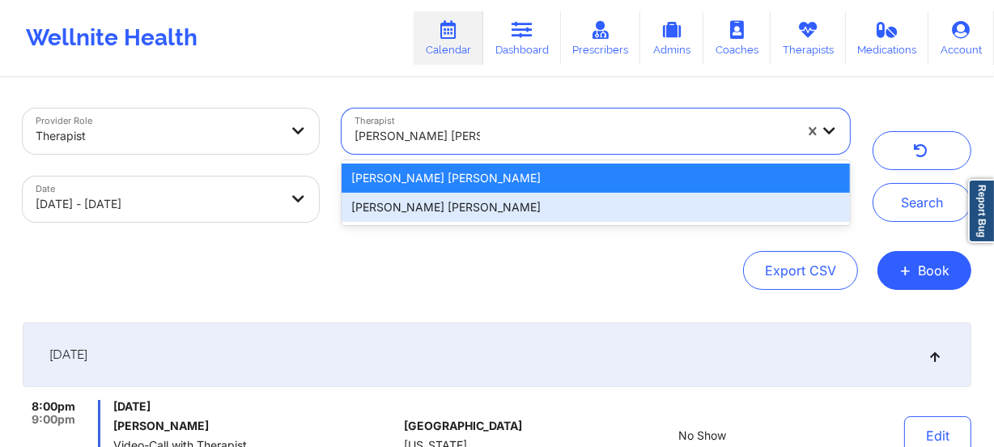
click at [522, 212] on div "[PERSON_NAME] [PERSON_NAME]" at bounding box center [596, 207] width 509 height 29
click at [522, 212] on input "text" at bounding box center [596, 199] width 509 height 45
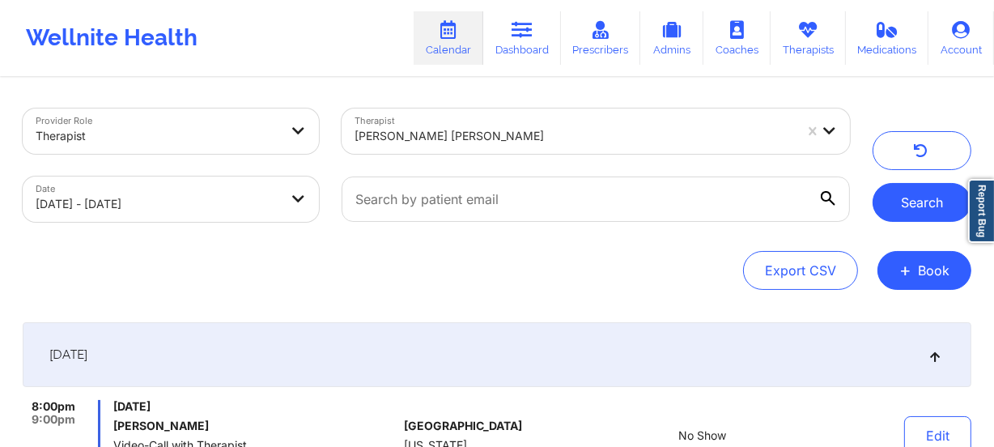
click at [899, 212] on button "Search" at bounding box center [922, 202] width 99 height 39
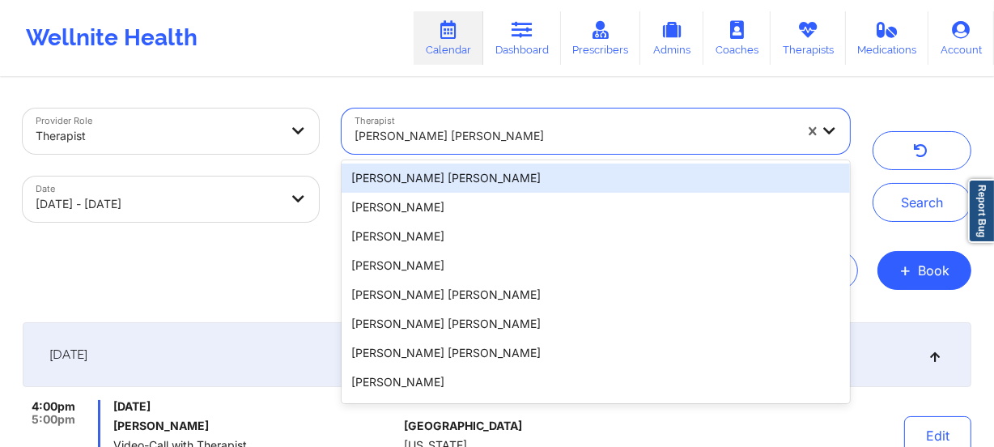
click at [491, 141] on div at bounding box center [575, 135] width 440 height 19
type input "[PERSON_NAME]"
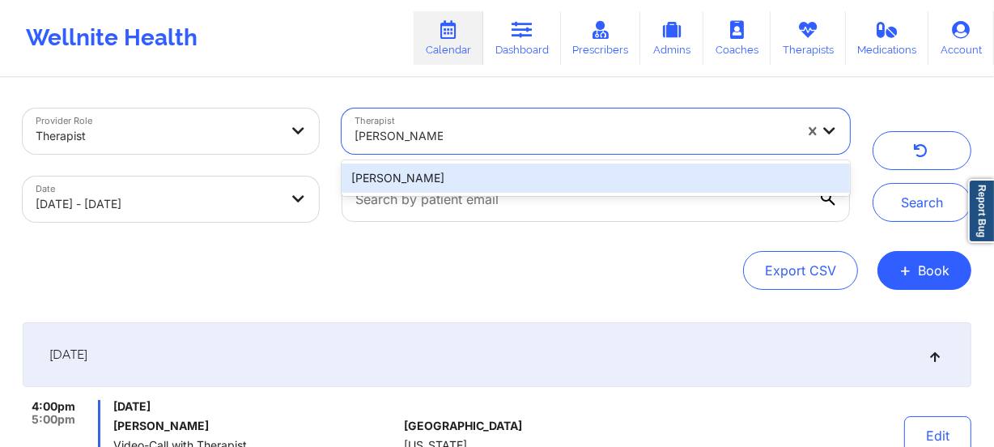
click at [495, 169] on div "[PERSON_NAME]" at bounding box center [596, 178] width 509 height 29
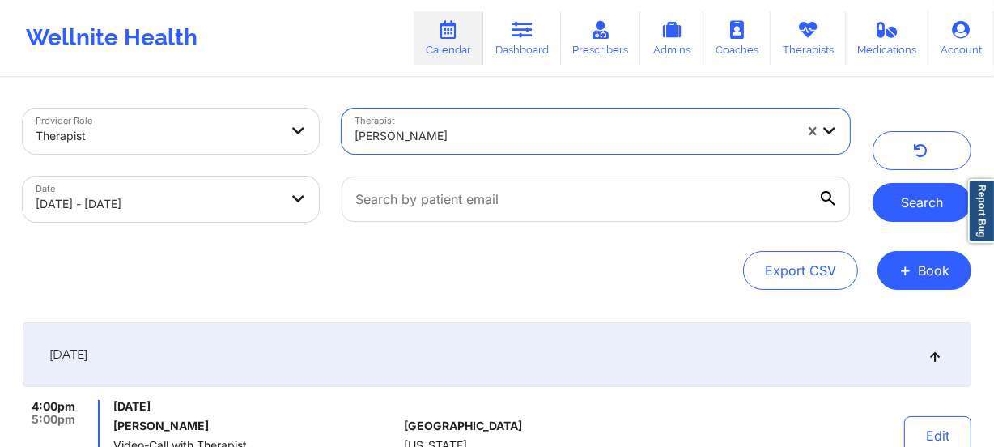
click at [926, 198] on button "Search" at bounding box center [922, 202] width 99 height 39
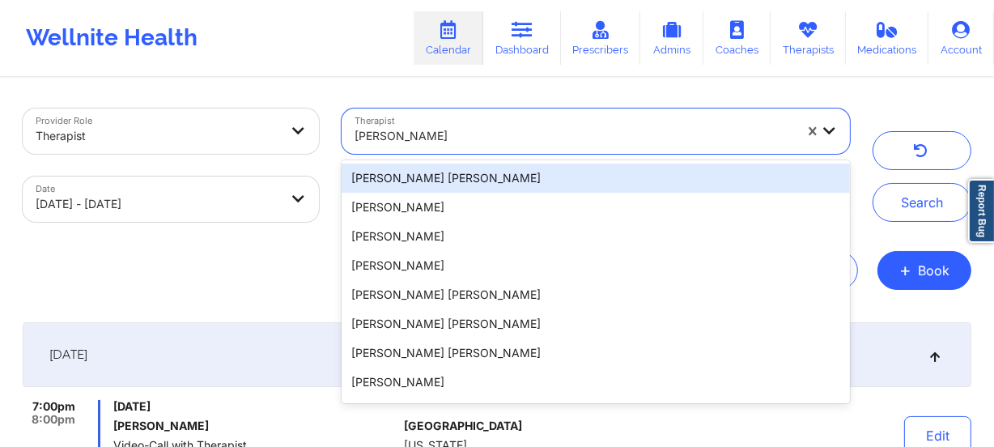
click at [481, 125] on div "[PERSON_NAME]" at bounding box center [575, 136] width 440 height 36
type input "[PERSON_NAME]"
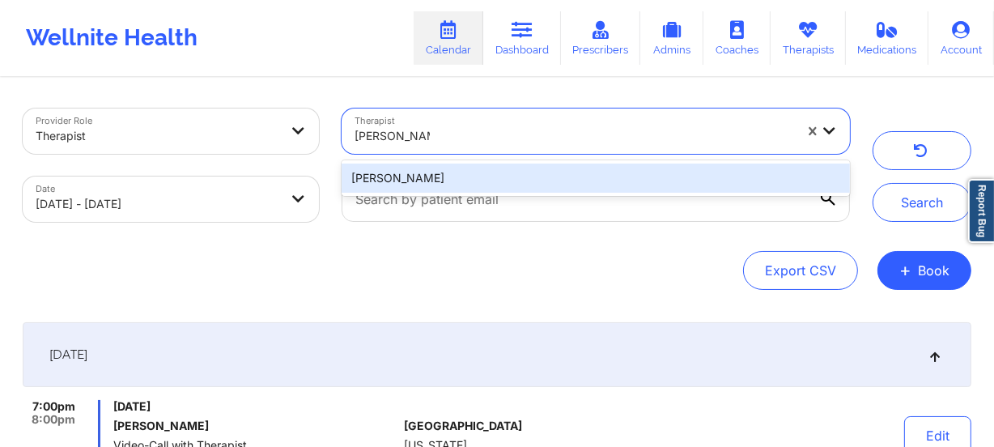
click at [478, 177] on div "[PERSON_NAME]" at bounding box center [596, 178] width 509 height 29
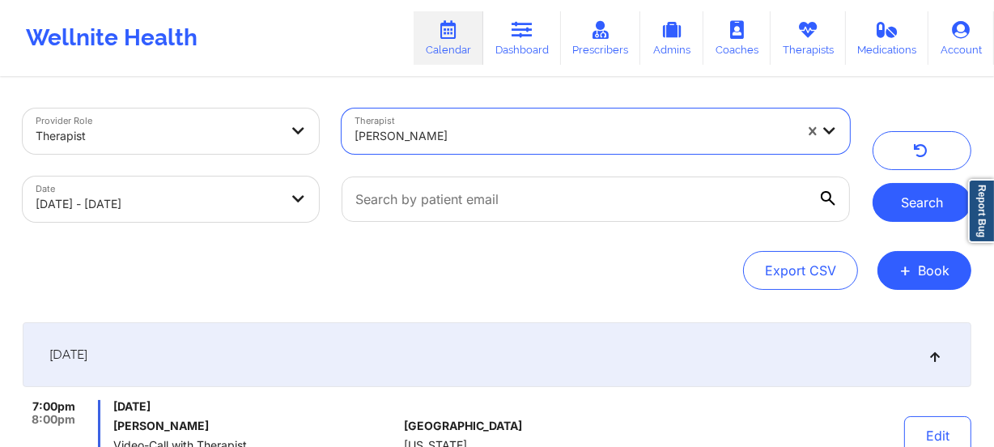
click at [889, 209] on button "Search" at bounding box center [922, 202] width 99 height 39
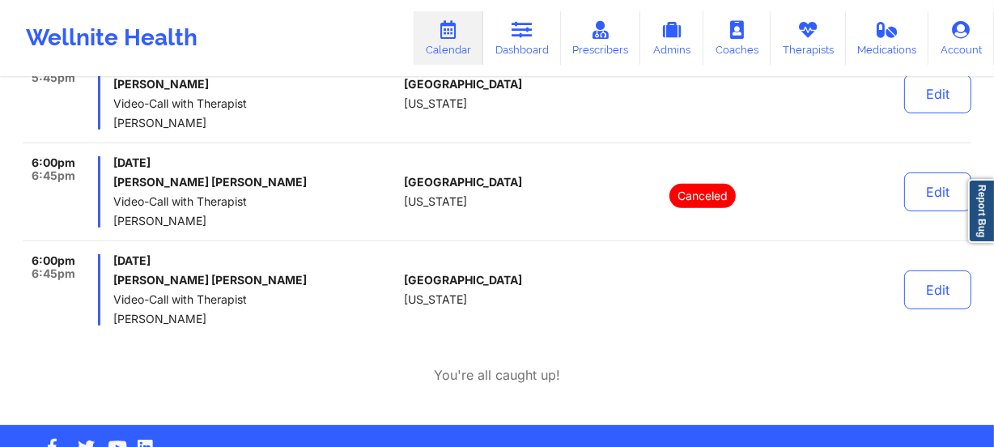
scroll to position [662, 0]
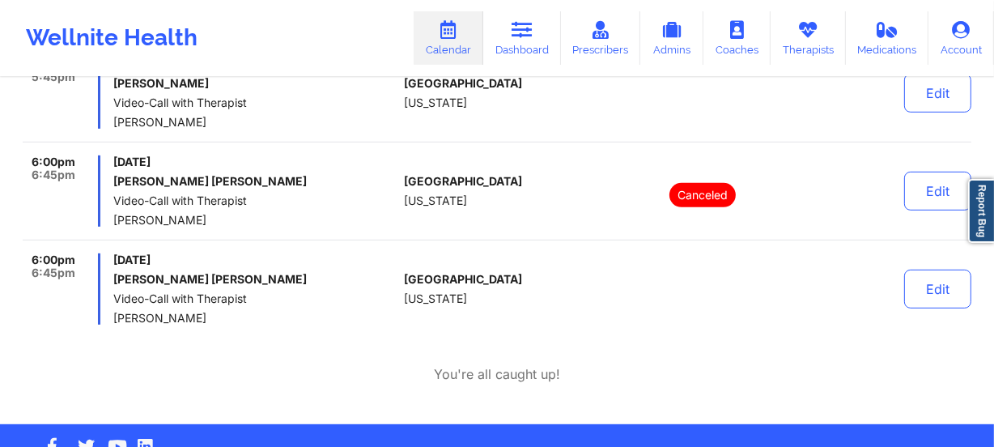
click at [410, 129] on div "5:00pm 5:45pm [DATE] [PERSON_NAME] Video-Call with Therapist [PERSON_NAME] [GEO…" at bounding box center [497, 99] width 949 height 85
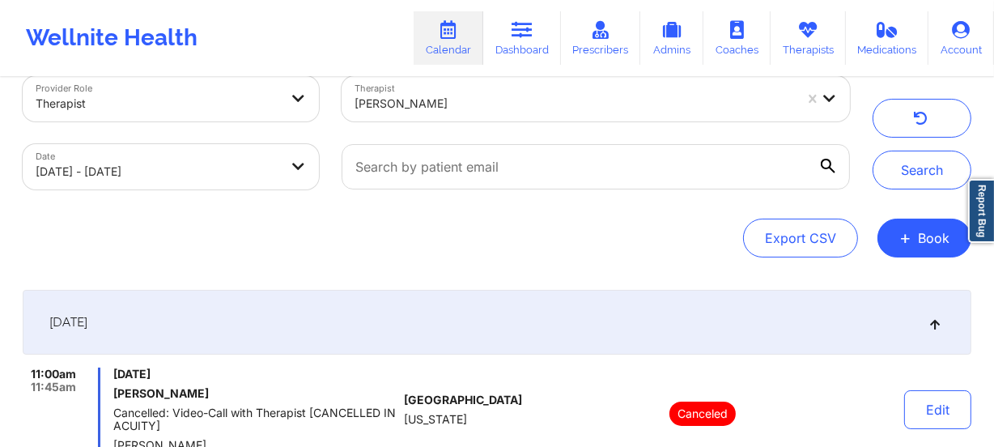
scroll to position [0, 0]
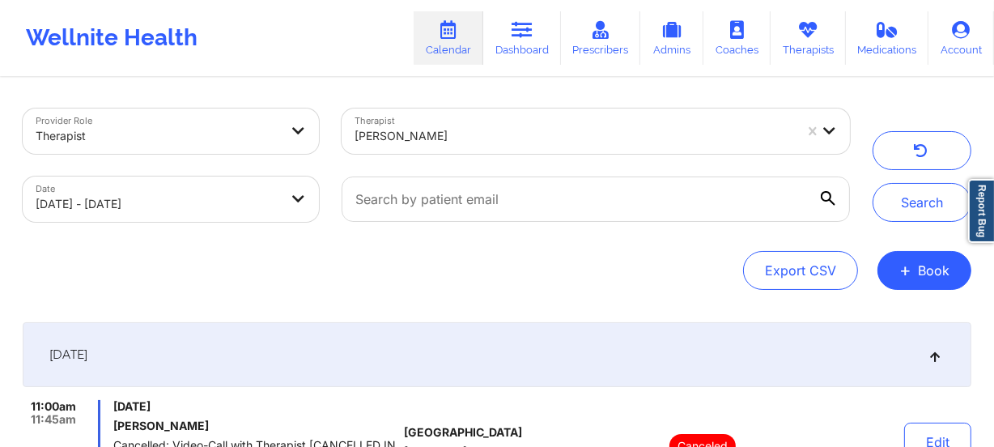
click at [471, 161] on div "Therapist [PERSON_NAME]" at bounding box center [595, 131] width 531 height 68
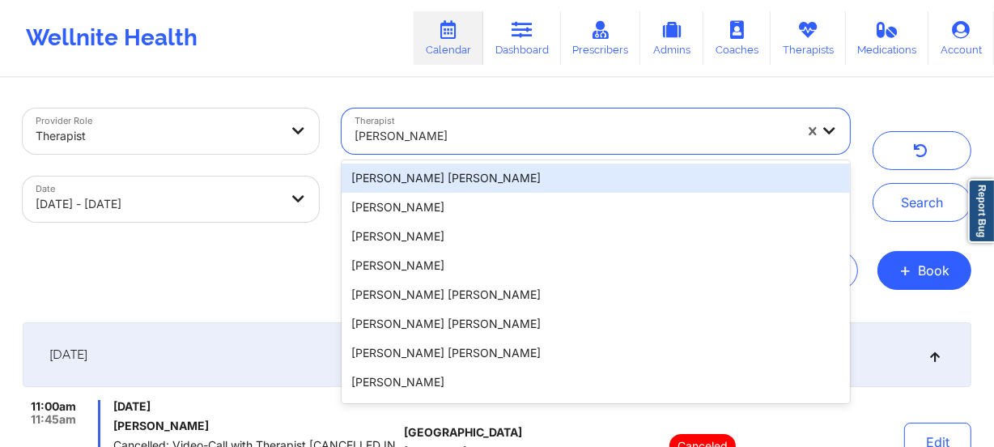
click at [476, 142] on div at bounding box center [575, 135] width 440 height 19
type input "[PERSON_NAME]"
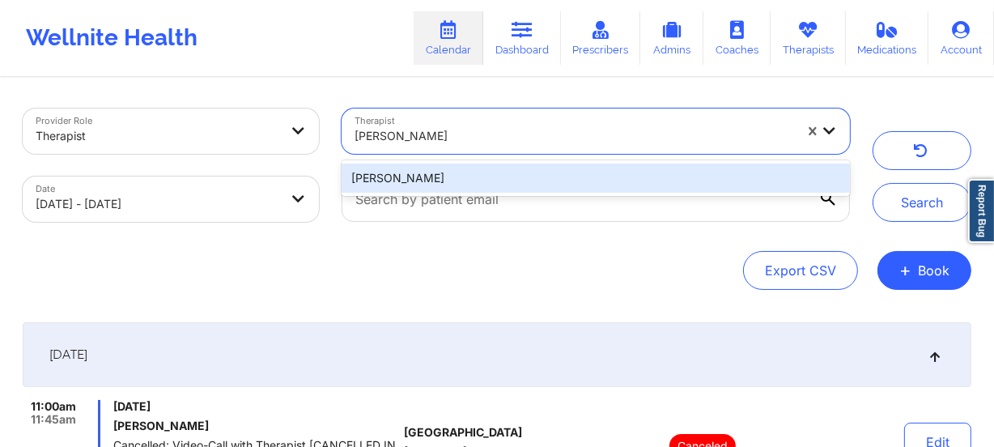
click at [476, 171] on div "[PERSON_NAME]" at bounding box center [596, 178] width 509 height 29
click at [476, 171] on div at bounding box center [595, 199] width 531 height 68
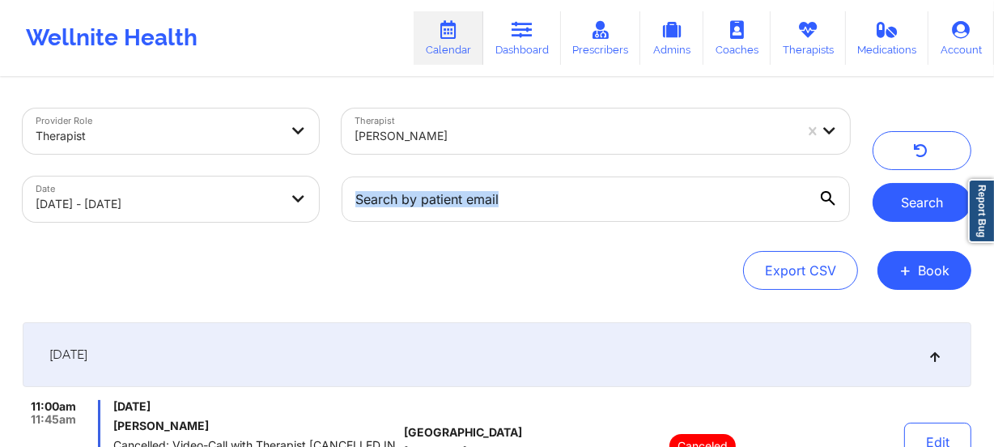
click at [924, 199] on button "Search" at bounding box center [922, 202] width 99 height 39
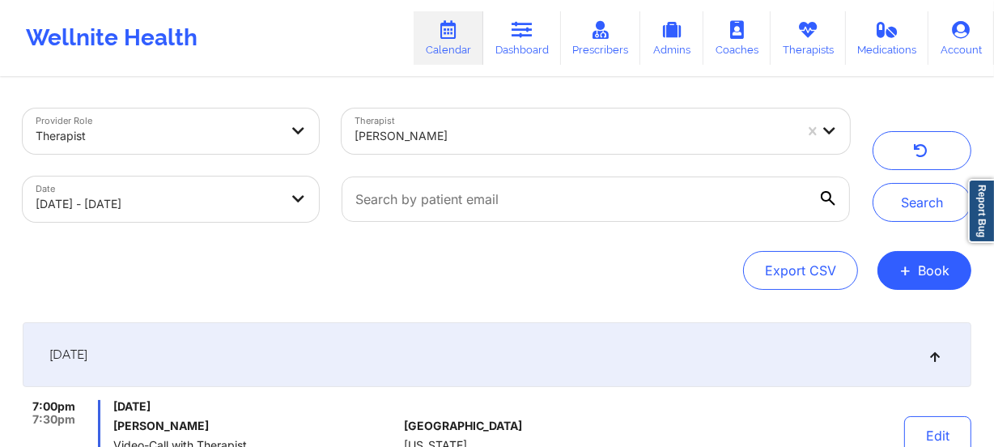
click at [500, 132] on div at bounding box center [575, 135] width 440 height 19
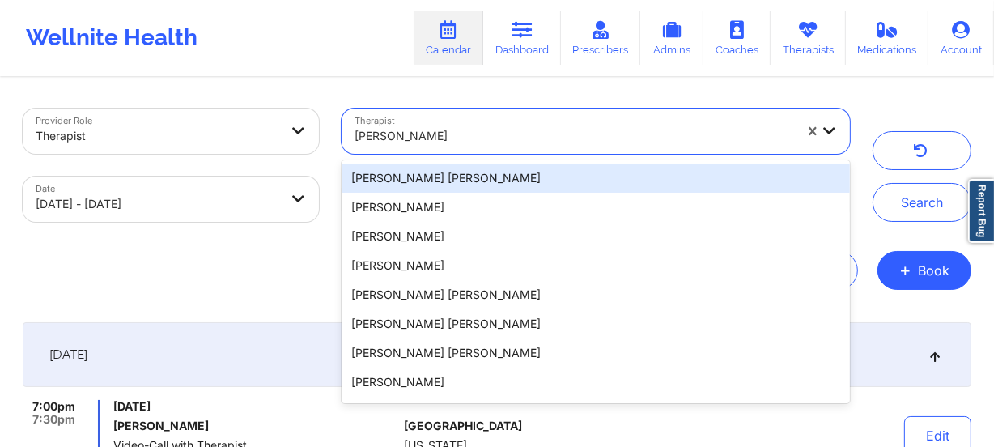
type input "[PERSON_NAME]"
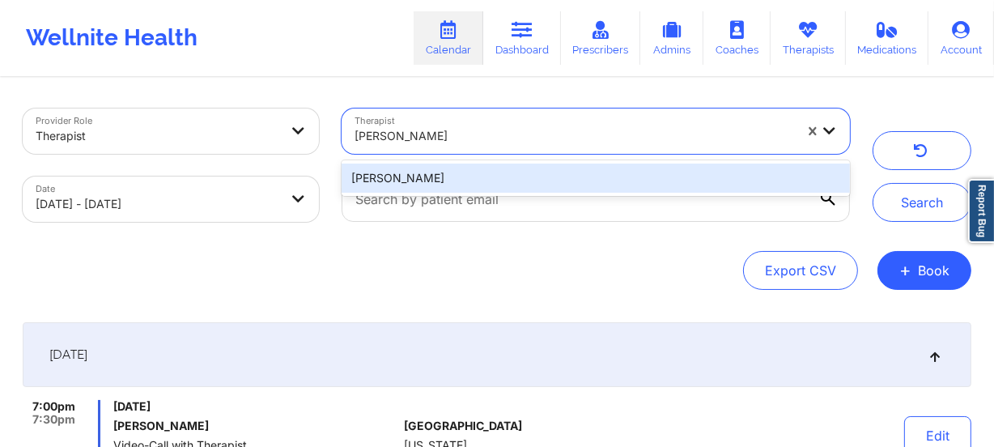
click at [512, 172] on div "[PERSON_NAME]" at bounding box center [596, 178] width 509 height 29
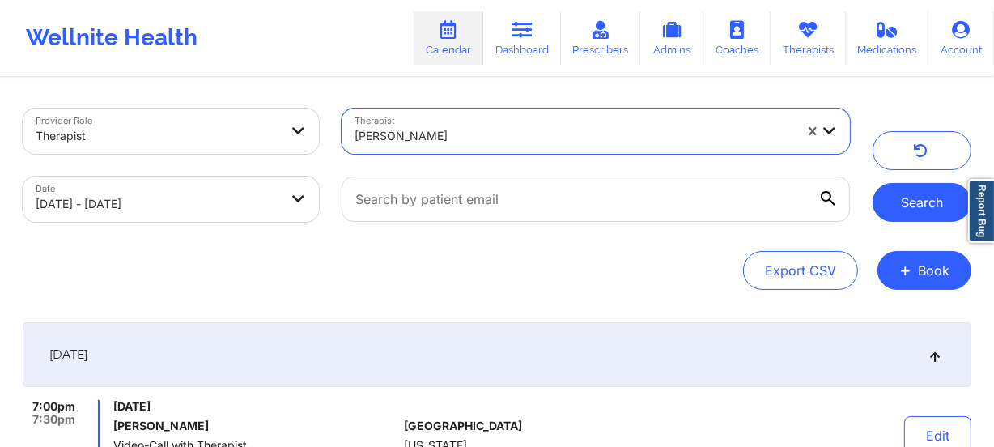
click at [938, 202] on button "Search" at bounding box center [922, 202] width 99 height 39
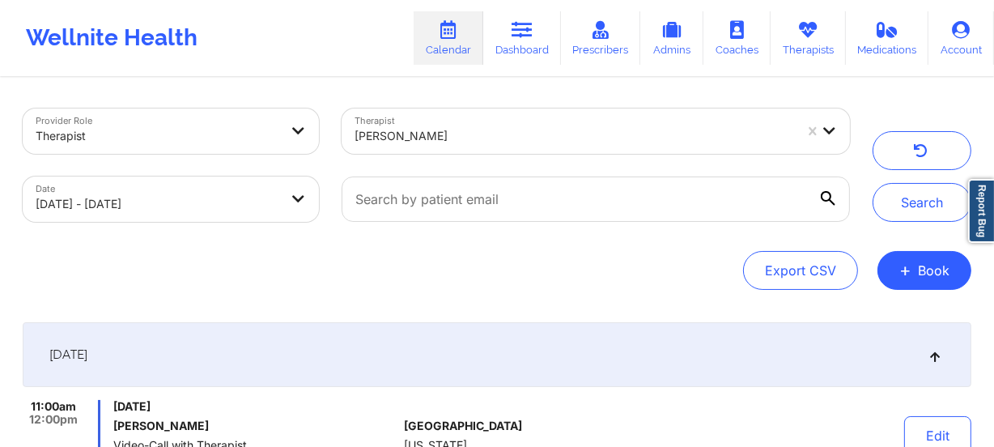
click at [501, 111] on div "[PERSON_NAME]" at bounding box center [569, 131] width 454 height 45
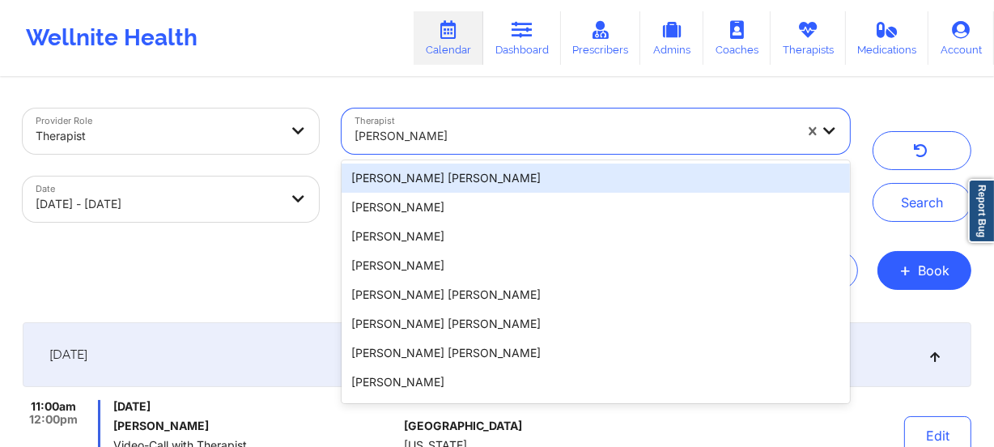
type input "Stavros Delardas"
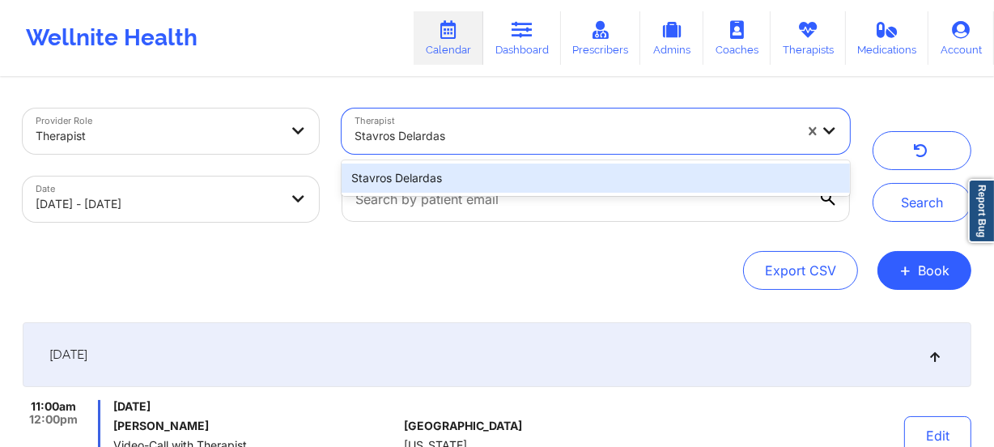
click at [487, 170] on div "Stavros Delardas" at bounding box center [596, 178] width 509 height 29
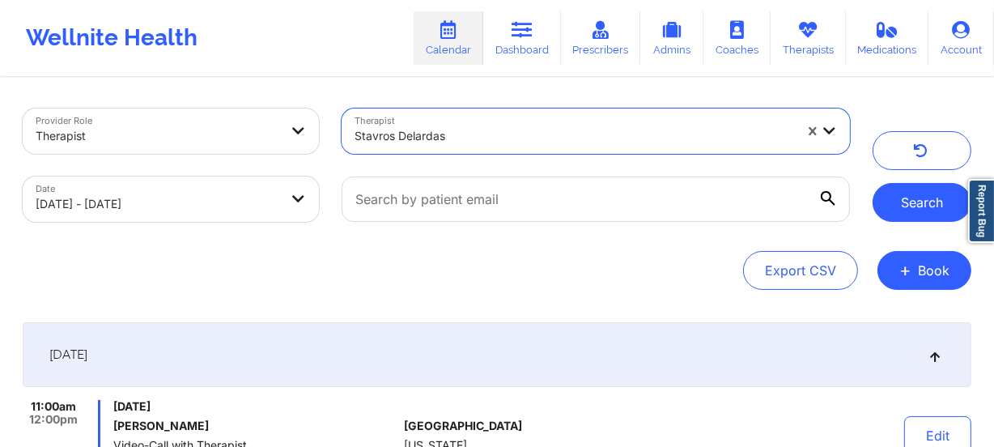
click at [892, 187] on button "Search" at bounding box center [922, 202] width 99 height 39
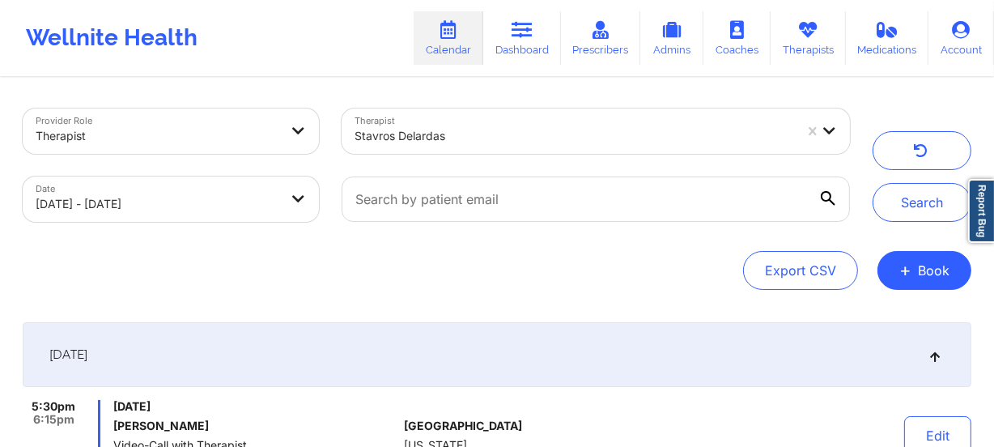
click at [509, 134] on div at bounding box center [575, 135] width 440 height 19
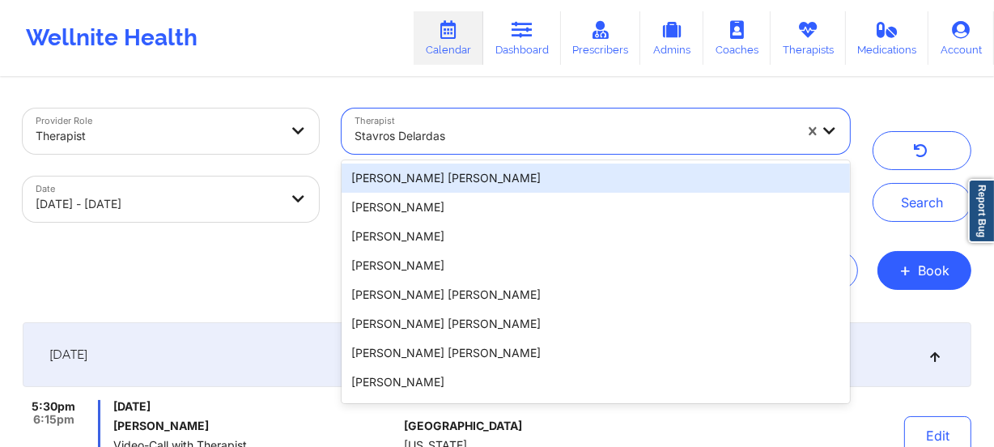
type input "[PERSON_NAME]"
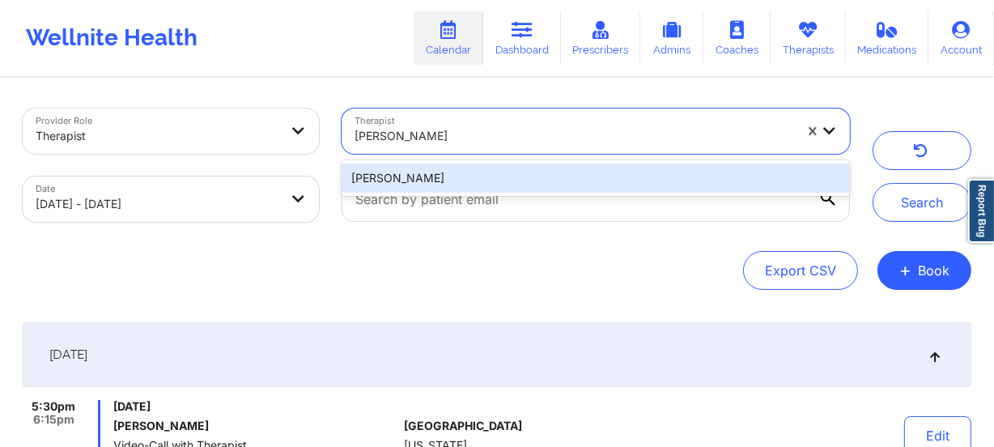
click at [494, 174] on div "[PERSON_NAME]" at bounding box center [596, 178] width 509 height 29
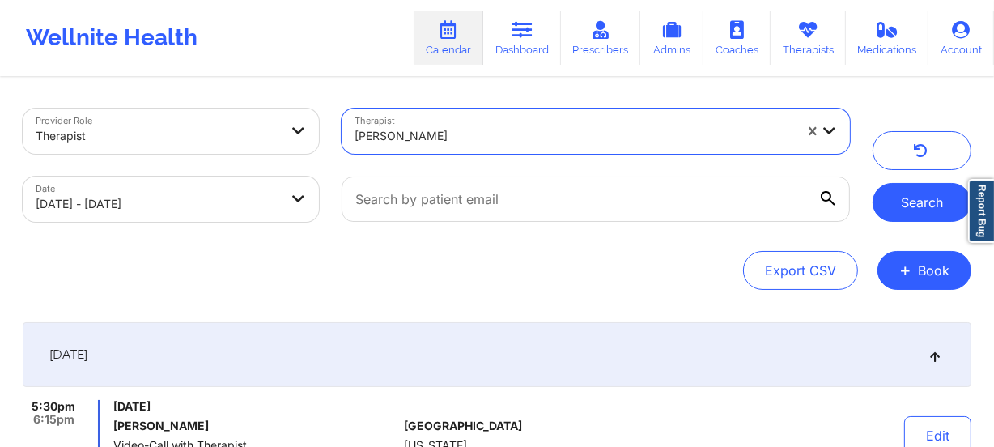
click at [873, 197] on div "Search" at bounding box center [922, 165] width 99 height 113
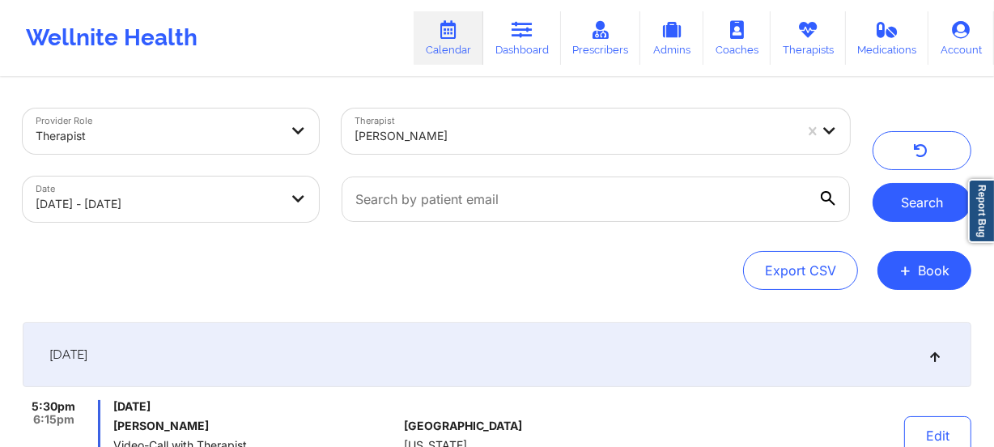
click at [898, 198] on button "Search" at bounding box center [922, 202] width 99 height 39
click at [467, 129] on div at bounding box center [575, 135] width 440 height 19
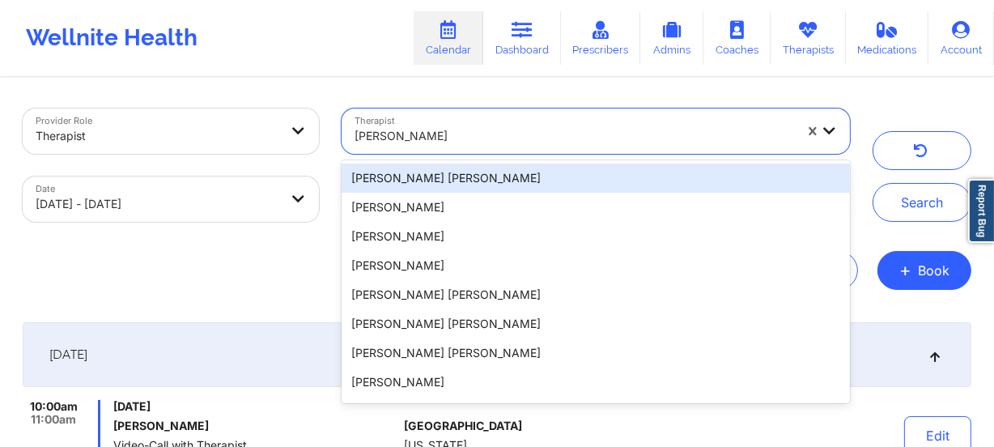
type input "[PERSON_NAME]"
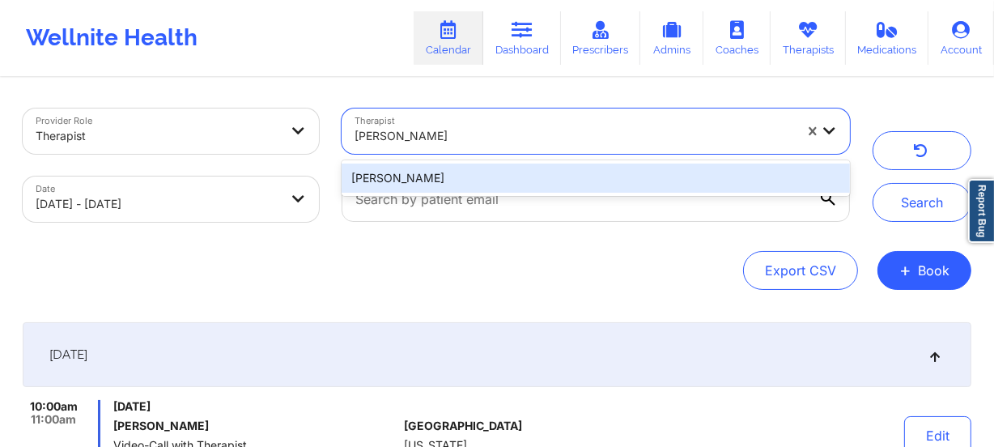
click at [477, 170] on div "[PERSON_NAME]" at bounding box center [596, 178] width 509 height 29
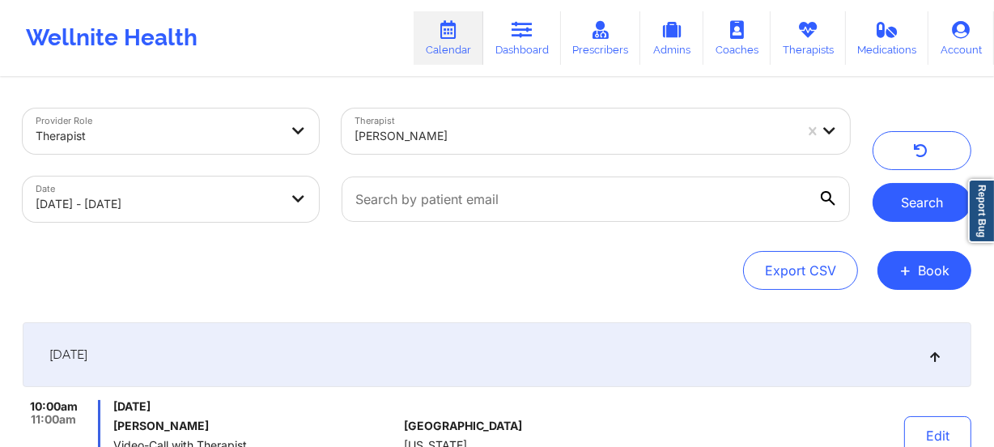
click at [941, 215] on button "Search" at bounding box center [922, 202] width 99 height 39
click at [490, 132] on div at bounding box center [575, 135] width 440 height 19
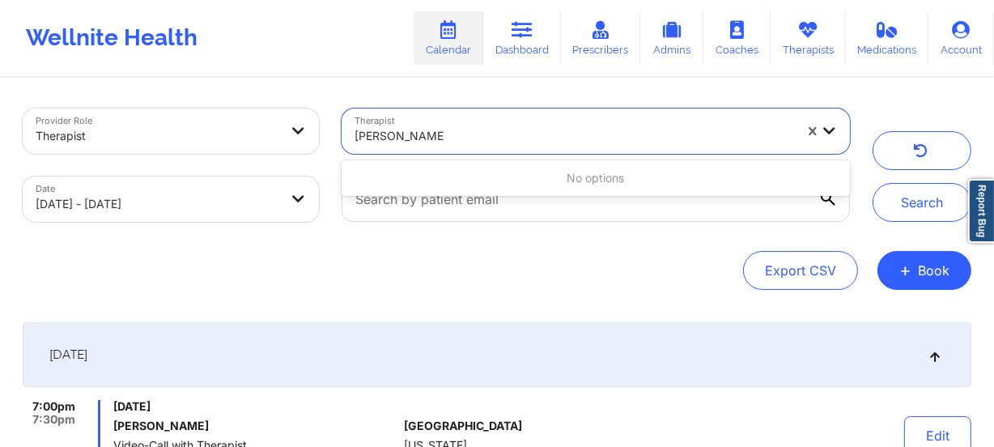
type input "[PERSON_NAME] Therapist"
click at [466, 144] on div at bounding box center [575, 135] width 440 height 19
drag, startPoint x: 392, startPoint y: 133, endPoint x: 500, endPoint y: 135, distance: 108.5
click at [500, 135] on div "[PERSON_NAME] Therapist" at bounding box center [575, 135] width 440 height 19
type input "[PERSON_NAME]"
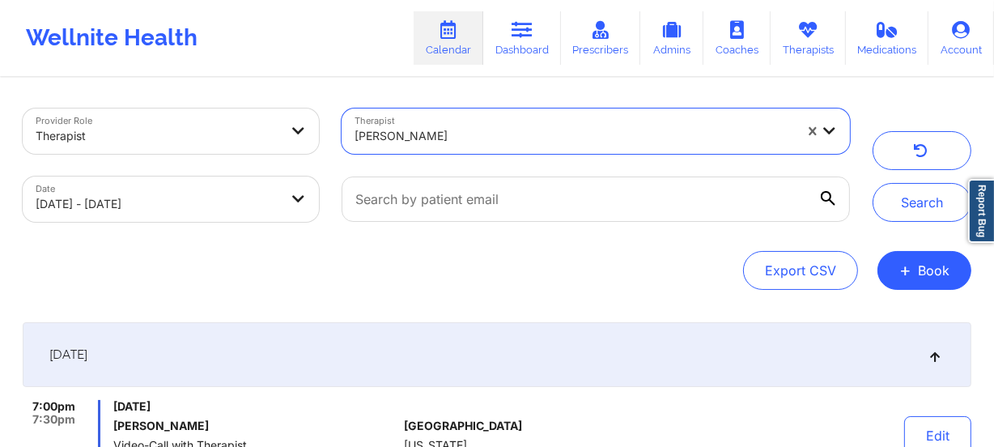
click at [466, 146] on div "[PERSON_NAME]" at bounding box center [575, 136] width 440 height 36
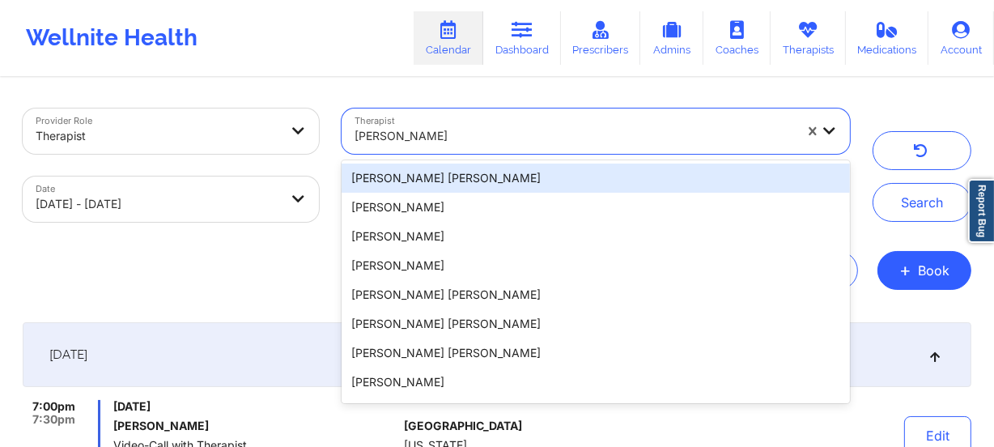
type input "[PERSON_NAME]"
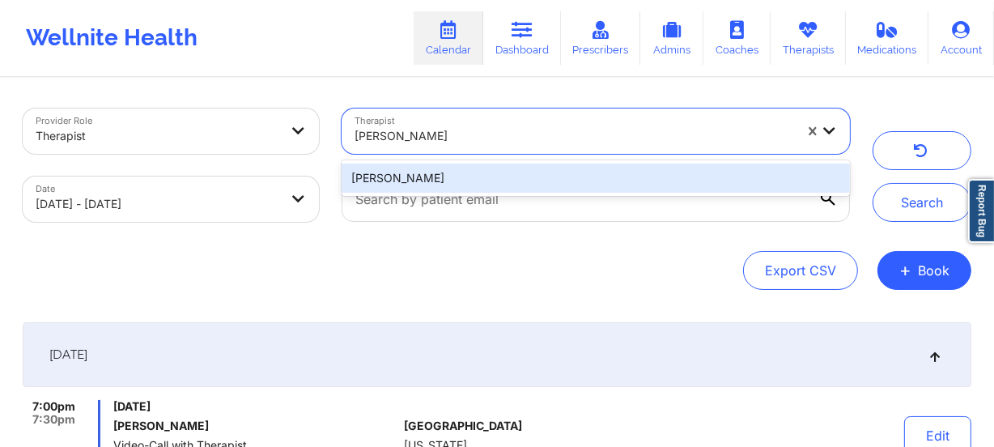
click at [477, 170] on div "[PERSON_NAME]" at bounding box center [596, 178] width 509 height 29
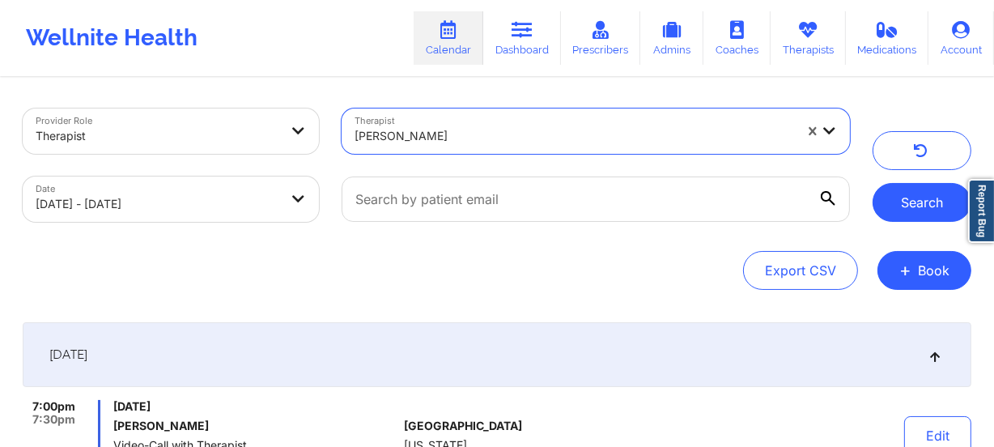
click at [923, 205] on button "Search" at bounding box center [922, 202] width 99 height 39
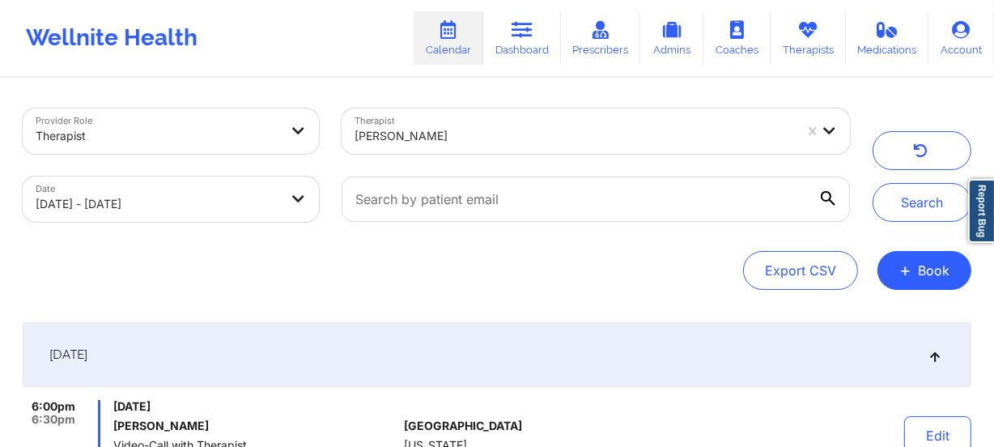
click at [551, 143] on div at bounding box center [575, 135] width 440 height 19
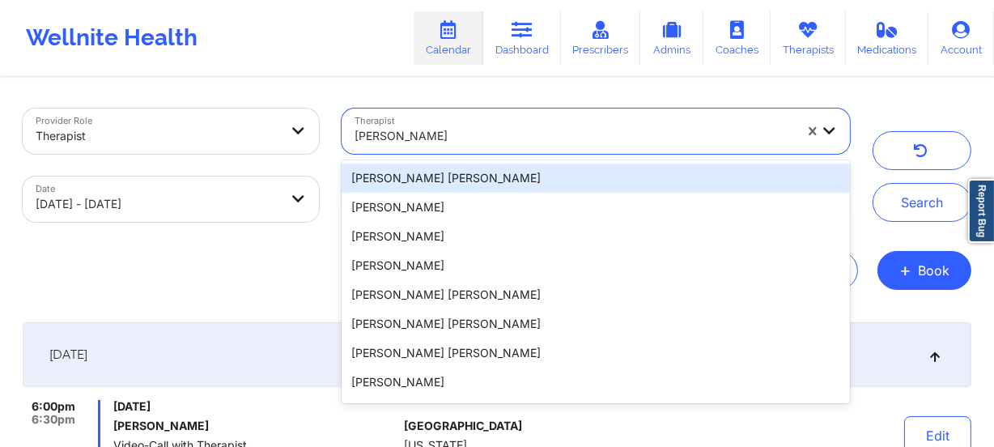
type input "[PERSON_NAME]"
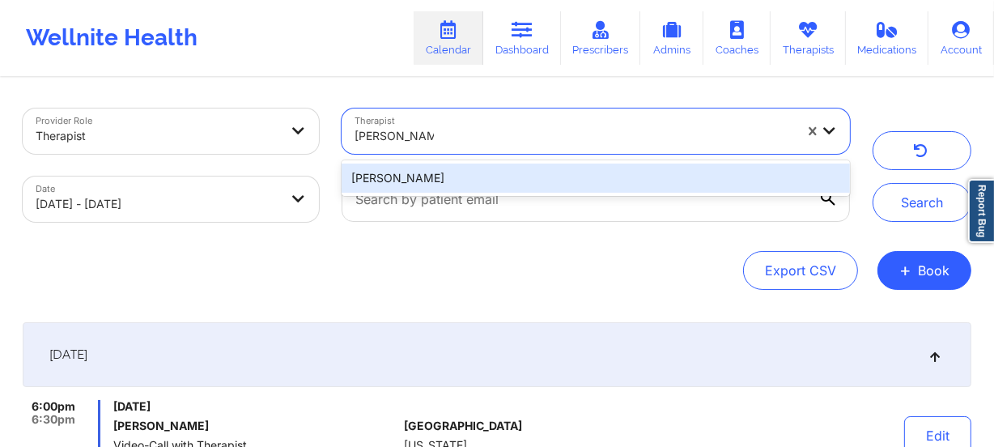
click at [529, 168] on div "[PERSON_NAME]" at bounding box center [596, 178] width 509 height 29
click at [529, 168] on div at bounding box center [595, 199] width 531 height 68
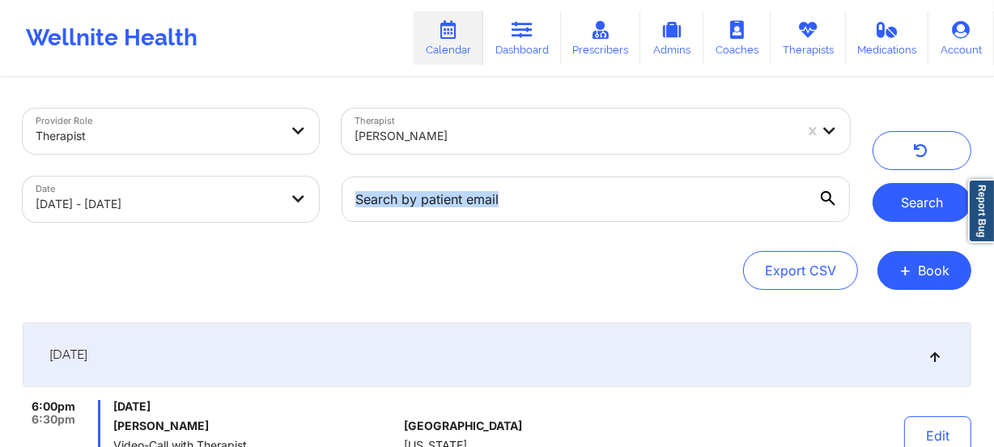
click at [920, 189] on button "Search" at bounding box center [922, 202] width 99 height 39
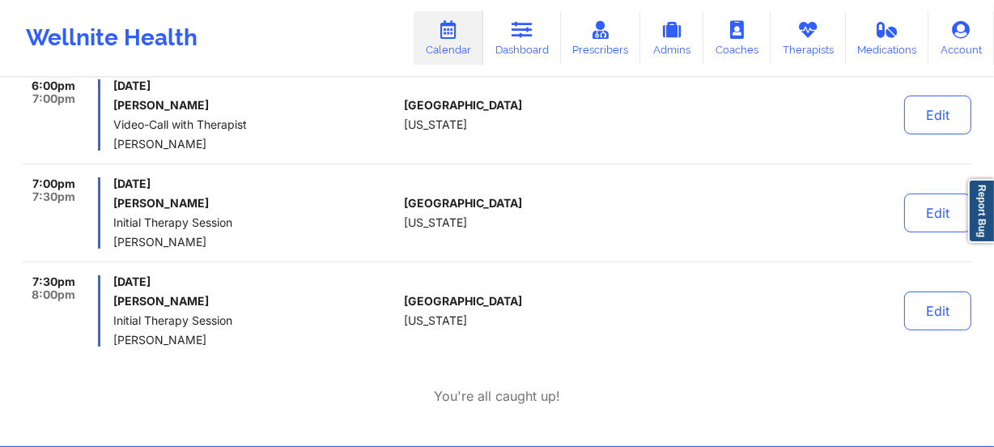
scroll to position [441, 0]
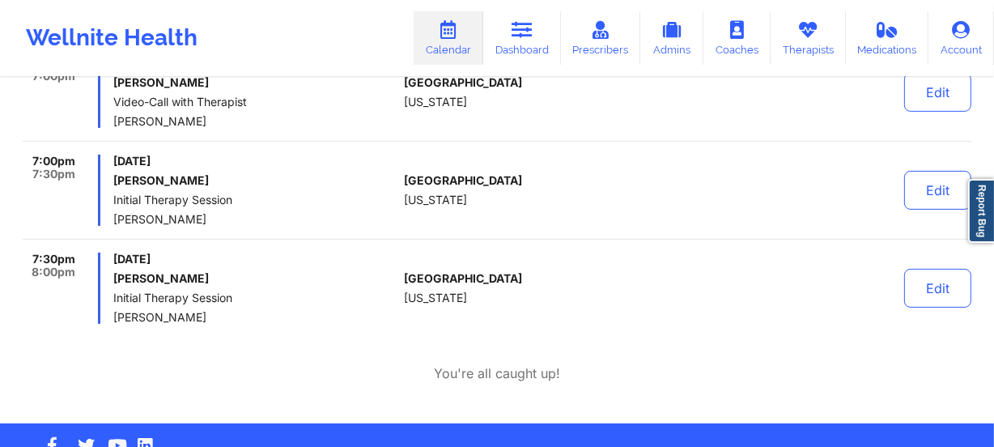
click at [223, 235] on div "7:00pm 7:30pm [DATE] [PERSON_NAME] Initial Therapy Session [PERSON_NAME] [GEOGR…" at bounding box center [497, 197] width 949 height 85
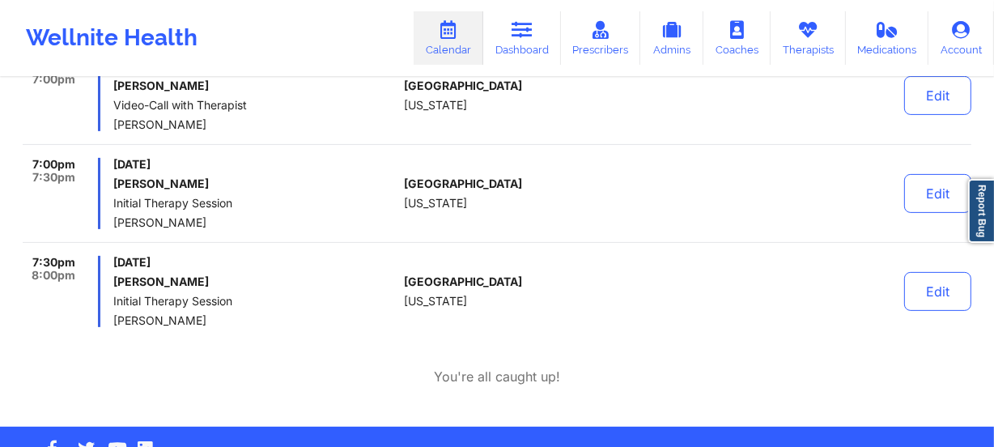
scroll to position [483, 0]
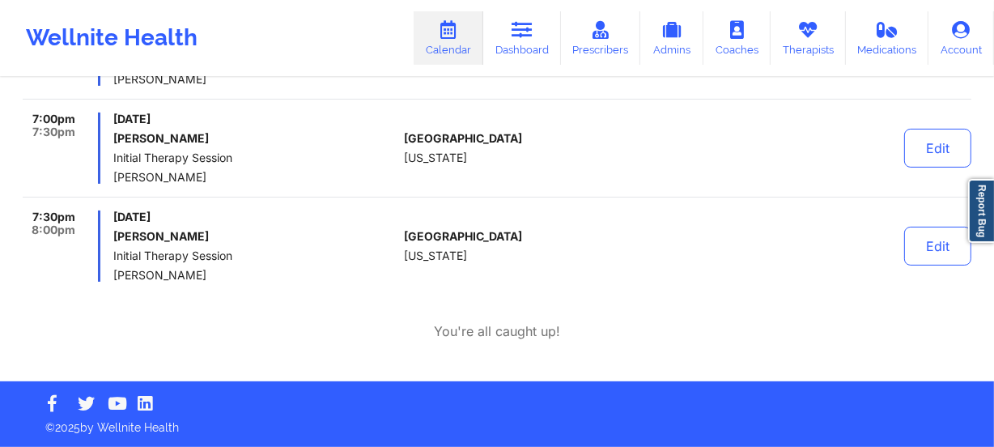
drag, startPoint x: 378, startPoint y: 198, endPoint x: 369, endPoint y: 196, distance: 9.1
click at [378, 198] on div "5:00pm 6:00pm [DATE] [PERSON_NAME] Video-Call with Therapist [PERSON_NAME] [GEO…" at bounding box center [497, 99] width 949 height 365
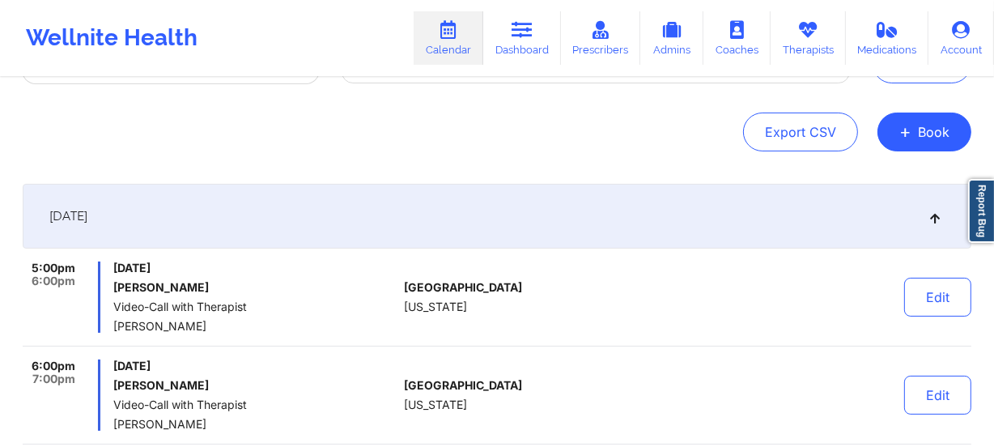
scroll to position [41, 0]
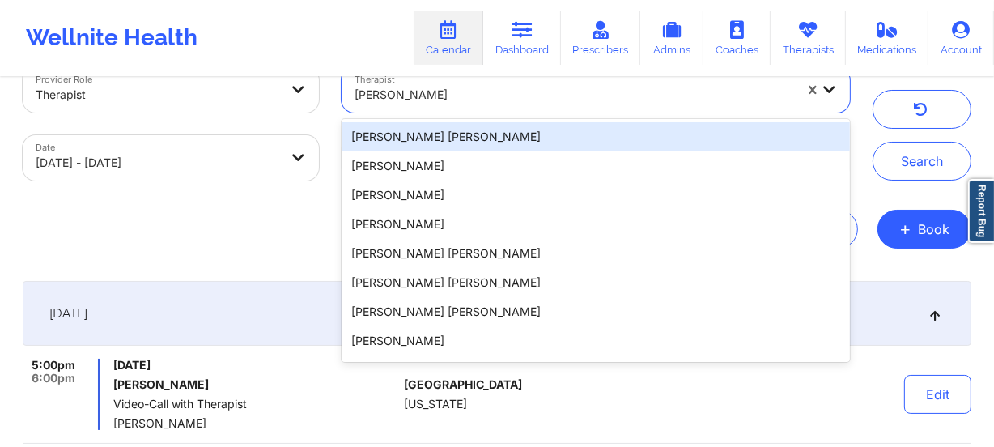
click at [486, 94] on div at bounding box center [575, 94] width 440 height 19
type input "[PERSON_NAME]"
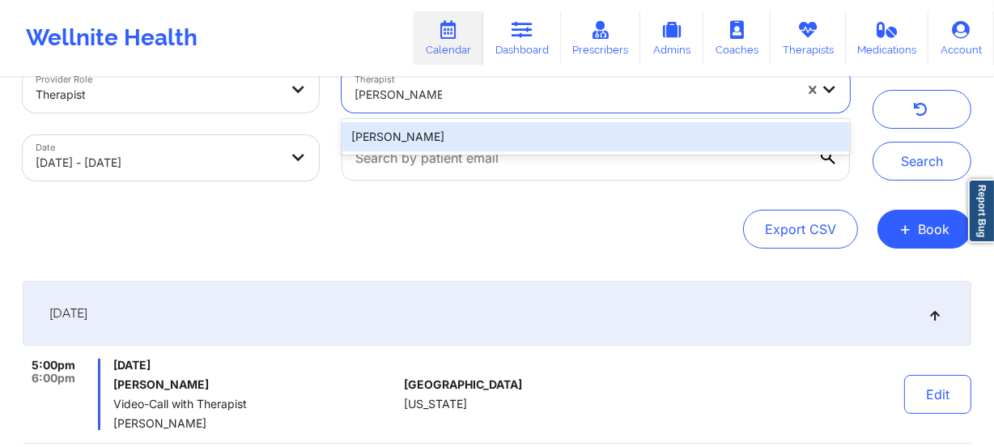
click at [492, 134] on div "[PERSON_NAME]" at bounding box center [596, 136] width 509 height 29
drag, startPoint x: 492, startPoint y: 134, endPoint x: 503, endPoint y: 134, distance: 11.3
click at [492, 135] on input "text" at bounding box center [596, 157] width 509 height 45
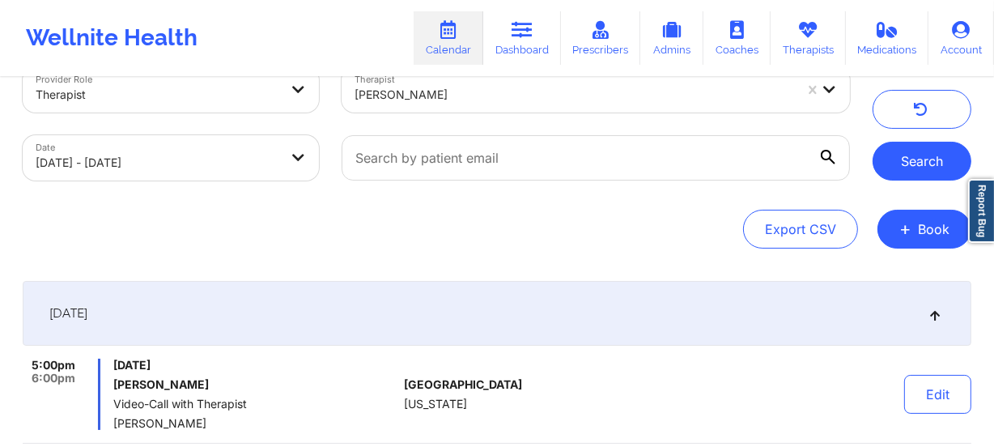
click at [907, 167] on button "Search" at bounding box center [922, 161] width 99 height 39
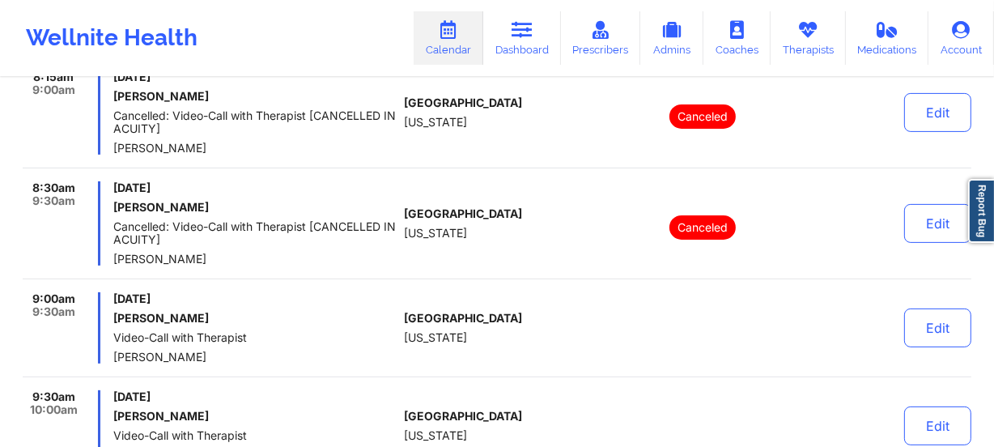
scroll to position [262, 0]
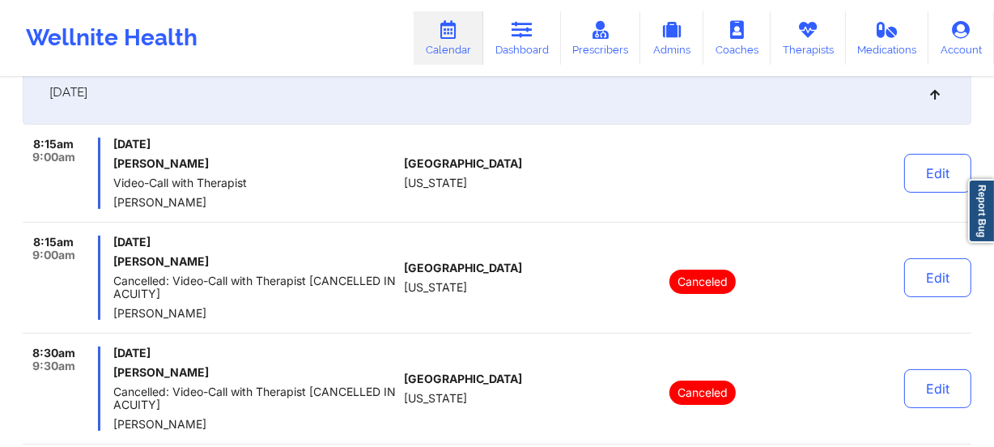
click at [264, 266] on h6 "[PERSON_NAME]" at bounding box center [255, 261] width 284 height 13
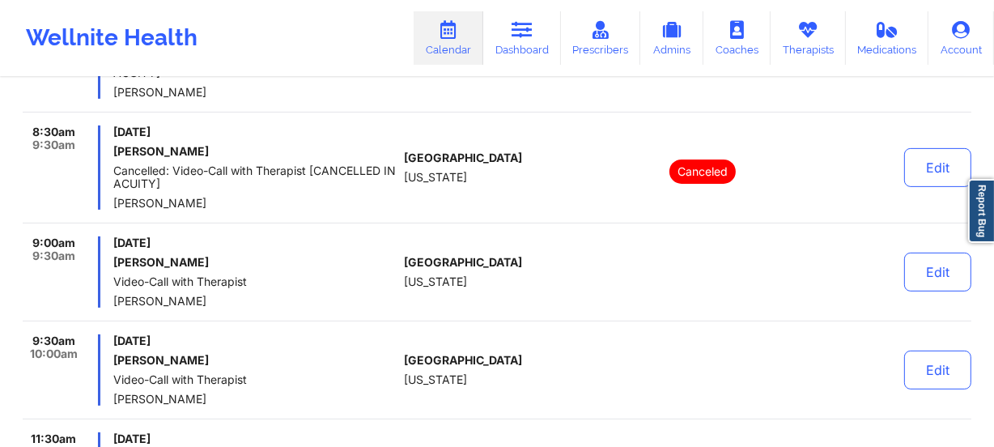
scroll to position [557, 0]
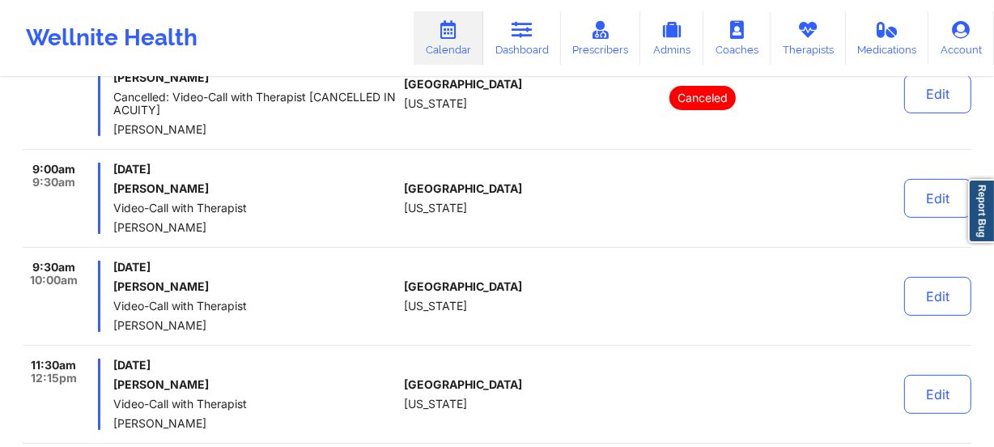
drag, startPoint x: 409, startPoint y: 202, endPoint x: 419, endPoint y: 208, distance: 11.2
click at [409, 202] on span "[US_STATE]" at bounding box center [435, 208] width 63 height 13
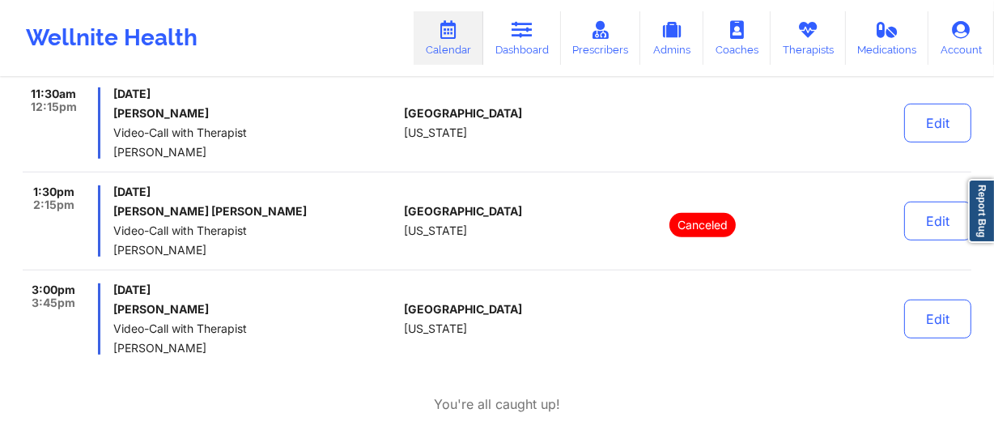
scroll to position [851, 0]
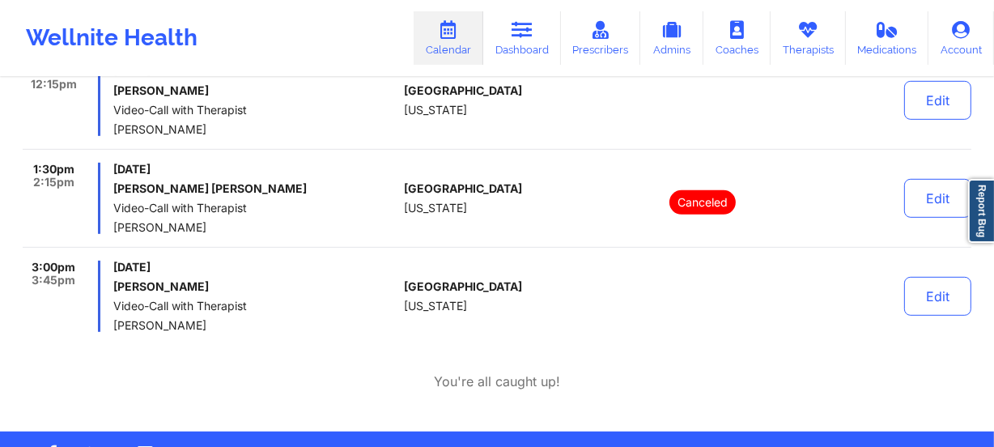
drag, startPoint x: 364, startPoint y: 166, endPoint x: 425, endPoint y: 241, distance: 96.7
click at [364, 166] on span "[DATE]" at bounding box center [255, 169] width 284 height 13
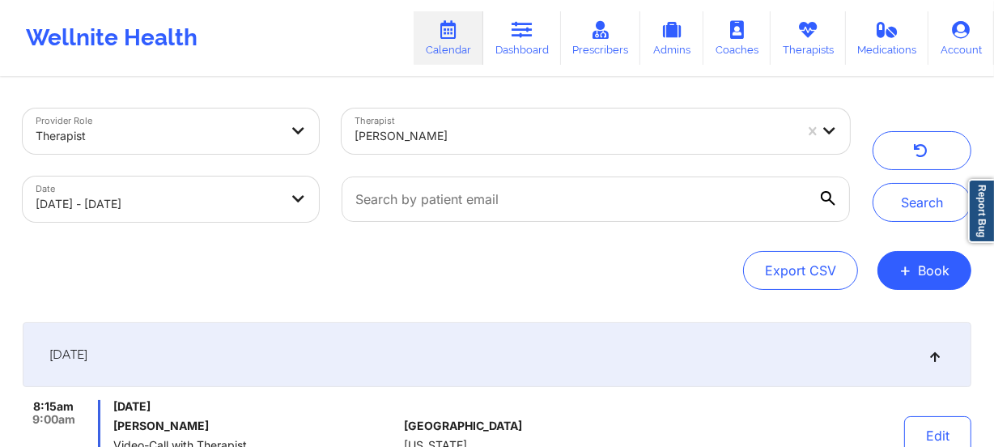
scroll to position [0, 0]
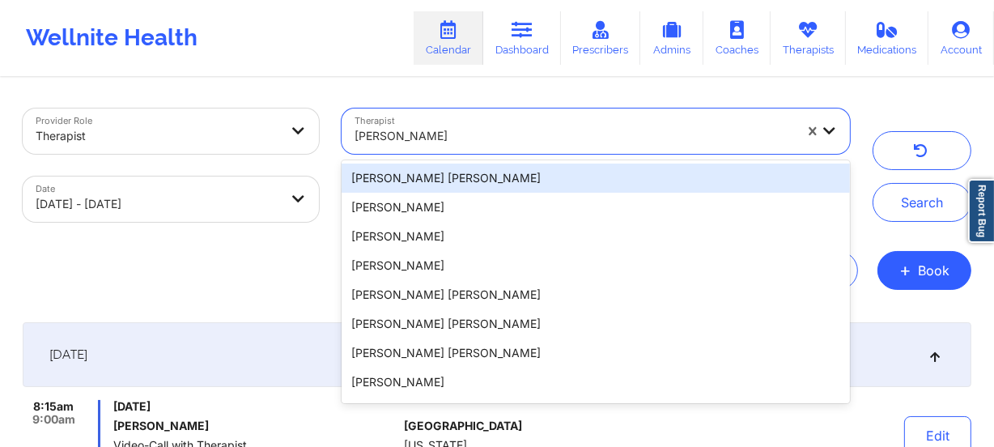
click at [489, 142] on div at bounding box center [575, 135] width 440 height 19
type input "[US_STATE][PERSON_NAME]"
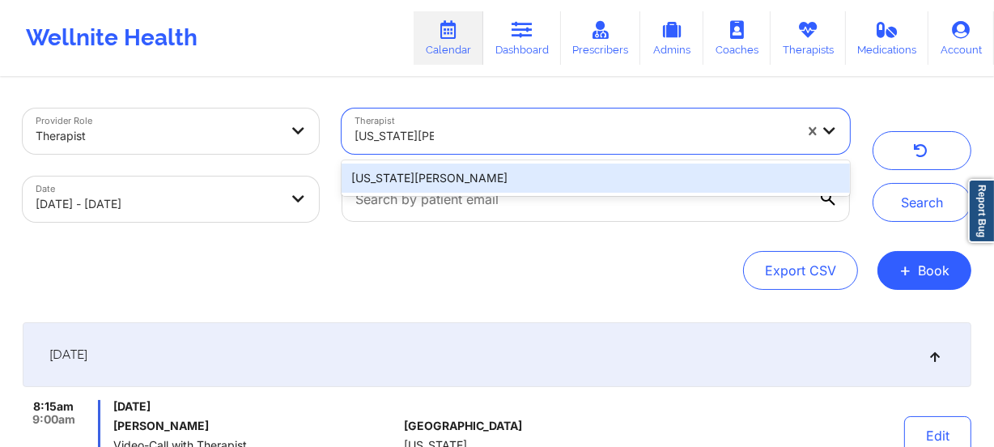
click at [476, 166] on div "[US_STATE][PERSON_NAME]" at bounding box center [596, 178] width 509 height 29
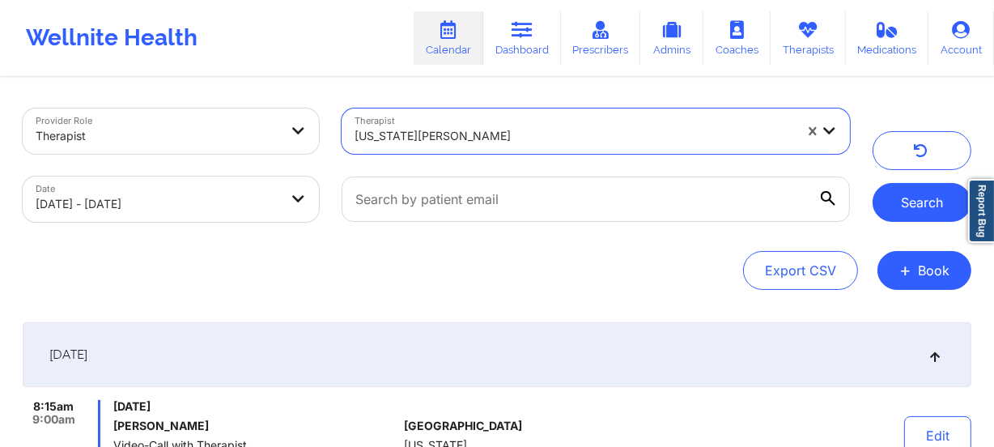
click at [928, 213] on button "Search" at bounding box center [922, 202] width 99 height 39
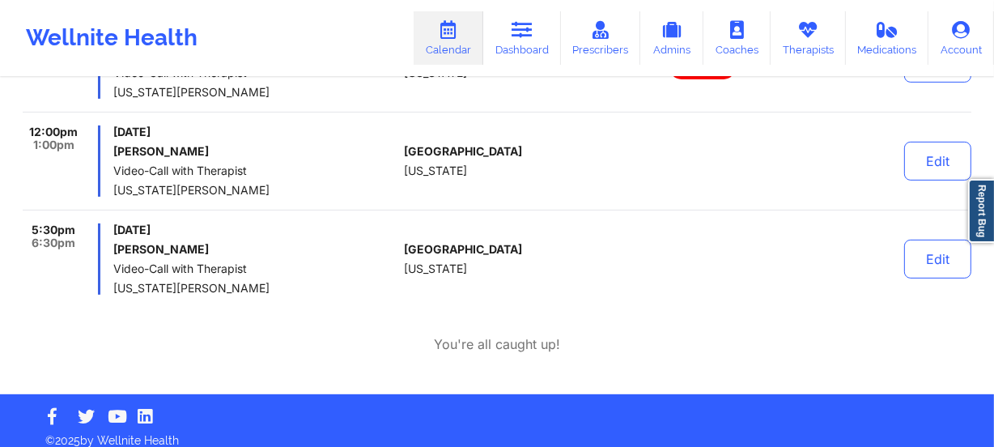
scroll to position [581, 0]
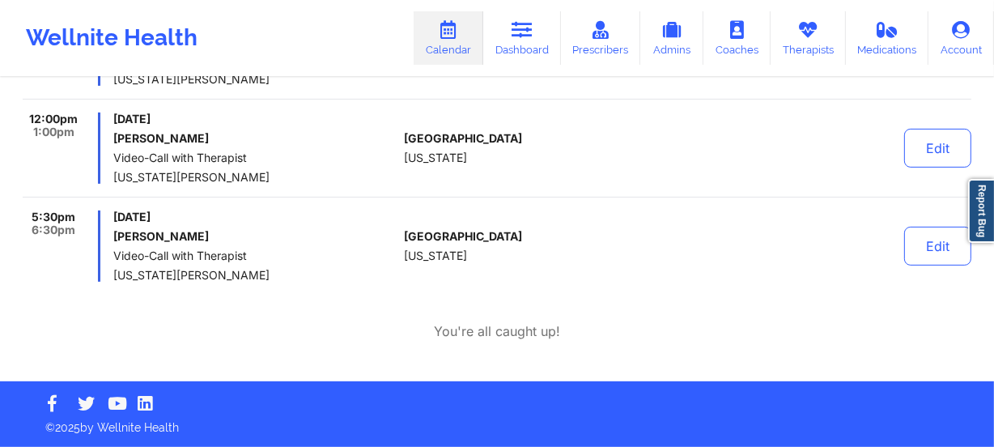
click at [387, 128] on div "[DATE] [PERSON_NAME] Video-Call with Therapist [US_STATE][PERSON_NAME]" at bounding box center [255, 148] width 284 height 71
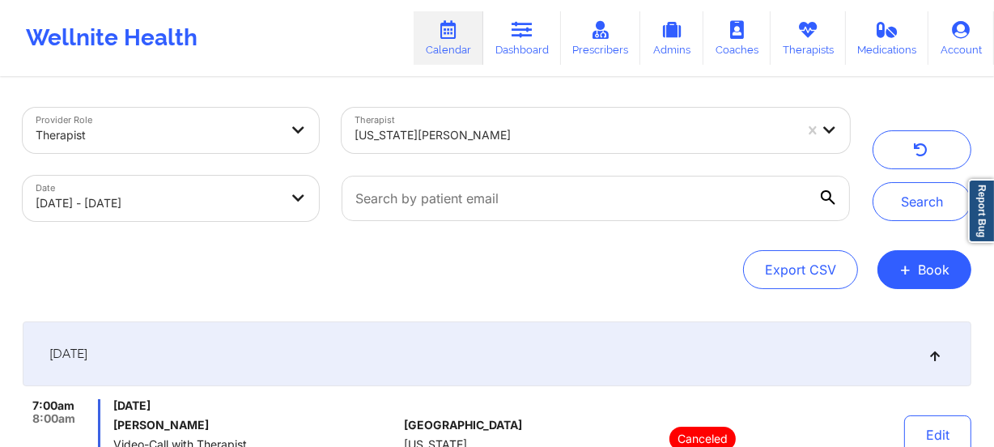
scroll to position [0, 0]
click at [512, 138] on div at bounding box center [575, 135] width 440 height 19
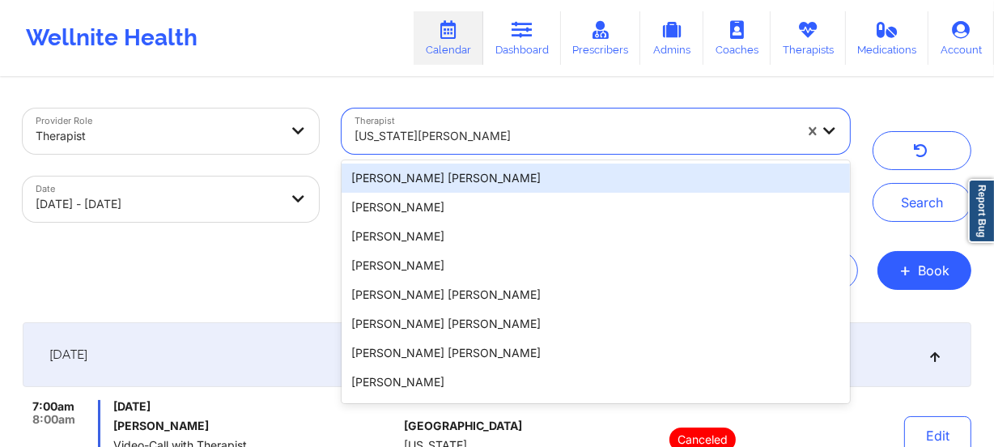
type input "Vitus Chibuike Onusuru"
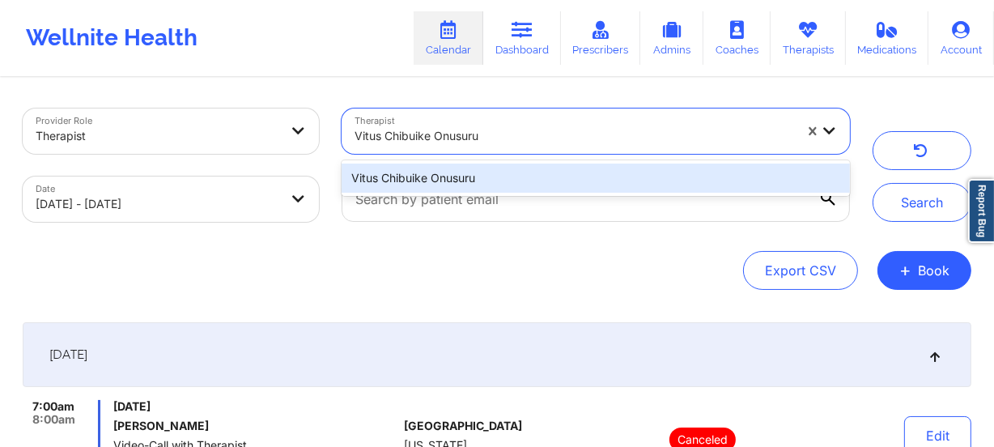
click at [510, 171] on div "Vitus Chibuike Onusuru" at bounding box center [596, 178] width 509 height 29
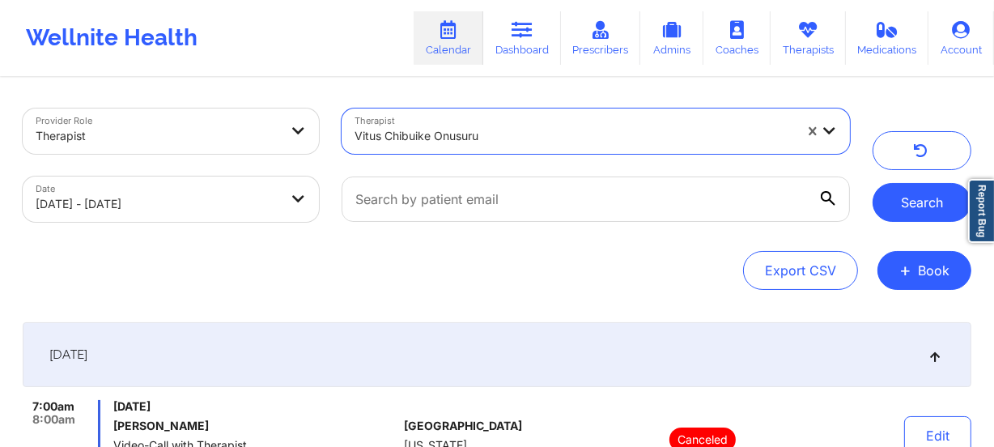
click at [896, 196] on button "Search" at bounding box center [922, 202] width 99 height 39
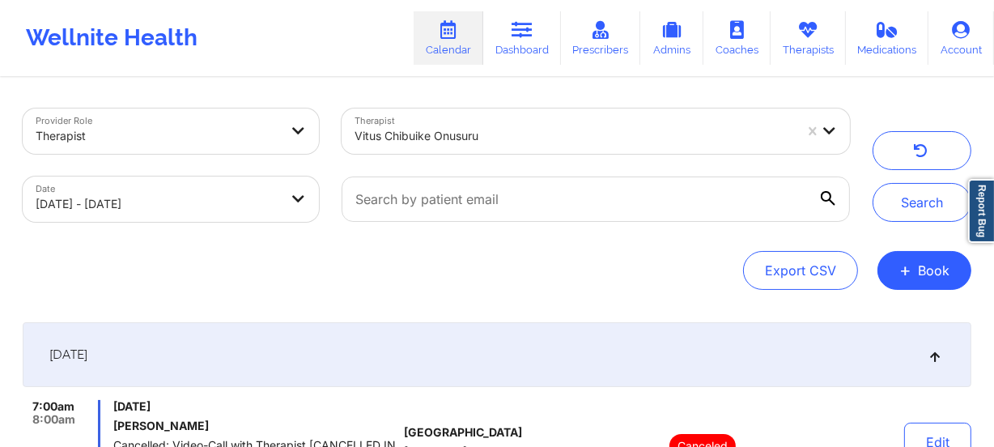
click at [472, 144] on div at bounding box center [575, 135] width 440 height 19
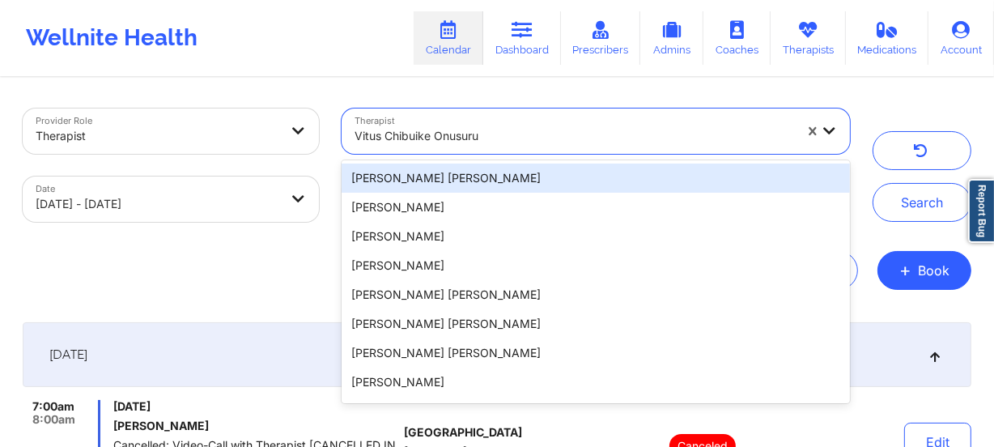
type input "[PERSON_NAME]"
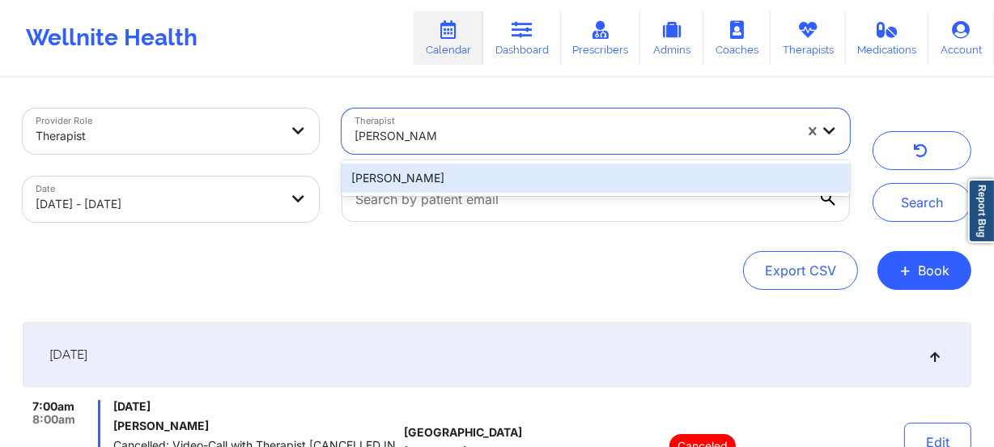
click at [472, 167] on div "[PERSON_NAME]" at bounding box center [596, 178] width 509 height 29
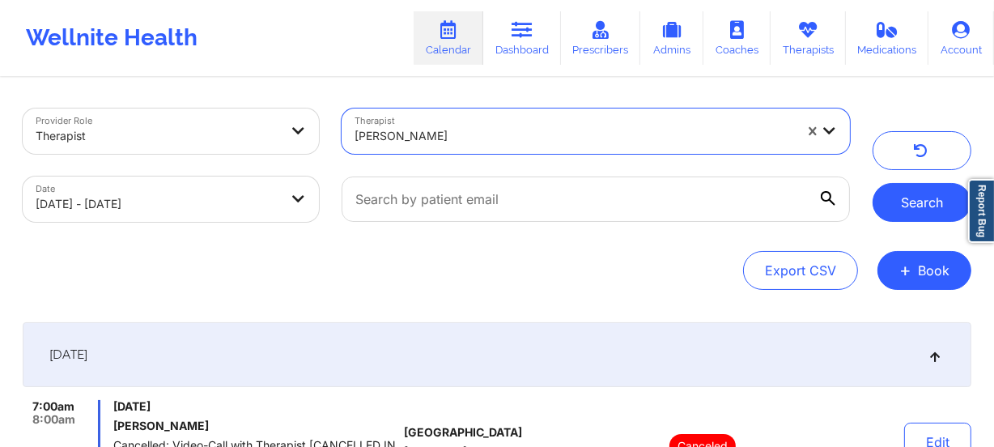
click at [938, 189] on button "Search" at bounding box center [922, 202] width 99 height 39
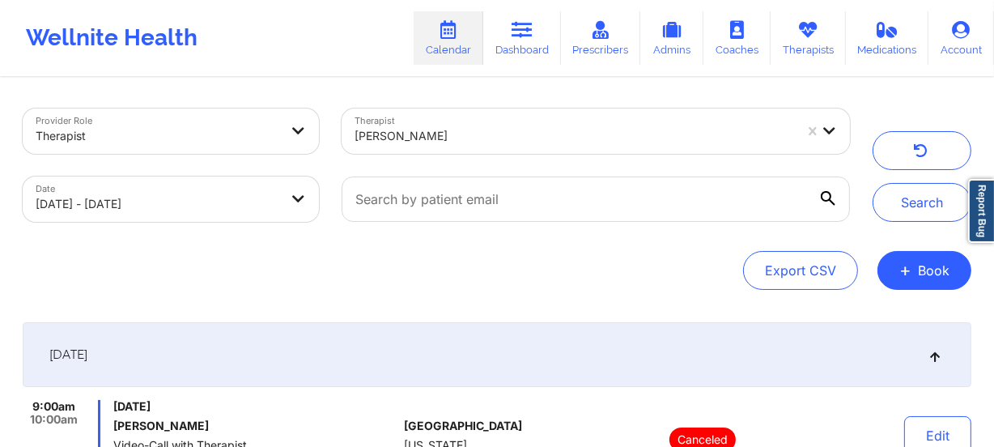
click at [493, 143] on div at bounding box center [575, 135] width 440 height 19
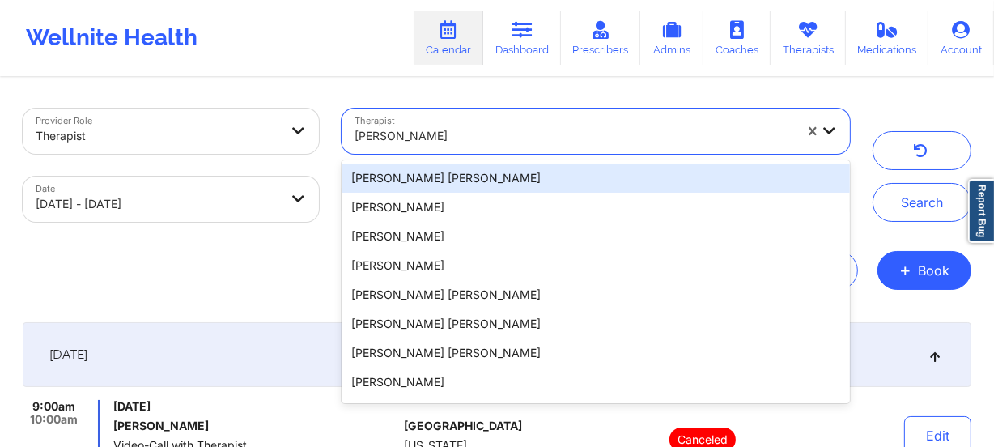
type input "[PERSON_NAME]"
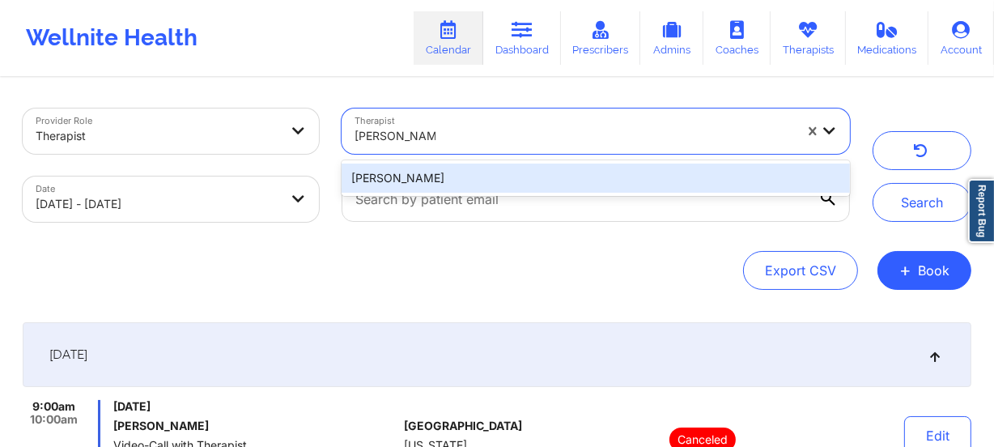
click at [491, 164] on div "[PERSON_NAME]" at bounding box center [596, 178] width 509 height 29
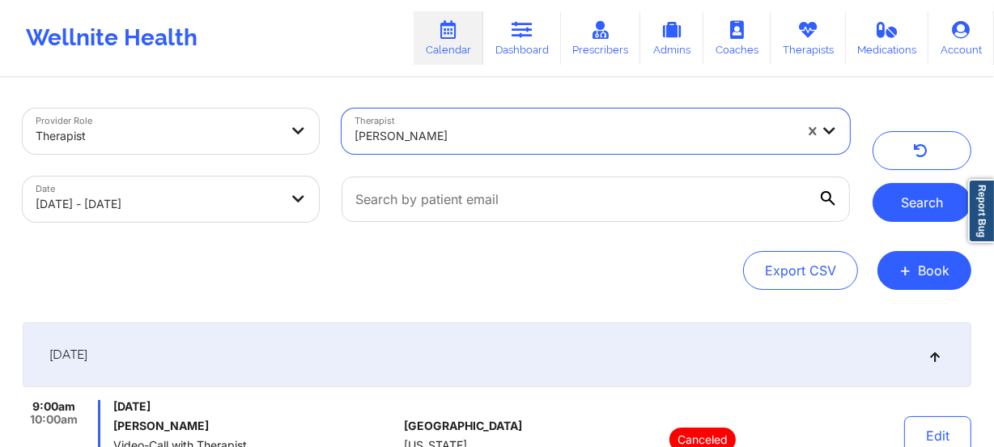
click at [924, 208] on button "Search" at bounding box center [922, 202] width 99 height 39
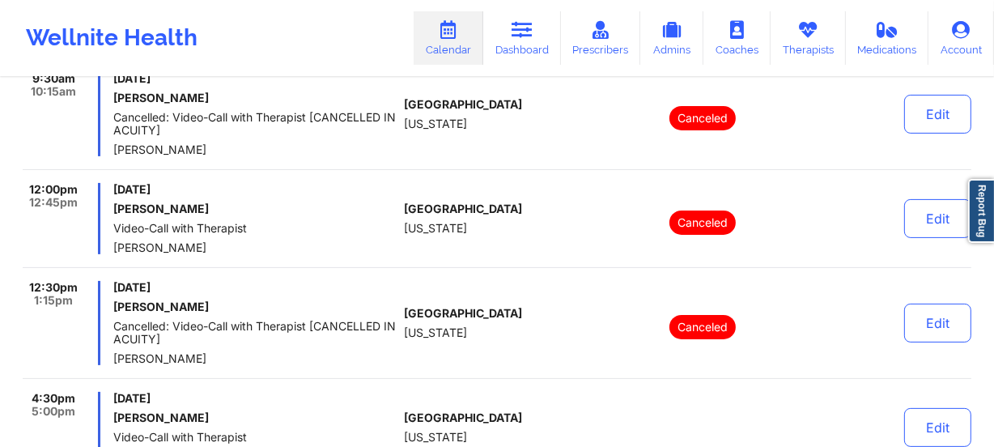
scroll to position [294, 0]
